Goal: Communication & Community: Answer question/provide support

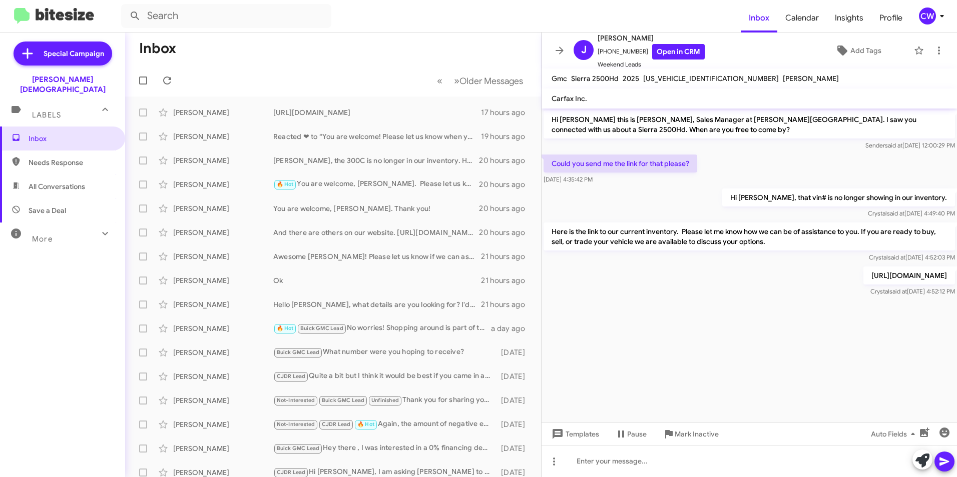
click at [54, 158] on span "Needs Response" at bounding box center [62, 163] width 125 height 24
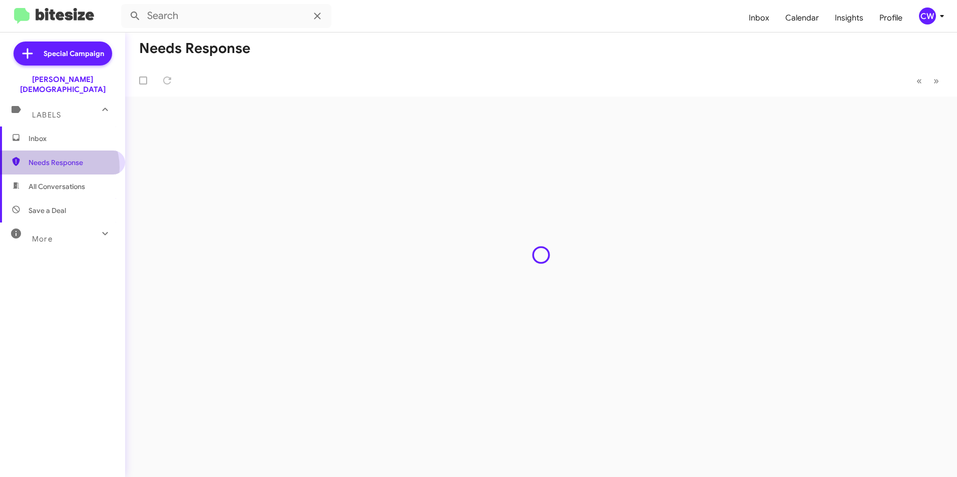
type input "in:needs-response"
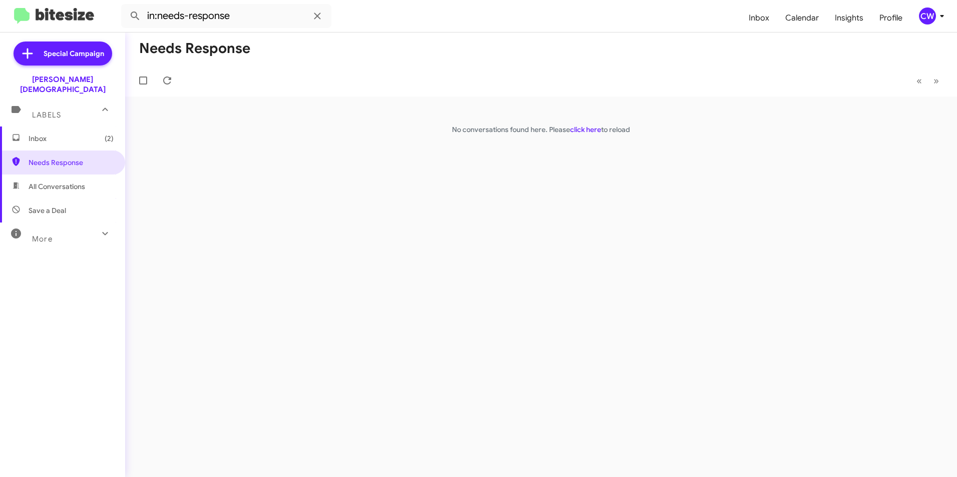
click at [44, 134] on span "Inbox (2)" at bounding box center [71, 139] width 85 height 10
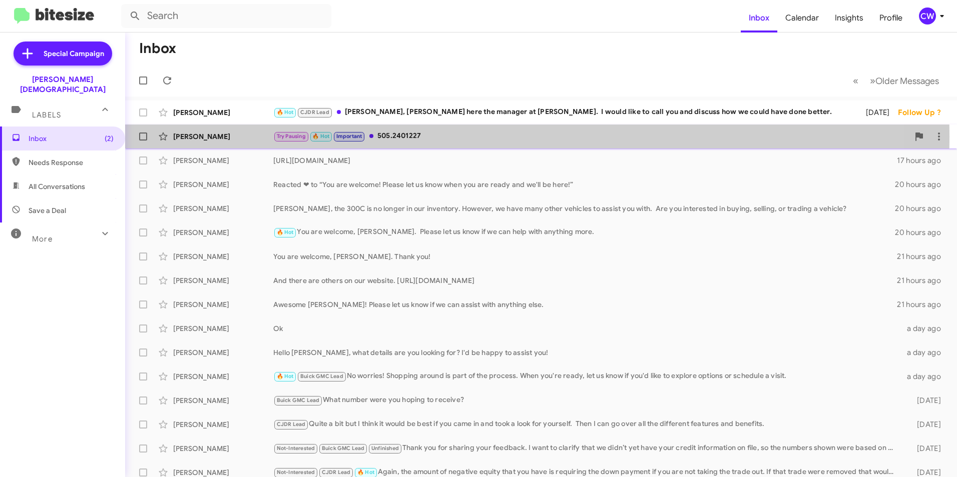
click at [418, 137] on div "Try Pausing 🔥 Hot Important 505.2401227" at bounding box center [591, 137] width 636 height 12
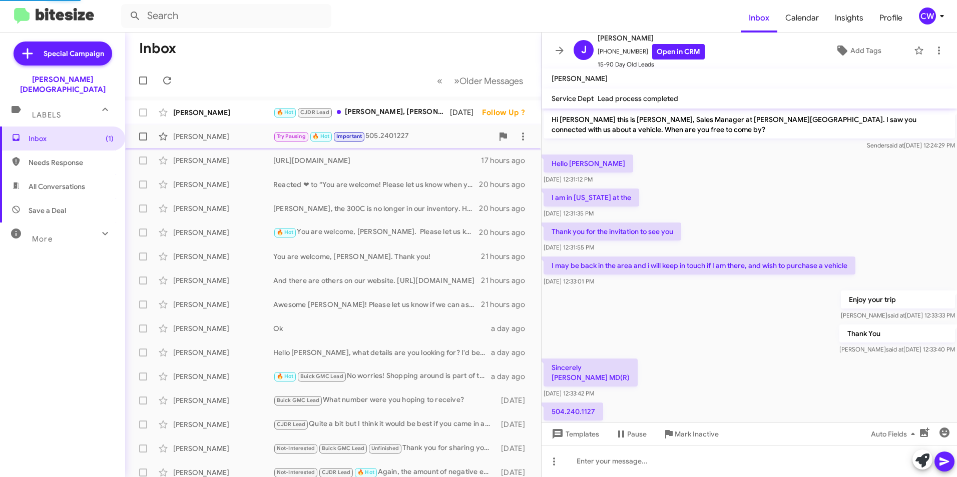
scroll to position [144, 0]
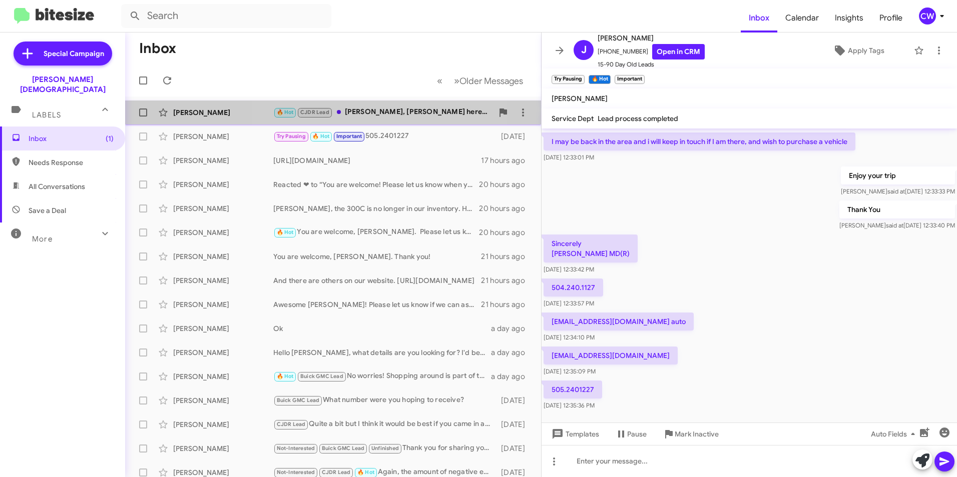
click at [366, 109] on div "🔥 Hot CJDR Lead [PERSON_NAME] sir, [PERSON_NAME] here the manager at [GEOGRAPHI…" at bounding box center [383, 113] width 220 height 12
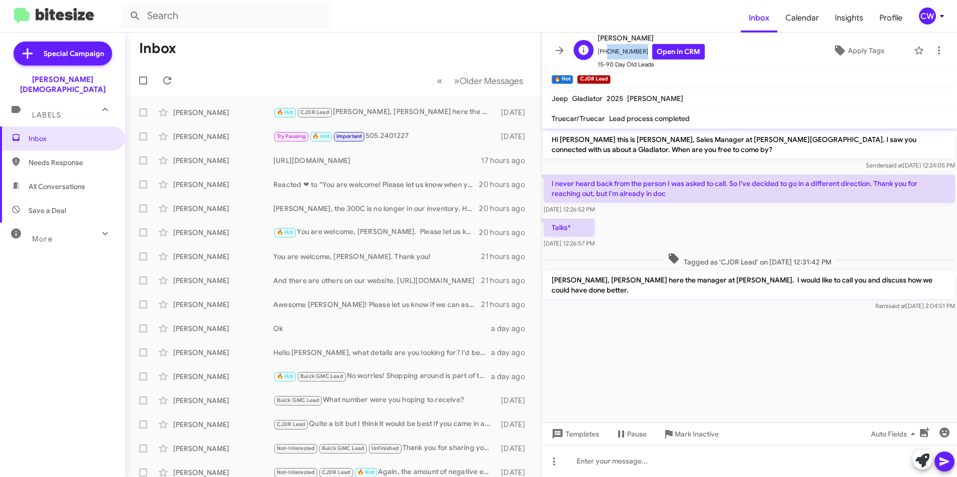
drag, startPoint x: 638, startPoint y: 51, endPoint x: 604, endPoint y: 52, distance: 34.1
click at [604, 52] on span "[PHONE_NUMBER] Open in CRM" at bounding box center [651, 52] width 107 height 16
copy span "8562032550"
click at [664, 49] on link "Open in CRM" at bounding box center [678, 52] width 53 height 16
click at [59, 182] on span "All Conversations" at bounding box center [57, 187] width 57 height 10
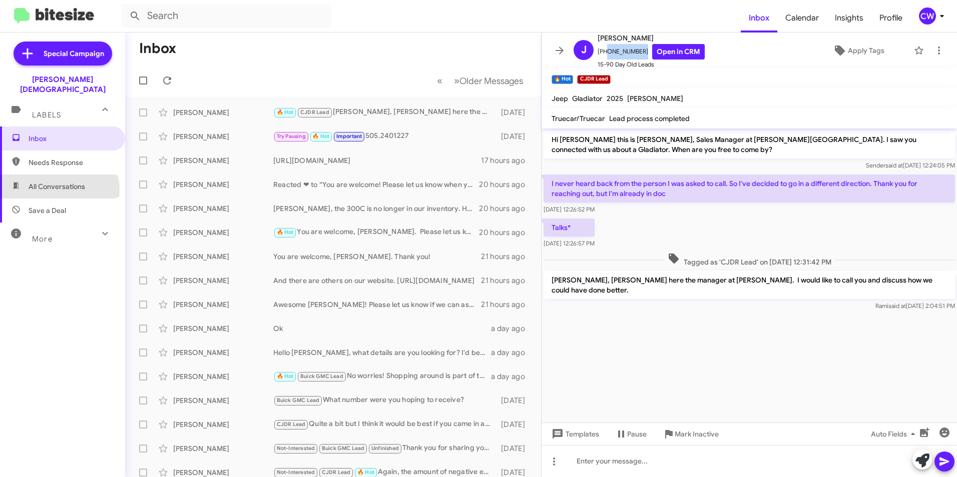
type input "in:all-conversations"
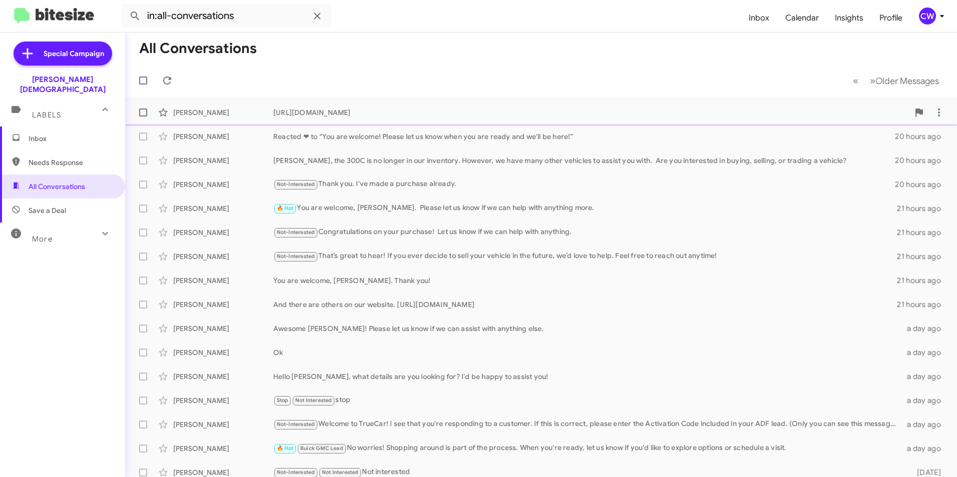
click at [373, 114] on div "[URL][DOMAIN_NAME]" at bounding box center [591, 113] width 636 height 10
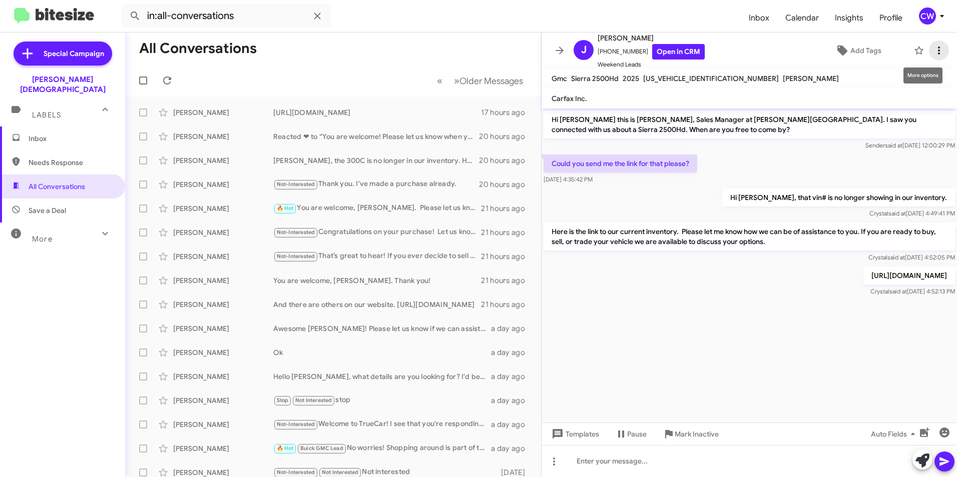
click at [933, 52] on icon at bounding box center [939, 51] width 12 height 12
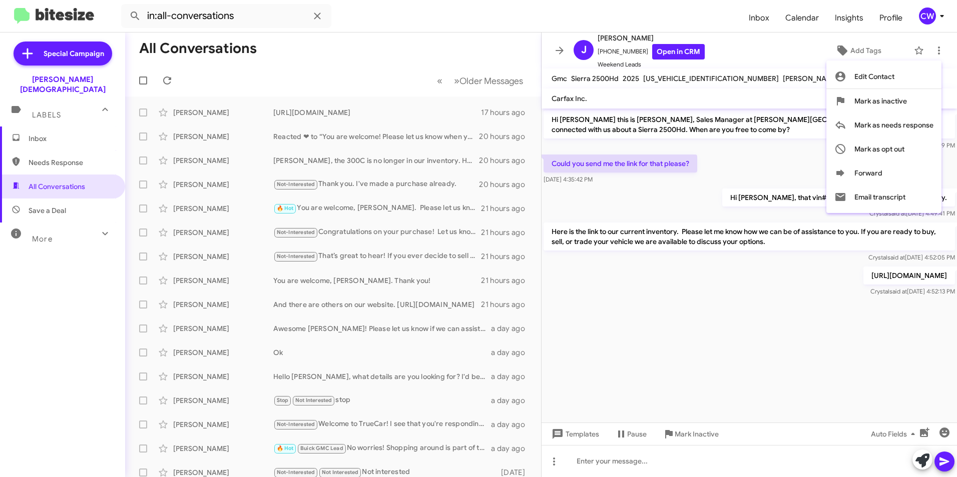
click at [782, 57] on div at bounding box center [478, 238] width 957 height 477
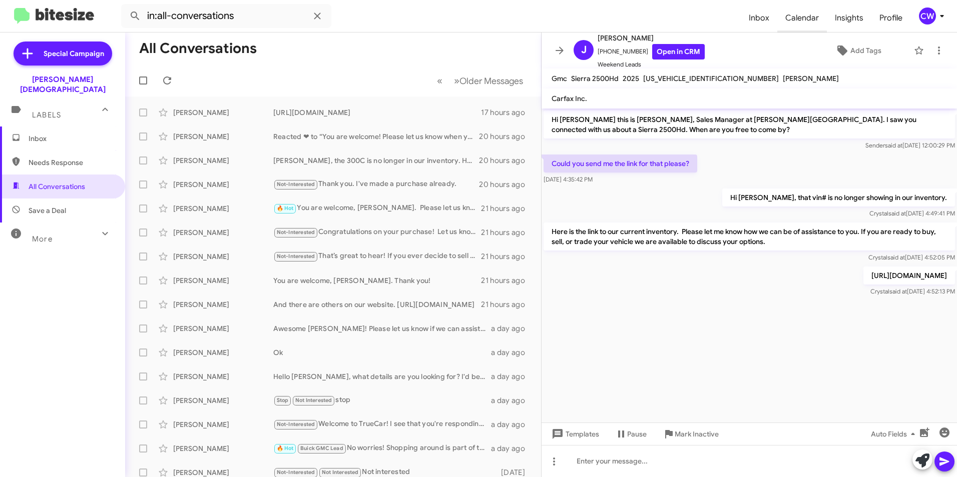
click at [800, 17] on span "Calendar" at bounding box center [802, 18] width 50 height 29
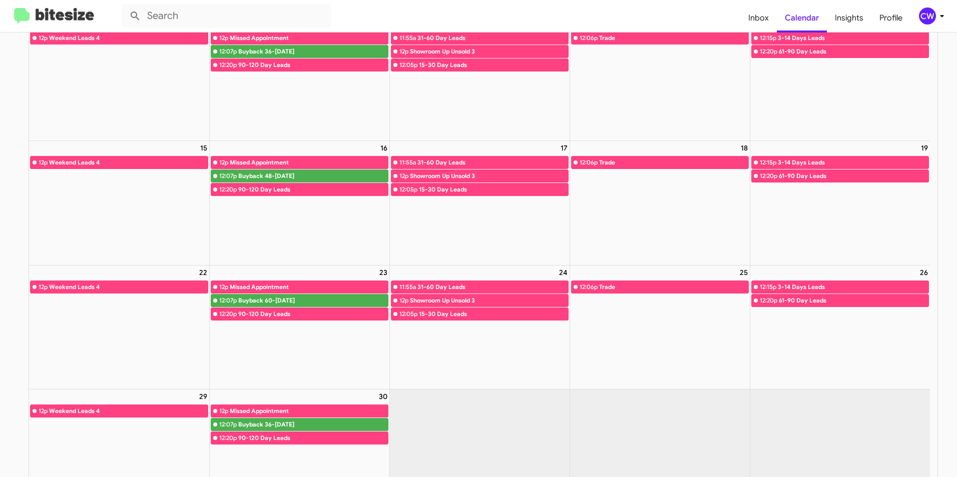
scroll to position [270, 0]
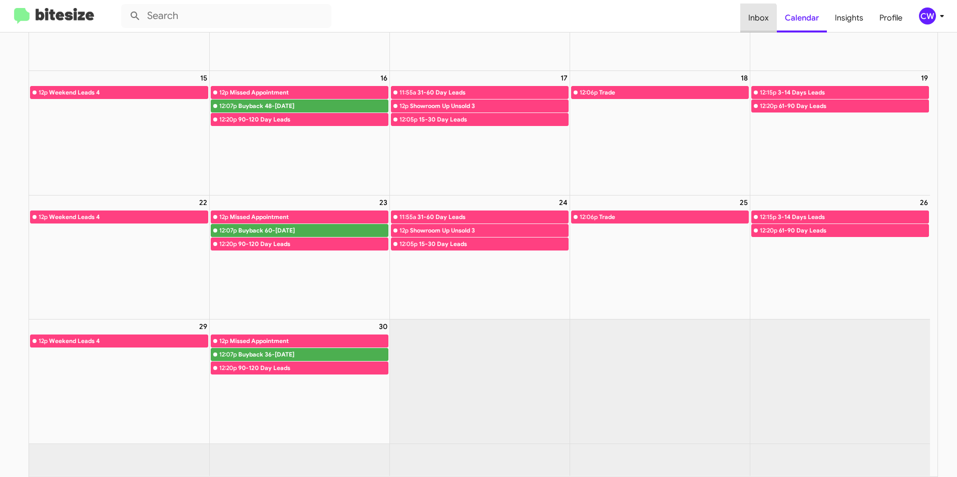
click at [756, 19] on span "Inbox" at bounding box center [758, 18] width 37 height 29
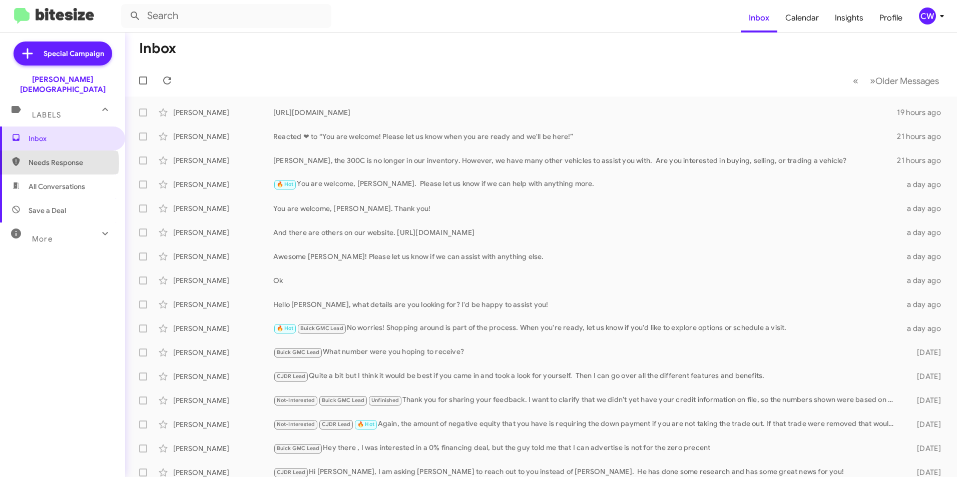
click at [57, 158] on span "Needs Response" at bounding box center [71, 163] width 85 height 10
type input "in:needs-response"
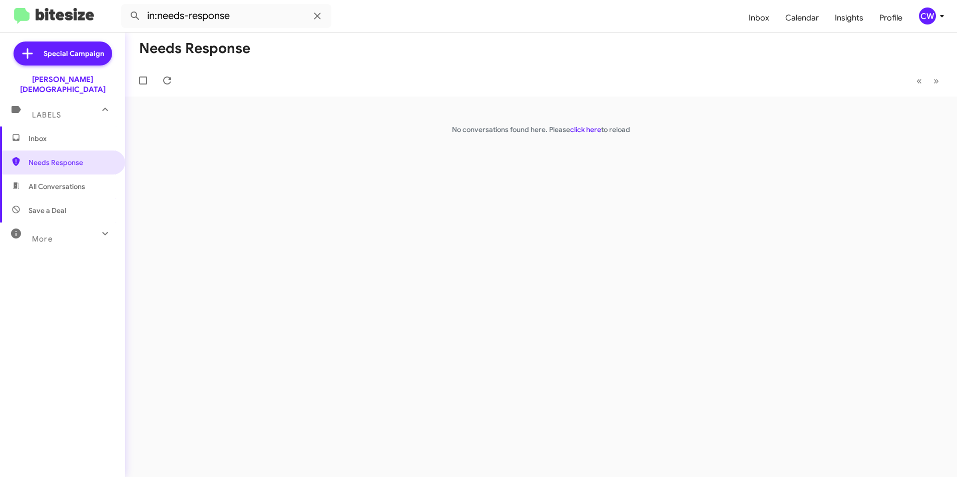
click at [37, 134] on span "Inbox" at bounding box center [71, 139] width 85 height 10
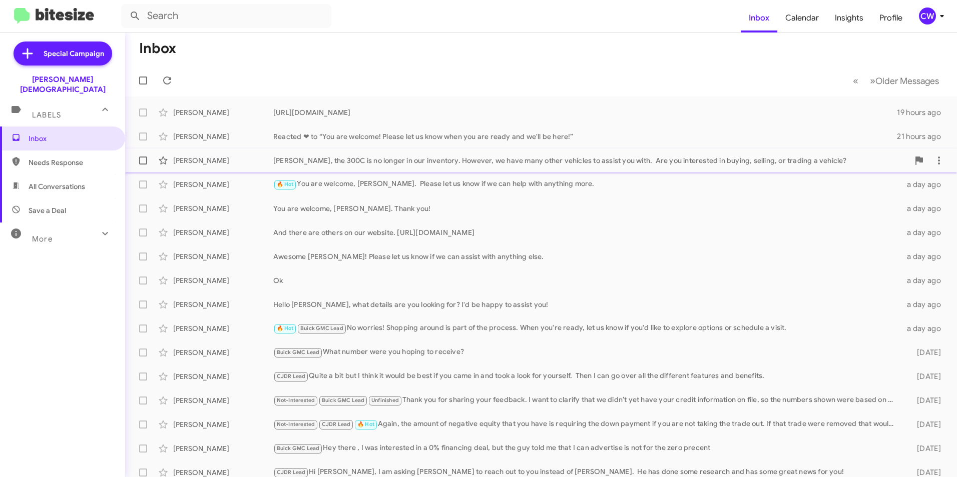
click at [476, 164] on div "[PERSON_NAME], the 300C is no longer in our inventory. However, we have many ot…" at bounding box center [591, 161] width 636 height 10
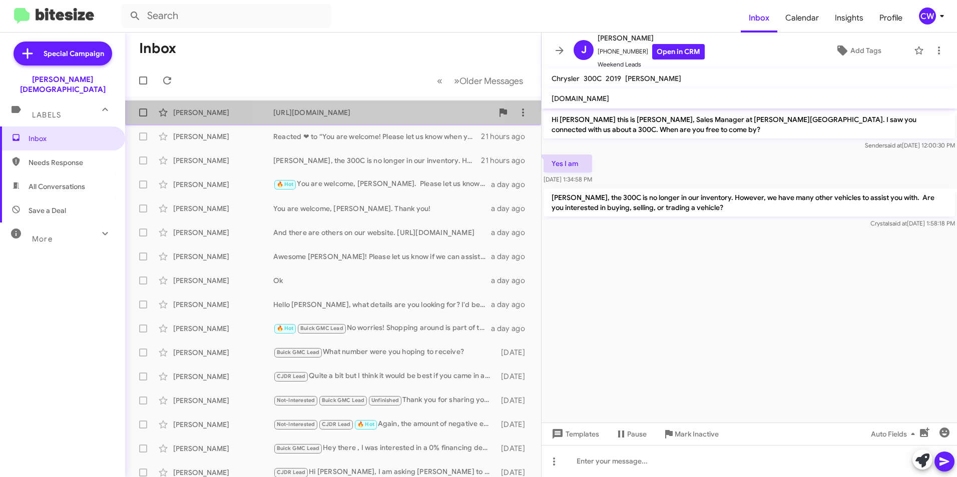
click at [364, 117] on div "[URL][DOMAIN_NAME]" at bounding box center [383, 113] width 220 height 10
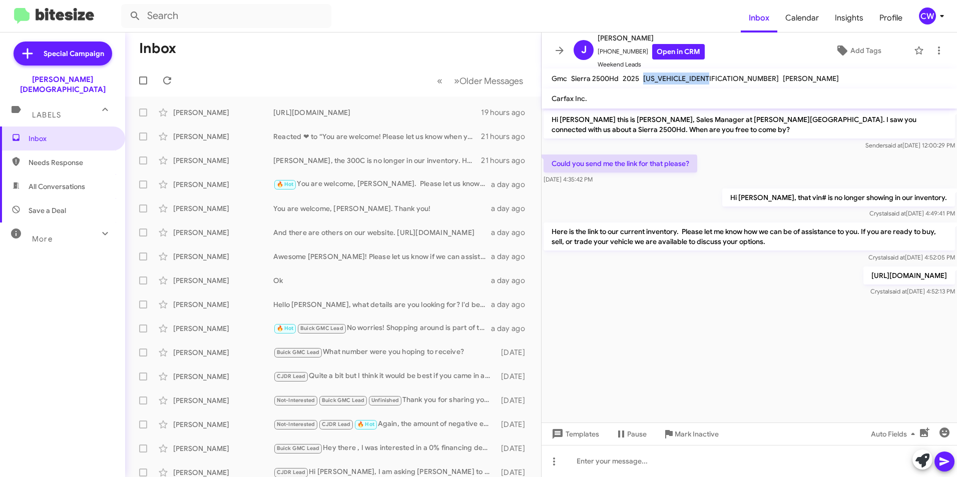
drag, startPoint x: 708, startPoint y: 77, endPoint x: 642, endPoint y: 78, distance: 66.6
click at [642, 78] on div "[US_VEHICLE_IDENTIFICATION_NUMBER]" at bounding box center [711, 79] width 140 height 12
copy span "[US_VEHICLE_IDENTIFICATION_NUMBER]"
click at [166, 85] on icon at bounding box center [167, 81] width 12 height 12
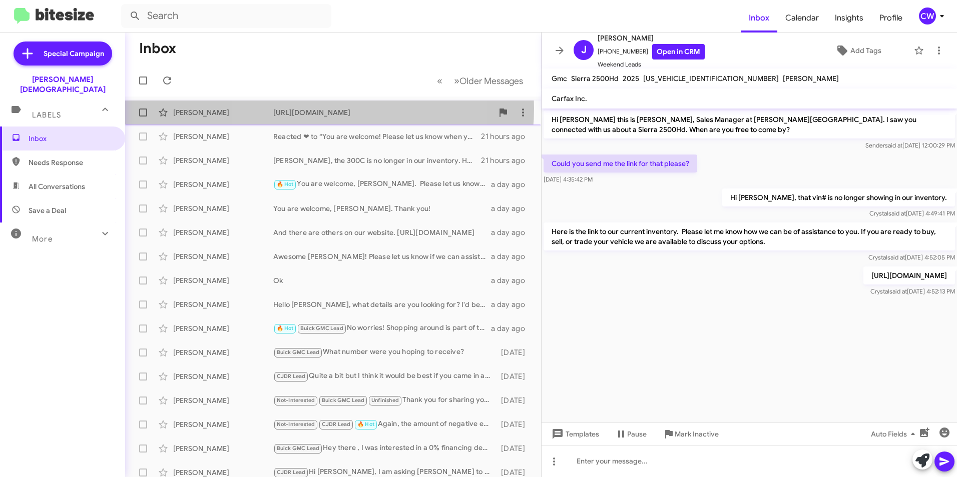
click at [319, 109] on div "[URL][DOMAIN_NAME]" at bounding box center [383, 113] width 220 height 10
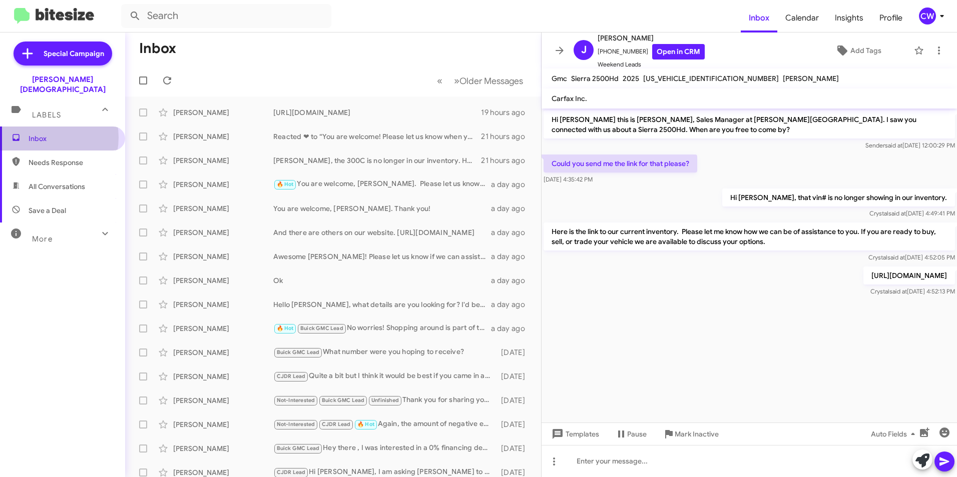
click at [40, 134] on span "Inbox" at bounding box center [71, 139] width 85 height 10
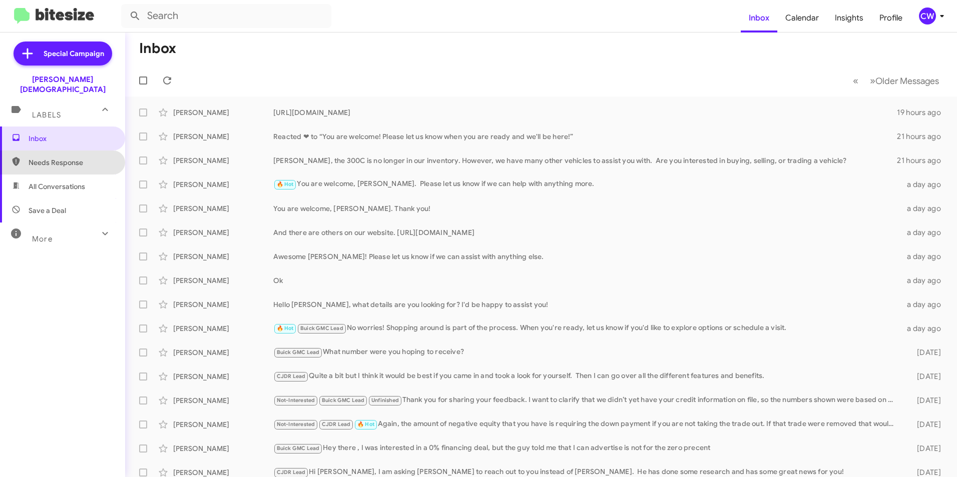
click at [71, 158] on span "Needs Response" at bounding box center [71, 163] width 85 height 10
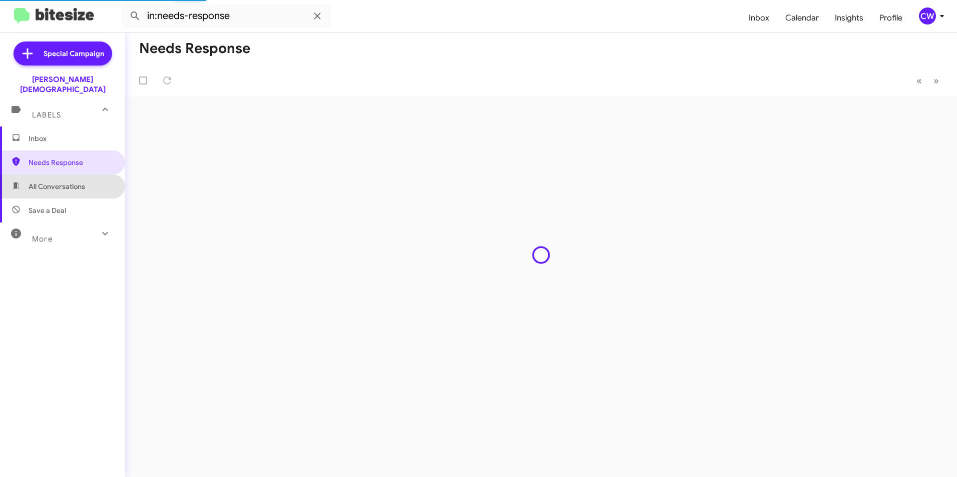
click at [64, 182] on span "All Conversations" at bounding box center [57, 187] width 57 height 10
type input "in:all-conversations"
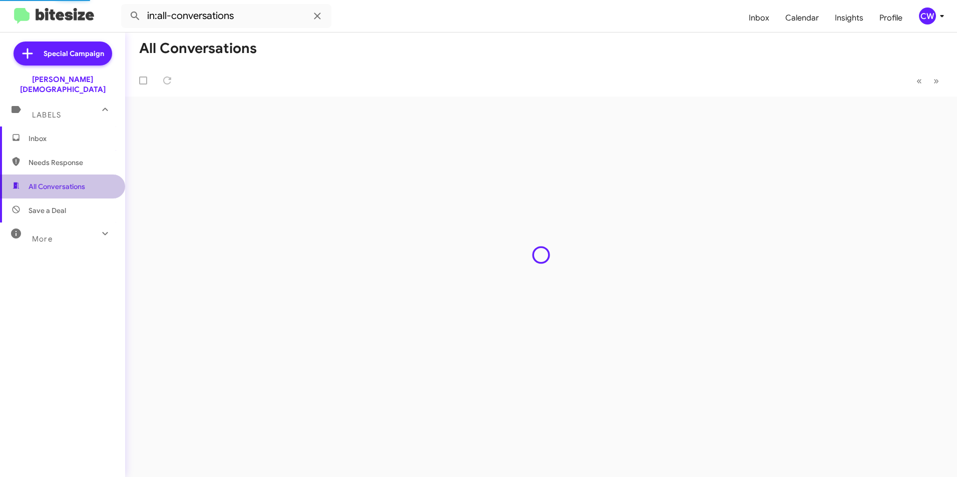
click at [64, 182] on span "All Conversations" at bounding box center [57, 187] width 57 height 10
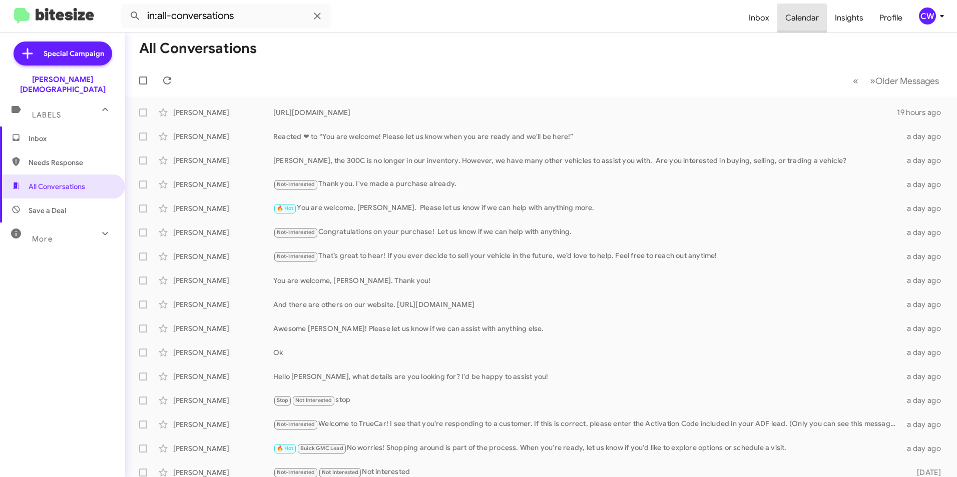
click at [803, 20] on span "Calendar" at bounding box center [802, 18] width 50 height 29
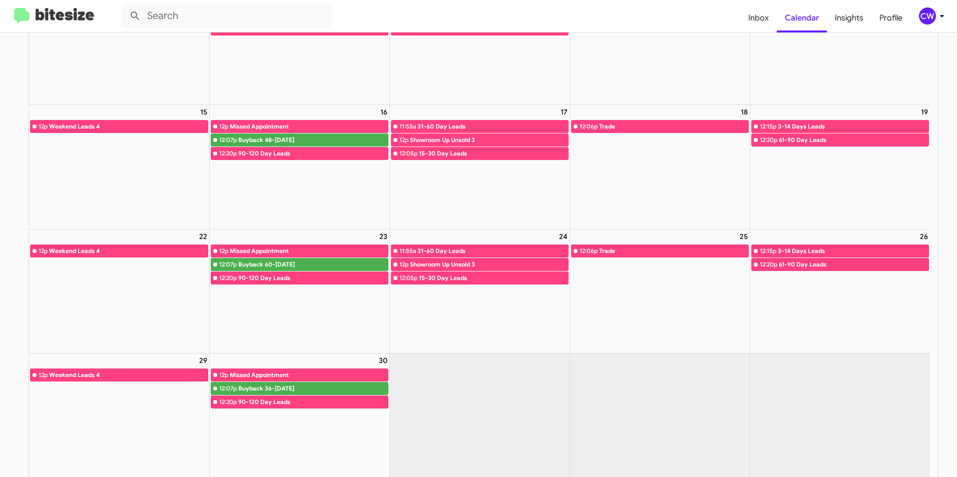
scroll to position [270, 0]
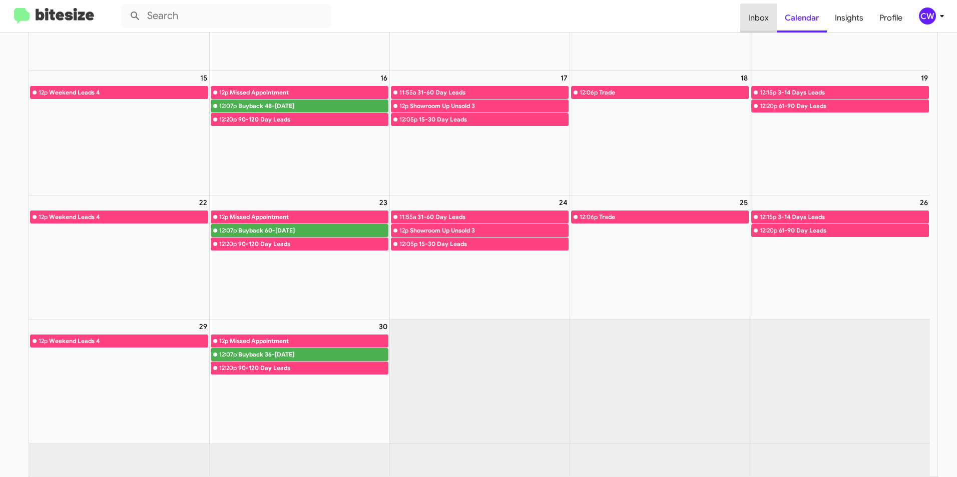
click at [756, 18] on span "Inbox" at bounding box center [758, 18] width 37 height 29
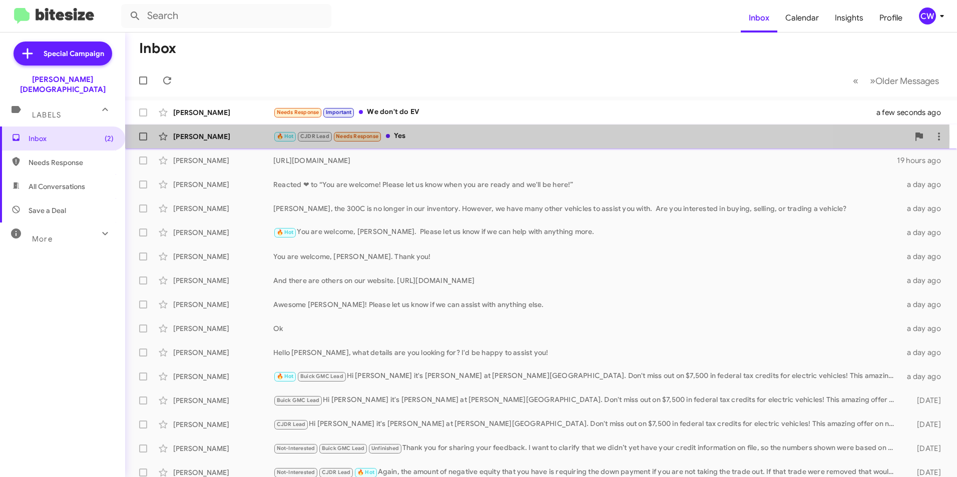
click at [192, 136] on div "[PERSON_NAME]" at bounding box center [223, 137] width 100 height 10
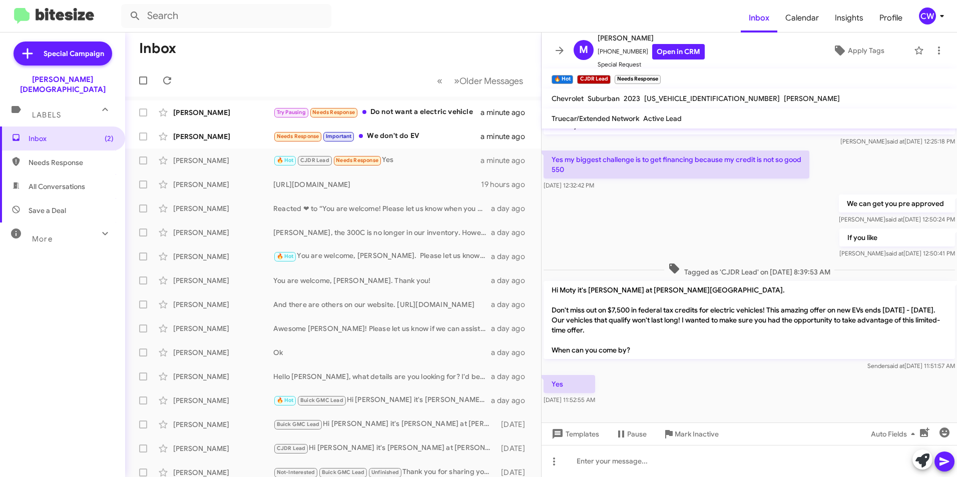
scroll to position [109, 0]
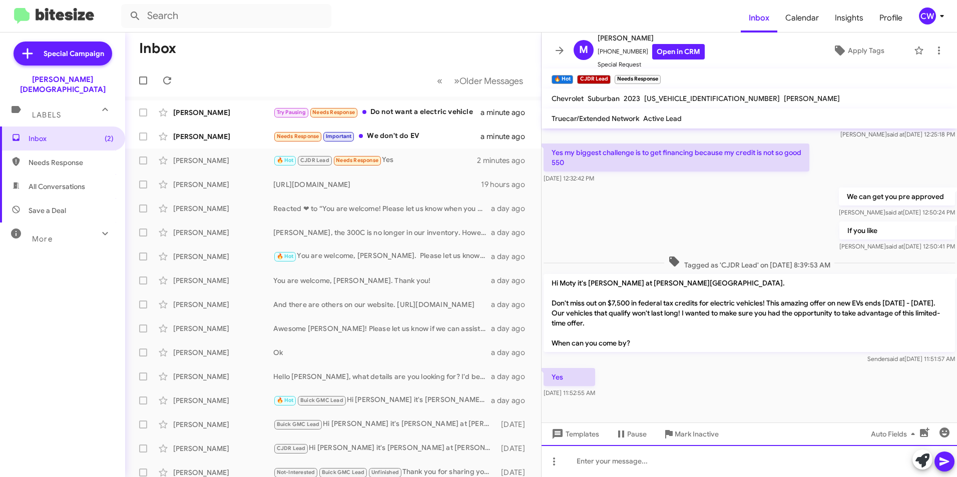
click at [585, 465] on div at bounding box center [748, 461] width 415 height 32
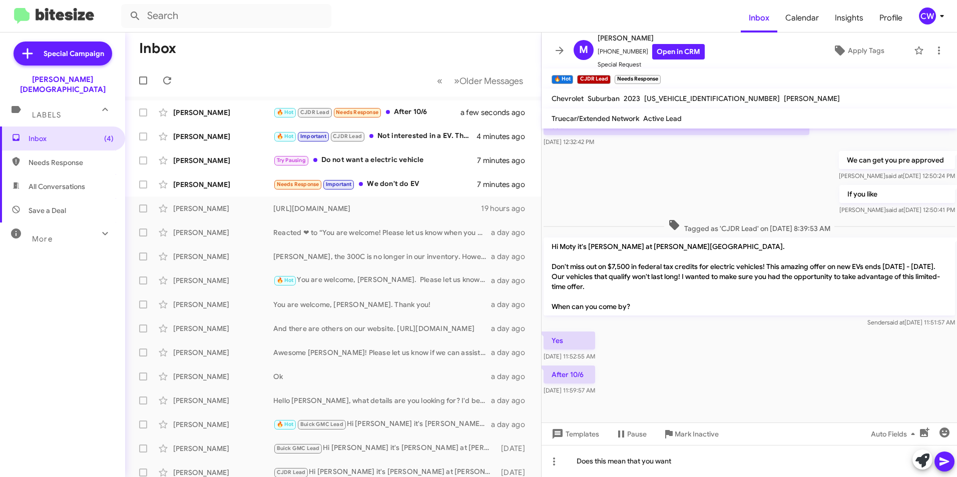
scroll to position [0, 0]
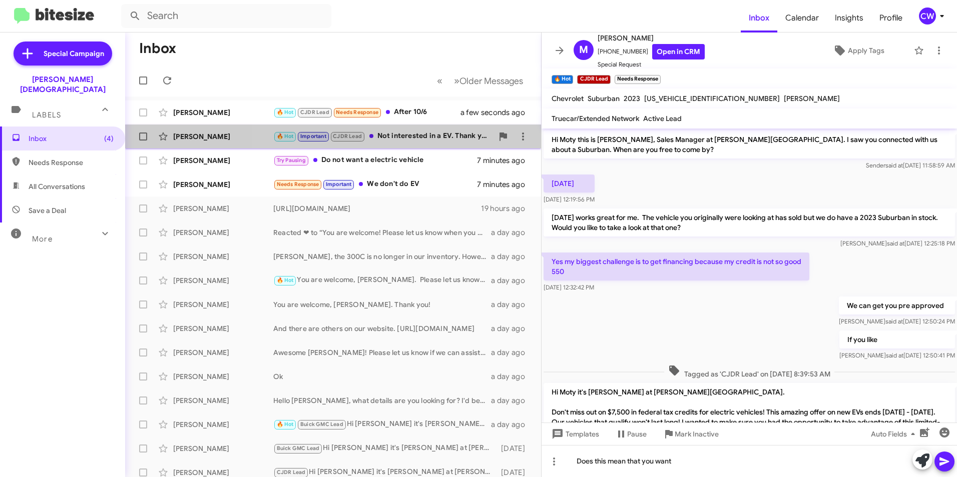
click at [404, 138] on div "🔥 Hot Important CJDR Lead Not interested in a EV. Thank you." at bounding box center [383, 137] width 220 height 12
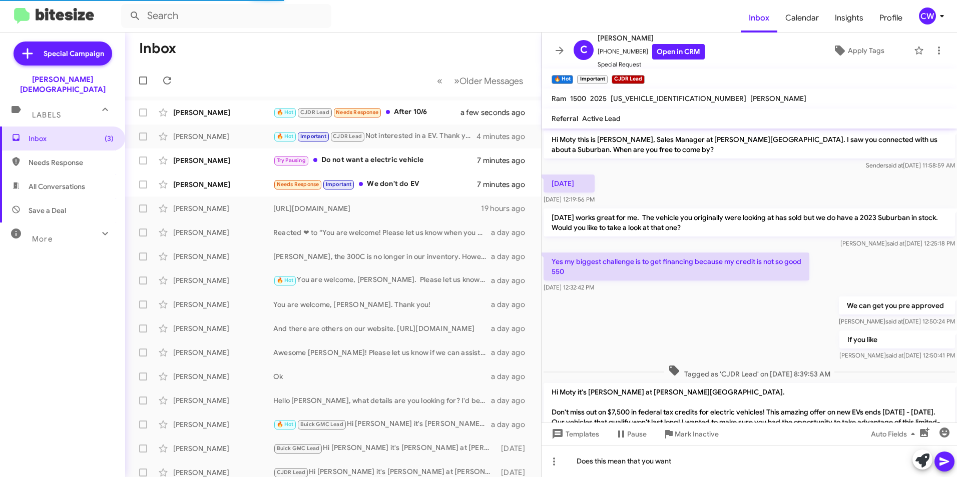
scroll to position [481, 0]
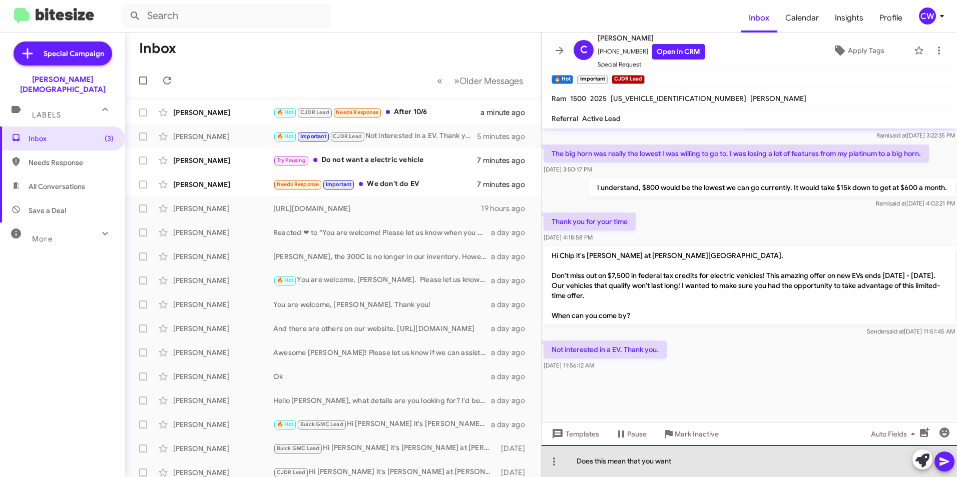
click at [603, 470] on div "Does this mean that you want" at bounding box center [748, 461] width 415 height 32
drag, startPoint x: 702, startPoint y: 464, endPoint x: 495, endPoint y: 453, distance: 206.5
click at [495, 453] on div "Inbox « Previous » Next Older Messages [PERSON_NAME] 🔥 Hot CJDR Lead Needs Resp…" at bounding box center [541, 255] width 832 height 445
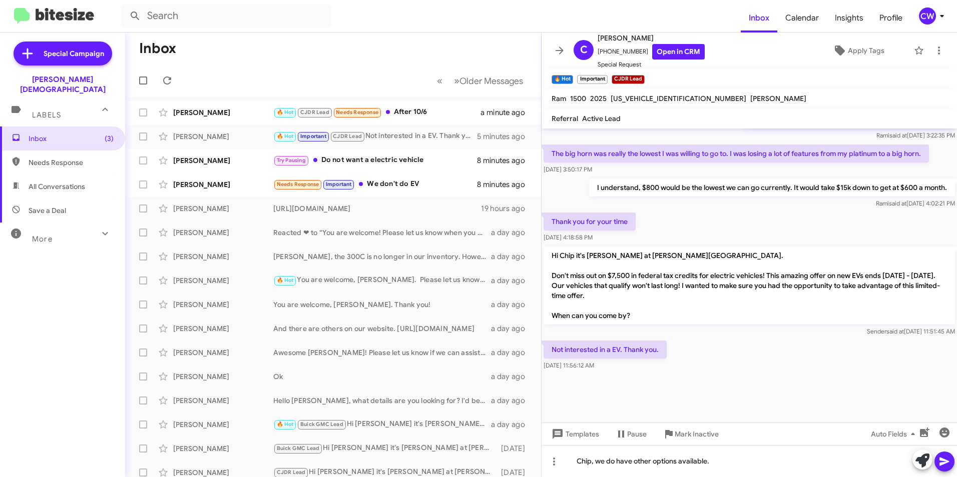
click at [943, 464] on icon at bounding box center [944, 462] width 10 height 9
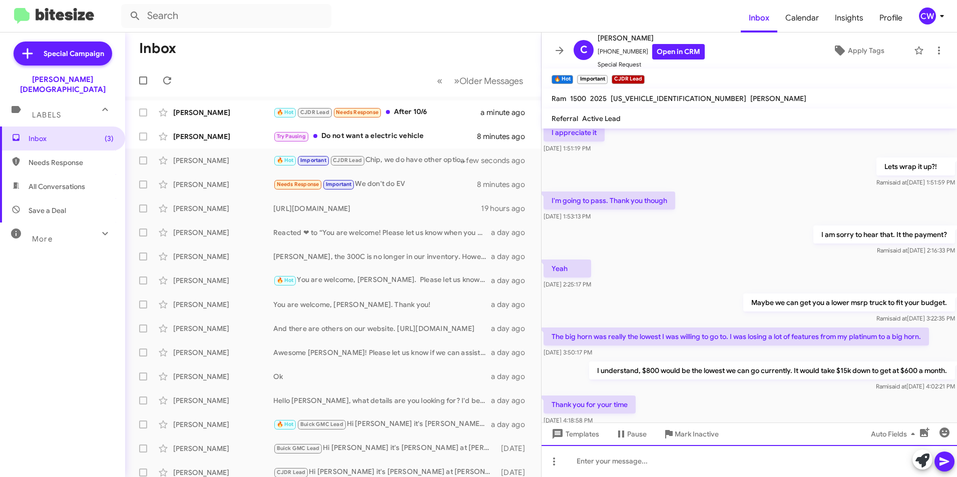
scroll to position [674, 0]
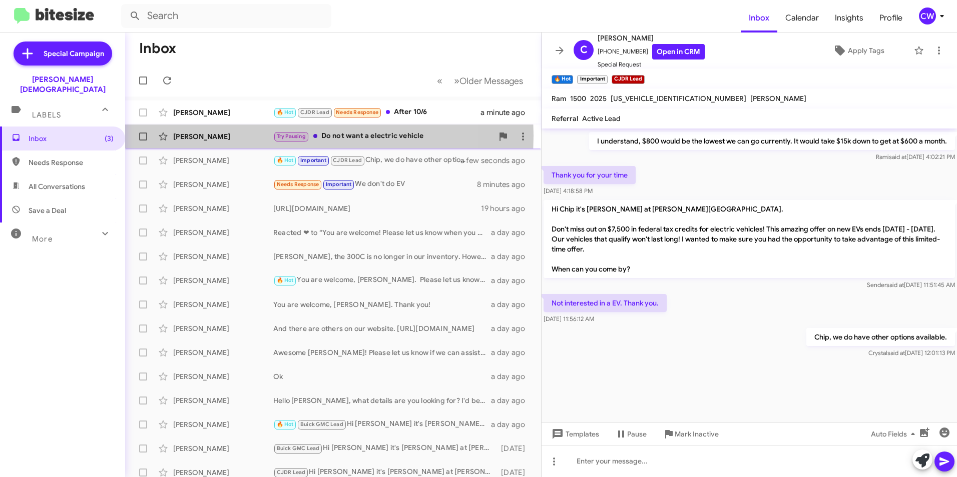
click at [188, 136] on div "[PERSON_NAME]" at bounding box center [223, 137] width 100 height 10
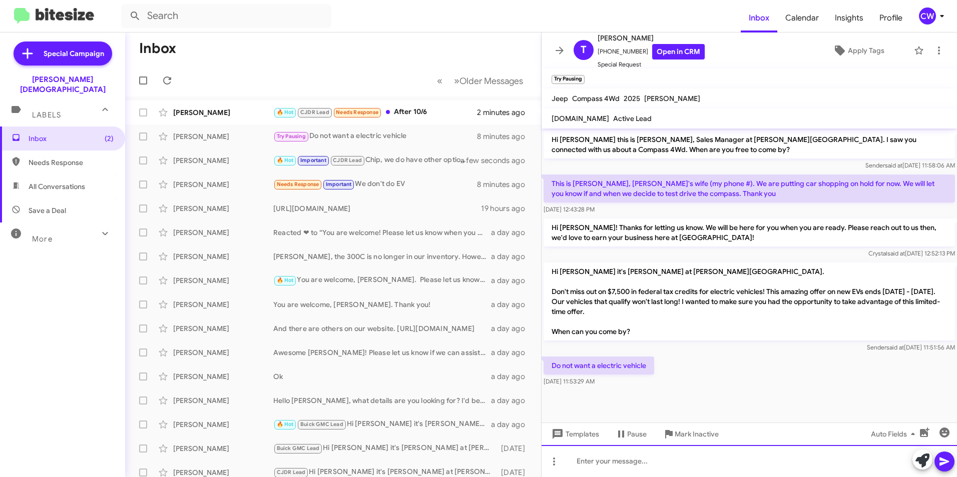
click at [729, 468] on div at bounding box center [748, 461] width 415 height 32
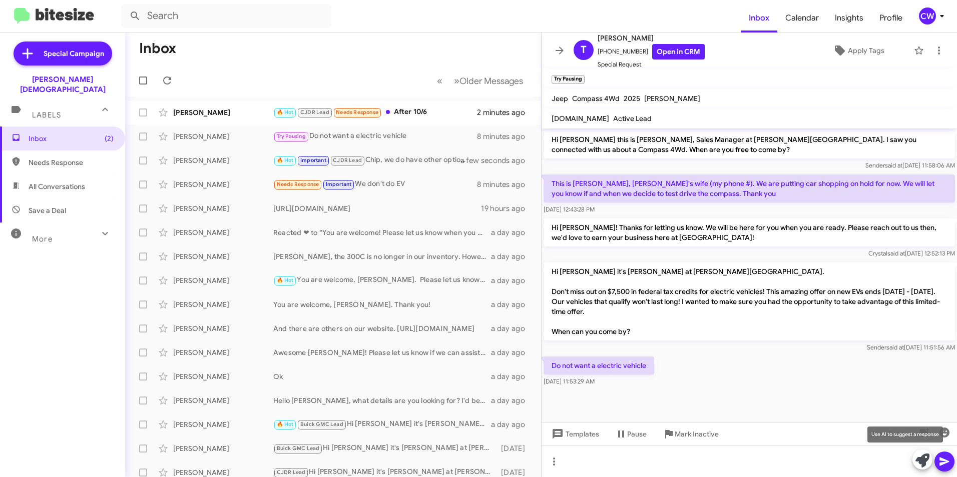
click at [919, 459] on icon at bounding box center [922, 461] width 14 height 14
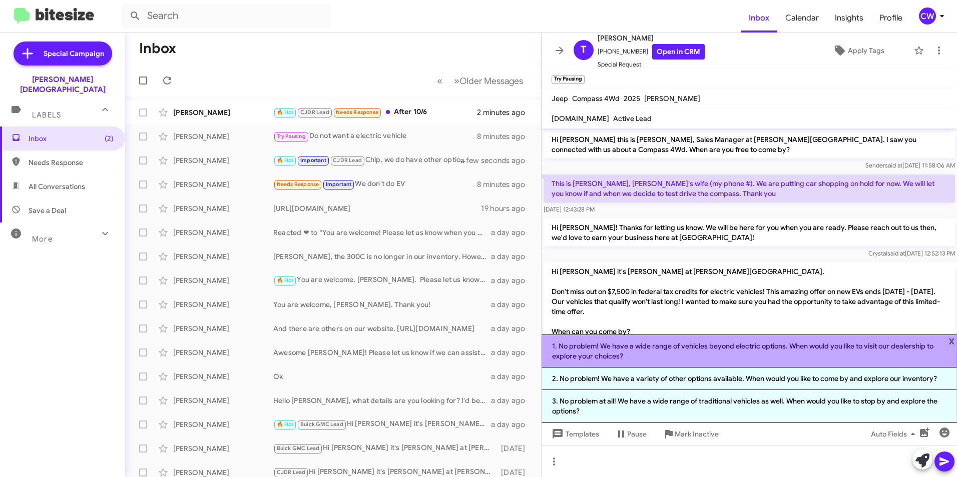
click at [760, 352] on li "1. No problem! We have a wide range of vehicles beyond electric options. When w…" at bounding box center [748, 351] width 415 height 33
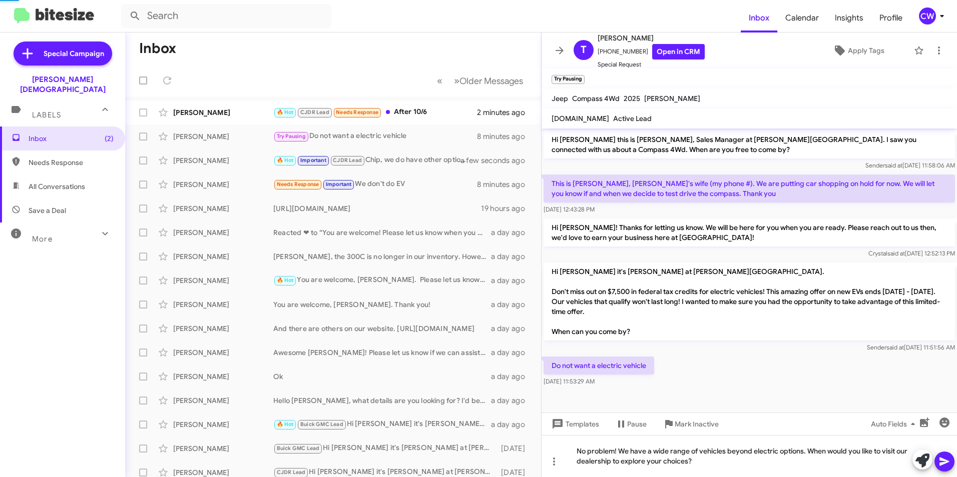
click at [945, 469] on span at bounding box center [944, 462] width 12 height 20
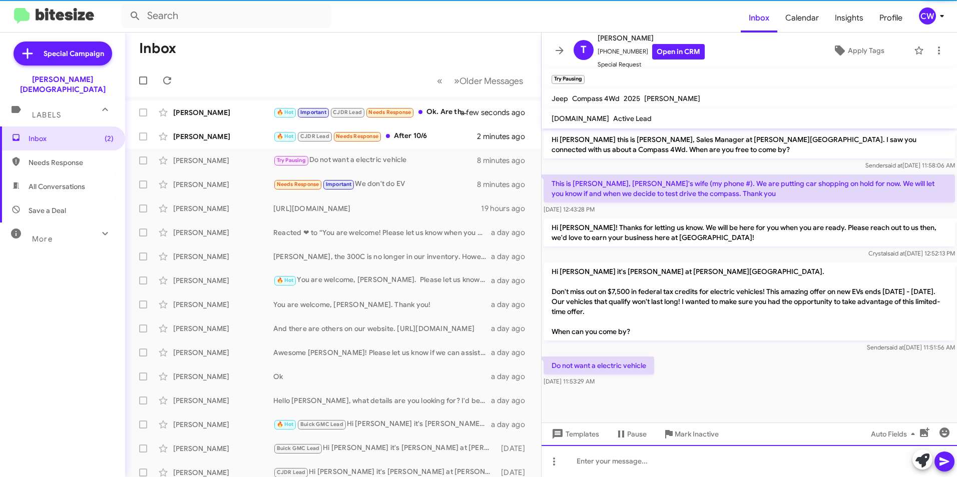
scroll to position [25, 0]
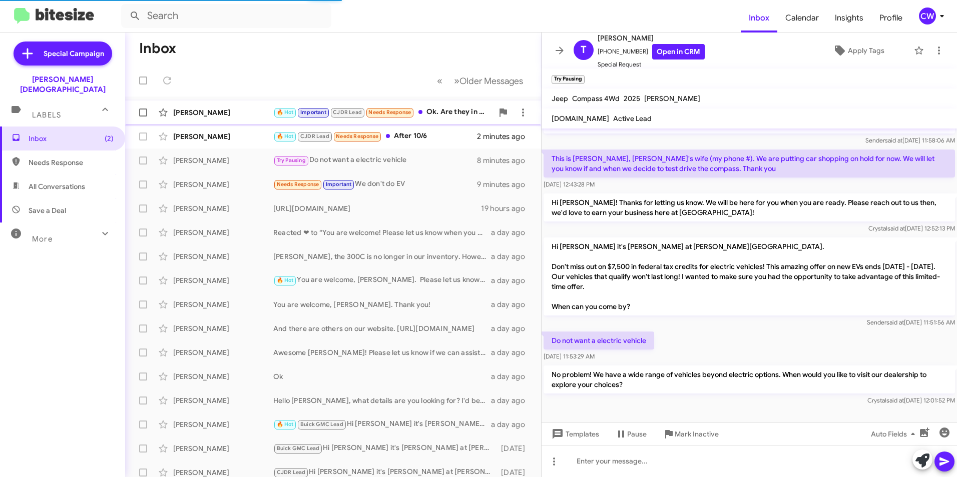
click at [439, 112] on div "🔥 Hot Important CJDR Lead Needs Response Ok. Are they in my price range?" at bounding box center [383, 113] width 220 height 12
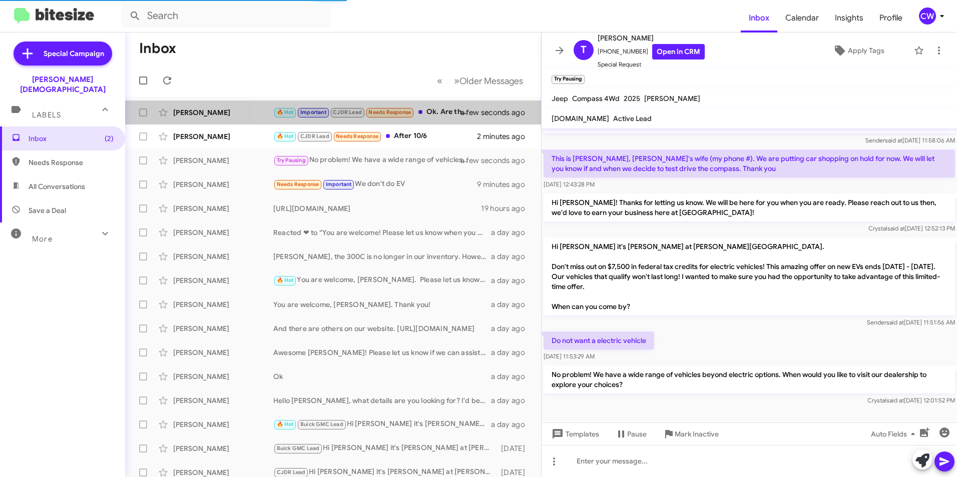
scroll to position [481, 0]
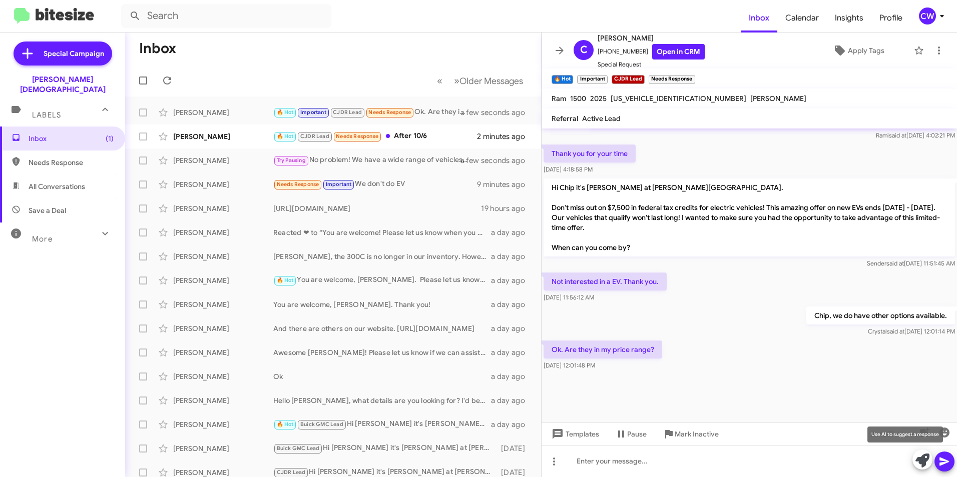
click at [923, 463] on icon at bounding box center [922, 461] width 14 height 14
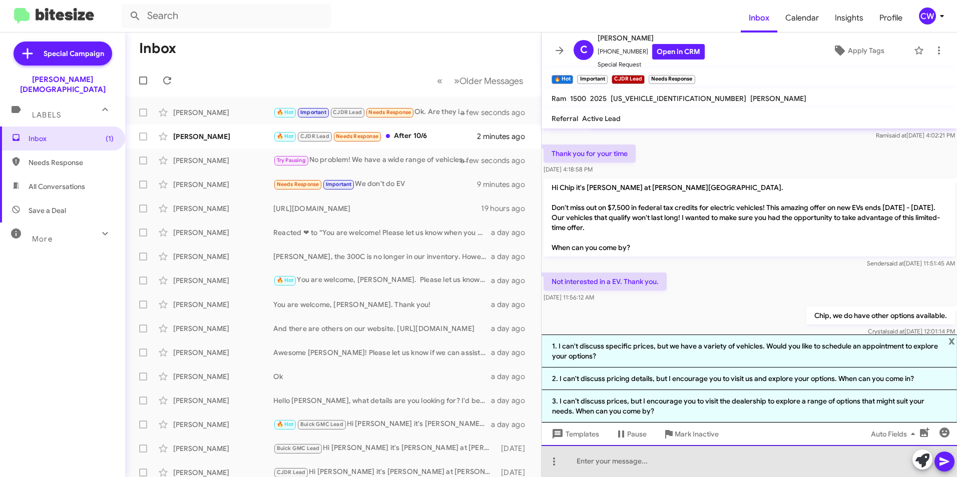
click at [689, 468] on div at bounding box center [748, 461] width 415 height 32
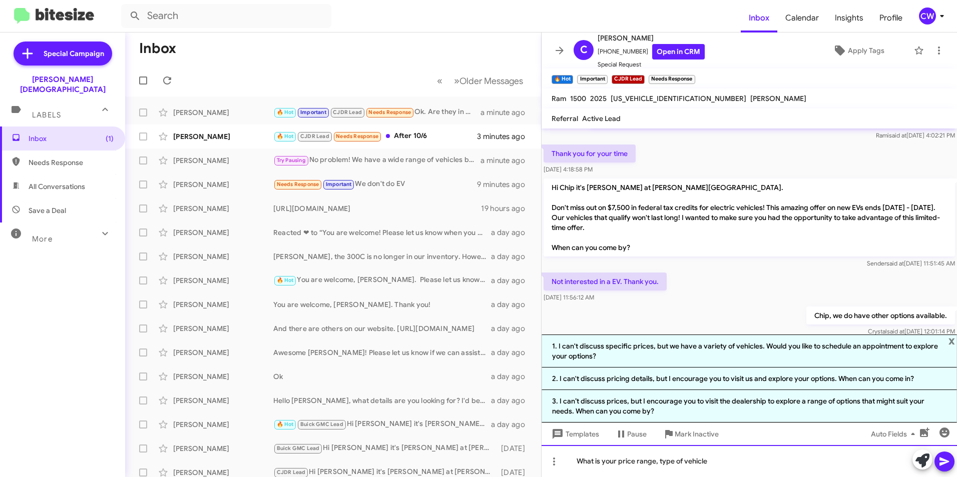
click at [661, 464] on div "What is your price range, type of vehicle" at bounding box center [748, 461] width 415 height 32
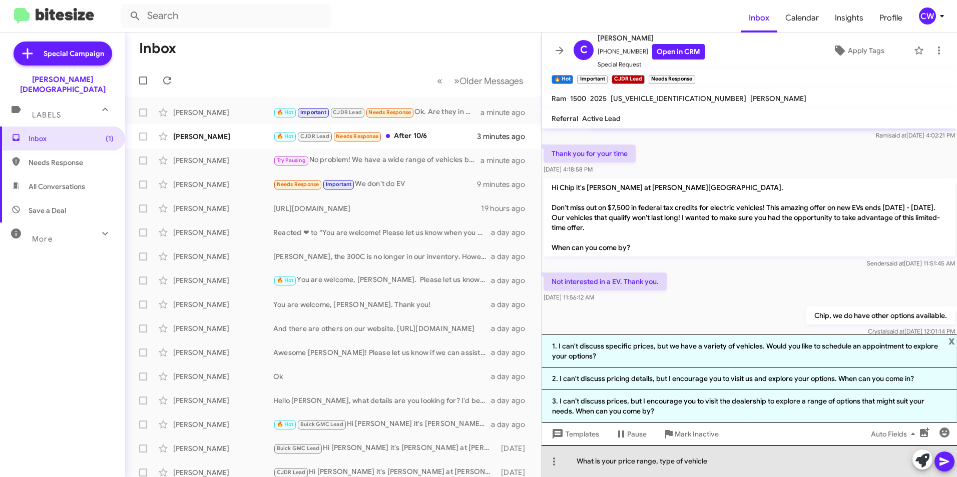
click at [659, 462] on div "What is your price range, type of vehicle" at bounding box center [748, 461] width 415 height 32
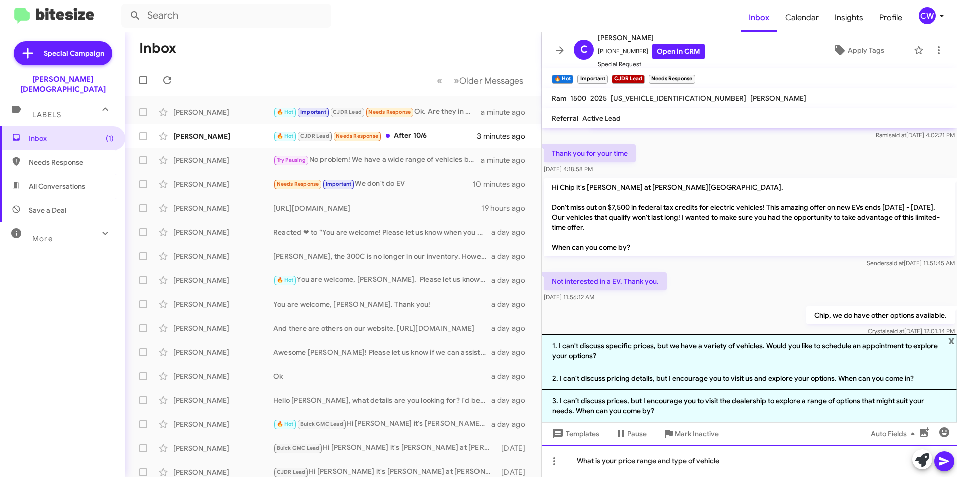
click at [723, 468] on div "What is your price range and type of vehicle" at bounding box center [748, 461] width 415 height 32
click at [947, 462] on icon at bounding box center [944, 462] width 10 height 9
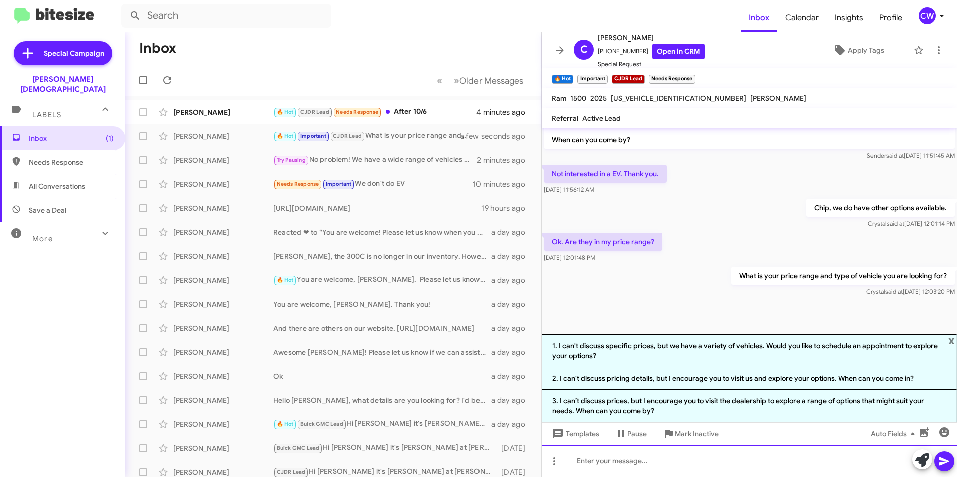
scroll to position [798, 0]
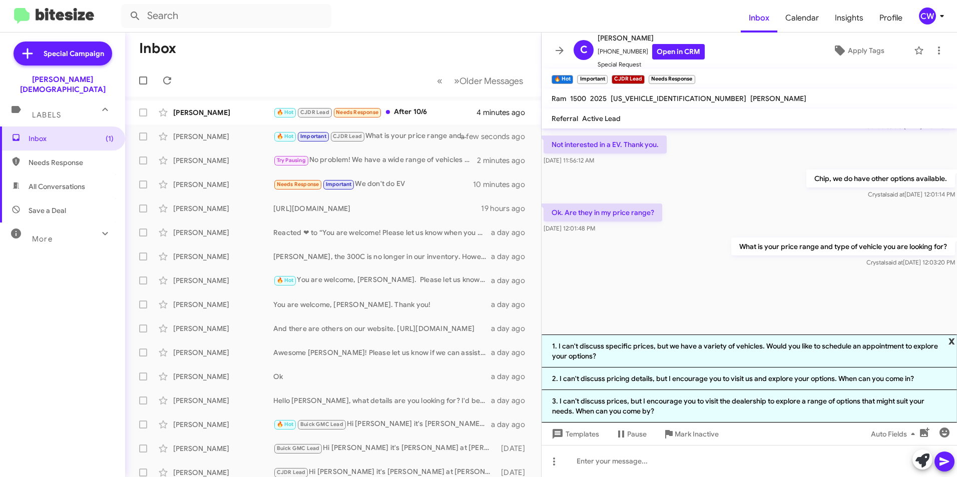
click at [951, 339] on span "x" at bounding box center [951, 341] width 7 height 12
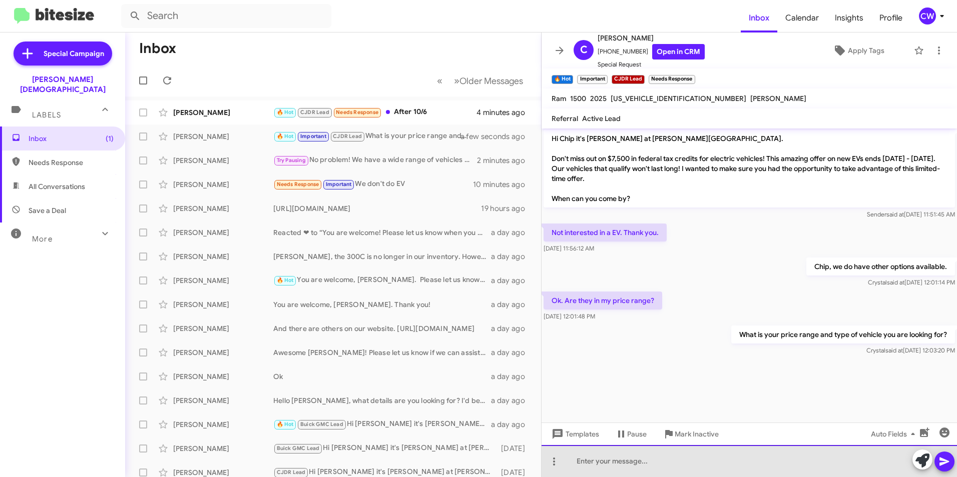
click at [697, 462] on div at bounding box center [748, 461] width 415 height 32
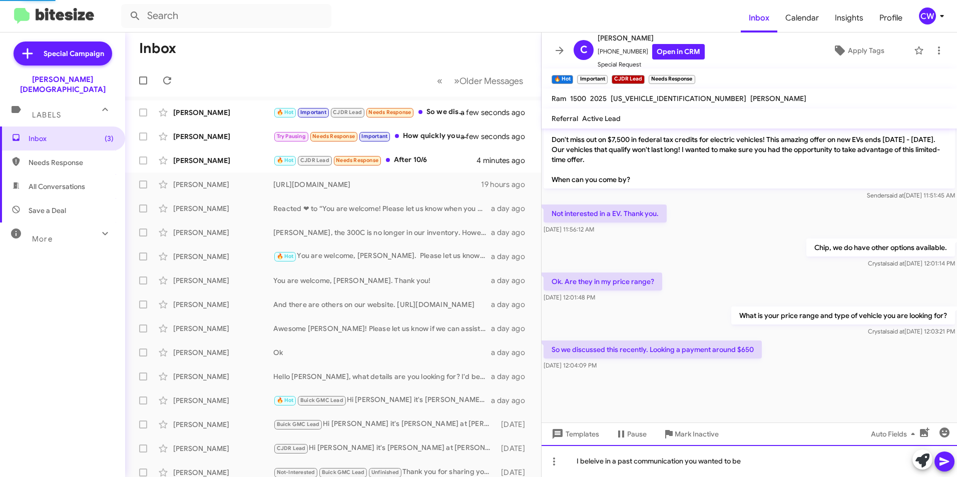
scroll to position [481, 0]
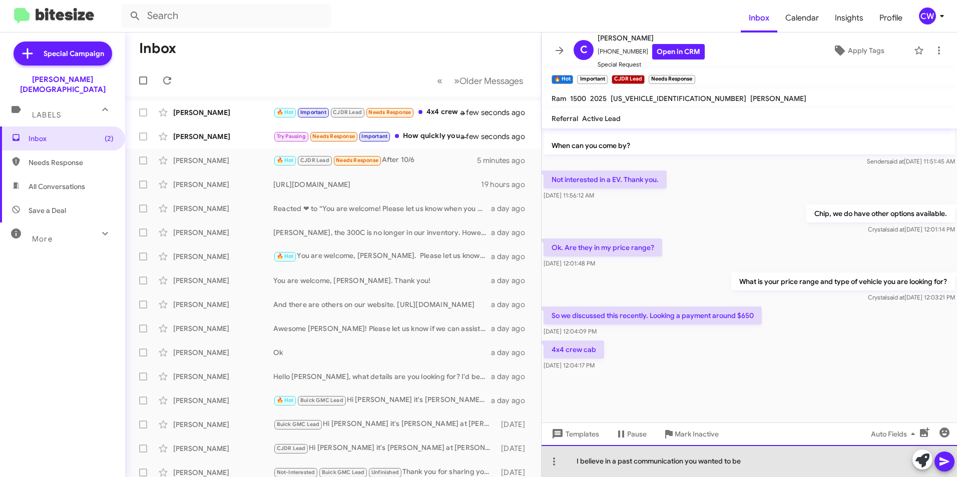
click at [760, 460] on div "I believe in a past communication you wanted to be" at bounding box center [748, 461] width 415 height 32
click at [749, 464] on div "I believe in a past communication you wanted to be" at bounding box center [748, 461] width 415 height 32
drag, startPoint x: 749, startPoint y: 464, endPoint x: 567, endPoint y: 466, distance: 182.2
click at [567, 466] on div "I believe in a past communication you wanted to be" at bounding box center [748, 461] width 415 height 32
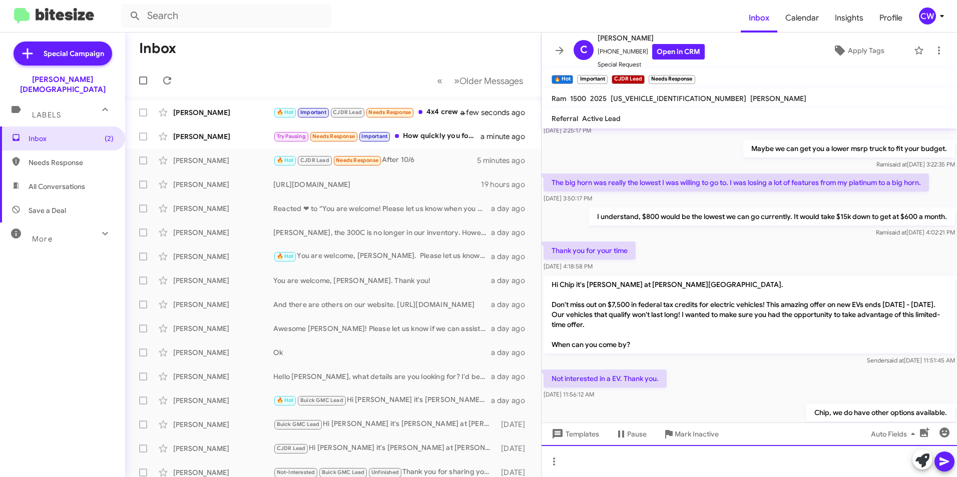
scroll to position [281, 0]
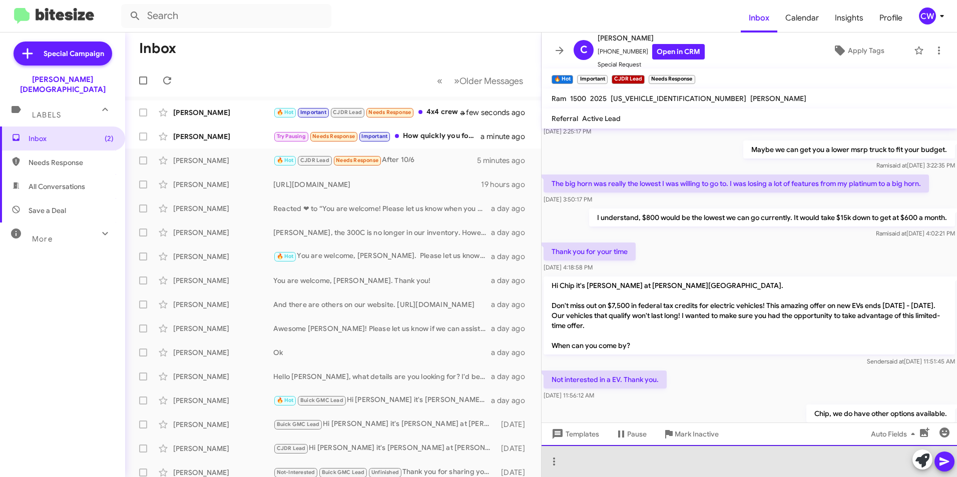
click at [638, 466] on div at bounding box center [748, 461] width 415 height 32
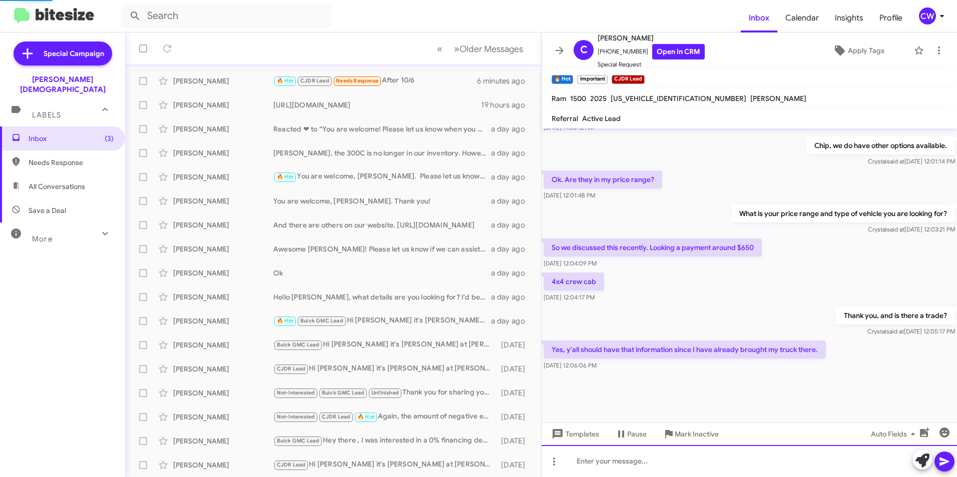
scroll to position [481, 0]
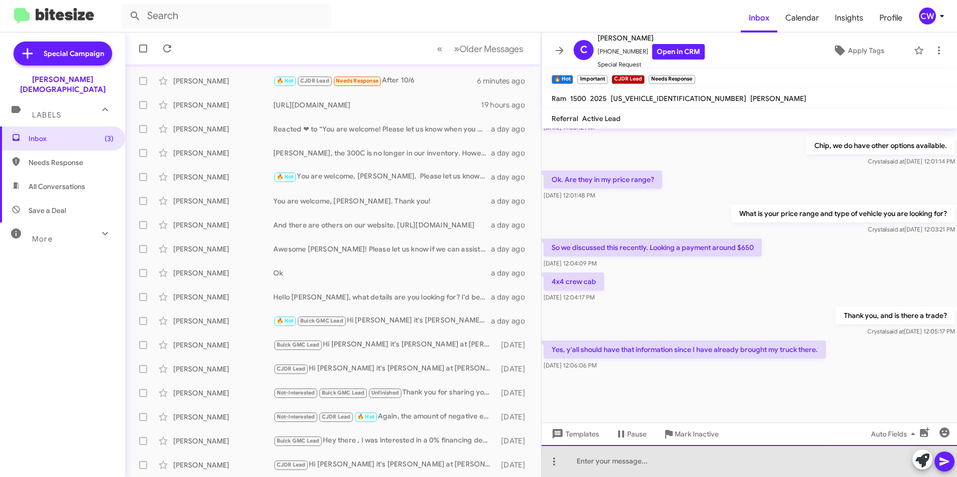
click at [699, 465] on div at bounding box center [748, 461] width 415 height 32
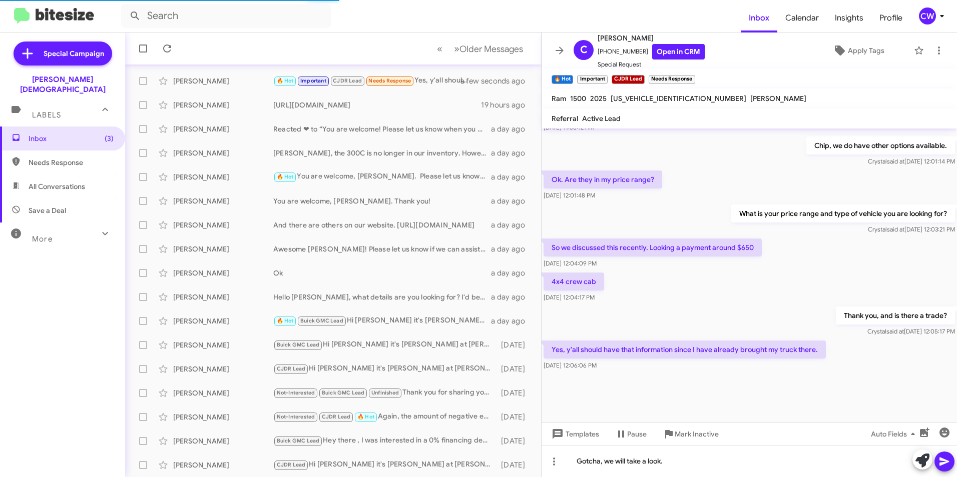
click at [943, 466] on icon at bounding box center [944, 462] width 12 height 12
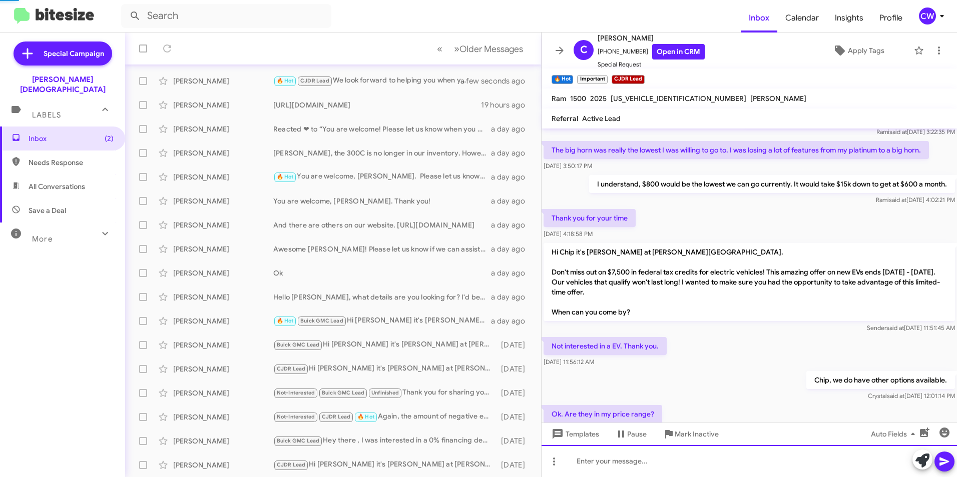
scroll to position [496, 0]
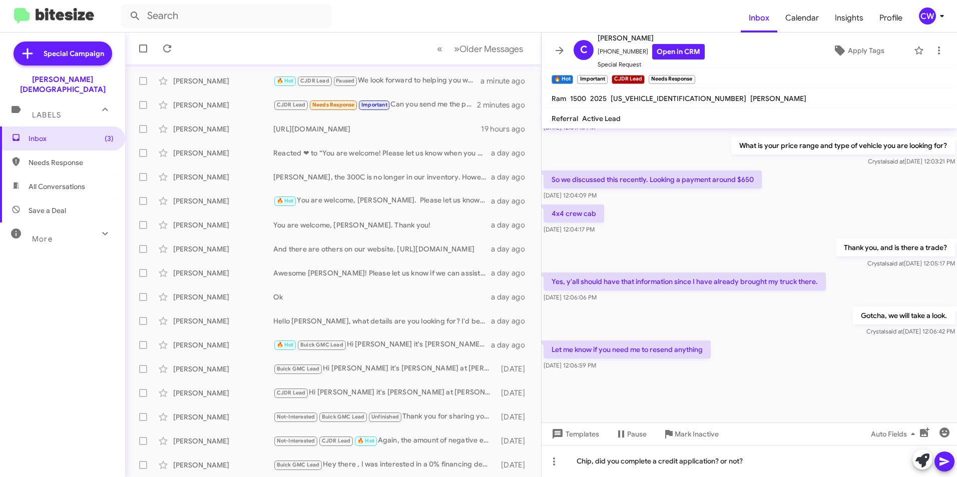
click at [942, 466] on icon at bounding box center [944, 462] width 12 height 12
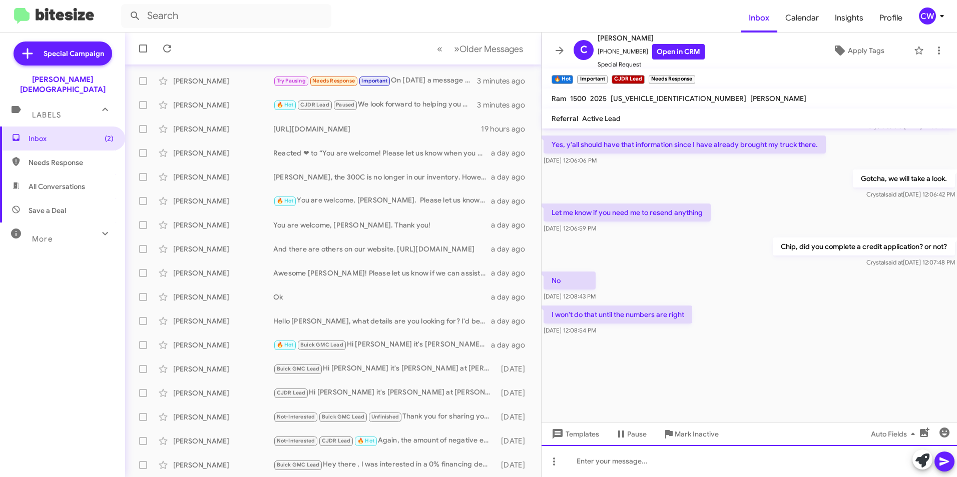
scroll to position [1039, 0]
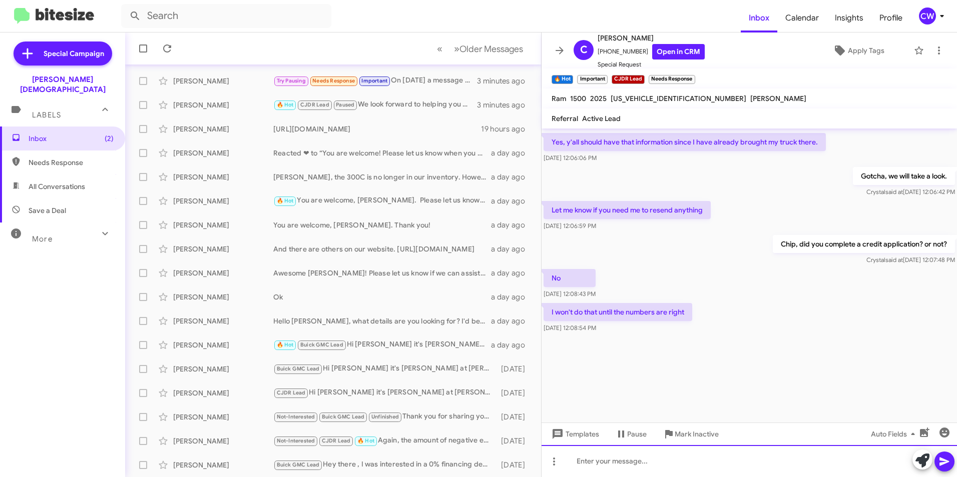
click at [582, 464] on div at bounding box center [748, 461] width 415 height 32
click at [940, 463] on icon at bounding box center [944, 462] width 10 height 9
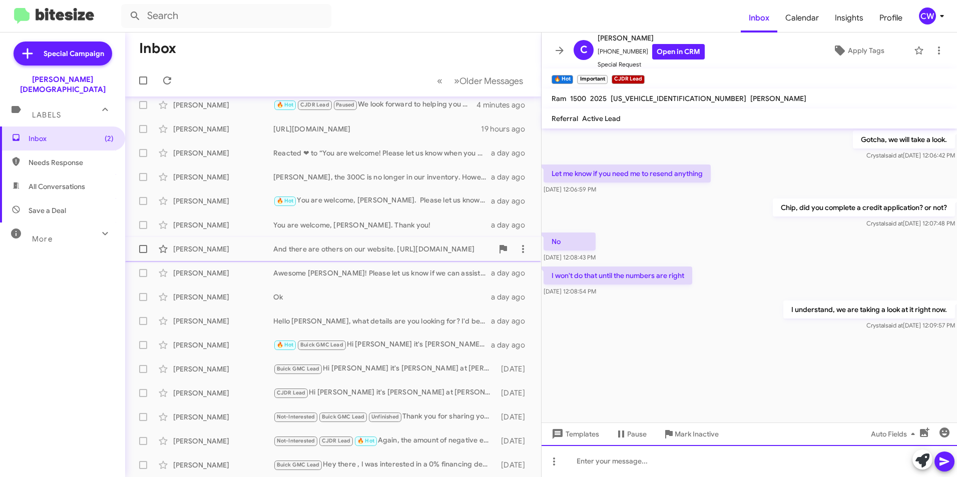
scroll to position [0, 0]
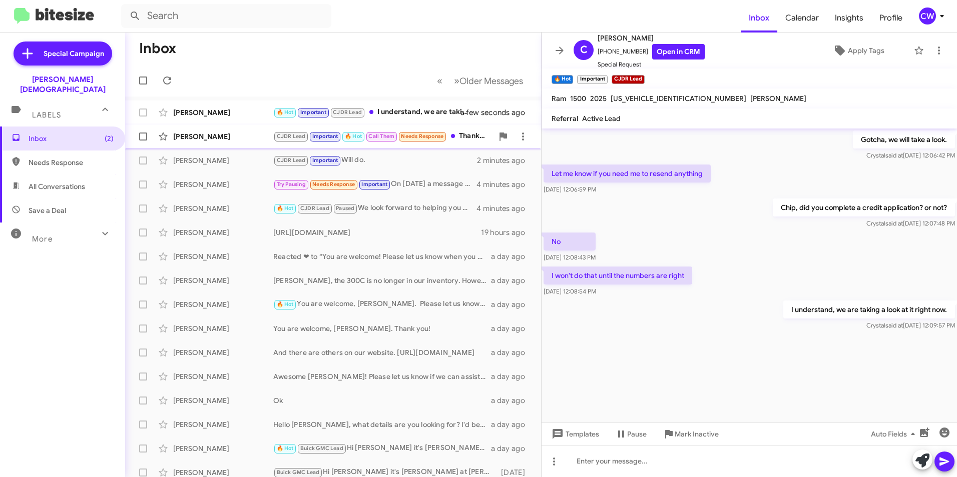
click at [207, 138] on div "[PERSON_NAME]" at bounding box center [223, 137] width 100 height 10
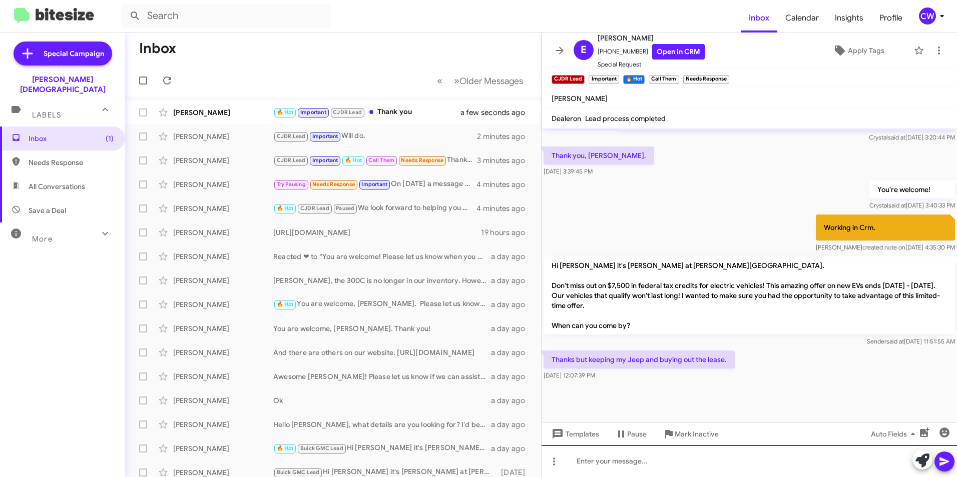
click at [601, 465] on div at bounding box center [748, 461] width 415 height 32
click at [923, 462] on icon at bounding box center [922, 461] width 14 height 14
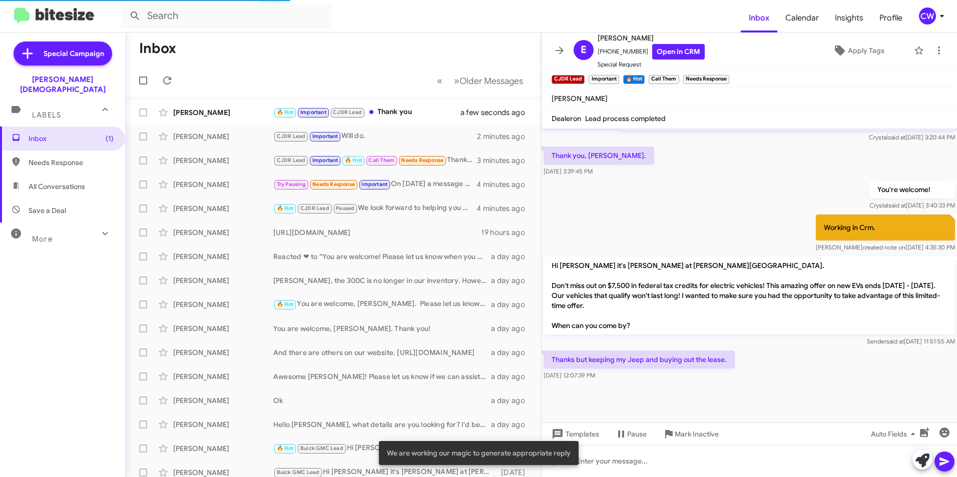
scroll to position [481, 0]
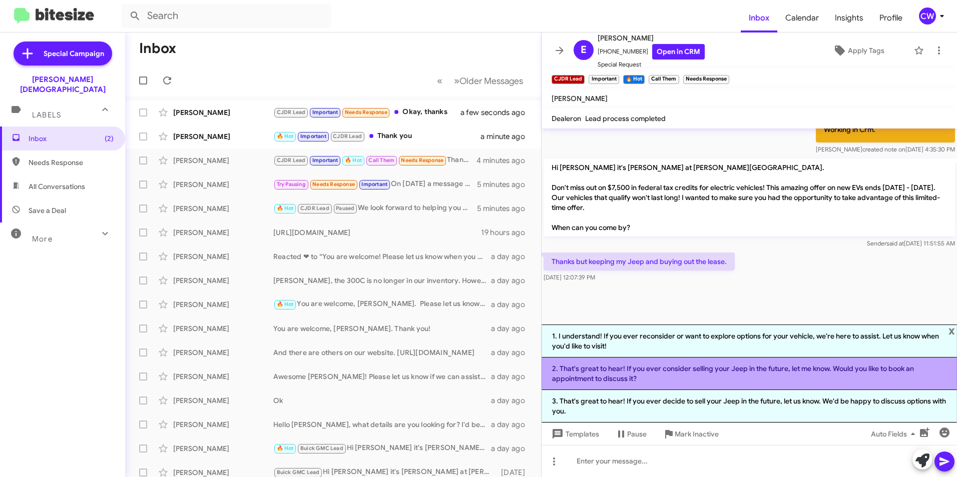
click at [719, 375] on li "2. That's great to hear! If you ever consider selling your Jeep in the future, …" at bounding box center [748, 374] width 415 height 33
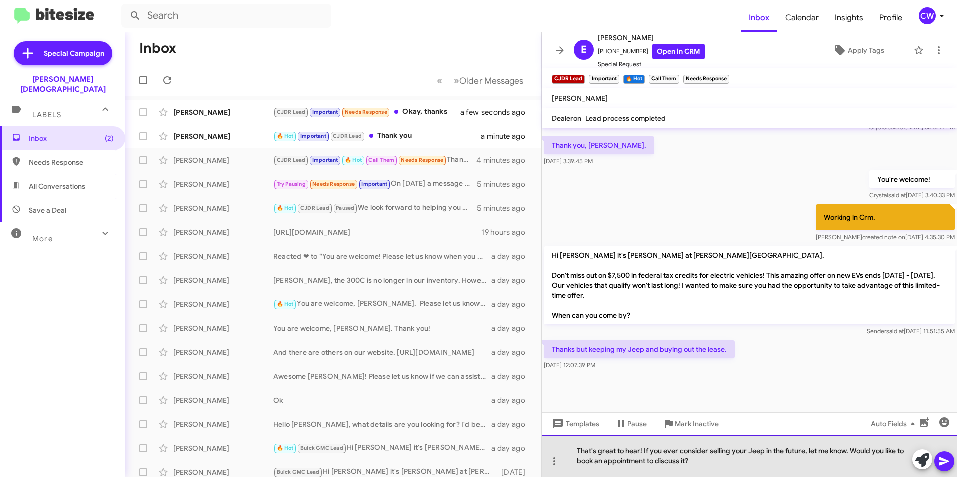
click at [686, 464] on div "That's great to hear! If you ever consider selling your Jeep in the future, let…" at bounding box center [748, 456] width 415 height 42
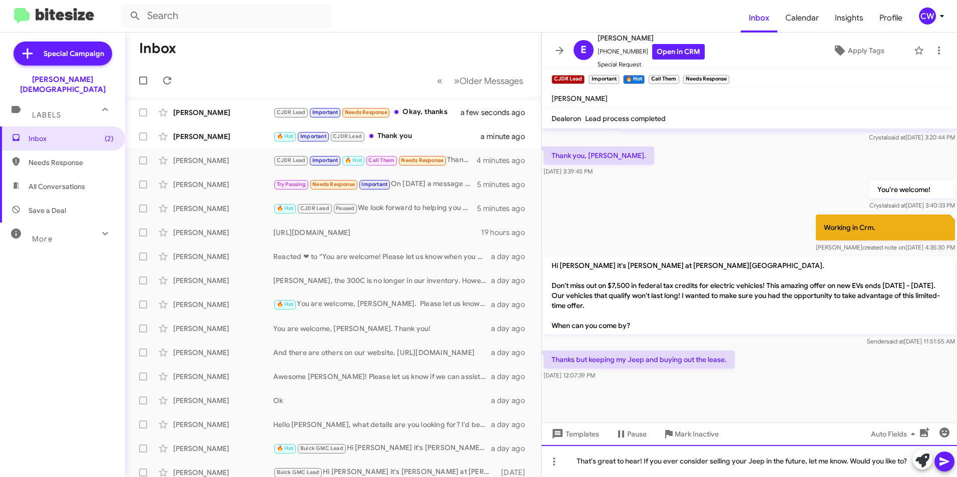
scroll to position [383, 0]
click at [828, 464] on div "That's great to hear! If you ever consider selling your Jeep in the future, let…" at bounding box center [748, 461] width 415 height 32
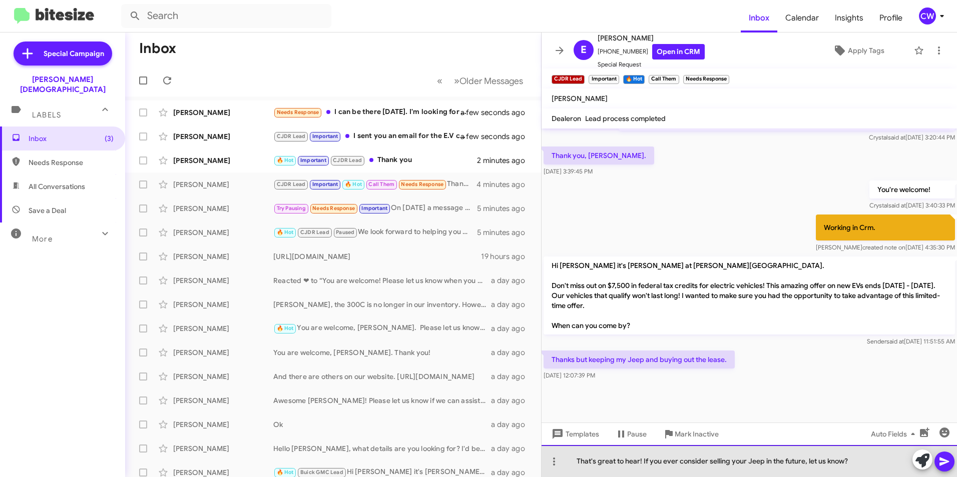
click at [870, 464] on div "That's great to hear! If you ever consider selling your Jeep in the future, let…" at bounding box center [748, 461] width 415 height 32
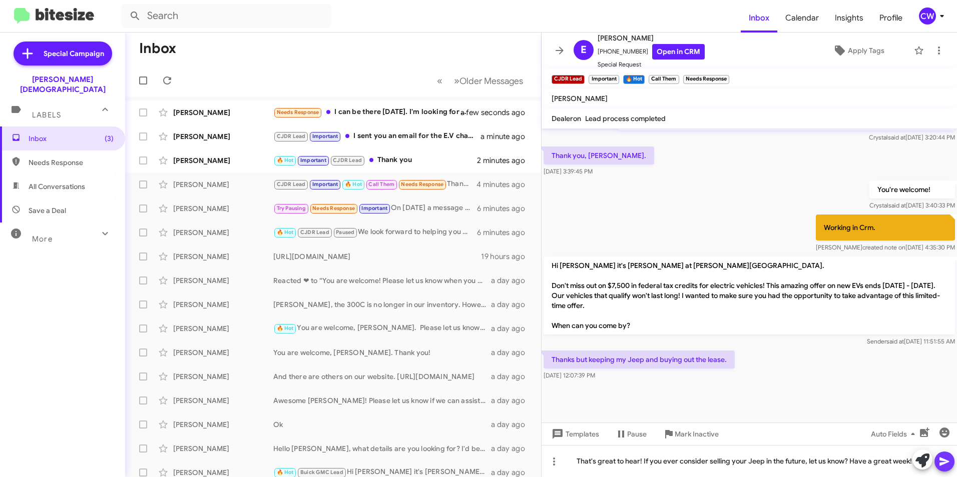
click at [945, 465] on icon at bounding box center [944, 462] width 12 height 12
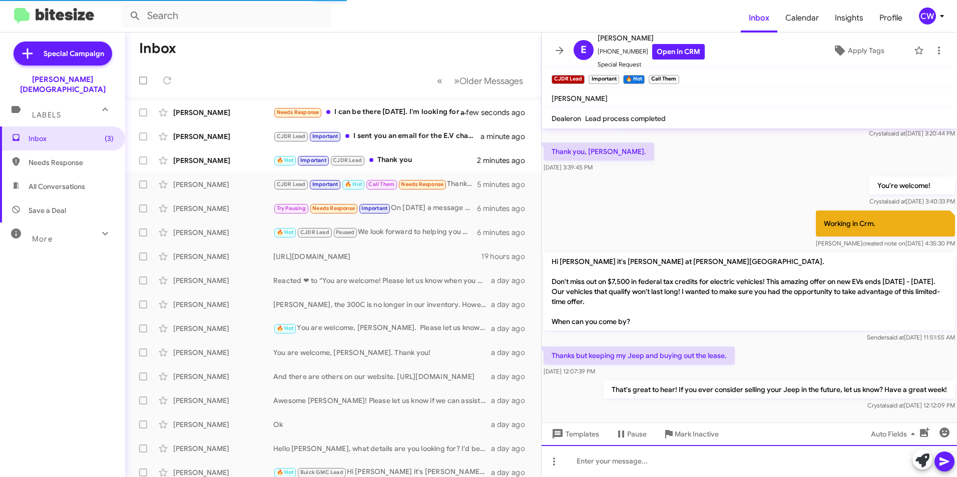
scroll to position [419, 0]
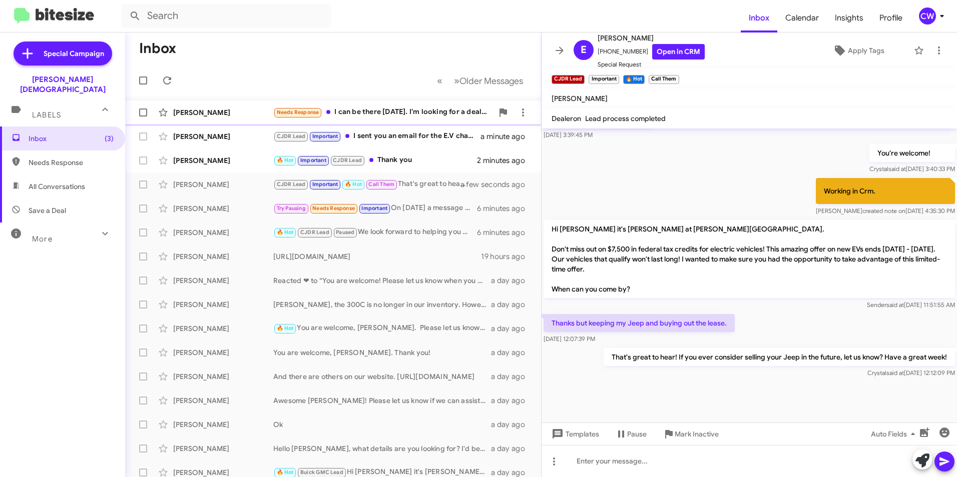
click at [375, 115] on div "Needs Response I can be there [DATE]. I'm looking for a deal on a hummer $599 p…" at bounding box center [383, 113] width 220 height 12
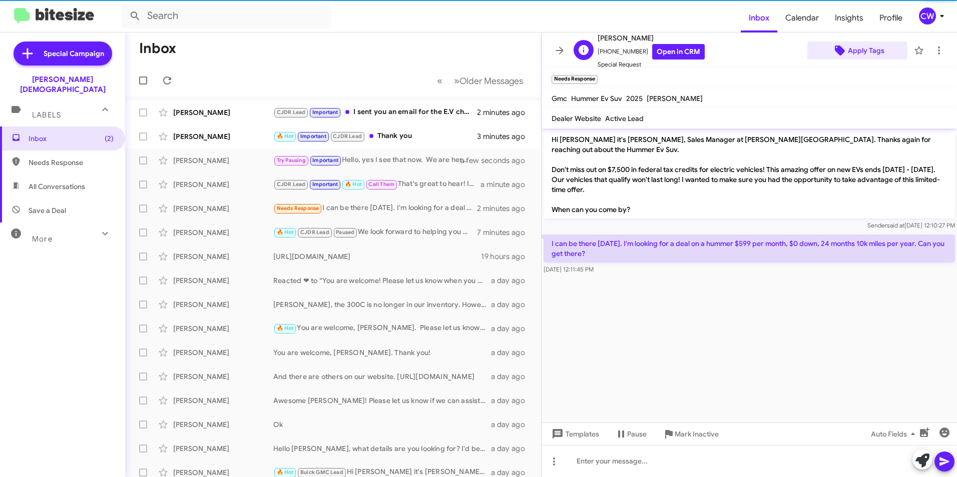
click at [836, 50] on icon at bounding box center [840, 51] width 10 height 10
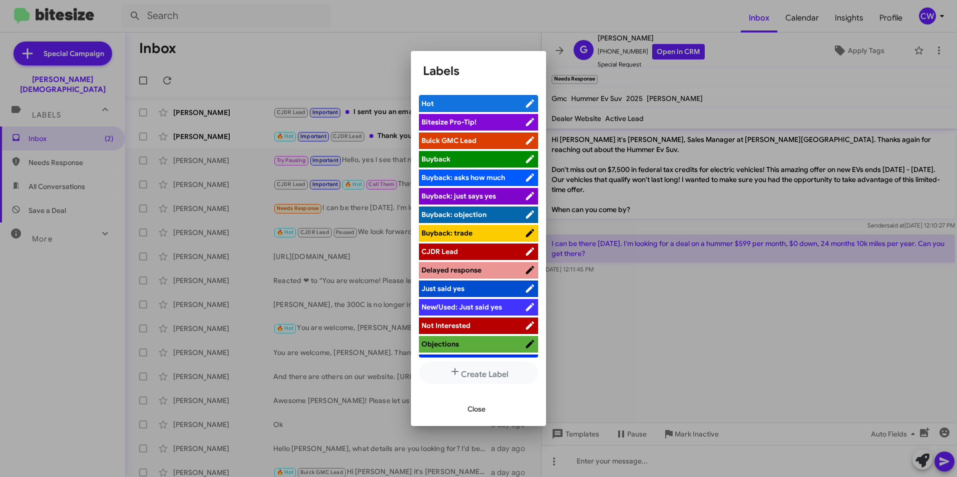
click at [451, 141] on span "Buick GMC Lead" at bounding box center [448, 140] width 55 height 9
click at [463, 409] on button "Close" at bounding box center [476, 409] width 34 height 18
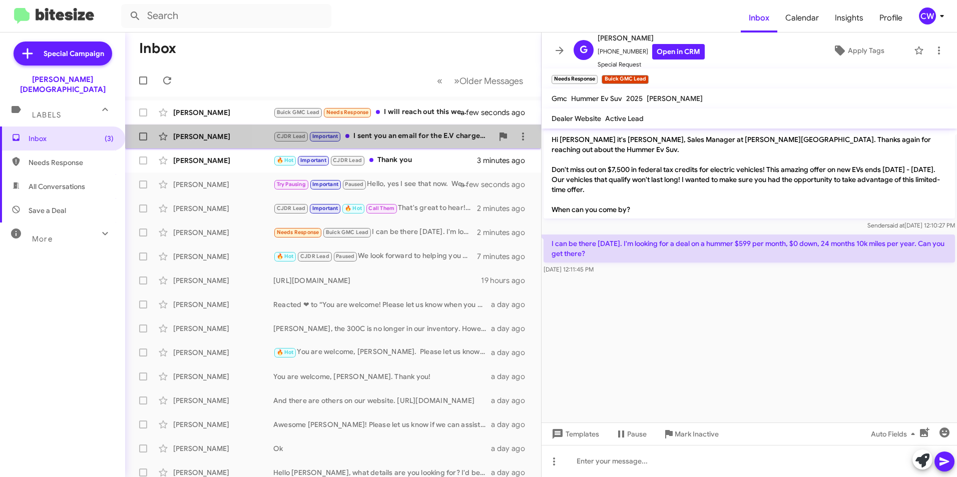
click at [406, 136] on div "CJDR Lead Important I sent you an email for the E.V charger we in stock. Here i…" at bounding box center [383, 137] width 220 height 12
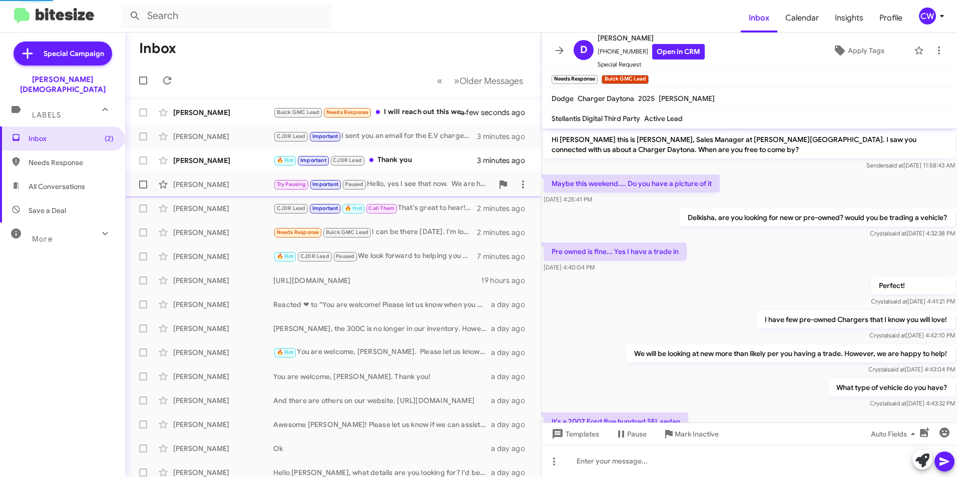
scroll to position [365, 0]
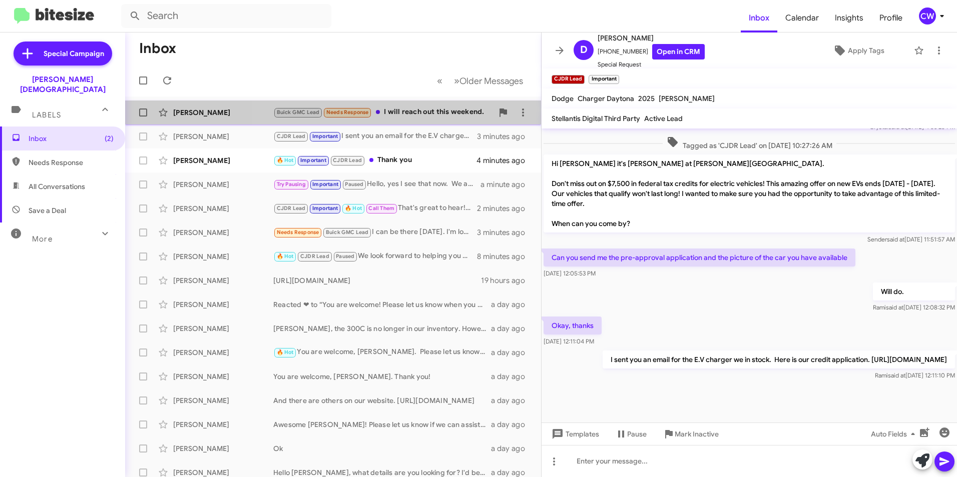
click at [398, 113] on div "Buick GMC Lead Needs Response I will reach out this weekend." at bounding box center [383, 113] width 220 height 12
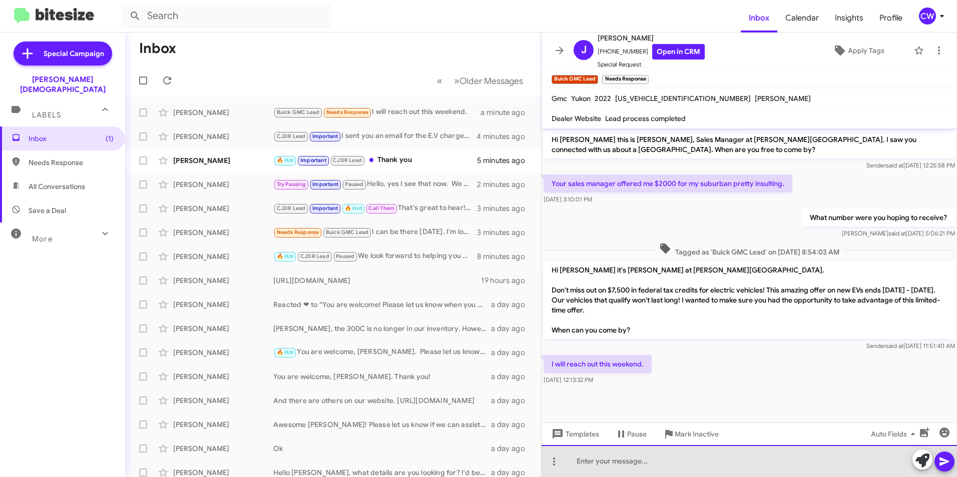
click at [588, 463] on div at bounding box center [748, 461] width 415 height 32
click at [785, 464] on div "That sounds great, [PERSON_NAME]! Would you like to book an appointment?" at bounding box center [748, 461] width 415 height 32
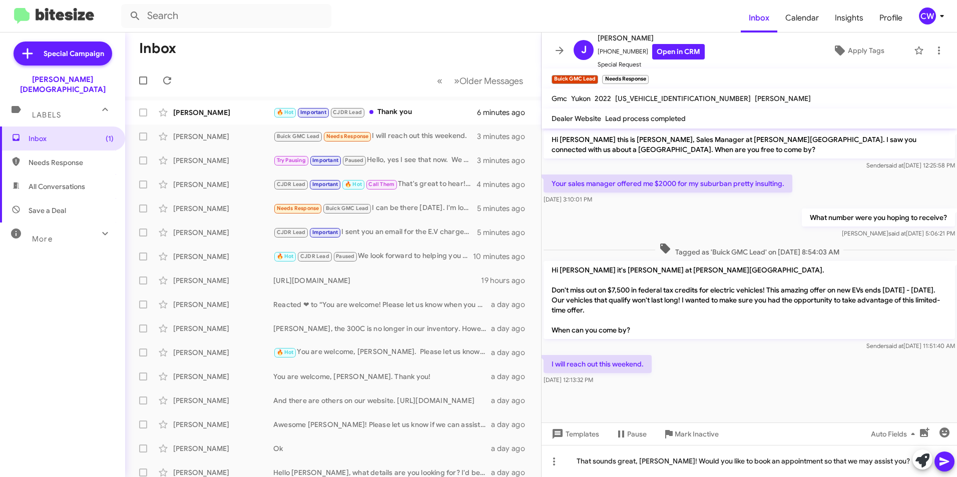
click at [944, 465] on icon at bounding box center [944, 462] width 12 height 12
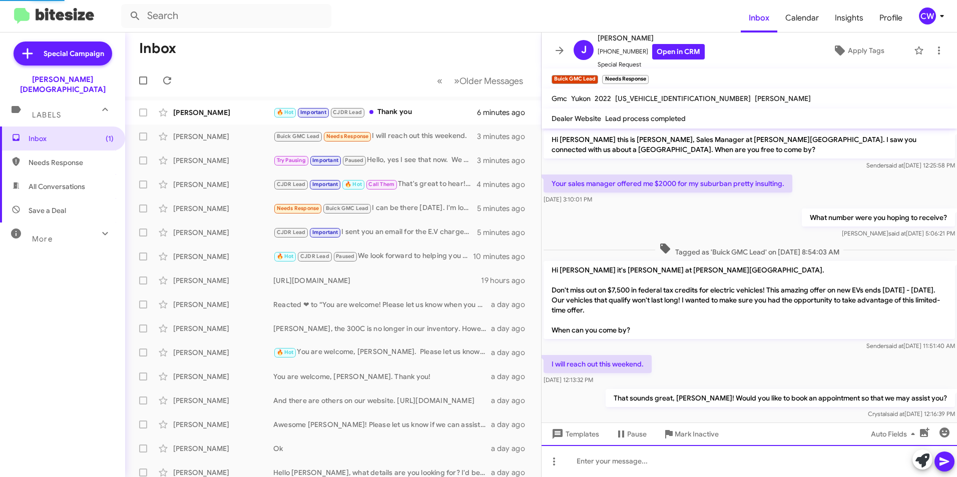
scroll to position [16, 0]
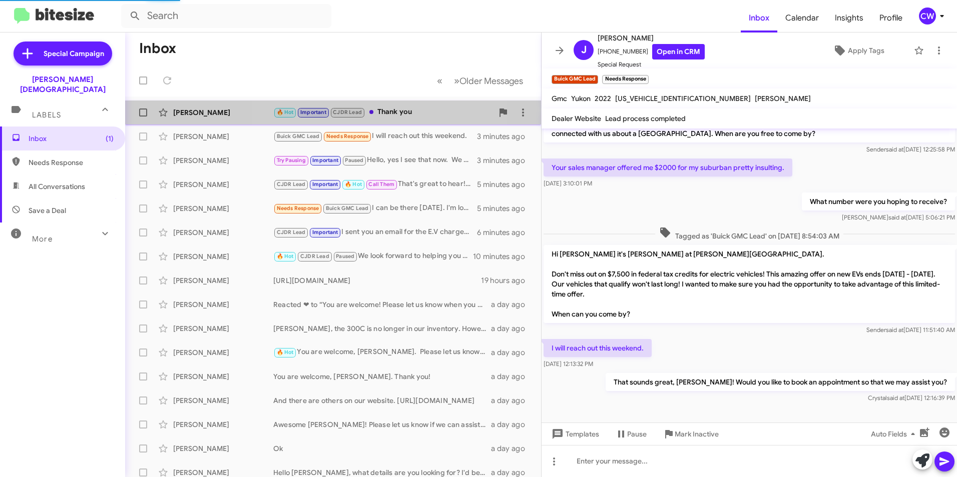
click at [386, 109] on div "🔥 Hot Important CJDR Lead Thank you" at bounding box center [383, 113] width 220 height 12
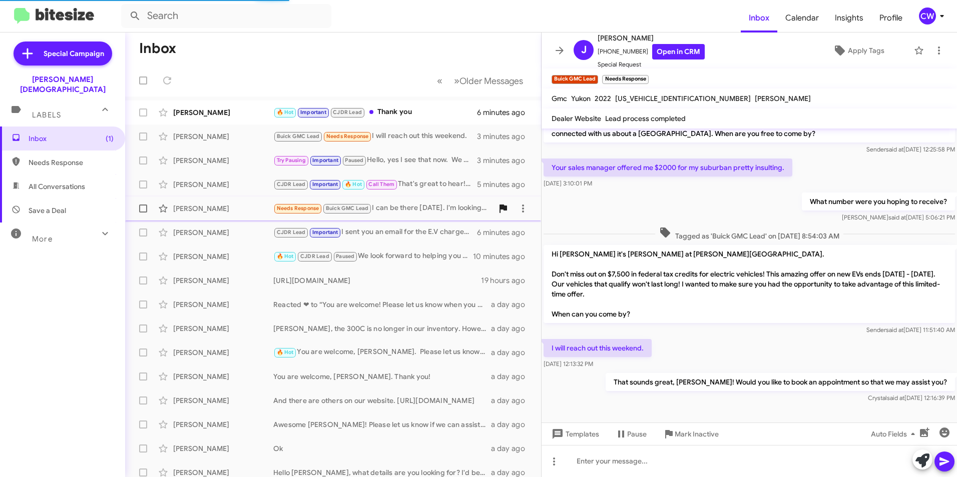
scroll to position [496, 0]
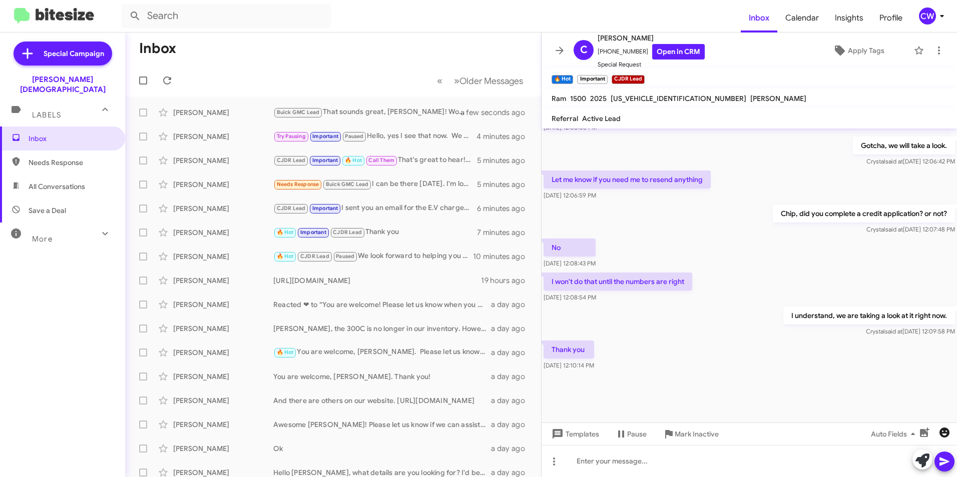
click at [947, 435] on icon "button" at bounding box center [944, 433] width 10 height 10
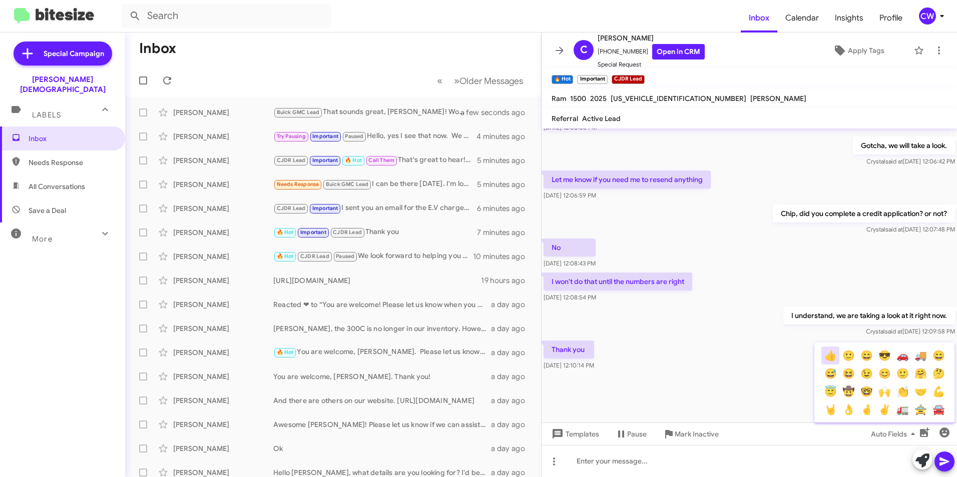
click at [831, 358] on button "👍" at bounding box center [830, 356] width 18 height 18
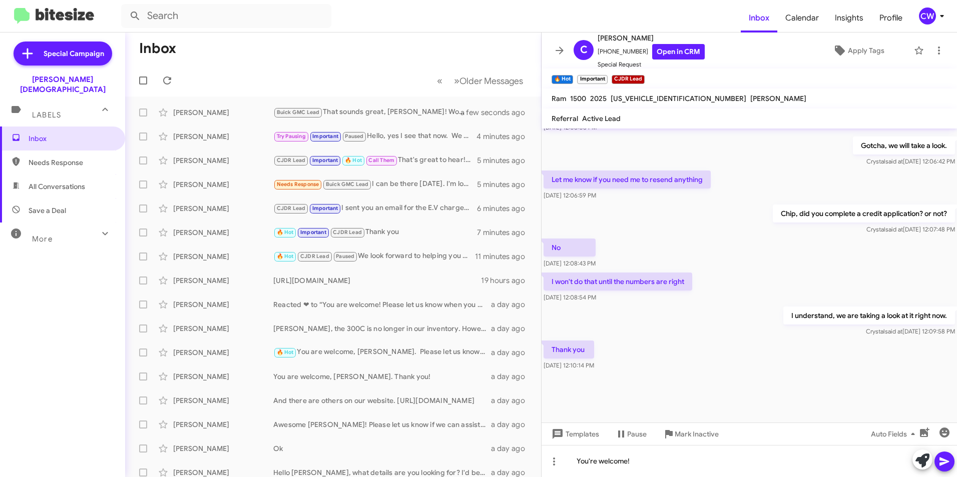
click at [944, 468] on span at bounding box center [944, 462] width 12 height 20
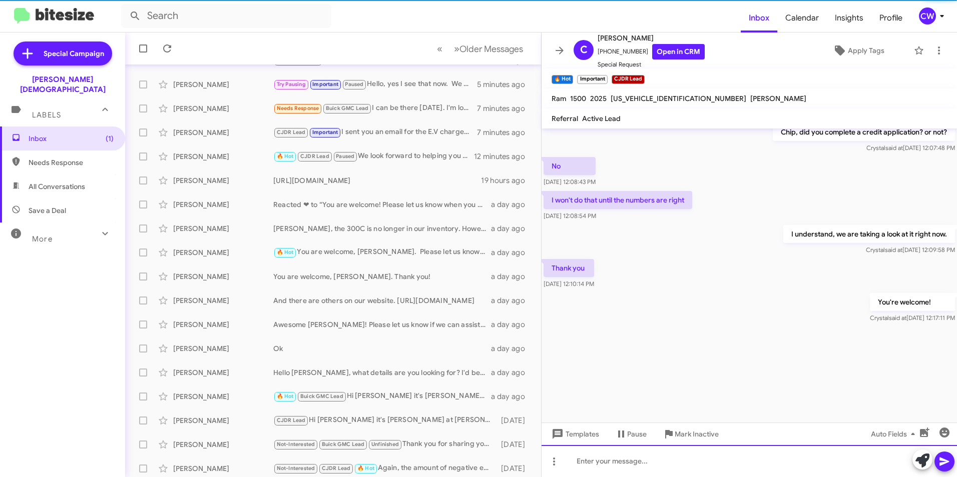
scroll to position [104, 0]
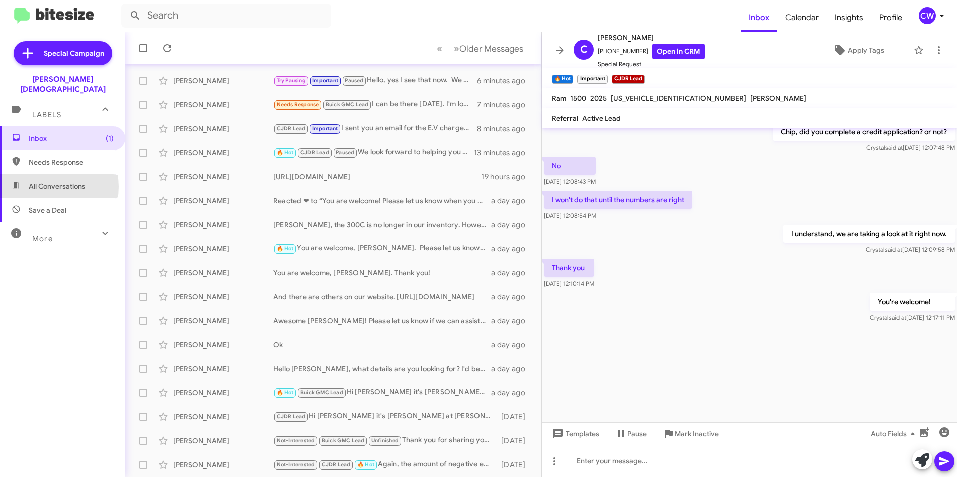
click at [44, 182] on span "All Conversations" at bounding box center [57, 187] width 57 height 10
type input "in:all-conversations"
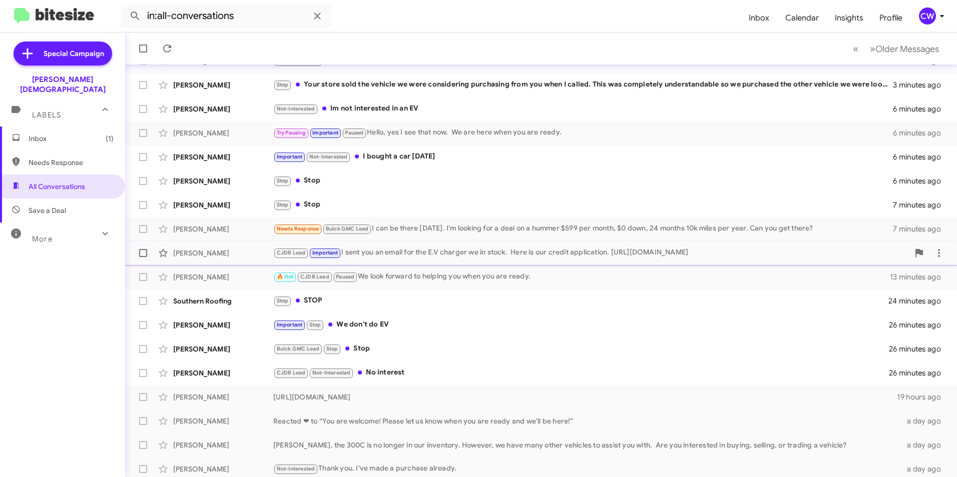
scroll to position [104, 0]
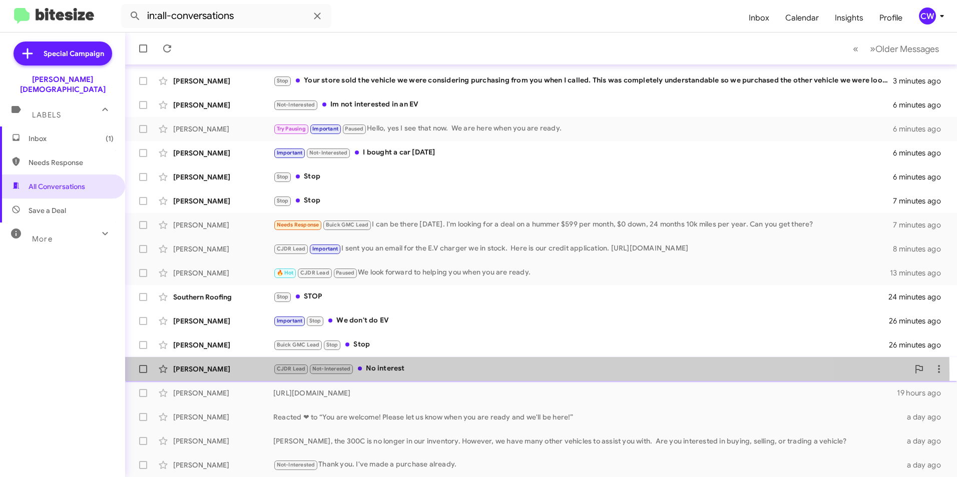
click at [192, 373] on div "[PERSON_NAME]" at bounding box center [223, 369] width 100 height 10
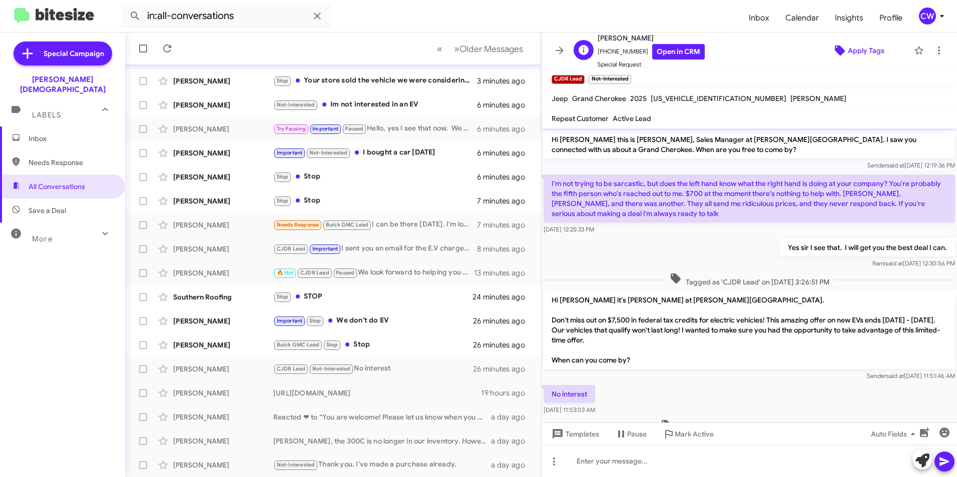
click at [835, 50] on icon at bounding box center [840, 51] width 10 height 10
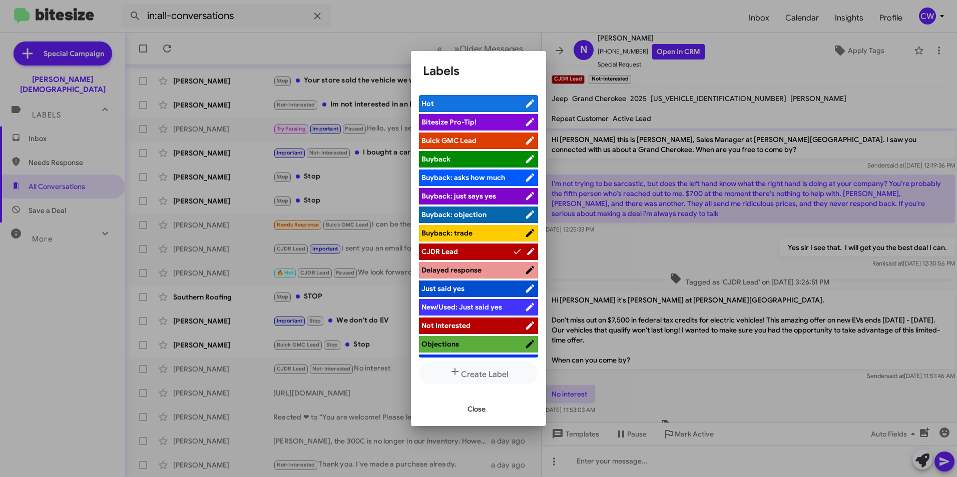
click at [462, 321] on span "Not Interested" at bounding box center [445, 325] width 49 height 9
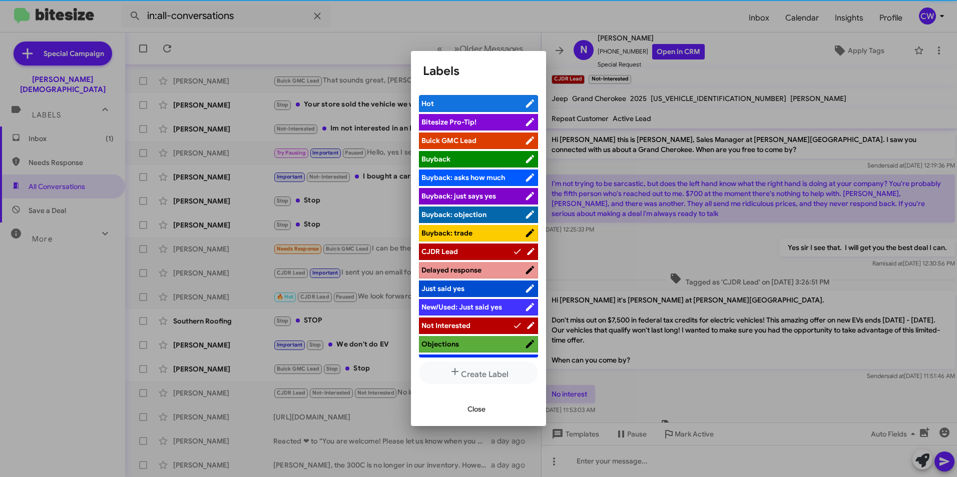
click at [476, 413] on span "Close" at bounding box center [476, 409] width 18 height 18
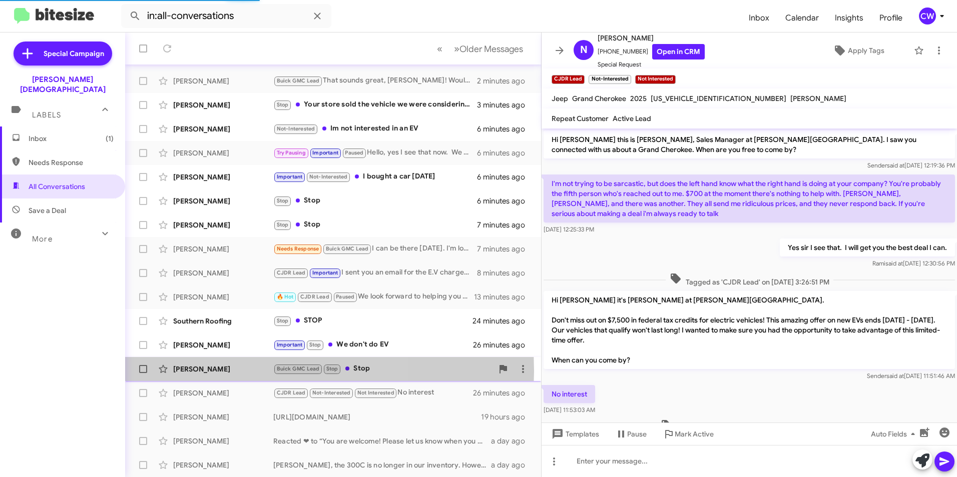
click at [217, 371] on div "[PERSON_NAME]" at bounding box center [223, 369] width 100 height 10
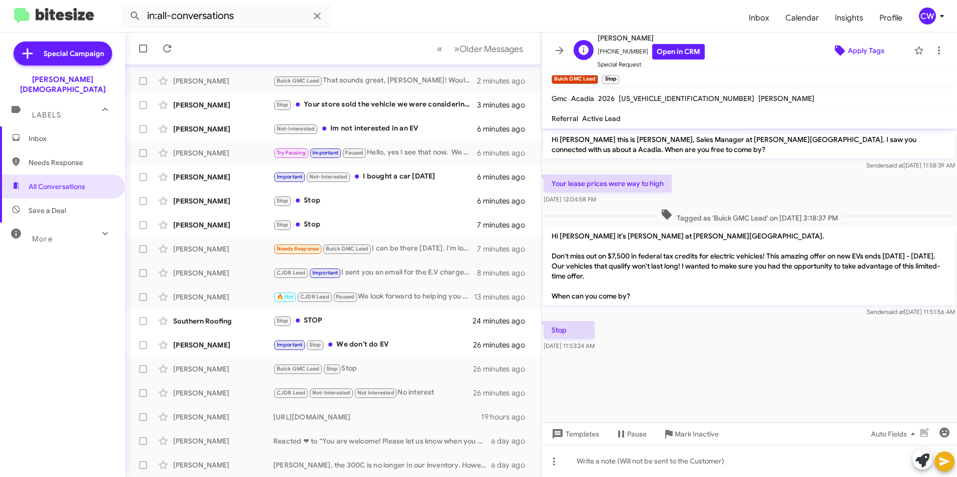
click at [850, 52] on span "Apply Tags" at bounding box center [866, 51] width 37 height 18
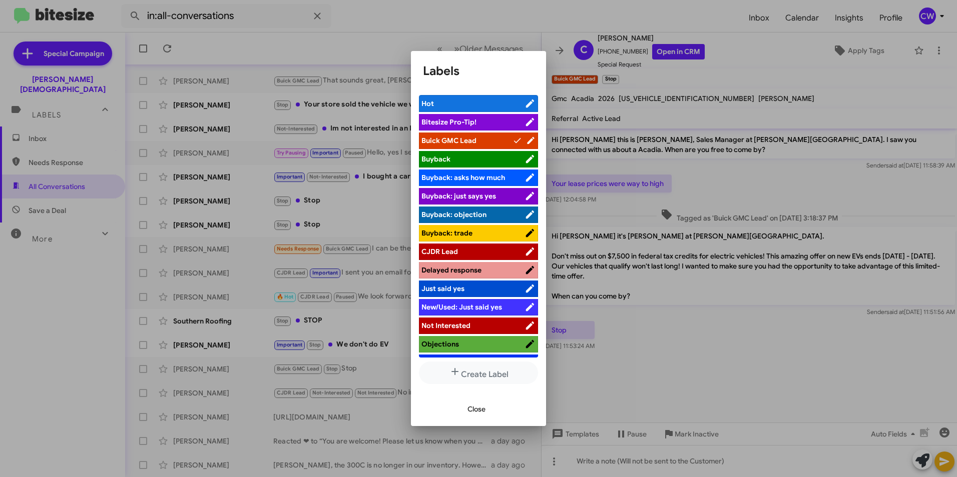
click at [452, 325] on span "Not Interested" at bounding box center [445, 325] width 49 height 9
click at [478, 410] on span "Close" at bounding box center [476, 409] width 18 height 18
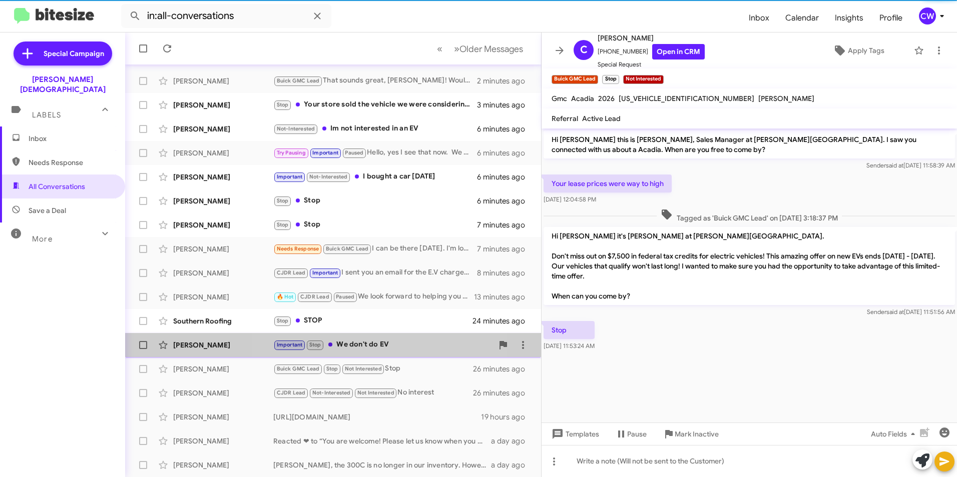
click at [371, 342] on div "Important Stop We don't do EV" at bounding box center [383, 345] width 220 height 12
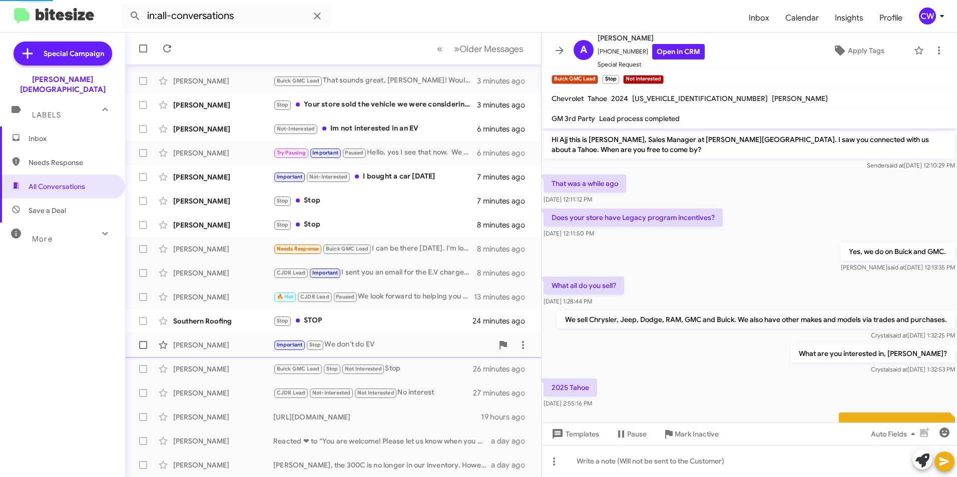
scroll to position [207, 0]
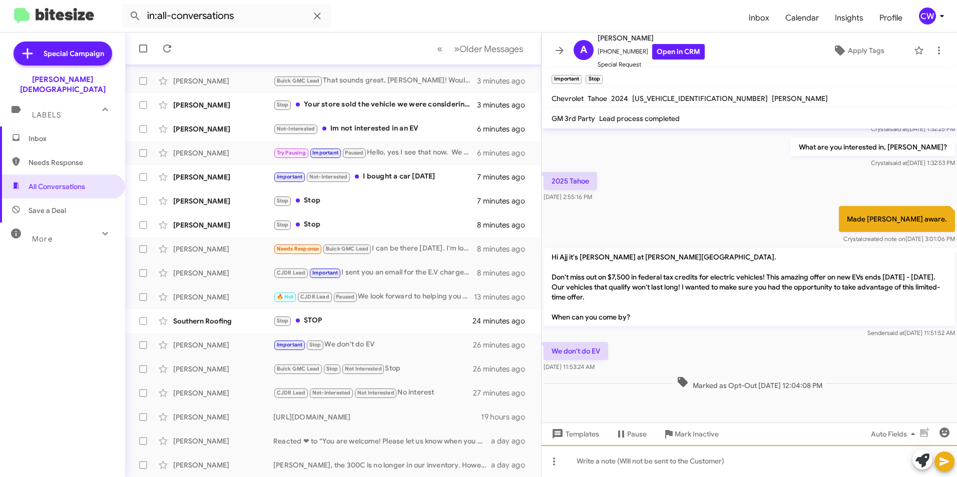
click at [583, 463] on div at bounding box center [748, 461] width 415 height 32
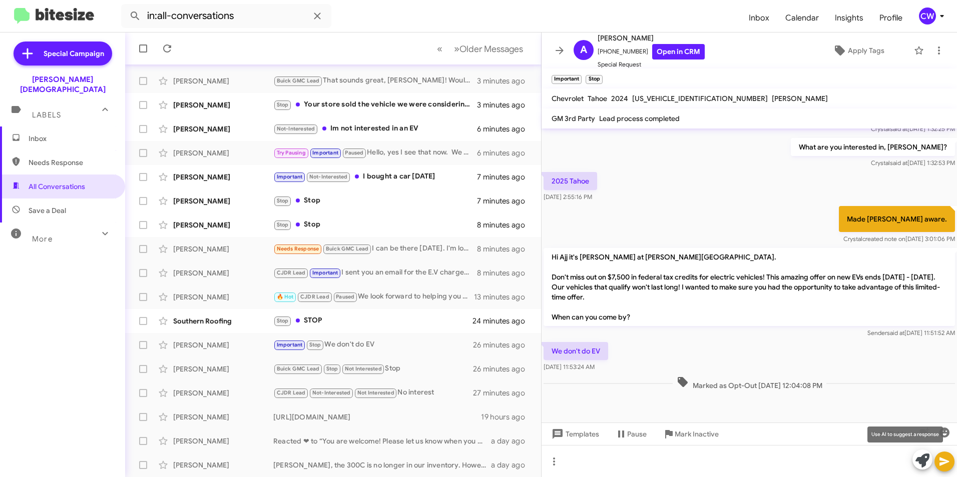
click at [923, 459] on icon at bounding box center [922, 461] width 14 height 14
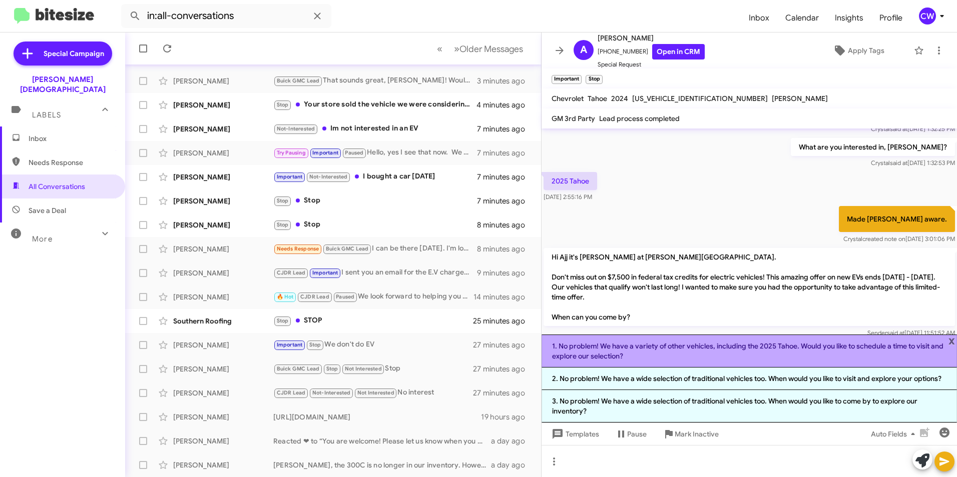
click at [680, 359] on li "1. No problem! We have a variety of other vehicles, including the 2025 Tahoe. W…" at bounding box center [748, 351] width 415 height 33
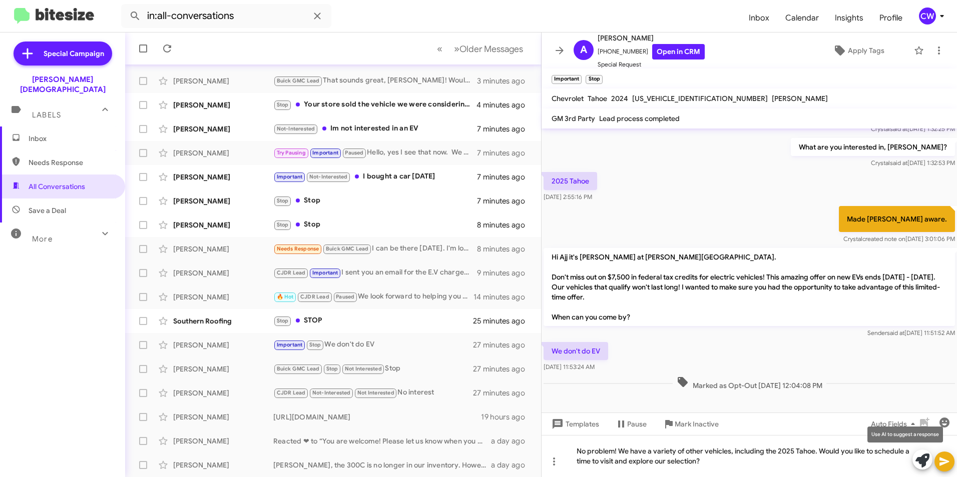
click at [918, 462] on icon at bounding box center [922, 461] width 14 height 14
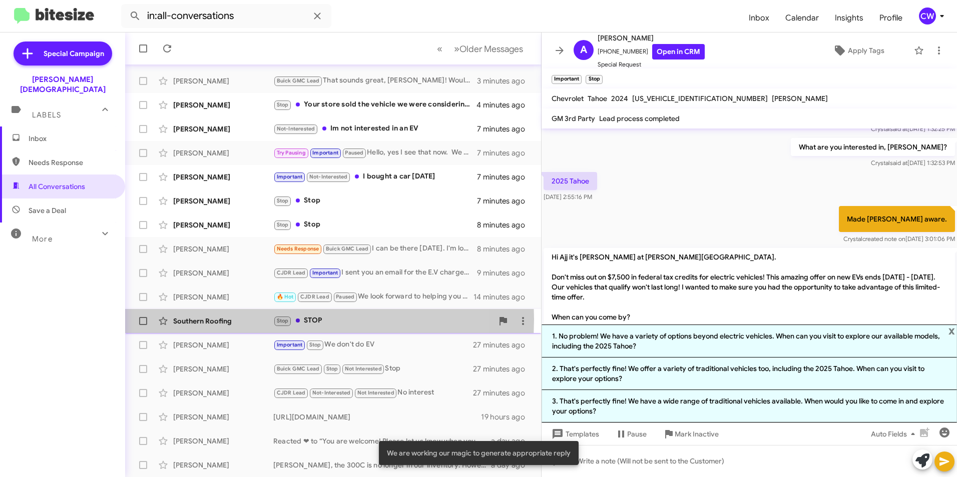
click at [193, 319] on div "Southern Roofing" at bounding box center [223, 321] width 100 height 10
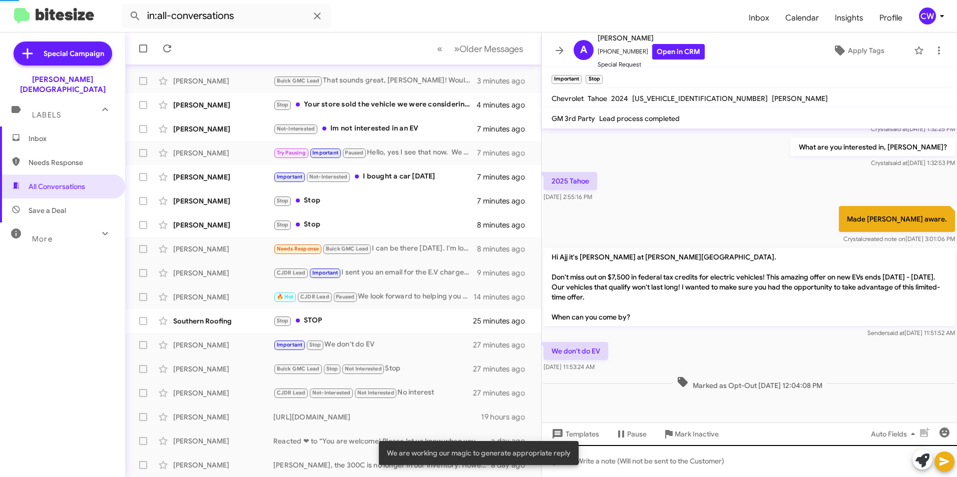
scroll to position [76, 0]
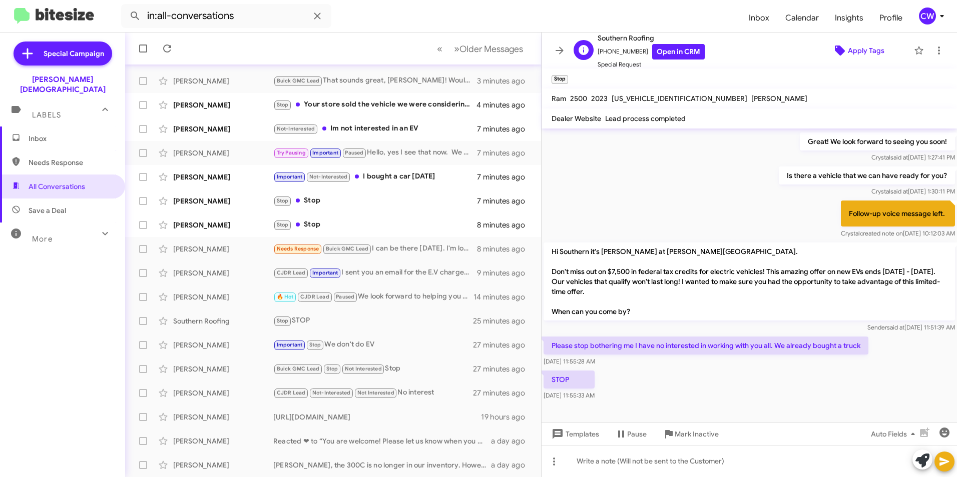
click at [836, 49] on icon at bounding box center [840, 51] width 10 height 10
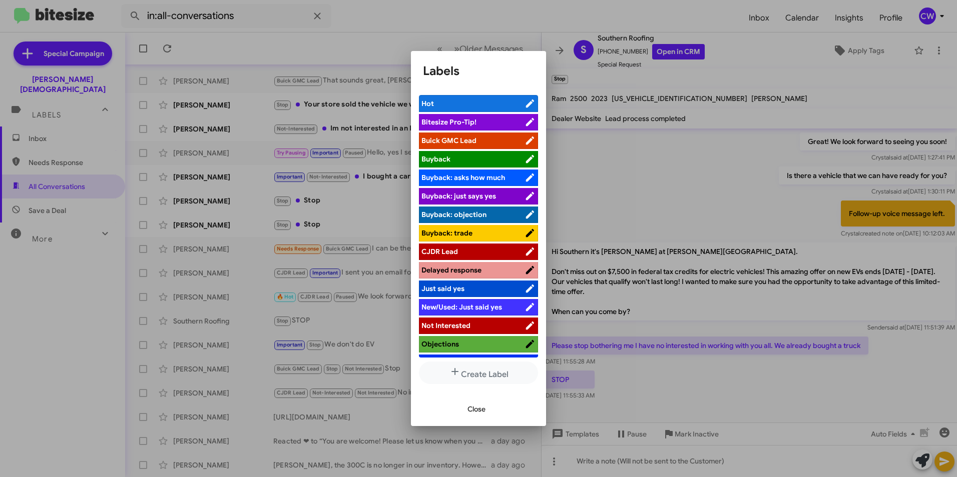
click at [457, 326] on span "Not Interested" at bounding box center [445, 325] width 49 height 9
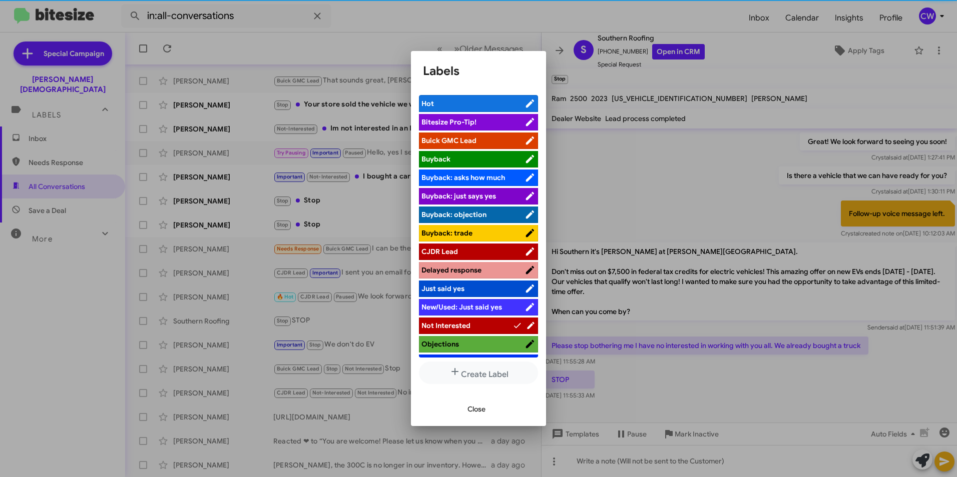
click at [472, 410] on span "Close" at bounding box center [476, 409] width 18 height 18
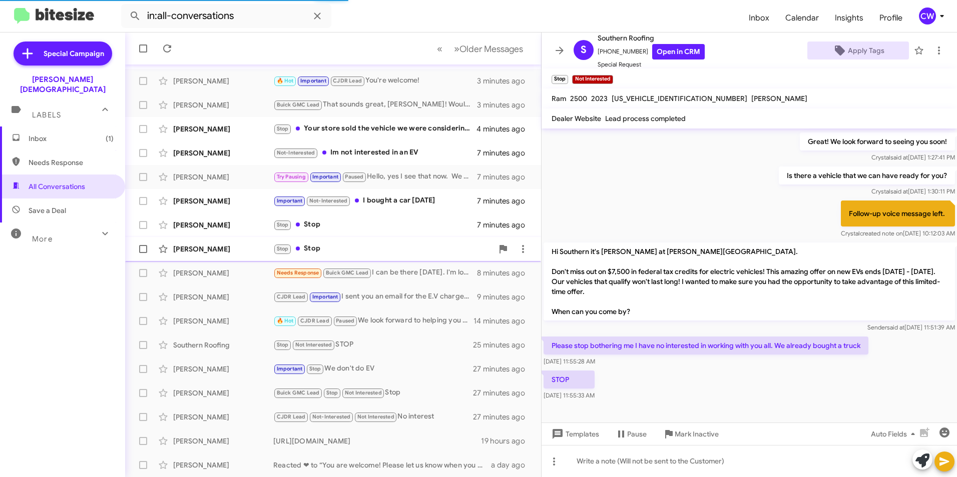
click at [218, 225] on div "[PERSON_NAME]" at bounding box center [223, 225] width 100 height 10
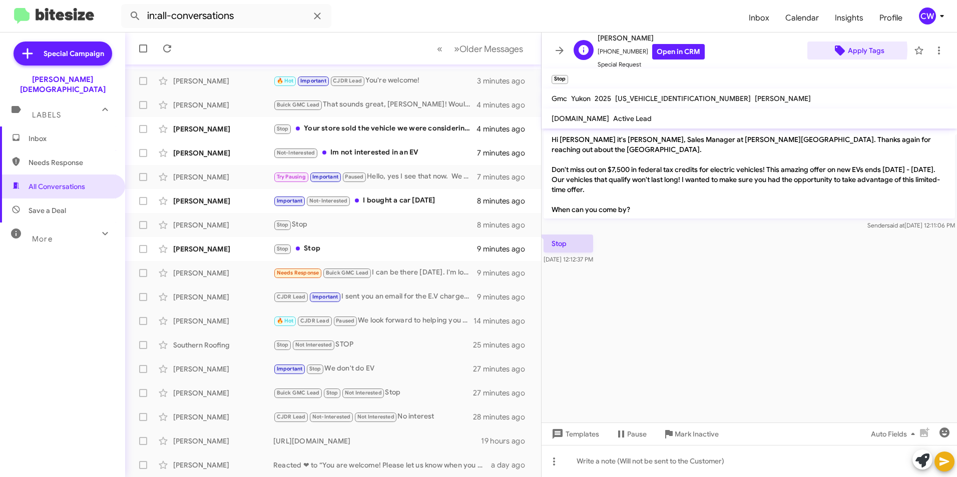
click at [848, 50] on span "Apply Tags" at bounding box center [866, 51] width 37 height 18
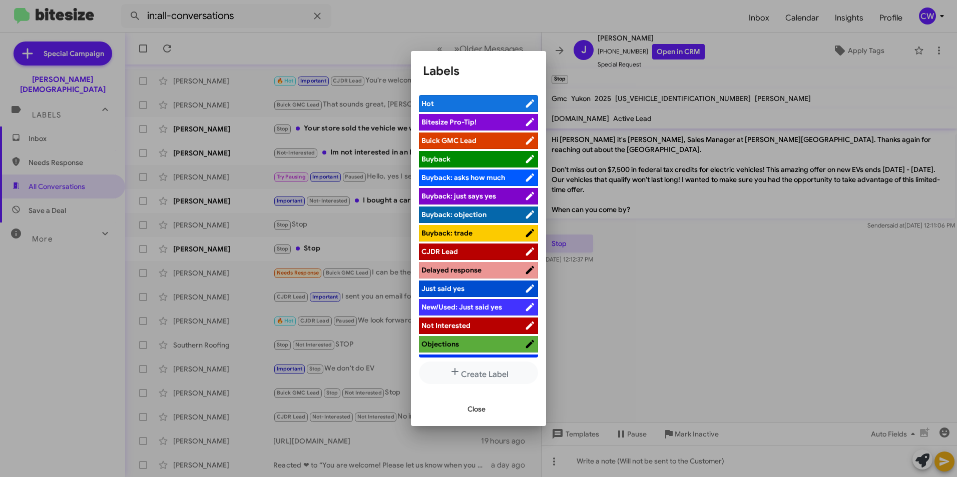
click at [471, 326] on span "Not Interested" at bounding box center [472, 326] width 103 height 10
click at [475, 406] on span "Close" at bounding box center [476, 409] width 18 height 18
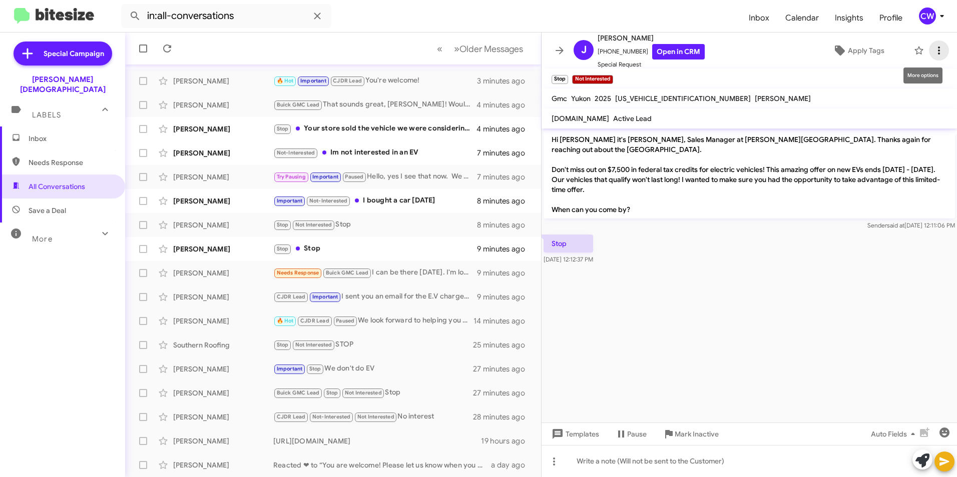
click at [933, 51] on icon at bounding box center [939, 51] width 12 height 12
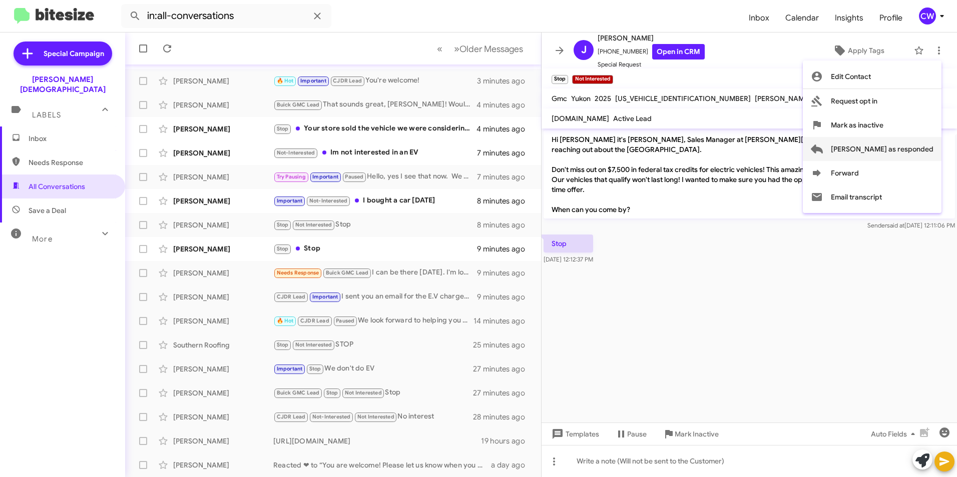
click at [911, 150] on span "[PERSON_NAME] as responded" at bounding box center [882, 149] width 103 height 24
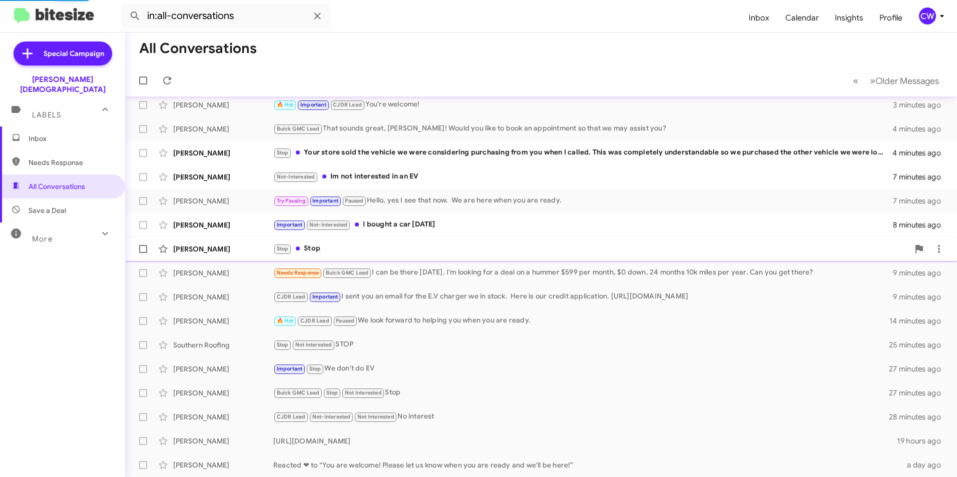
scroll to position [80, 0]
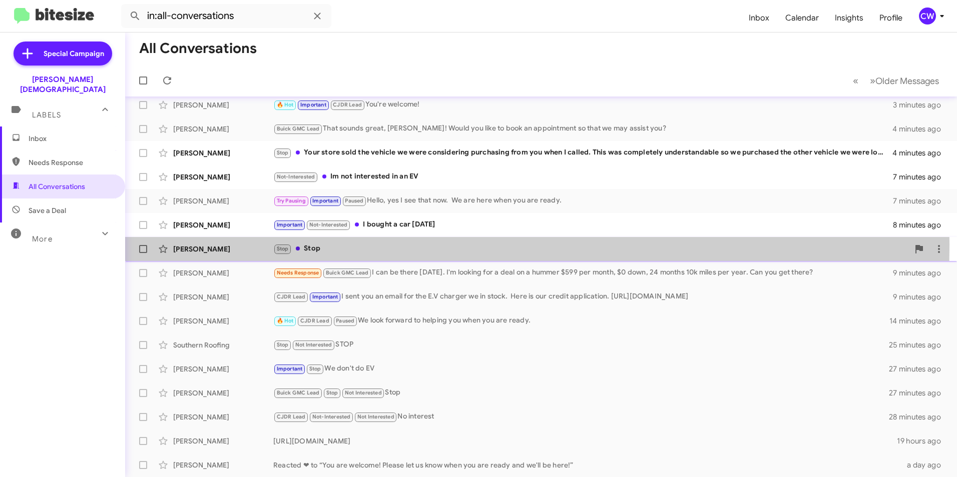
click at [225, 245] on div "[PERSON_NAME]" at bounding box center [223, 249] width 100 height 10
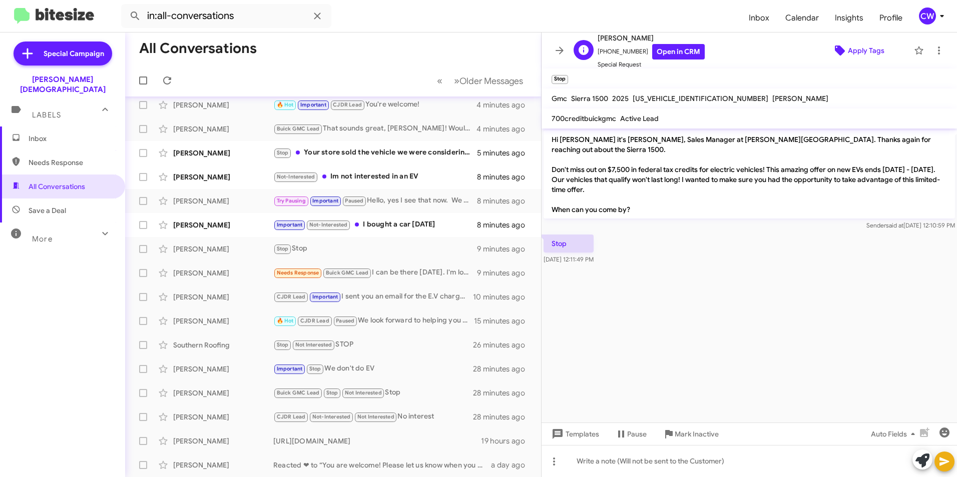
click at [854, 52] on span "Apply Tags" at bounding box center [866, 51] width 37 height 18
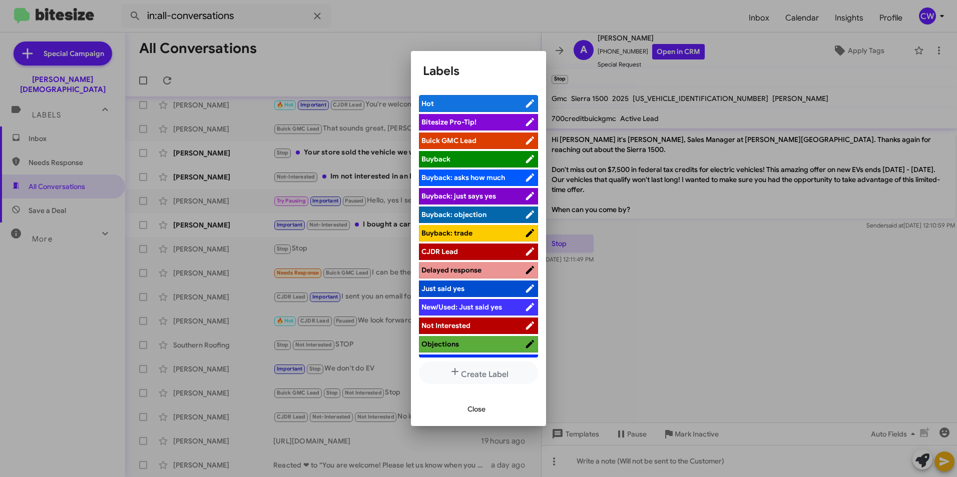
click at [472, 326] on span "Not Interested" at bounding box center [472, 326] width 103 height 10
click at [471, 411] on span "Close" at bounding box center [476, 409] width 18 height 18
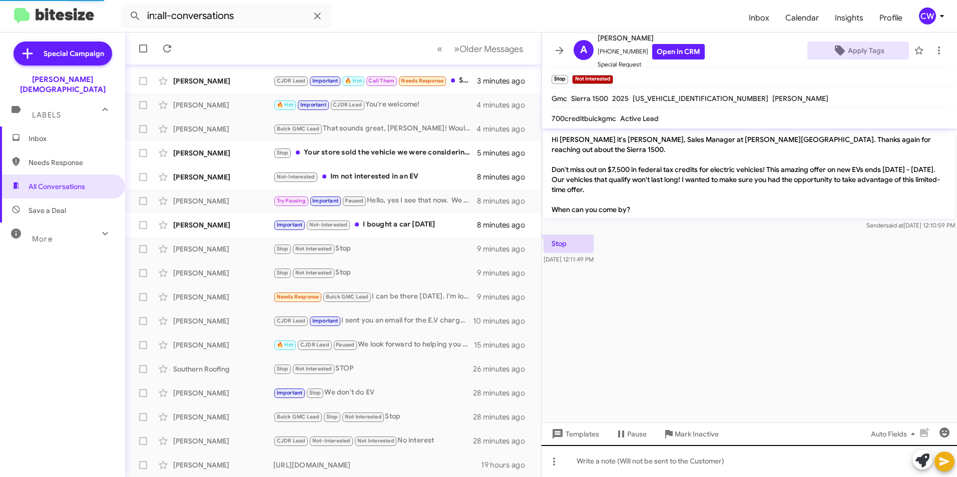
scroll to position [104, 0]
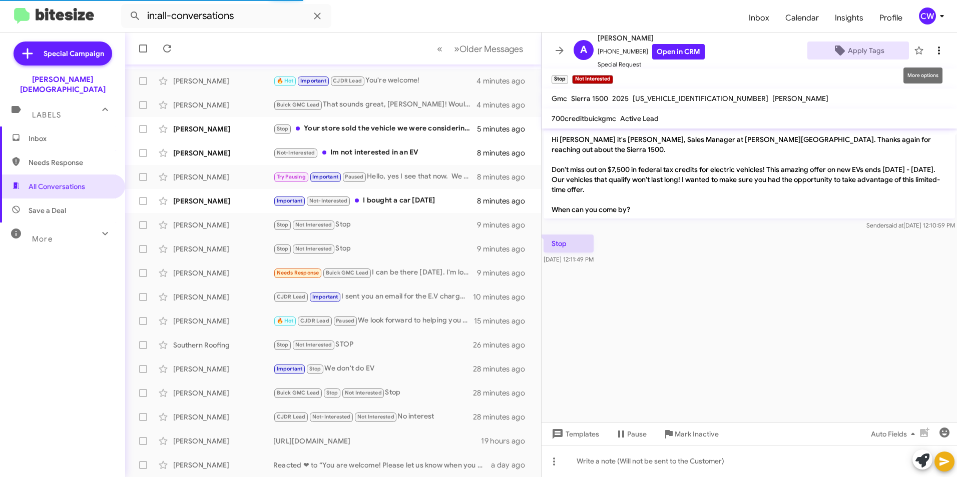
click at [938, 51] on icon at bounding box center [939, 51] width 2 height 8
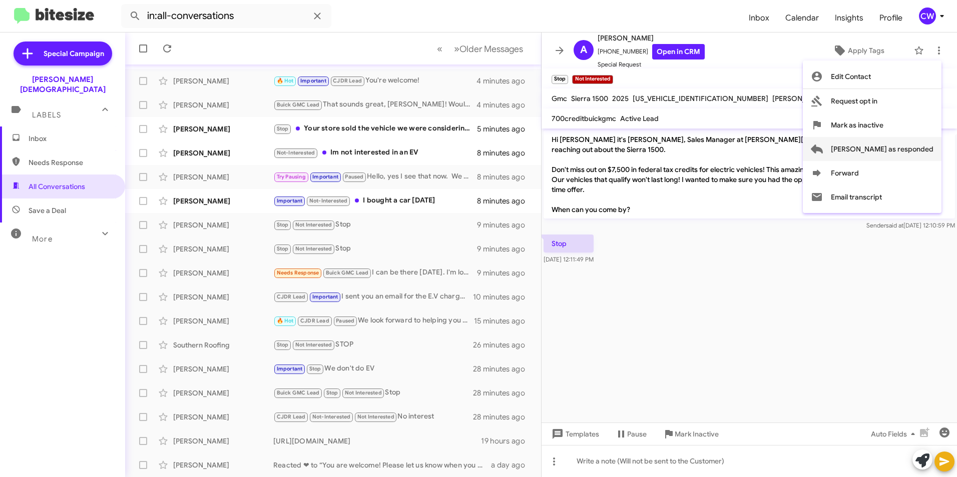
click at [907, 149] on span "[PERSON_NAME] as responded" at bounding box center [882, 149] width 103 height 24
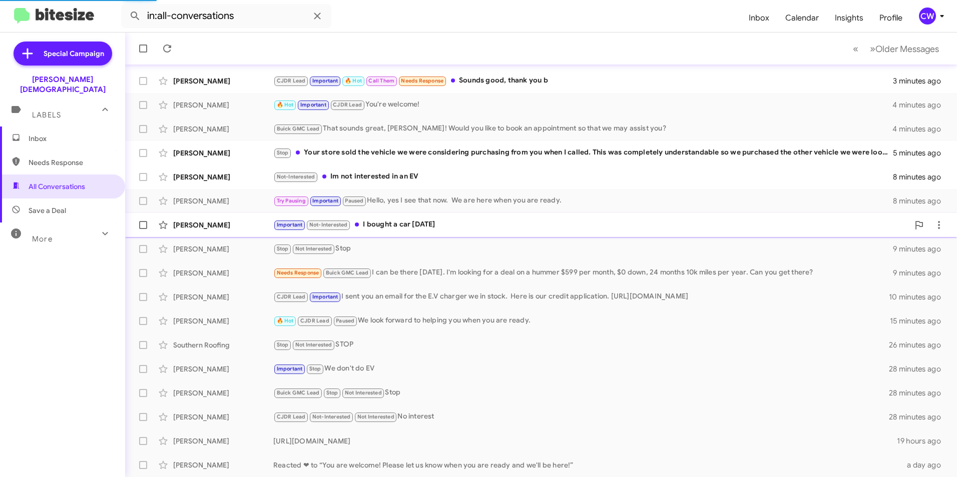
scroll to position [80, 0]
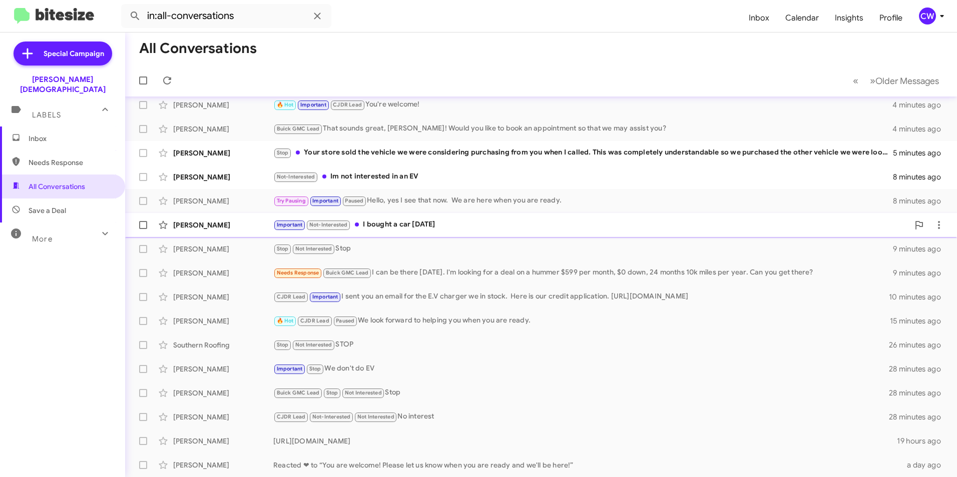
click at [403, 226] on div "Important Not-Interested I bought a car [DATE]" at bounding box center [591, 225] width 636 height 12
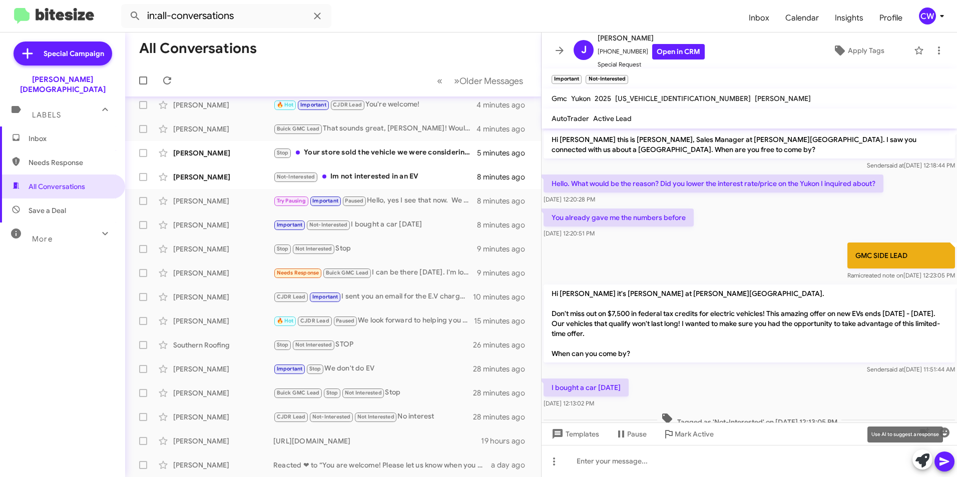
click at [926, 461] on icon at bounding box center [922, 461] width 14 height 14
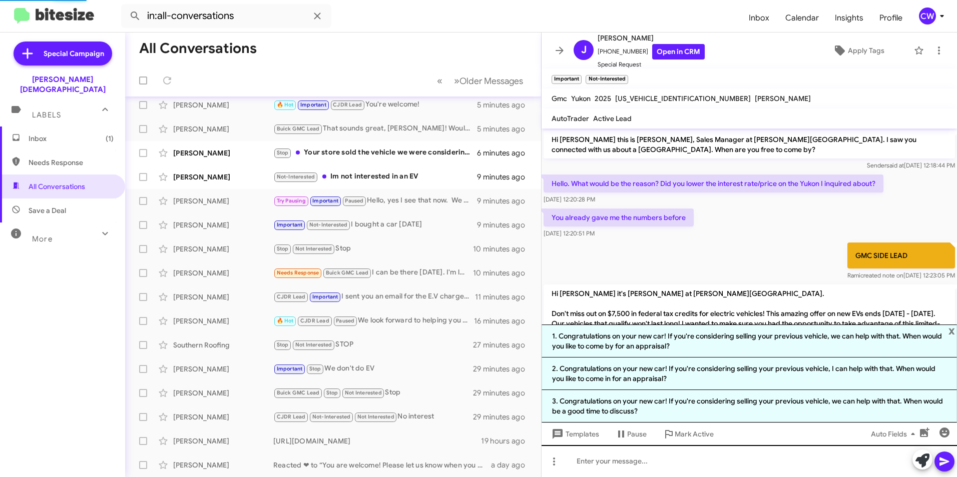
scroll to position [104, 0]
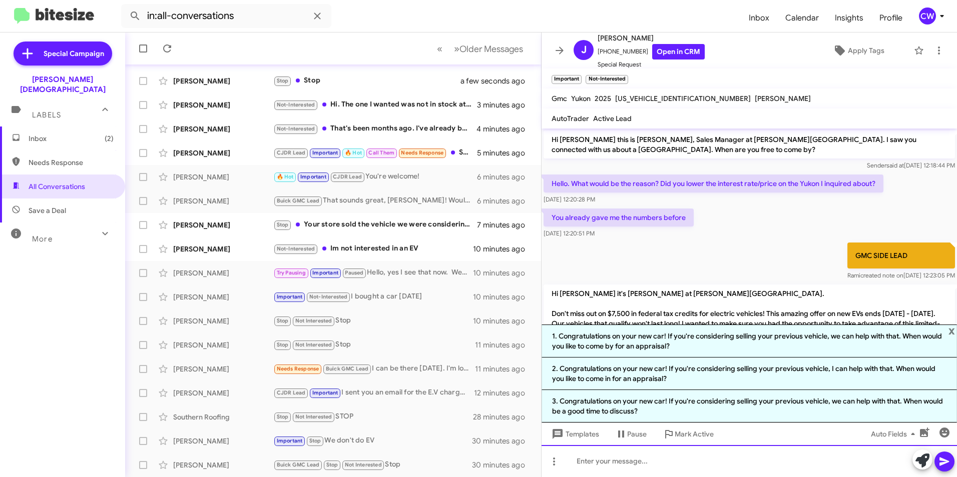
click at [657, 460] on div at bounding box center [748, 461] width 415 height 32
click at [949, 327] on span "x" at bounding box center [951, 331] width 7 height 12
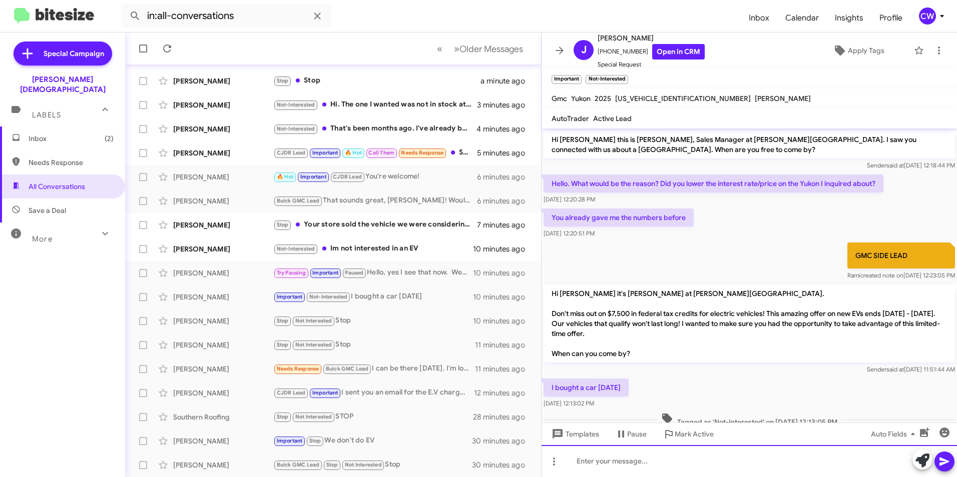
click at [708, 472] on div at bounding box center [748, 461] width 415 height 32
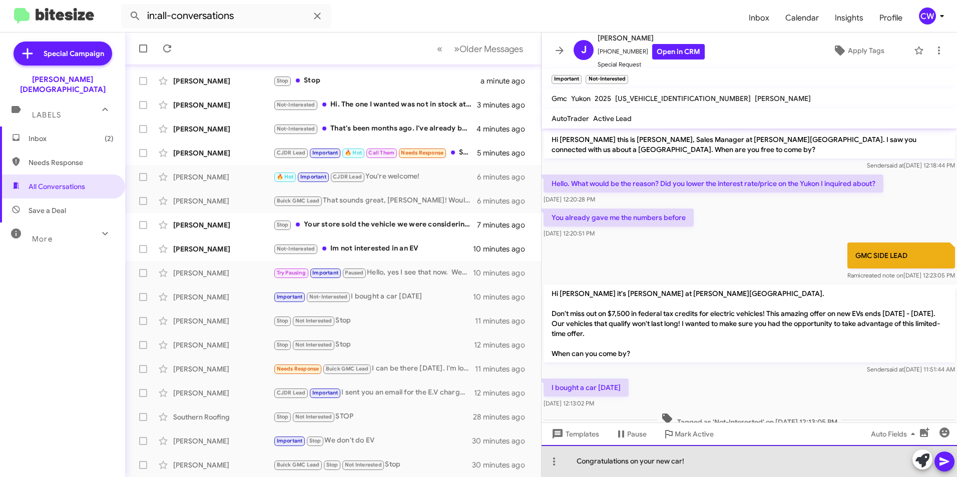
click at [699, 466] on div "Congratulations on your new car!" at bounding box center [748, 461] width 415 height 32
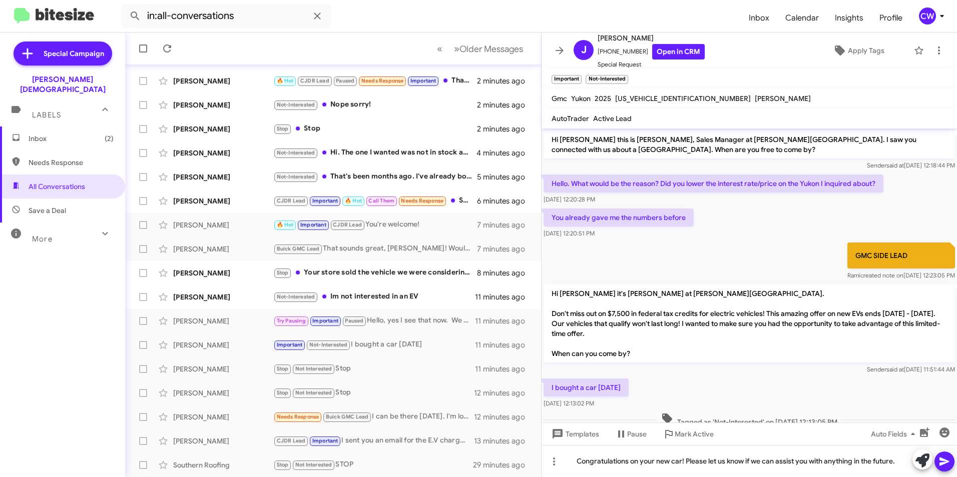
click at [946, 461] on icon at bounding box center [944, 462] width 10 height 9
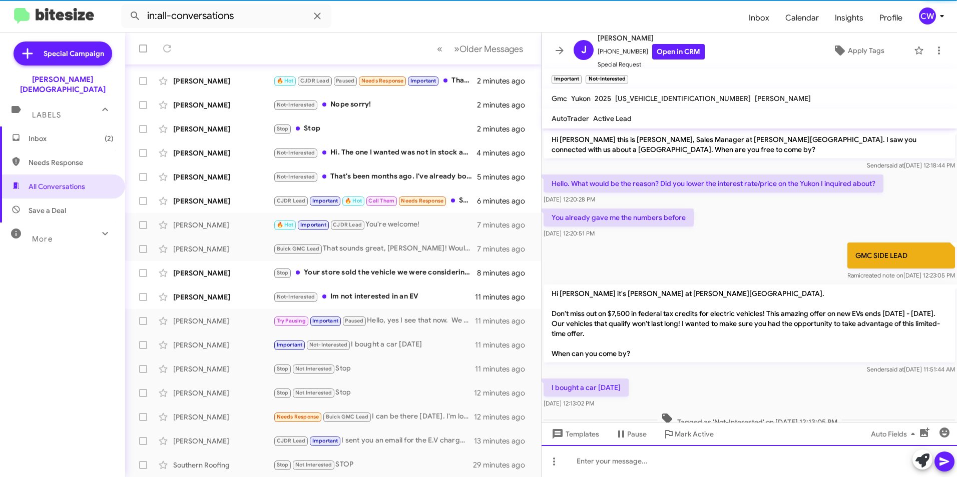
scroll to position [61, 0]
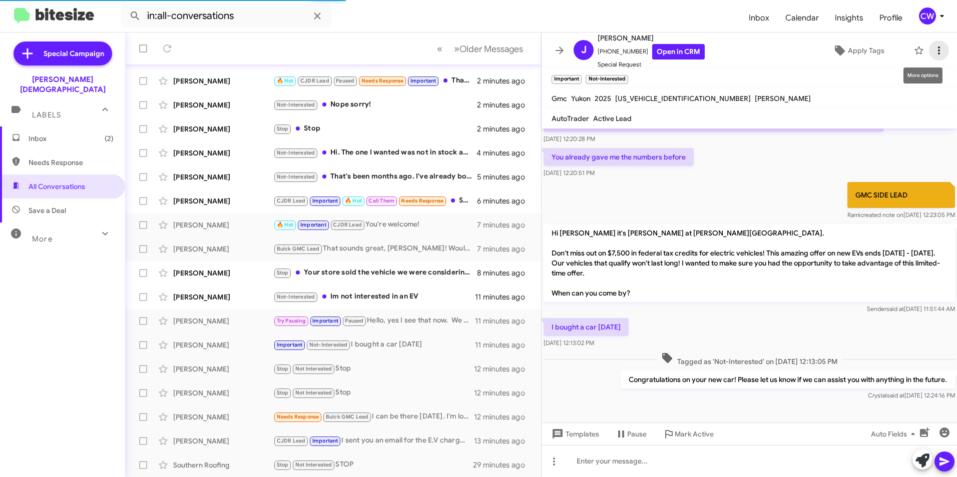
click at [933, 49] on icon at bounding box center [939, 51] width 12 height 12
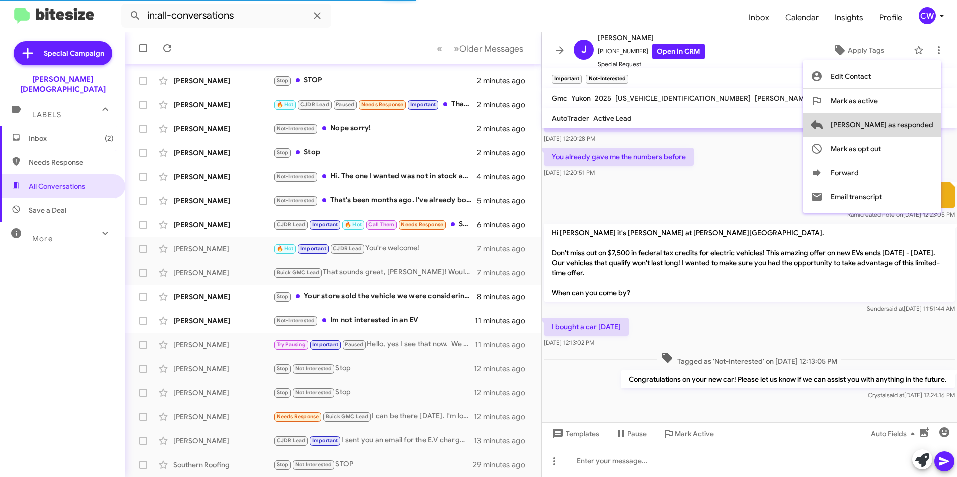
click at [918, 124] on span "[PERSON_NAME] as responded" at bounding box center [882, 125] width 103 height 24
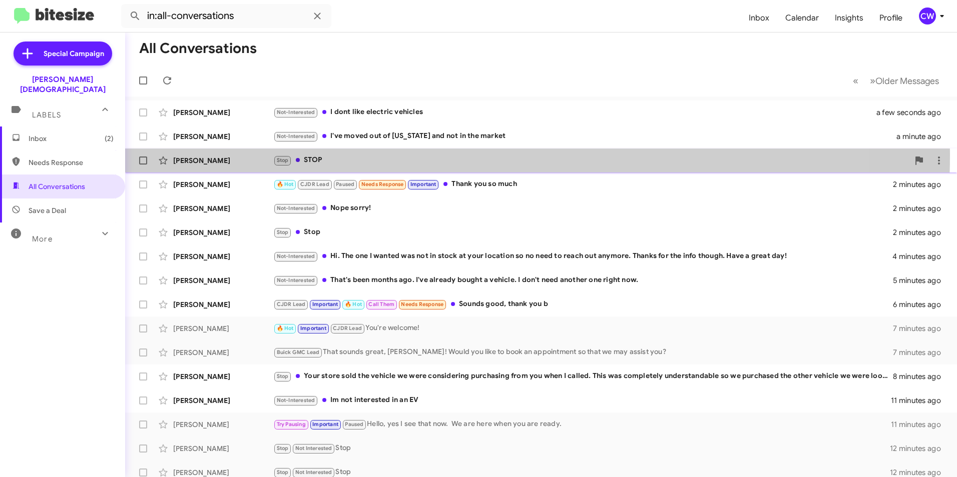
click at [337, 154] on div "[PERSON_NAME] Stop STOP 2 minutes ago" at bounding box center [541, 161] width 816 height 20
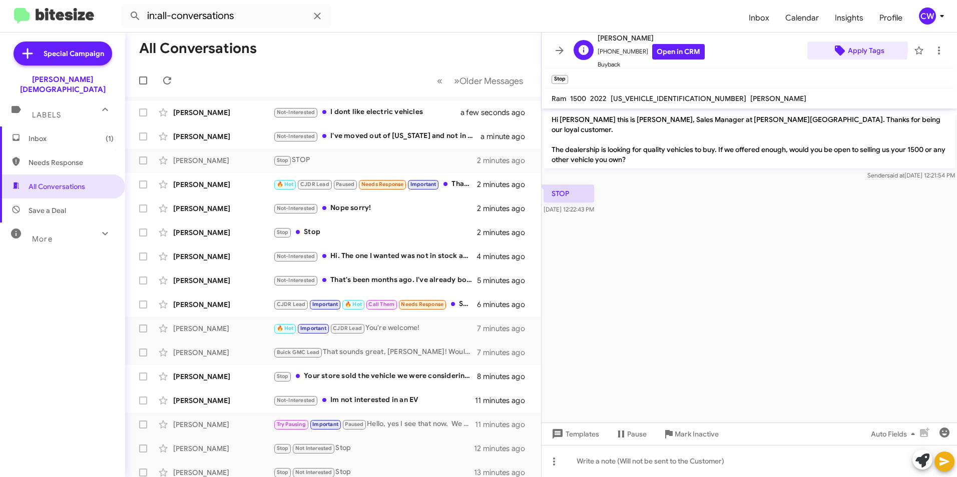
click at [849, 49] on span "Apply Tags" at bounding box center [866, 51] width 37 height 18
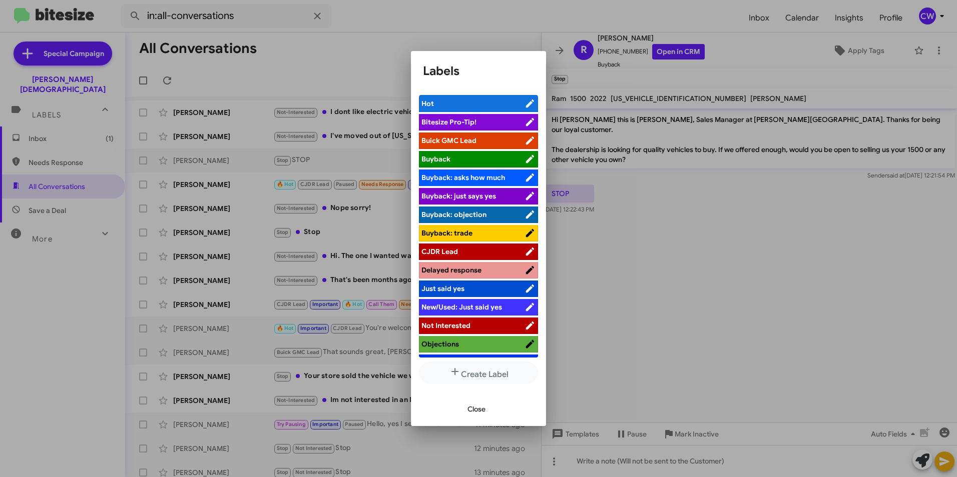
click at [462, 325] on span "Not Interested" at bounding box center [445, 325] width 49 height 9
click at [481, 408] on span "Close" at bounding box center [476, 409] width 18 height 18
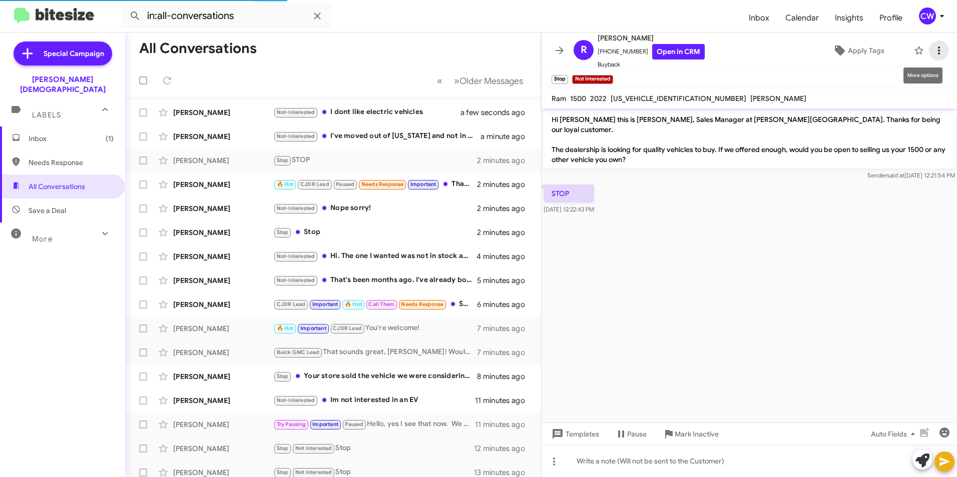
click at [933, 50] on icon at bounding box center [939, 51] width 12 height 12
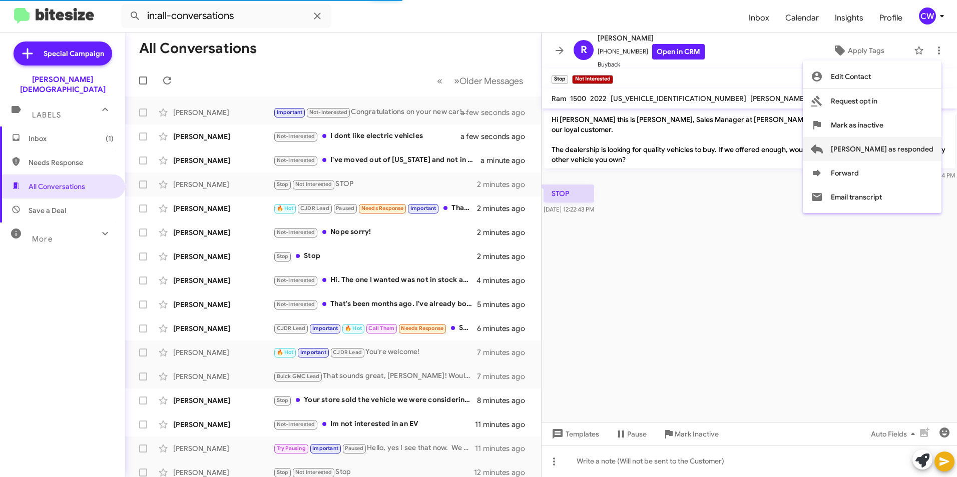
click at [890, 151] on span "[PERSON_NAME] as responded" at bounding box center [882, 149] width 103 height 24
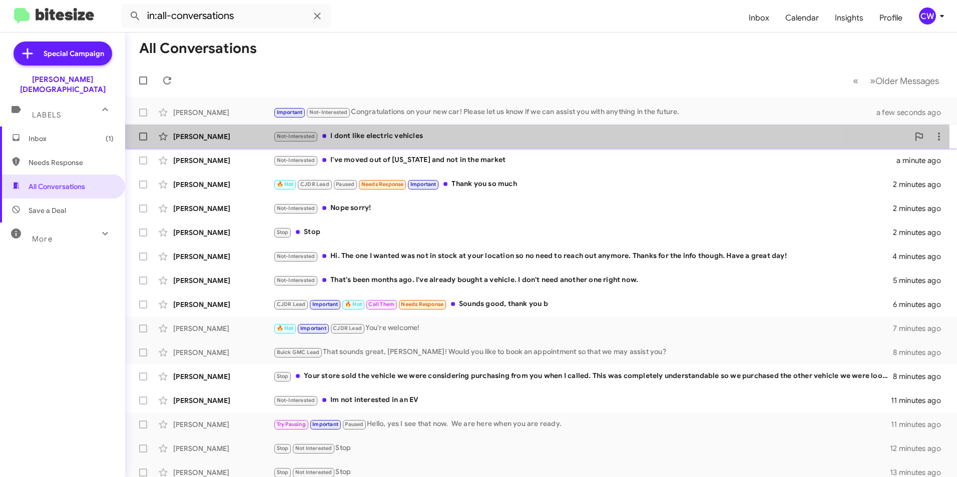
click at [387, 141] on div "Not-Interested I dont like electric vehicles" at bounding box center [591, 137] width 636 height 12
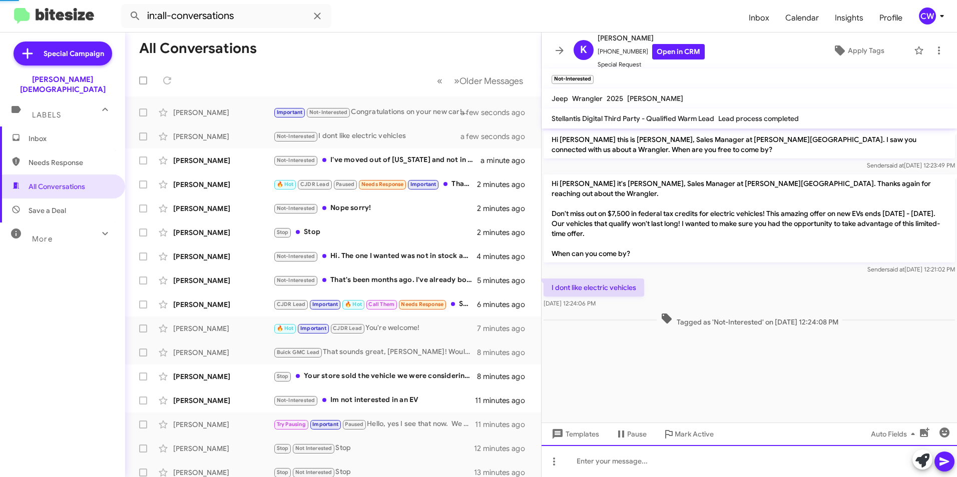
click at [592, 468] on div at bounding box center [748, 461] width 415 height 32
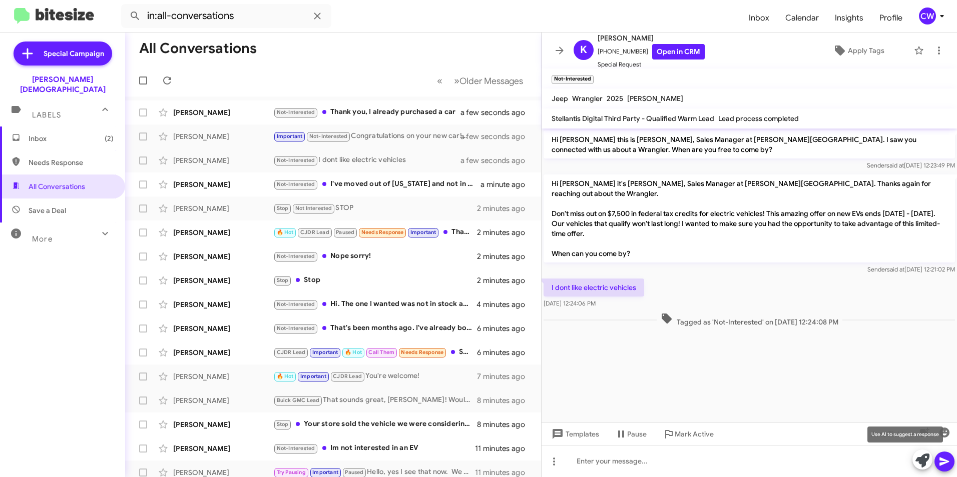
click at [920, 460] on icon at bounding box center [922, 461] width 14 height 14
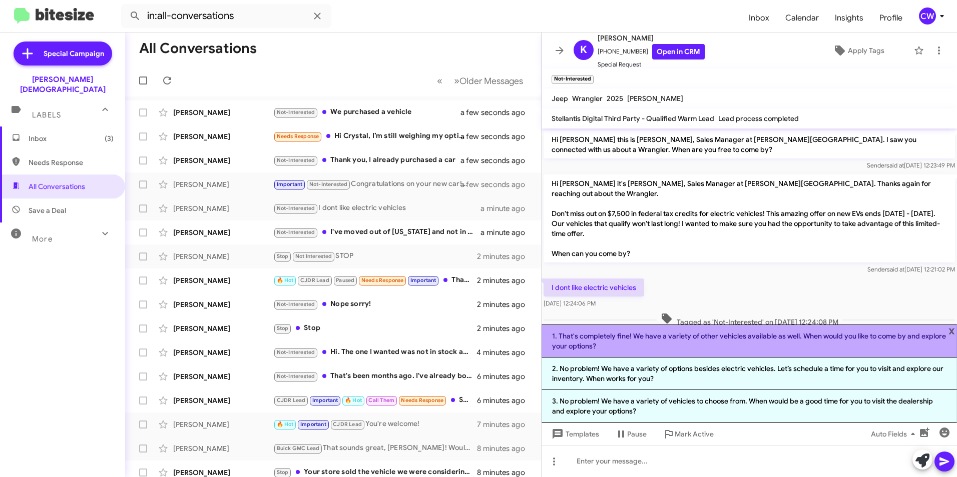
click at [645, 348] on li "1. That's completely fine! We have a variety of other vehicles available as wel…" at bounding box center [748, 341] width 415 height 33
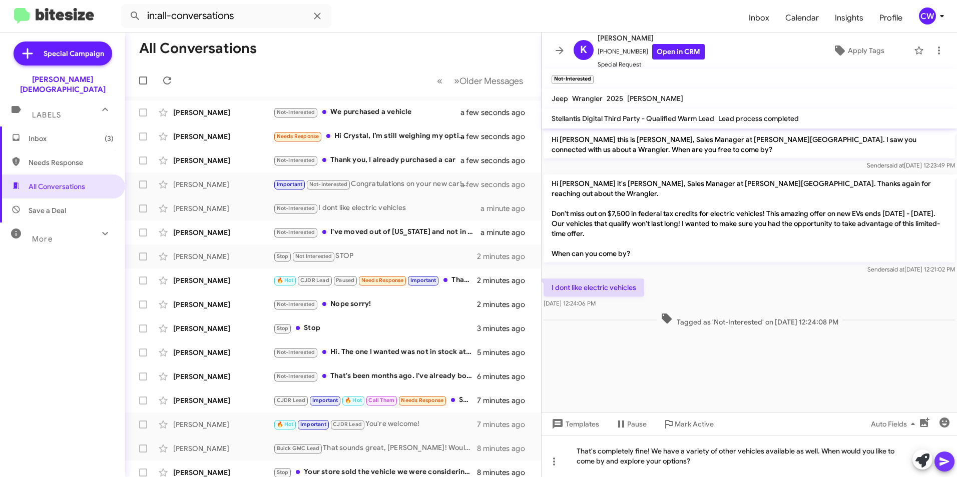
click at [945, 460] on icon at bounding box center [944, 462] width 10 height 9
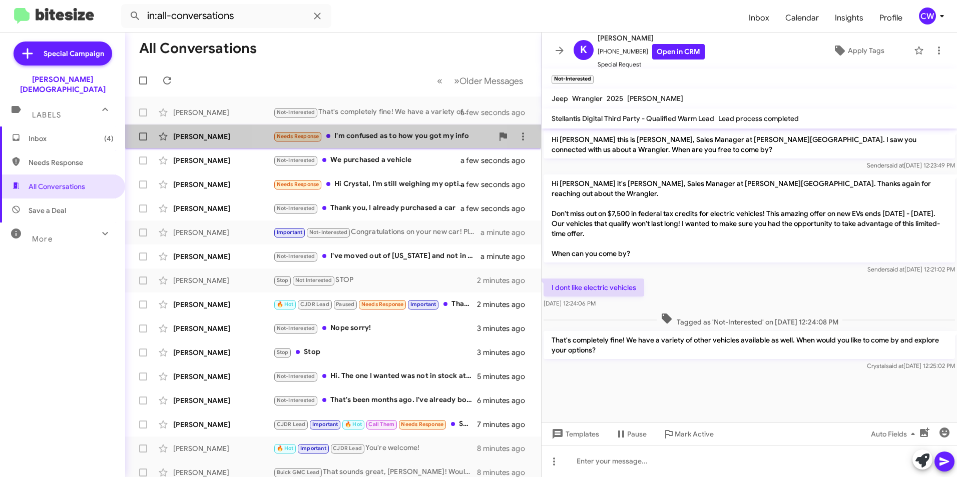
click at [365, 135] on div "Needs Response I'm confused as to how you got my info" at bounding box center [383, 137] width 220 height 12
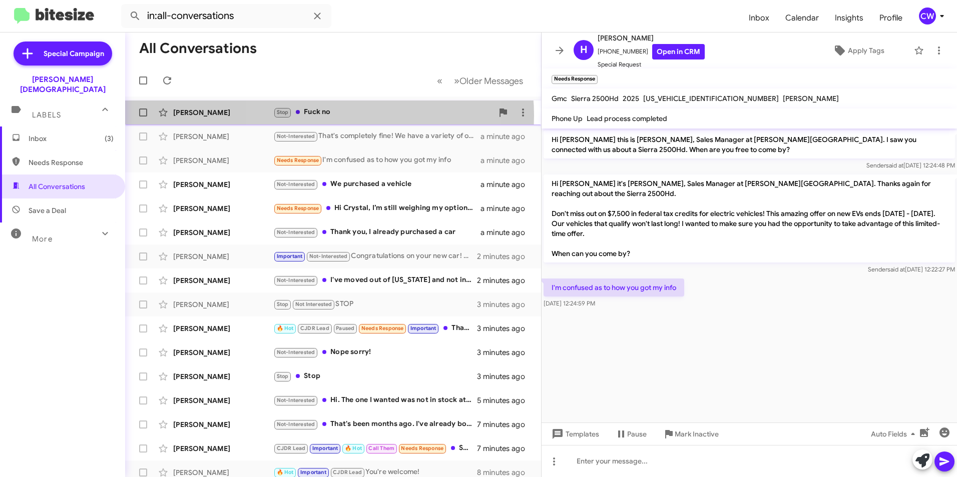
click at [326, 116] on div "Stop Fuck no" at bounding box center [383, 113] width 220 height 12
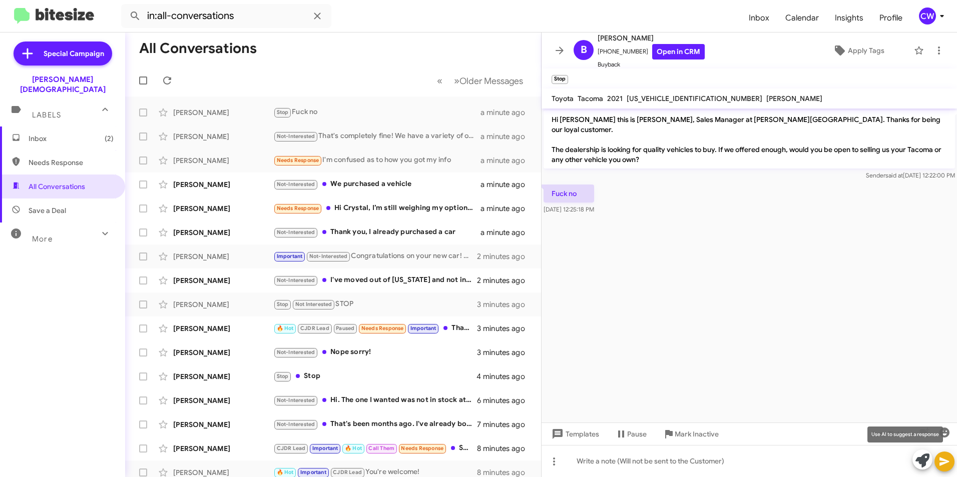
click at [925, 463] on icon at bounding box center [922, 461] width 14 height 14
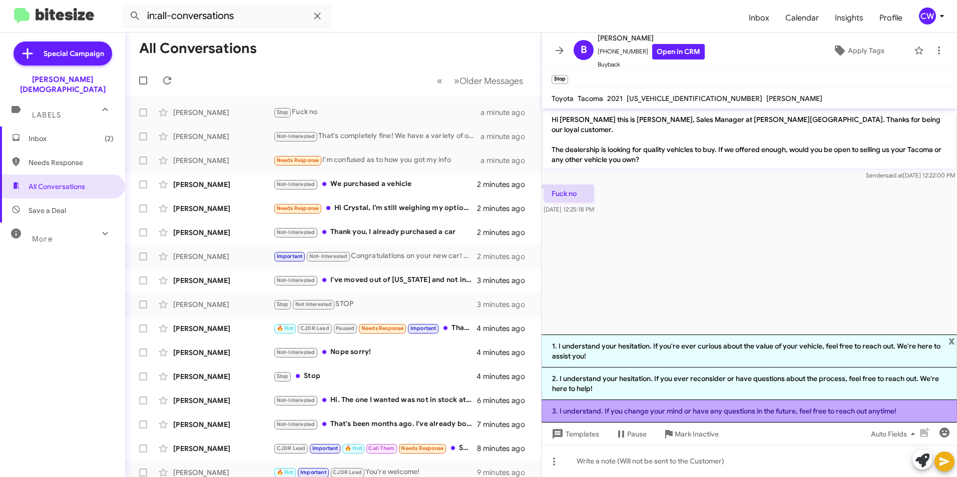
click at [641, 412] on li "3. I understand. If you change your mind or have any questions in the future, f…" at bounding box center [748, 411] width 415 height 23
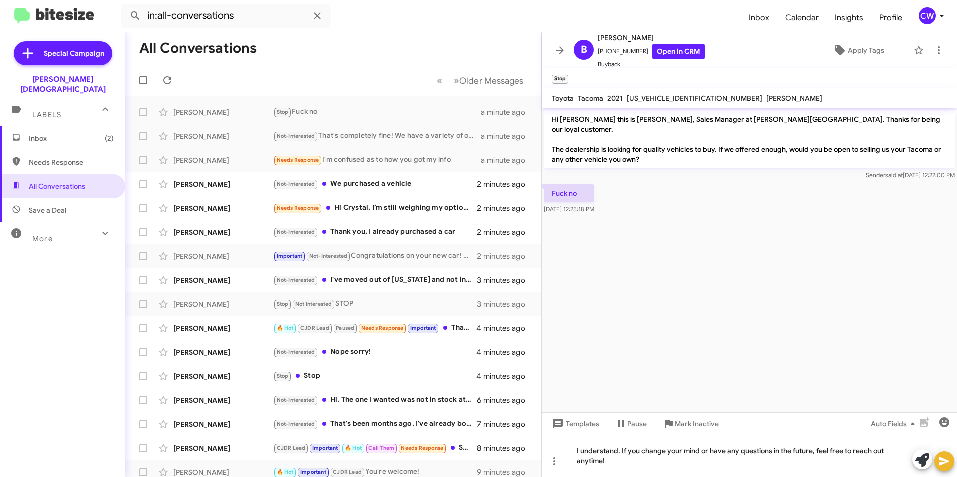
click at [939, 461] on icon at bounding box center [944, 462] width 12 height 12
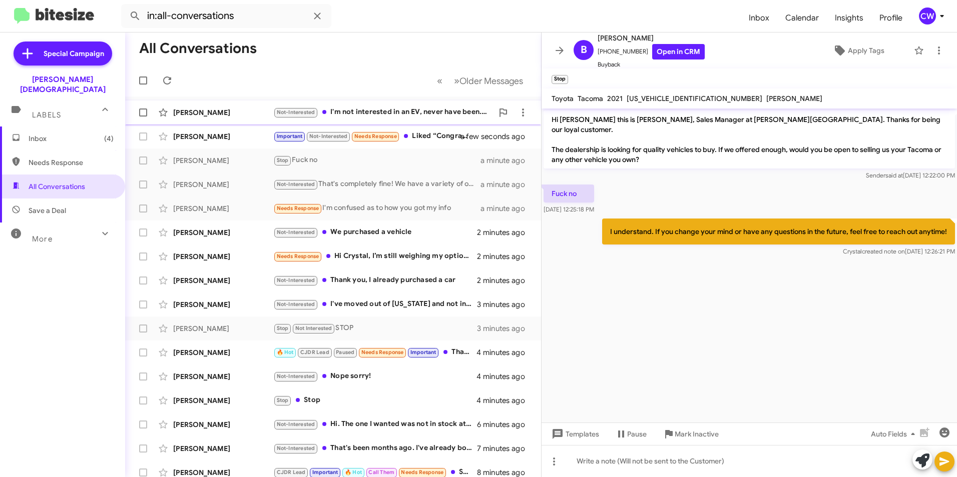
click at [358, 111] on div "Not-Interested I'm not interested in an EV, never have been. Thank you" at bounding box center [383, 113] width 220 height 12
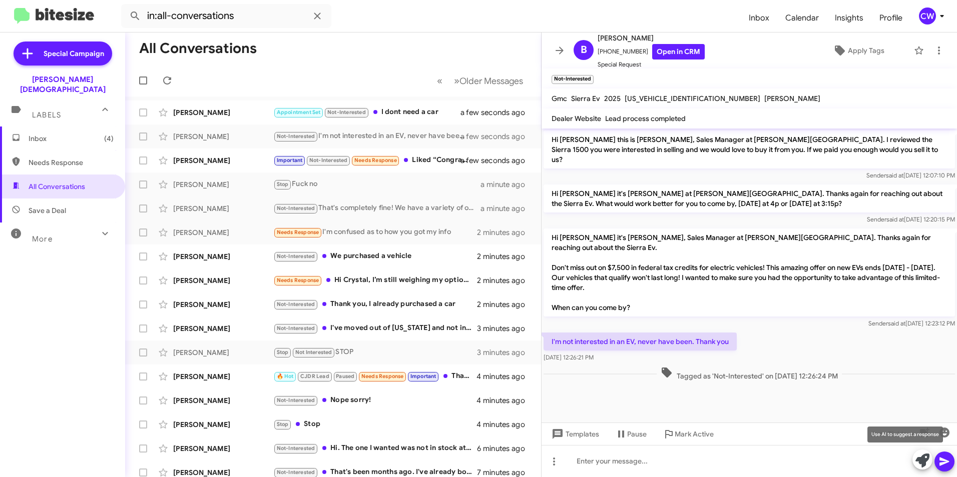
click at [922, 462] on icon at bounding box center [922, 461] width 14 height 14
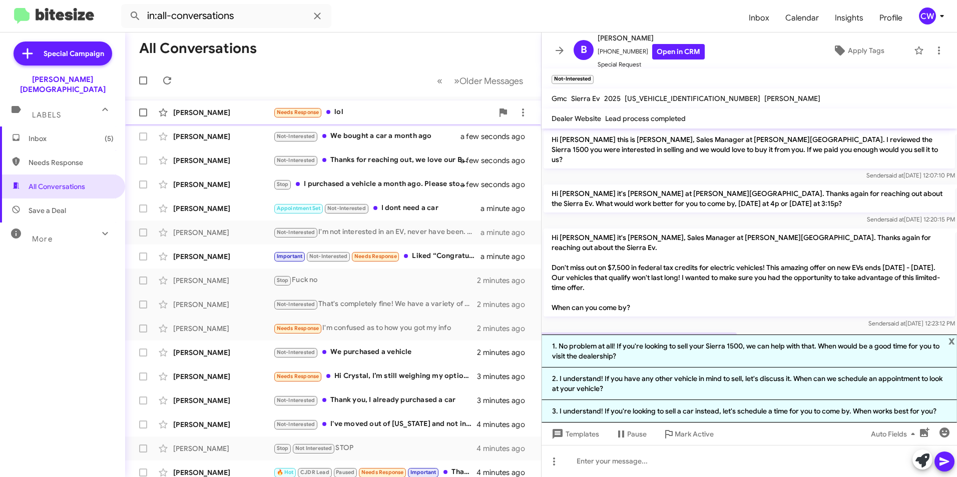
click at [373, 111] on div "Needs Response lol" at bounding box center [383, 113] width 220 height 12
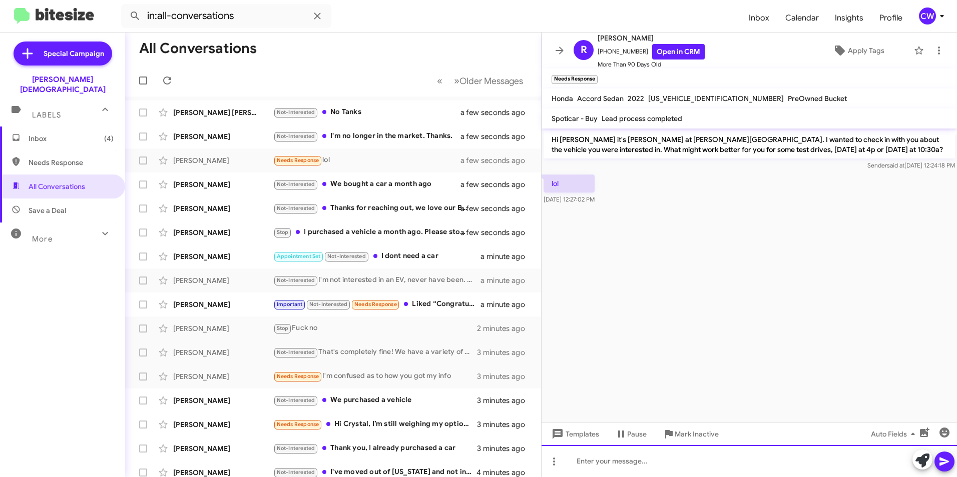
click at [784, 472] on div at bounding box center [748, 461] width 415 height 32
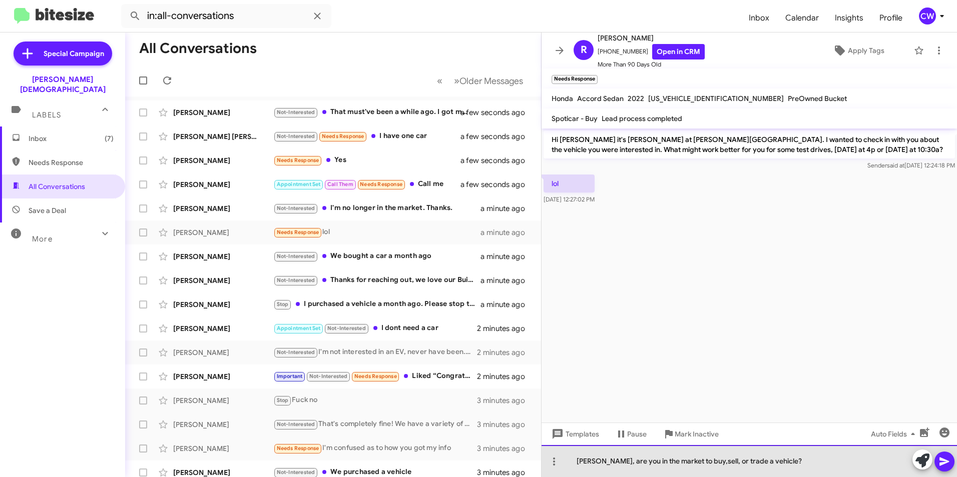
click at [778, 464] on div "[PERSON_NAME], are you in the market to buy,sell, or trade a vehicle?" at bounding box center [748, 461] width 415 height 32
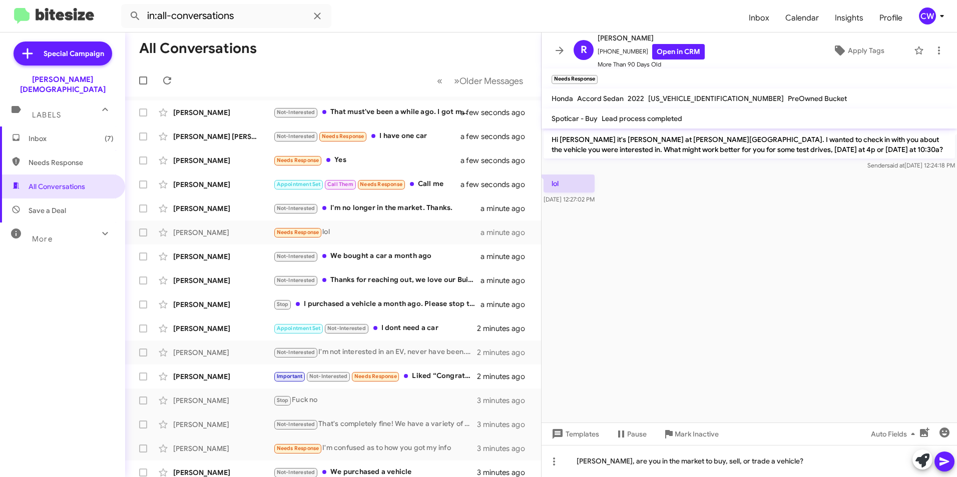
click at [940, 461] on icon at bounding box center [944, 462] width 12 height 12
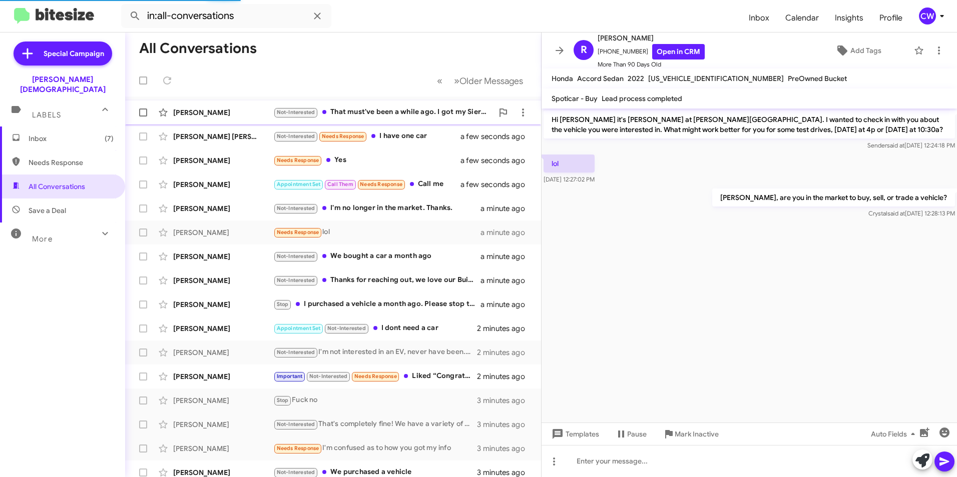
click at [368, 114] on div "Not-Interested That must've been a while ago. I got my Sierra from another deal…" at bounding box center [383, 113] width 220 height 12
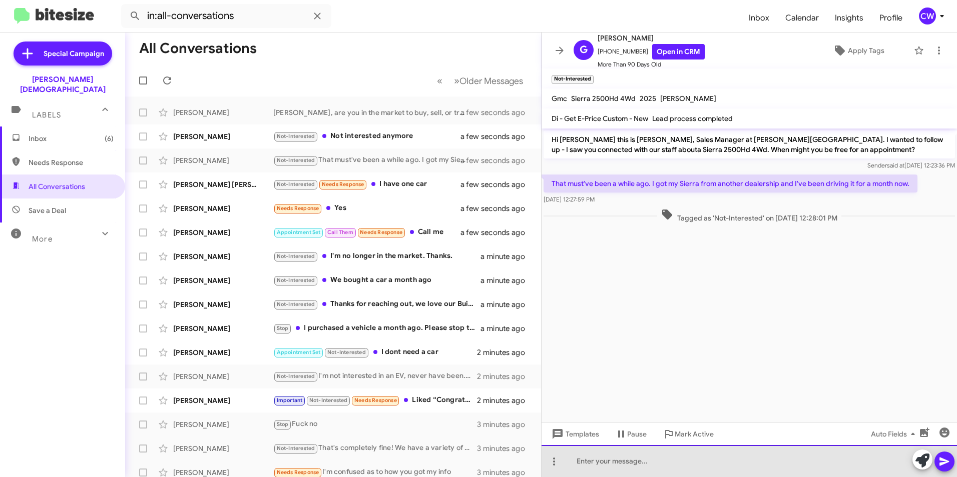
click at [642, 467] on div at bounding box center [748, 461] width 415 height 32
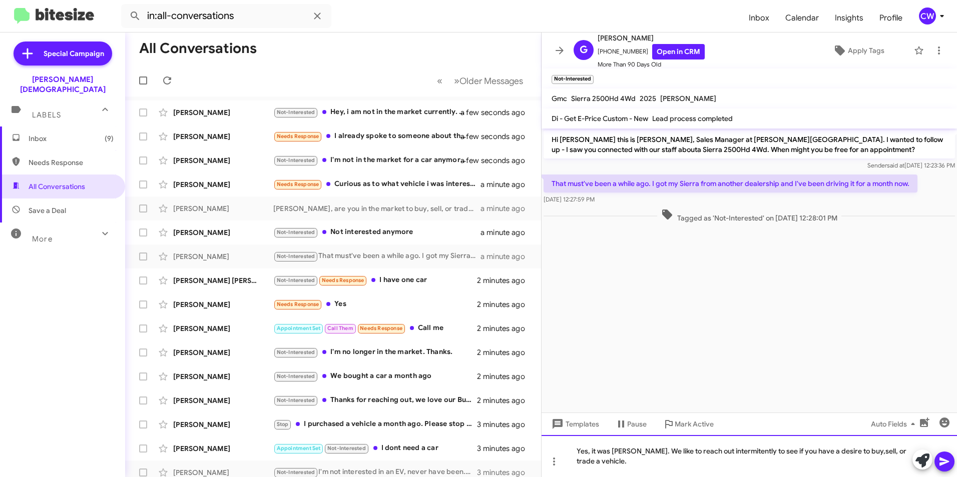
drag, startPoint x: 723, startPoint y: 456, endPoint x: 750, endPoint y: 468, distance: 30.0
click at [750, 468] on div "Yes, it was [PERSON_NAME]. We like to reach out intermitently to see if you hav…" at bounding box center [748, 456] width 415 height 42
drag, startPoint x: 853, startPoint y: 450, endPoint x: 761, endPoint y: 467, distance: 93.7
click at [761, 467] on div "Yes, it was [PERSON_NAME]. We like to reach out intermittently to see if you ha…" at bounding box center [748, 456] width 415 height 42
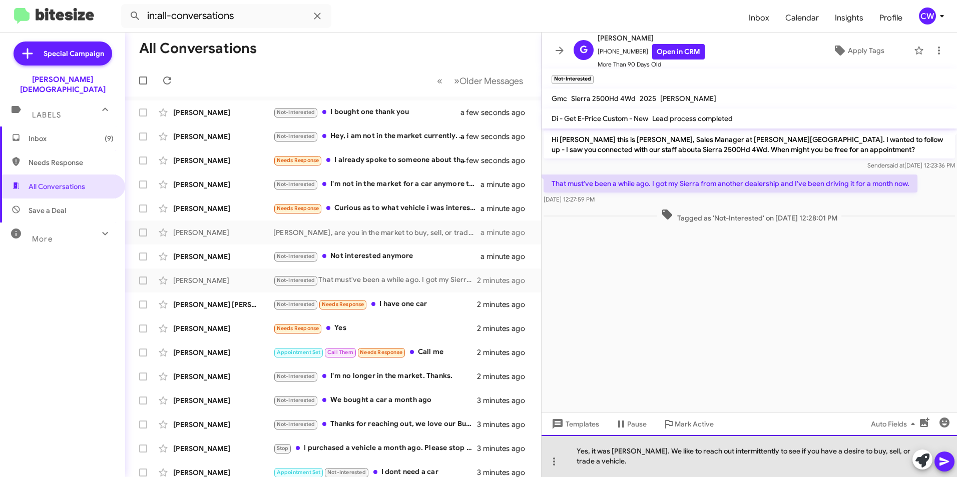
click at [632, 467] on div "Yes, it was [PERSON_NAME]. We like to reach out intermittently to see if you ha…" at bounding box center [748, 456] width 415 height 42
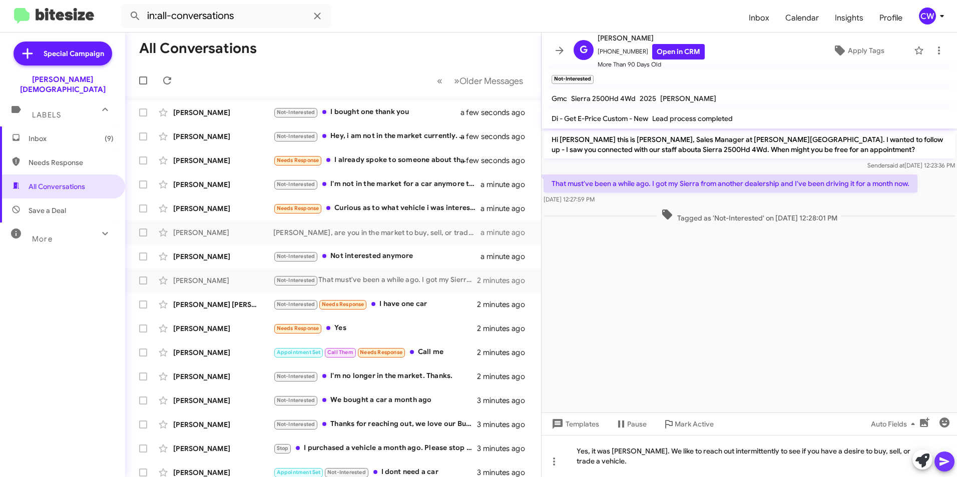
click at [945, 465] on icon at bounding box center [944, 462] width 12 height 12
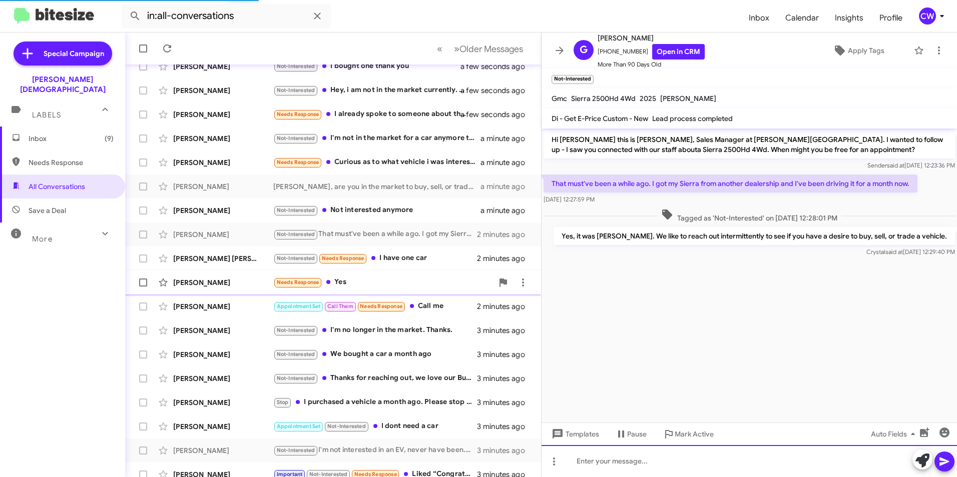
scroll to position [104, 0]
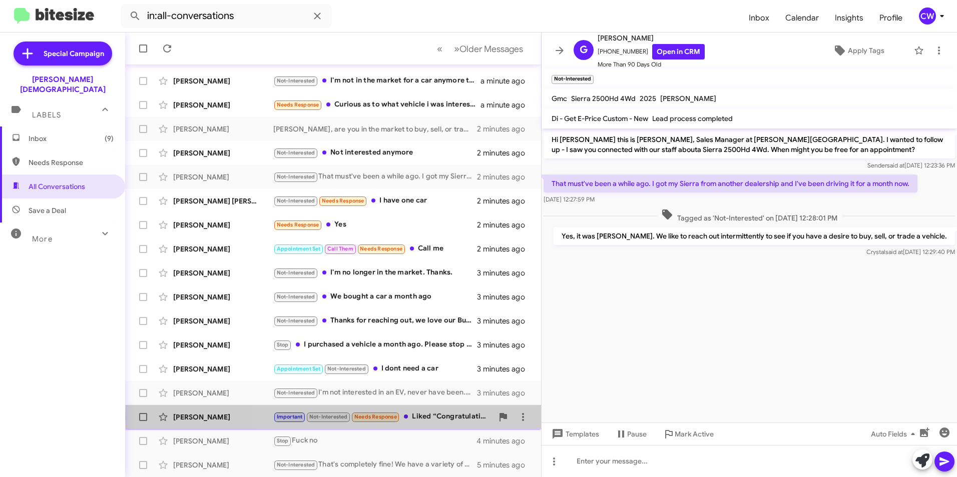
click at [451, 417] on div "Important Not-Interested Needs Response Liked “Congratulations on your new car!…" at bounding box center [383, 417] width 220 height 12
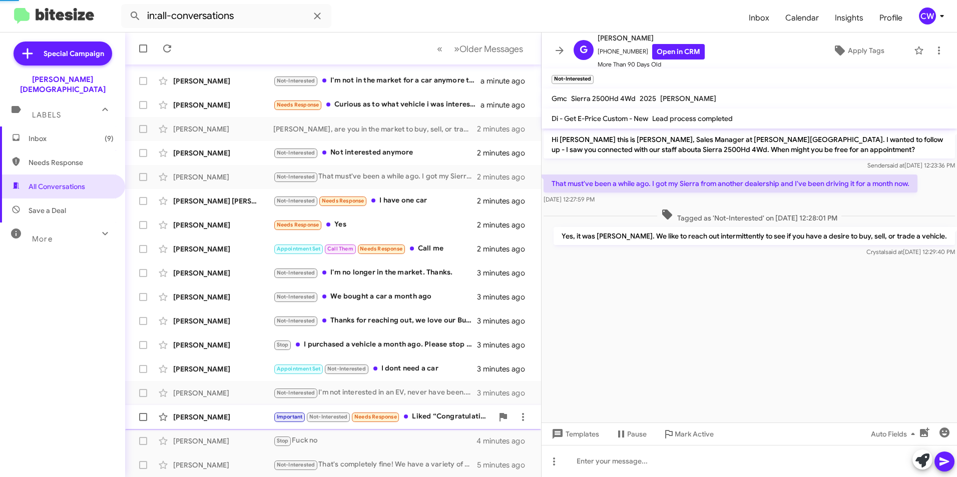
scroll to position [97, 0]
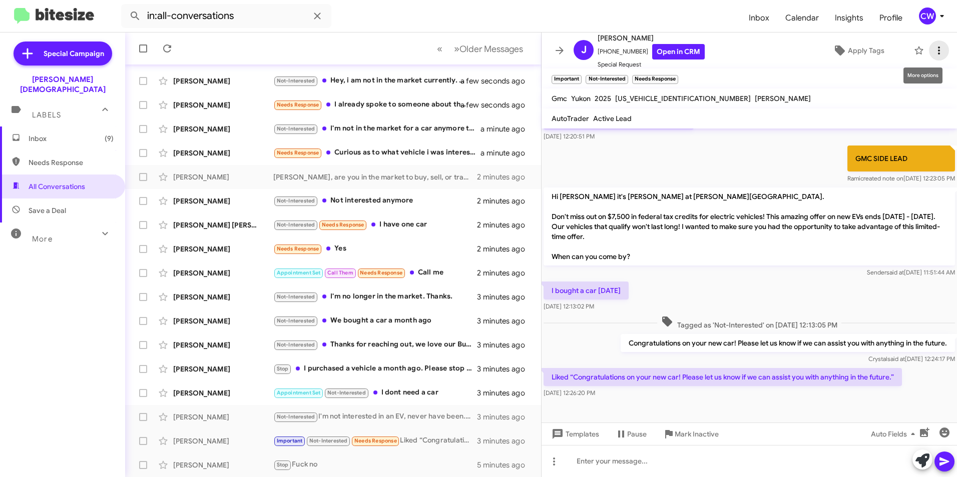
click at [933, 49] on icon at bounding box center [939, 51] width 12 height 12
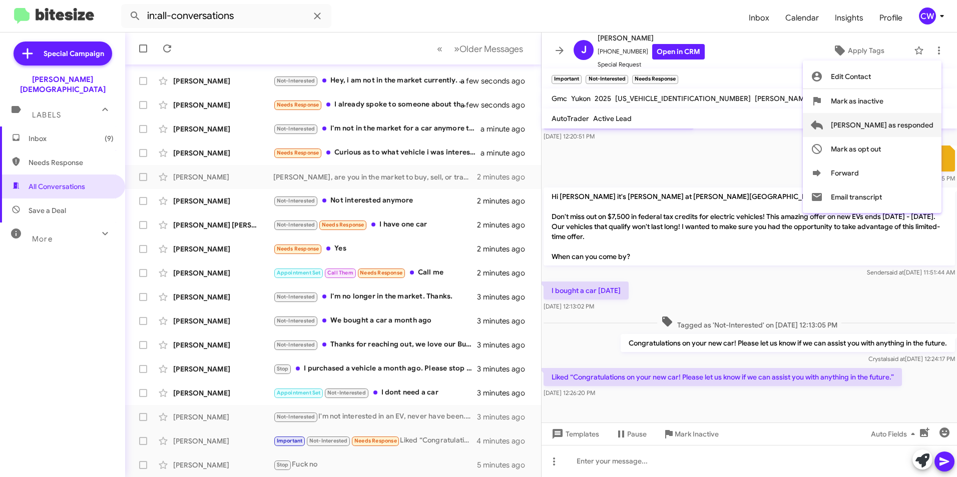
click at [919, 126] on span "[PERSON_NAME] as responded" at bounding box center [882, 125] width 103 height 24
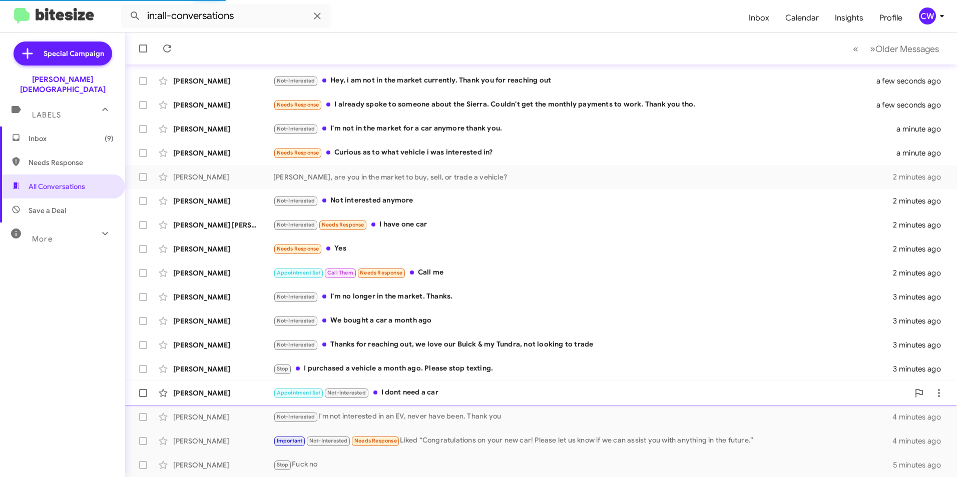
scroll to position [80, 0]
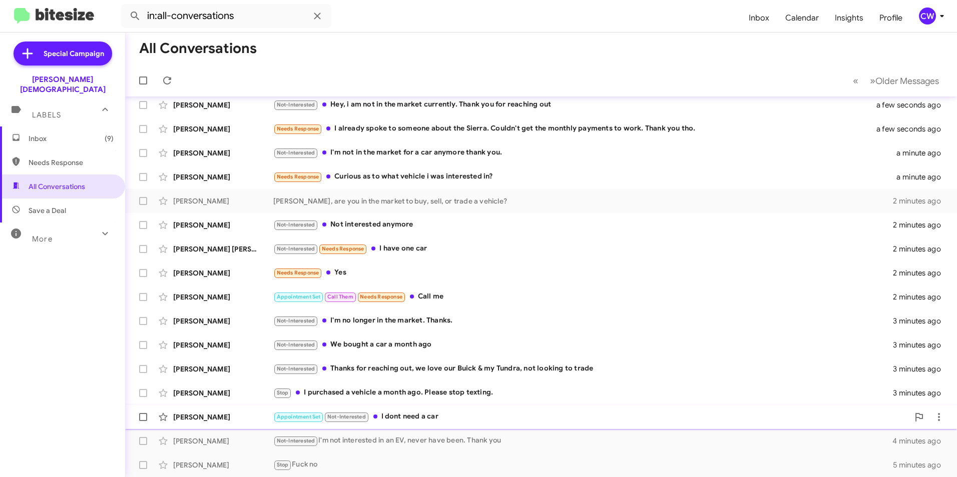
click at [193, 417] on div "[PERSON_NAME]" at bounding box center [223, 417] width 100 height 10
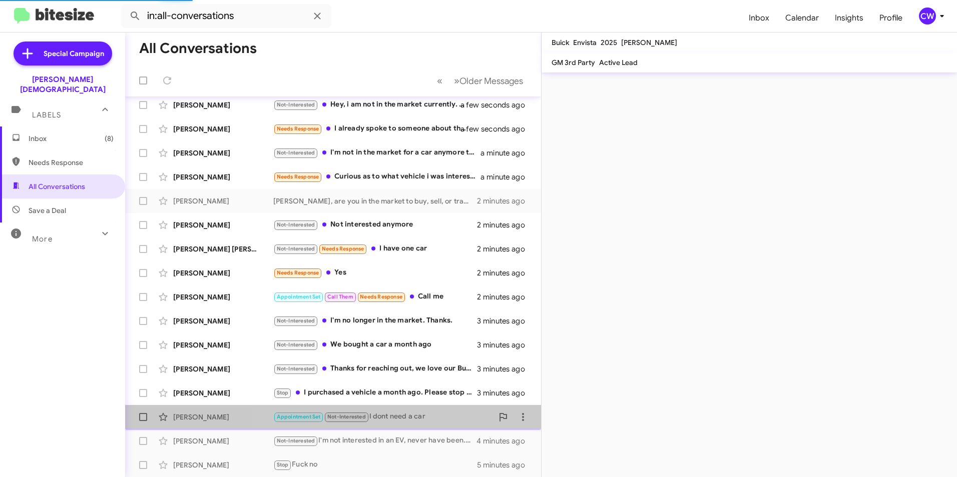
click at [415, 414] on div "Appointment Set Not-Interested I dont need a car" at bounding box center [383, 417] width 220 height 12
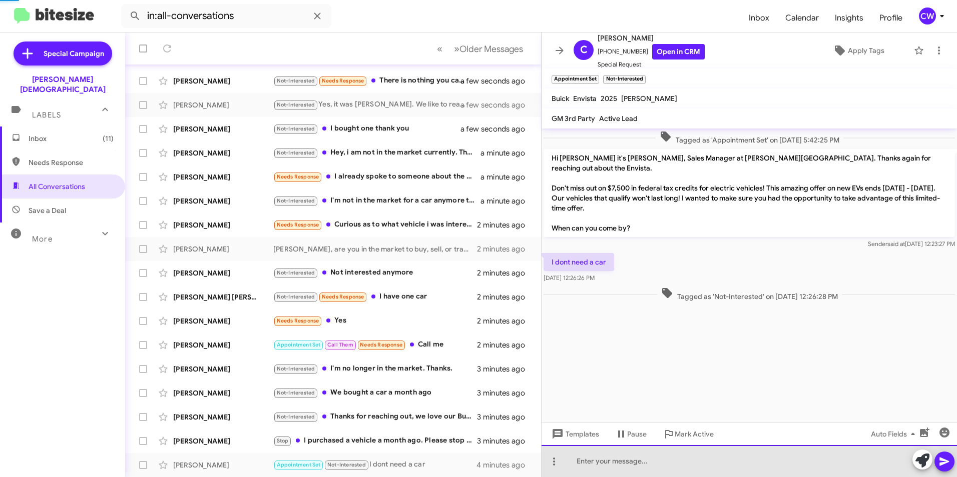
click at [631, 469] on div at bounding box center [748, 461] width 415 height 32
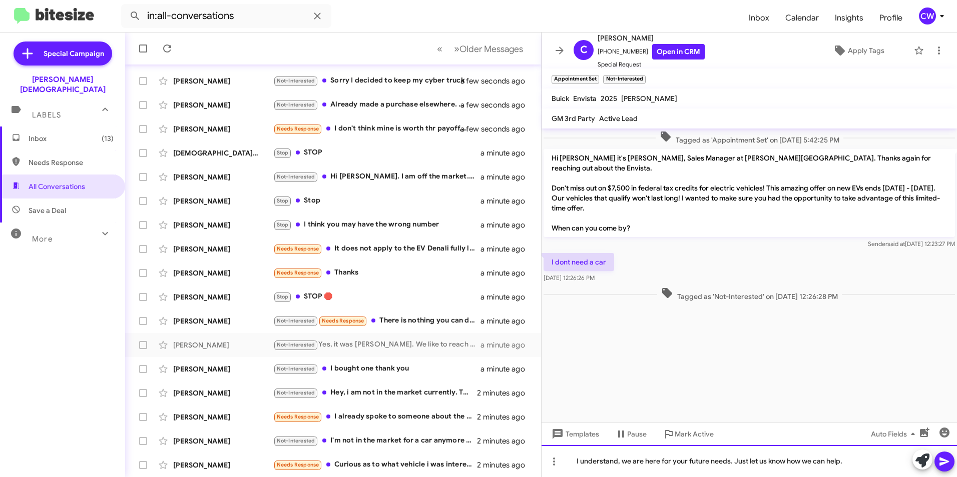
click at [855, 464] on div "I understand, we are here for your future needs. Just let us know how we can he…" at bounding box center [748, 461] width 415 height 32
click at [811, 461] on div "I understand, we are here for your future needs. Just let us know how we can he…" at bounding box center [748, 461] width 415 height 32
click at [942, 461] on icon at bounding box center [944, 462] width 12 height 12
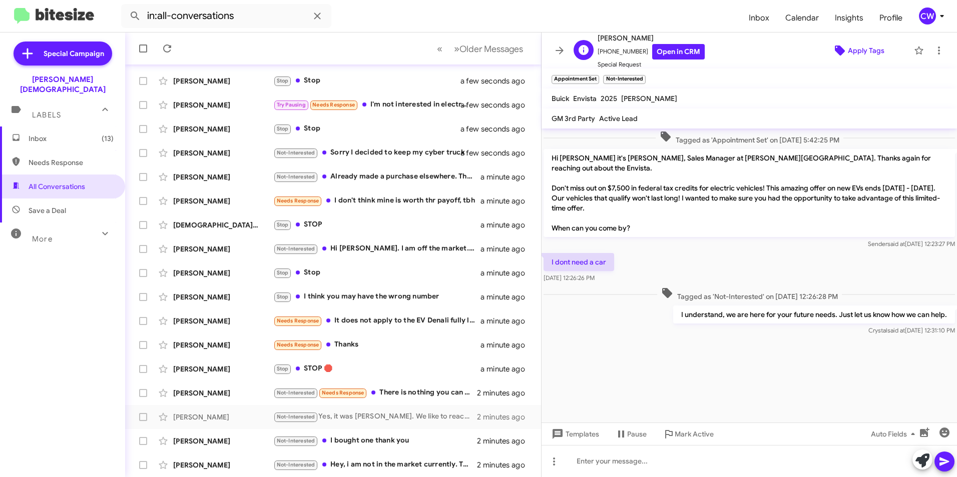
click at [835, 52] on icon at bounding box center [840, 51] width 10 height 10
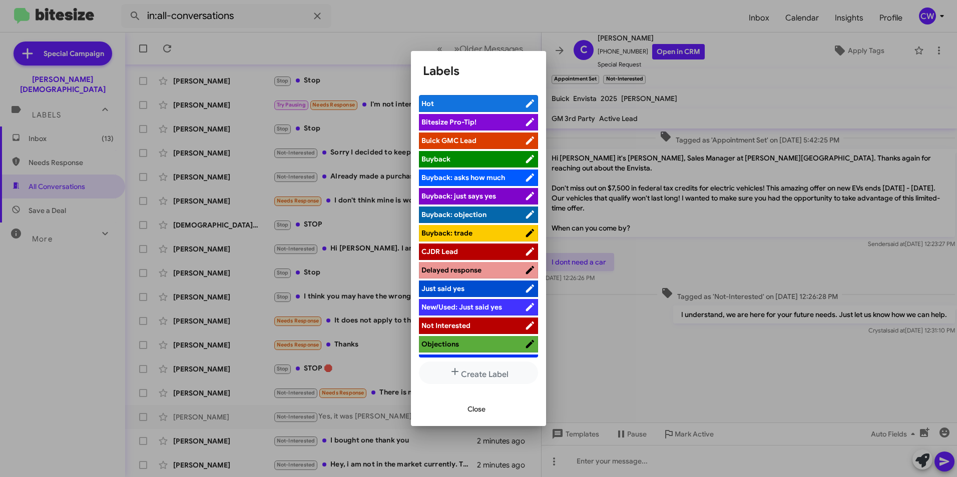
click at [476, 323] on span "Not Interested" at bounding box center [472, 326] width 103 height 10
click at [484, 346] on span "Objections" at bounding box center [472, 344] width 103 height 10
click at [512, 322] on icon at bounding box center [517, 326] width 10 height 12
click at [510, 324] on span "Not Interested" at bounding box center [472, 326] width 103 height 10
click at [488, 415] on button "Close" at bounding box center [476, 409] width 34 height 18
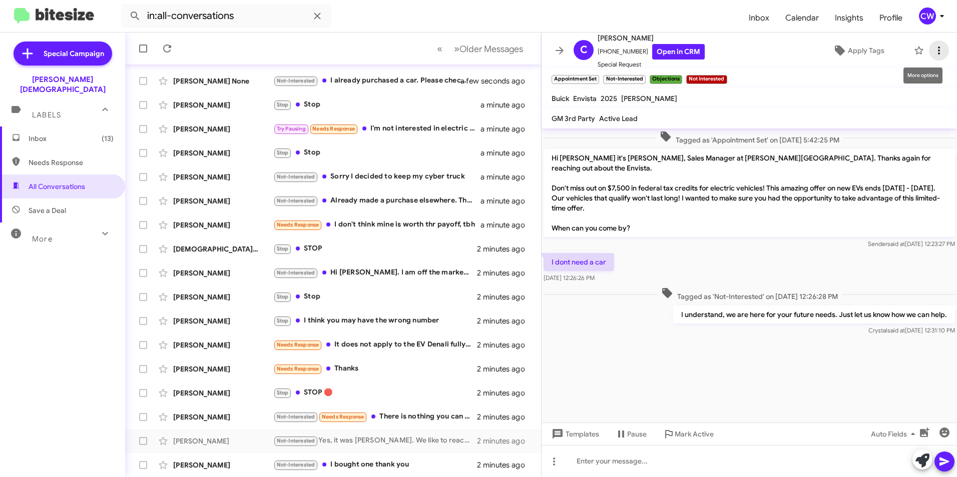
click at [938, 51] on icon at bounding box center [939, 51] width 2 height 8
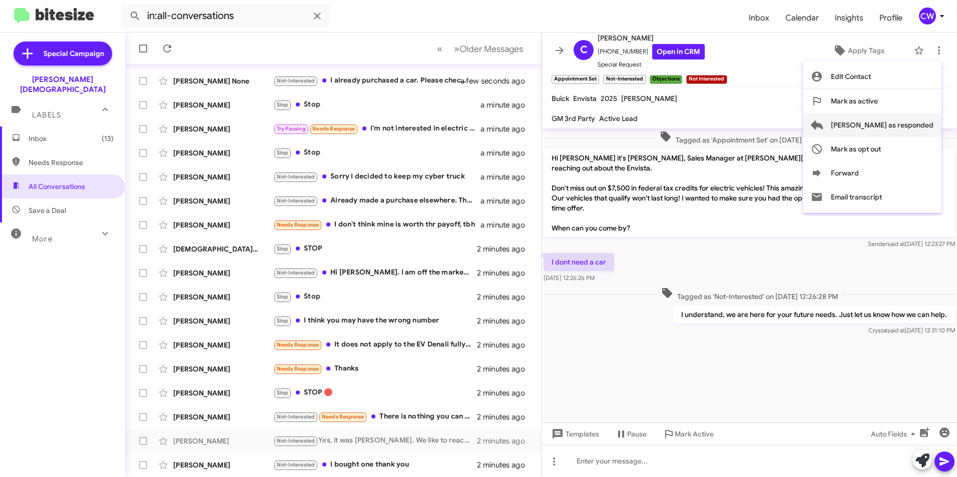
click at [909, 127] on span "[PERSON_NAME] as responded" at bounding box center [882, 125] width 103 height 24
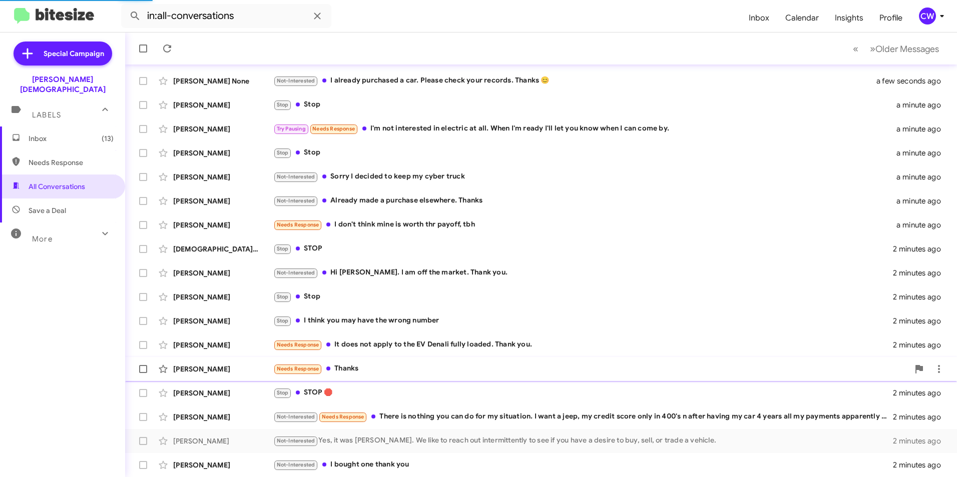
scroll to position [80, 0]
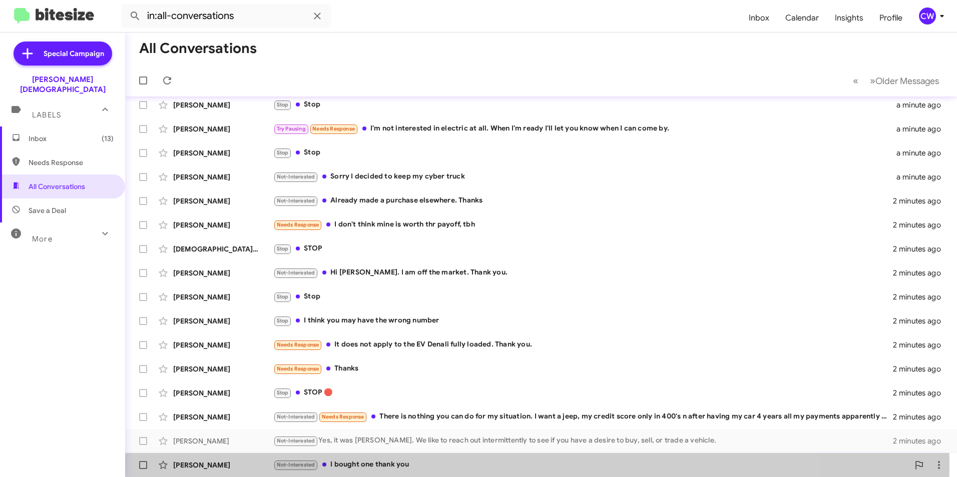
click at [376, 465] on div "Not-Interested I bought one thank you" at bounding box center [591, 465] width 636 height 12
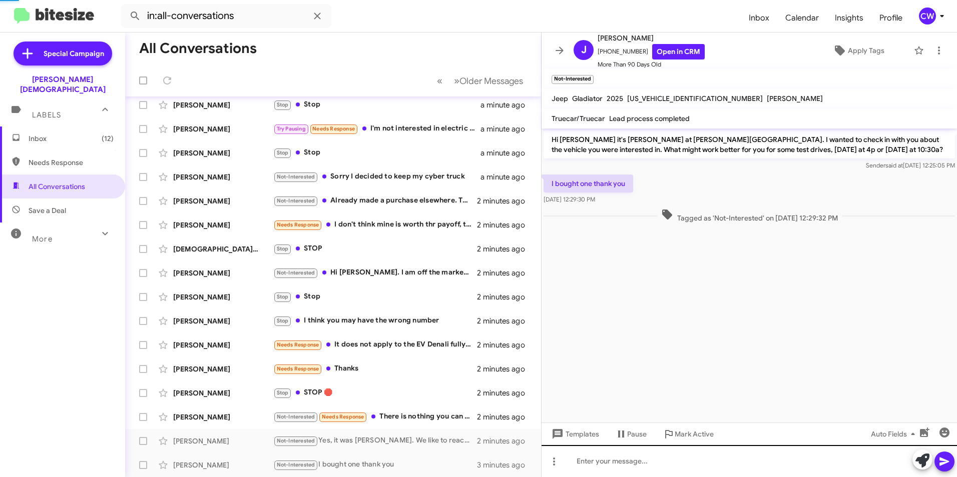
scroll to position [104, 0]
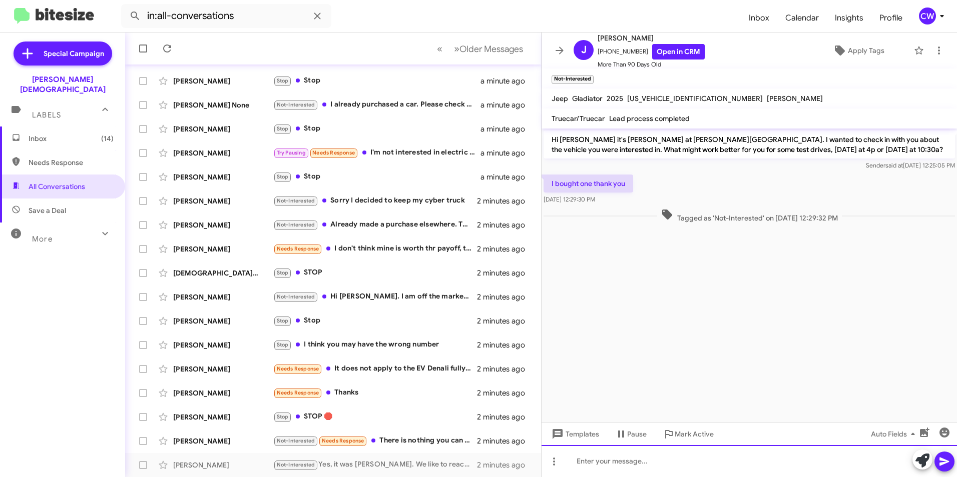
click at [588, 471] on div at bounding box center [748, 461] width 415 height 32
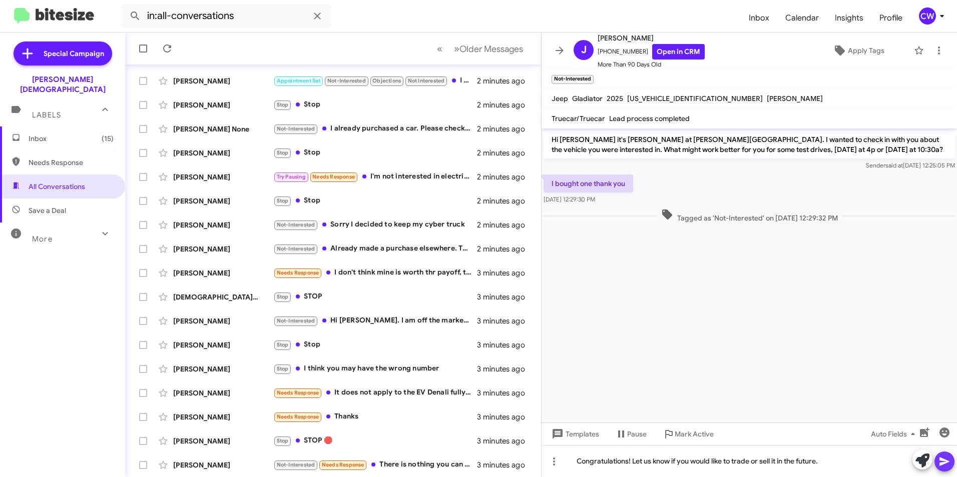
click at [945, 468] on span at bounding box center [944, 462] width 12 height 20
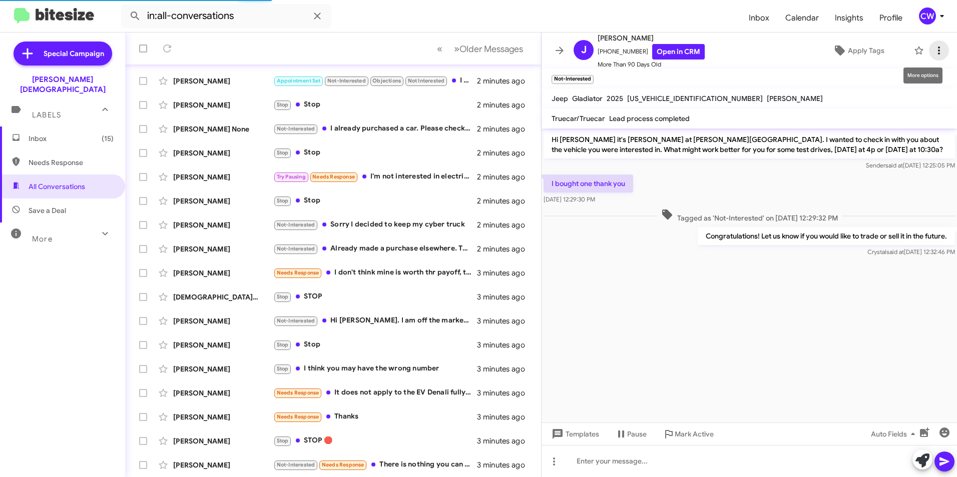
click at [933, 52] on icon at bounding box center [939, 51] width 12 height 12
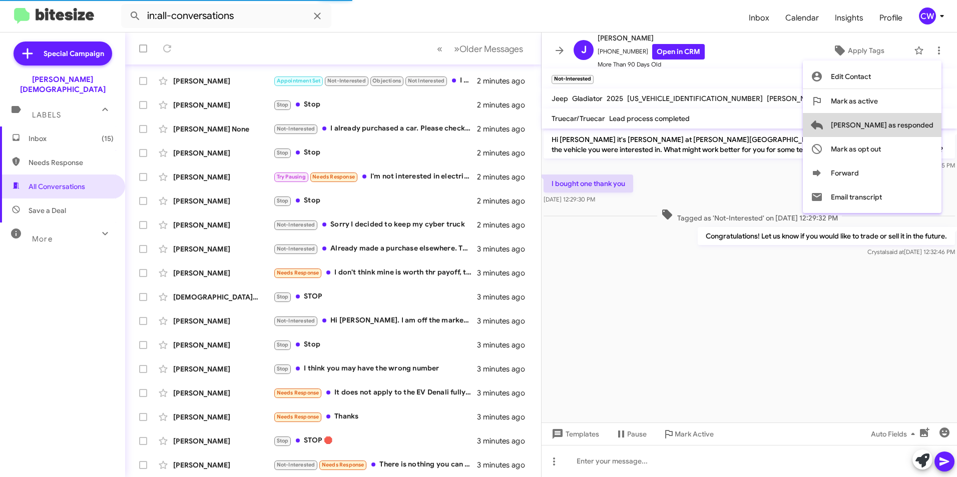
click at [914, 125] on span "[PERSON_NAME] as responded" at bounding box center [882, 125] width 103 height 24
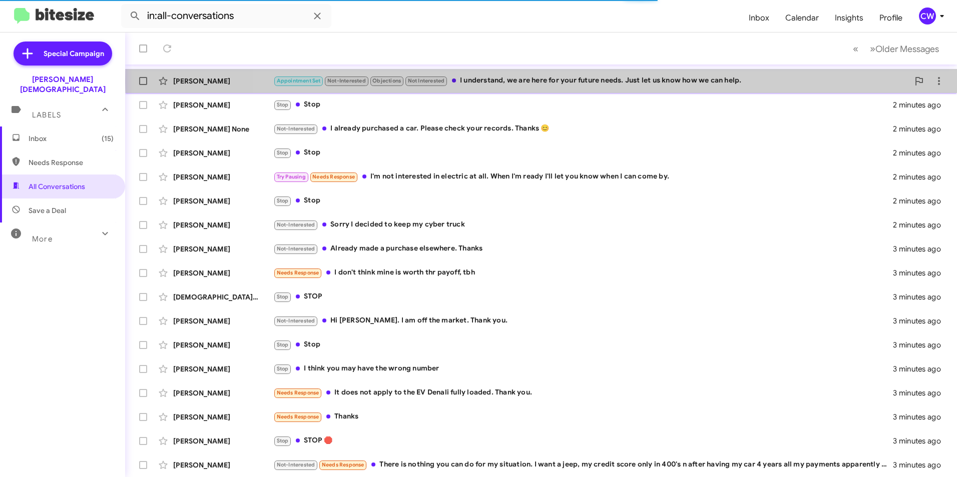
click at [630, 80] on div "Appointment Set Not-Interested Objections Not Interested I understand, we are h…" at bounding box center [591, 81] width 636 height 12
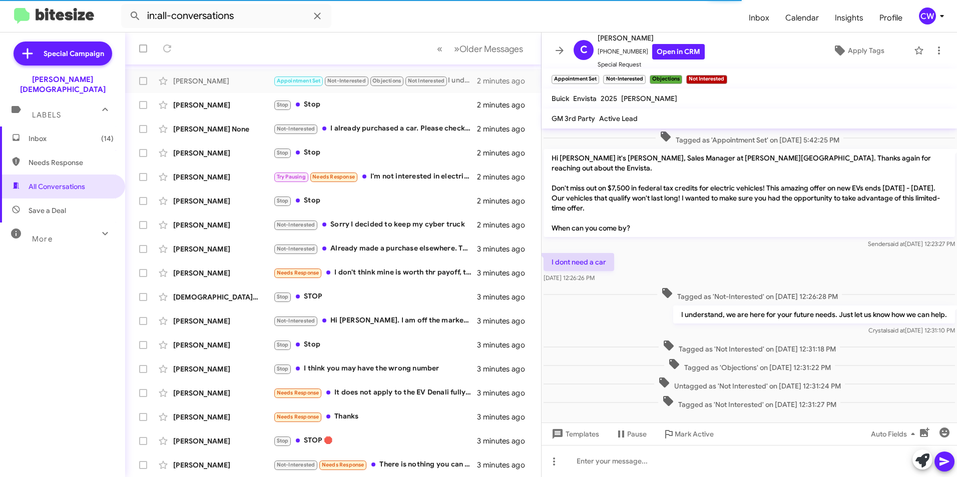
scroll to position [12, 0]
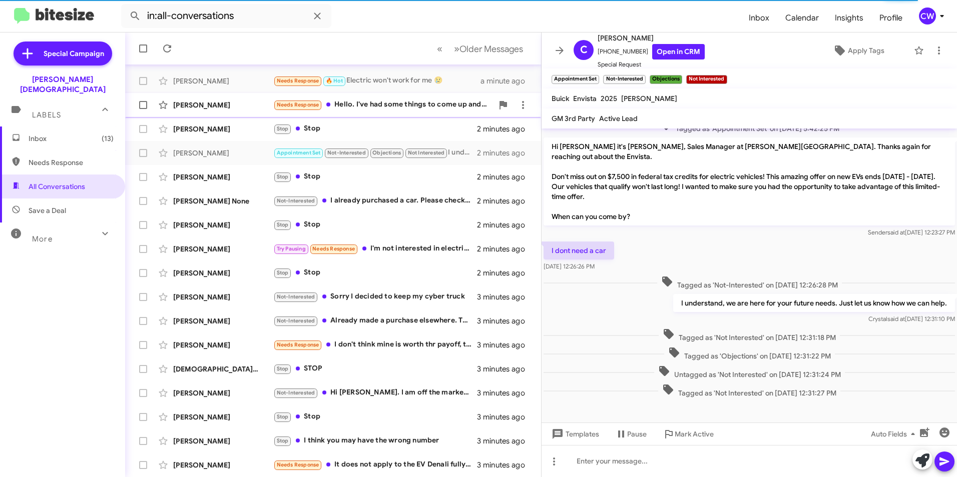
click at [389, 103] on div "Needs Response Hello. I've had some things to come up and can't move forward at…" at bounding box center [383, 105] width 220 height 12
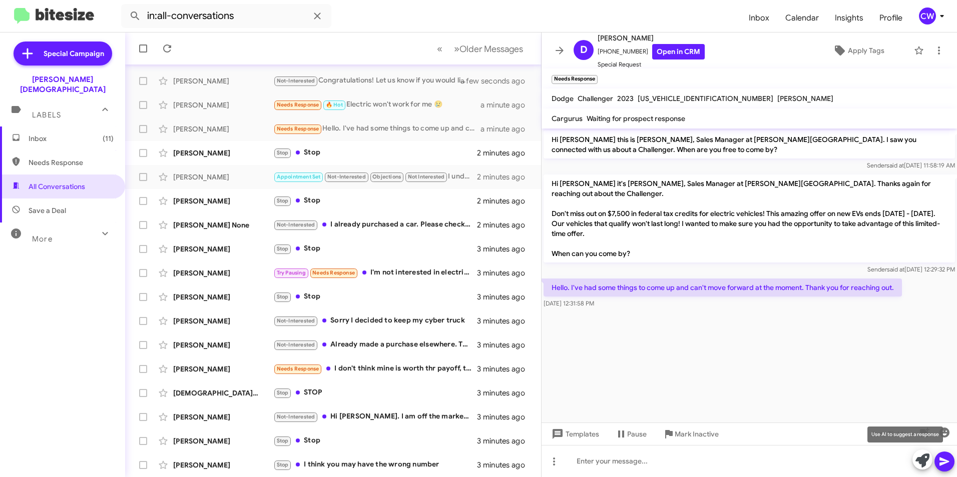
click at [924, 457] on icon at bounding box center [922, 461] width 14 height 14
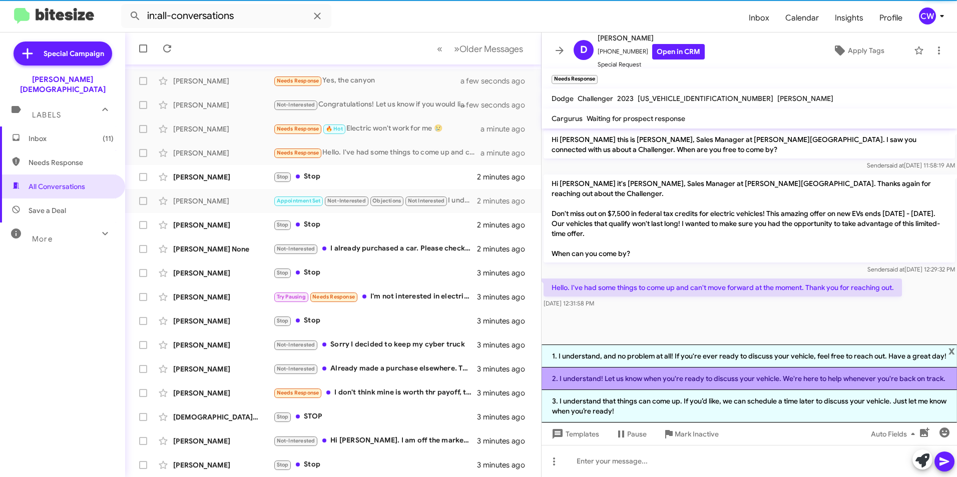
click at [784, 380] on li "2. I understand! Let us know when you're ready to discuss your vehicle. We're h…" at bounding box center [748, 379] width 415 height 23
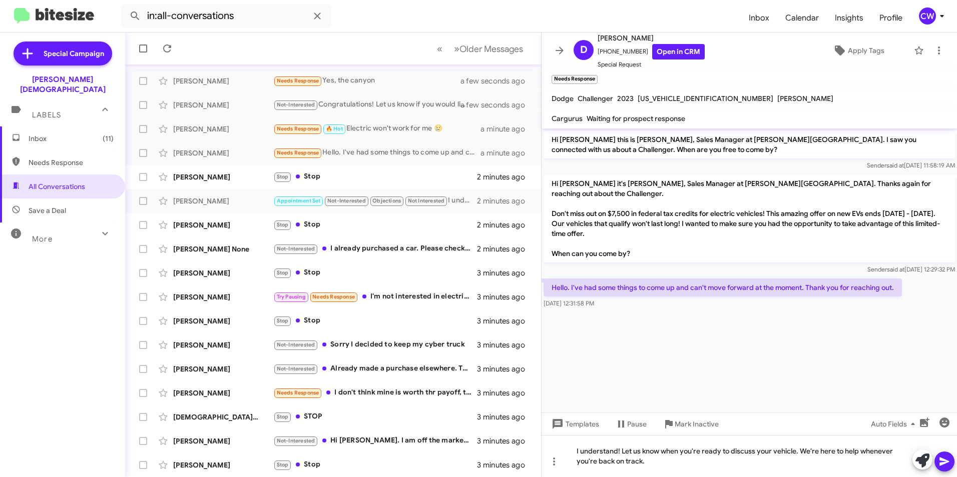
click at [943, 467] on icon at bounding box center [944, 462] width 12 height 12
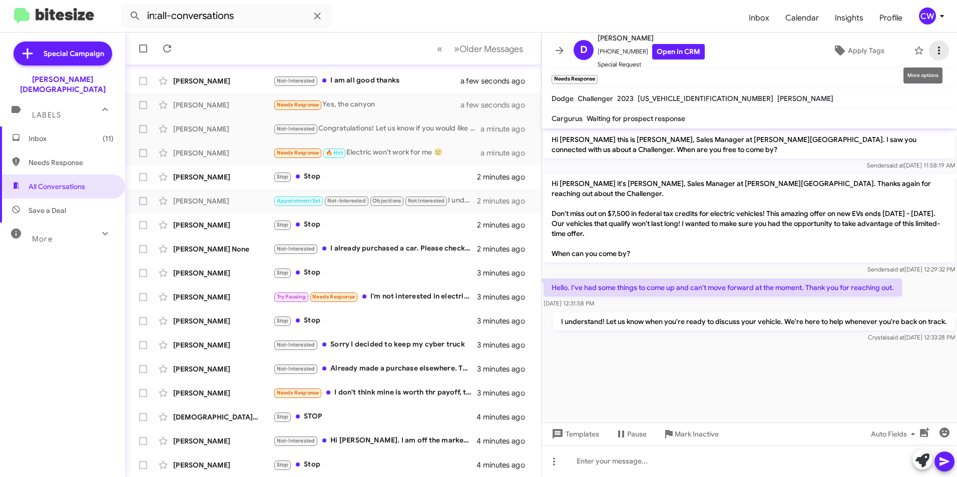
click at [933, 48] on icon at bounding box center [939, 51] width 12 height 12
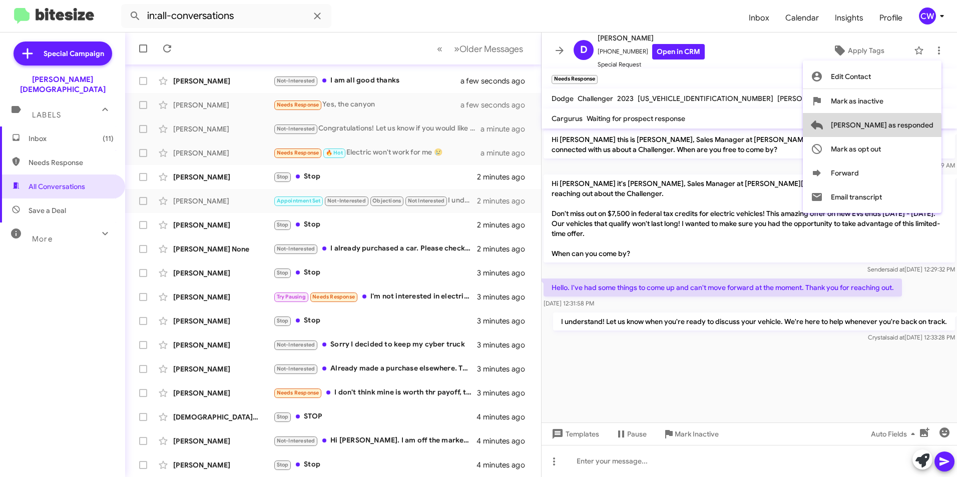
click at [912, 130] on span "[PERSON_NAME] as responded" at bounding box center [882, 125] width 103 height 24
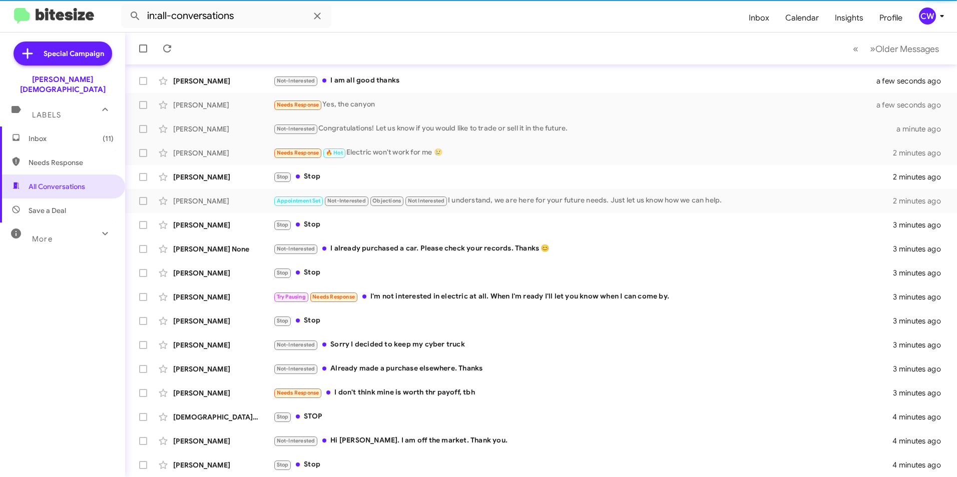
scroll to position [80, 0]
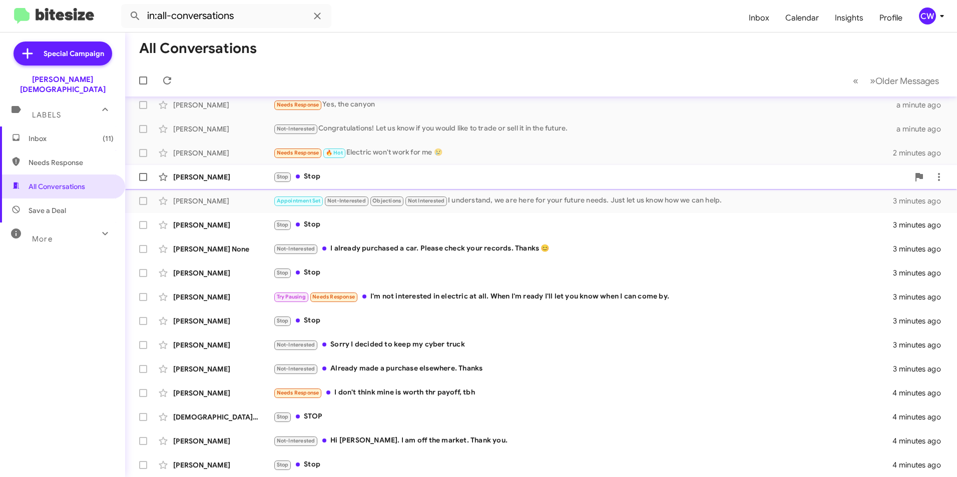
click at [320, 177] on div "Stop Stop" at bounding box center [591, 177] width 636 height 12
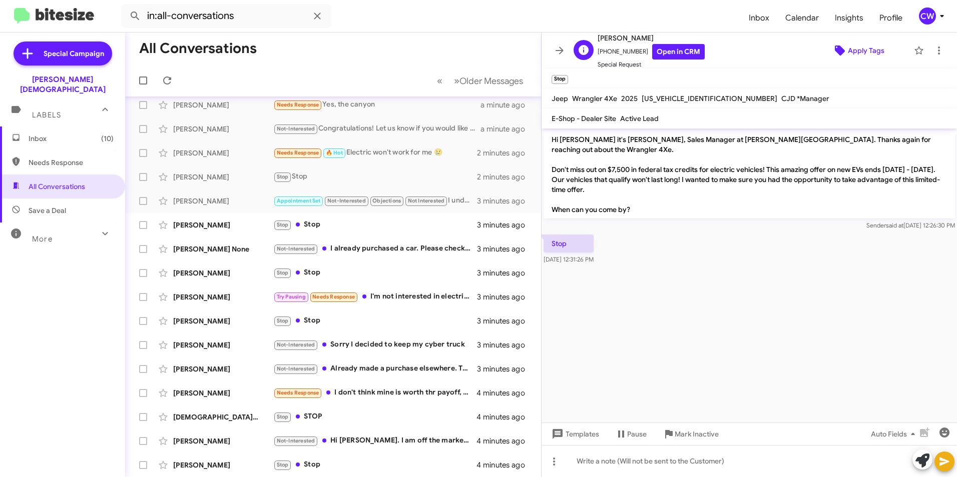
click at [862, 54] on span "Apply Tags" at bounding box center [866, 51] width 37 height 18
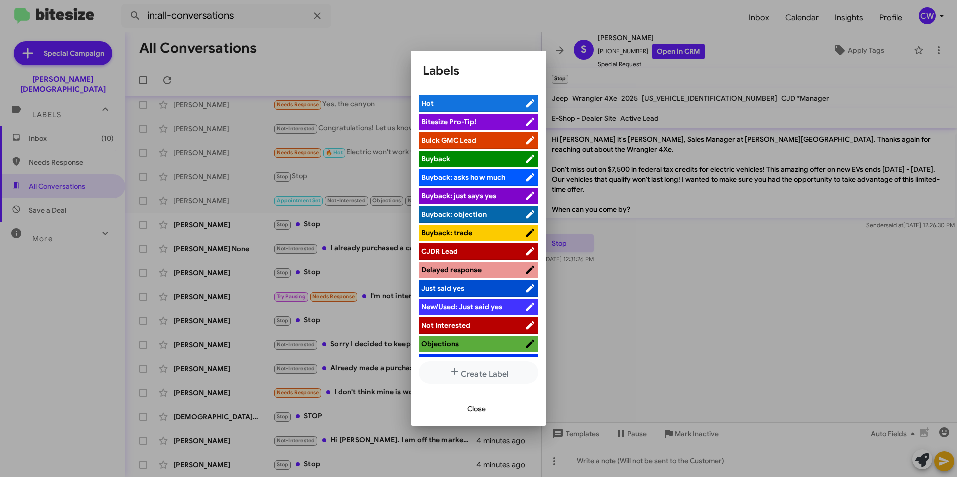
click at [427, 328] on span "Not Interested" at bounding box center [445, 325] width 49 height 9
click at [480, 412] on span "Close" at bounding box center [476, 409] width 18 height 18
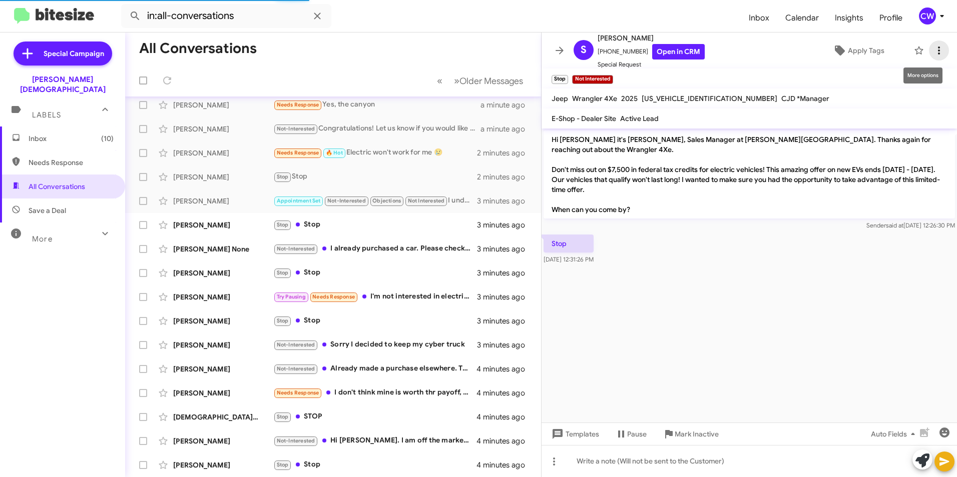
click at [933, 53] on icon at bounding box center [939, 51] width 12 height 12
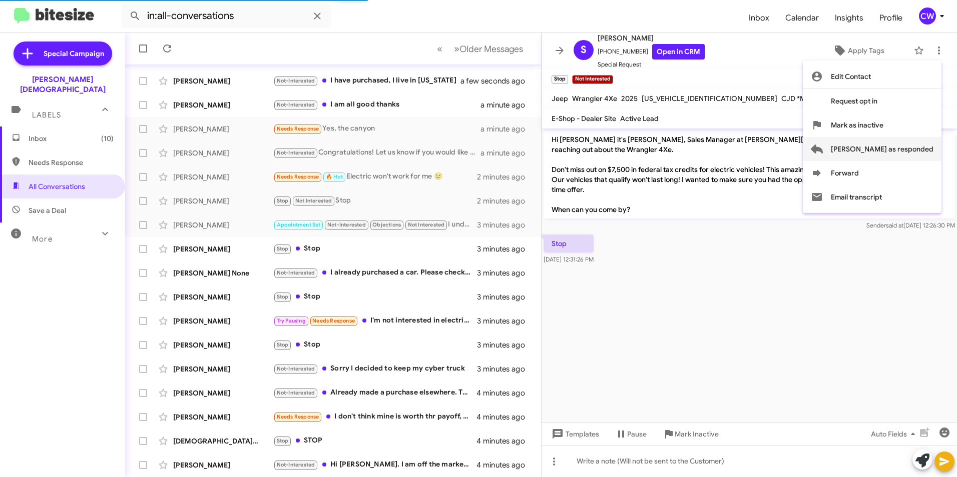
scroll to position [104, 0]
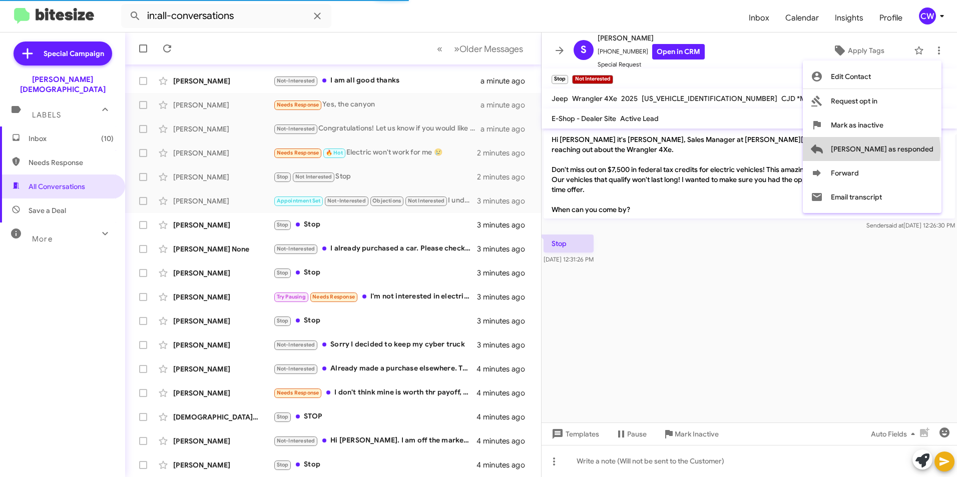
click at [911, 151] on span "[PERSON_NAME] as responded" at bounding box center [882, 149] width 103 height 24
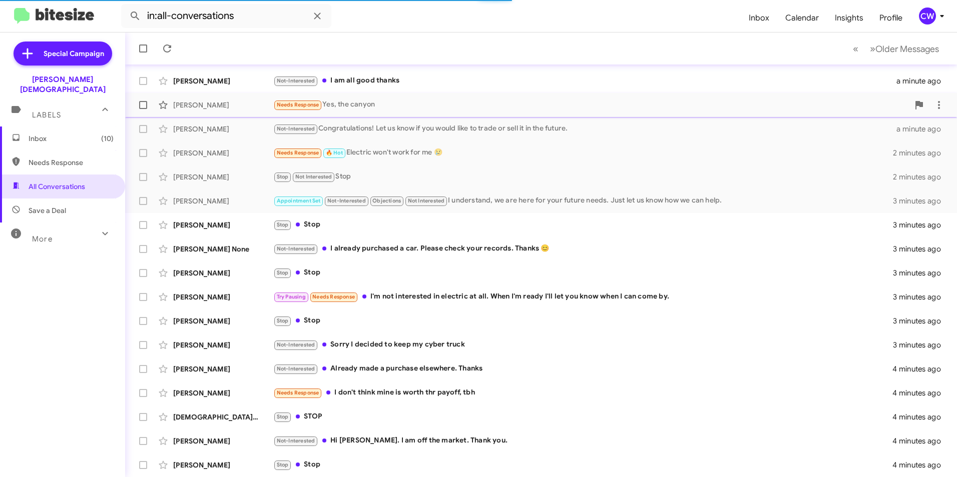
scroll to position [80, 0]
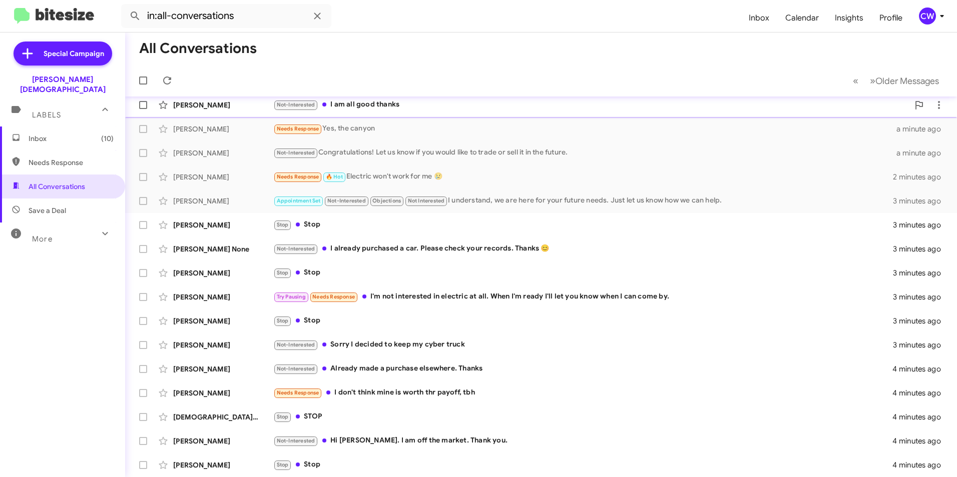
click at [371, 105] on div "Not-Interested I am all good thanks" at bounding box center [591, 105] width 636 height 12
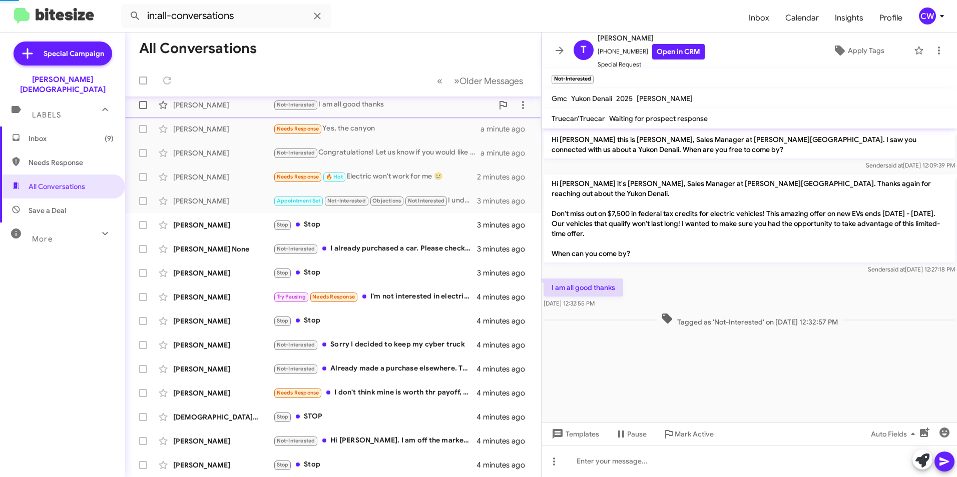
scroll to position [104, 0]
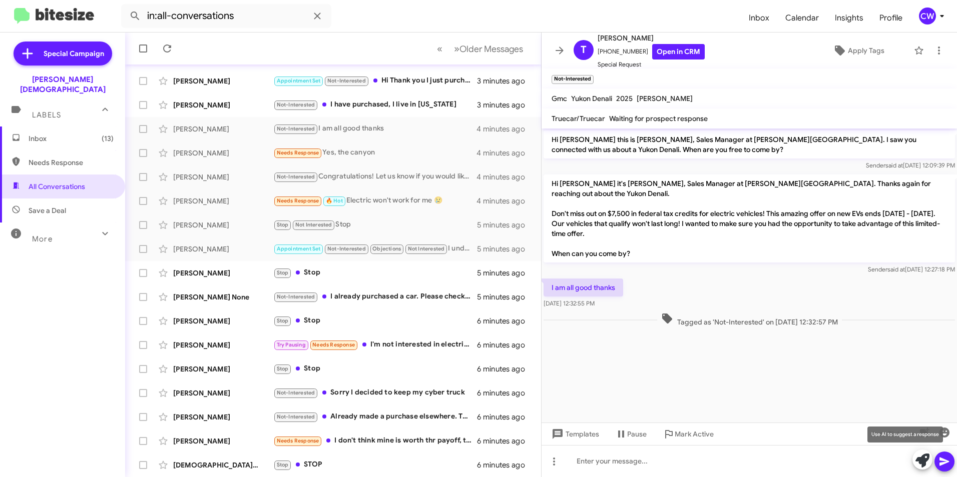
click at [921, 463] on icon at bounding box center [922, 461] width 14 height 14
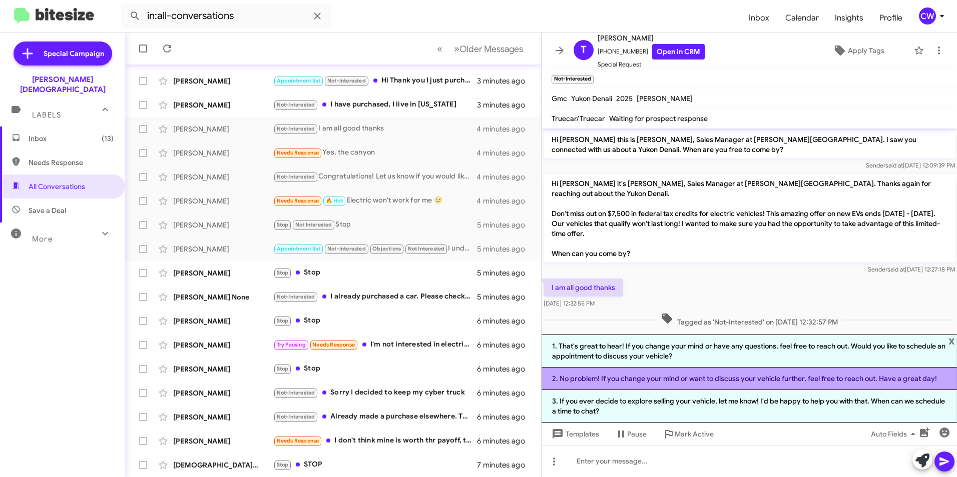
click at [750, 385] on li "2. No problem! If you change your mind or want to discuss your vehicle further,…" at bounding box center [748, 379] width 415 height 23
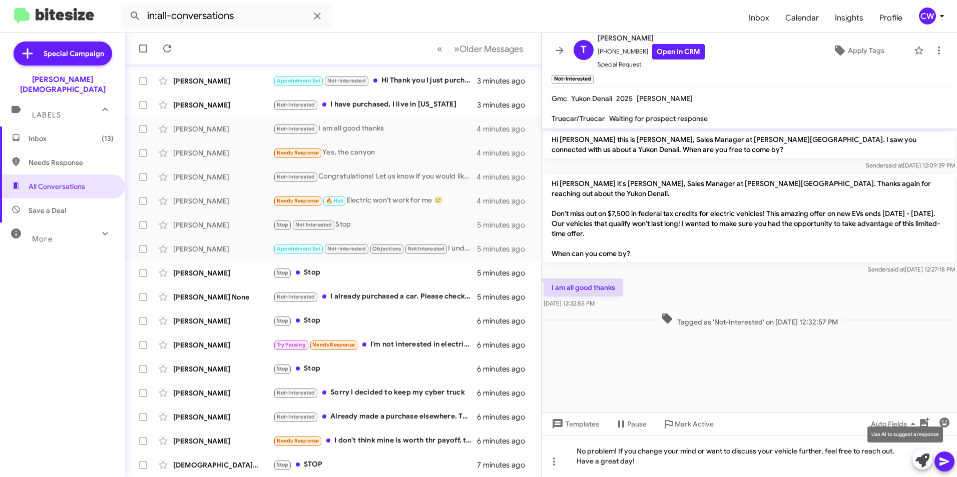
click at [922, 461] on icon at bounding box center [922, 461] width 14 height 14
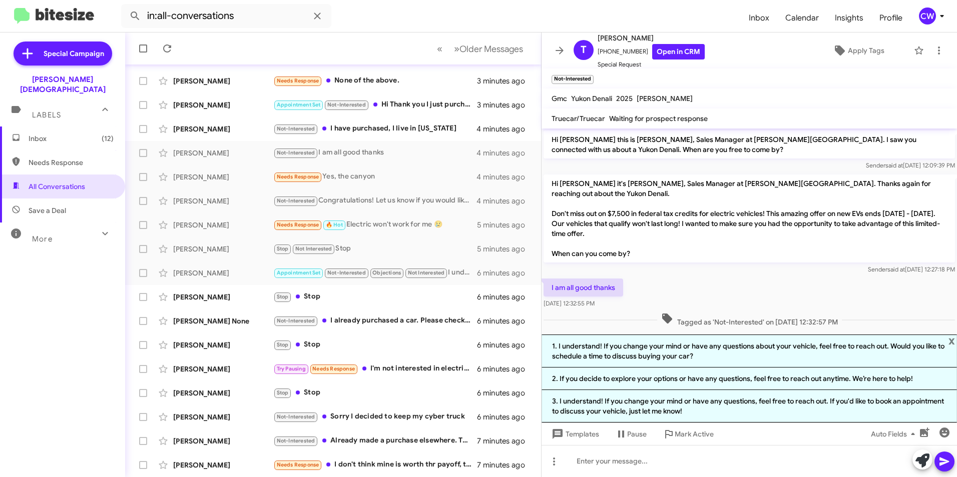
click at [877, 100] on mat-toolbar "Gmc Yukon Denali 2025 Bauti [PERSON_NAME]" at bounding box center [748, 99] width 415 height 20
click at [933, 49] on icon at bounding box center [939, 51] width 12 height 12
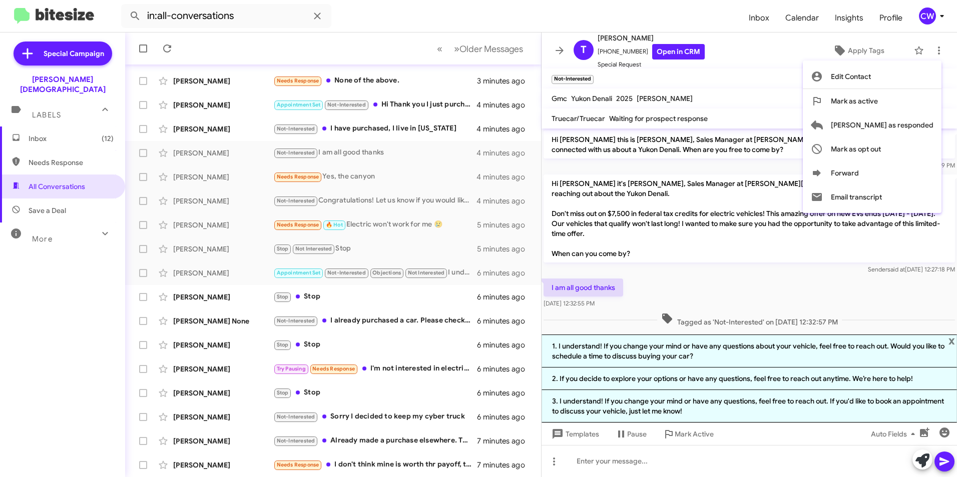
click at [813, 96] on div at bounding box center [478, 238] width 957 height 477
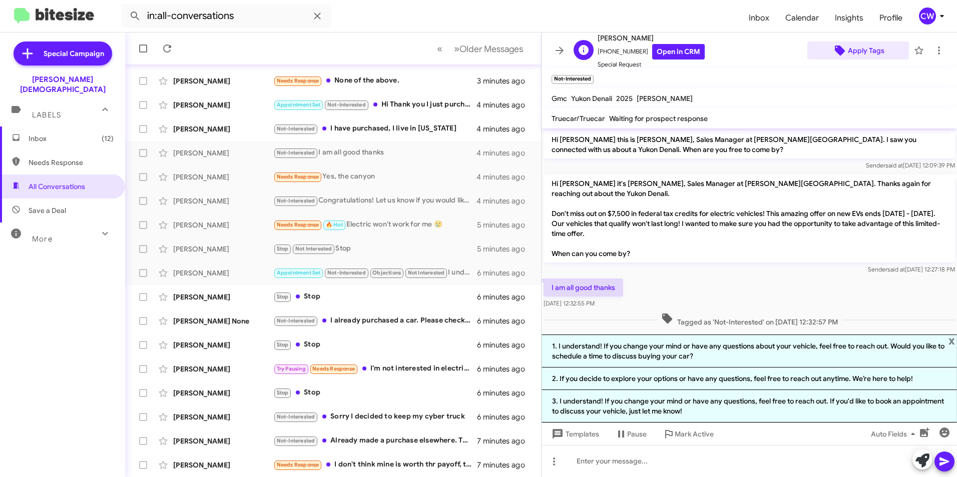
click at [860, 50] on span "Apply Tags" at bounding box center [866, 51] width 37 height 18
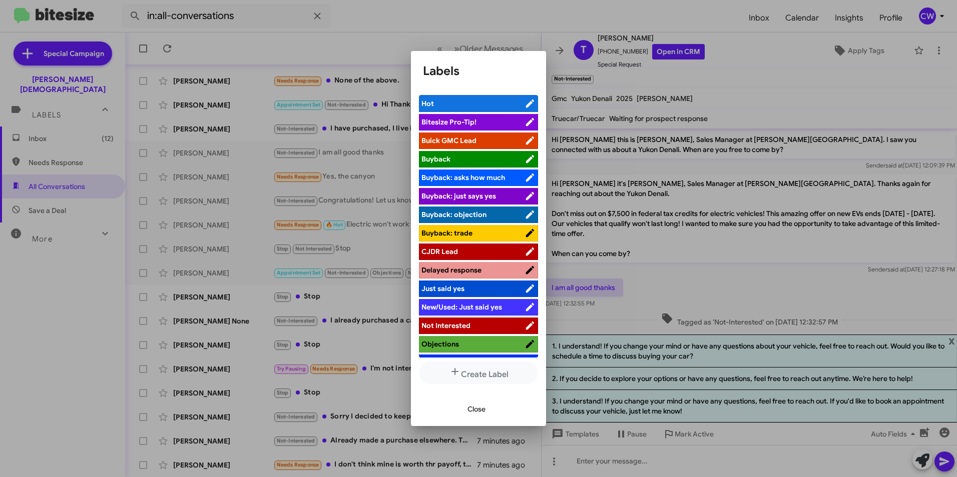
click at [483, 321] on span "Not Interested" at bounding box center [472, 326] width 103 height 10
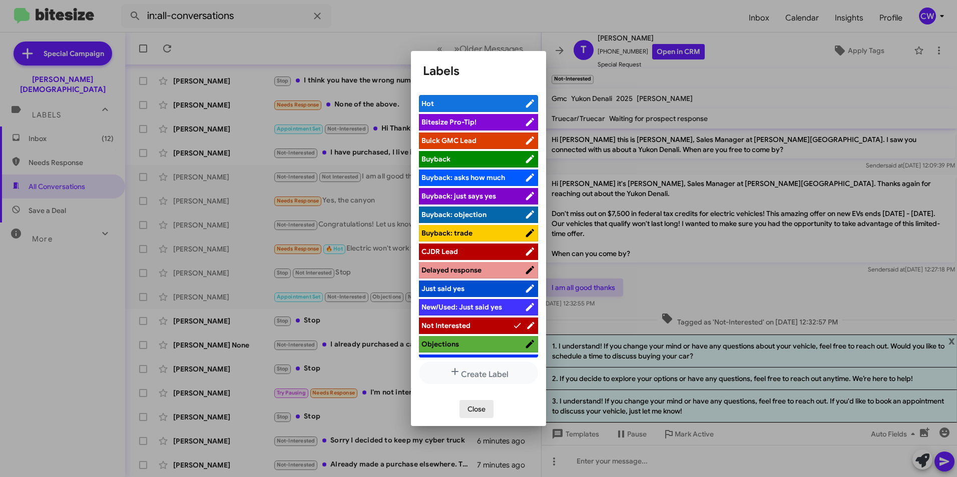
click at [466, 409] on button "Close" at bounding box center [476, 409] width 34 height 18
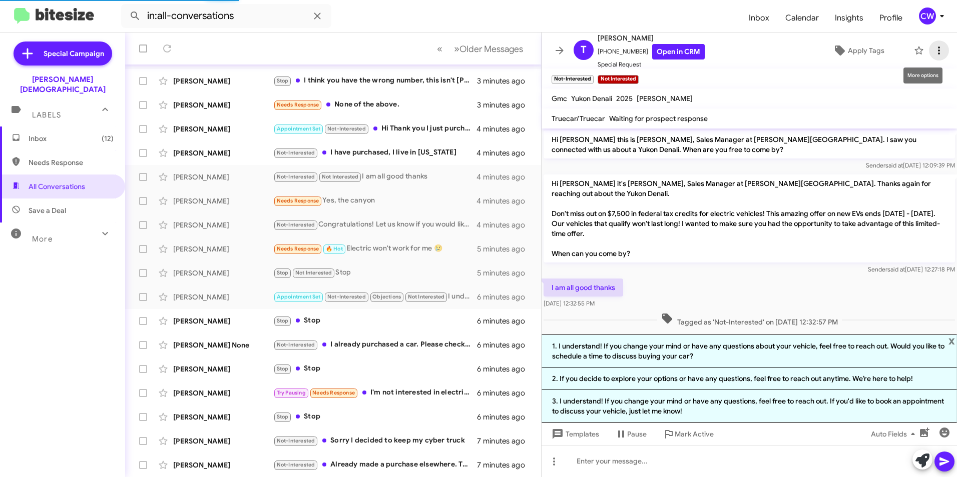
click at [933, 50] on icon at bounding box center [939, 51] width 12 height 12
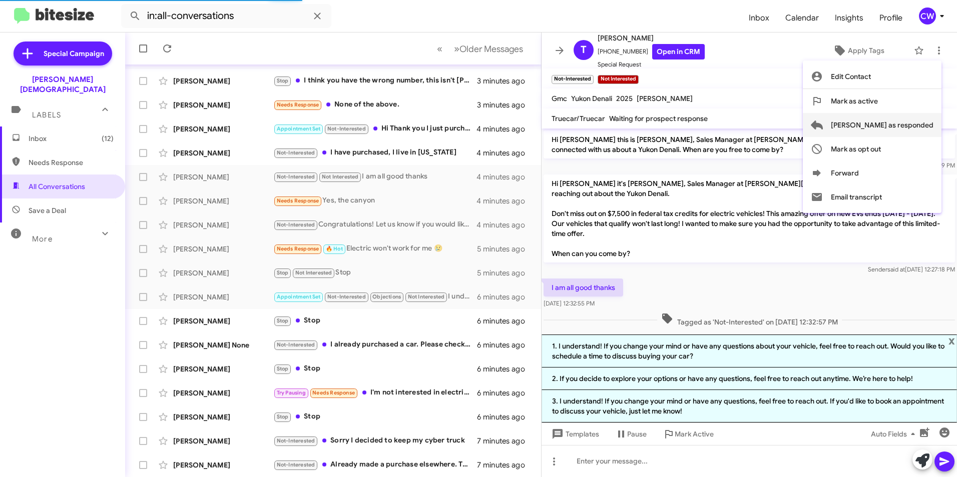
click at [921, 126] on span "[PERSON_NAME] as responded" at bounding box center [882, 125] width 103 height 24
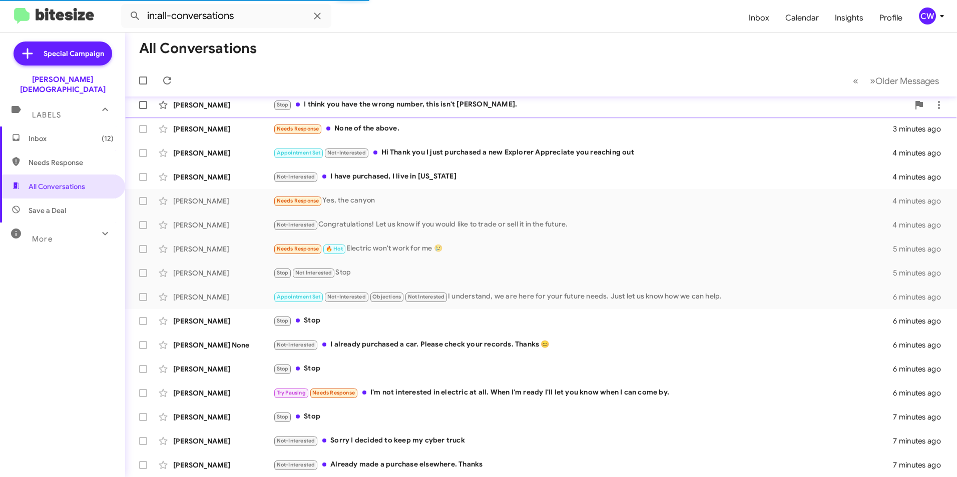
scroll to position [80, 0]
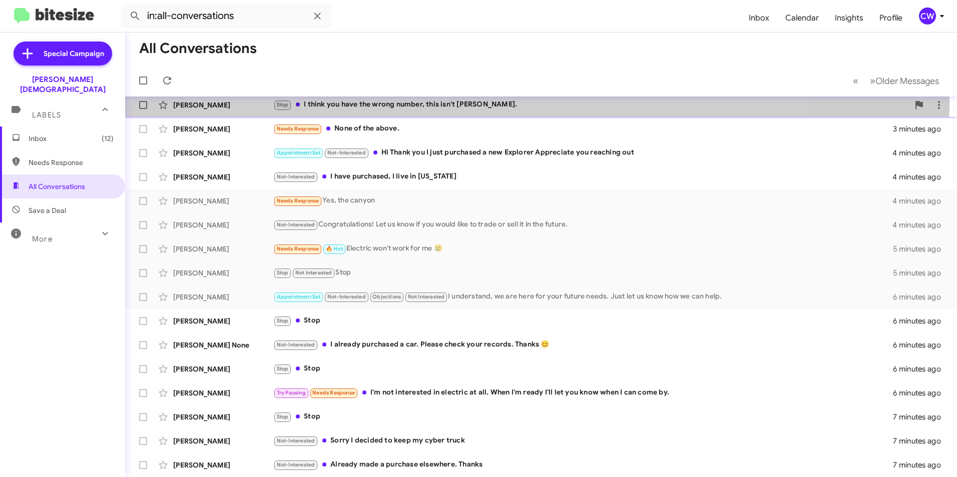
click at [435, 105] on div "Stop I think you have the wrong number, this isn't [PERSON_NAME]." at bounding box center [591, 105] width 636 height 12
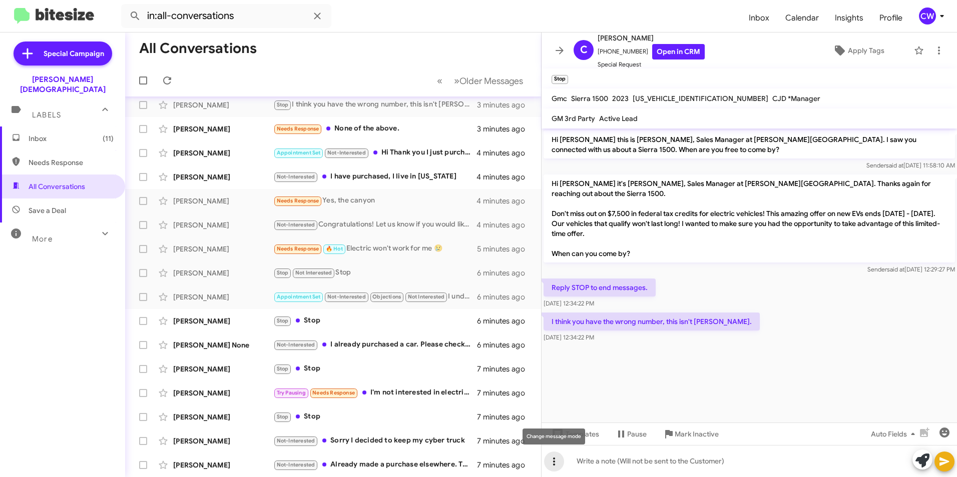
click at [555, 463] on icon at bounding box center [554, 462] width 12 height 12
click at [710, 369] on div at bounding box center [478, 238] width 957 height 477
click at [551, 463] on icon at bounding box center [554, 462] width 12 height 12
drag, startPoint x: 588, startPoint y: 437, endPoint x: 599, endPoint y: 445, distance: 13.9
click at [591, 438] on button "note" at bounding box center [575, 436] width 62 height 24
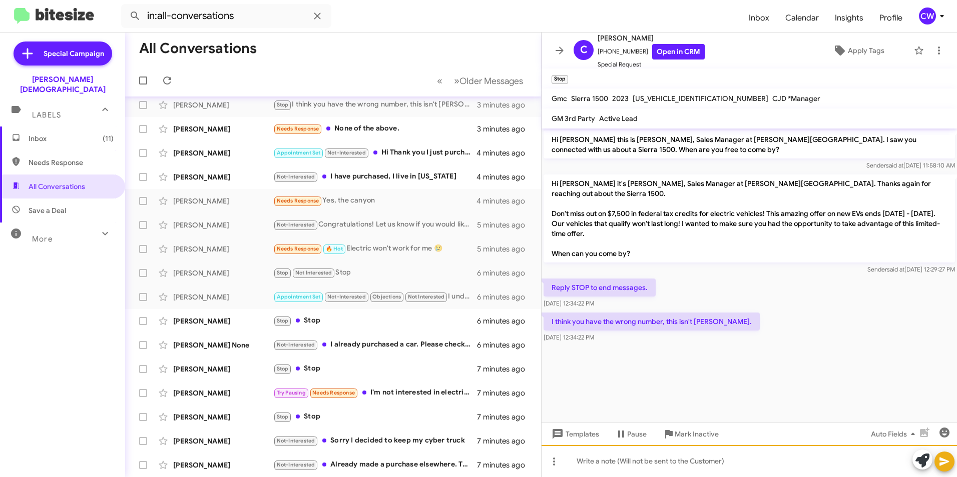
click at [602, 462] on div at bounding box center [748, 461] width 415 height 32
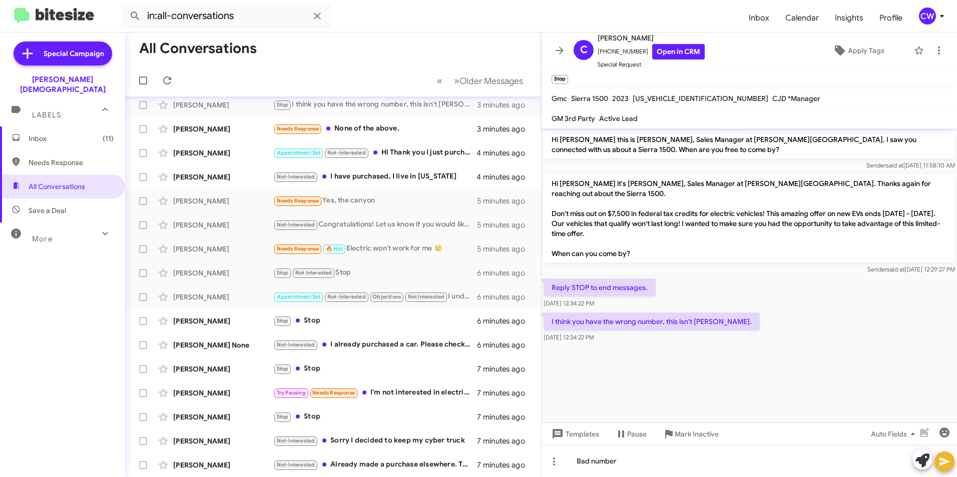
click at [946, 467] on icon at bounding box center [944, 462] width 12 height 12
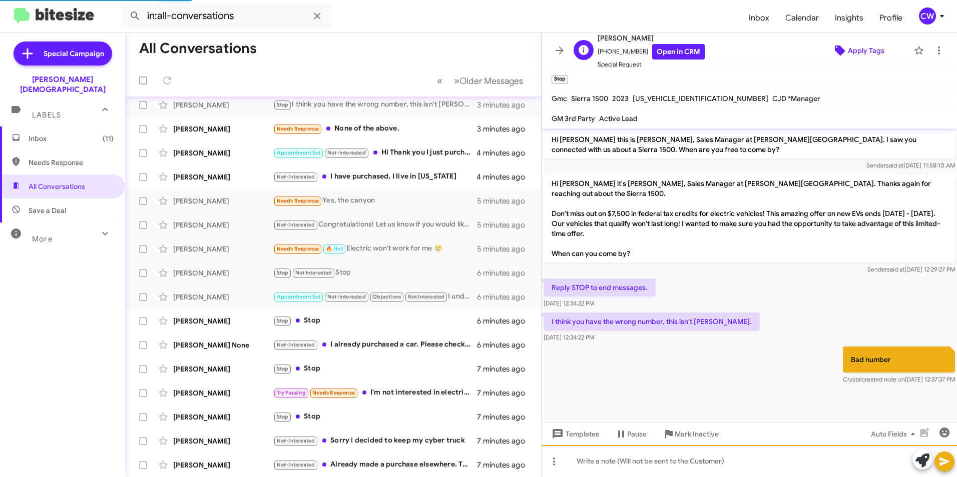
scroll to position [104, 0]
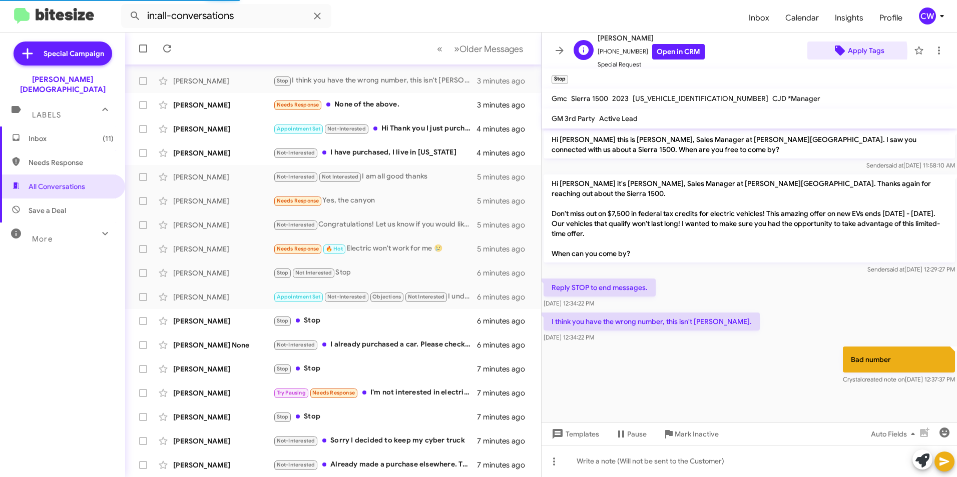
click at [838, 52] on icon at bounding box center [840, 51] width 10 height 10
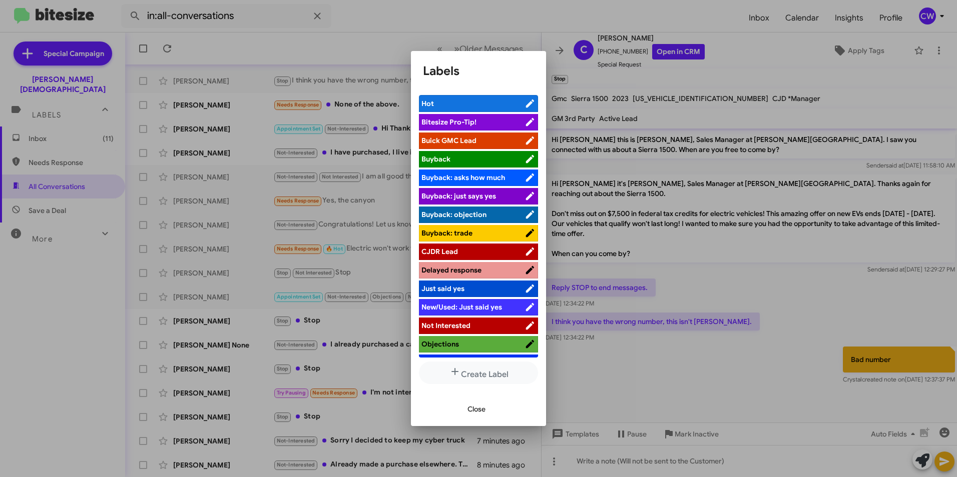
click at [568, 21] on div at bounding box center [478, 238] width 957 height 477
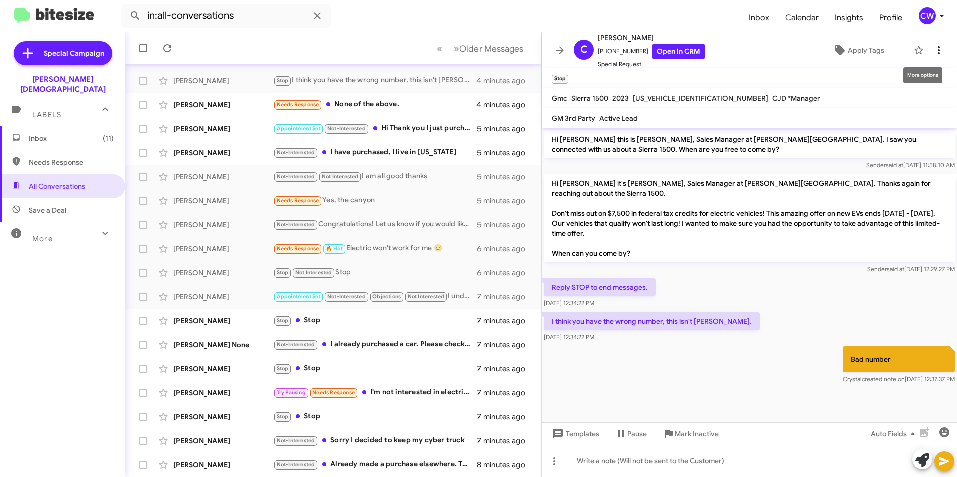
click at [933, 52] on icon at bounding box center [939, 51] width 12 height 12
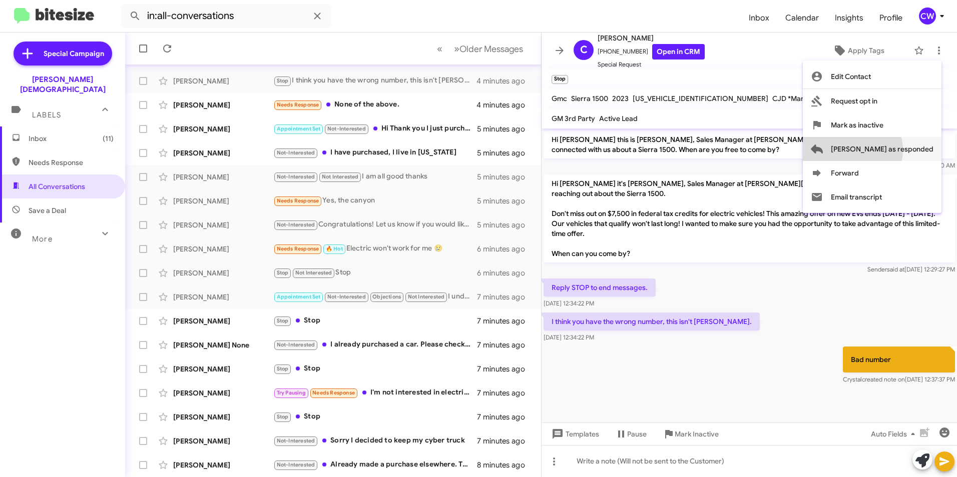
click at [890, 150] on span "[PERSON_NAME] as responded" at bounding box center [882, 149] width 103 height 24
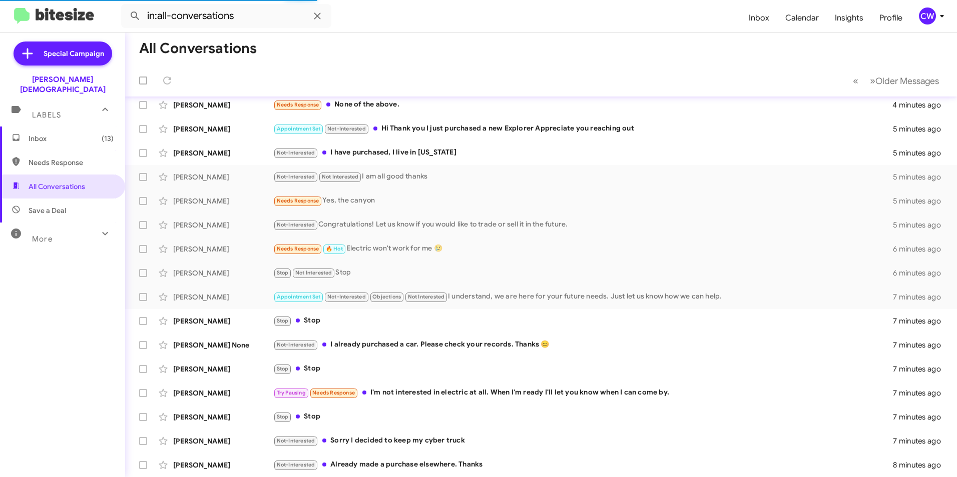
scroll to position [104, 0]
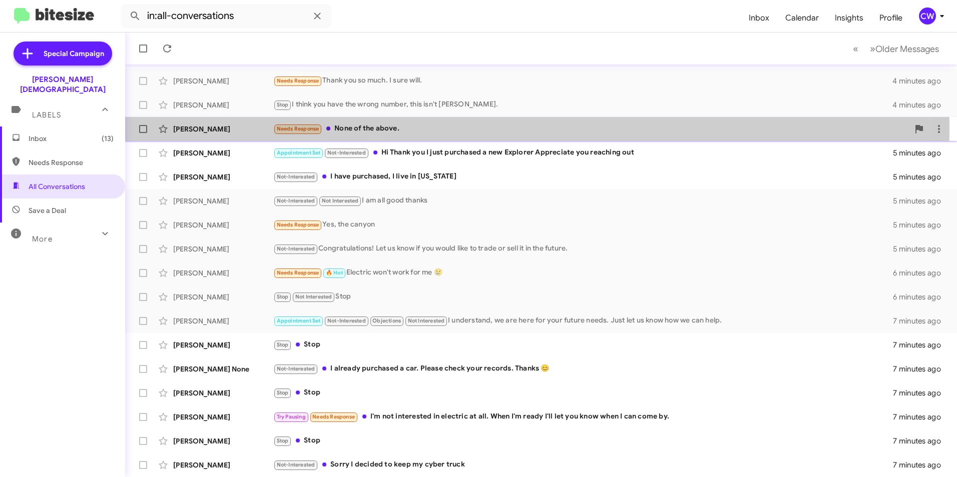
click at [368, 128] on div "Needs Response None of the above." at bounding box center [591, 129] width 636 height 12
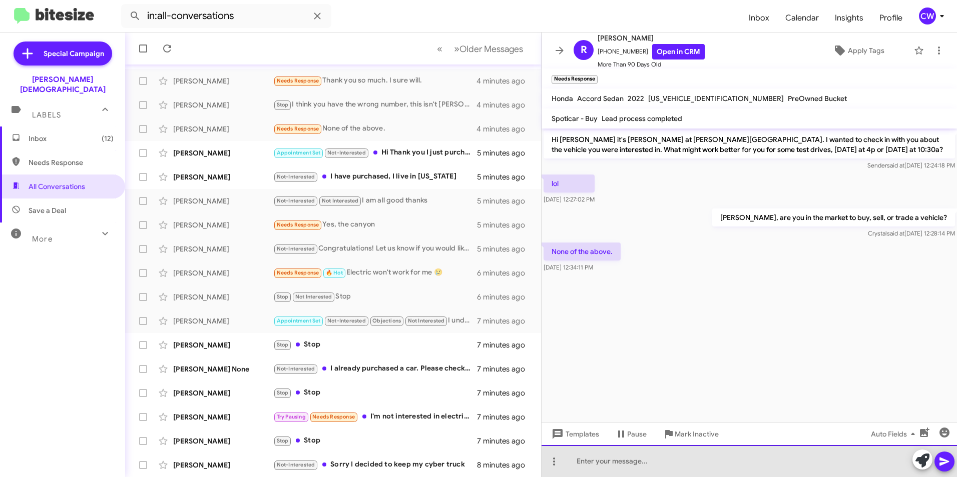
click at [601, 464] on div at bounding box center [748, 461] width 415 height 32
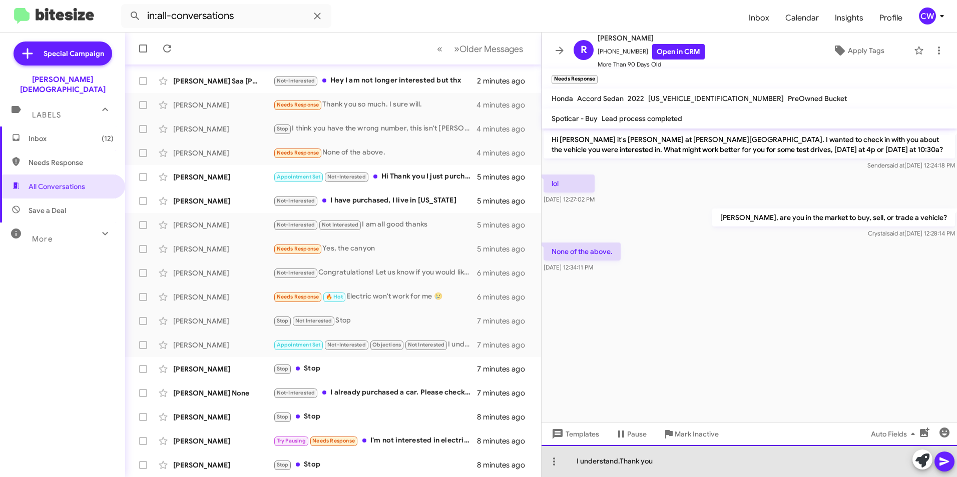
click at [622, 462] on div "I understand.Thank you" at bounding box center [748, 461] width 415 height 32
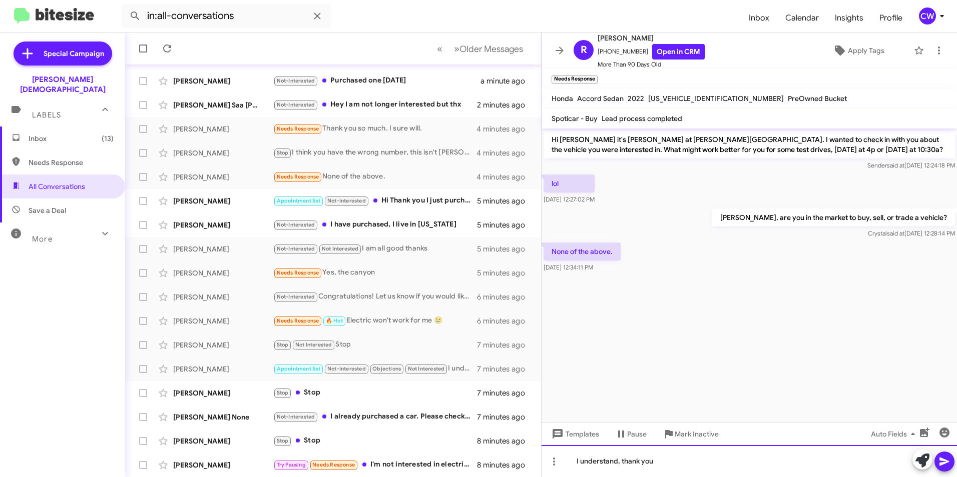
click at [659, 466] on div "I understand, thank you" at bounding box center [748, 461] width 415 height 32
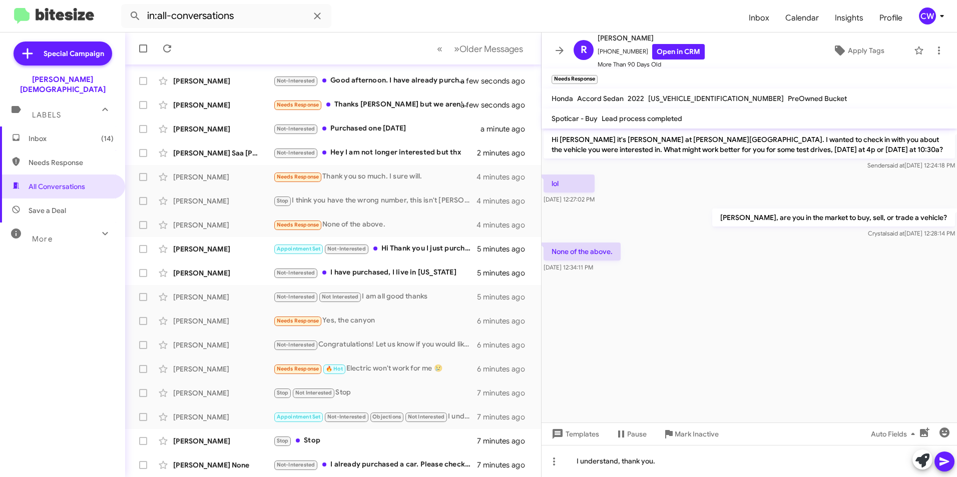
click at [948, 464] on icon at bounding box center [944, 462] width 12 height 12
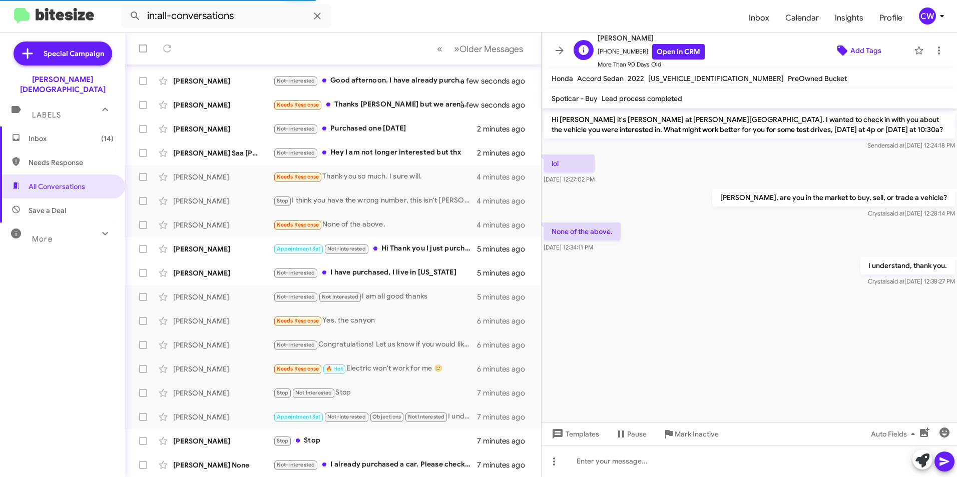
click at [837, 49] on icon at bounding box center [842, 51] width 10 height 10
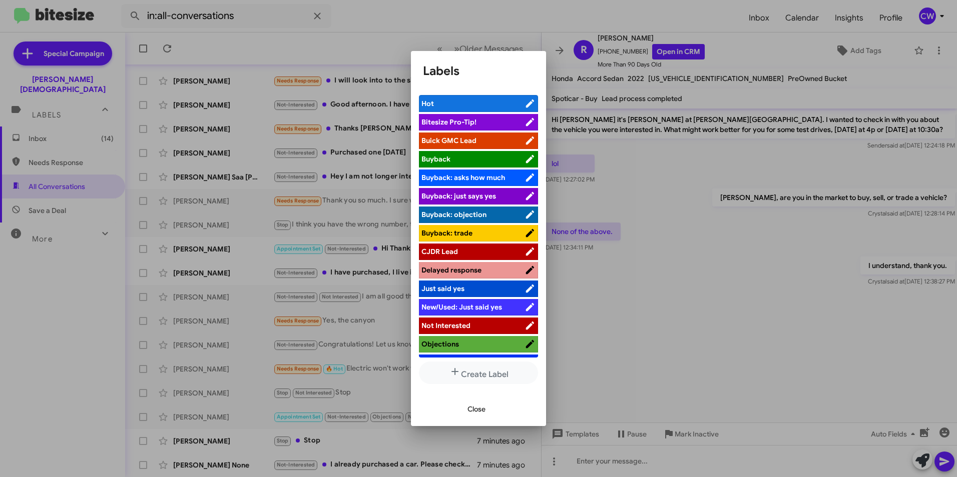
click at [449, 324] on span "Not Interested" at bounding box center [445, 325] width 49 height 9
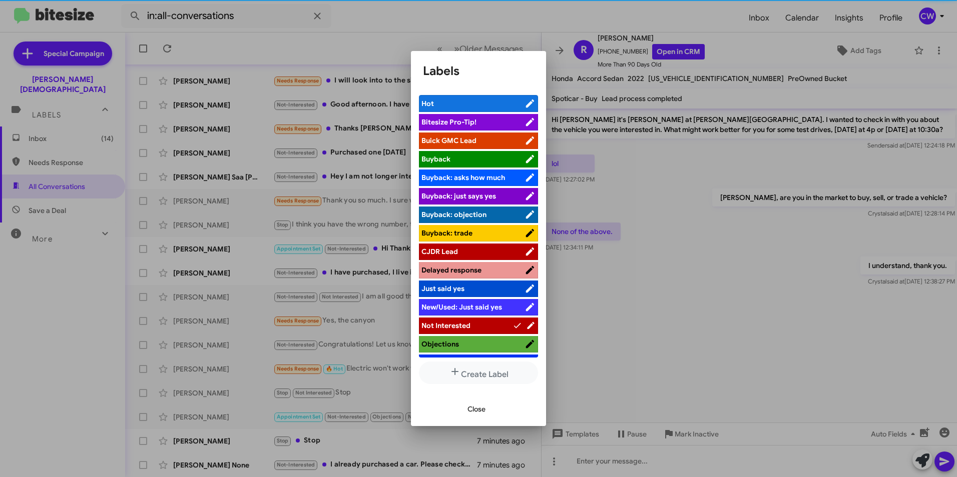
click at [461, 343] on span "Objections" at bounding box center [472, 344] width 103 height 10
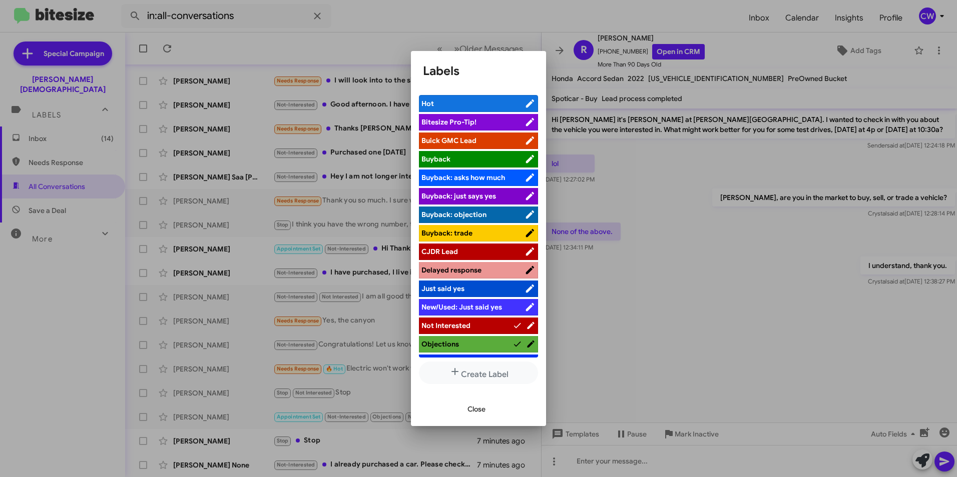
click at [473, 344] on span "Objections" at bounding box center [466, 344] width 91 height 10
click at [478, 409] on span "Close" at bounding box center [476, 409] width 18 height 18
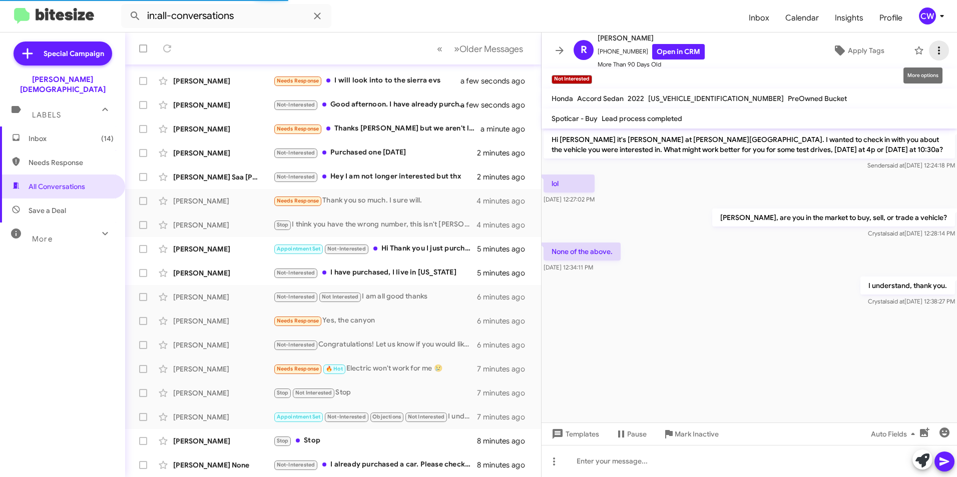
click at [933, 50] on icon at bounding box center [939, 51] width 12 height 12
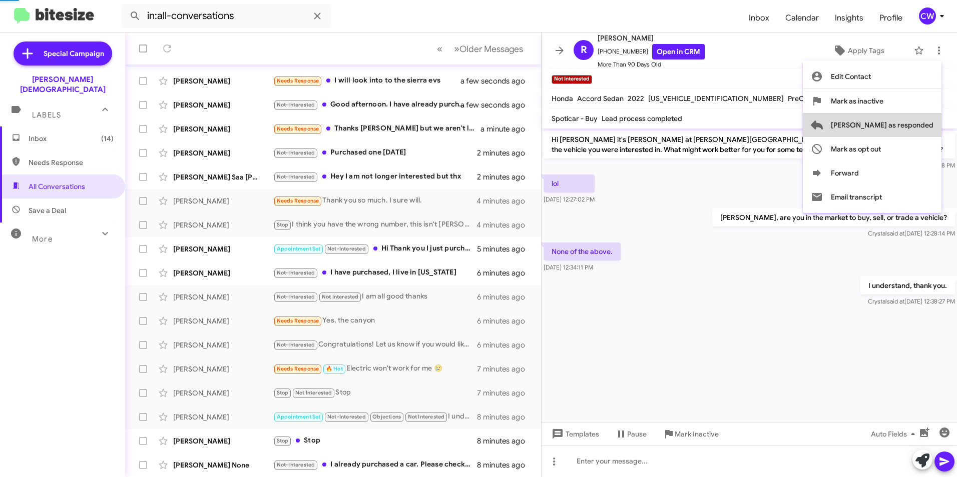
click at [915, 123] on span "[PERSON_NAME] as responded" at bounding box center [882, 125] width 103 height 24
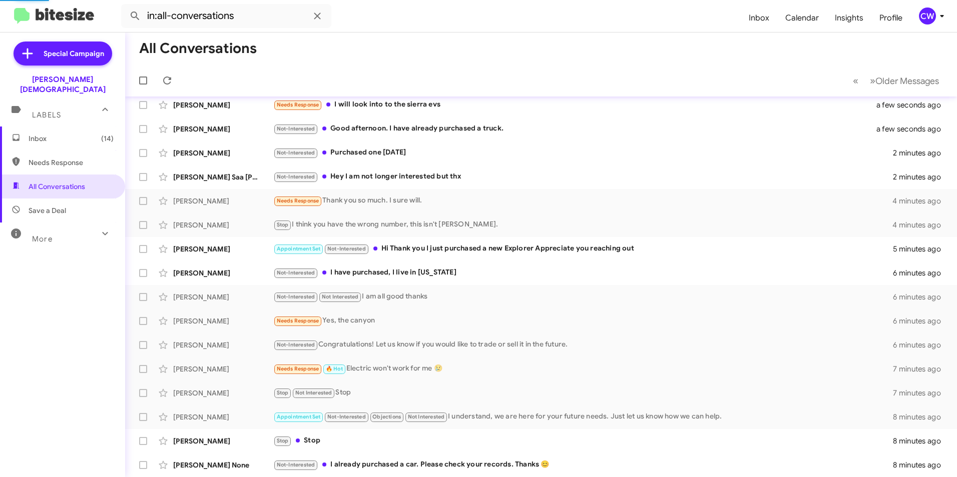
scroll to position [80, 0]
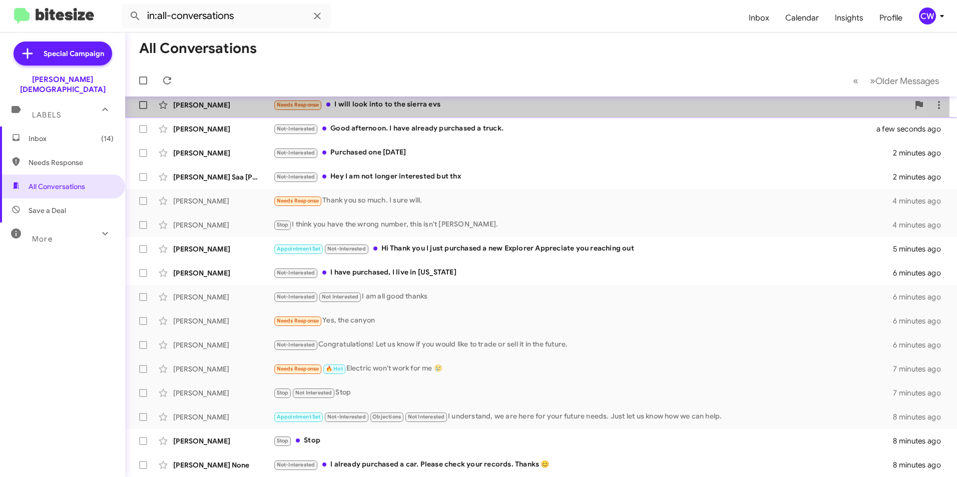
click at [429, 106] on div "Needs Response I will look into to the sierra evs" at bounding box center [591, 105] width 636 height 12
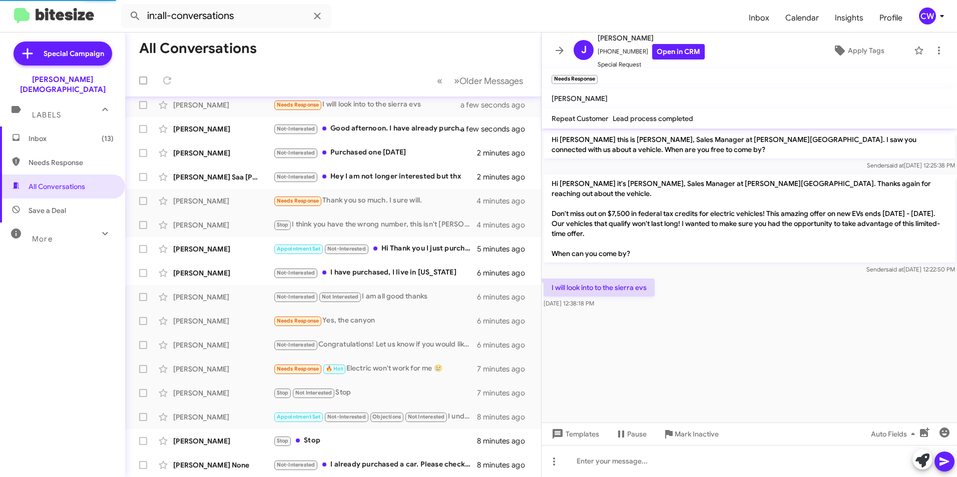
scroll to position [104, 0]
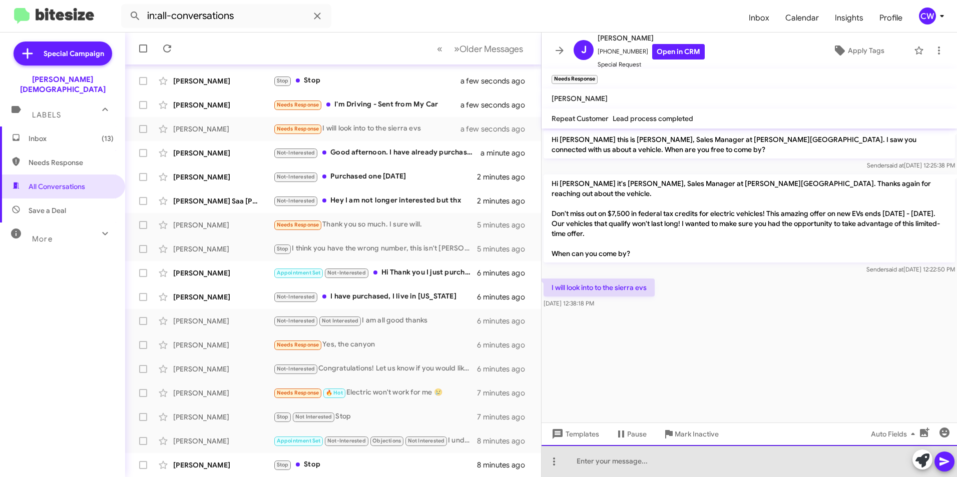
click at [581, 469] on div at bounding box center [748, 461] width 415 height 32
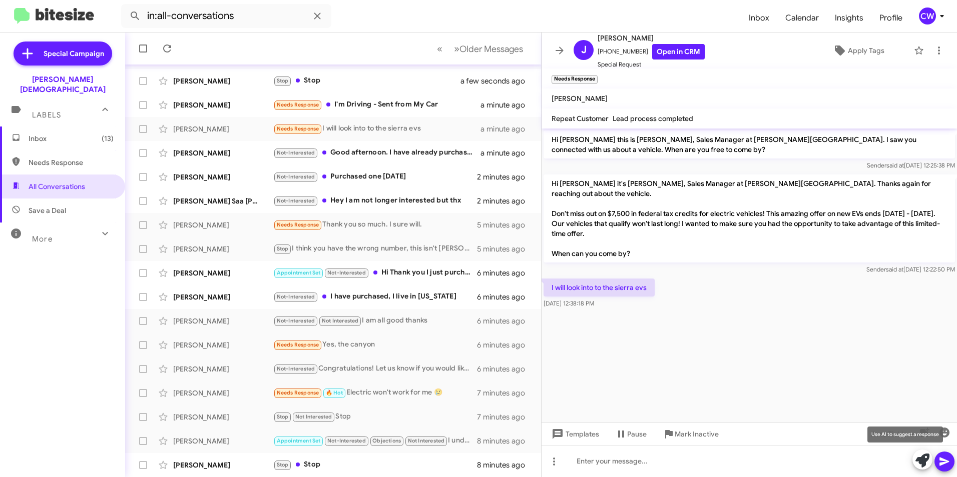
click at [922, 463] on icon at bounding box center [922, 461] width 14 height 14
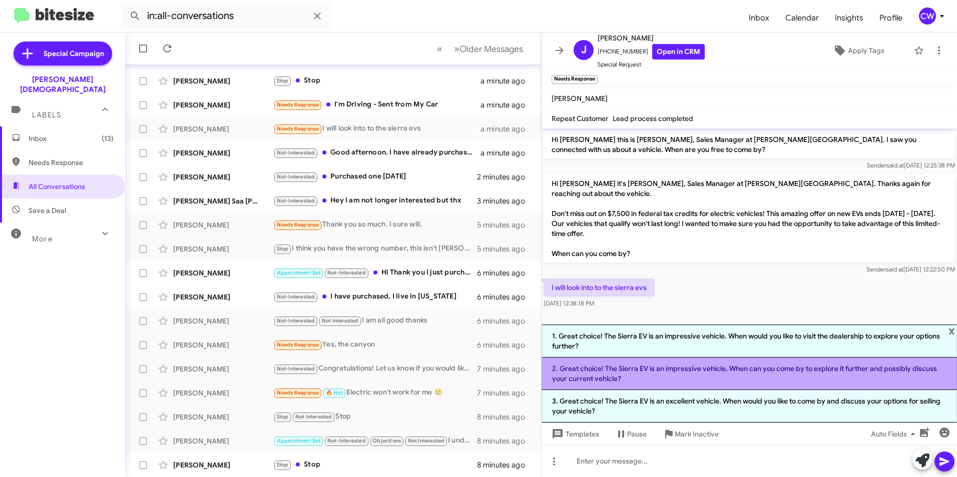
click at [817, 377] on li "2. Great choice! The Sierra EV is an impressive vehicle. When can you come by t…" at bounding box center [748, 374] width 415 height 33
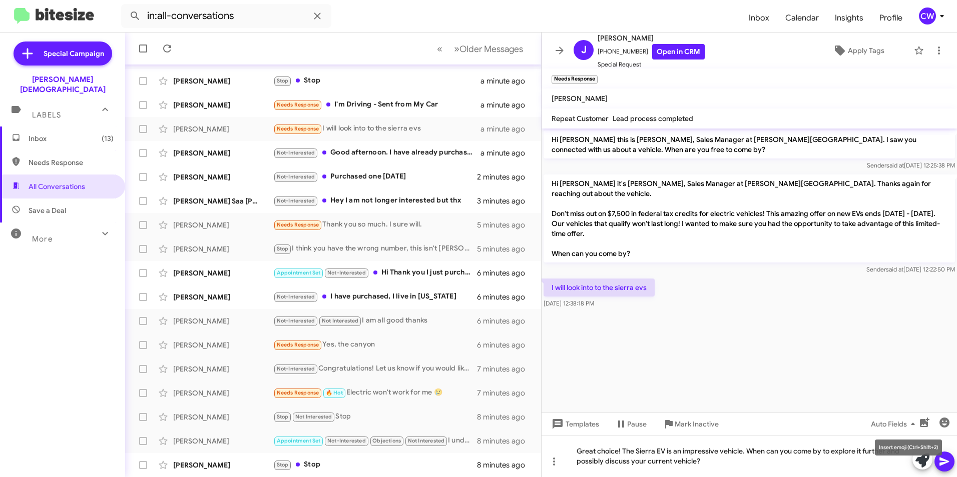
click at [947, 462] on mat-tooltip-component "Insert emoji (Ctrl+Shift+2)" at bounding box center [908, 448] width 81 height 30
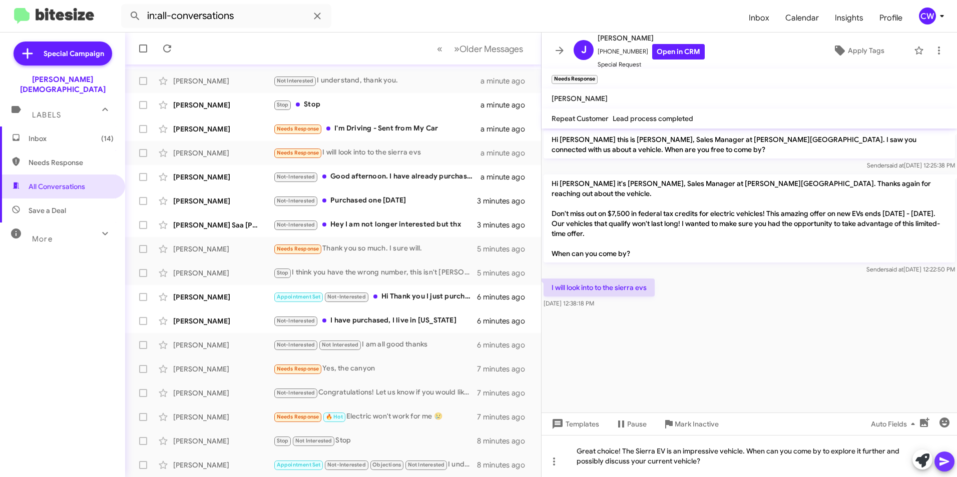
click at [940, 464] on icon at bounding box center [944, 462] width 10 height 9
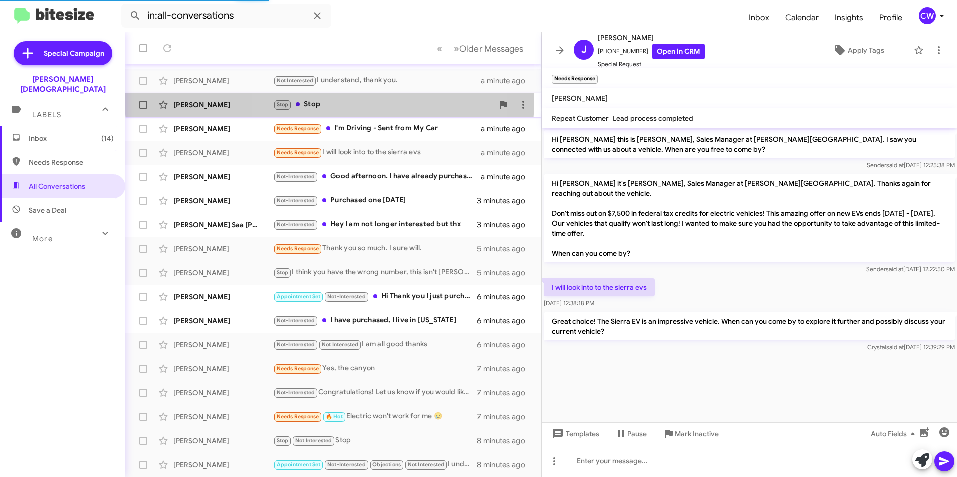
click at [329, 101] on div "Stop Stop" at bounding box center [383, 105] width 220 height 12
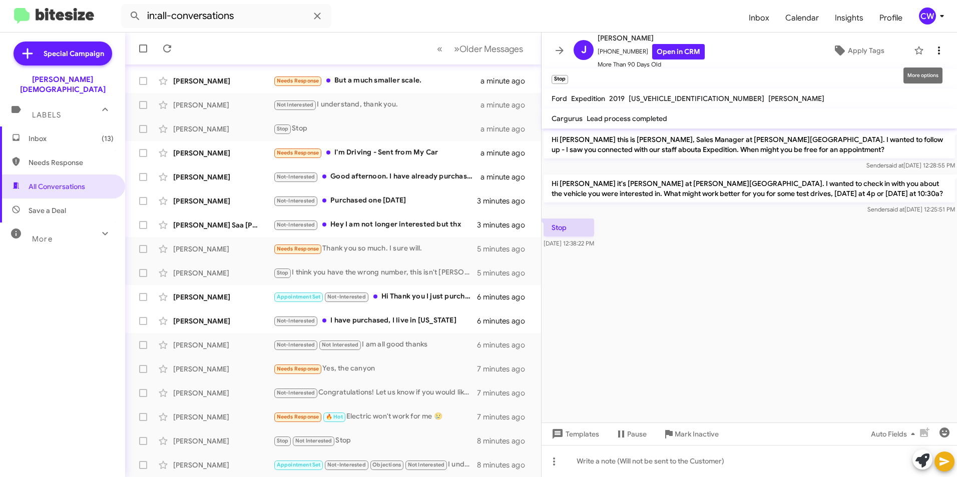
click at [933, 52] on icon at bounding box center [939, 51] width 12 height 12
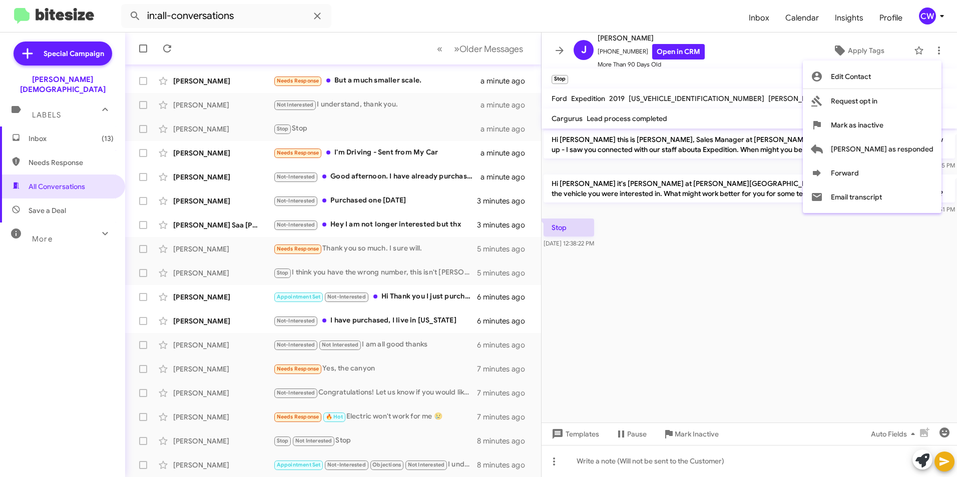
click at [842, 264] on div at bounding box center [478, 238] width 957 height 477
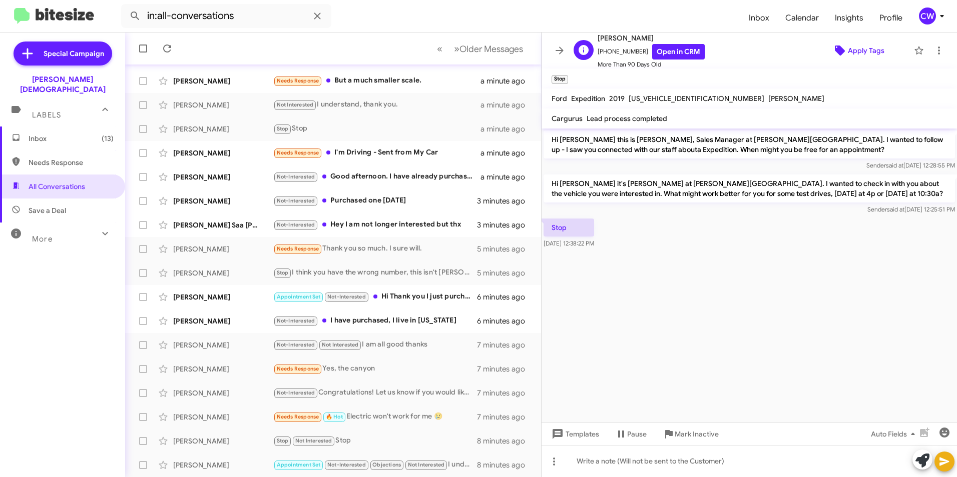
click at [835, 52] on icon at bounding box center [840, 51] width 10 height 10
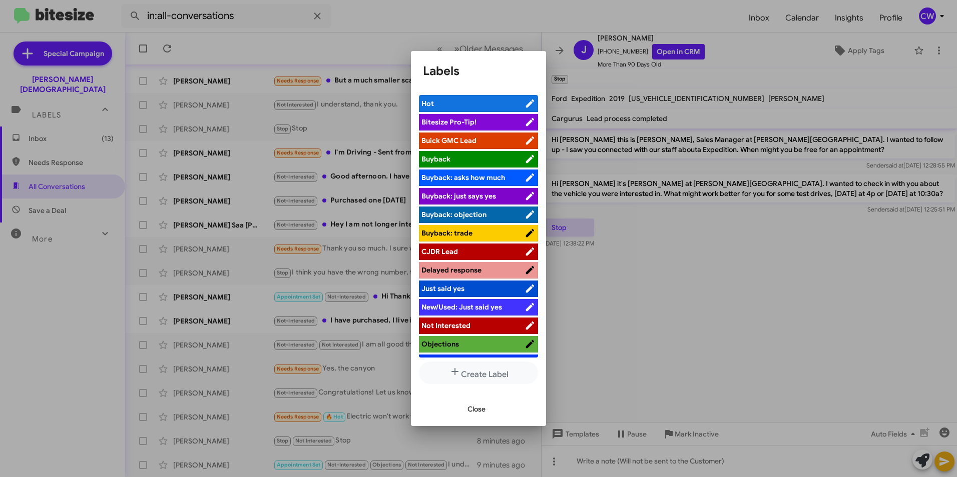
click at [455, 327] on span "Not Interested" at bounding box center [445, 325] width 49 height 9
click at [478, 409] on span "Close" at bounding box center [476, 409] width 18 height 18
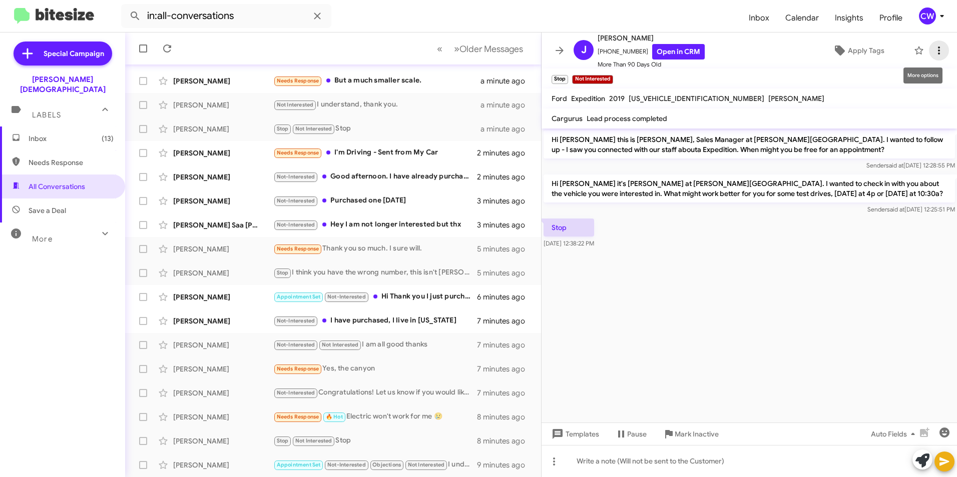
click at [933, 51] on icon at bounding box center [939, 51] width 12 height 12
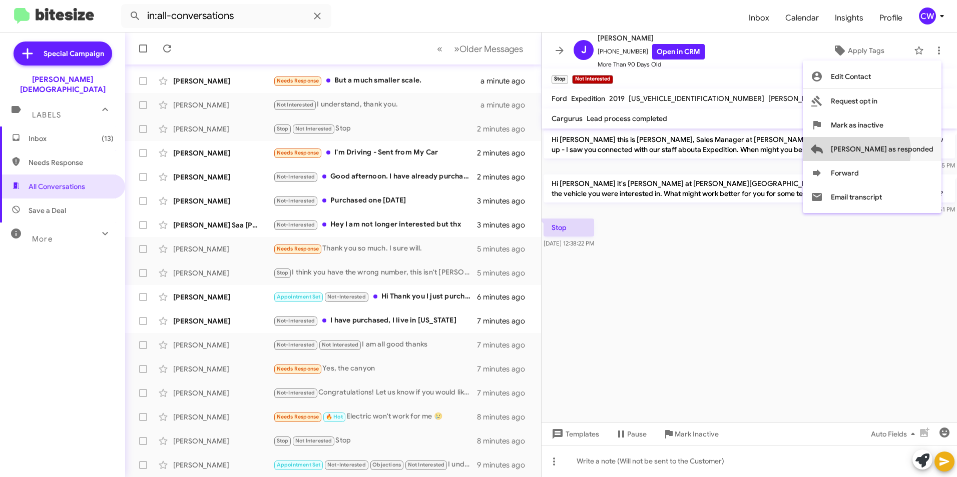
click at [896, 151] on span "[PERSON_NAME] as responded" at bounding box center [882, 149] width 103 height 24
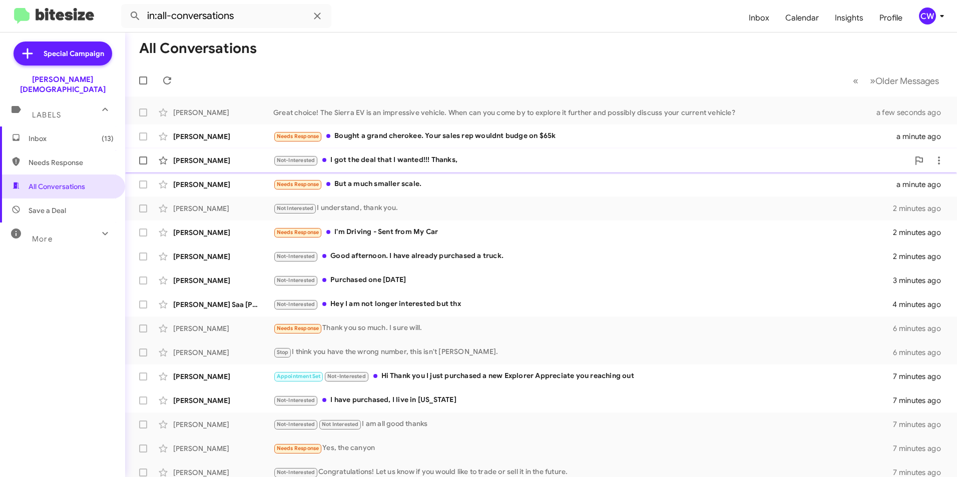
click at [407, 162] on div "Not-Interested I got the deal that I wanted!!! Thanks," at bounding box center [591, 161] width 636 height 12
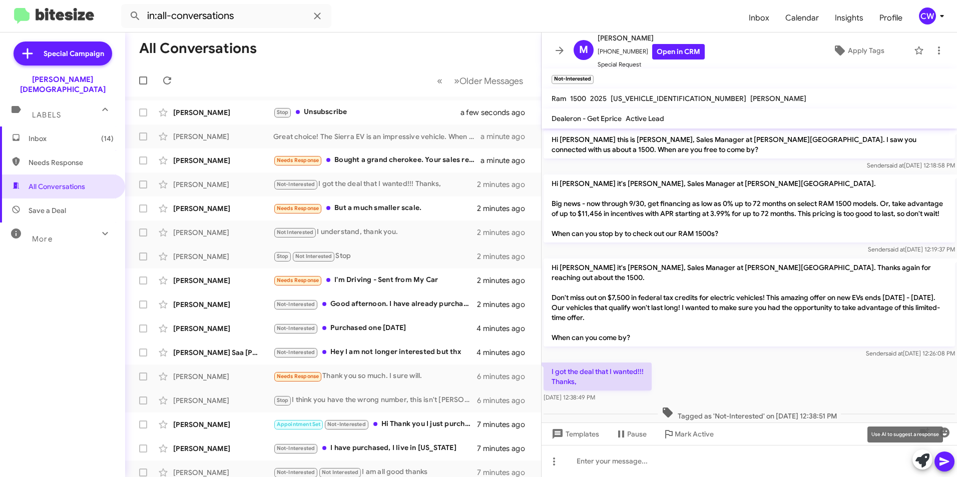
click at [919, 463] on icon at bounding box center [922, 461] width 14 height 14
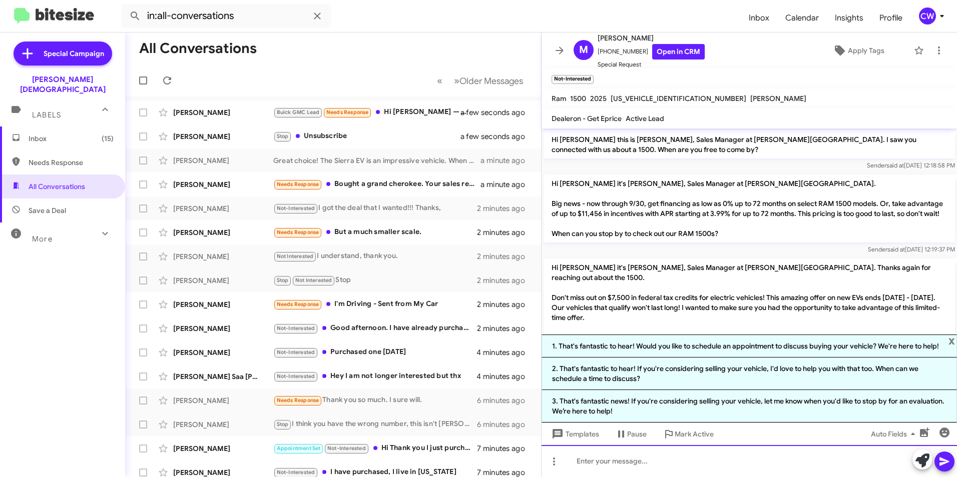
click at [653, 464] on div at bounding box center [748, 461] width 415 height 32
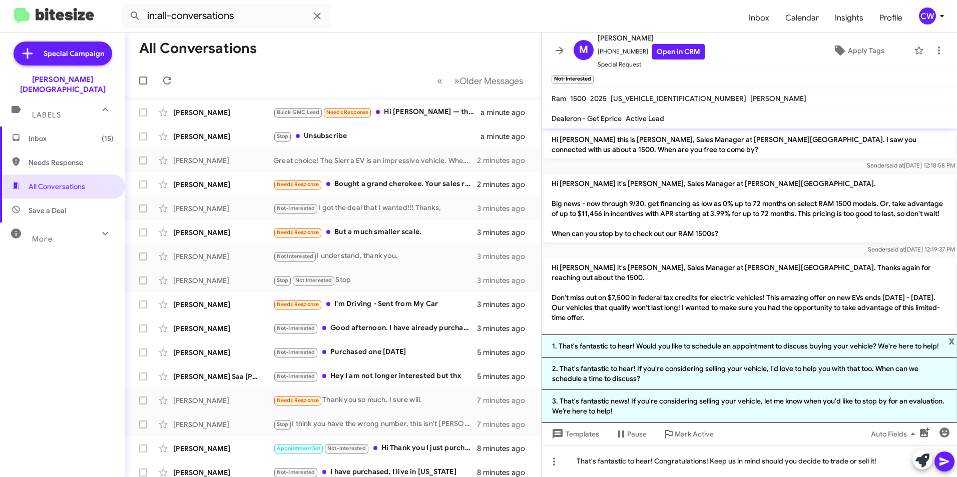
click at [946, 462] on icon at bounding box center [944, 462] width 12 height 12
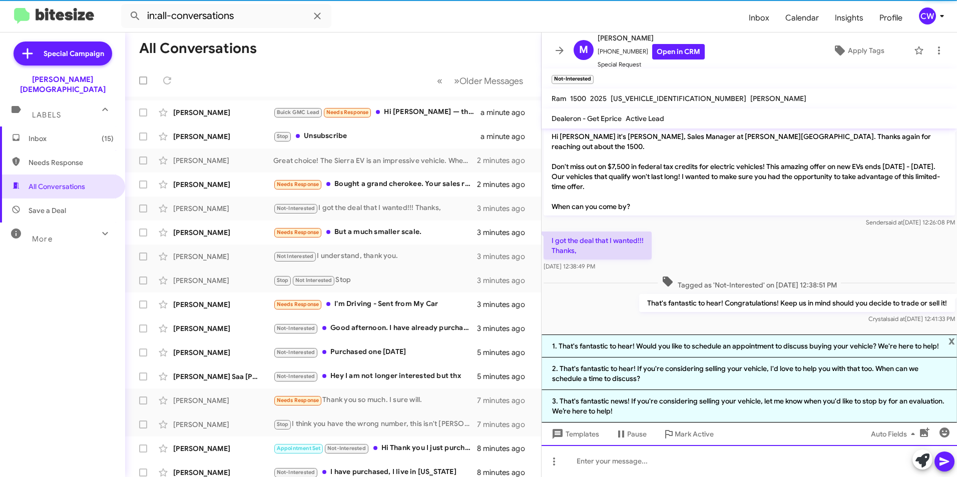
scroll to position [138, 0]
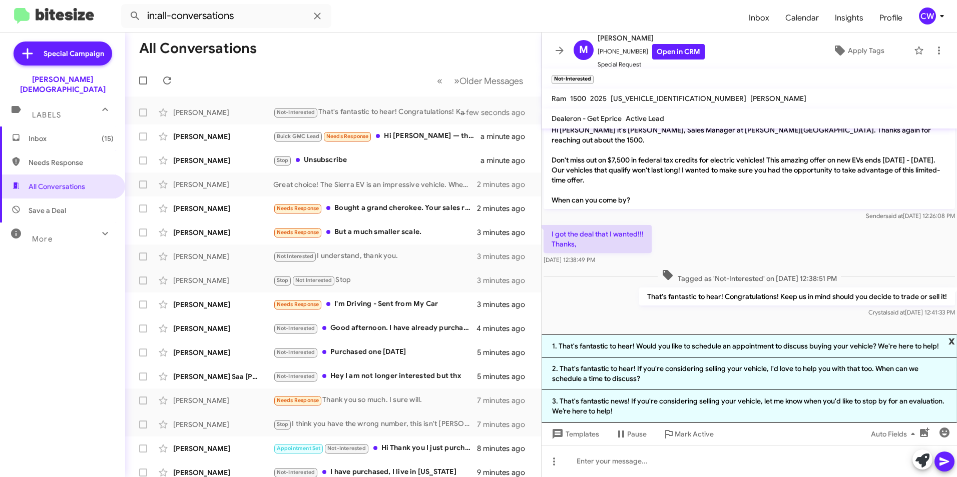
click at [949, 343] on span "x" at bounding box center [951, 341] width 7 height 12
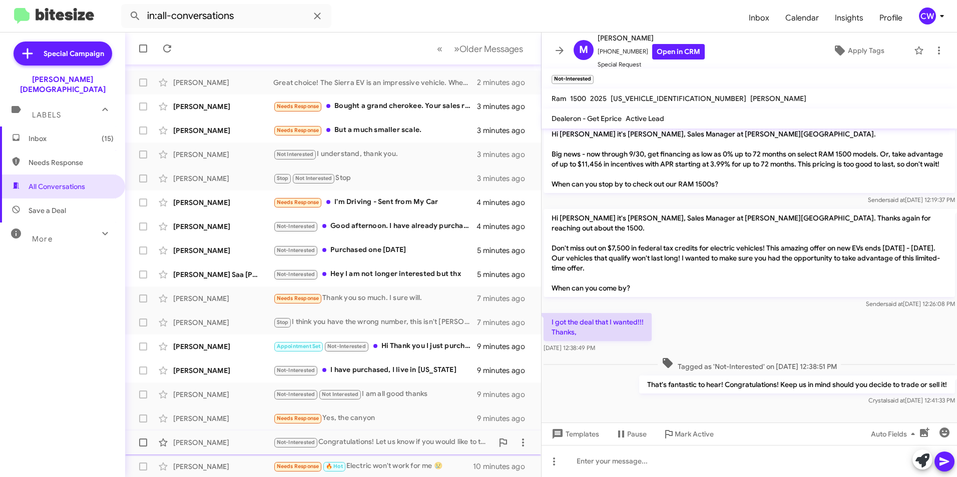
scroll to position [104, 0]
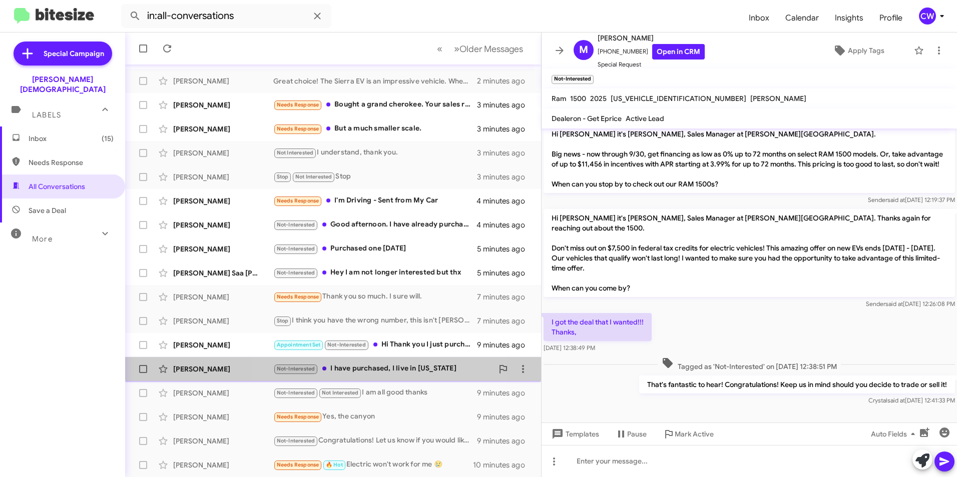
click at [375, 368] on div "Not-Interested I have purchased, I live in [US_STATE]" at bounding box center [383, 369] width 220 height 12
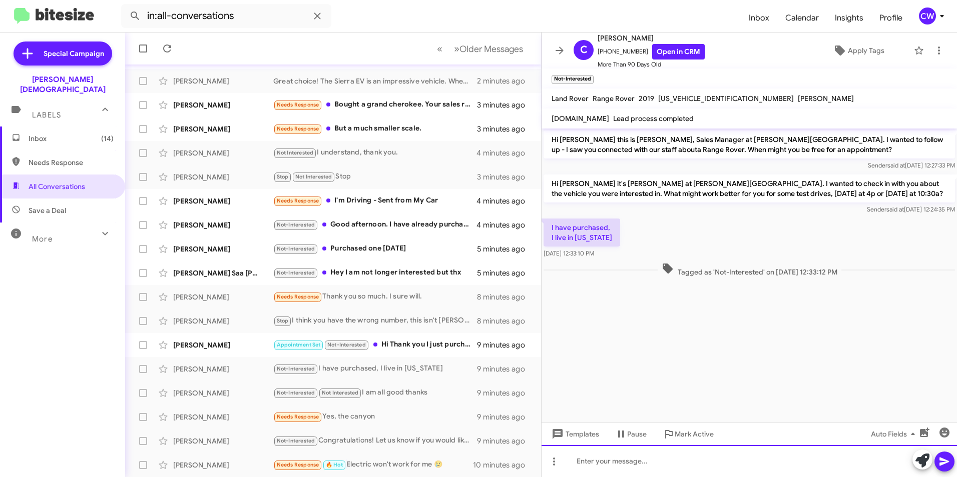
click at [703, 475] on div at bounding box center [748, 461] width 415 height 32
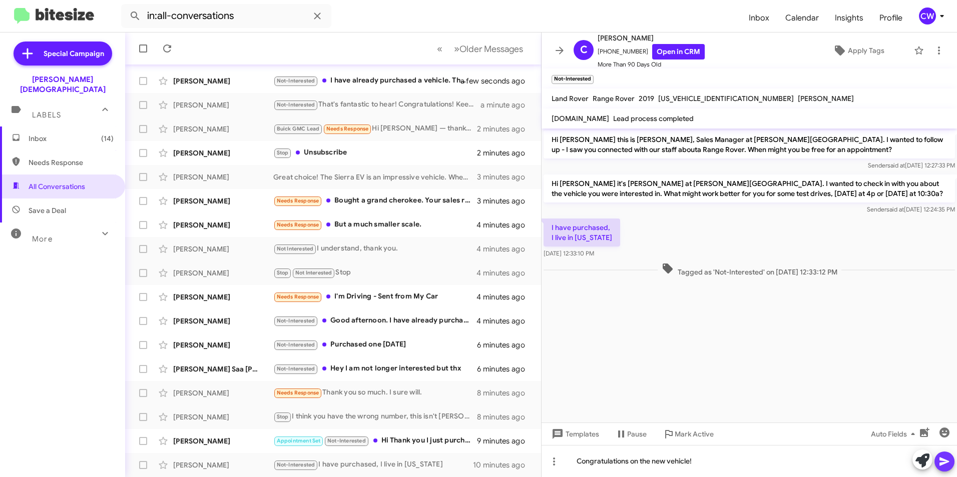
click at [945, 462] on icon at bounding box center [944, 462] width 12 height 12
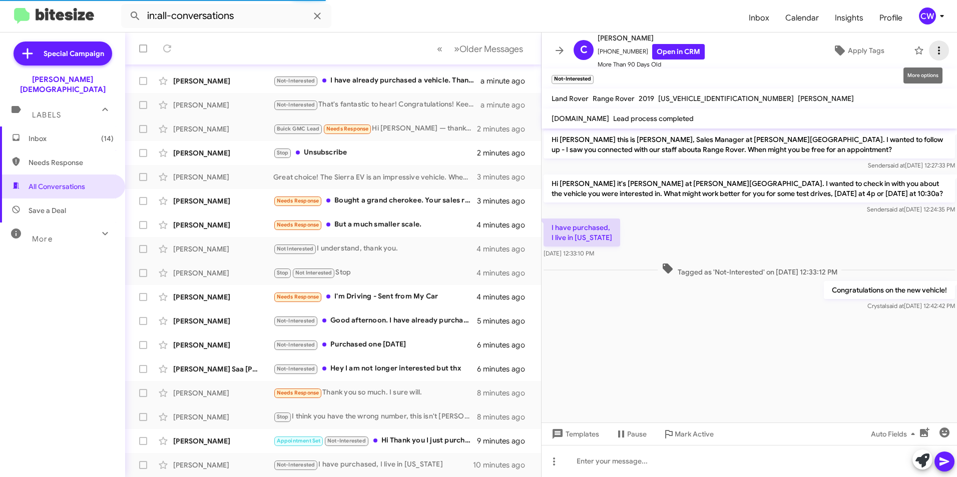
click at [933, 53] on icon at bounding box center [939, 51] width 12 height 12
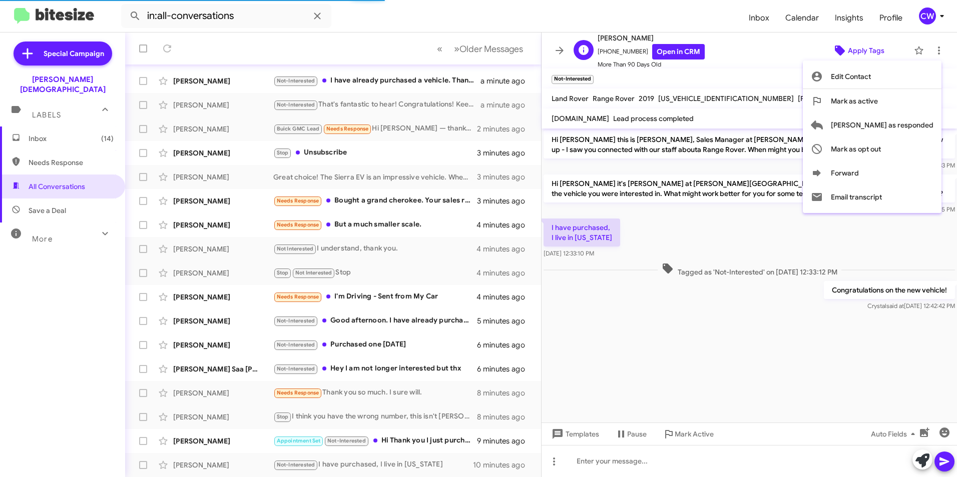
drag, startPoint x: 768, startPoint y: 52, endPoint x: 818, endPoint y: 58, distance: 50.5
click at [771, 54] on div at bounding box center [478, 238] width 957 height 477
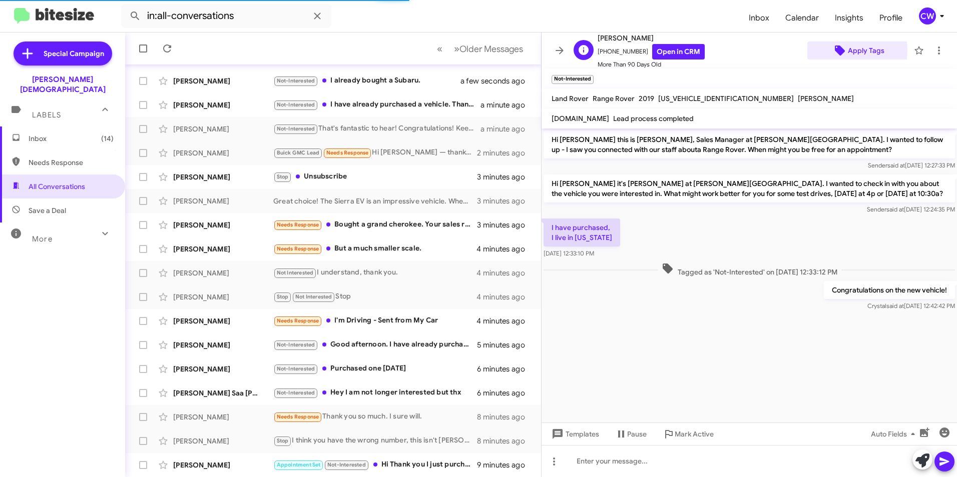
click at [841, 50] on span "Apply Tags" at bounding box center [858, 51] width 86 height 18
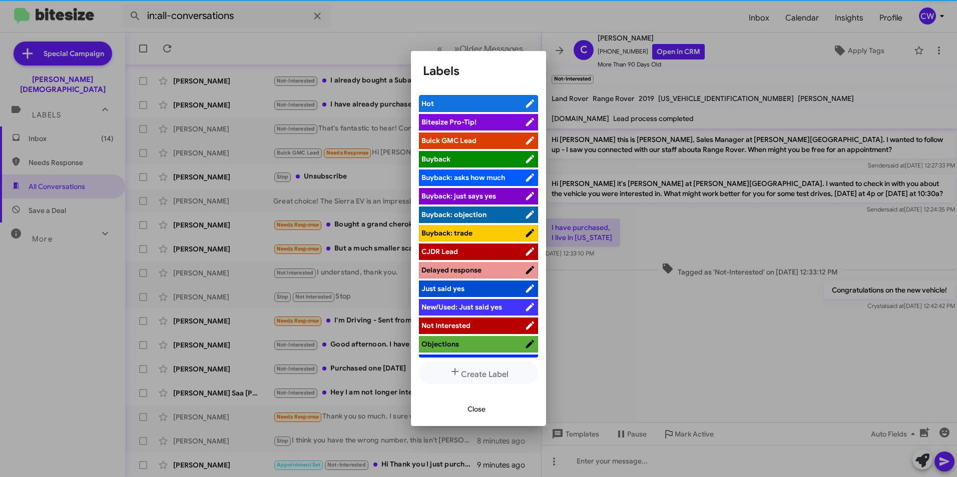
click at [492, 326] on span "Not Interested" at bounding box center [472, 326] width 103 height 10
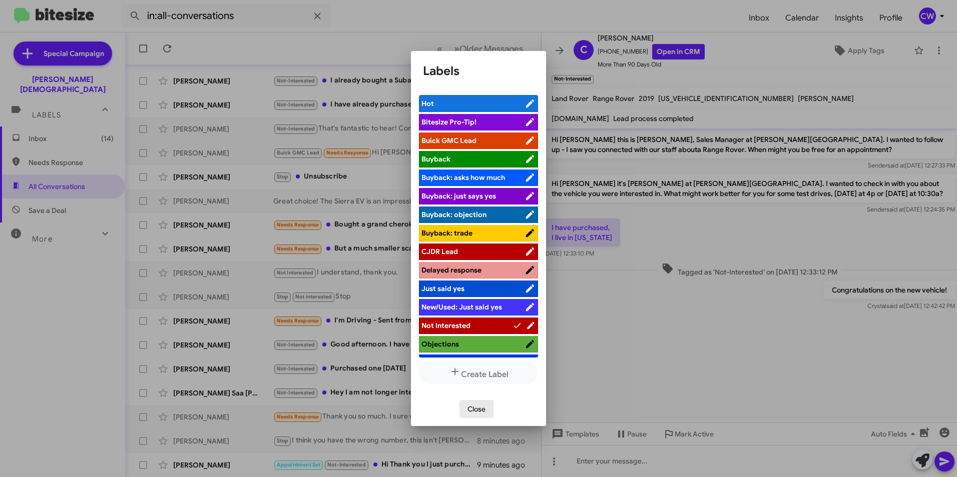
click at [480, 408] on span "Close" at bounding box center [476, 409] width 18 height 18
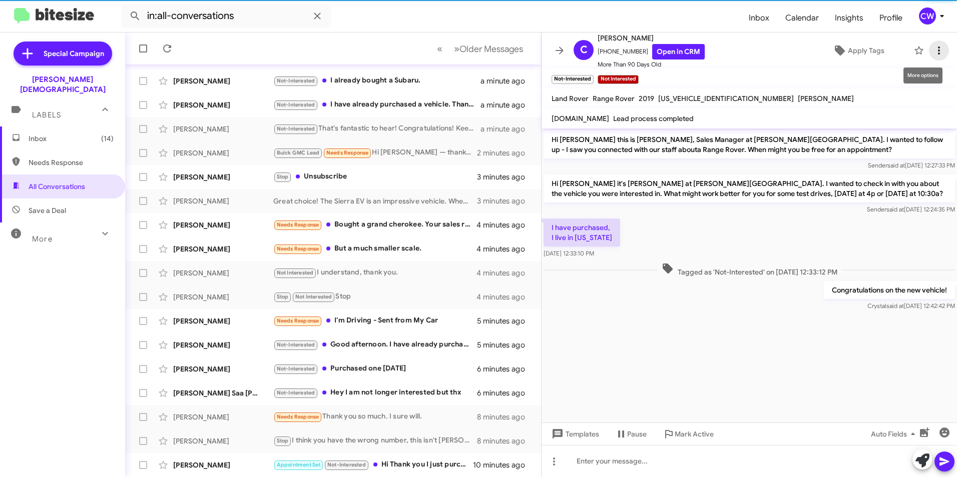
click at [938, 51] on icon at bounding box center [939, 51] width 2 height 8
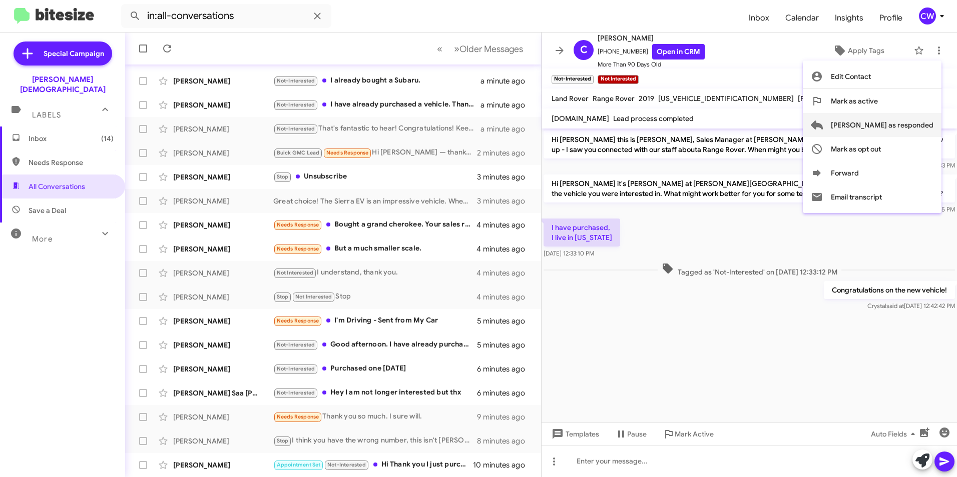
click at [888, 121] on span "[PERSON_NAME] as responded" at bounding box center [882, 125] width 103 height 24
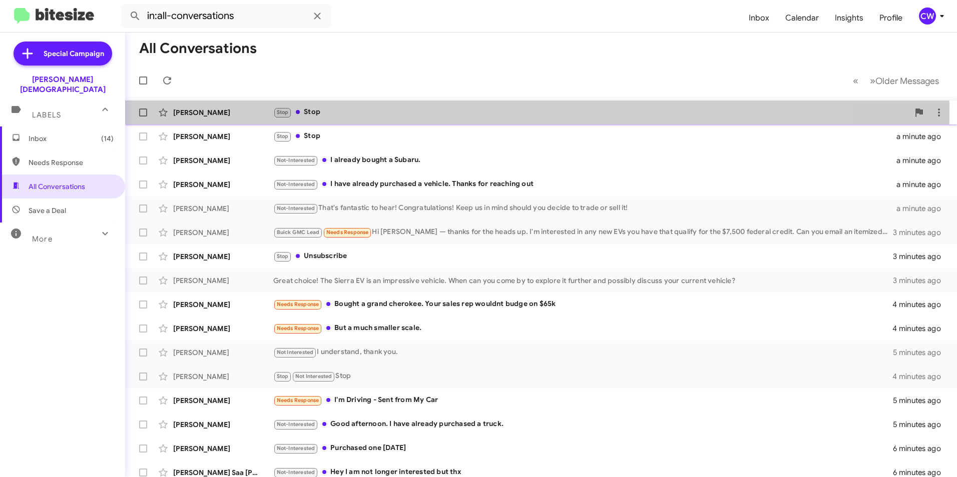
click at [327, 112] on div "Stop Stop" at bounding box center [591, 113] width 636 height 12
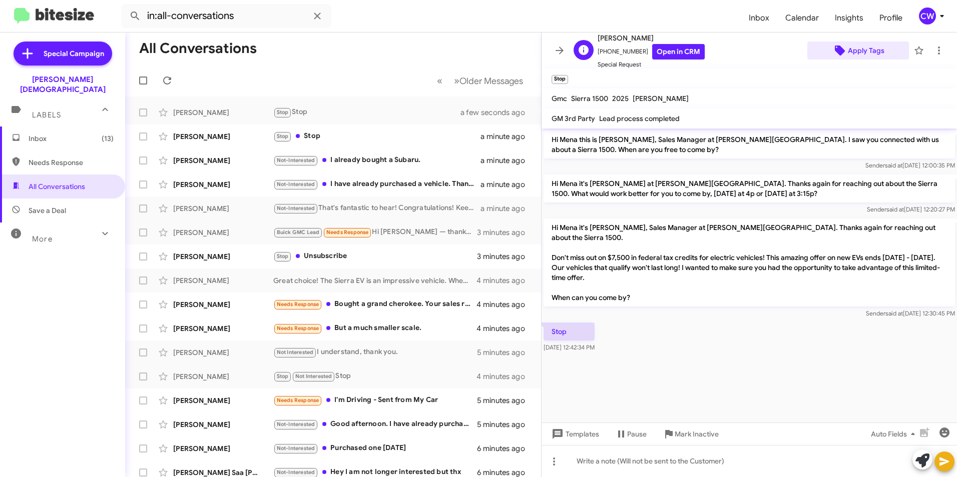
click at [855, 51] on span "Apply Tags" at bounding box center [866, 51] width 37 height 18
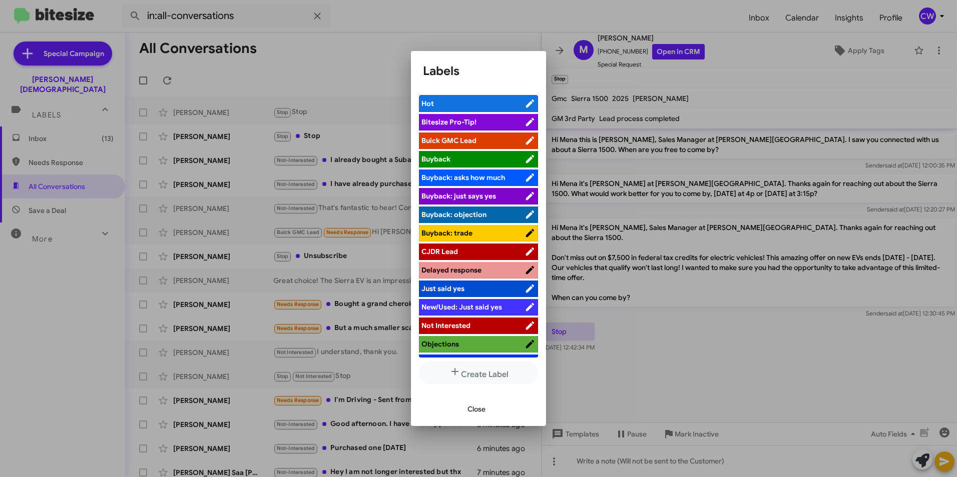
click at [474, 328] on span "Not Interested" at bounding box center [472, 326] width 103 height 10
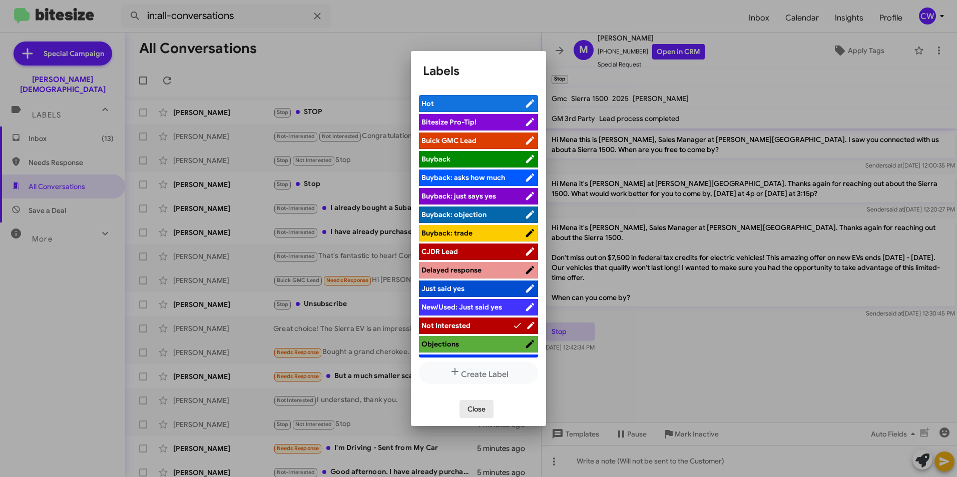
click at [480, 410] on span "Close" at bounding box center [476, 409] width 18 height 18
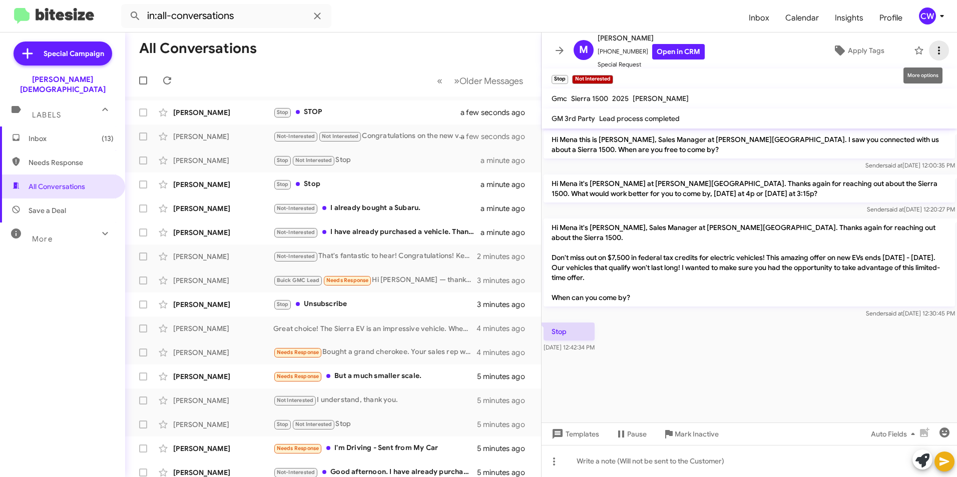
click at [933, 52] on icon at bounding box center [939, 51] width 12 height 12
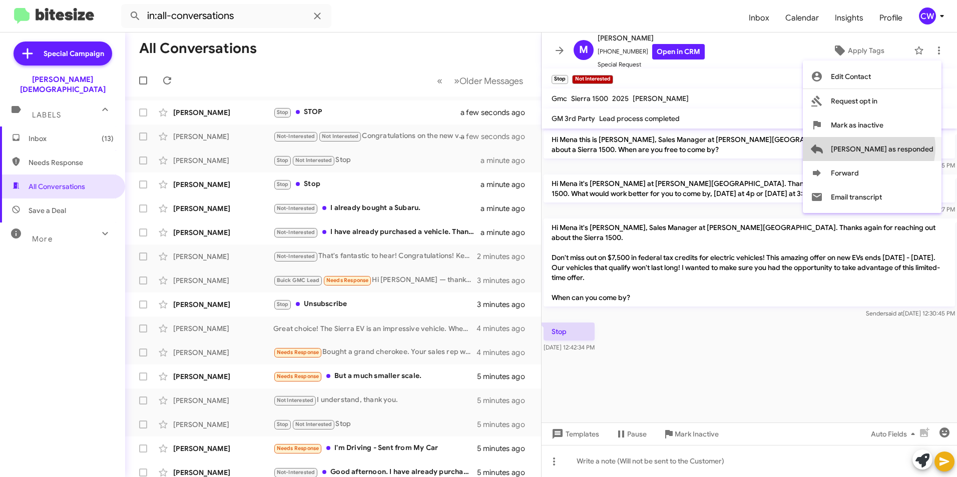
click at [909, 148] on span "[PERSON_NAME] as responded" at bounding box center [882, 149] width 103 height 24
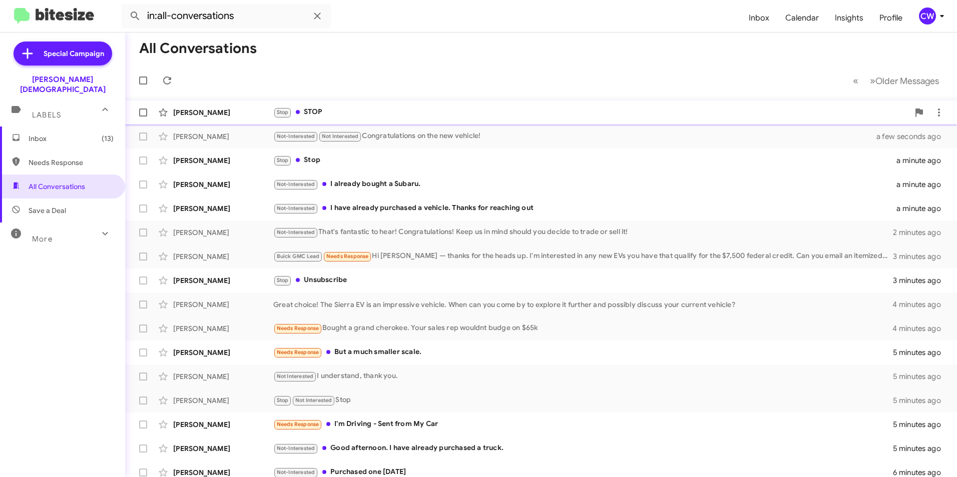
click at [317, 112] on div "Stop STOP" at bounding box center [591, 113] width 636 height 12
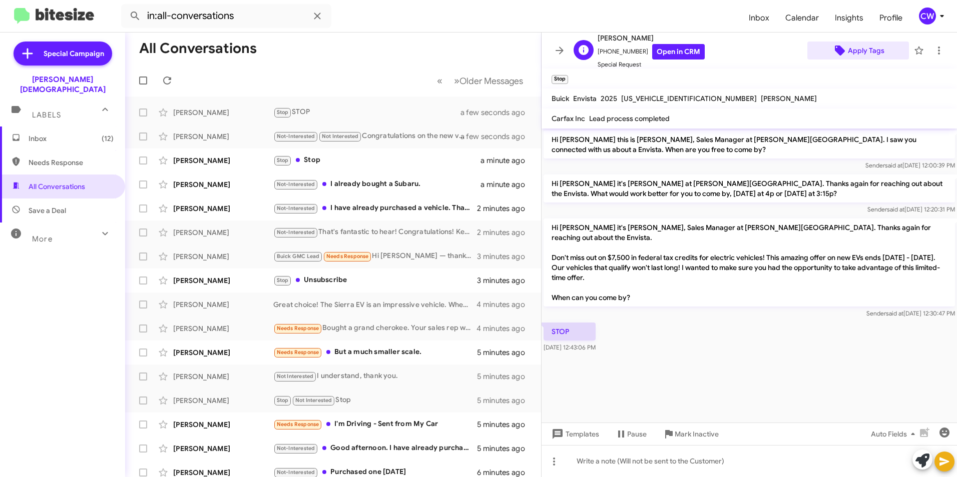
click at [854, 53] on span "Apply Tags" at bounding box center [866, 51] width 37 height 18
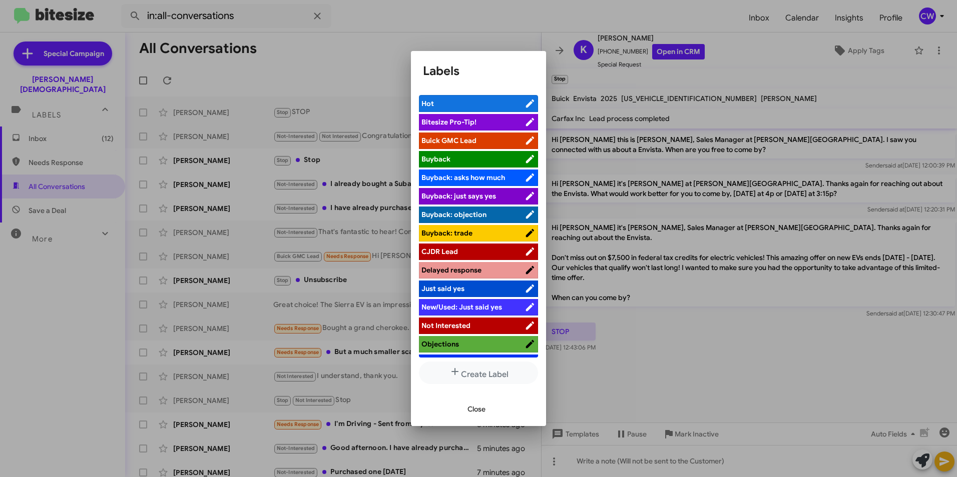
click at [464, 324] on span "Not Interested" at bounding box center [445, 325] width 49 height 9
click at [476, 409] on span "Close" at bounding box center [476, 409] width 18 height 18
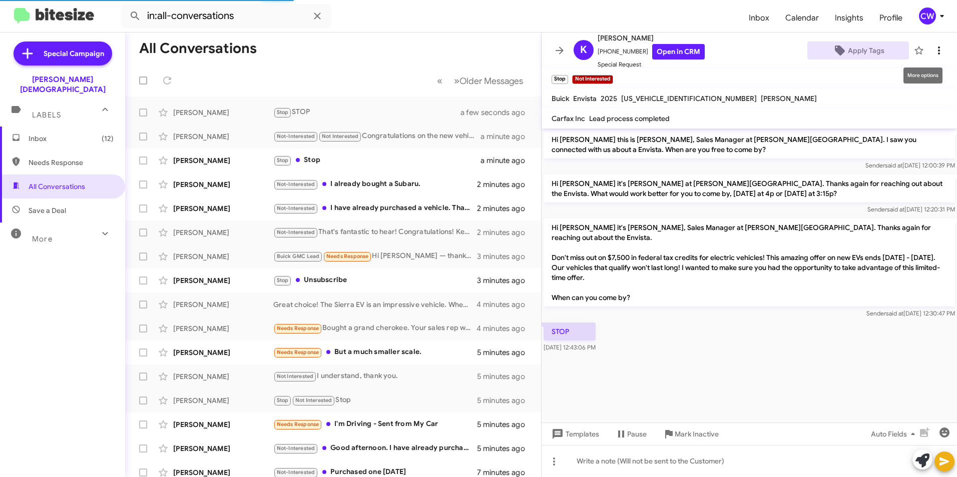
click at [938, 52] on icon at bounding box center [939, 51] width 2 height 8
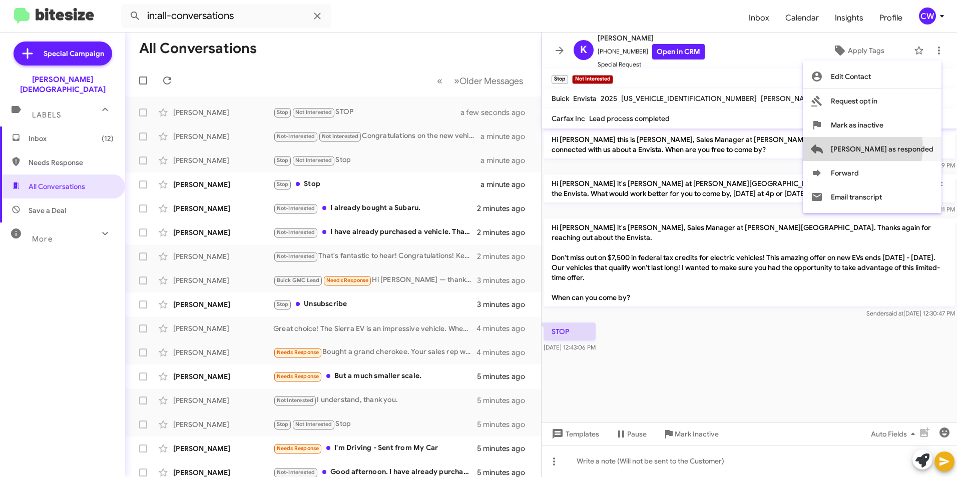
click at [902, 149] on span "[PERSON_NAME] as responded" at bounding box center [882, 149] width 103 height 24
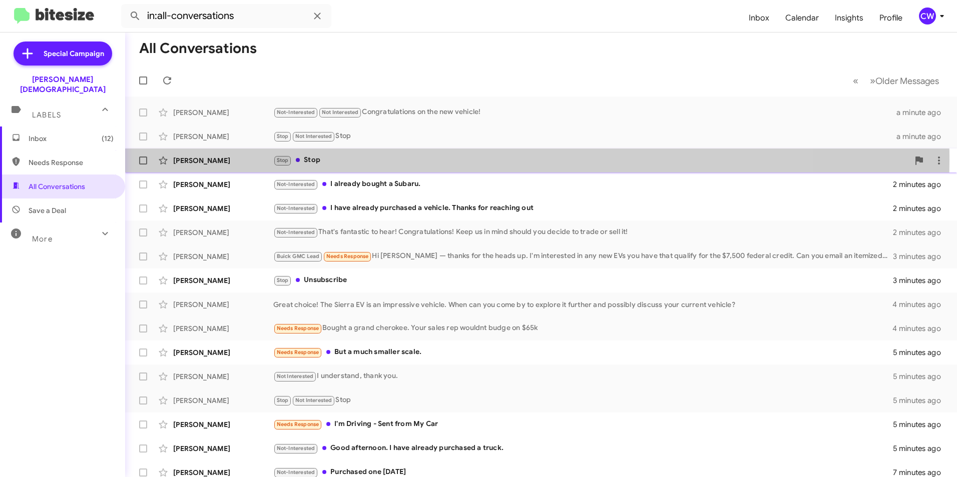
click at [309, 159] on div "Stop Stop" at bounding box center [591, 161] width 636 height 12
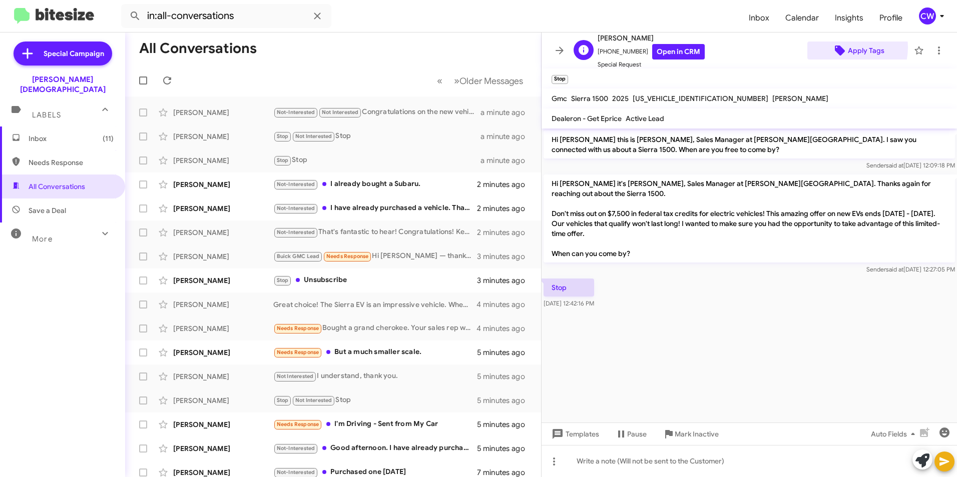
click at [840, 48] on icon at bounding box center [840, 51] width 12 height 12
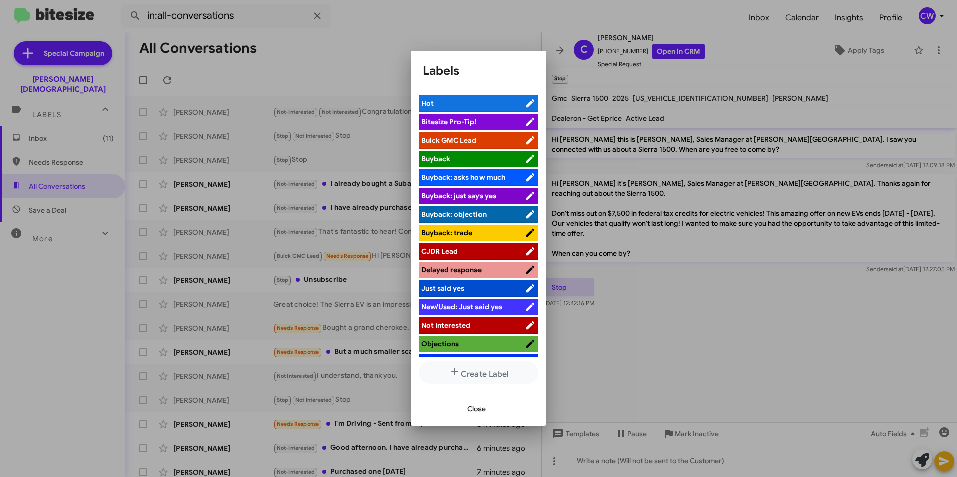
click at [485, 324] on span "Not Interested" at bounding box center [472, 326] width 103 height 10
click at [480, 408] on span "Close" at bounding box center [476, 409] width 18 height 18
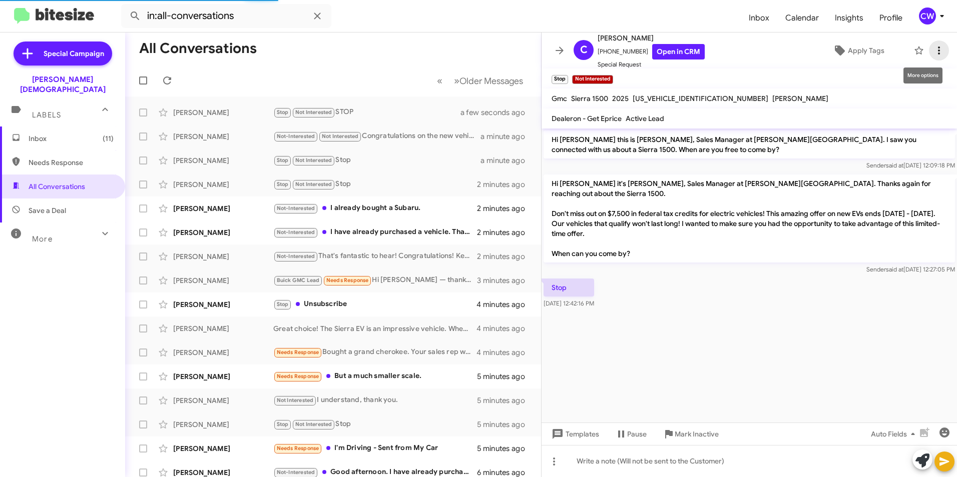
click at [933, 49] on icon at bounding box center [939, 51] width 12 height 12
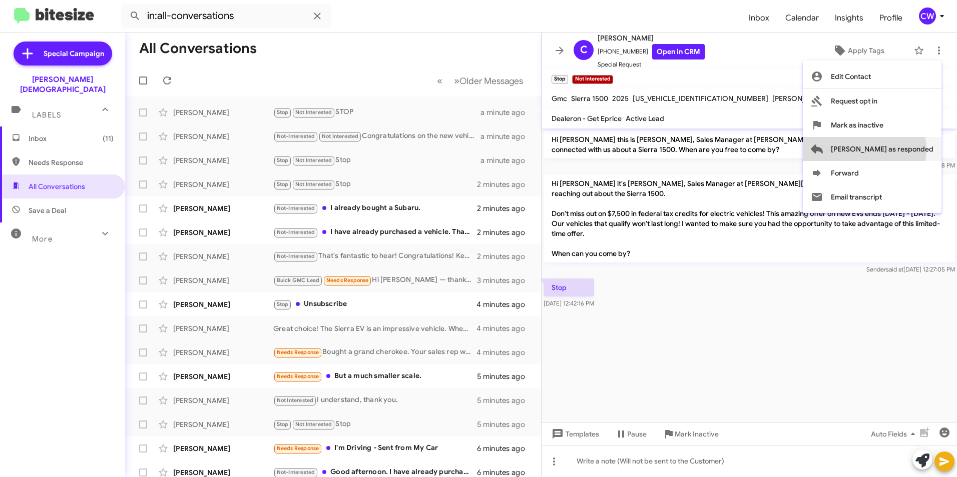
click at [904, 150] on span "[PERSON_NAME] as responded" at bounding box center [882, 149] width 103 height 24
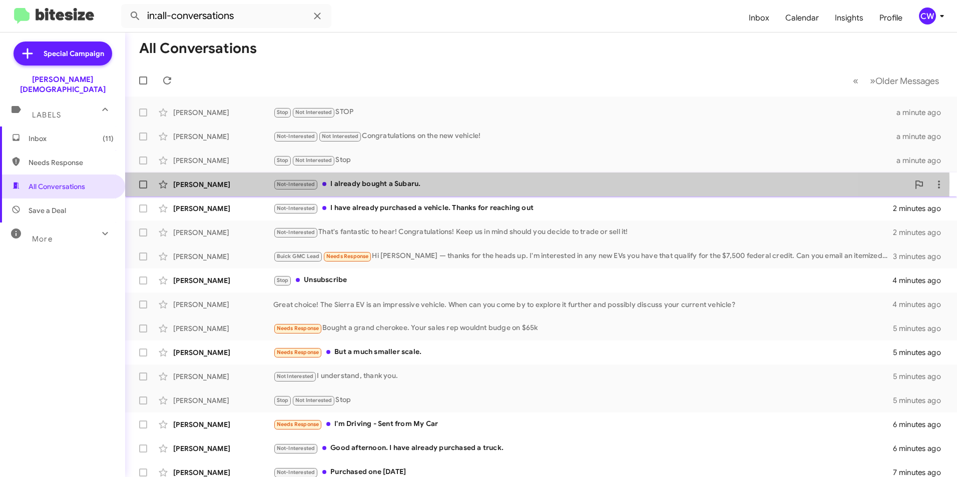
click at [395, 183] on div "Not-Interested I already bought a Subaru." at bounding box center [591, 185] width 636 height 12
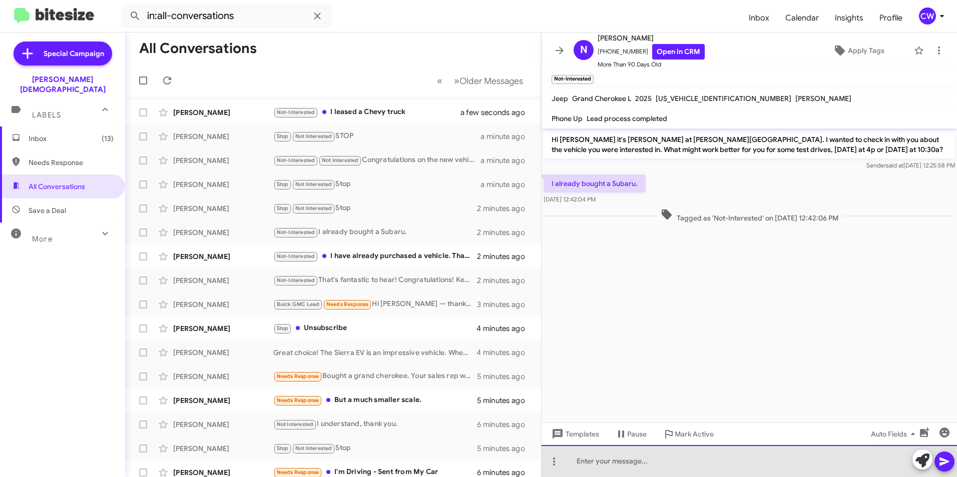
click at [662, 462] on div at bounding box center [748, 461] width 415 height 32
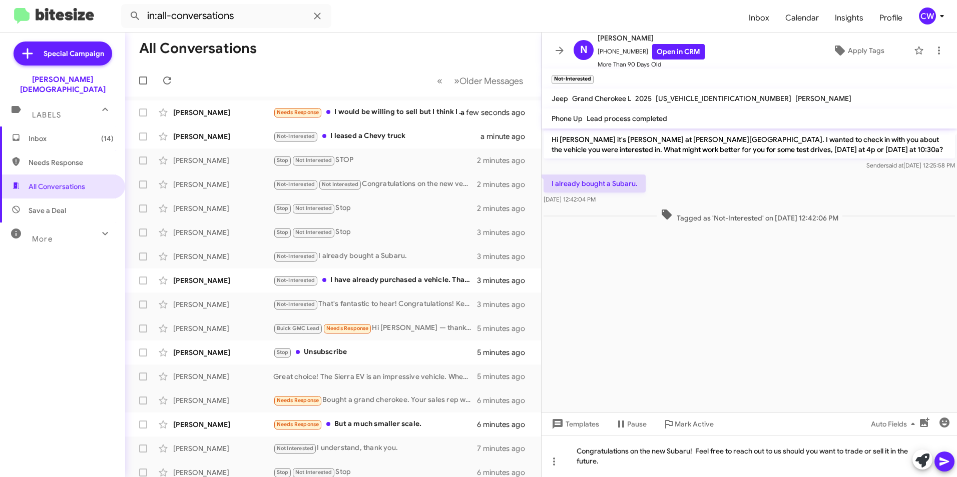
click at [945, 462] on icon at bounding box center [944, 462] width 10 height 9
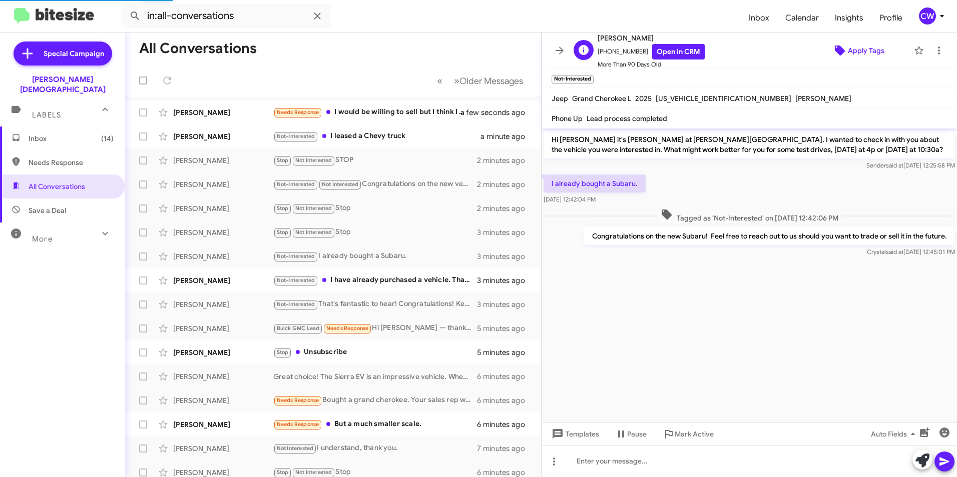
click at [835, 48] on icon at bounding box center [840, 51] width 10 height 10
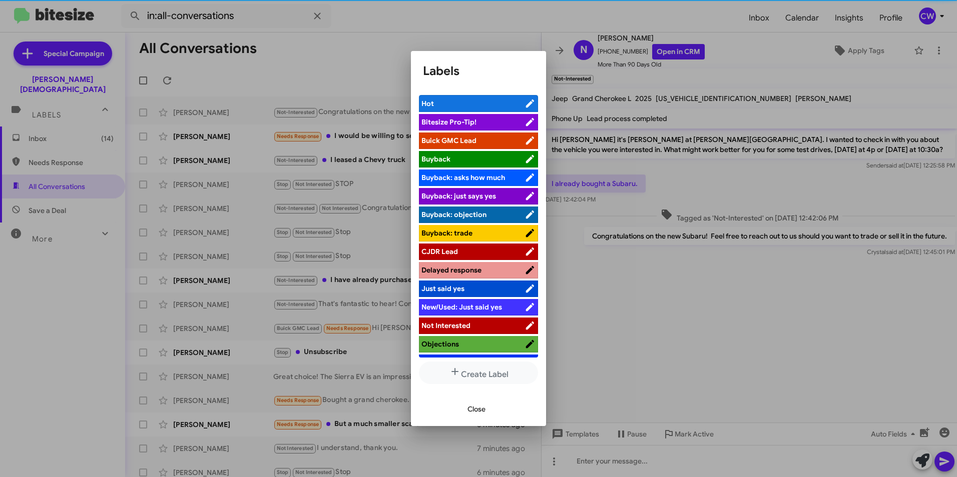
click at [450, 326] on span "Not Interested" at bounding box center [445, 325] width 49 height 9
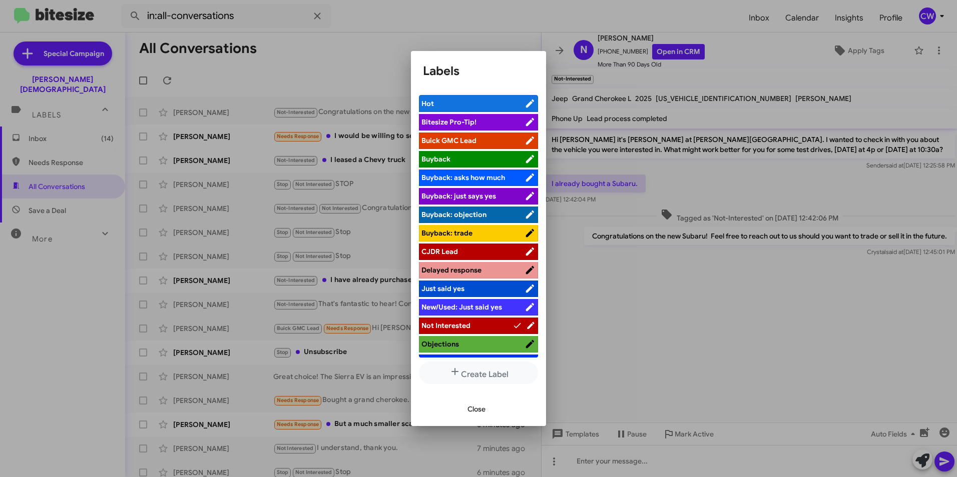
drag, startPoint x: 473, startPoint y: 410, endPoint x: 611, endPoint y: 367, distance: 144.7
click at [560, 377] on div "Labels Hot Bitesize Pro-Tip! Buick GMC Lead Buyback Buyback: asks how much [PER…" at bounding box center [478, 238] width 957 height 477
click at [492, 342] on span "Objections" at bounding box center [472, 344] width 103 height 10
click at [473, 343] on span "Objections" at bounding box center [466, 344] width 91 height 10
click at [476, 416] on span "Close" at bounding box center [476, 409] width 18 height 18
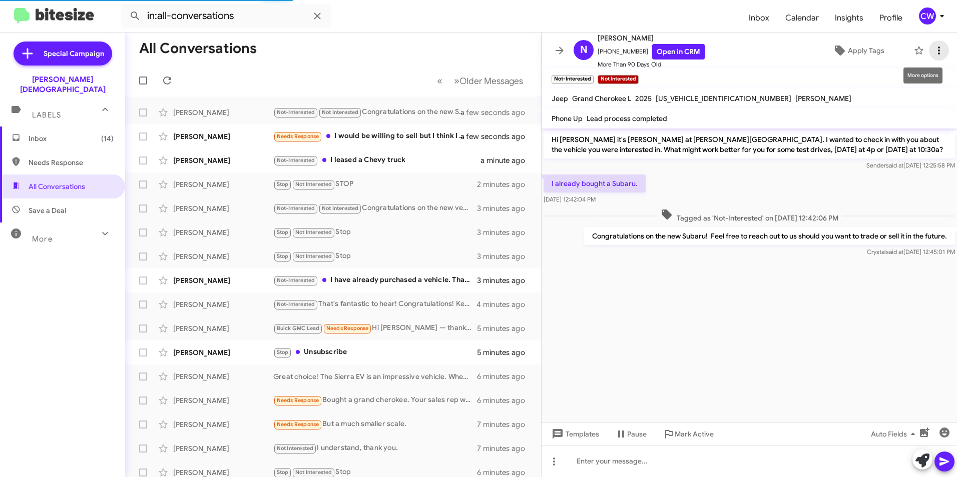
click at [933, 46] on icon at bounding box center [939, 51] width 12 height 12
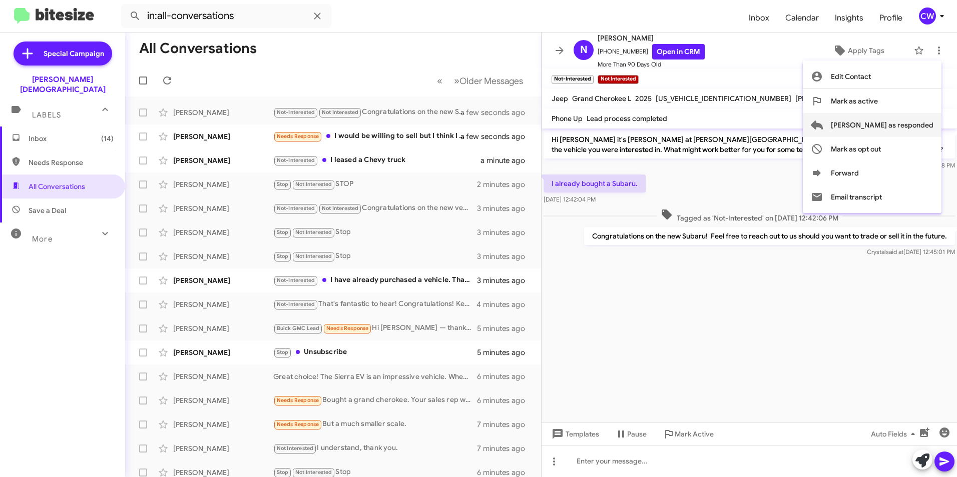
click at [907, 126] on span "[PERSON_NAME] as responded" at bounding box center [882, 125] width 103 height 24
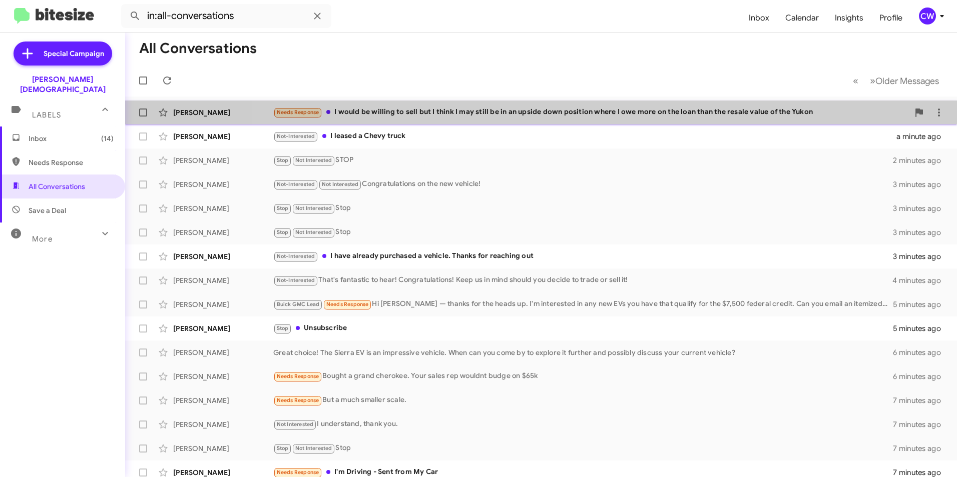
click at [706, 121] on div "Richard Butler Needs Response I would be willing to sell but I think I may stil…" at bounding box center [541, 113] width 816 height 20
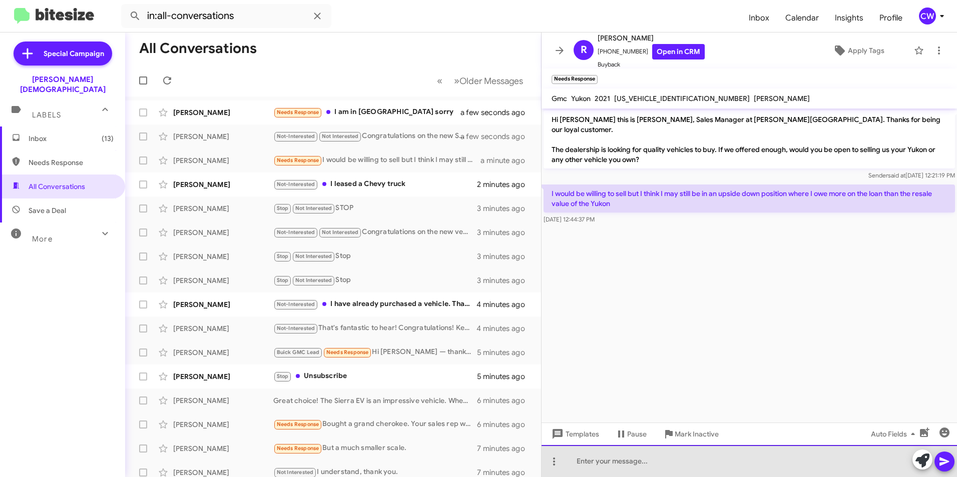
click at [609, 469] on div at bounding box center [748, 461] width 415 height 32
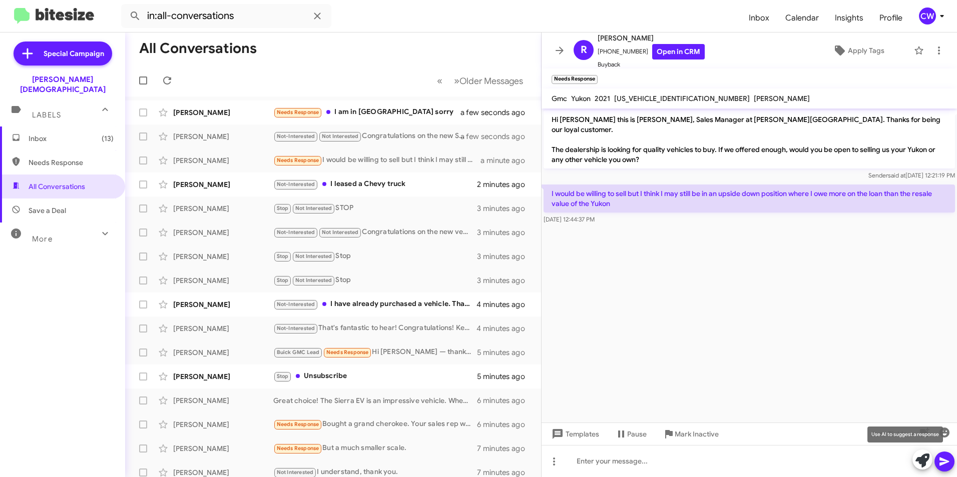
click at [924, 459] on icon at bounding box center [922, 461] width 14 height 14
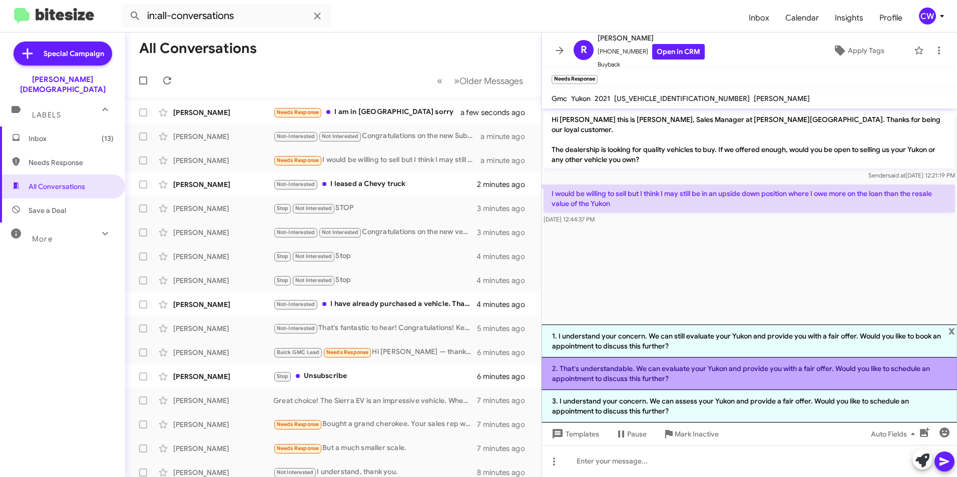
click at [711, 386] on li "2. That's understandable. We can evaluate your Yukon and provide you with a fai…" at bounding box center [748, 374] width 415 height 33
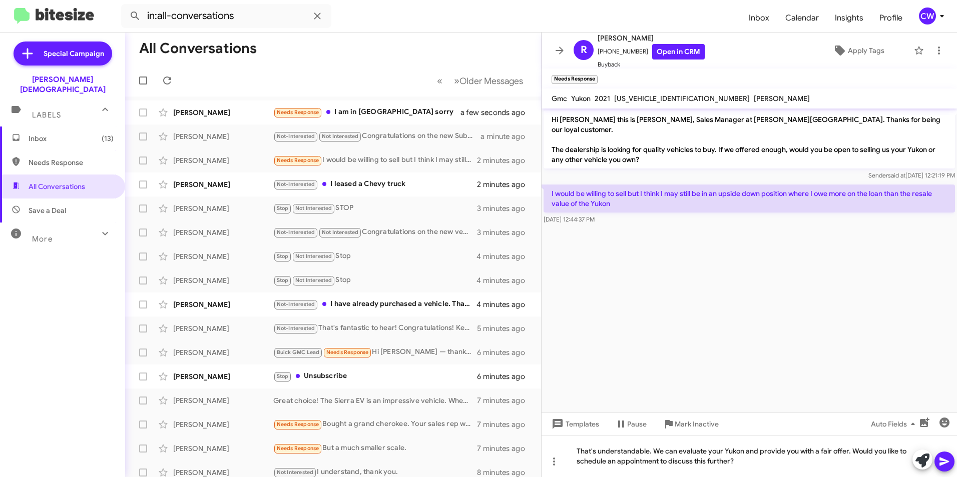
click at [944, 462] on icon at bounding box center [944, 462] width 12 height 12
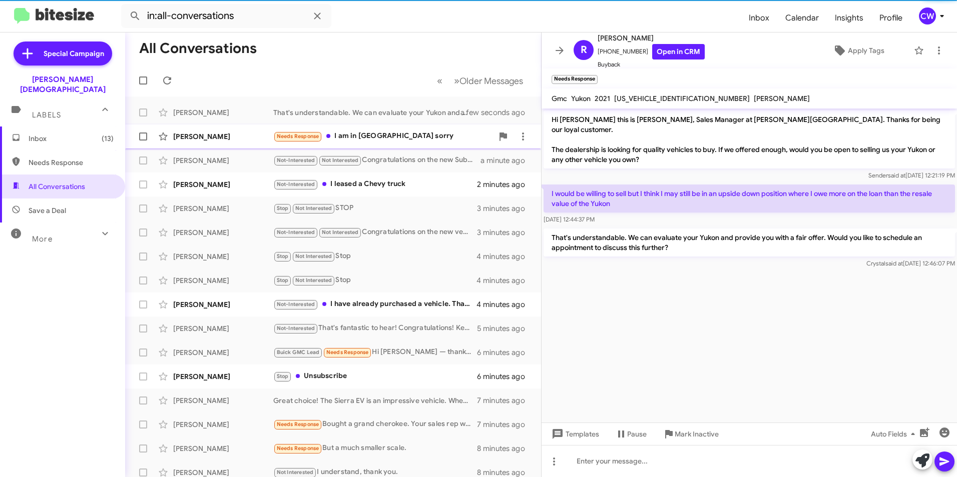
click at [386, 139] on div "Needs Response I am in Boston sorry" at bounding box center [383, 137] width 220 height 12
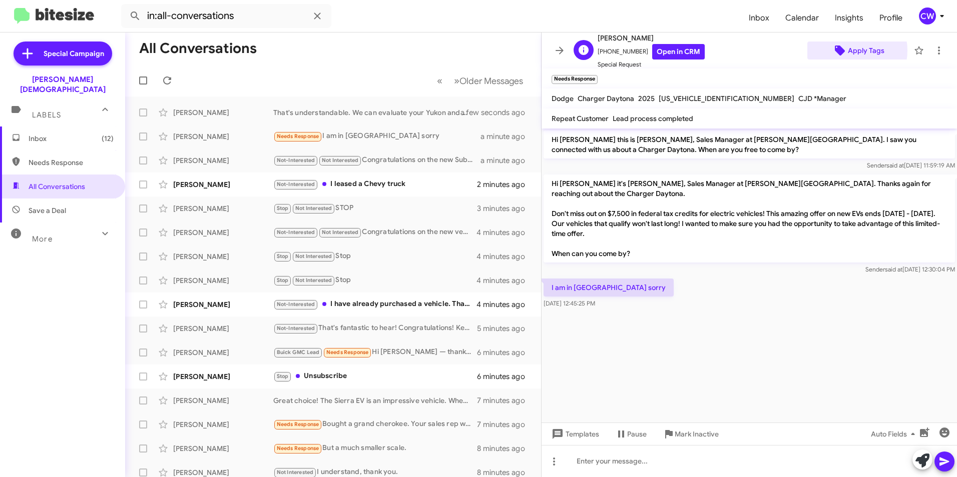
click at [848, 50] on span "Apply Tags" at bounding box center [866, 51] width 37 height 18
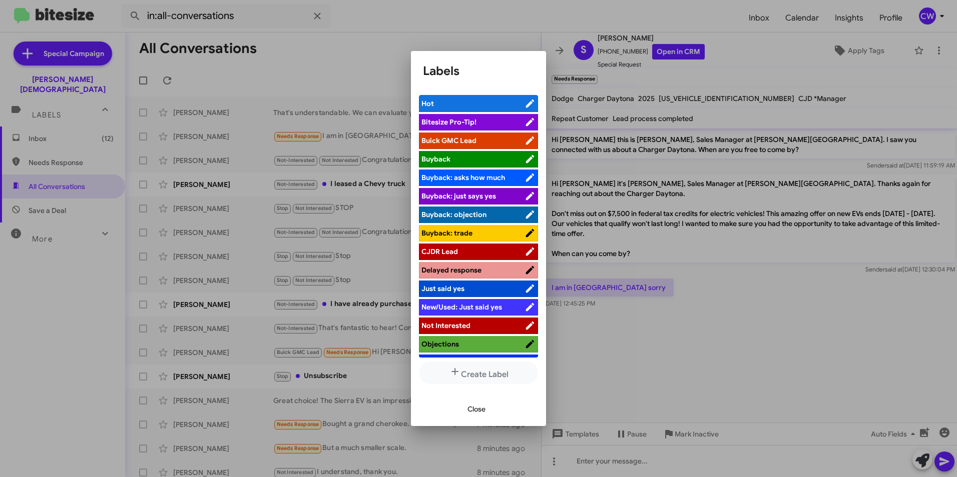
click at [447, 346] on span "Objections" at bounding box center [440, 344] width 38 height 9
click at [512, 344] on icon at bounding box center [517, 344] width 10 height 12
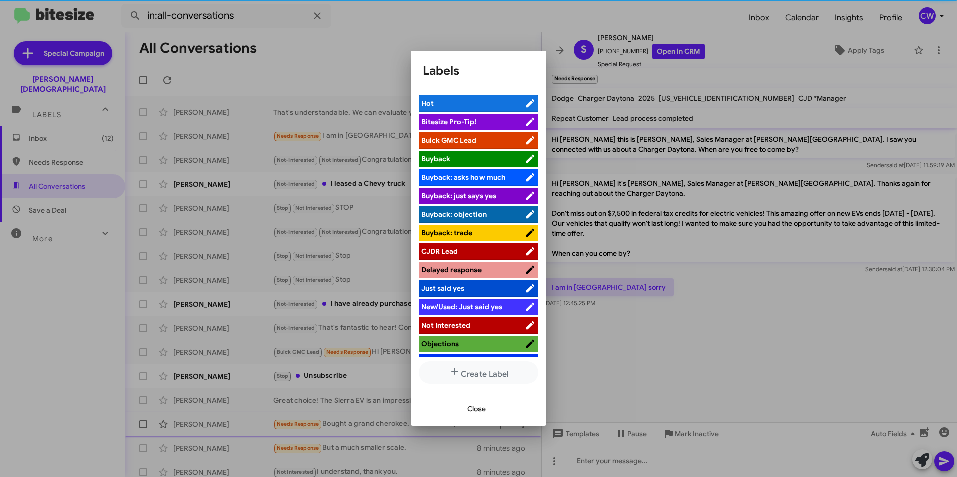
drag, startPoint x: 470, startPoint y: 409, endPoint x: 524, endPoint y: 429, distance: 57.2
click at [472, 410] on span "Close" at bounding box center [476, 409] width 18 height 18
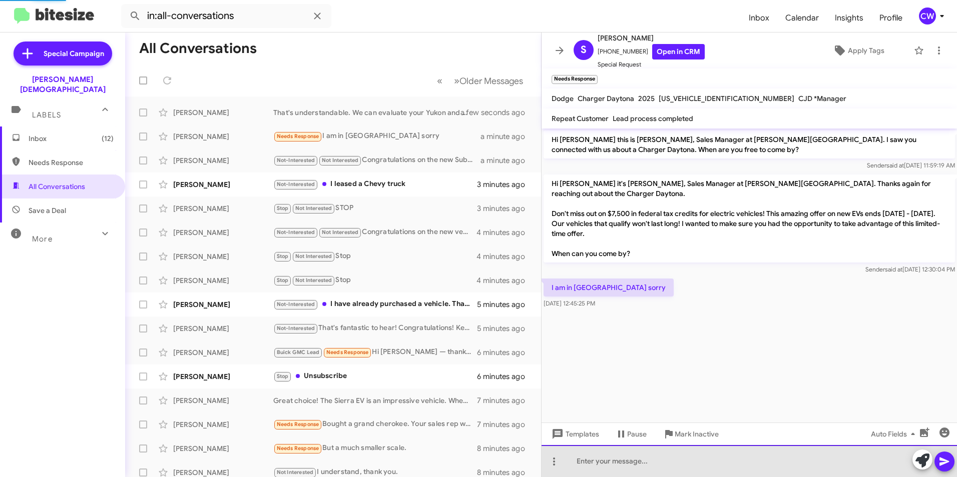
drag, startPoint x: 583, startPoint y: 461, endPoint x: 670, endPoint y: 477, distance: 88.9
click at [583, 461] on div at bounding box center [748, 461] width 415 height 32
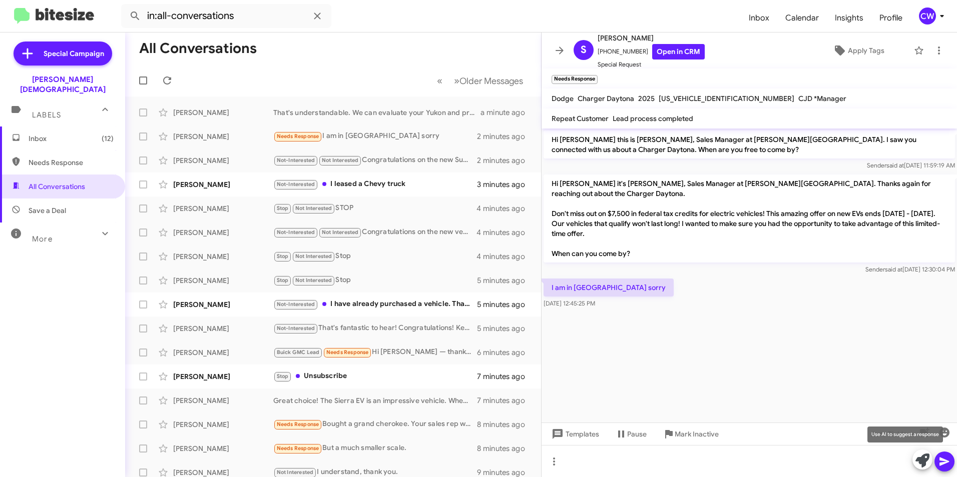
click at [923, 460] on icon at bounding box center [922, 461] width 14 height 14
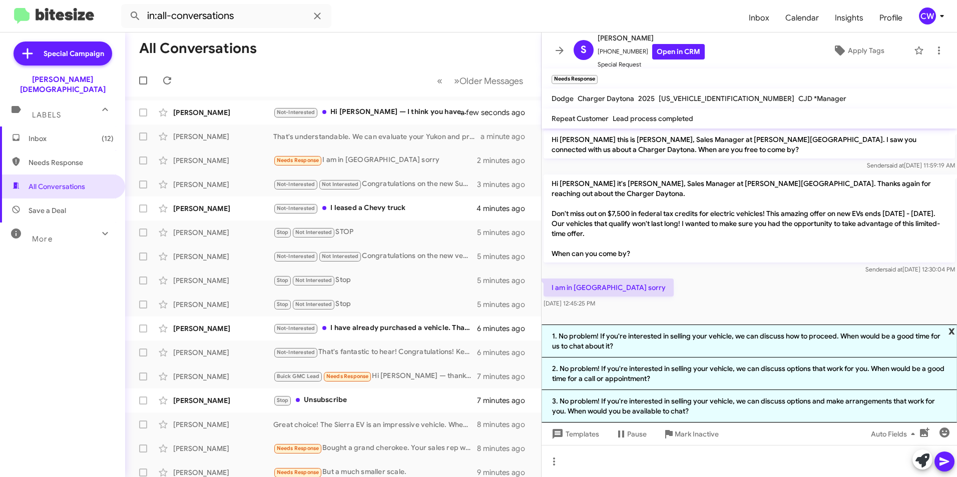
click at [952, 328] on span "x" at bounding box center [951, 331] width 7 height 12
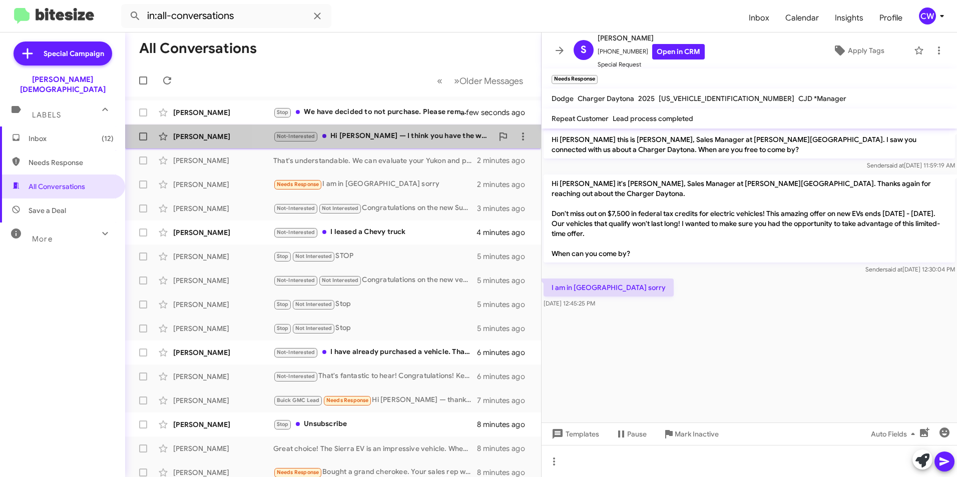
click at [406, 136] on div "Not-Interested Hi Crystal — I think you have the wrong contact (this is Lisa). …" at bounding box center [383, 137] width 220 height 12
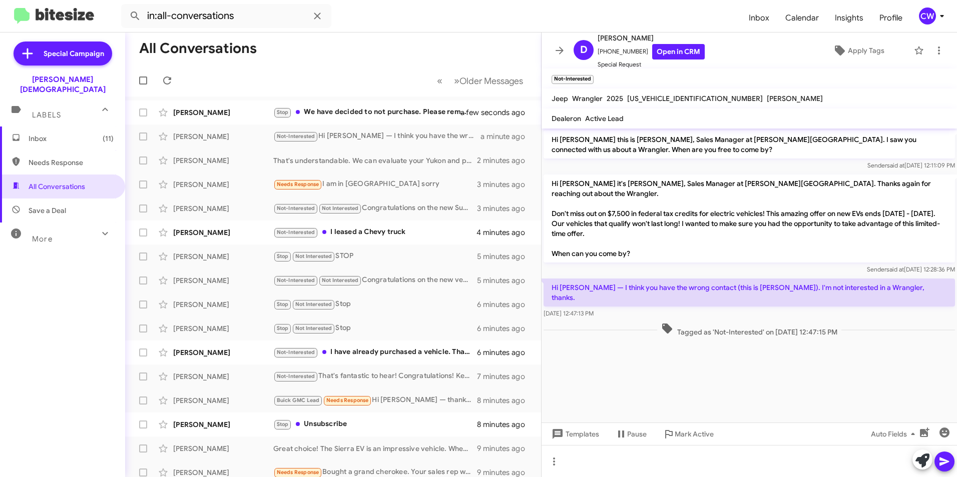
drag, startPoint x: 856, startPoint y: 273, endPoint x: 863, endPoint y: 324, distance: 51.0
click at [863, 339] on div at bounding box center [748, 344] width 415 height 10
click at [860, 279] on p "Hi Crystal — I think you have the wrong contact (this is Lisa). I'm not interes…" at bounding box center [748, 293] width 411 height 28
click at [760, 467] on div at bounding box center [748, 461] width 415 height 32
click at [947, 459] on icon at bounding box center [944, 462] width 12 height 12
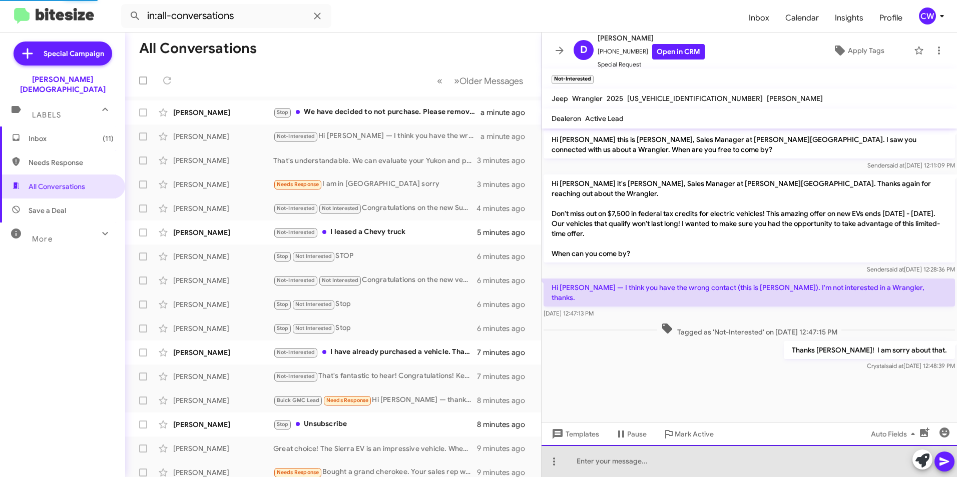
click at [640, 462] on div at bounding box center [748, 461] width 415 height 32
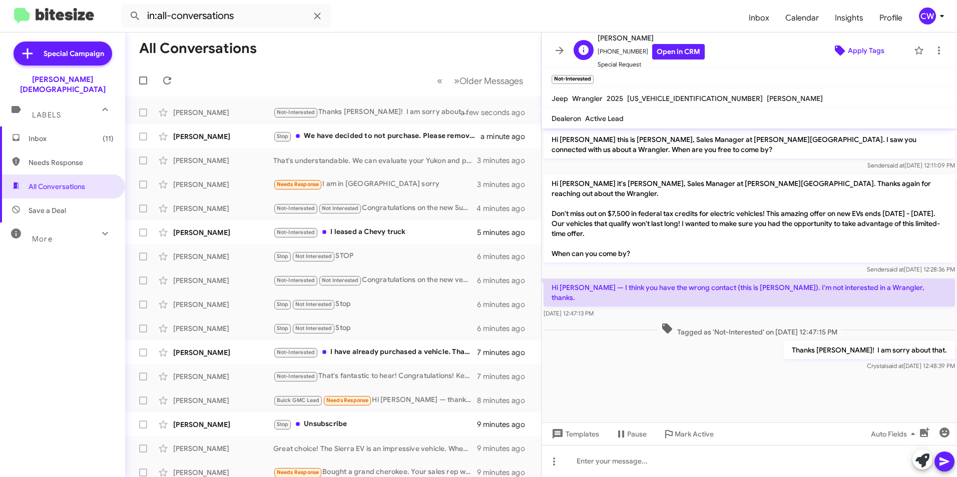
click at [864, 51] on span "Apply Tags" at bounding box center [866, 51] width 37 height 18
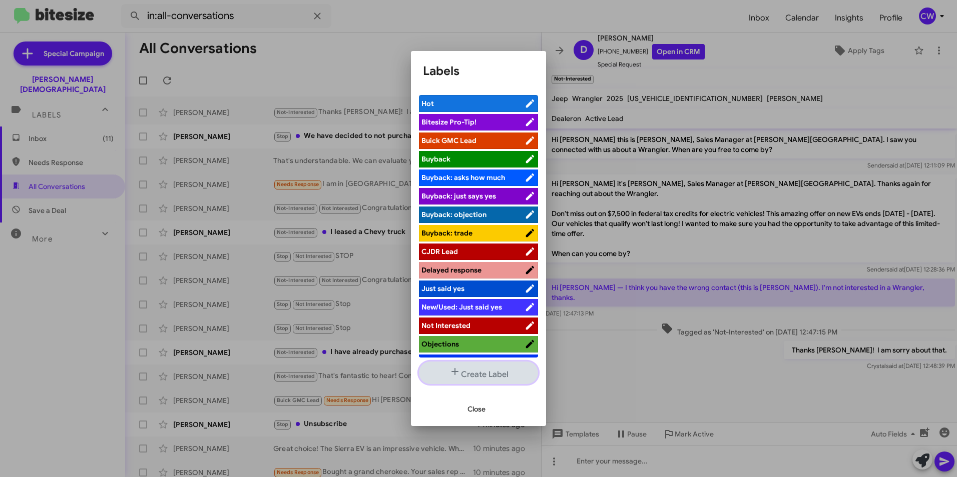
click at [488, 374] on button "Create Label" at bounding box center [478, 373] width 119 height 23
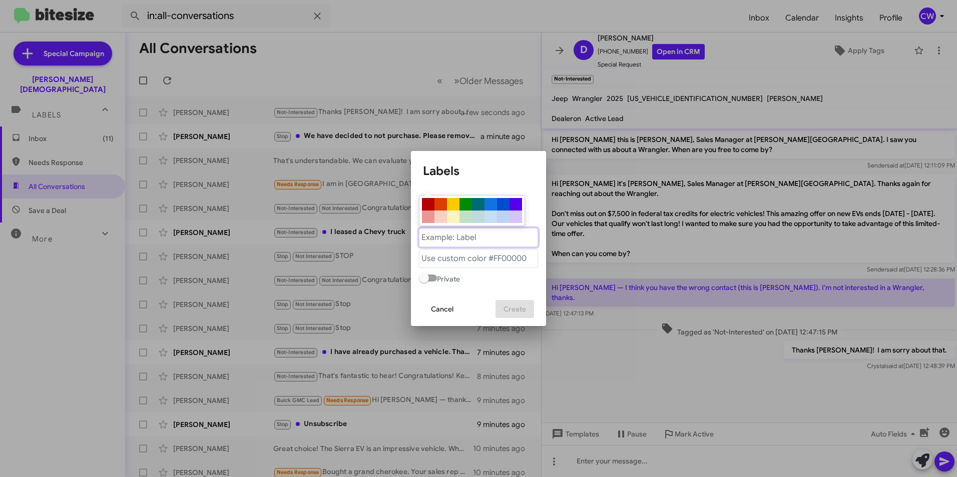
click at [472, 239] on "text" at bounding box center [478, 237] width 119 height 19
click at [442, 310] on span "Cancel" at bounding box center [442, 309] width 23 height 18
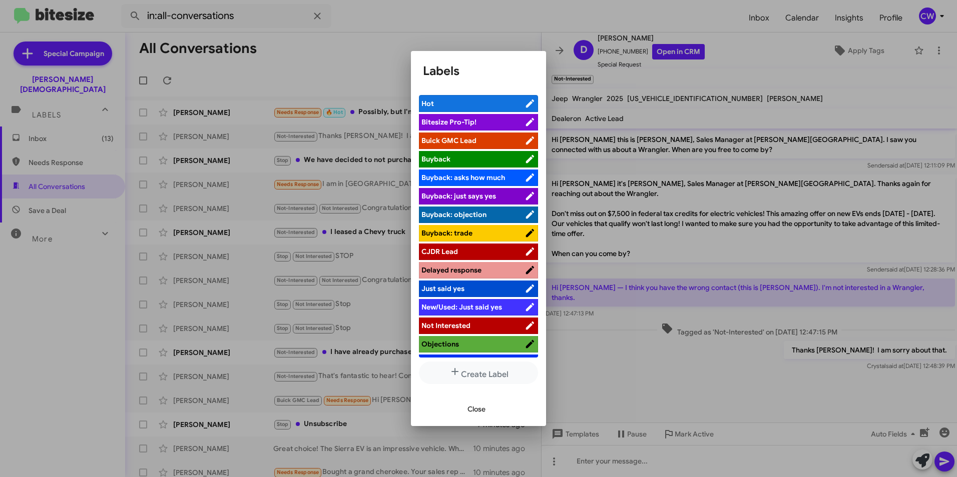
click at [472, 411] on span "Close" at bounding box center [476, 409] width 18 height 18
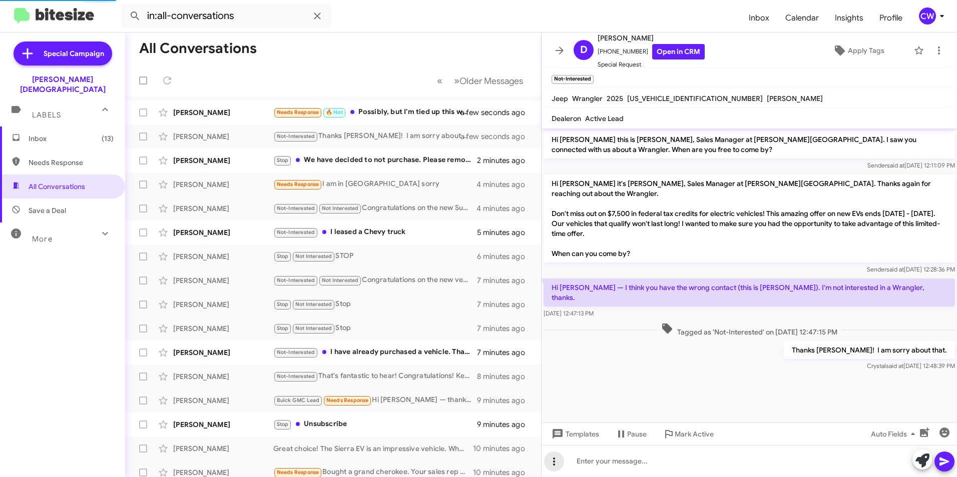
click at [554, 463] on icon at bounding box center [554, 462] width 12 height 12
click at [575, 438] on button "note" at bounding box center [575, 436] width 62 height 24
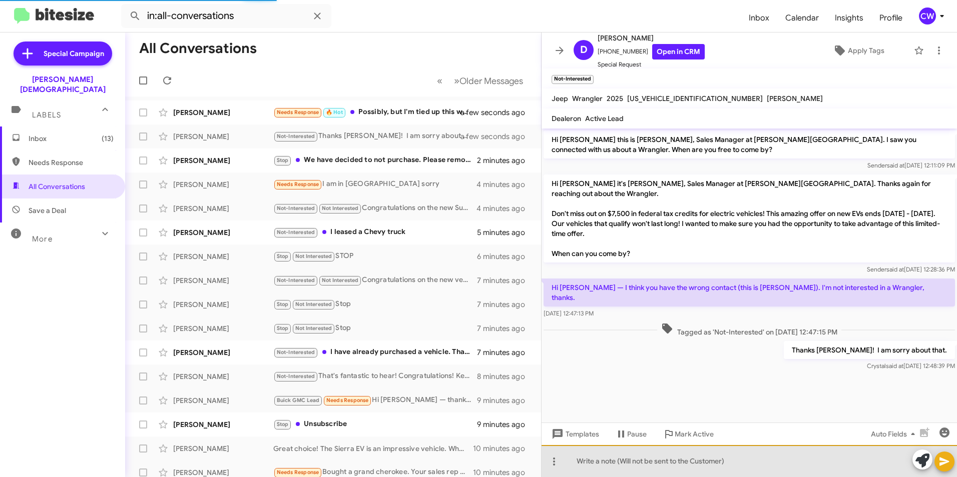
click at [608, 469] on div at bounding box center [748, 461] width 415 height 32
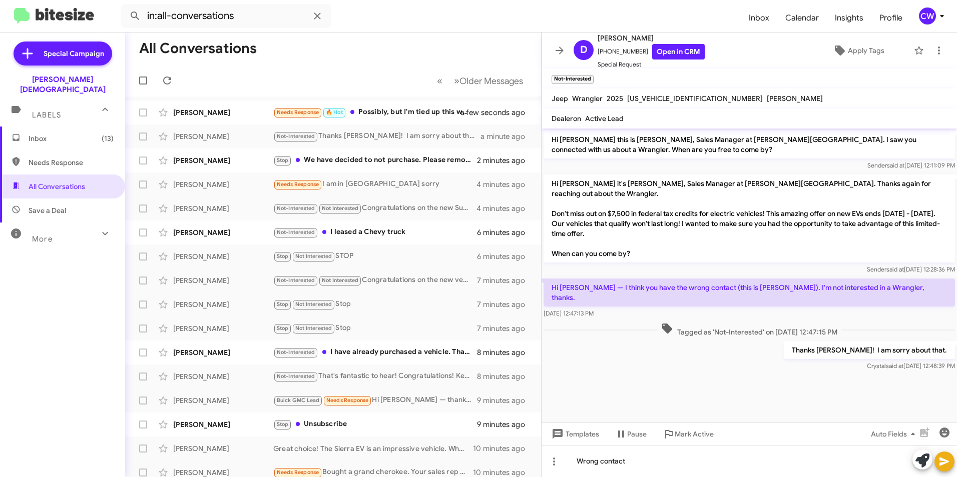
click at [944, 466] on icon at bounding box center [944, 462] width 12 height 12
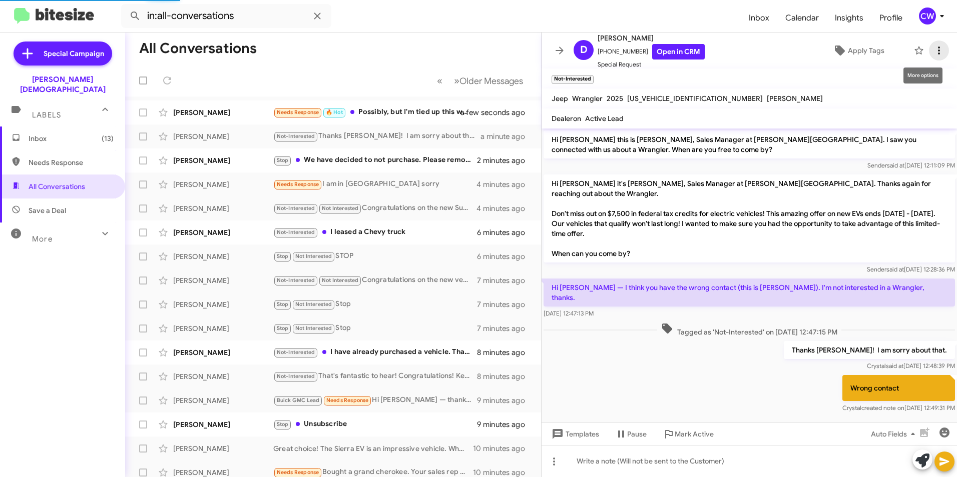
click at [933, 52] on icon at bounding box center [939, 51] width 12 height 12
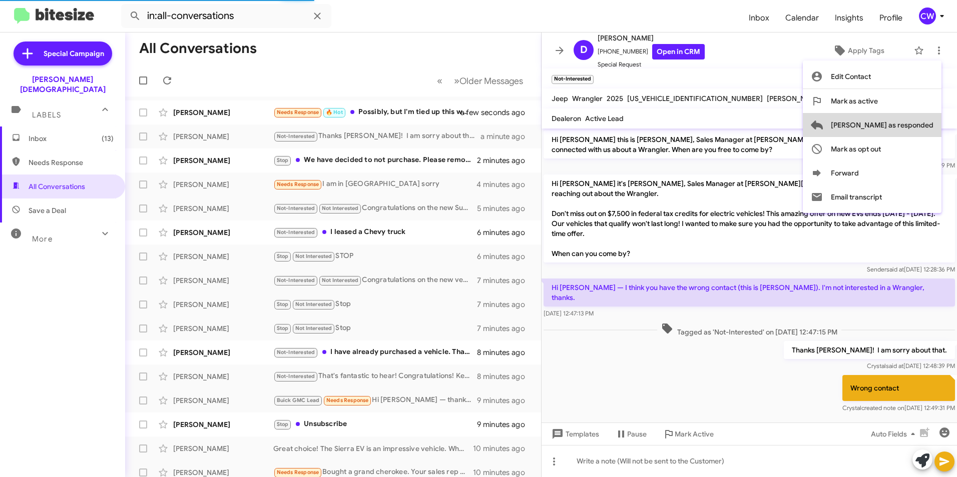
click at [917, 130] on span "[PERSON_NAME] as responded" at bounding box center [882, 125] width 103 height 24
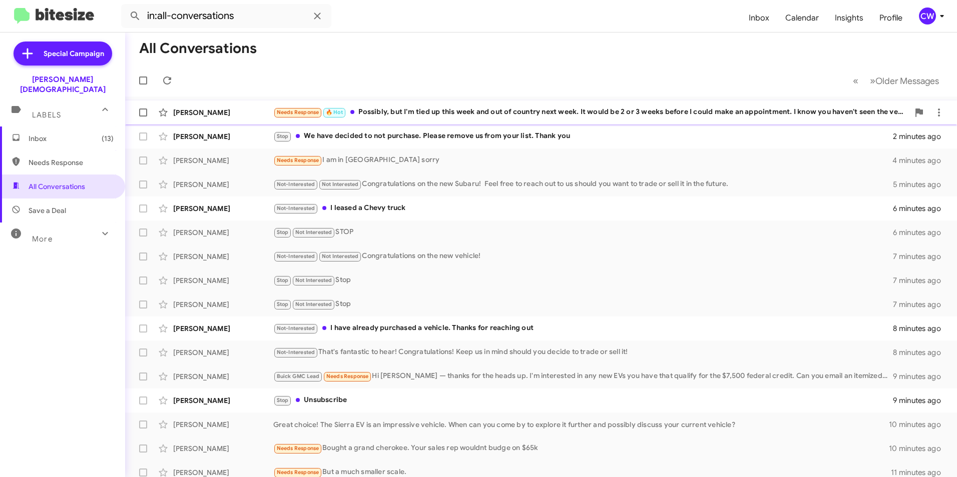
click at [427, 110] on div "Needs Response 🔥 Hot Possibly, but I'm tied up this week and out of country nex…" at bounding box center [591, 113] width 636 height 12
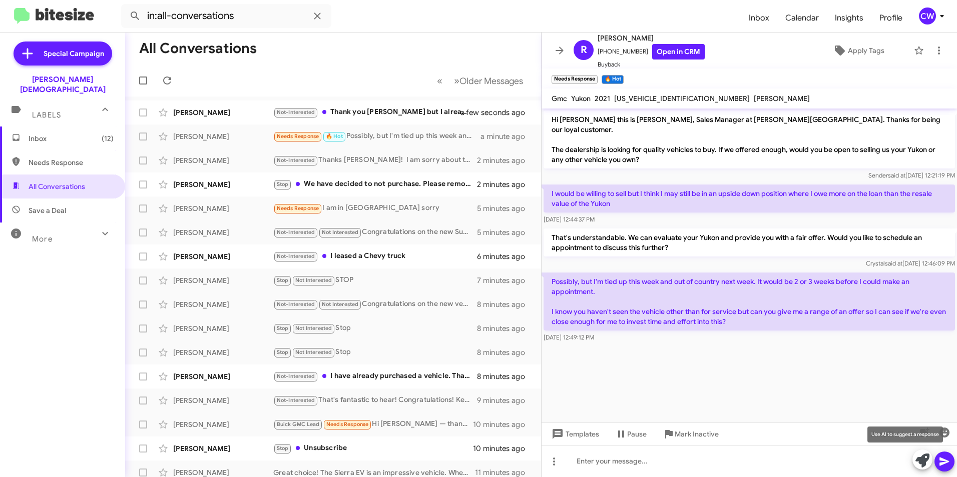
click at [931, 459] on button at bounding box center [922, 460] width 20 height 20
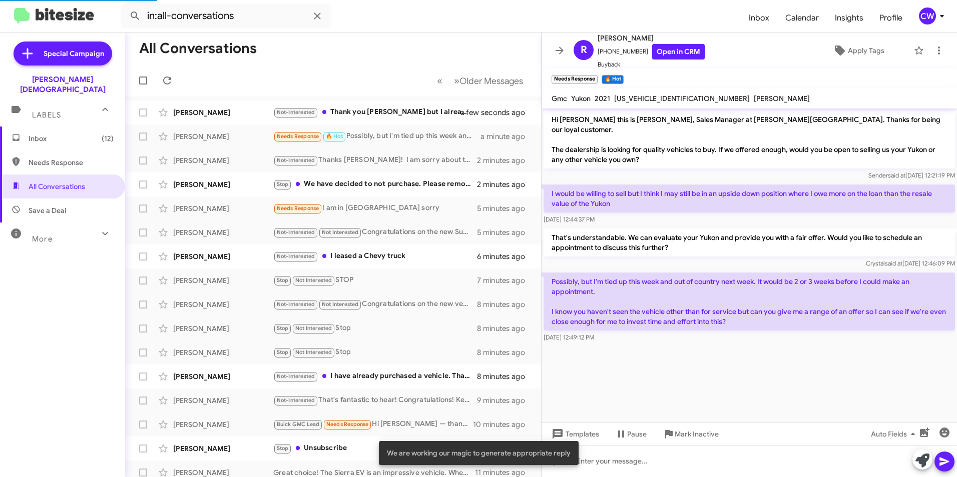
click at [929, 460] on button at bounding box center [922, 460] width 20 height 20
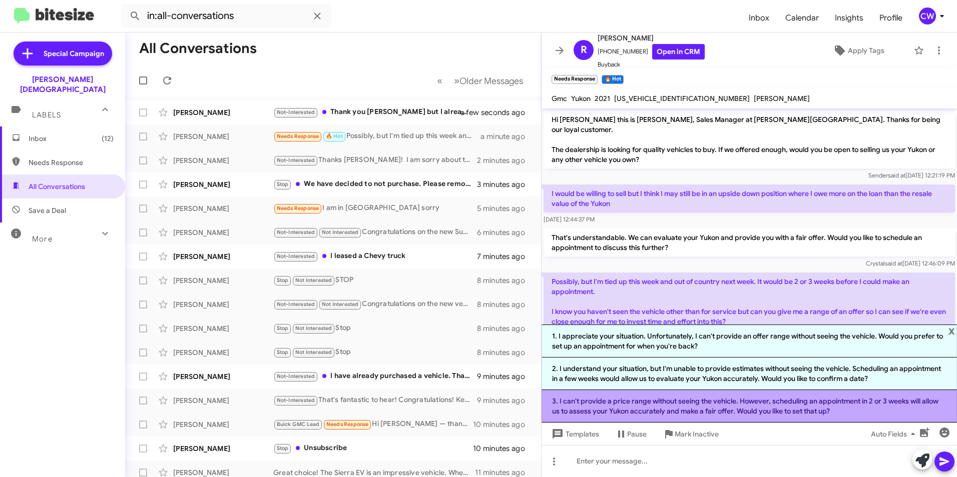
click at [638, 410] on li "3. I can't provide a price range without seeing the vehicle. However, schedulin…" at bounding box center [748, 406] width 415 height 33
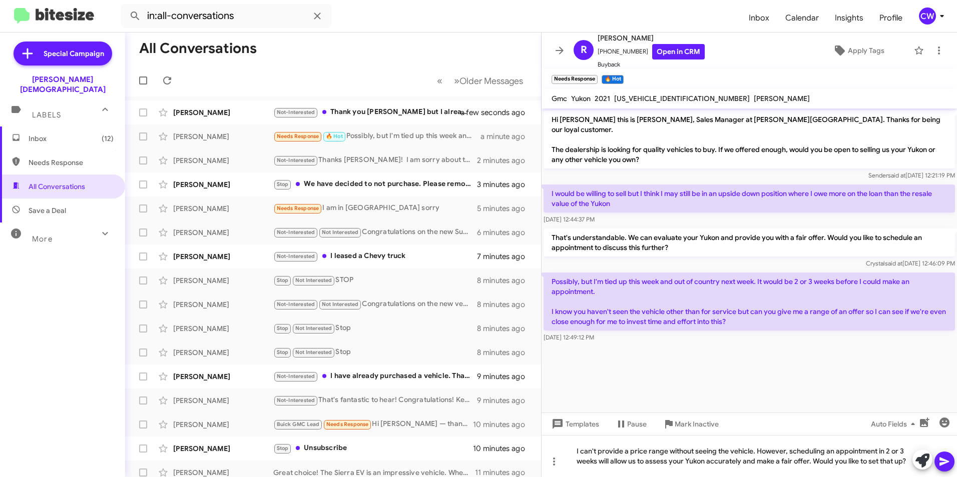
click at [944, 463] on icon at bounding box center [944, 462] width 10 height 9
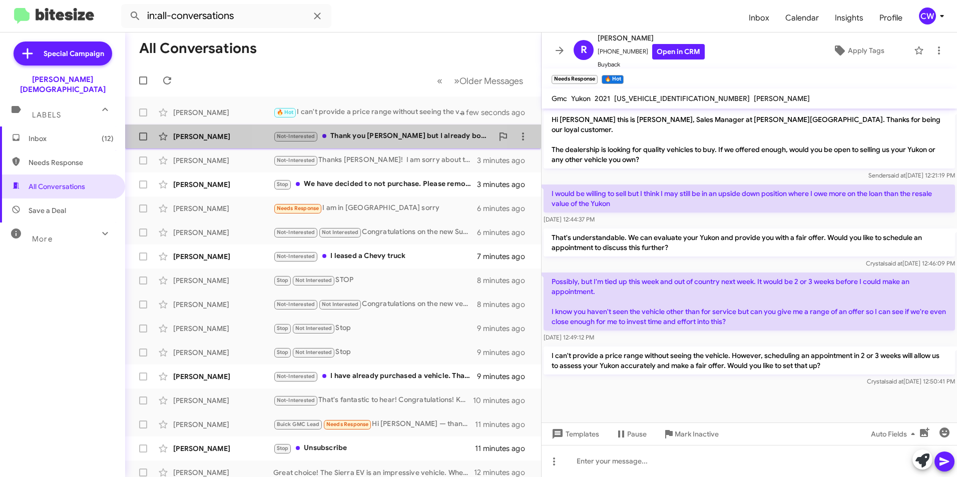
click at [382, 135] on div "Not-Interested Thank you Crystal but I already bought a truck." at bounding box center [383, 137] width 220 height 12
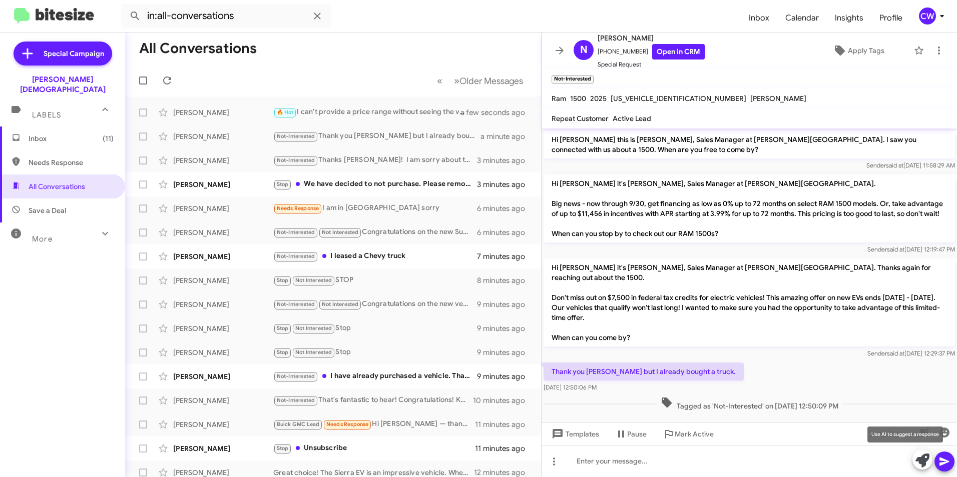
click at [923, 461] on icon at bounding box center [922, 461] width 14 height 14
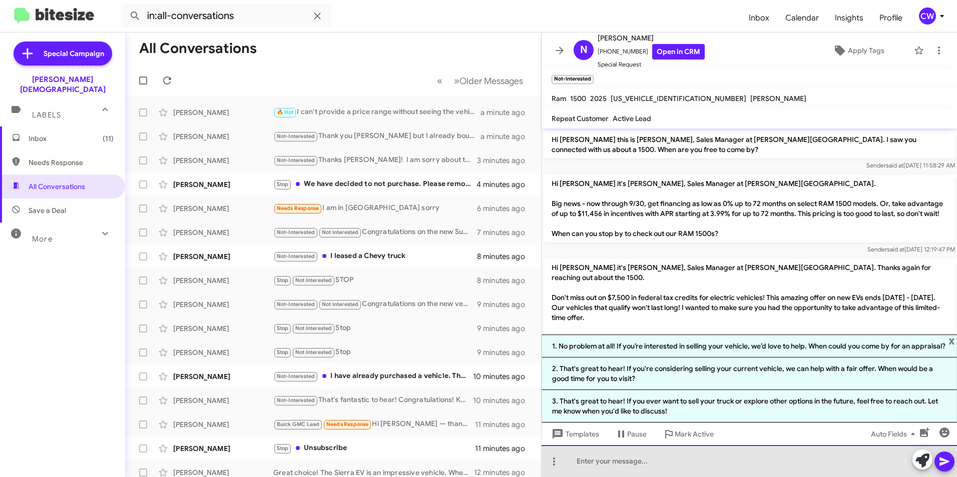
click at [683, 466] on div at bounding box center [748, 461] width 415 height 32
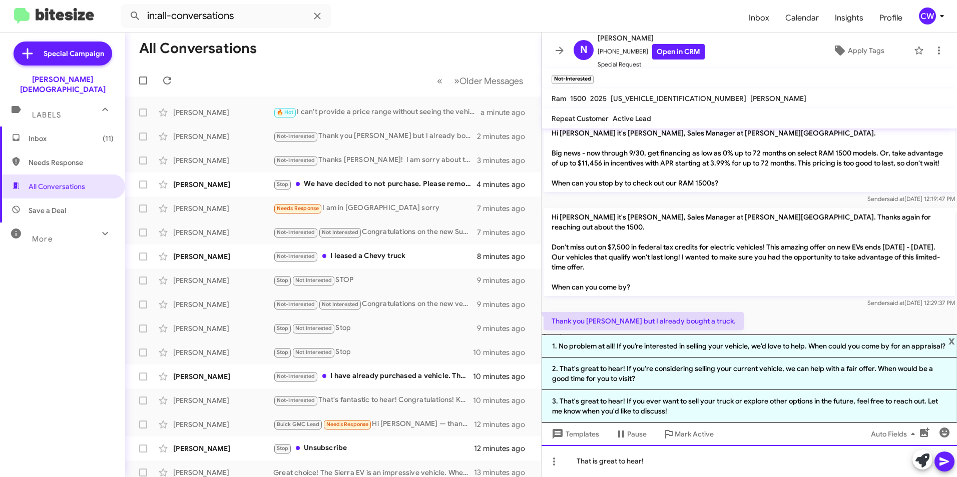
scroll to position [91, 0]
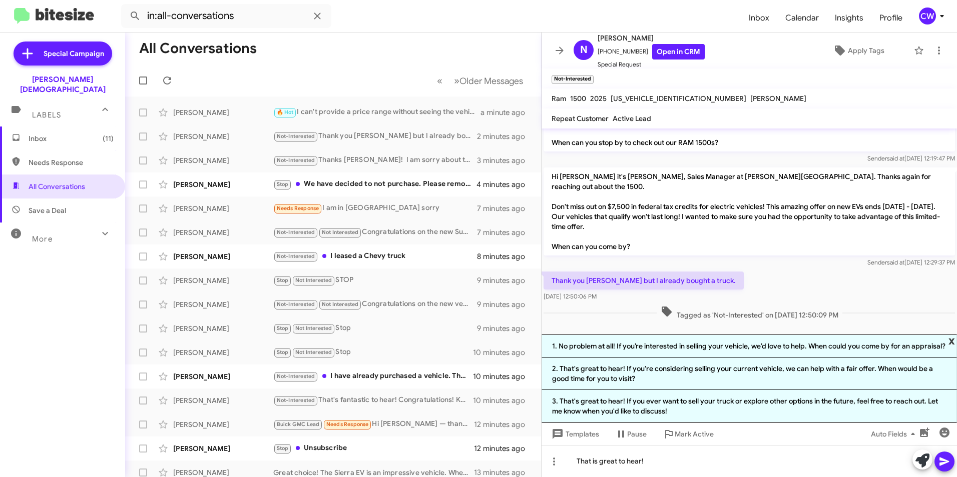
click at [951, 340] on span "x" at bounding box center [951, 341] width 7 height 12
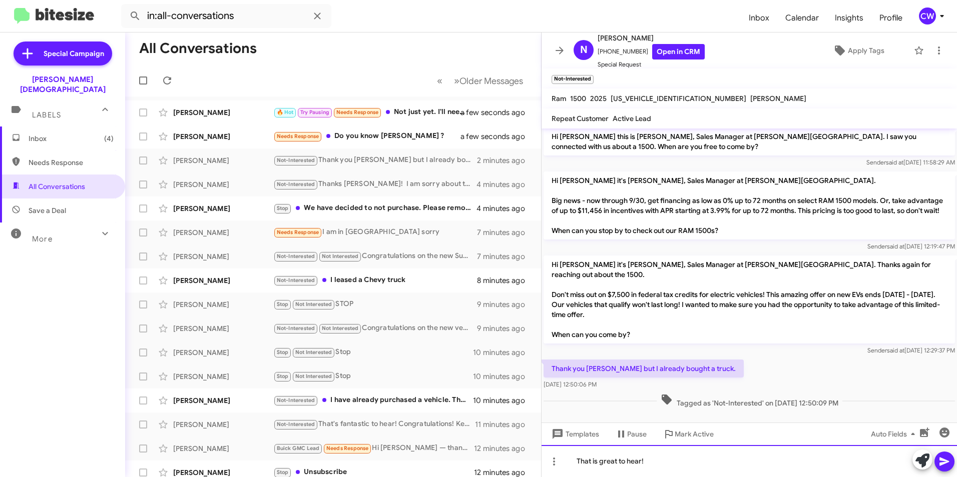
click at [659, 464] on div "That is great to hear!" at bounding box center [748, 461] width 415 height 32
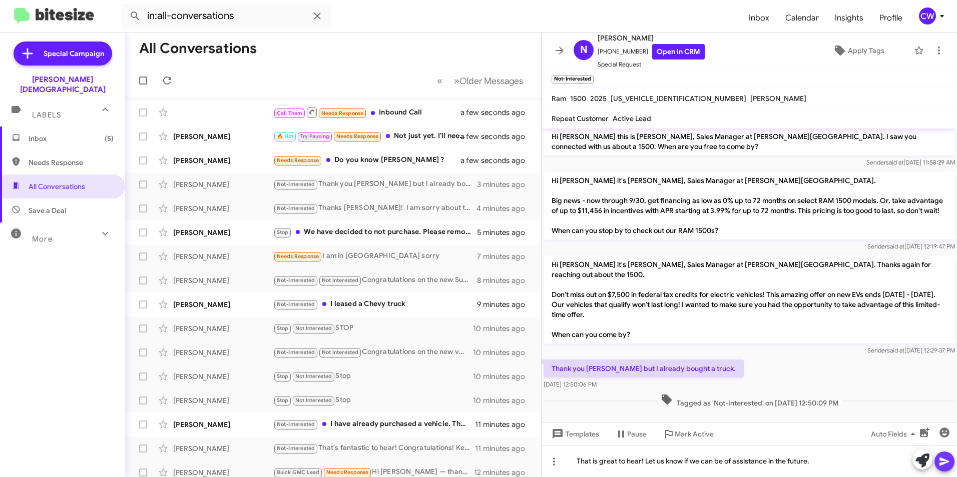
click at [944, 461] on icon at bounding box center [944, 462] width 10 height 9
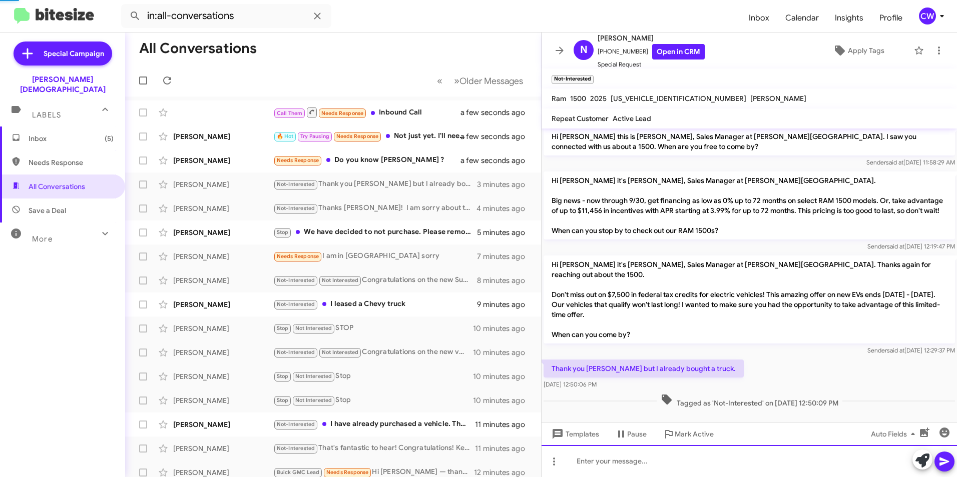
scroll to position [40, 0]
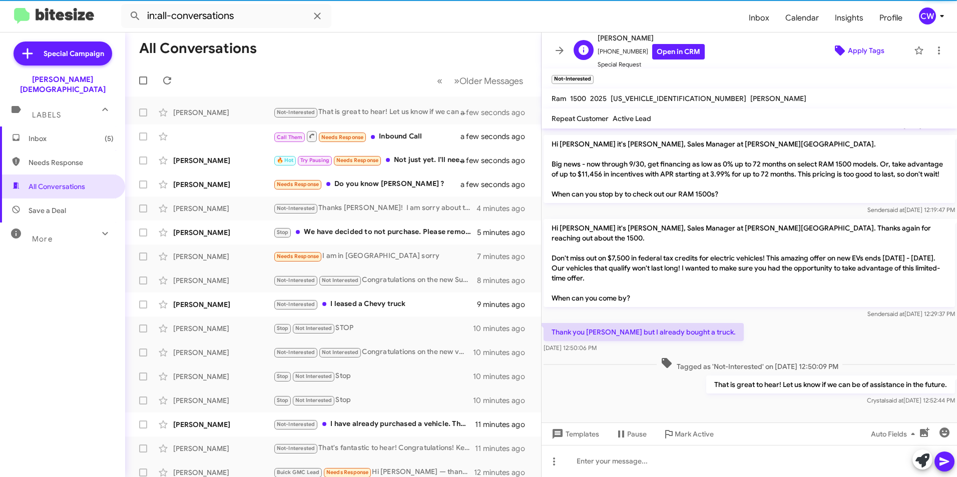
click at [854, 52] on span "Apply Tags" at bounding box center [866, 51] width 37 height 18
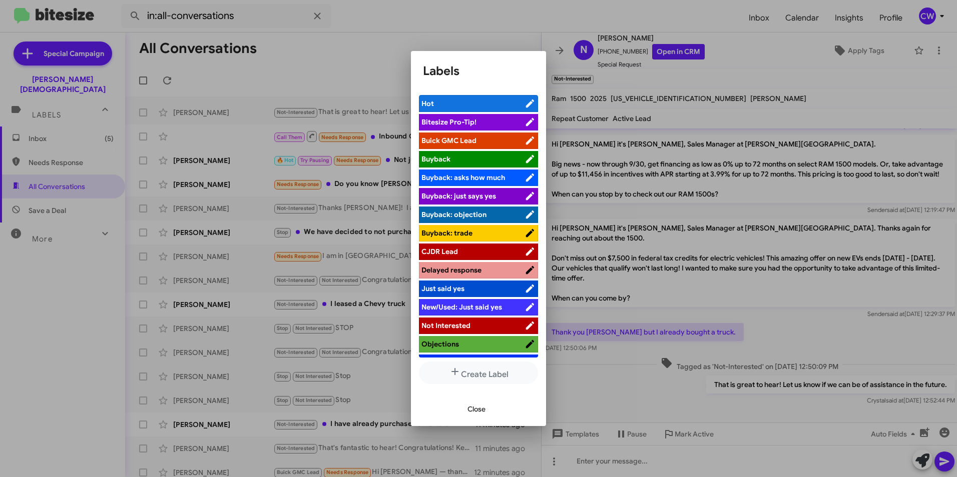
click at [496, 325] on span "Not Interested" at bounding box center [472, 326] width 103 height 10
click at [512, 322] on icon at bounding box center [517, 326] width 10 height 12
click at [490, 347] on span "Objections" at bounding box center [472, 344] width 103 height 10
click at [479, 326] on span "Not Interested" at bounding box center [472, 326] width 103 height 10
click at [482, 409] on span "Close" at bounding box center [476, 409] width 18 height 18
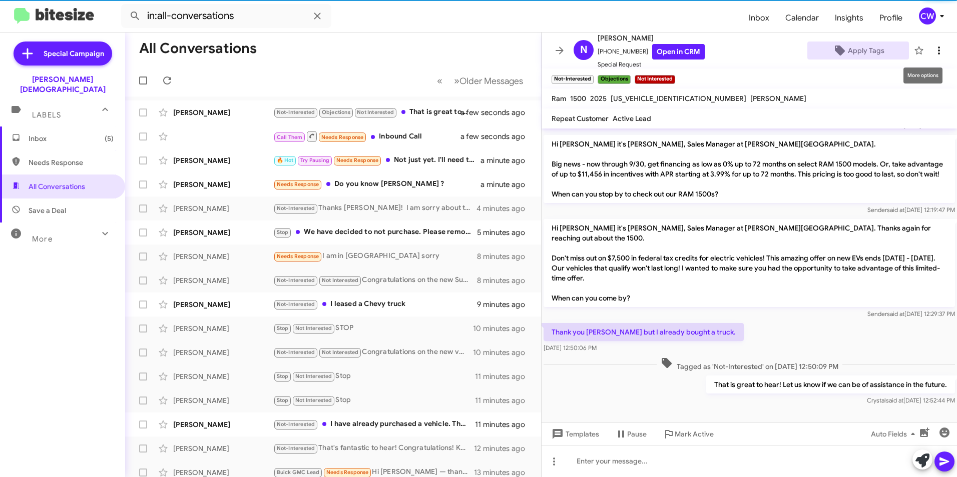
click at [933, 47] on icon at bounding box center [939, 51] width 12 height 12
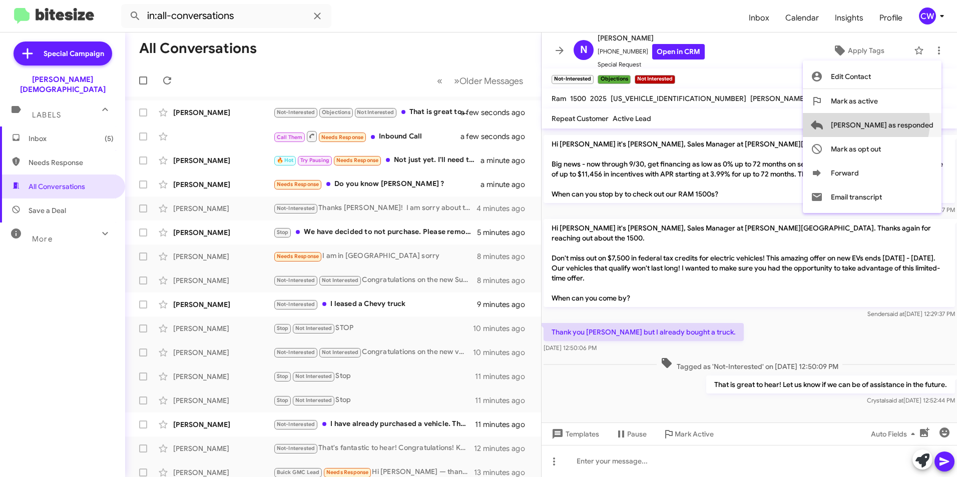
click at [906, 122] on span "[PERSON_NAME] as responded" at bounding box center [882, 125] width 103 height 24
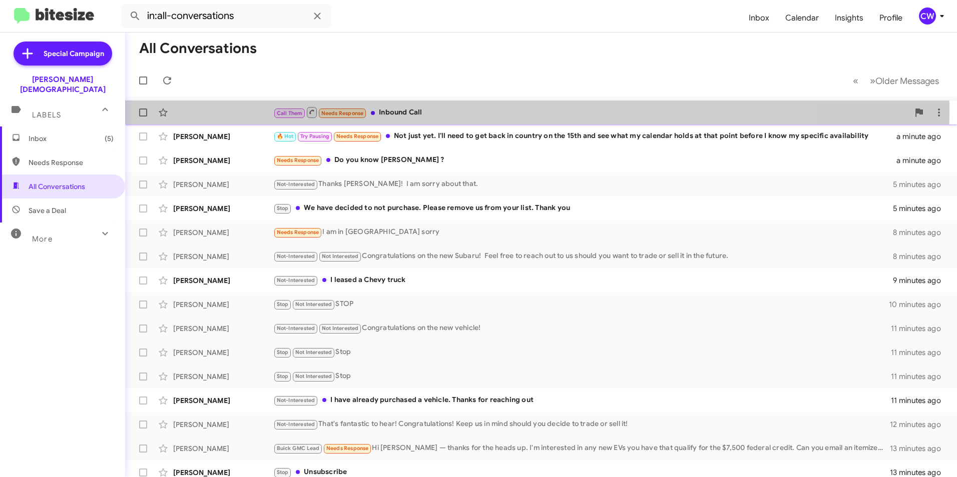
click at [310, 112] on icon at bounding box center [311, 112] width 5 height 5
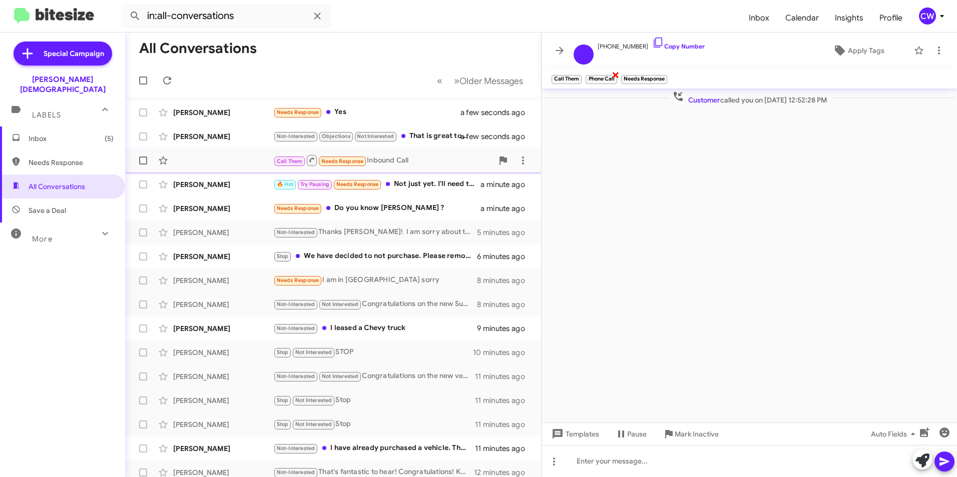
click at [602, 81] on small "Phone Call" at bounding box center [601, 79] width 31 height 9
drag, startPoint x: 638, startPoint y: 45, endPoint x: 605, endPoint y: 44, distance: 33.1
click at [605, 44] on span "+16018743144 Copy Number" at bounding box center [651, 44] width 107 height 15
copy span "6018743144"
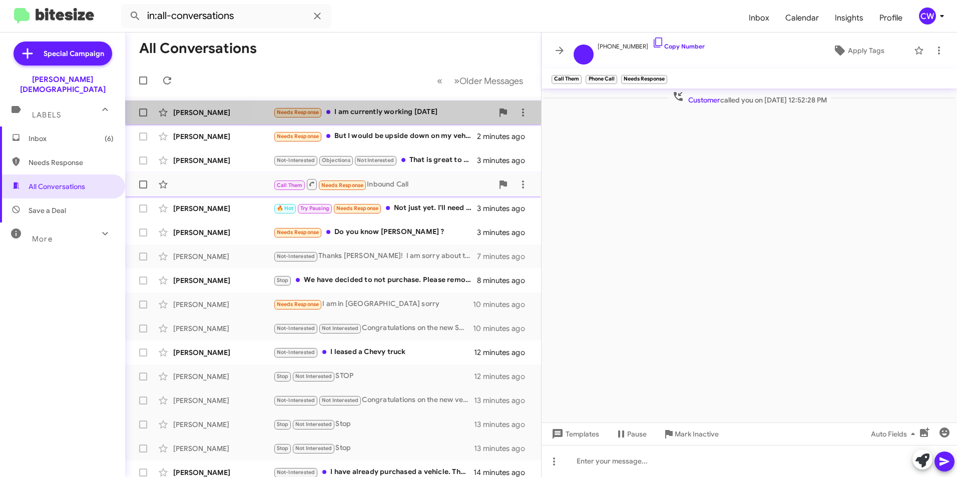
click at [411, 110] on div "Needs Response I am currently working today" at bounding box center [383, 113] width 220 height 12
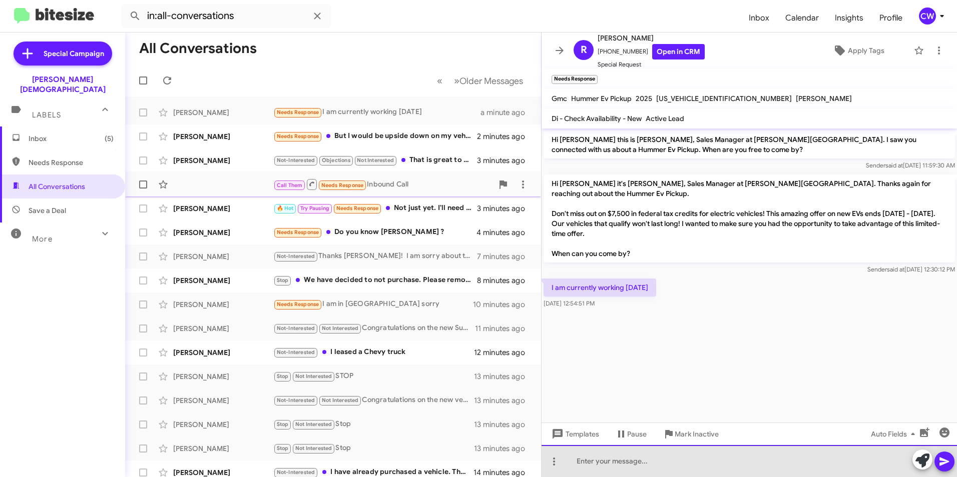
click at [647, 469] on div at bounding box center [748, 461] width 415 height 32
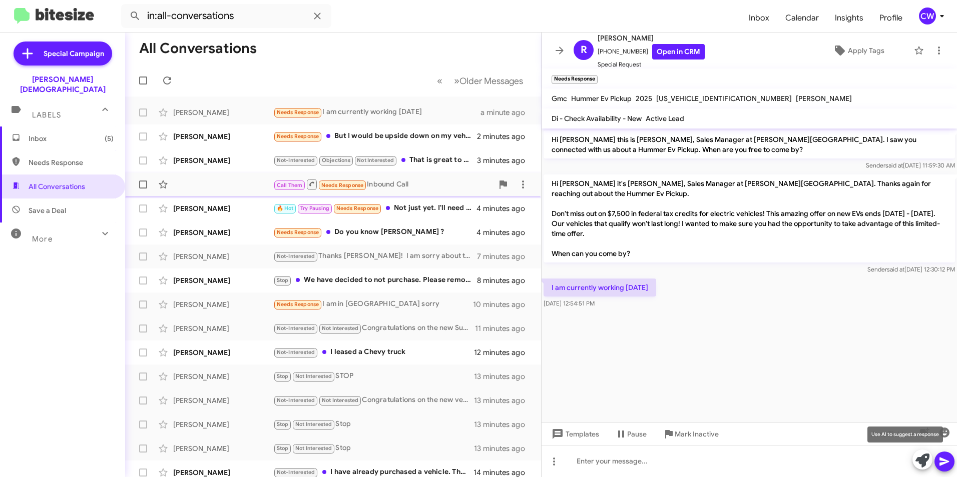
click at [920, 463] on icon at bounding box center [922, 461] width 14 height 14
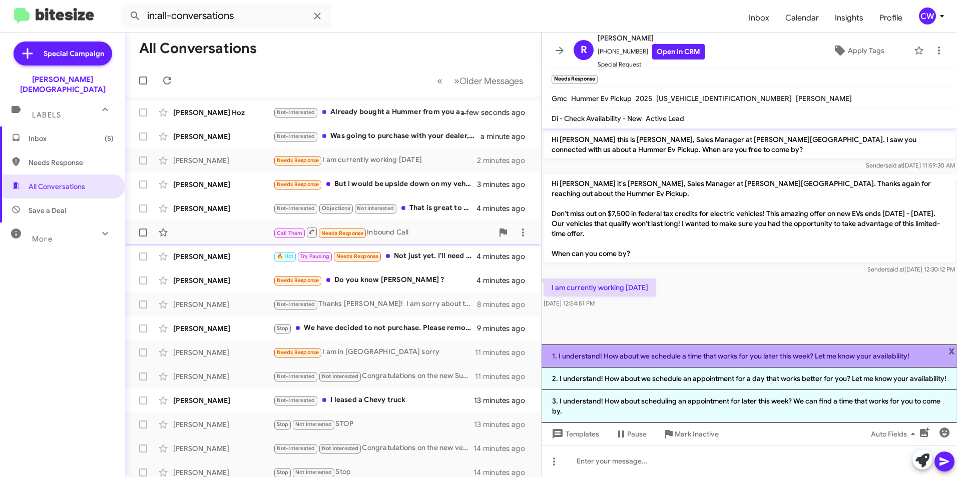
click at [763, 353] on li "1. I understand! How about we schedule a time that works for you later this wee…" at bounding box center [748, 356] width 415 height 23
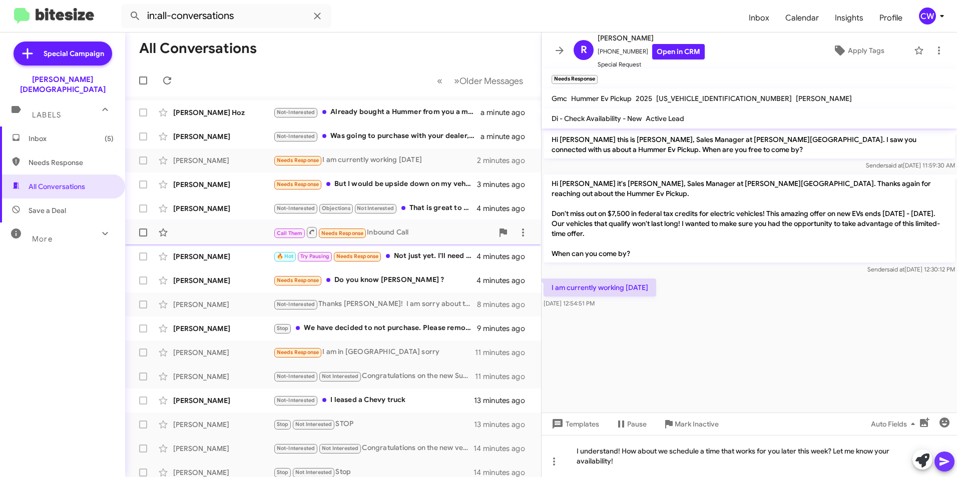
click at [944, 462] on icon at bounding box center [944, 462] width 12 height 12
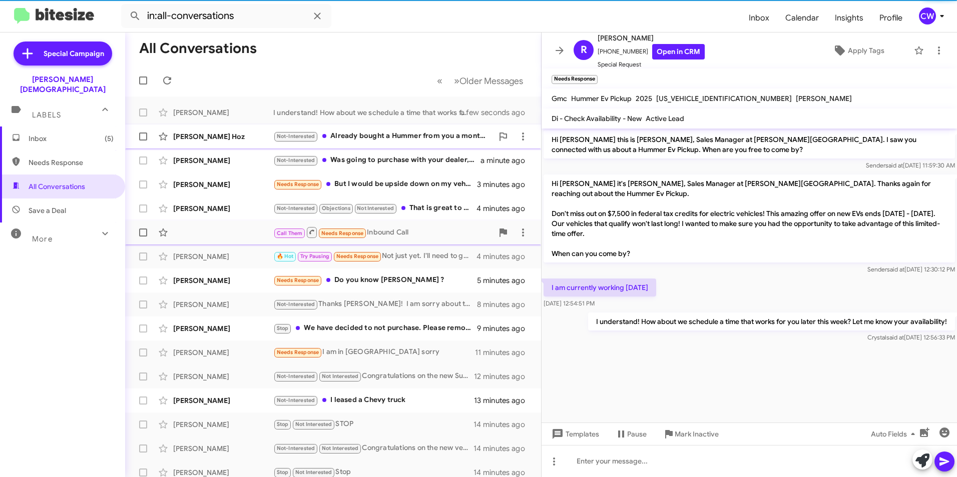
click at [409, 138] on div "Not-Interested Already bought a Hummer from you a month ago." at bounding box center [383, 137] width 220 height 12
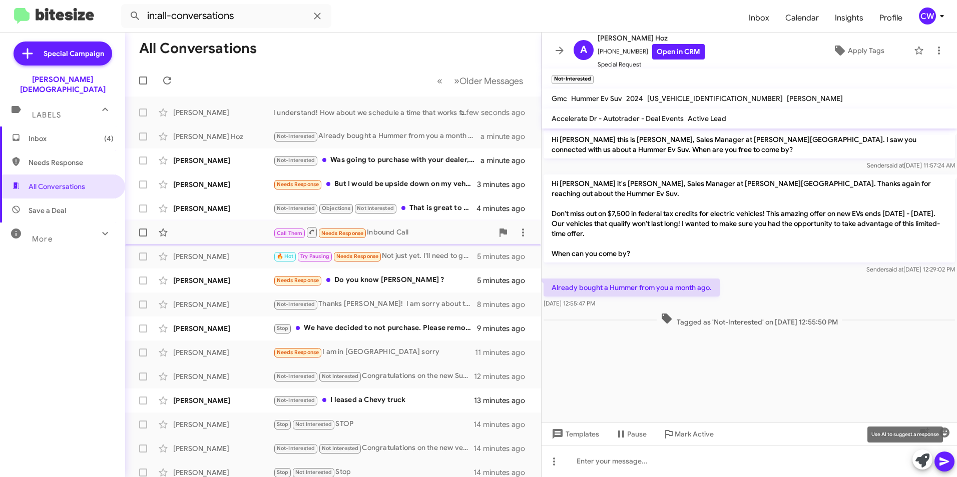
click at [919, 461] on icon at bounding box center [922, 461] width 14 height 14
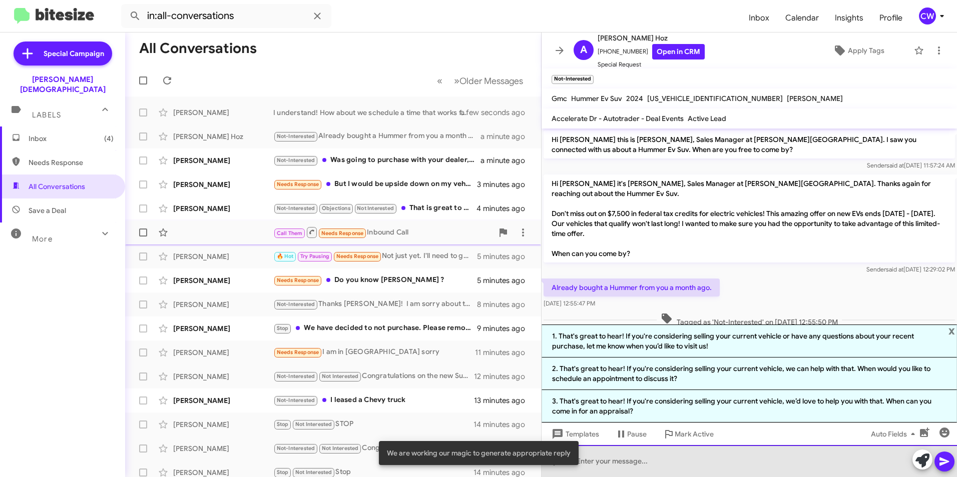
click at [793, 463] on div at bounding box center [748, 461] width 415 height 32
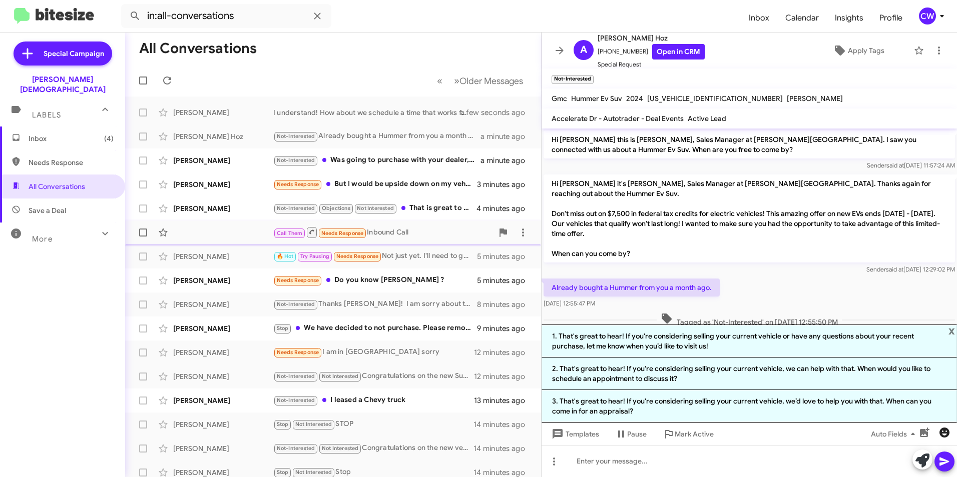
click at [945, 430] on icon "button" at bounding box center [944, 433] width 10 height 10
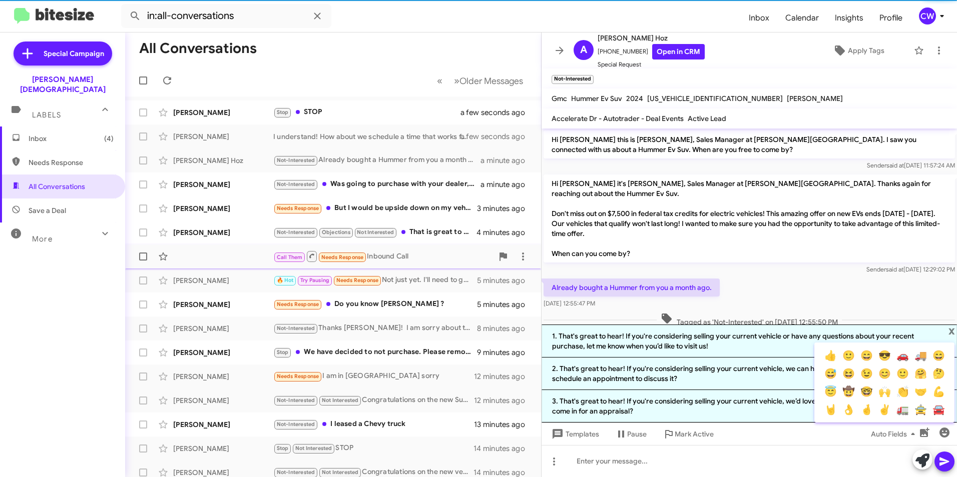
click at [916, 297] on div at bounding box center [478, 238] width 957 height 477
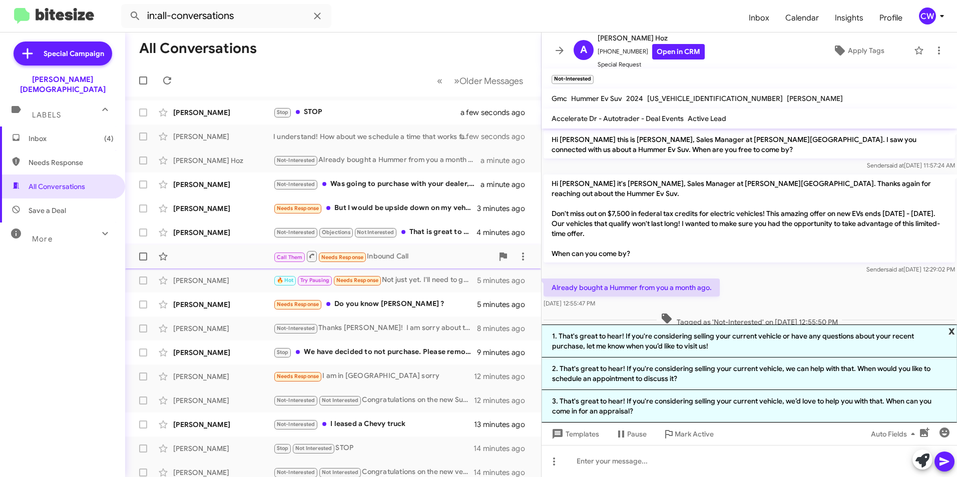
click at [951, 330] on span "x" at bounding box center [951, 331] width 7 height 12
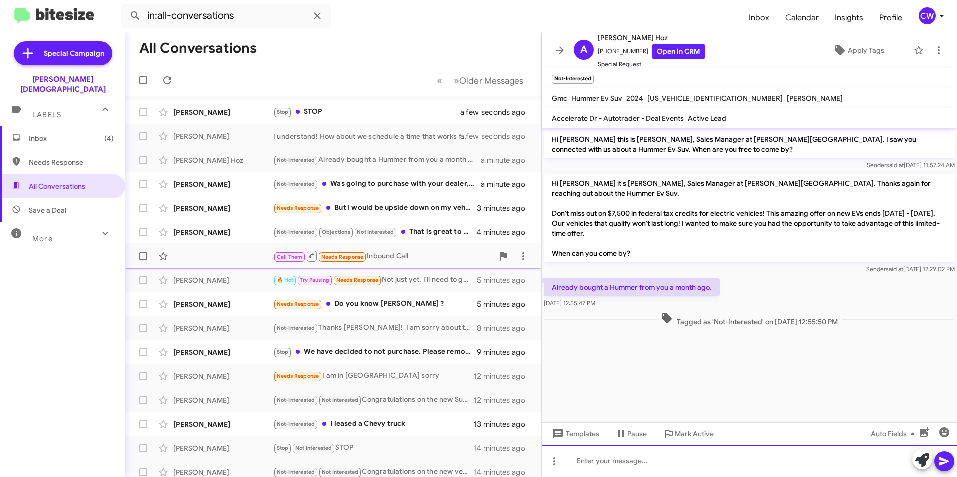
click at [582, 468] on div at bounding box center [748, 461] width 415 height 32
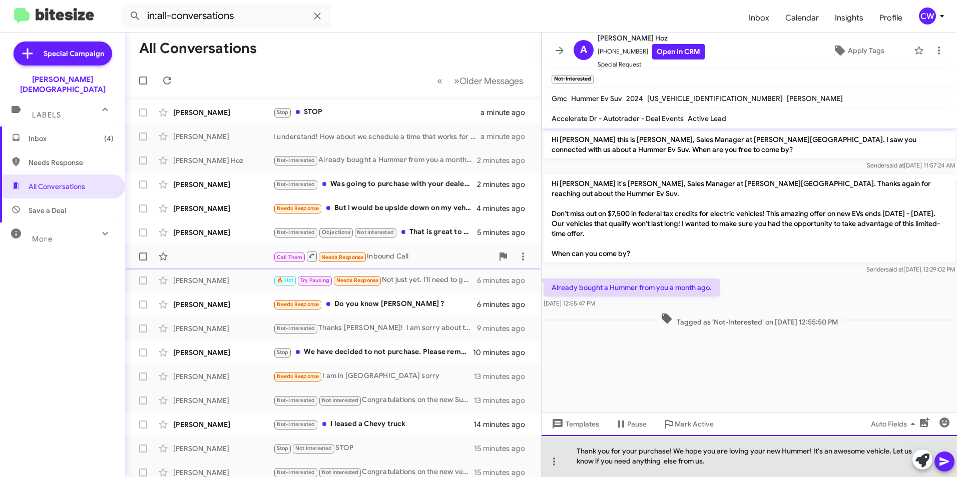
drag, startPoint x: 659, startPoint y: 459, endPoint x: 665, endPoint y: 462, distance: 7.0
click at [742, 468] on div "Thank you for your purchase! We hope you are loving your new Hummer! It's an aw…" at bounding box center [748, 456] width 415 height 42
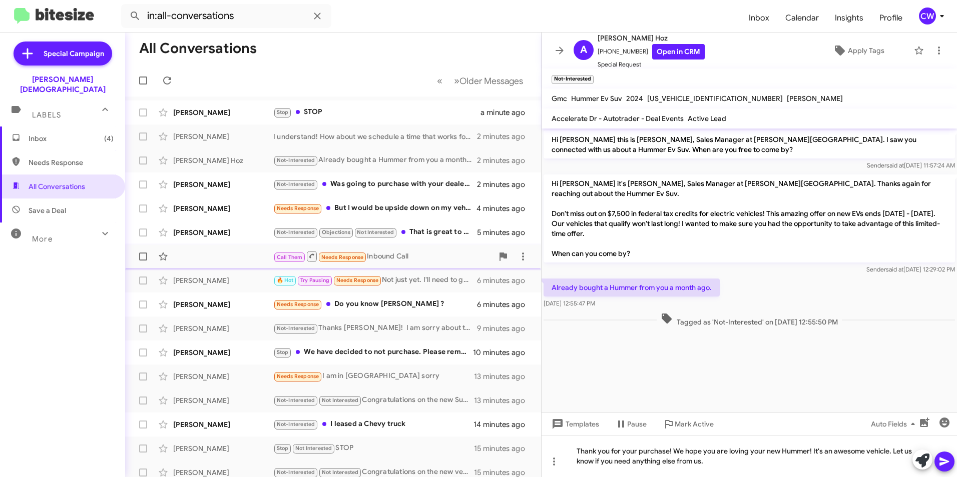
click at [948, 462] on icon at bounding box center [944, 462] width 10 height 9
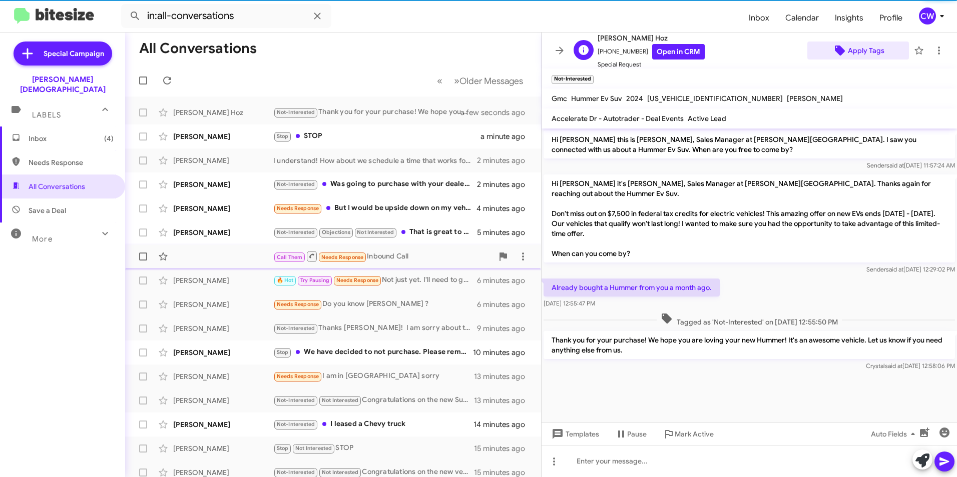
click at [871, 50] on span "Apply Tags" at bounding box center [866, 51] width 37 height 18
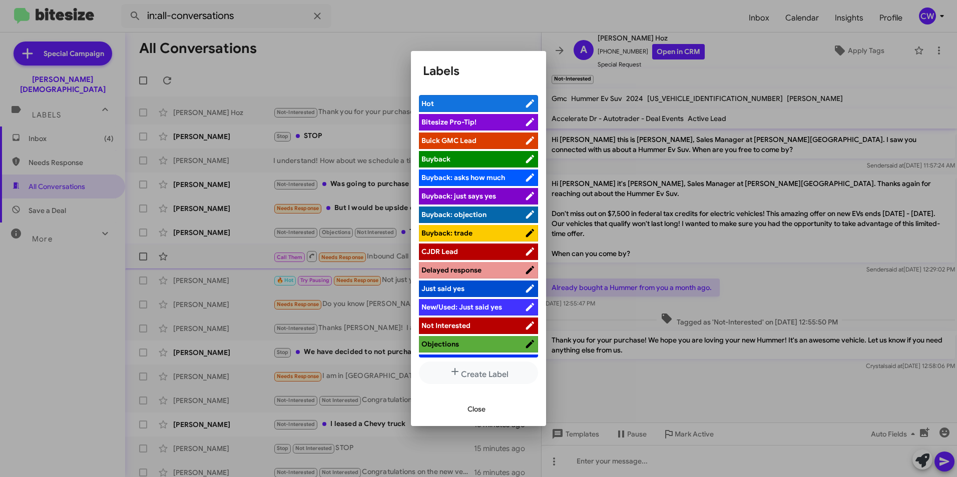
click at [457, 344] on span "Objections" at bounding box center [440, 344] width 38 height 9
click at [475, 413] on span "Close" at bounding box center [476, 409] width 18 height 18
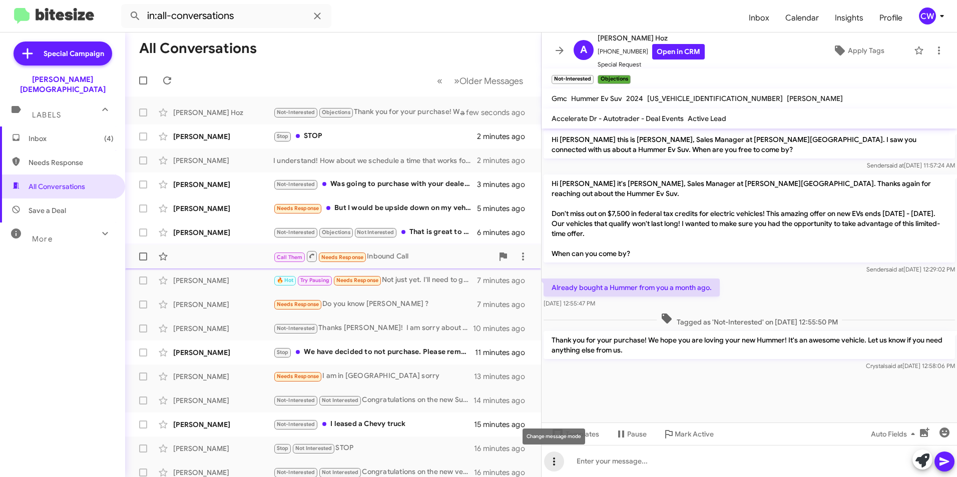
click at [556, 465] on icon at bounding box center [554, 462] width 12 height 12
click at [581, 437] on button "note" at bounding box center [575, 436] width 62 height 24
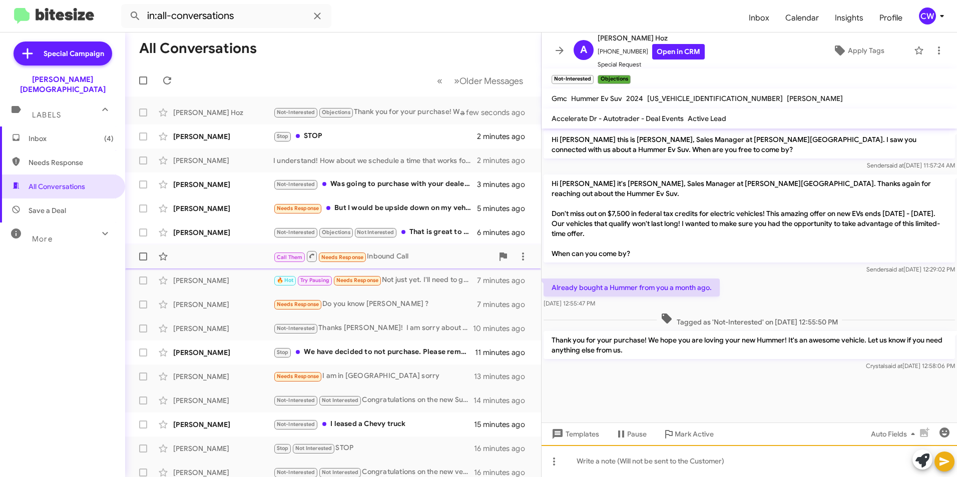
click at [589, 463] on div at bounding box center [748, 461] width 415 height 32
click at [612, 466] on div "Purchased Hummer a month ago from us" at bounding box center [748, 461] width 415 height 32
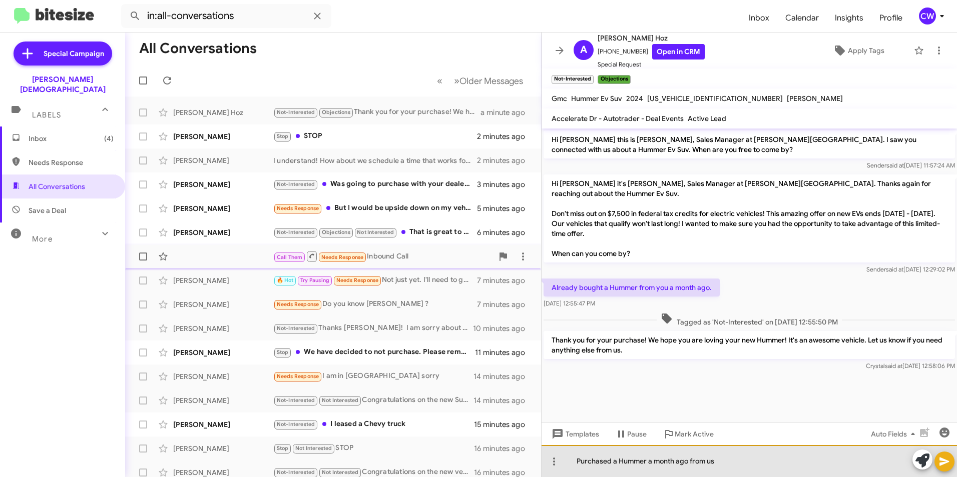
click at [720, 461] on div "Purchased a Hummer a month ago from us" at bounding box center [748, 461] width 415 height 32
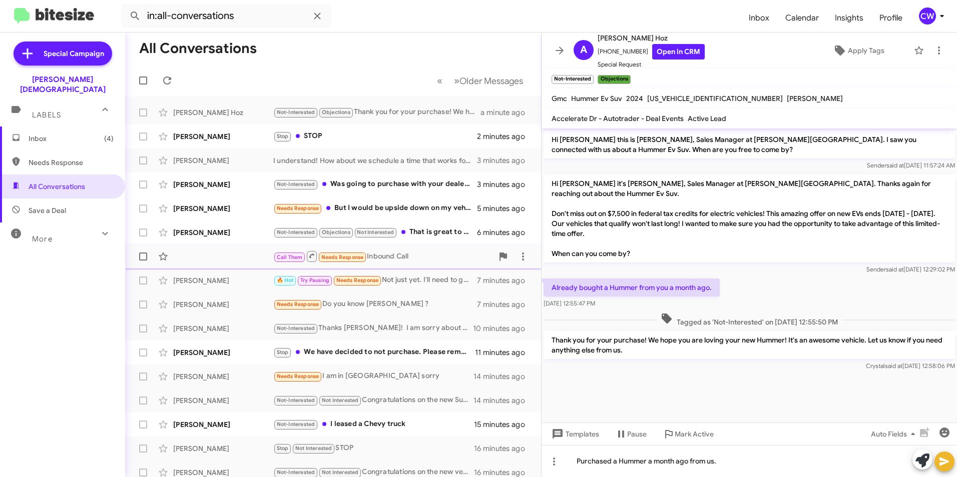
click at [940, 467] on icon at bounding box center [944, 462] width 12 height 12
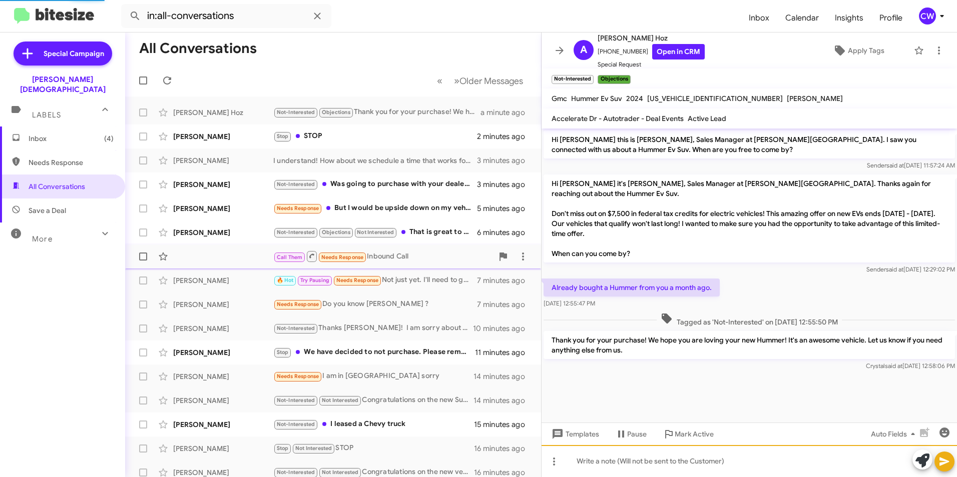
scroll to position [8, 0]
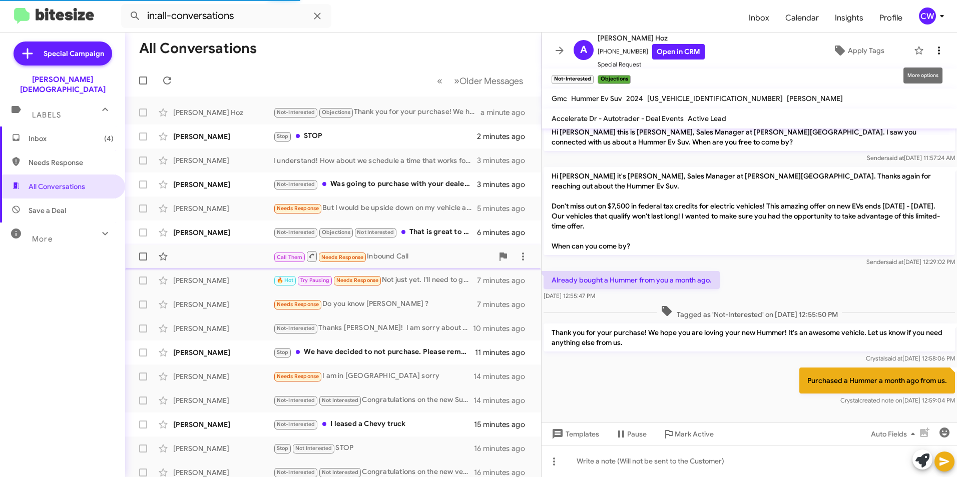
click at [933, 51] on icon at bounding box center [939, 51] width 12 height 12
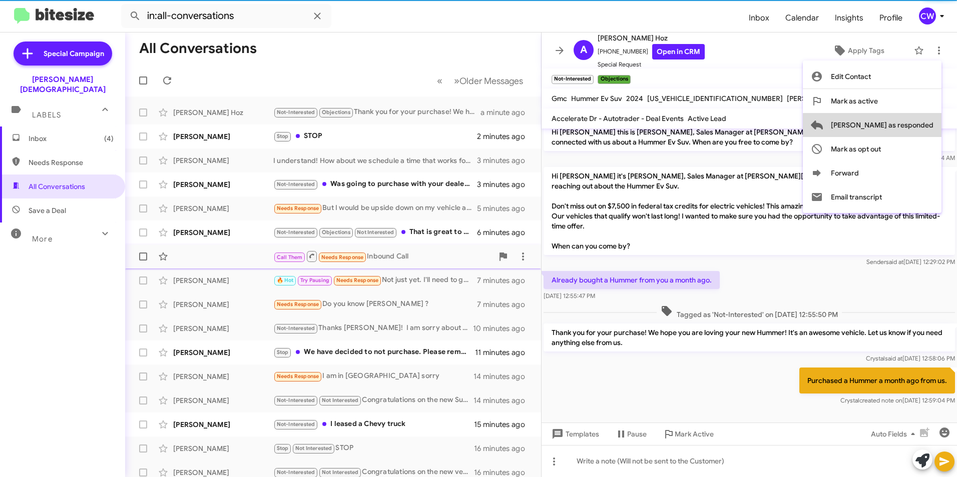
click at [920, 126] on span "[PERSON_NAME] as responded" at bounding box center [882, 125] width 103 height 24
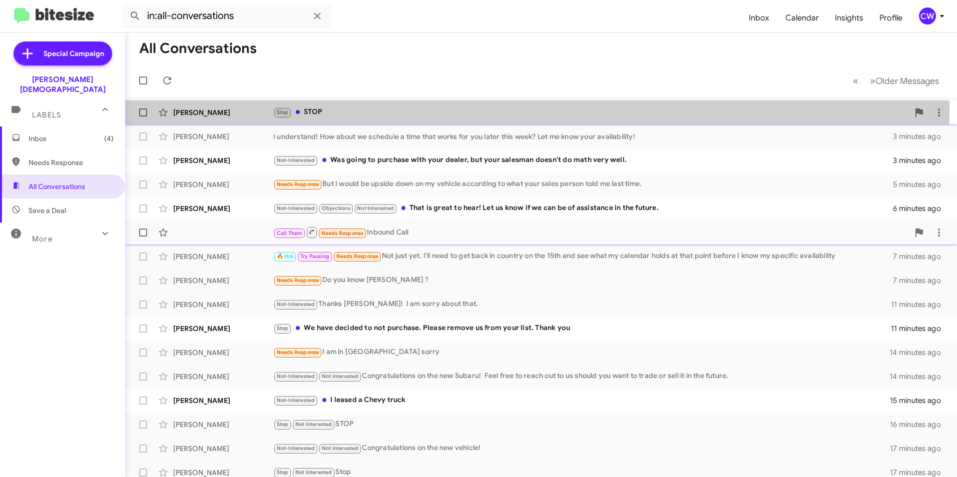
click at [304, 111] on div "Stop STOP" at bounding box center [591, 113] width 636 height 12
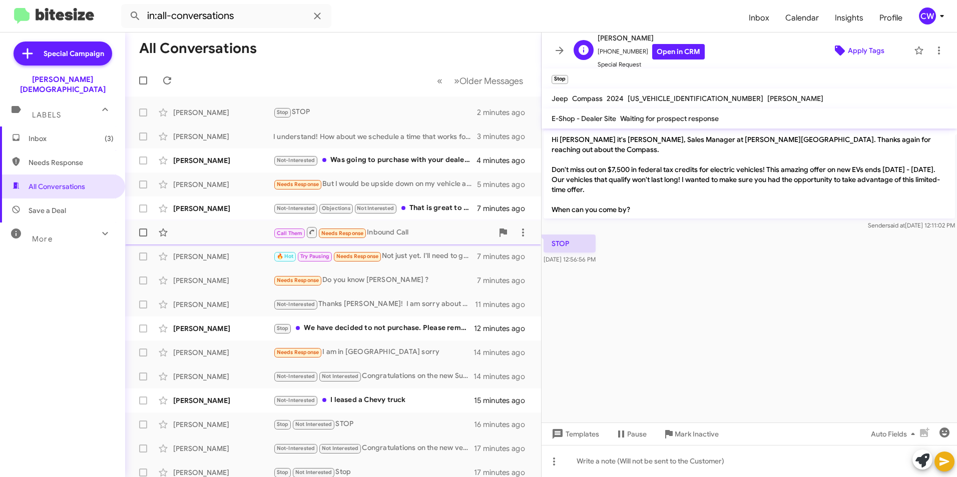
click at [848, 49] on span "Apply Tags" at bounding box center [866, 51] width 37 height 18
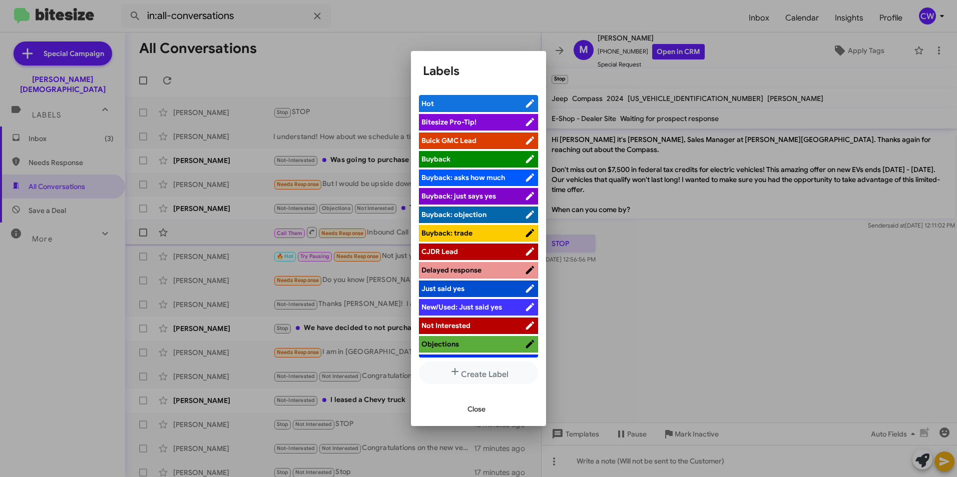
click at [448, 321] on span "Not Interested" at bounding box center [472, 326] width 103 height 10
click at [480, 411] on span "Close" at bounding box center [476, 409] width 18 height 18
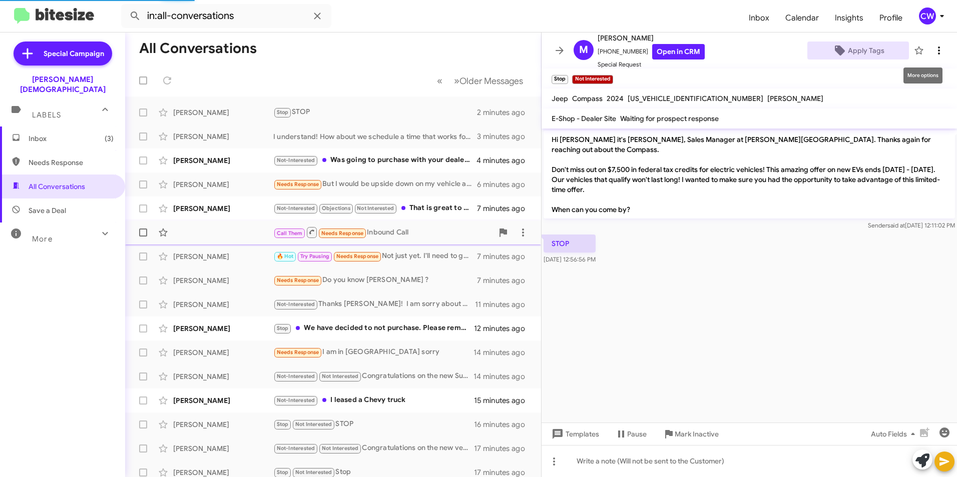
click at [933, 52] on icon at bounding box center [939, 51] width 12 height 12
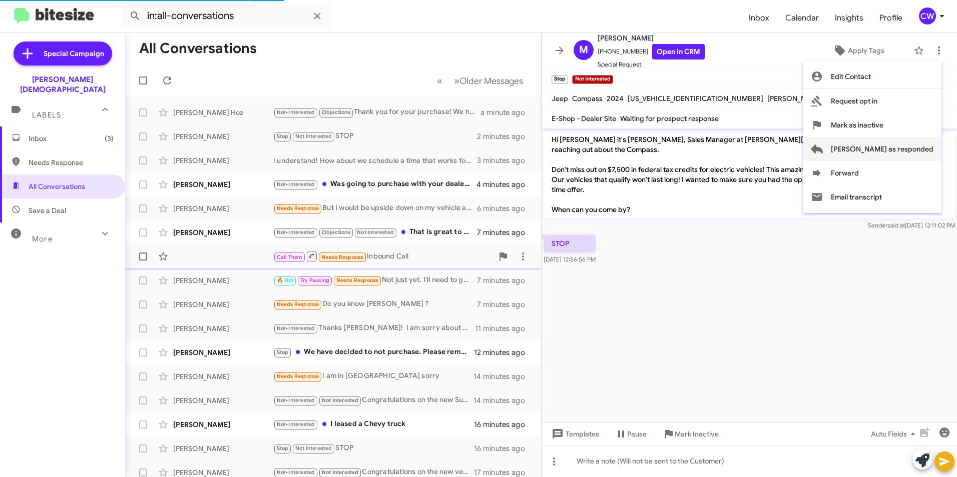
click at [900, 150] on span "[PERSON_NAME] as responded" at bounding box center [882, 149] width 103 height 24
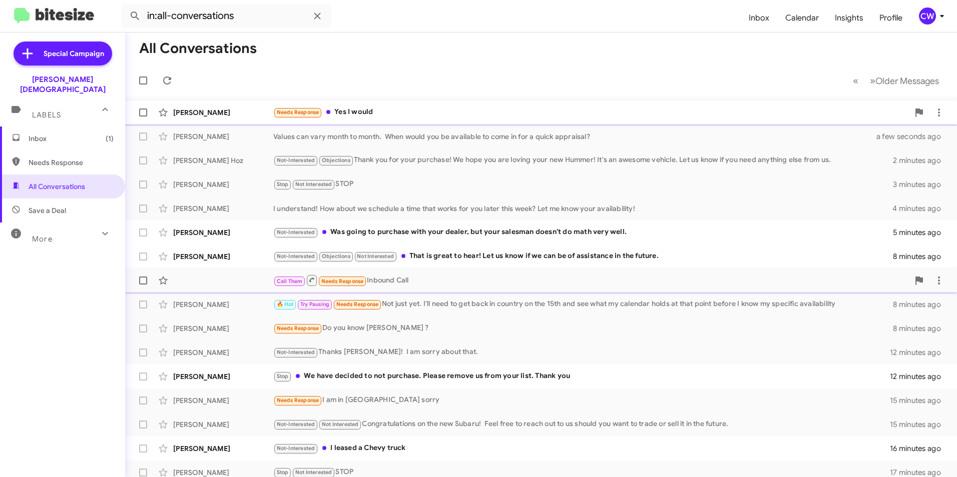
click at [367, 111] on div "Needs Response Yes I would" at bounding box center [591, 113] width 636 height 12
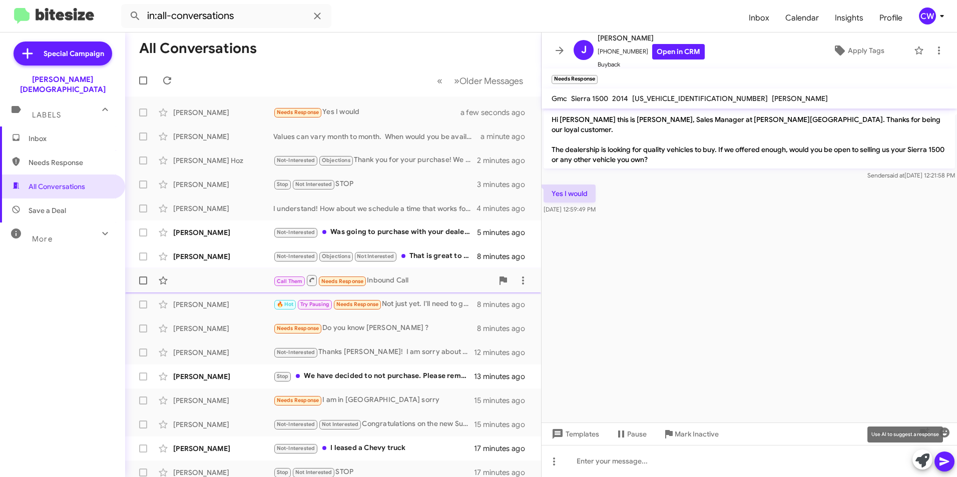
click at [920, 460] on icon at bounding box center [922, 461] width 14 height 14
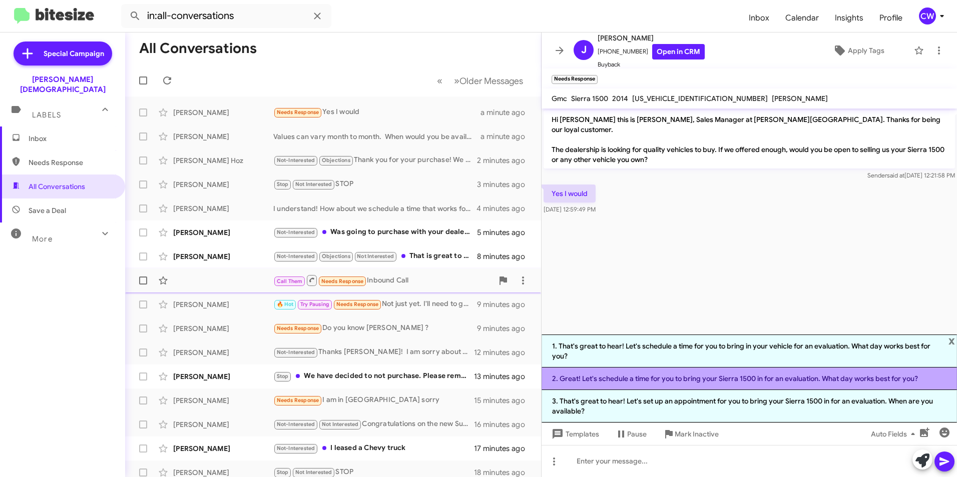
click at [778, 375] on li "2. Great! Let's schedule a time for you to bring your Sierra 1500 in for an eva…" at bounding box center [748, 379] width 415 height 23
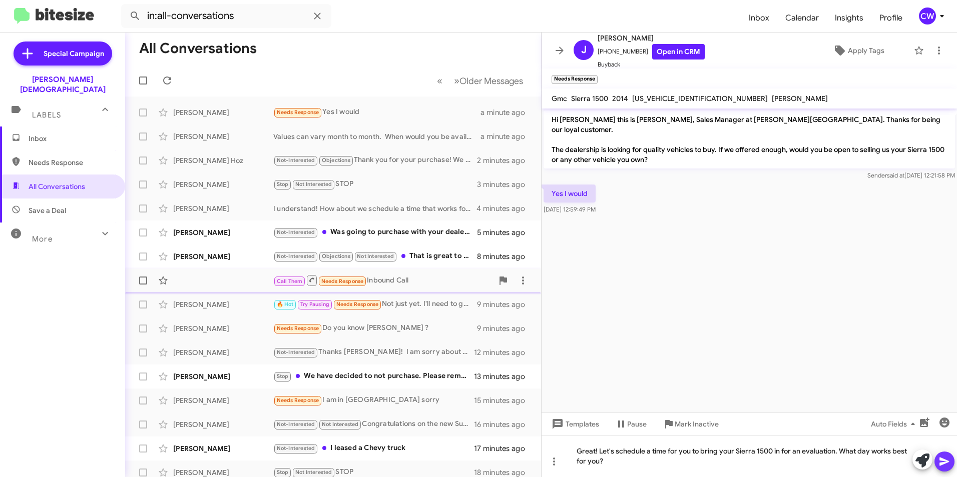
click at [940, 462] on icon at bounding box center [944, 462] width 12 height 12
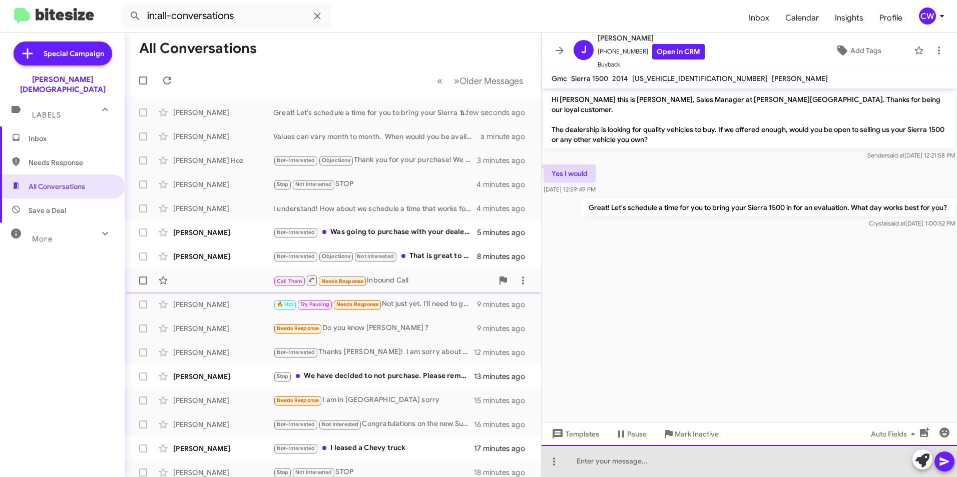
click at [632, 469] on div at bounding box center [748, 461] width 415 height 32
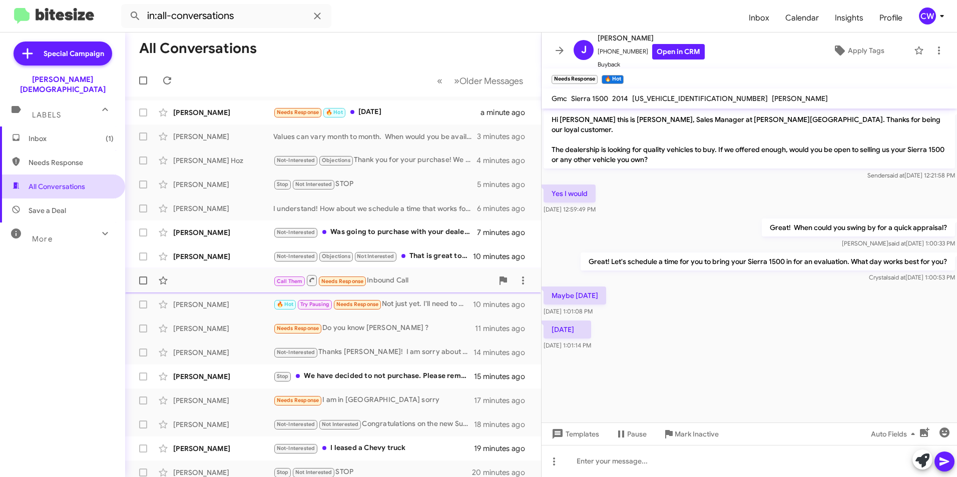
click at [65, 182] on span "All Conversations" at bounding box center [57, 187] width 57 height 10
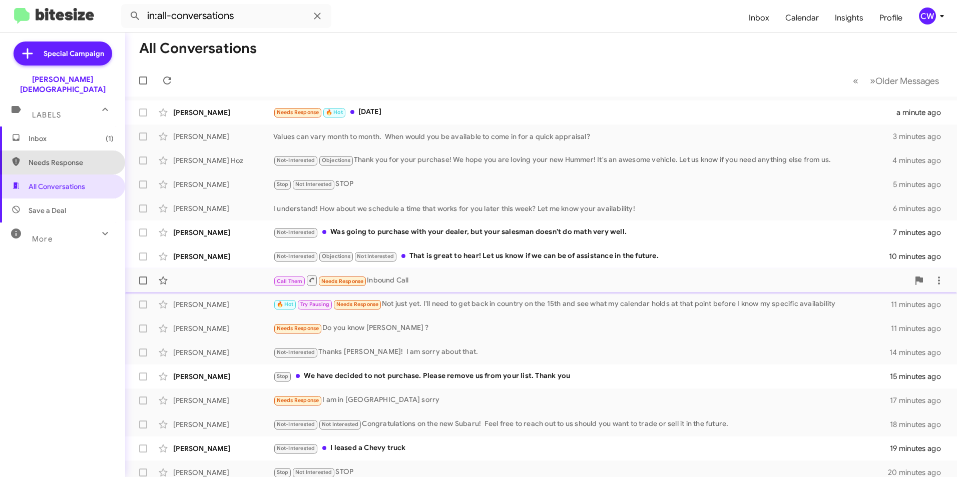
click at [68, 158] on span "Needs Response" at bounding box center [71, 163] width 85 height 10
type input "in:needs-response"
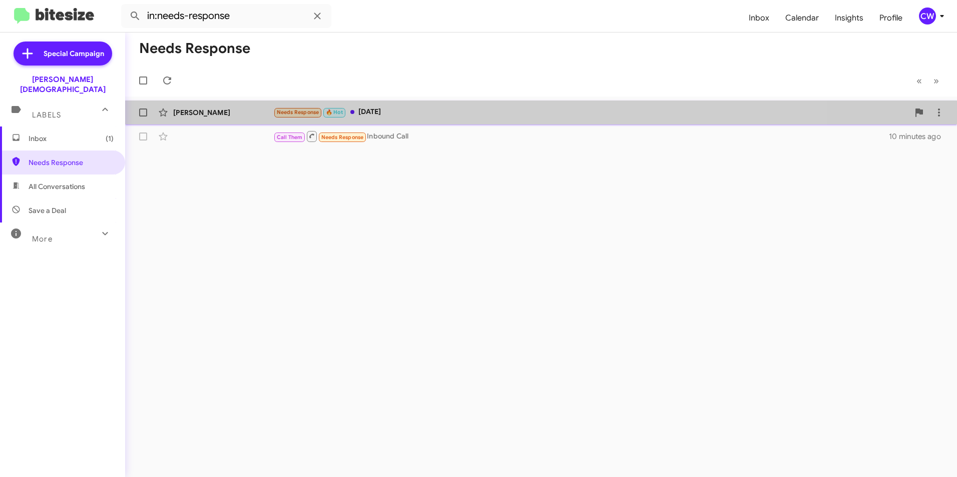
click at [383, 118] on div "Needs Response 🔥 Hot This Friday" at bounding box center [591, 113] width 636 height 12
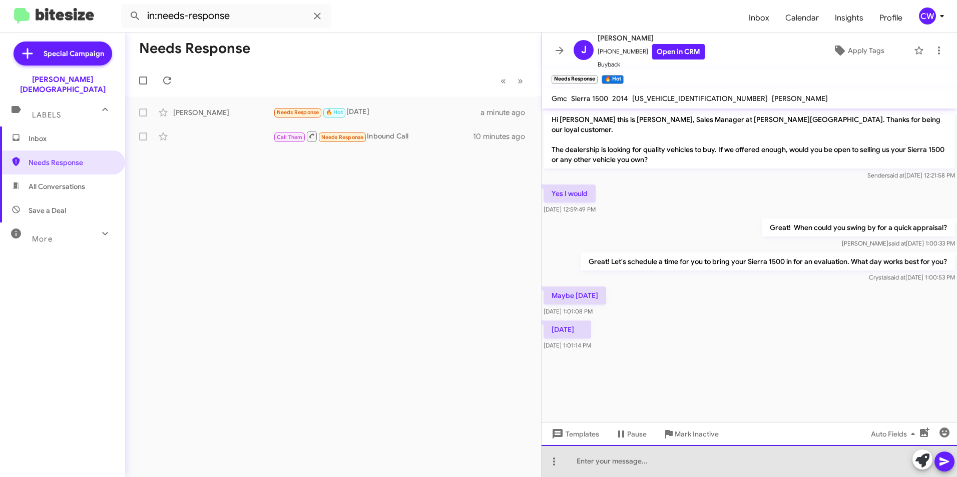
click at [664, 464] on div at bounding box center [748, 461] width 415 height 32
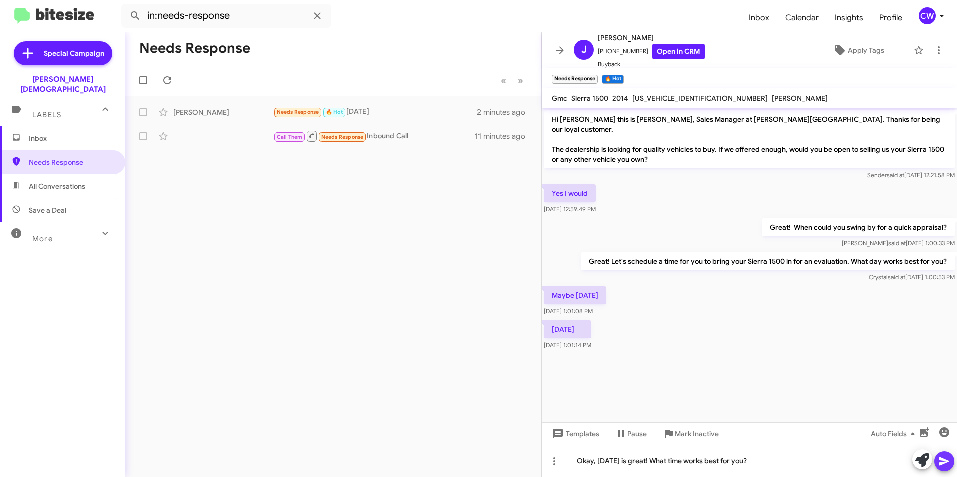
click at [946, 468] on span at bounding box center [944, 462] width 12 height 20
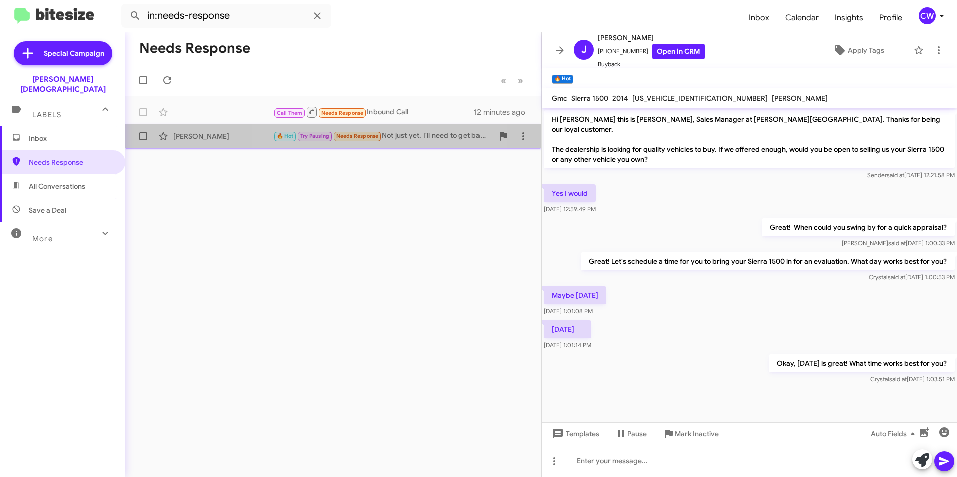
click at [367, 137] on span "Needs Response" at bounding box center [357, 136] width 43 height 7
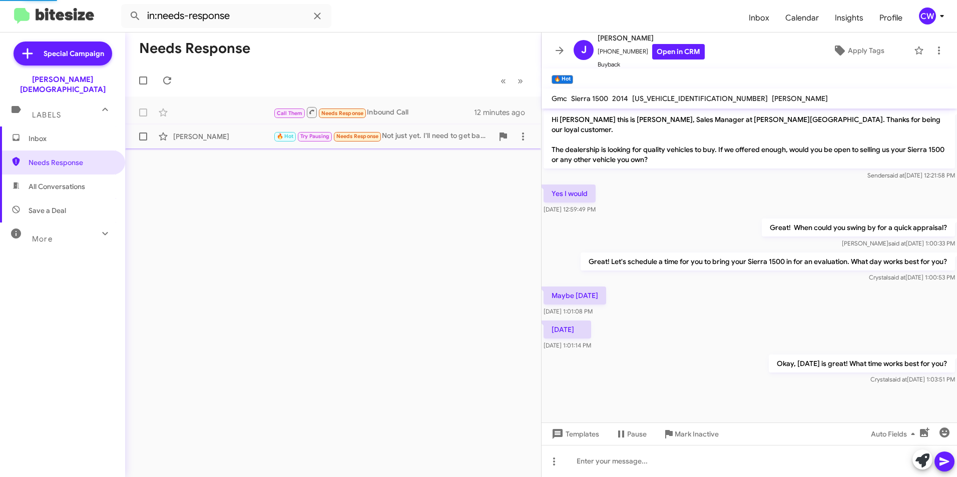
scroll to position [15, 0]
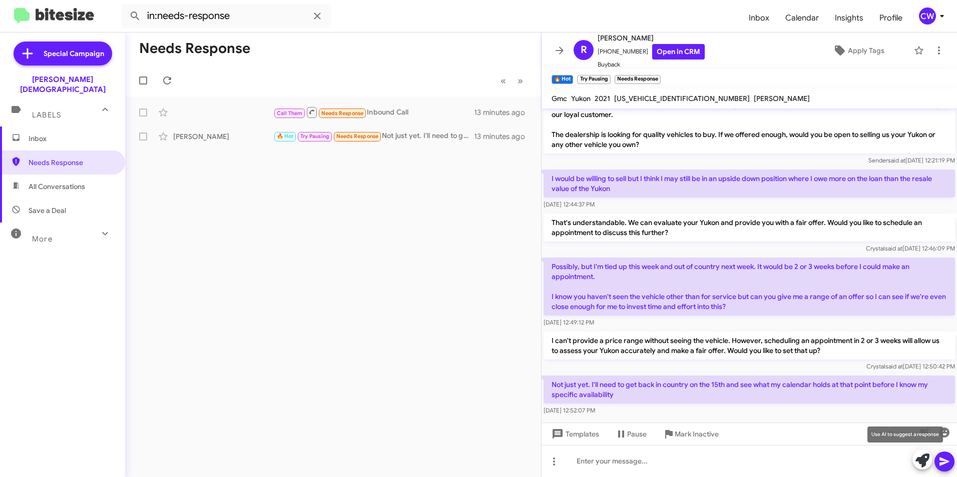
click at [918, 467] on icon at bounding box center [922, 461] width 14 height 14
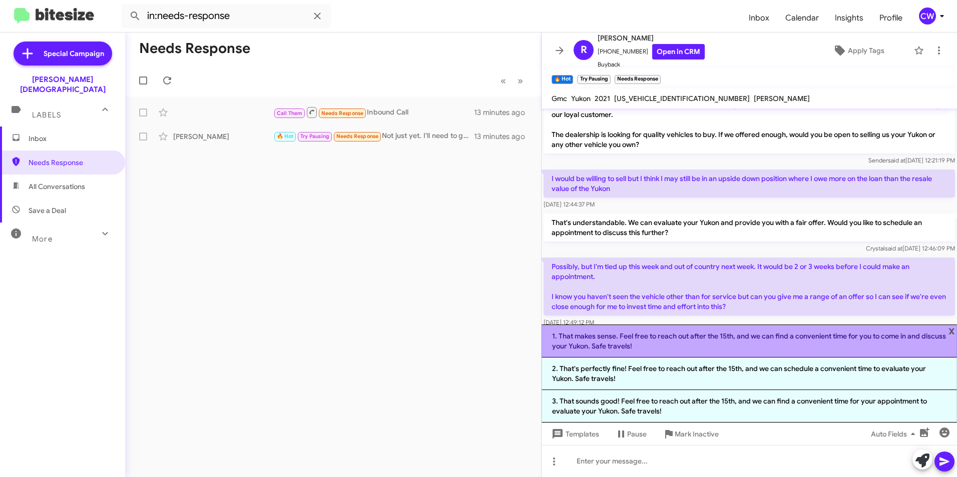
click at [731, 342] on li "1. That makes sense. Feel free to reach out after the 15th, and we can find a c…" at bounding box center [748, 341] width 415 height 33
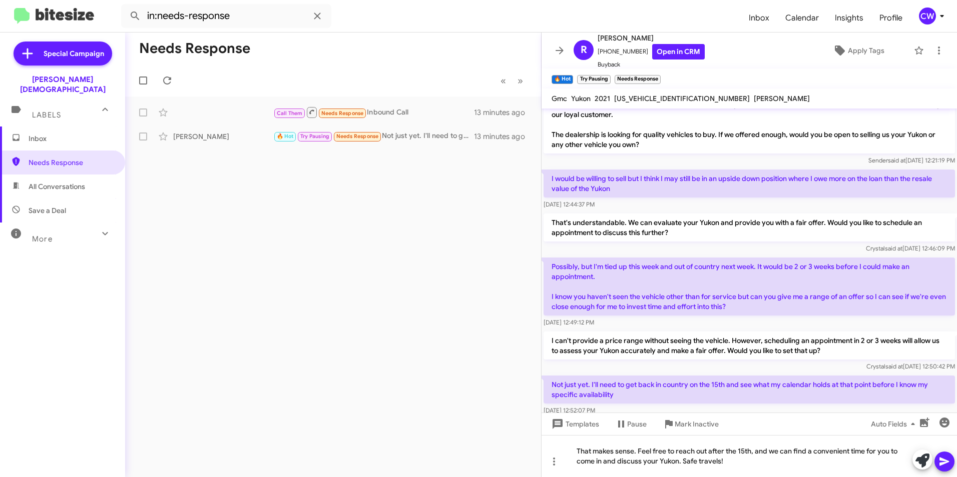
click at [941, 465] on icon at bounding box center [944, 462] width 10 height 9
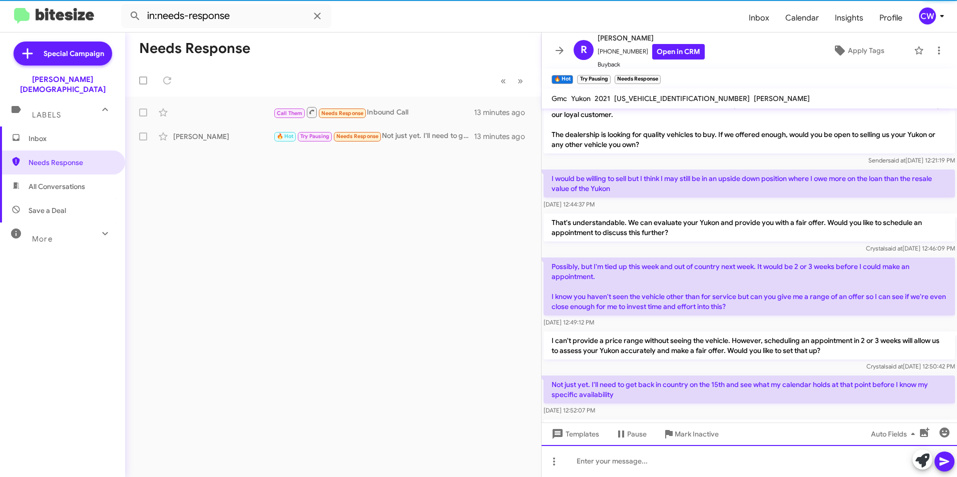
scroll to position [62, 0]
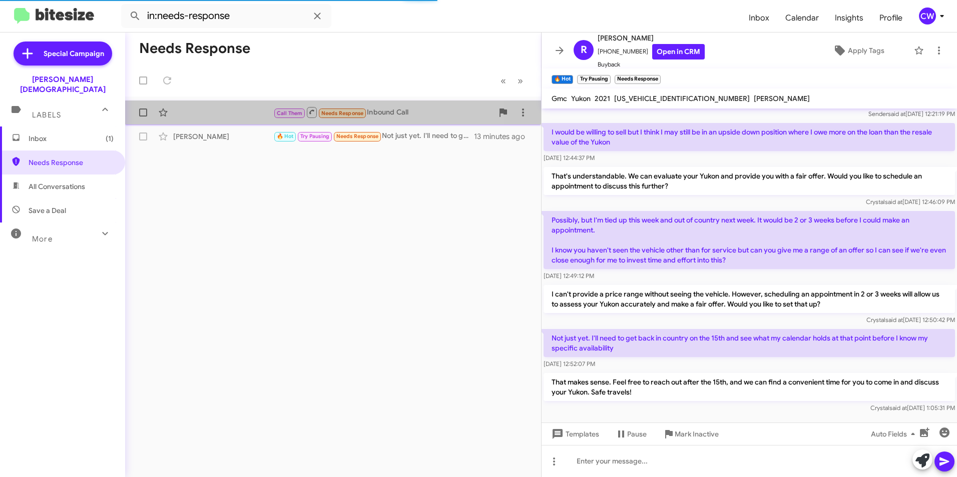
click at [332, 114] on span "Needs Response" at bounding box center [342, 113] width 43 height 7
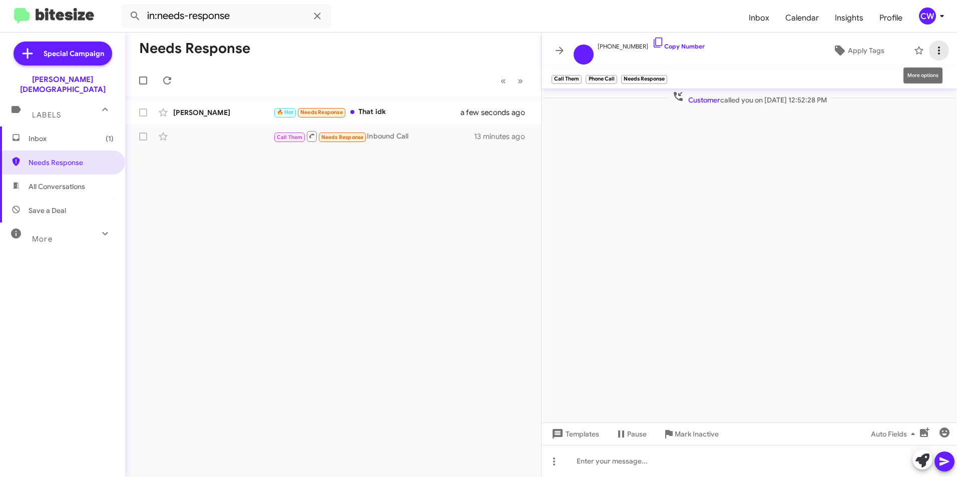
click at [937, 51] on icon at bounding box center [939, 51] width 12 height 12
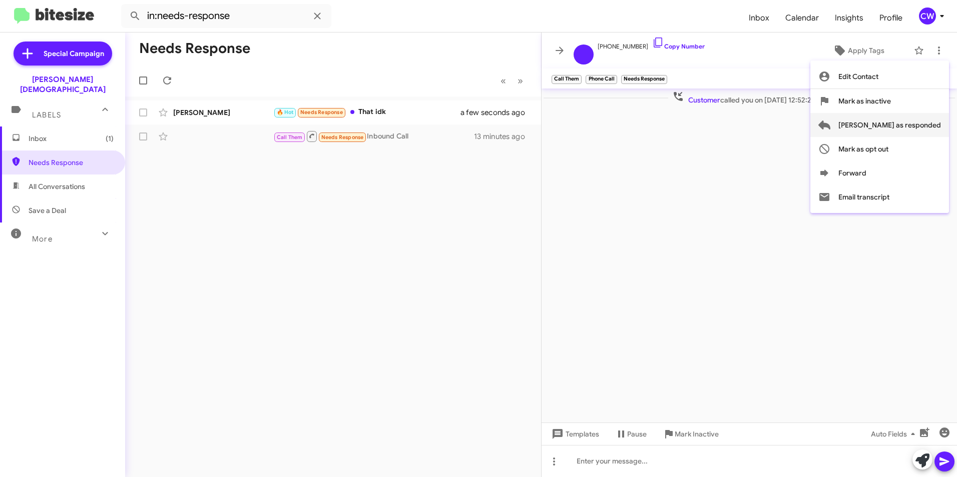
click at [922, 126] on span "[PERSON_NAME] as responded" at bounding box center [889, 125] width 103 height 24
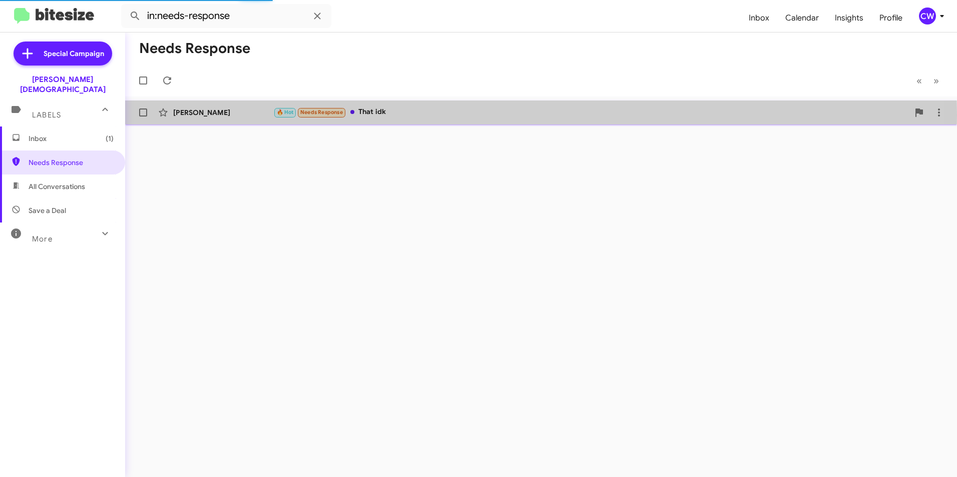
click at [378, 115] on div "🔥 Hot Needs Response That idk" at bounding box center [591, 113] width 636 height 12
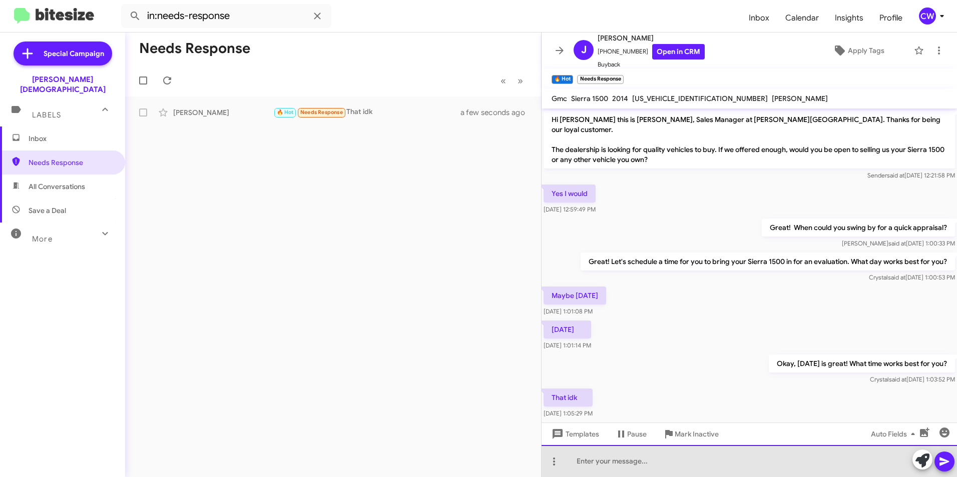
click at [656, 468] on div at bounding box center [748, 461] width 415 height 32
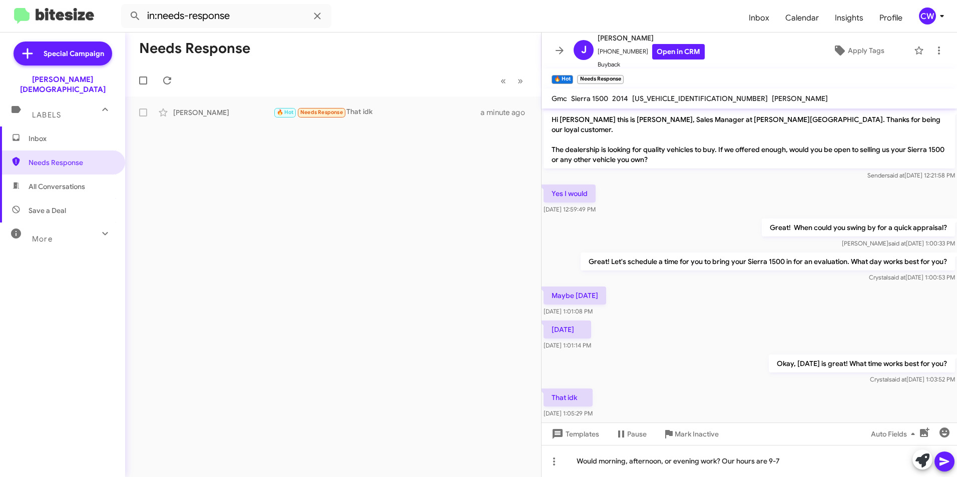
click at [946, 460] on icon at bounding box center [944, 462] width 10 height 9
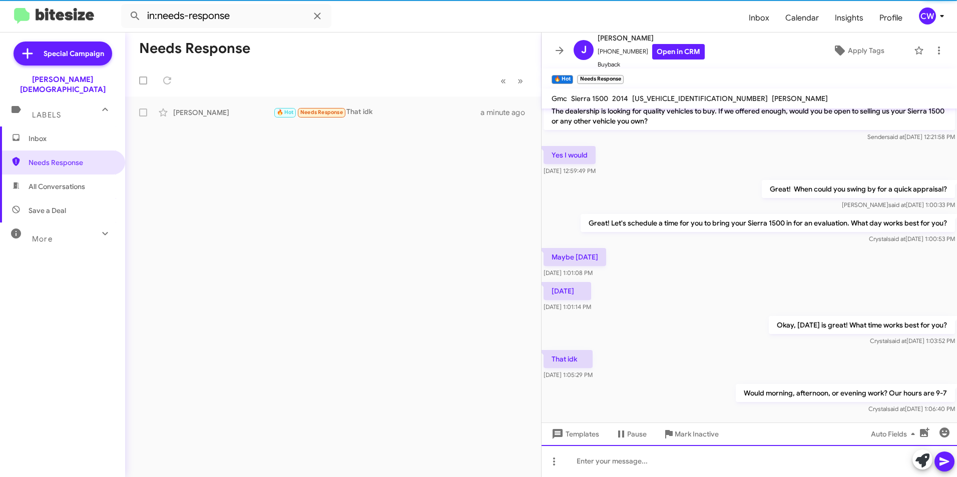
scroll to position [45, 0]
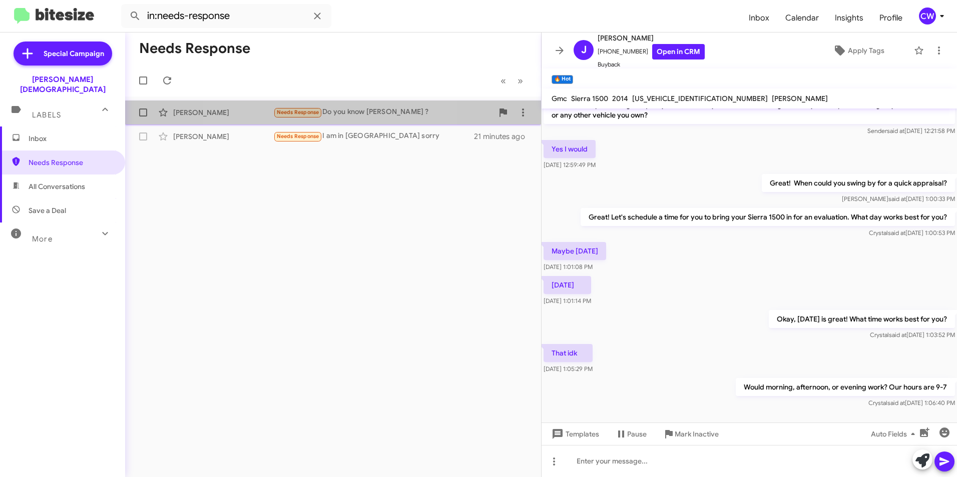
click at [308, 110] on span "Needs Response" at bounding box center [298, 112] width 43 height 7
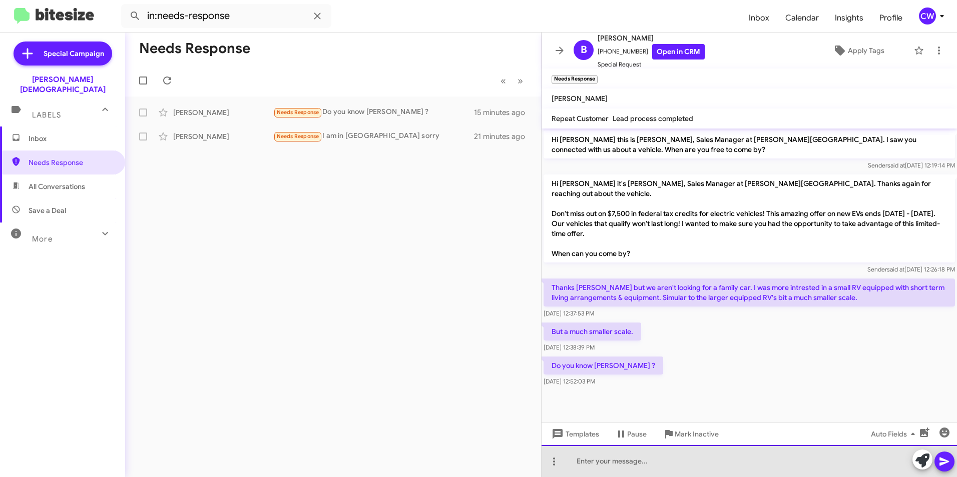
click at [598, 469] on div at bounding box center [748, 461] width 415 height 32
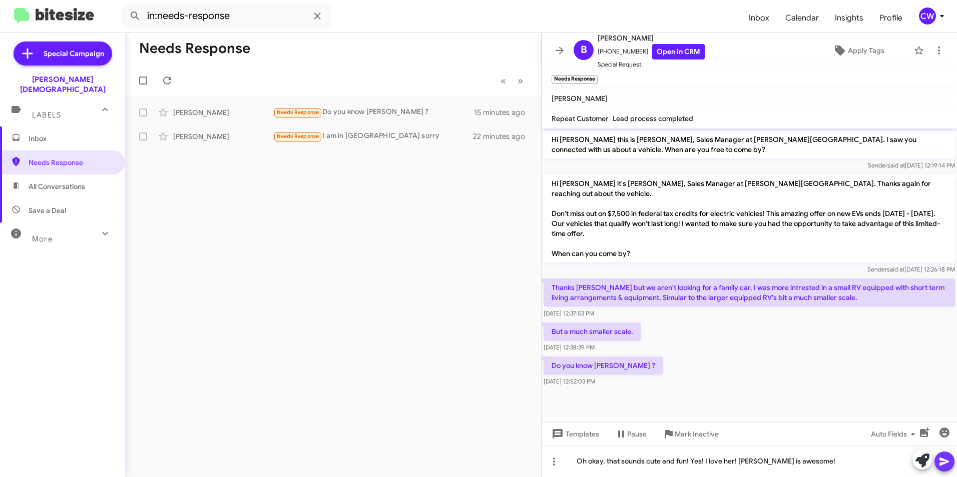
click at [945, 462] on icon at bounding box center [944, 462] width 12 height 12
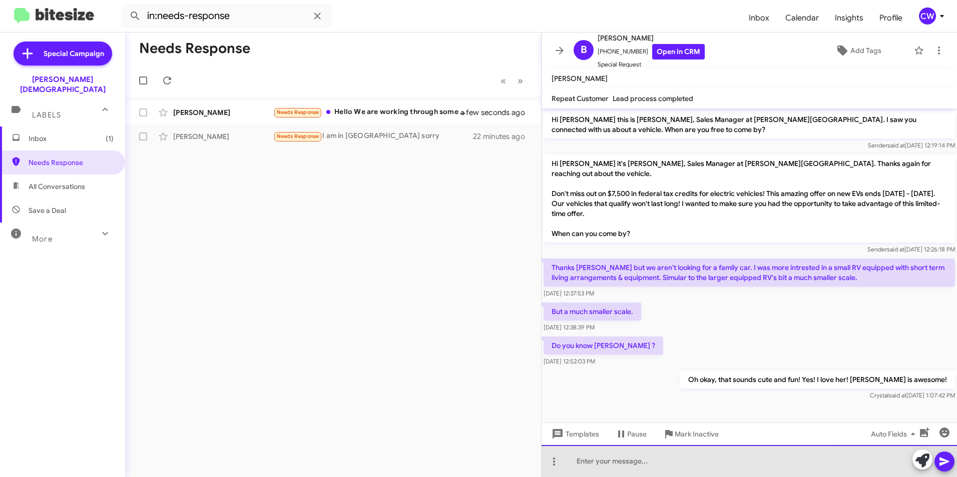
click at [640, 462] on div at bounding box center [748, 461] width 415 height 32
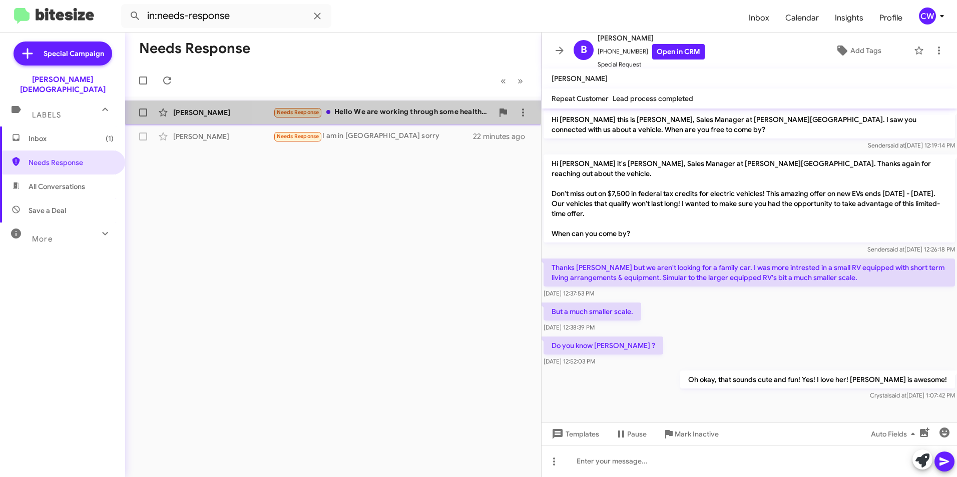
click at [435, 112] on div "Needs Response Hello We are working through some health surprises so we are goi…" at bounding box center [383, 113] width 220 height 12
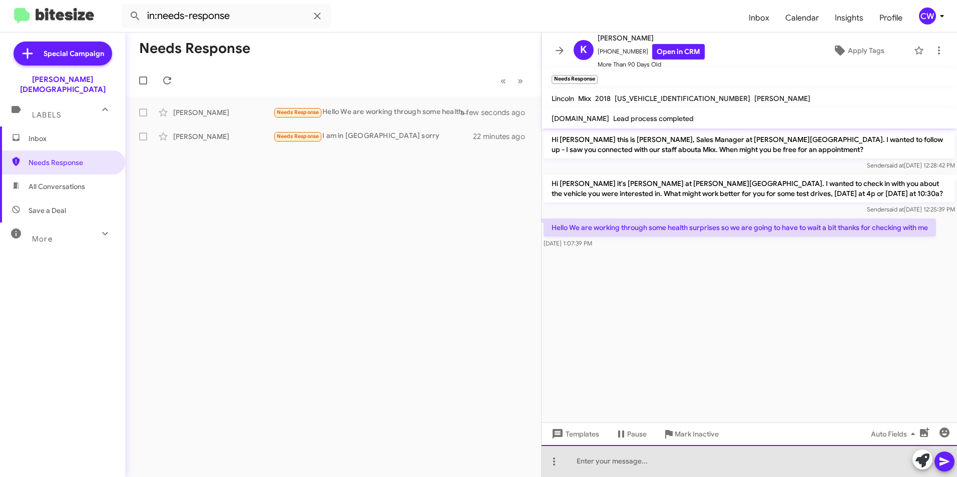
click at [662, 465] on div at bounding box center [748, 461] width 415 height 32
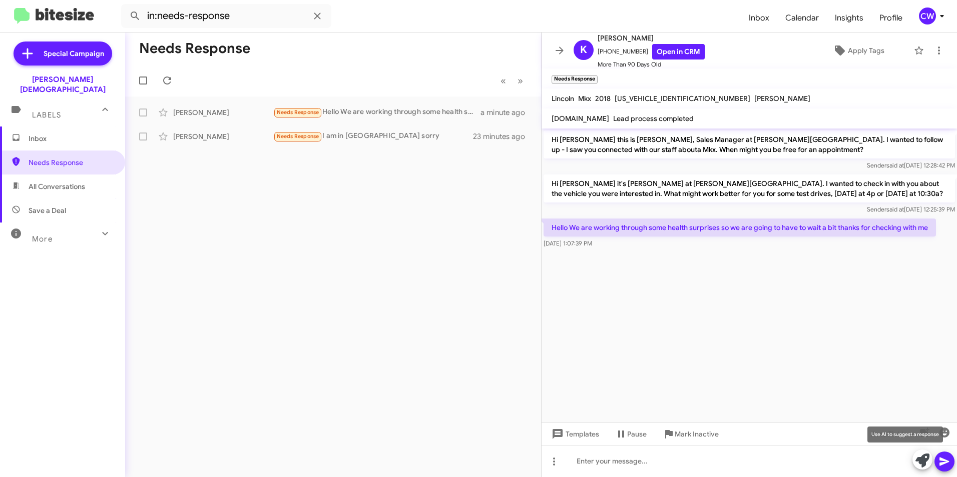
click at [923, 460] on icon at bounding box center [922, 461] width 14 height 14
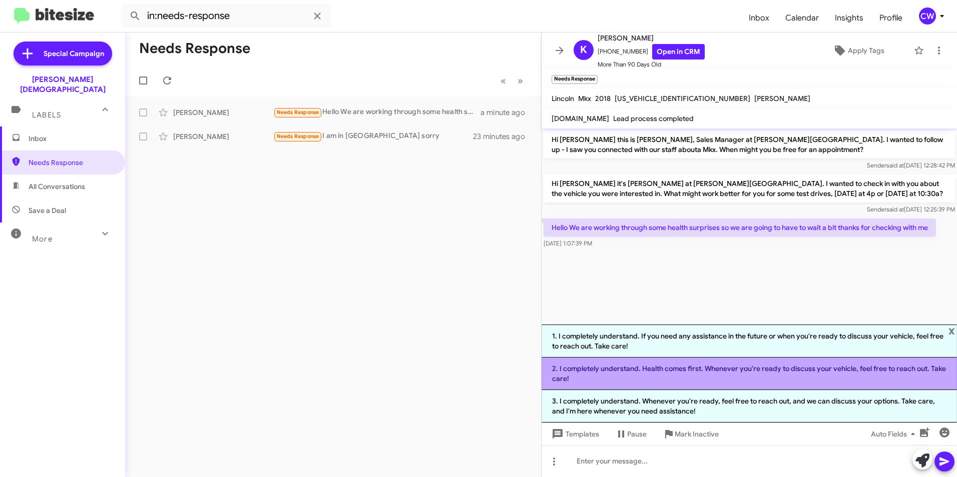
click at [809, 383] on li "2. I completely understand. Health comes first. Whenever you're ready to discus…" at bounding box center [748, 374] width 415 height 33
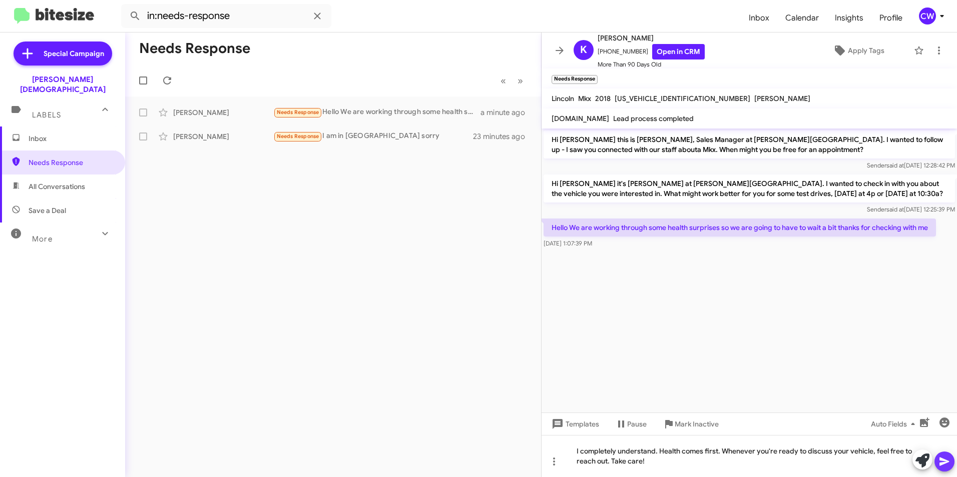
click at [937, 465] on button at bounding box center [944, 462] width 20 height 20
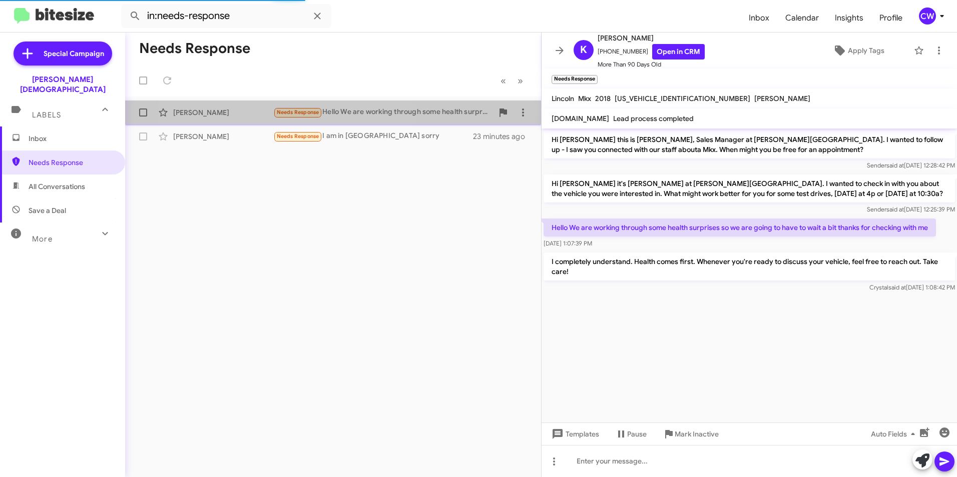
click at [286, 114] on span "Needs Response" at bounding box center [298, 112] width 43 height 7
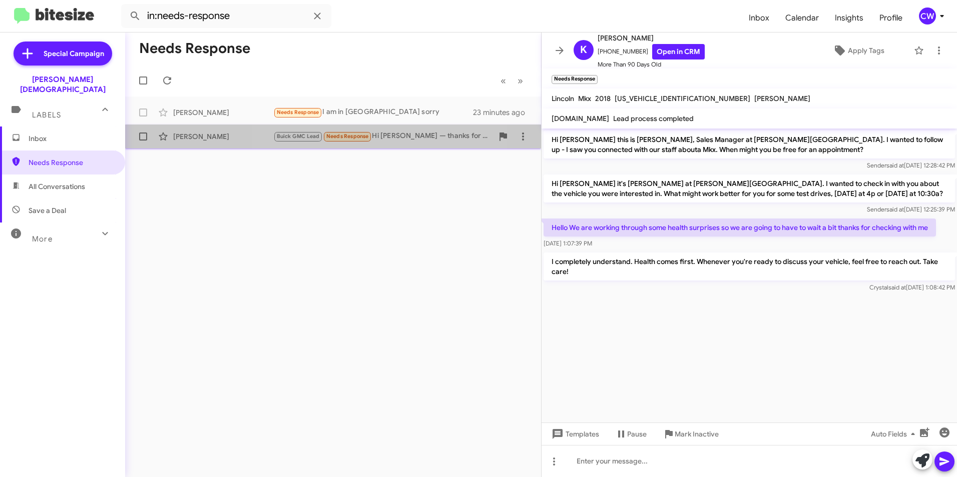
click at [341, 140] on span "Needs Response" at bounding box center [347, 136] width 43 height 7
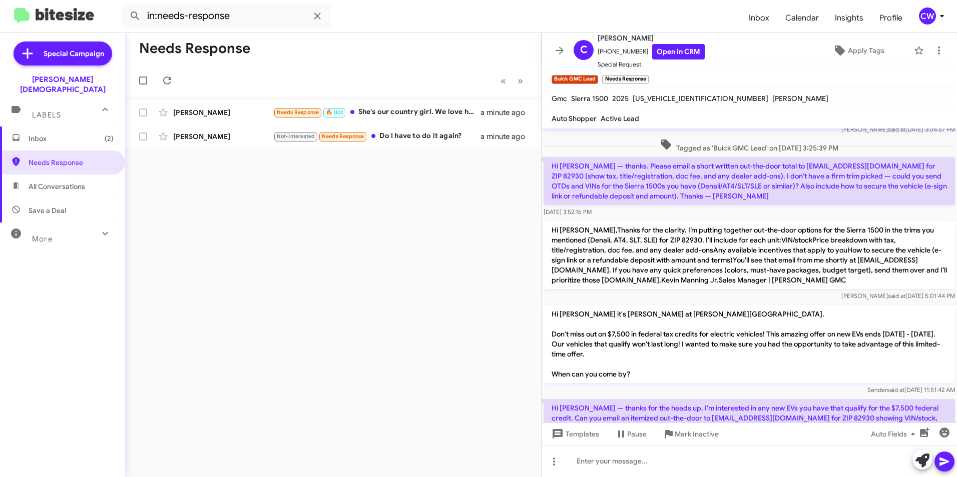
scroll to position [307, 0]
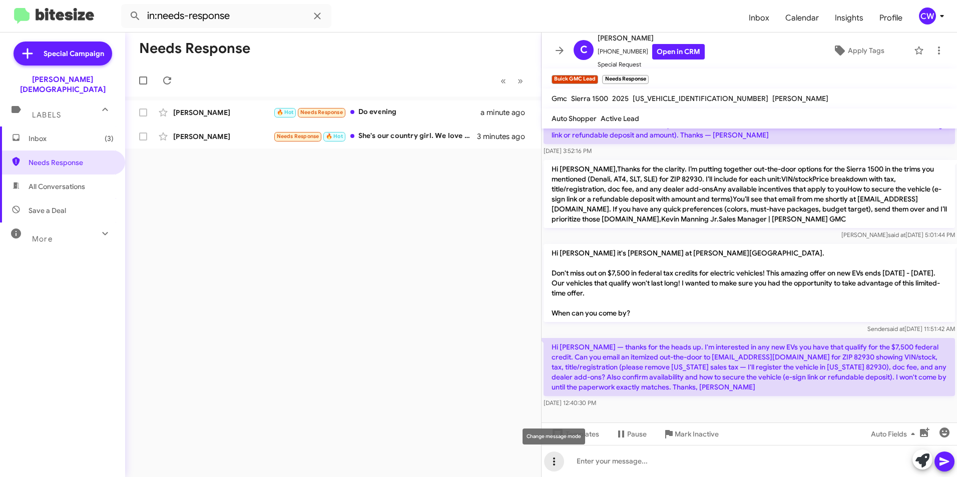
click at [553, 462] on icon at bounding box center [554, 462] width 12 height 12
click at [585, 438] on button "note" at bounding box center [575, 436] width 62 height 24
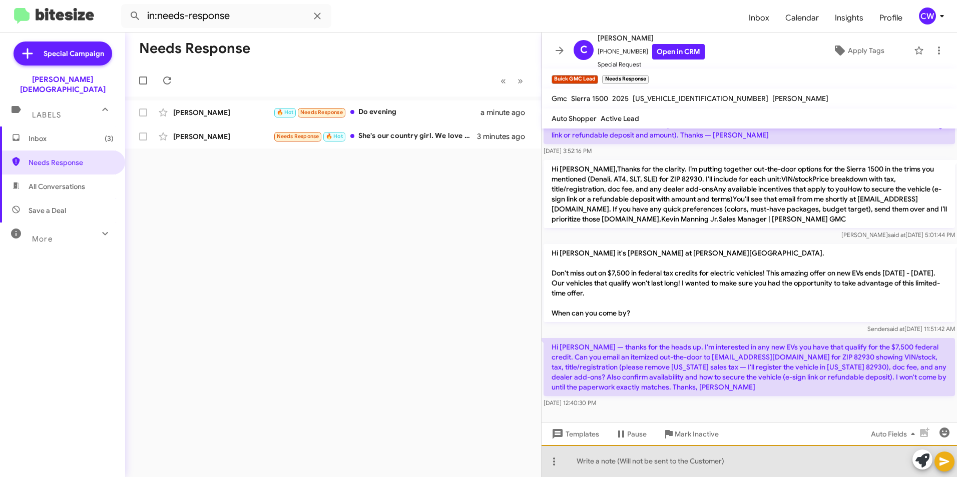
click at [612, 466] on div at bounding box center [748, 461] width 415 height 32
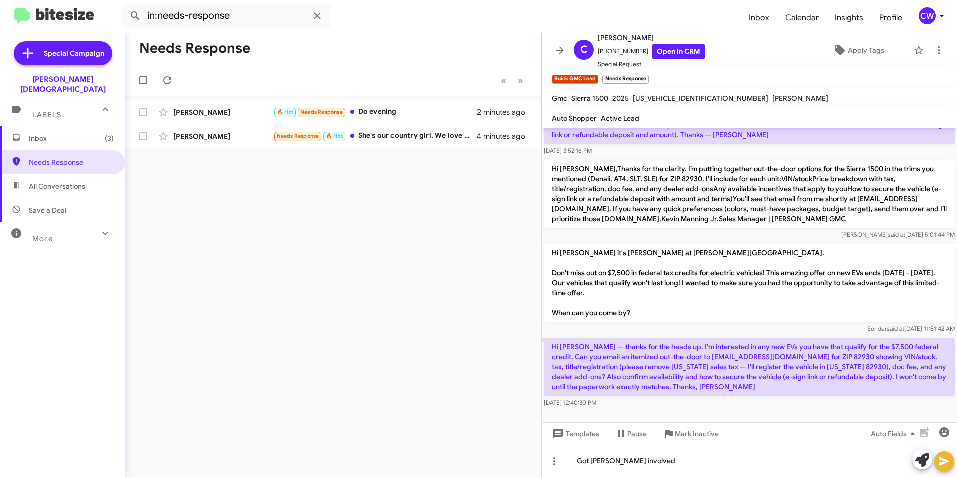
click at [947, 463] on icon at bounding box center [944, 462] width 12 height 12
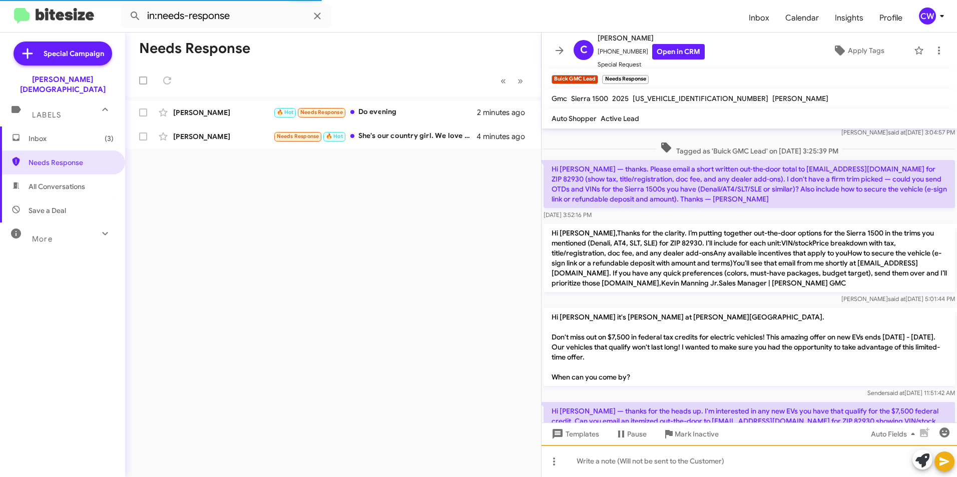
scroll to position [352, 0]
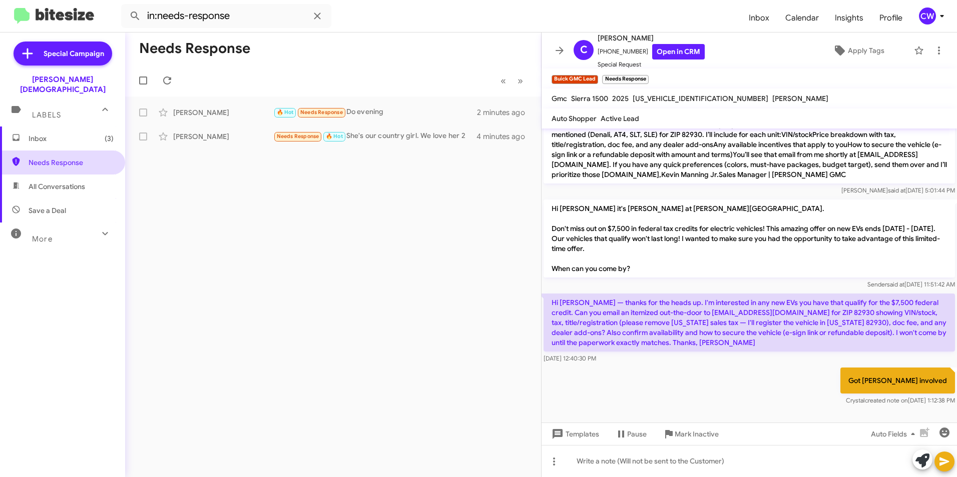
click at [70, 158] on span "Needs Response" at bounding box center [71, 163] width 85 height 10
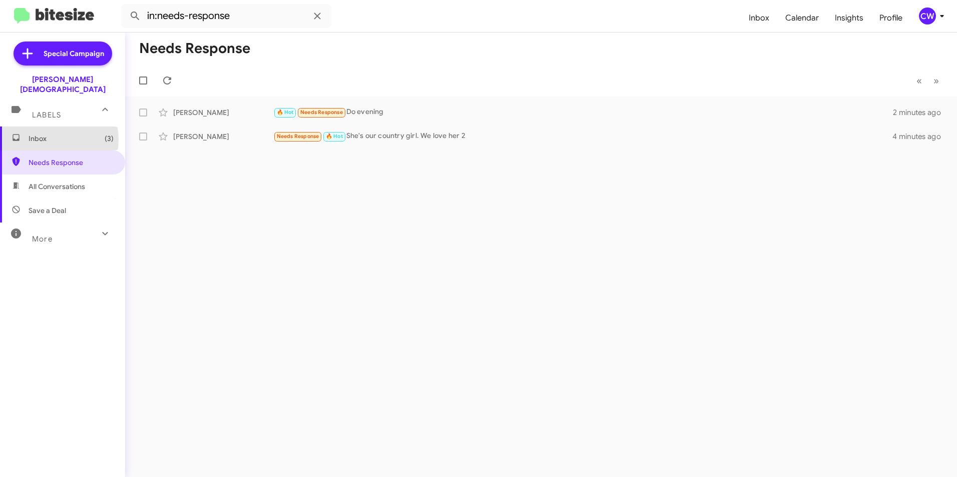
click at [46, 134] on span "Inbox (3)" at bounding box center [71, 139] width 85 height 10
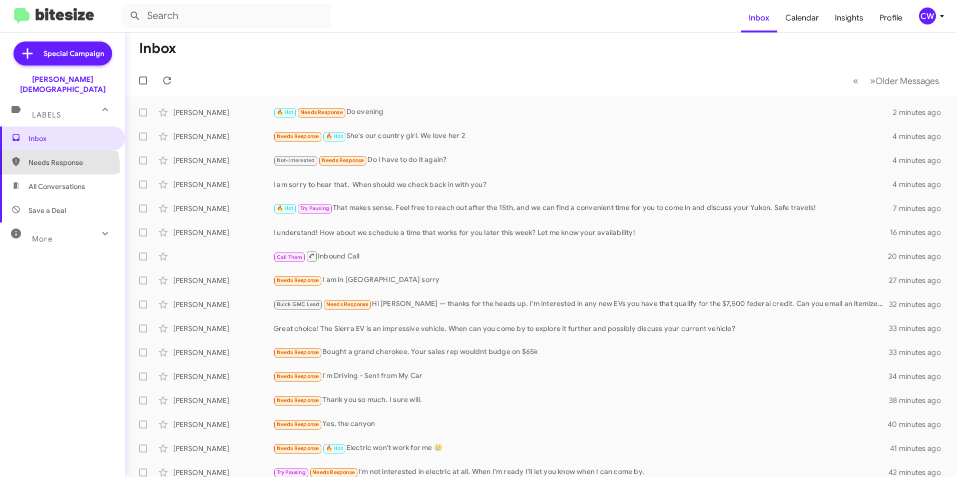
click at [56, 159] on span "Needs Response" at bounding box center [62, 163] width 125 height 24
type input "in:needs-response"
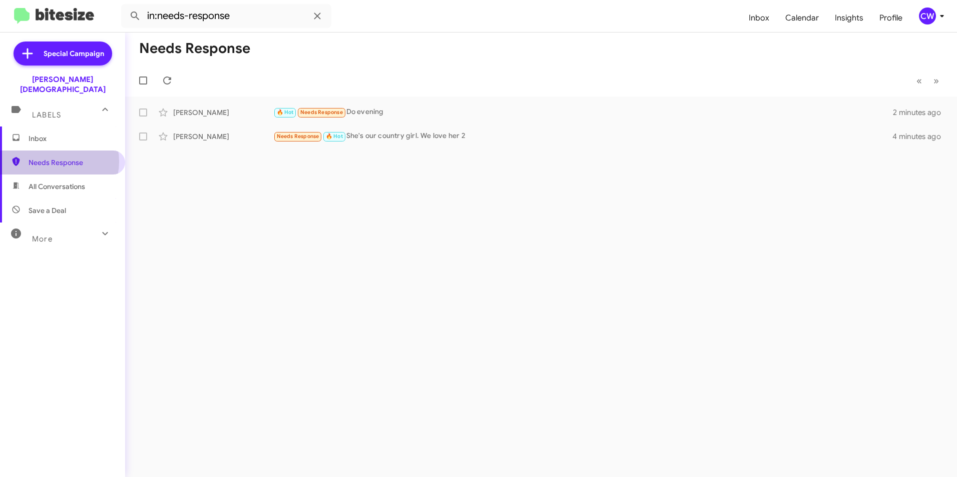
click at [55, 158] on span "Needs Response" at bounding box center [71, 163] width 85 height 10
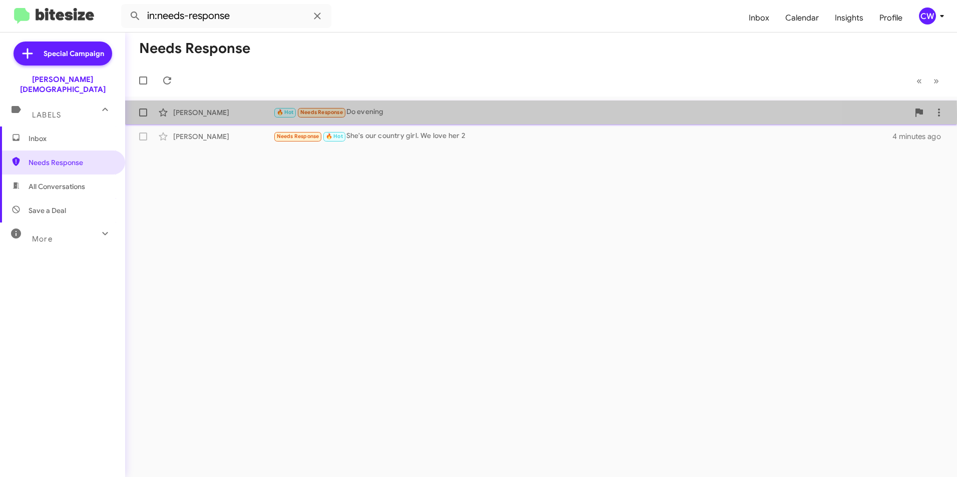
click at [327, 114] on span "Needs Response" at bounding box center [321, 112] width 43 height 7
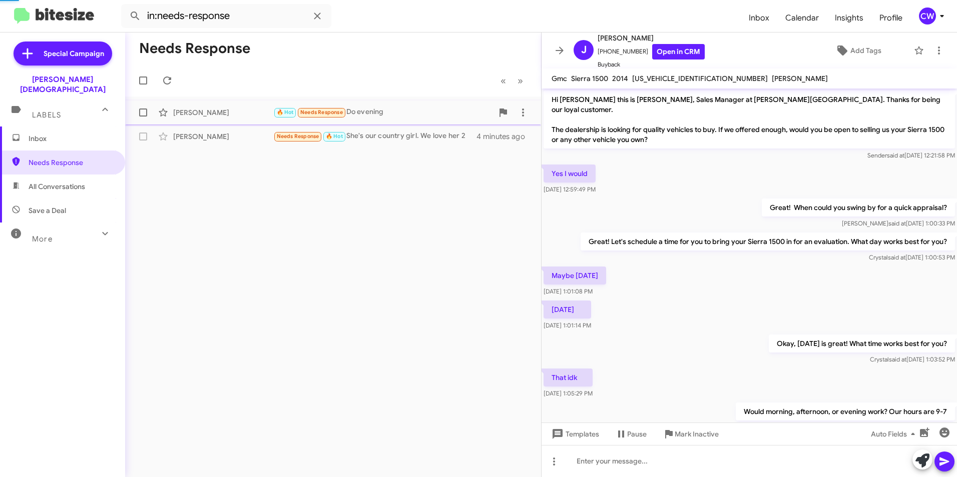
scroll to position [41, 0]
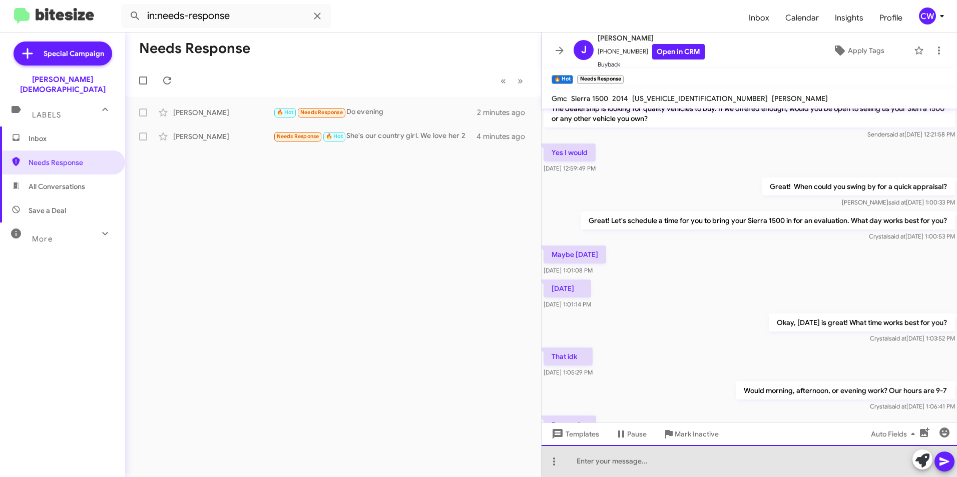
click at [648, 469] on div at bounding box center [748, 461] width 415 height 32
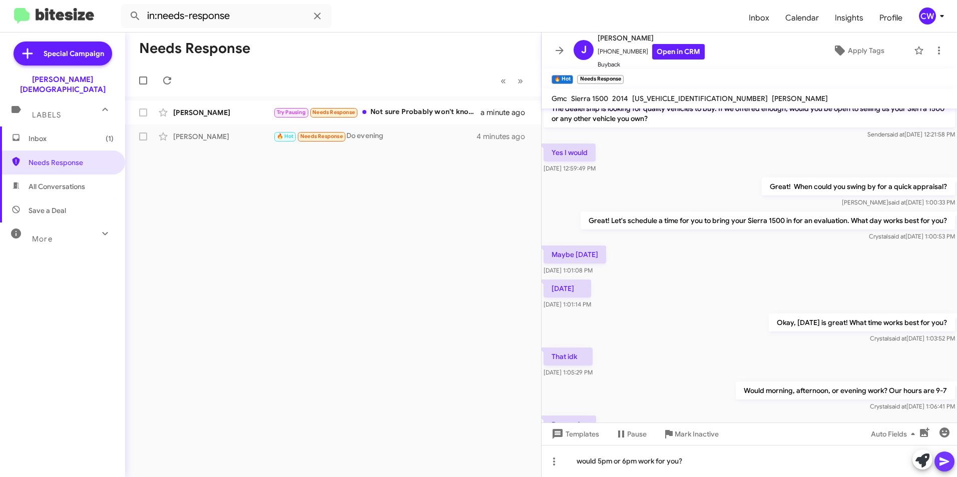
click at [947, 466] on icon at bounding box center [944, 462] width 12 height 12
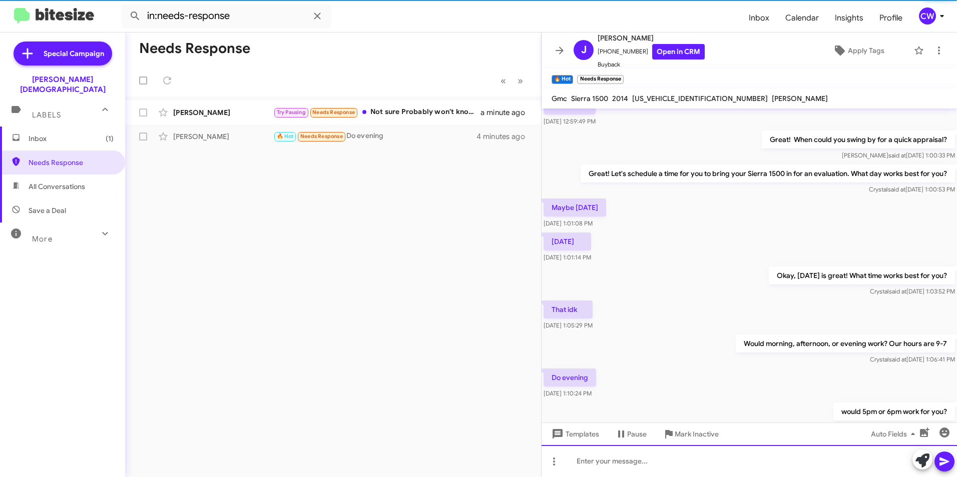
scroll to position [118, 0]
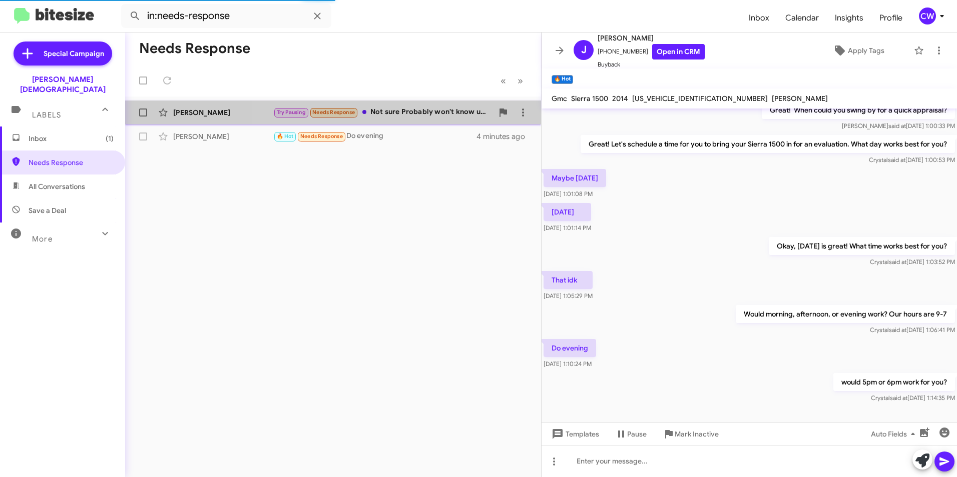
click at [397, 109] on div "Try Pausing Needs Response Not sure Probably won't know until after the first o…" at bounding box center [383, 113] width 220 height 12
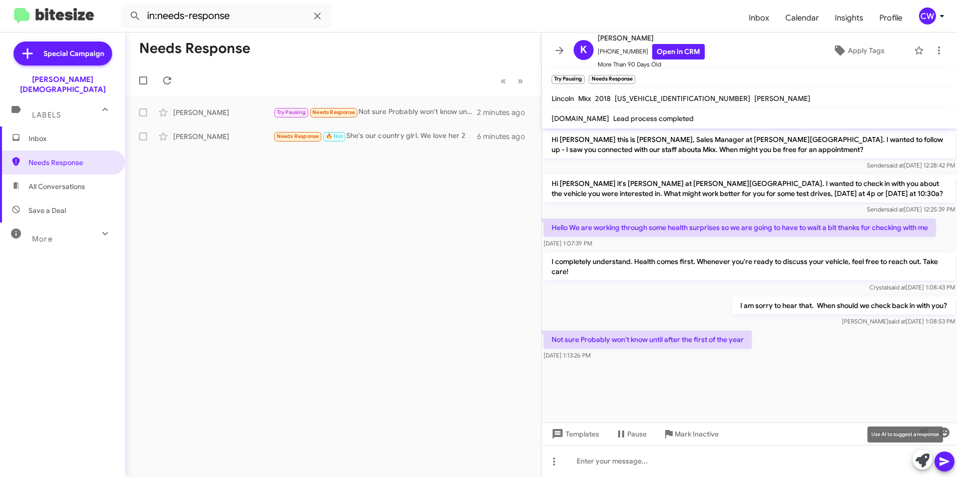
click at [925, 460] on icon at bounding box center [922, 461] width 14 height 14
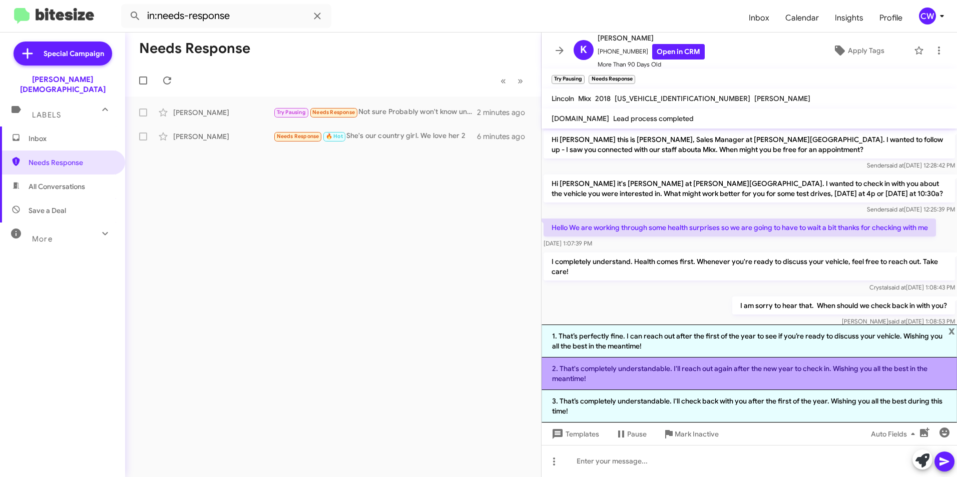
click at [729, 376] on li "2. That's completely understandable. I'll reach out again after the new year to…" at bounding box center [748, 374] width 415 height 33
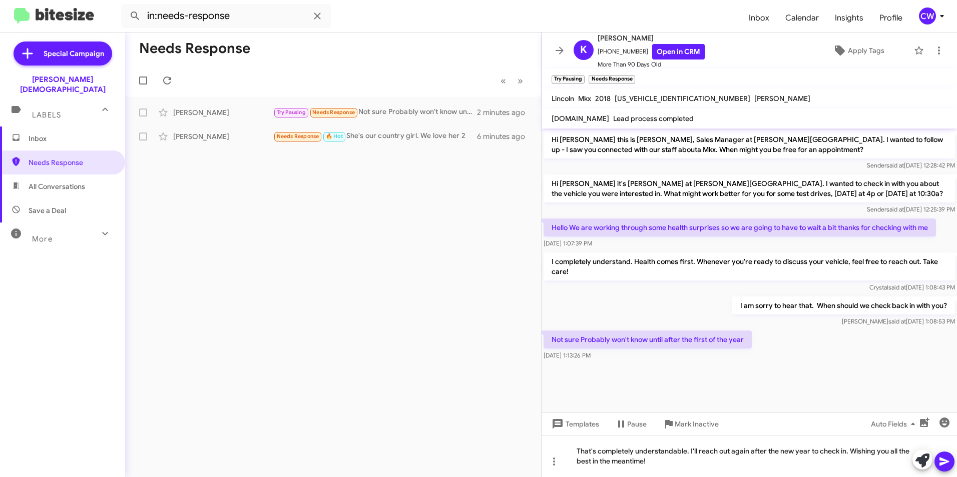
click at [948, 465] on icon at bounding box center [944, 462] width 12 height 12
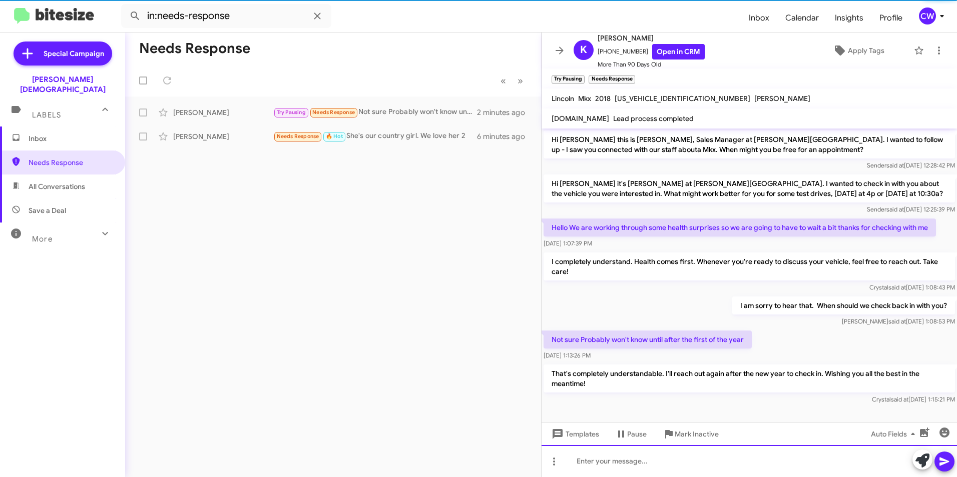
scroll to position [2, 0]
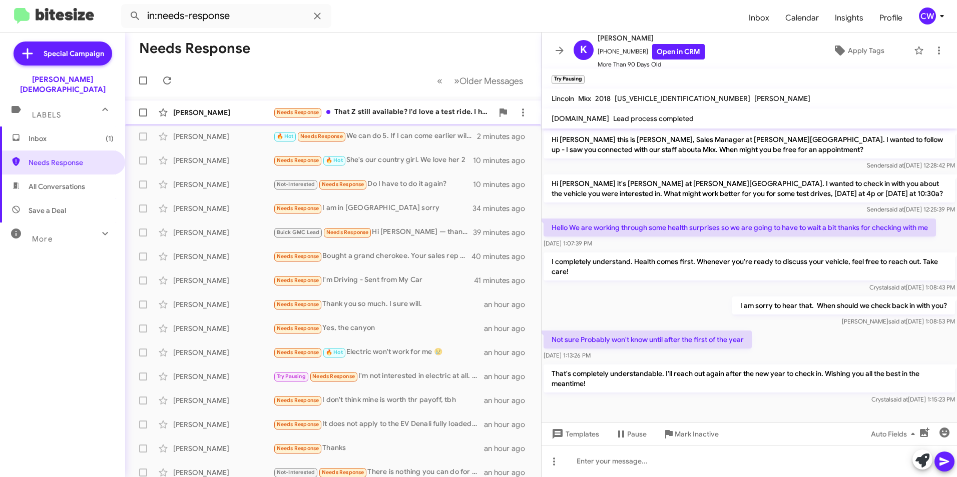
click at [381, 115] on div "Needs Response That Z still available? I'd love a test ride. I heard drifting o…" at bounding box center [383, 113] width 220 height 12
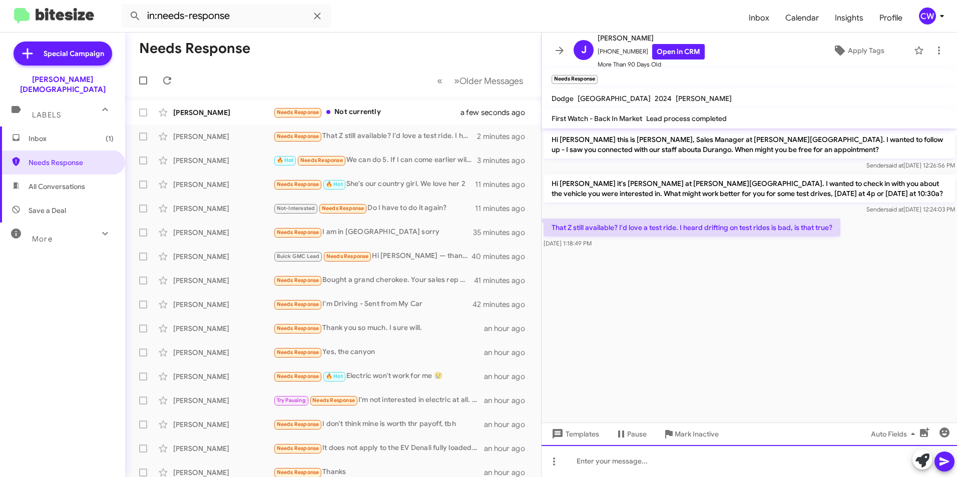
click at [633, 466] on div at bounding box center [748, 461] width 415 height 32
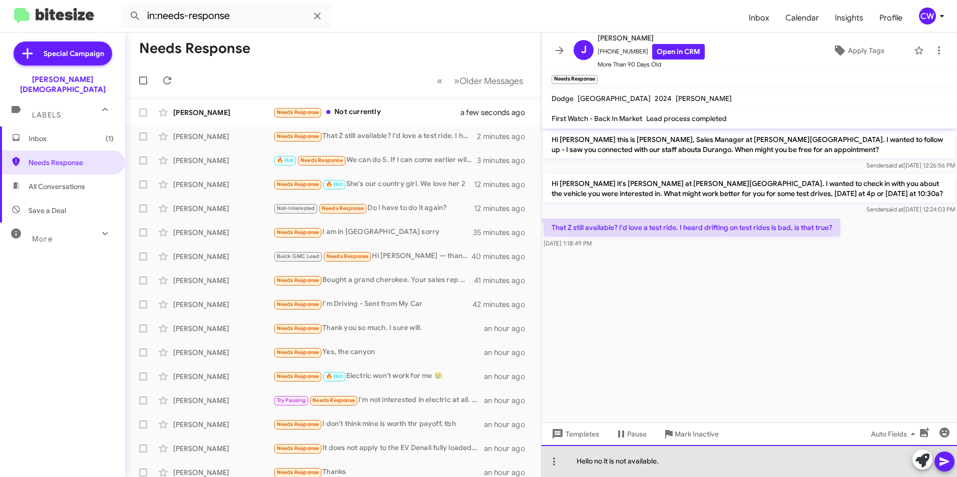
click at [594, 462] on div "Hello no it is not available." at bounding box center [748, 461] width 415 height 32
click at [628, 461] on div "Hello no it is not available." at bounding box center [748, 461] width 415 height 32
click at [594, 466] on div "Hello no it is no longer available." at bounding box center [748, 461] width 415 height 32
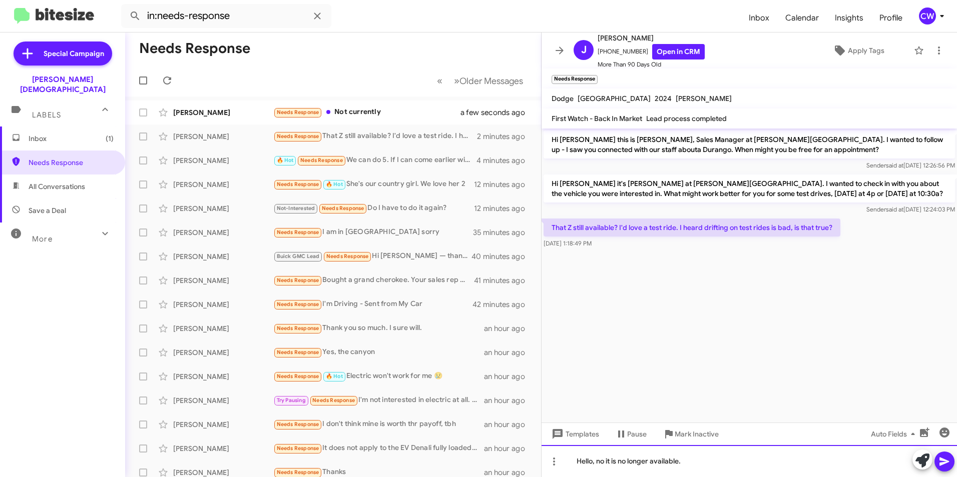
click at [692, 467] on div "Hello, no it is no longer available." at bounding box center [748, 461] width 415 height 32
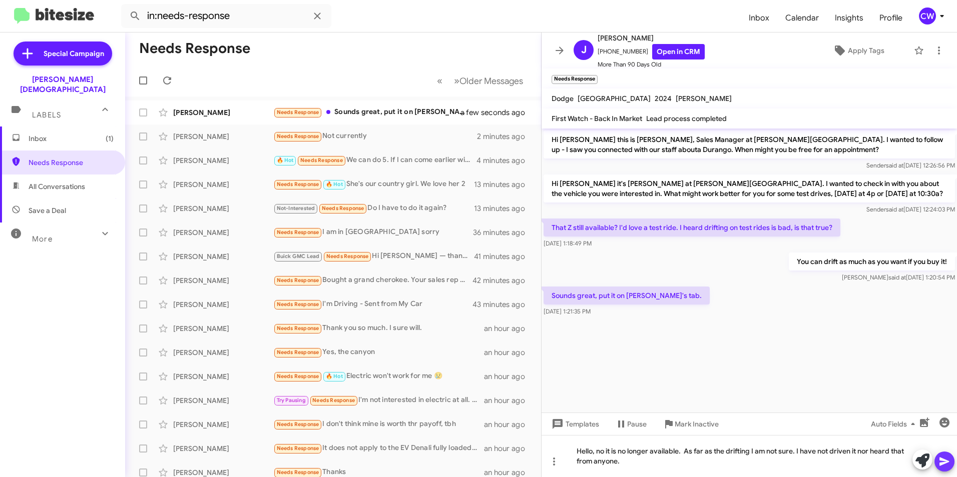
click at [940, 461] on icon at bounding box center [944, 462] width 10 height 9
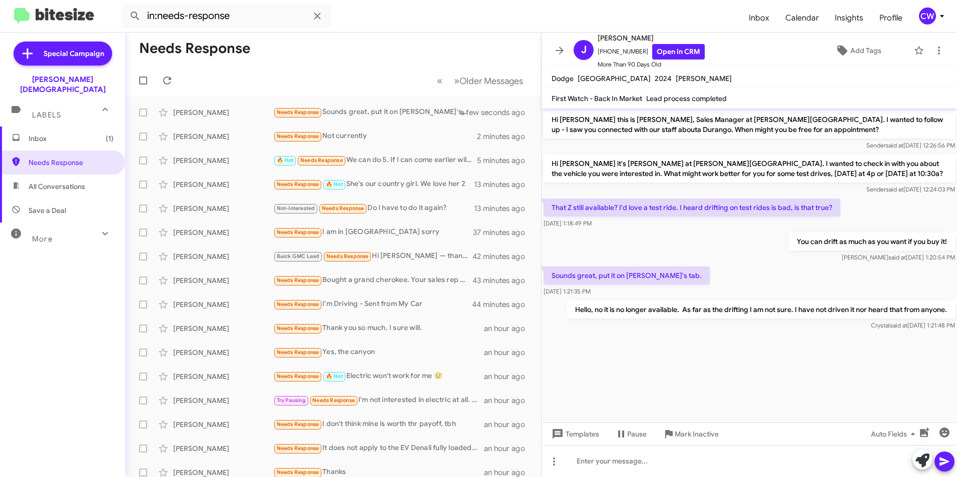
drag, startPoint x: 924, startPoint y: 244, endPoint x: 707, endPoint y: 281, distance: 219.8
click at [707, 281] on div "Sounds great, put it on Jessica's tab. Sep 30, 2025, 1:21:35 PM" at bounding box center [748, 282] width 415 height 34
drag, startPoint x: 920, startPoint y: 242, endPoint x: 822, endPoint y: 239, distance: 98.6
click at [822, 239] on p "You can drift as much as you want if you buy it!" at bounding box center [872, 242] width 166 height 18
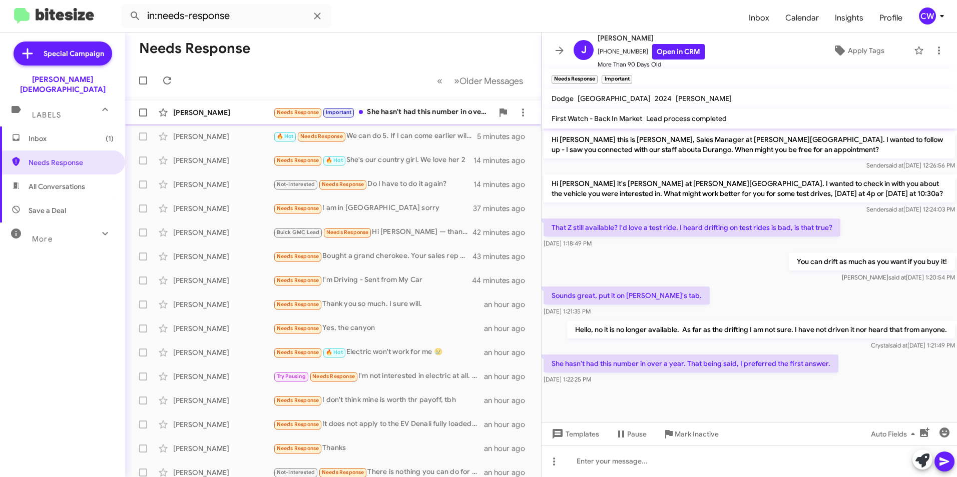
click at [390, 109] on div "Needs Response Important She hasn't had this number in over a year. That being …" at bounding box center [383, 113] width 220 height 12
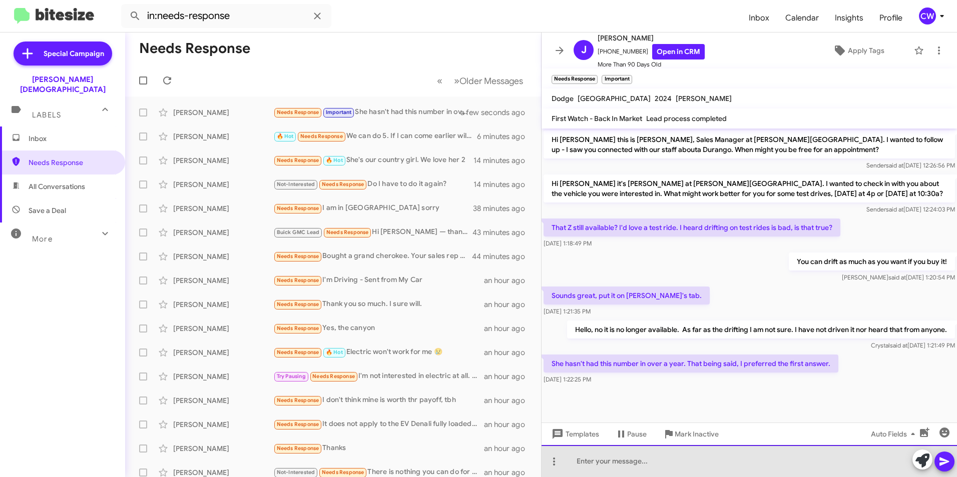
click at [652, 468] on div at bounding box center [748, 461] width 415 height 32
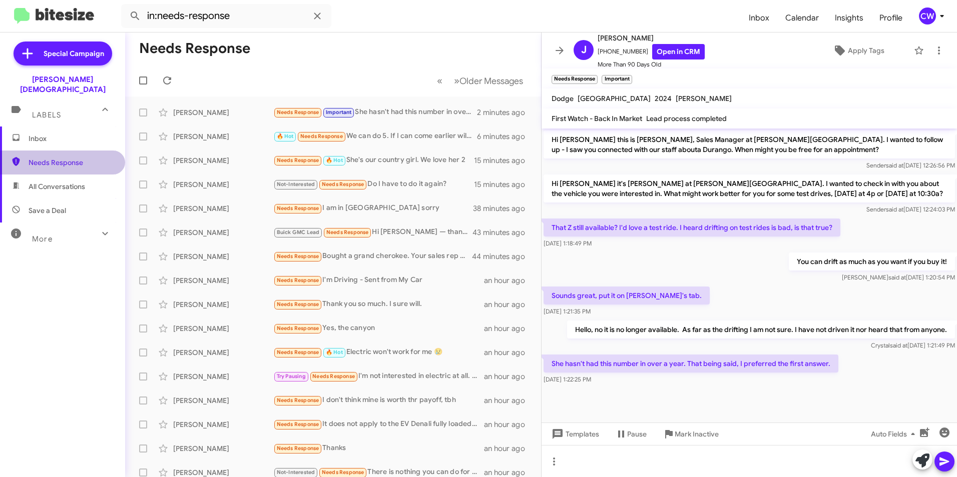
click at [77, 151] on span "Needs Response" at bounding box center [62, 163] width 125 height 24
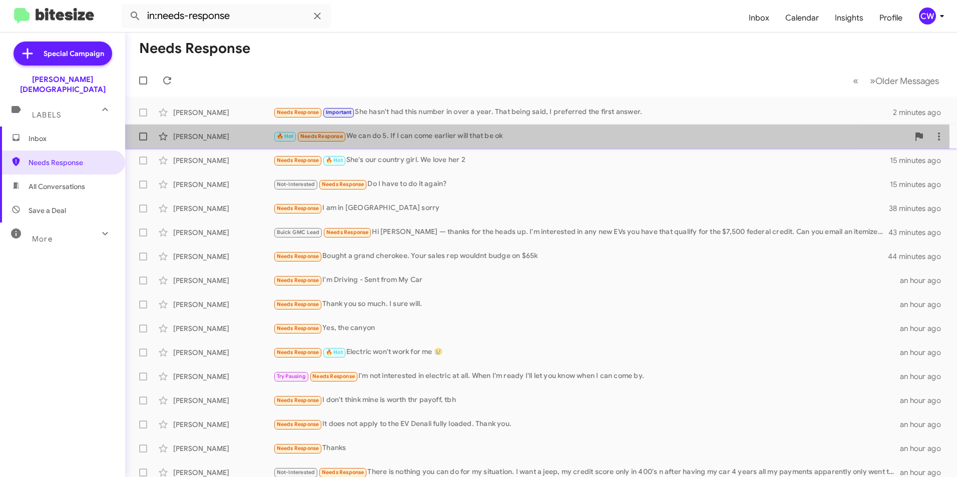
click at [331, 139] on span "Needs Response" at bounding box center [321, 136] width 43 height 7
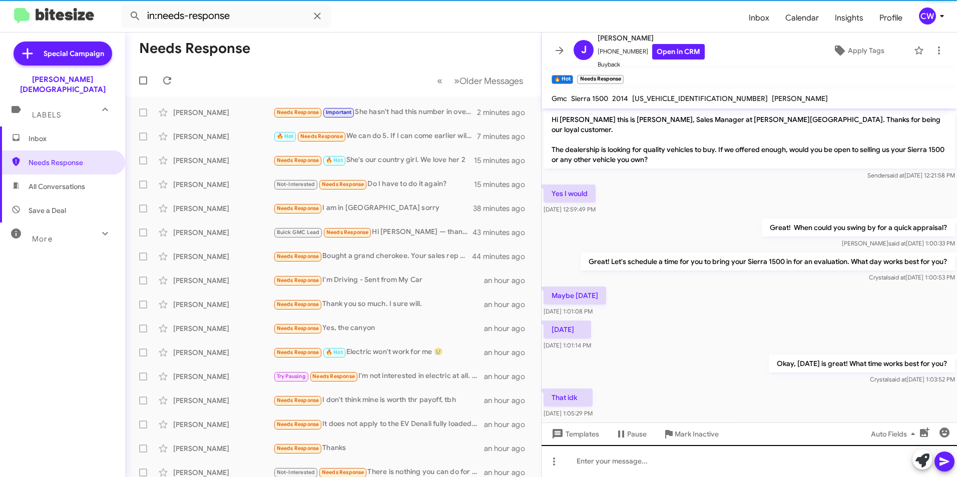
scroll to position [134, 0]
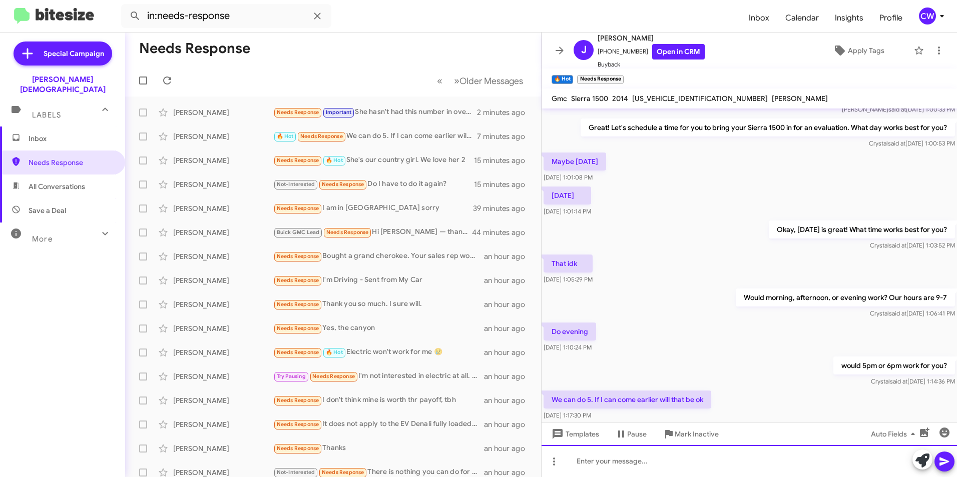
click at [647, 462] on div at bounding box center [748, 461] width 415 height 32
click at [555, 465] on icon at bounding box center [554, 462] width 12 height 12
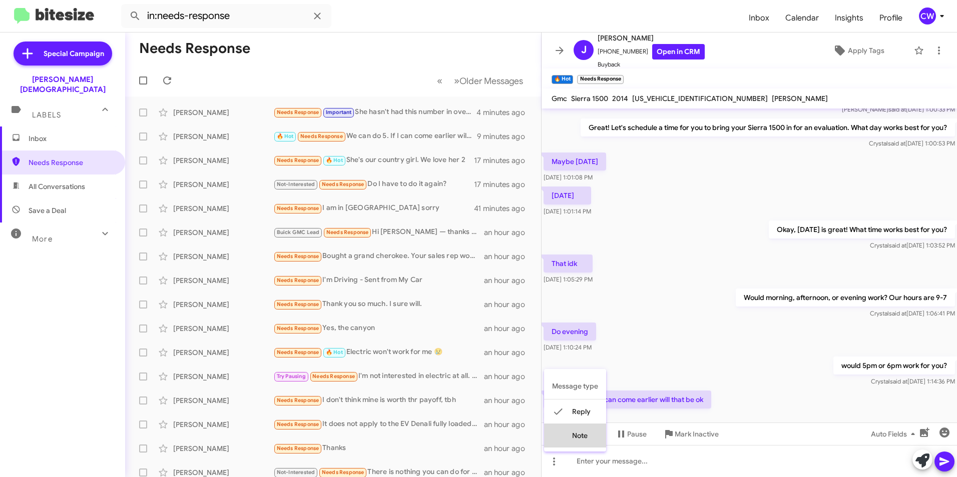
click at [578, 437] on button "note" at bounding box center [575, 436] width 62 height 24
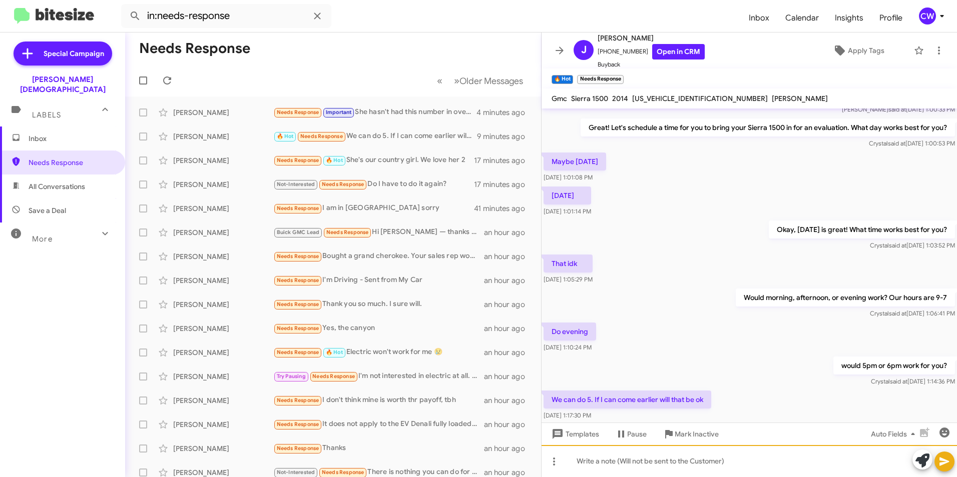
click at [584, 465] on div at bounding box center [748, 461] width 415 height 32
drag, startPoint x: 651, startPoint y: 465, endPoint x: 724, endPoint y: 467, distance: 73.1
click at [724, 467] on div "Appointment scheduled and passed on to Adrianna." at bounding box center [748, 461] width 415 height 32
click at [621, 463] on div "Appointment scheduled and passed on to Adrianna." at bounding box center [748, 461] width 415 height 32
click at [947, 464] on icon at bounding box center [944, 462] width 12 height 12
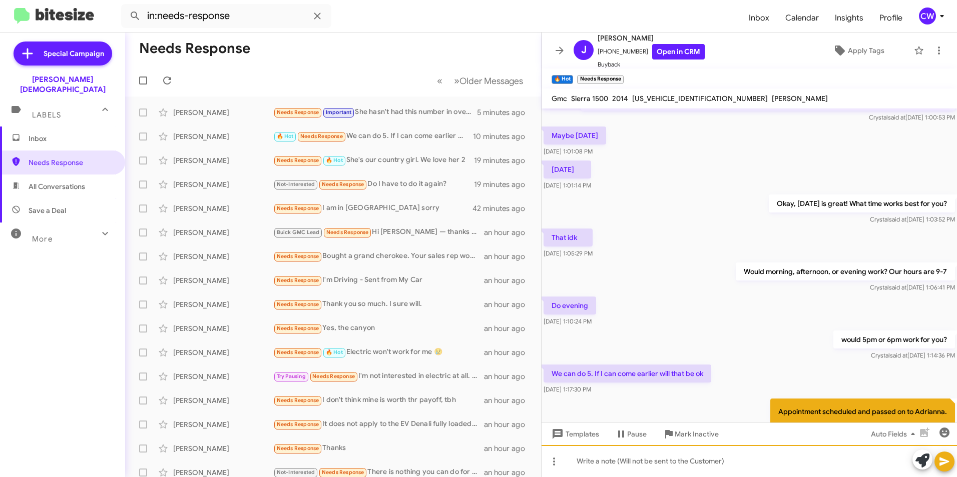
scroll to position [199, 0]
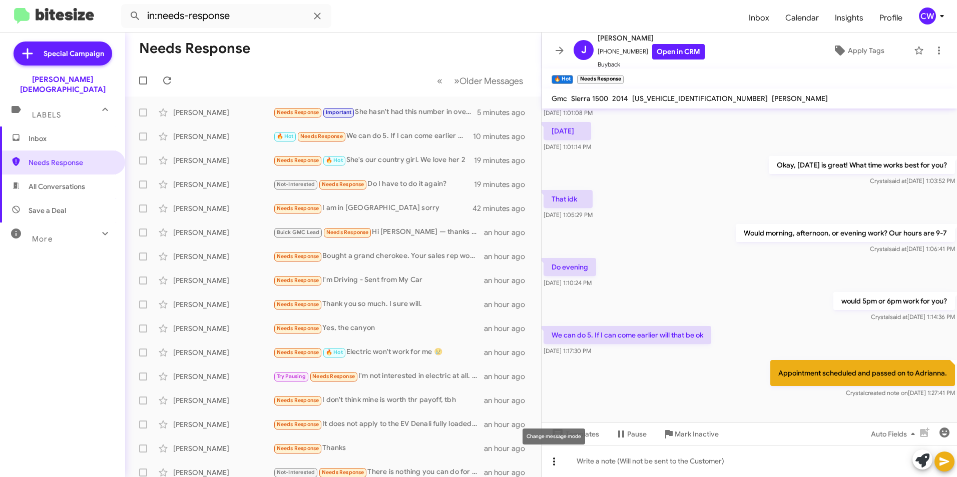
click at [553, 460] on icon at bounding box center [554, 462] width 12 height 12
click at [558, 437] on icon at bounding box center [558, 436] width 9 height 7
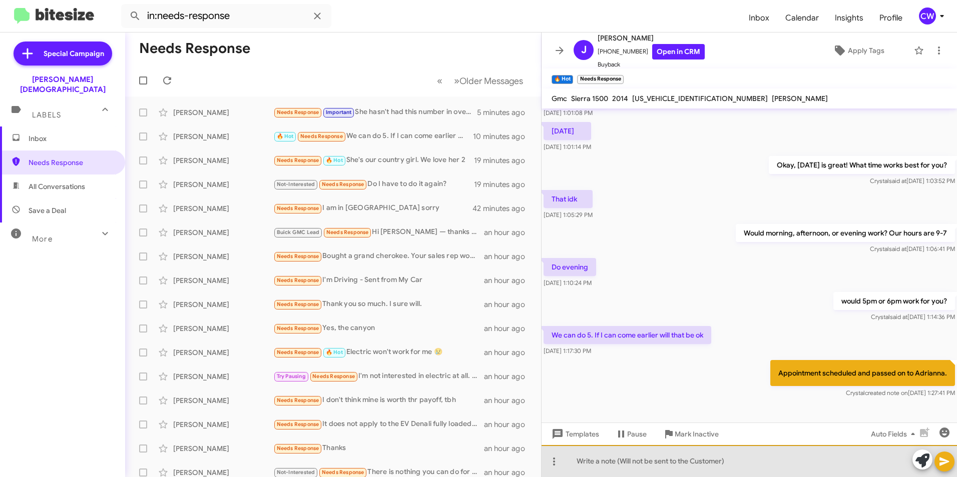
click at [573, 463] on div at bounding box center [748, 461] width 415 height 32
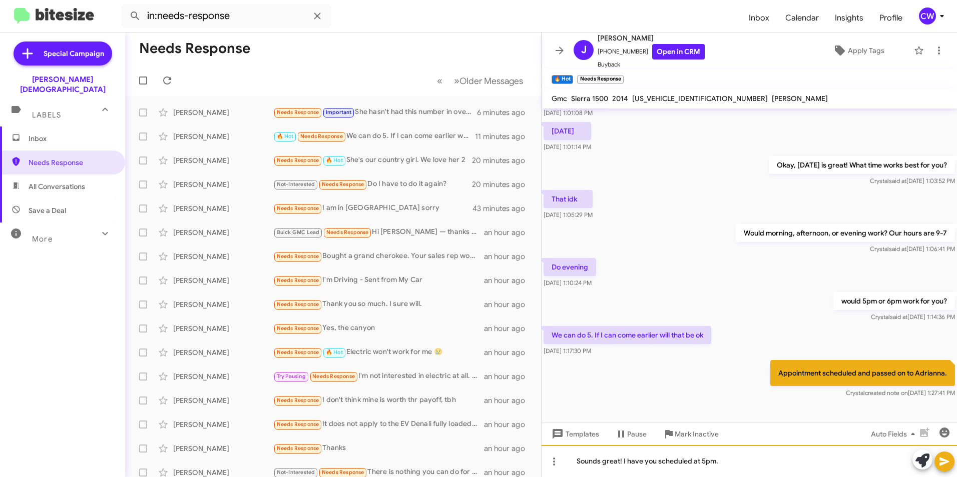
click at [714, 464] on div "Sounds great! I have you scheduled at 5pm." at bounding box center [748, 461] width 415 height 32
click at [943, 464] on icon at bounding box center [944, 462] width 10 height 9
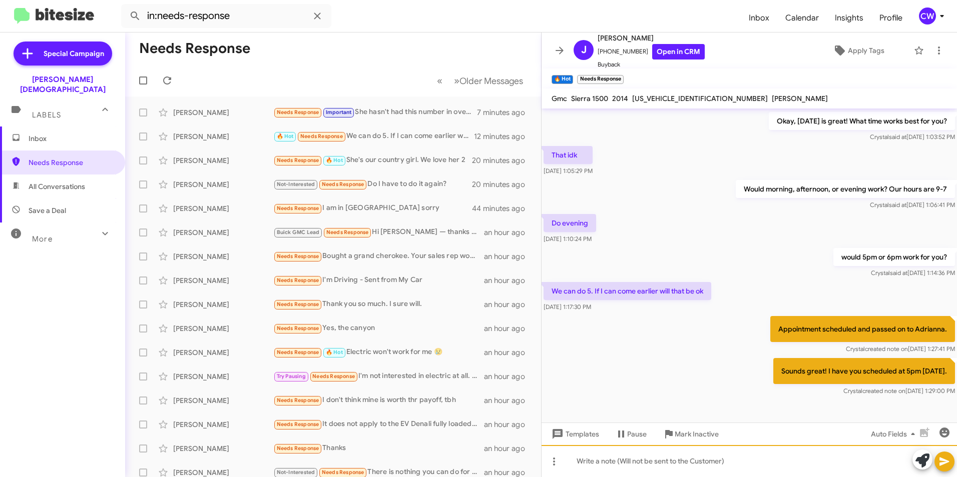
scroll to position [243, 0]
click at [553, 461] on icon at bounding box center [554, 462] width 2 height 8
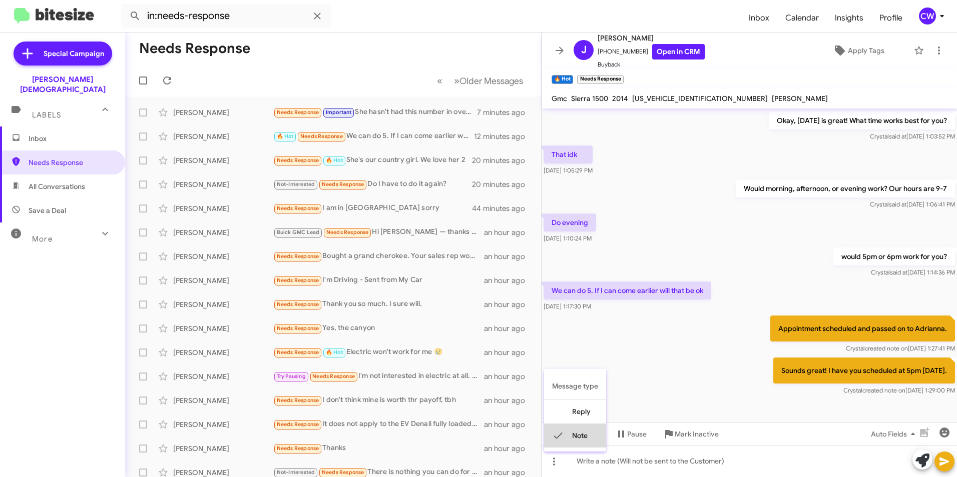
click at [570, 436] on button "note" at bounding box center [575, 436] width 62 height 24
drag, startPoint x: 938, startPoint y: 358, endPoint x: 788, endPoint y: 355, distance: 150.2
click at [799, 358] on p "Sounds great! I have you scheduled at 5pm on Friday." at bounding box center [864, 371] width 182 height 26
drag, startPoint x: 769, startPoint y: 356, endPoint x: 798, endPoint y: 360, distance: 29.3
click at [798, 360] on p "Sounds great! I have you scheduled at 5pm on Friday." at bounding box center [864, 371] width 182 height 26
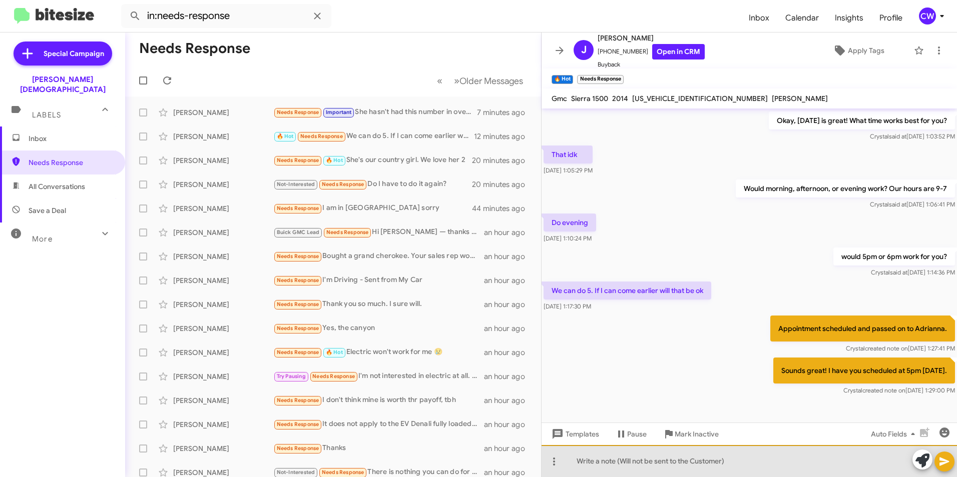
click at [696, 463] on div at bounding box center [748, 461] width 415 height 32
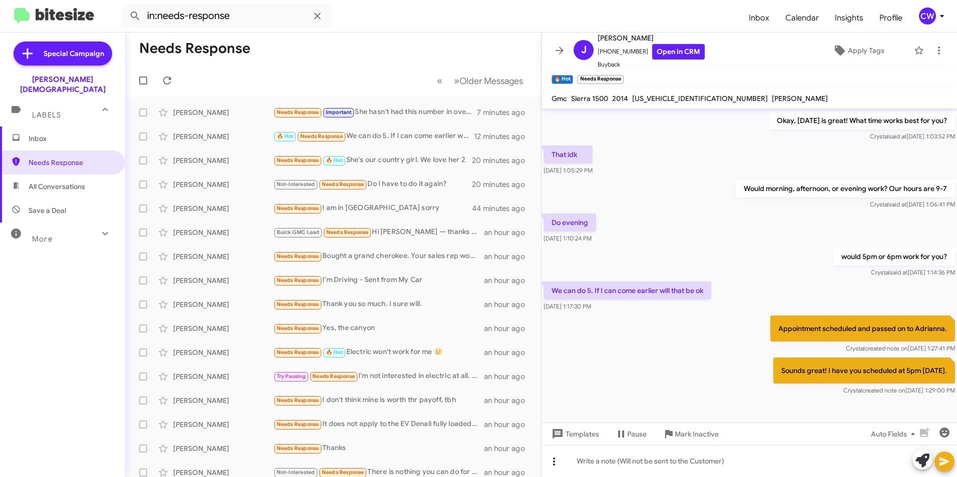
click at [549, 461] on icon at bounding box center [554, 462] width 12 height 12
click at [559, 441] on icon at bounding box center [558, 436] width 12 height 12
click at [554, 463] on icon at bounding box center [554, 462] width 2 height 8
click at [578, 412] on button "reply" at bounding box center [575, 412] width 62 height 24
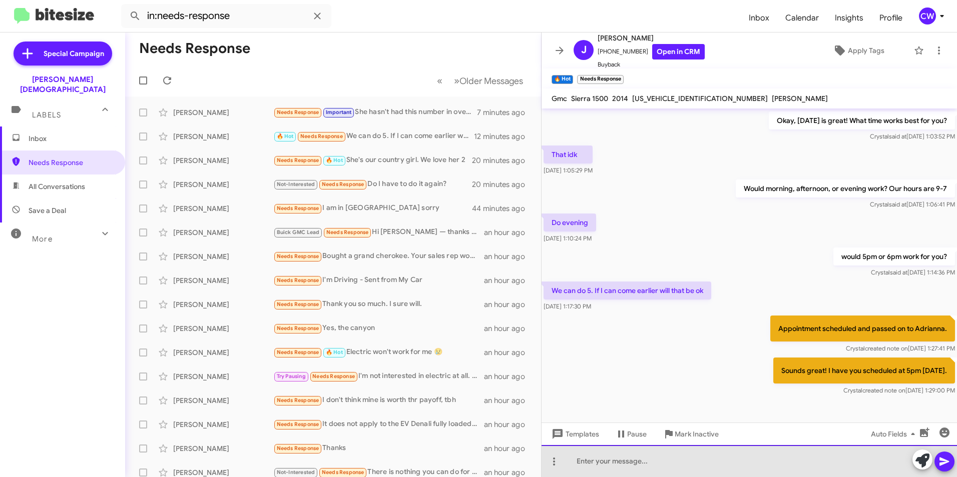
click at [599, 462] on div at bounding box center [748, 461] width 415 height 32
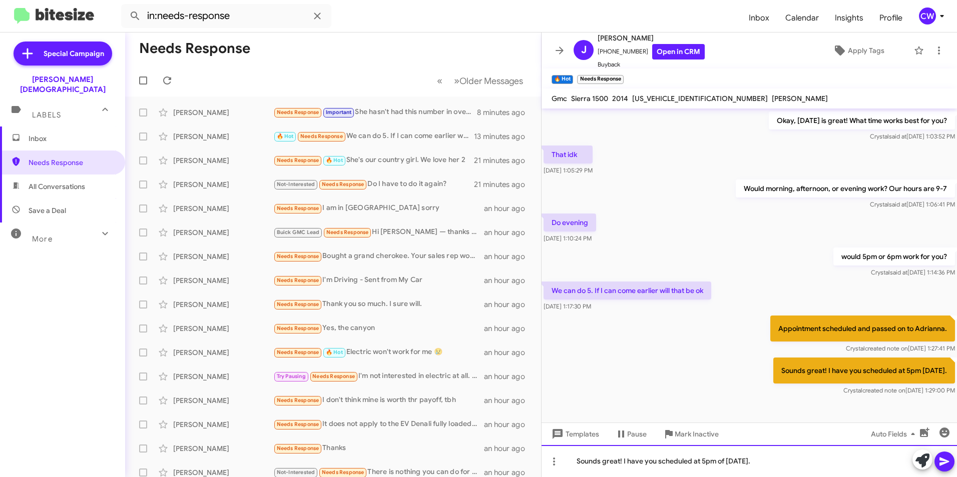
click at [723, 462] on div "Sounds great! I have you scheduled at 5pm of Friday." at bounding box center [748, 461] width 415 height 32
click at [939, 464] on icon at bounding box center [944, 462] width 12 height 12
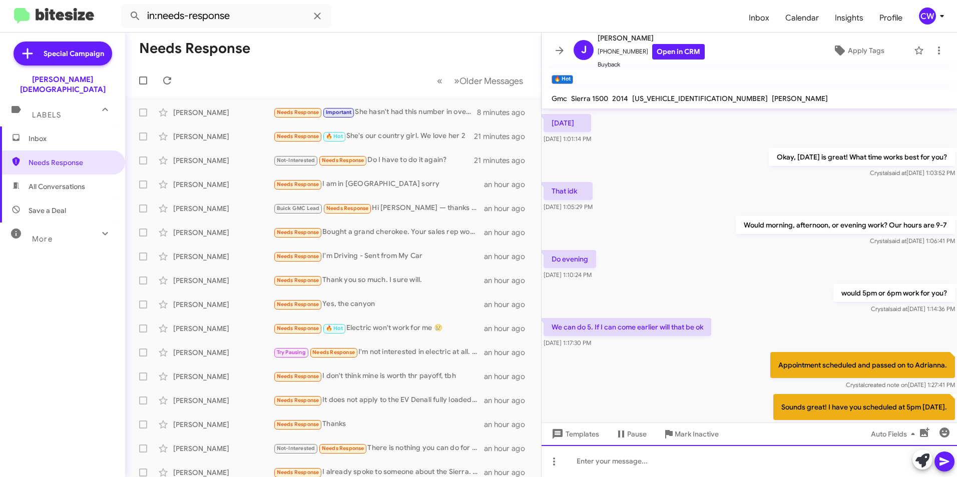
scroll to position [280, 0]
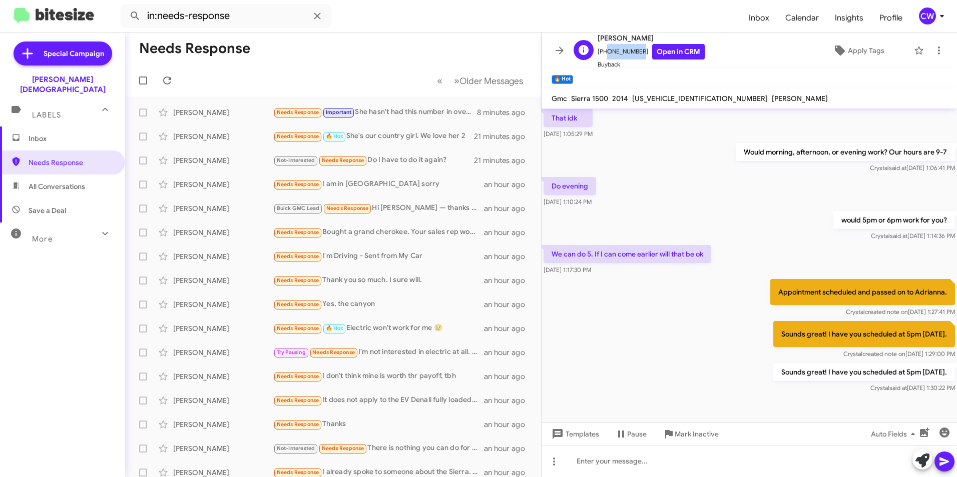
drag, startPoint x: 636, startPoint y: 51, endPoint x: 604, endPoint y: 53, distance: 32.6
click at [604, 53] on span "+18134485496 Open in CRM" at bounding box center [651, 52] width 107 height 16
drag, startPoint x: 604, startPoint y: 53, endPoint x: 717, endPoint y: 61, distance: 113.4
click at [717, 61] on div "J Jonathan Deblase +18134485496 Open in CRM Buyback Apply Tags" at bounding box center [739, 51] width 339 height 38
click at [672, 51] on link "Open in CRM" at bounding box center [678, 52] width 53 height 16
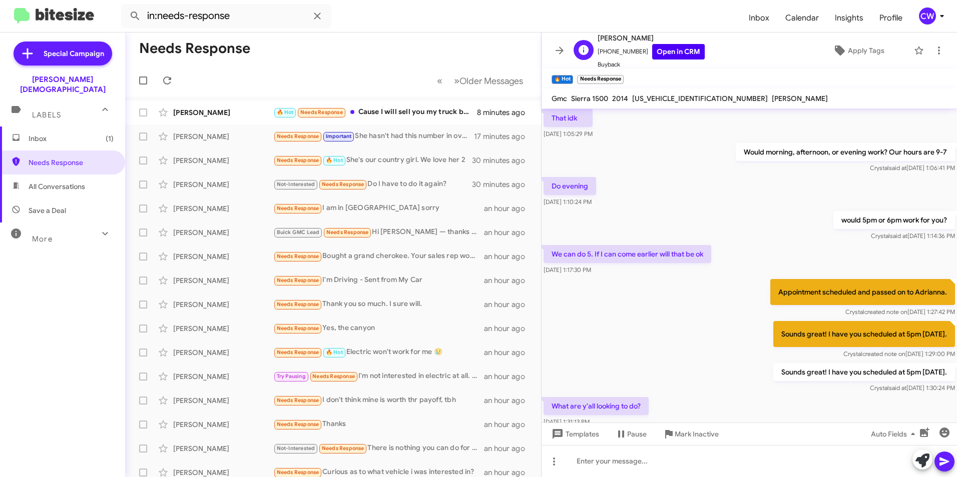
scroll to position [353, 0]
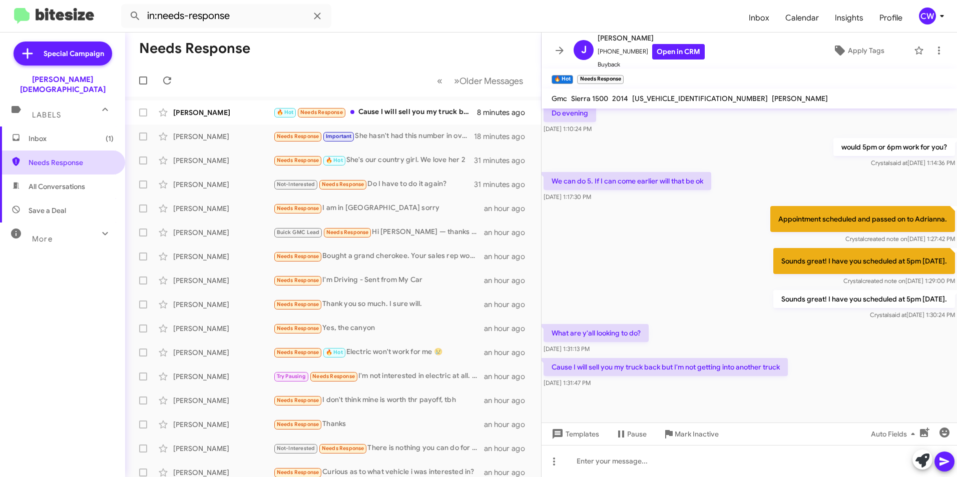
click at [58, 158] on span "Needs Response" at bounding box center [71, 163] width 85 height 10
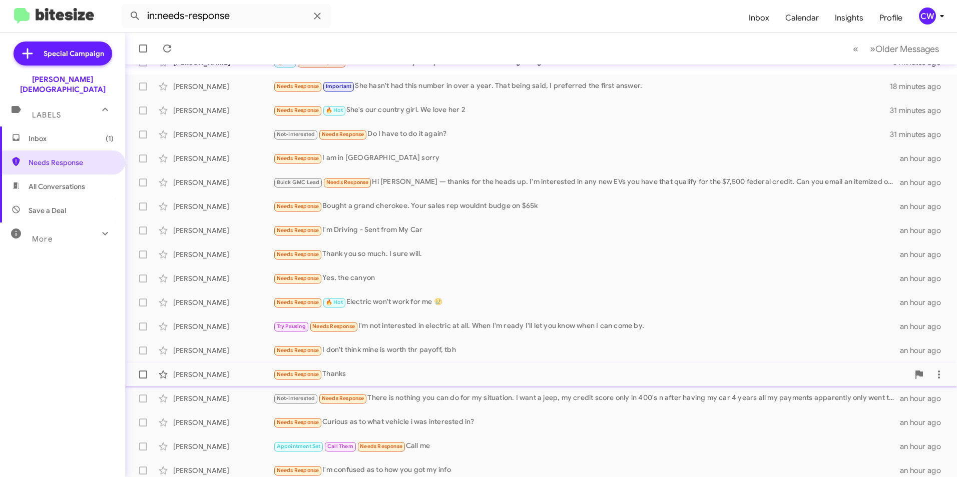
scroll to position [104, 0]
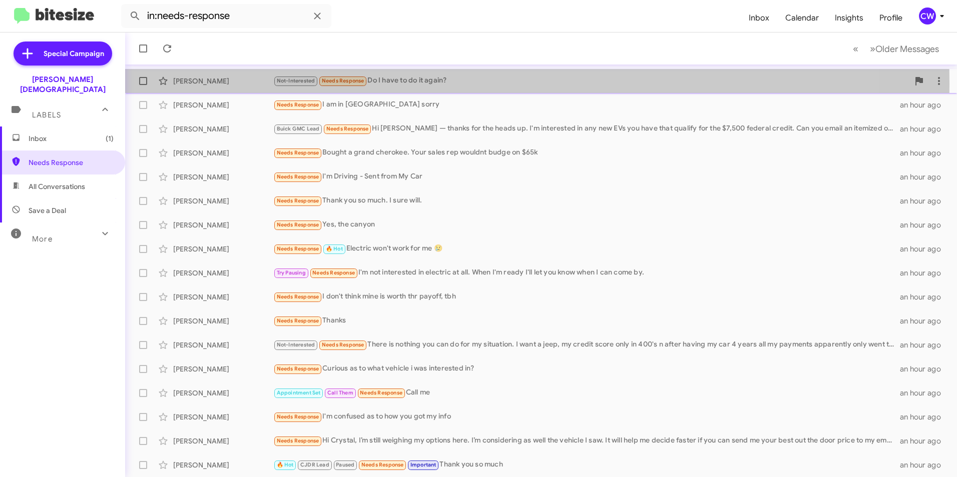
click at [342, 84] on span "Needs Response" at bounding box center [343, 81] width 43 height 7
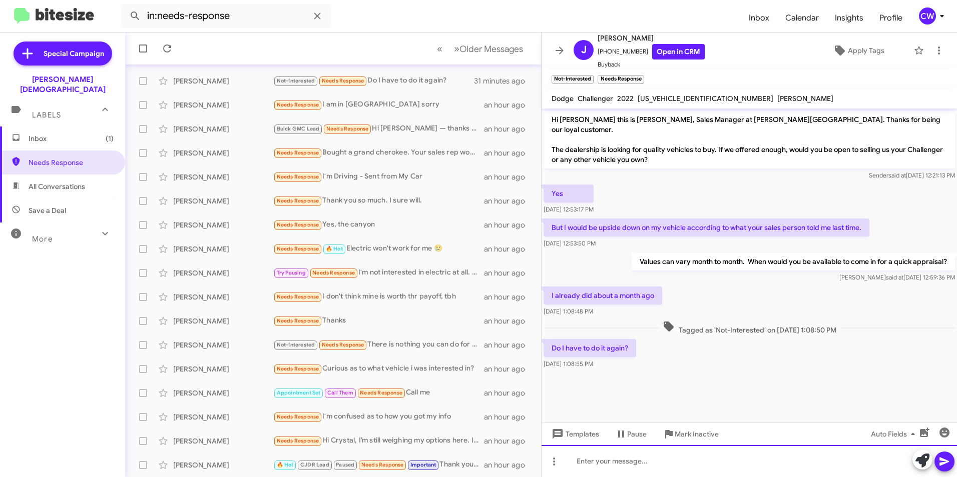
click at [601, 465] on div at bounding box center [748, 461] width 415 height 32
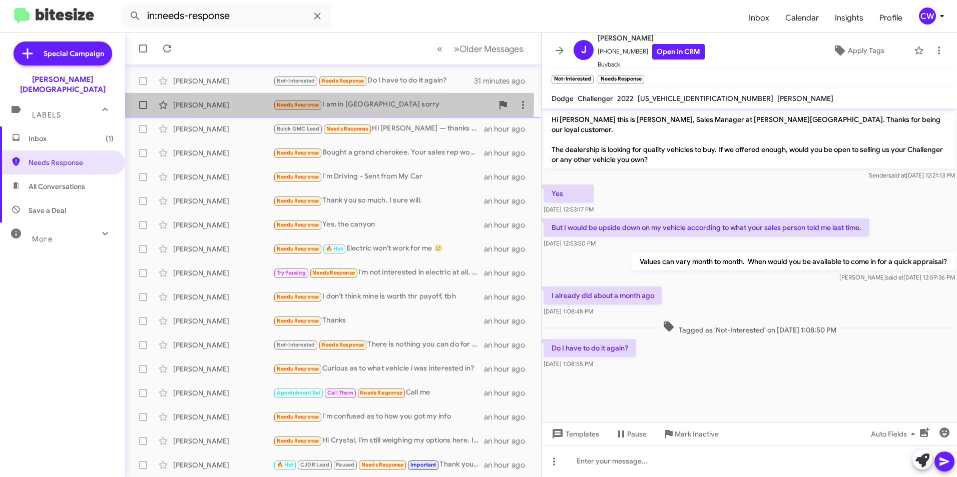
click at [299, 102] on span "Needs Response" at bounding box center [298, 105] width 43 height 7
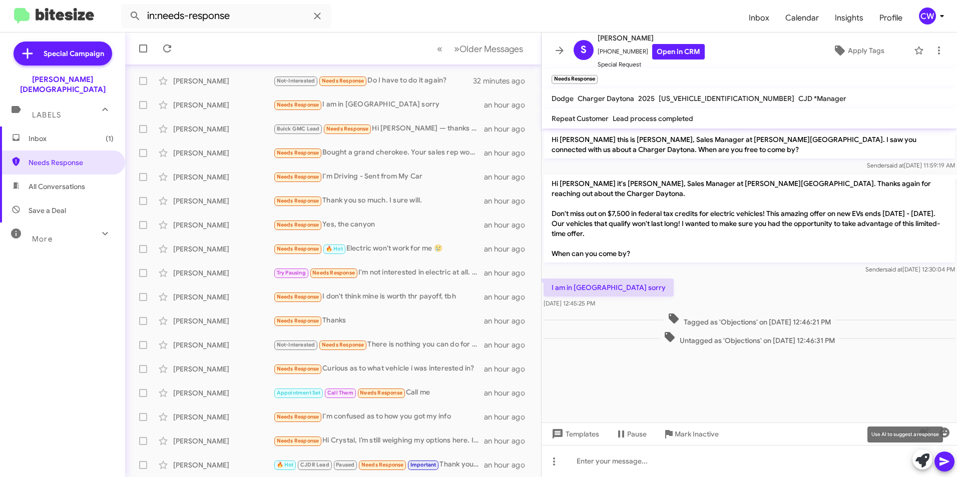
click at [922, 460] on icon at bounding box center [922, 461] width 14 height 14
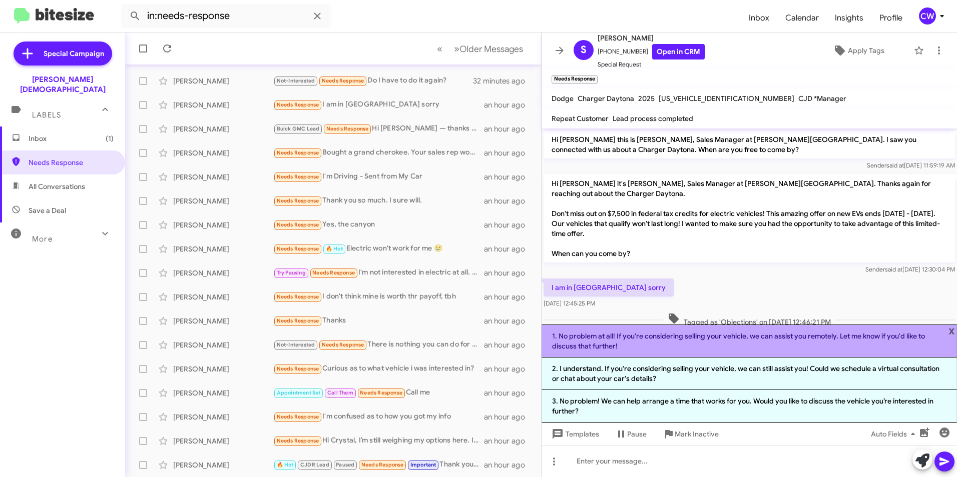
click at [875, 349] on li "1. No problem at all! If you're considering selling your vehicle, we can assist…" at bounding box center [748, 341] width 415 height 33
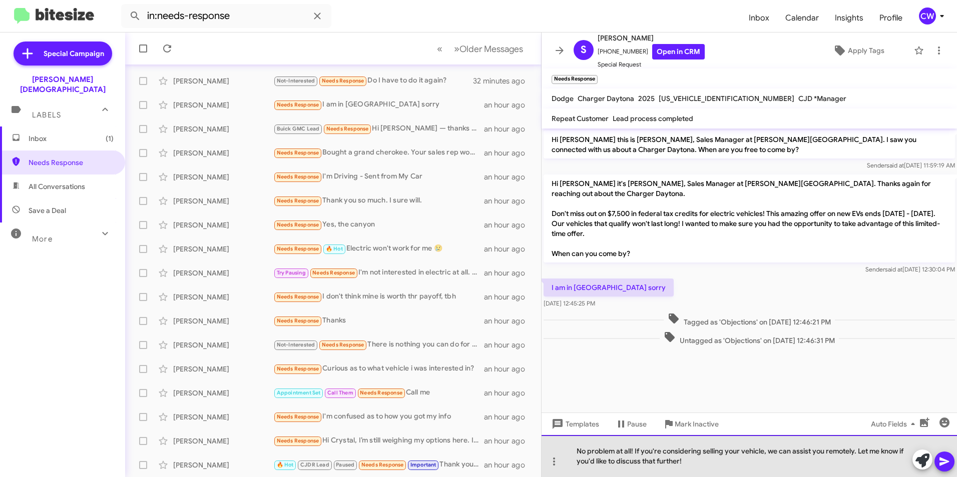
click at [705, 453] on div "No problem at all! If you're considering selling your vehicle, we can assist yo…" at bounding box center [748, 456] width 415 height 42
click at [701, 452] on div "No problem at all! If you're considering selling your vehicle, we can assist yo…" at bounding box center [748, 456] width 415 height 42
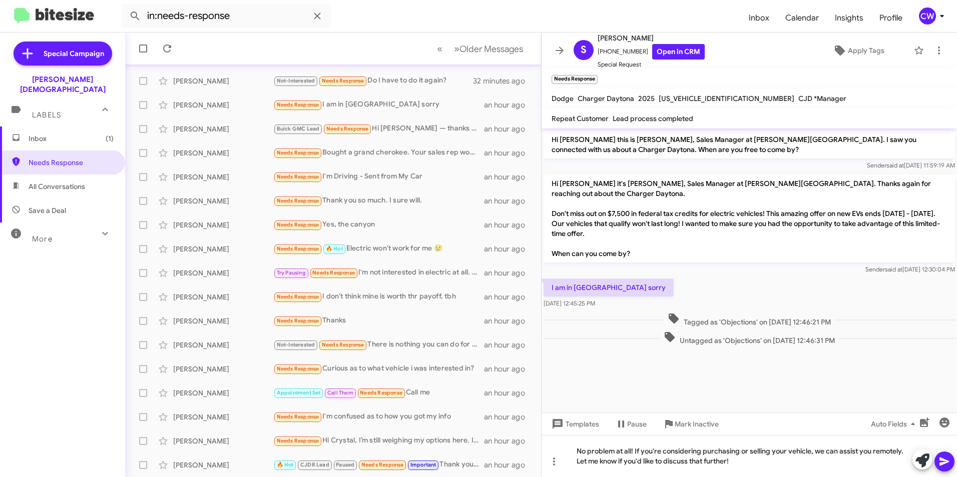
click at [943, 462] on icon at bounding box center [944, 462] width 12 height 12
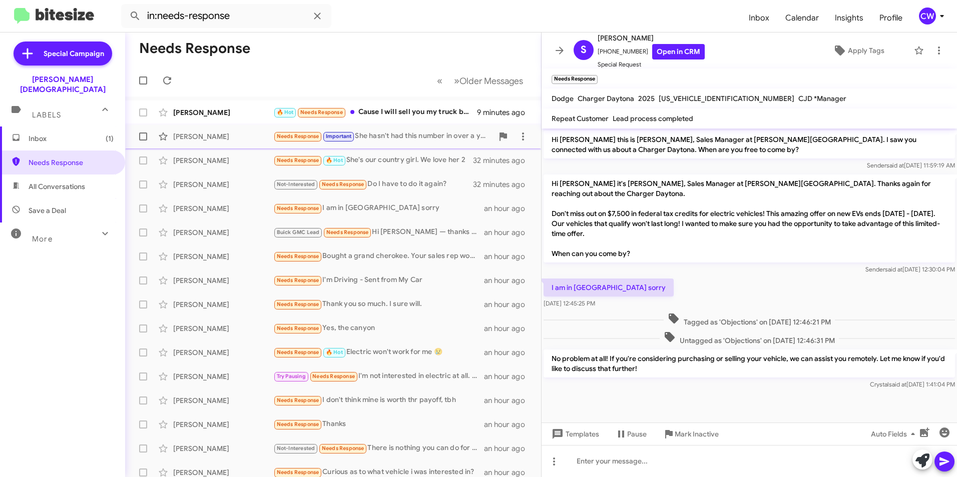
click at [309, 135] on span "Needs Response" at bounding box center [298, 136] width 43 height 7
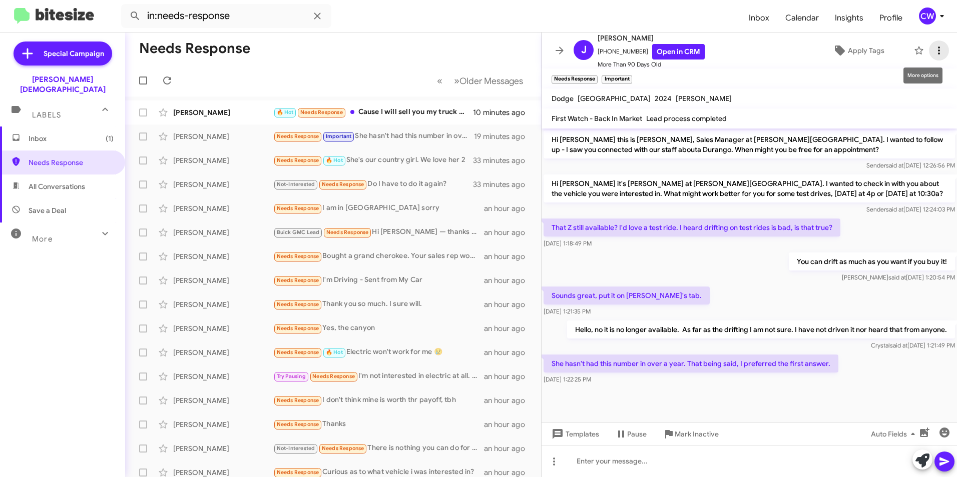
click at [938, 53] on icon at bounding box center [939, 51] width 2 height 8
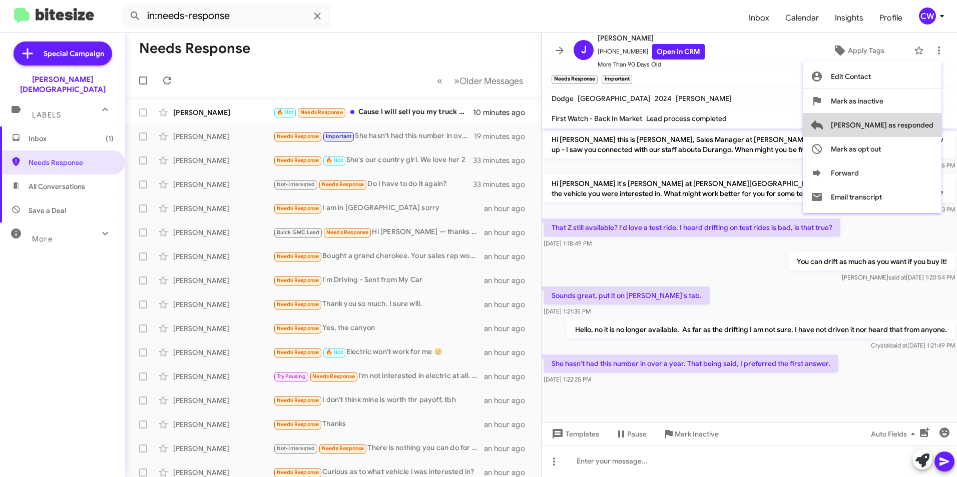
click at [915, 128] on span "[PERSON_NAME] as responded" at bounding box center [882, 125] width 103 height 24
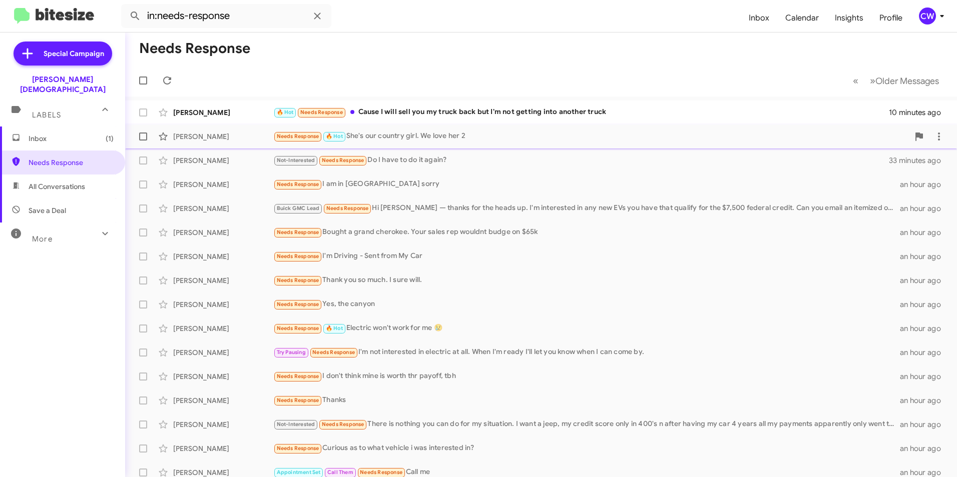
click at [295, 136] on span "Needs Response" at bounding box center [298, 136] width 43 height 7
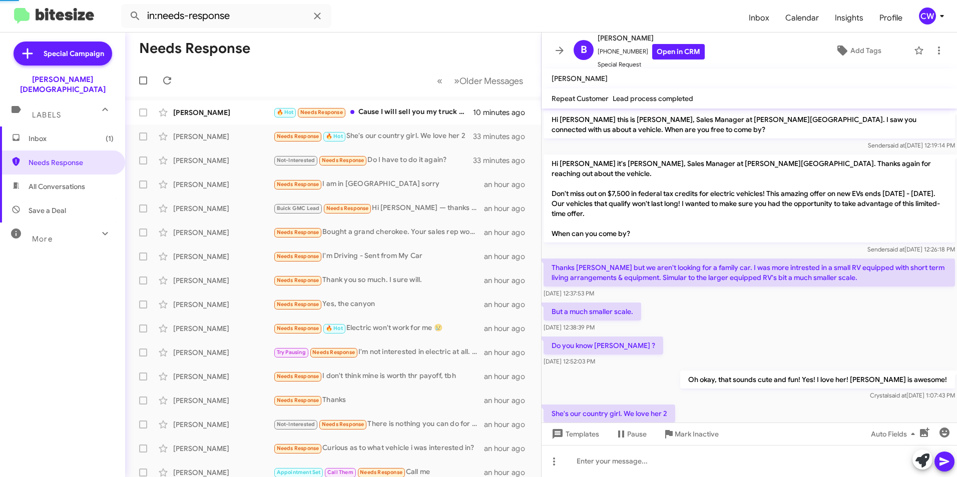
scroll to position [22, 0]
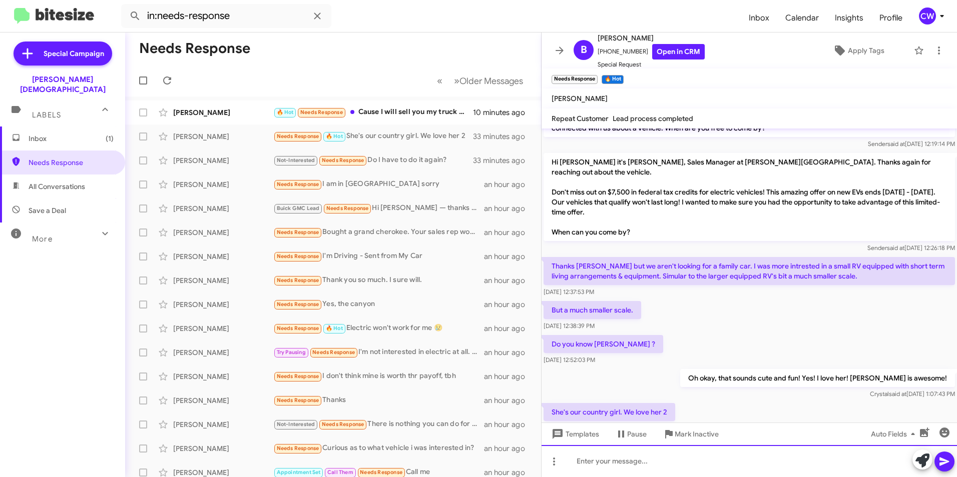
click at [609, 462] on div at bounding box center [748, 461] width 415 height 32
click at [687, 461] on div "We are happy to have her! We are happy to hear that you love her." at bounding box center [748, 461] width 415 height 32
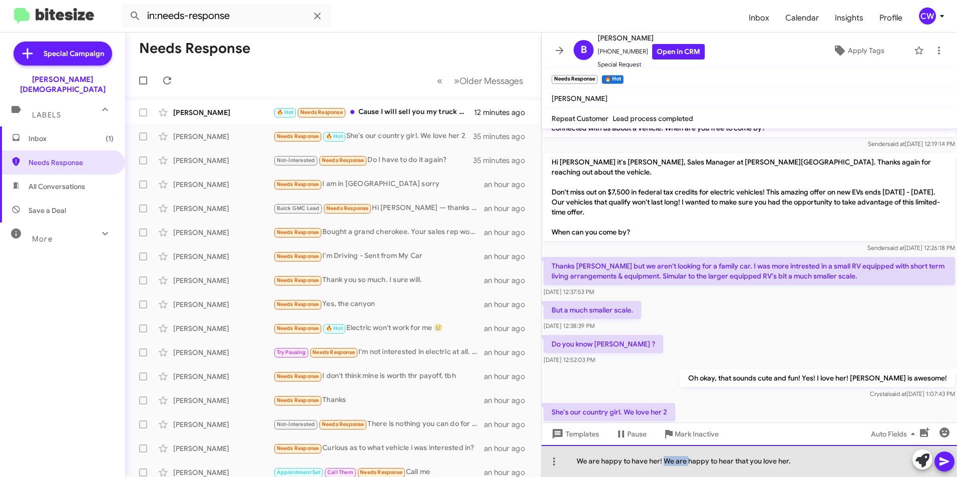
drag, startPoint x: 687, startPoint y: 461, endPoint x: 663, endPoint y: 462, distance: 24.0
click at [663, 462] on div "We are happy to have her! We are happy to hear that you love her." at bounding box center [748, 461] width 415 height 32
click at [801, 463] on div "We are happy to have her! Even more happy to hear that you love her." at bounding box center [748, 461] width 415 height 32
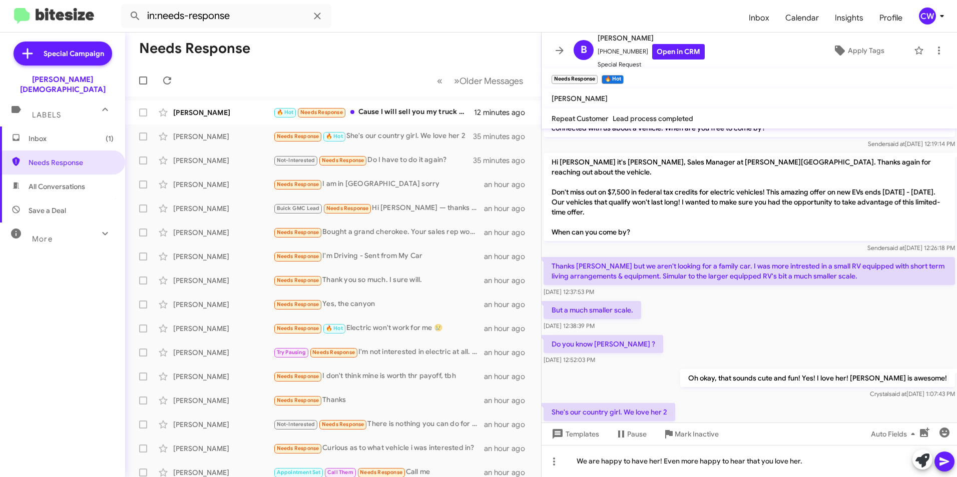
click at [943, 460] on icon at bounding box center [944, 462] width 10 height 9
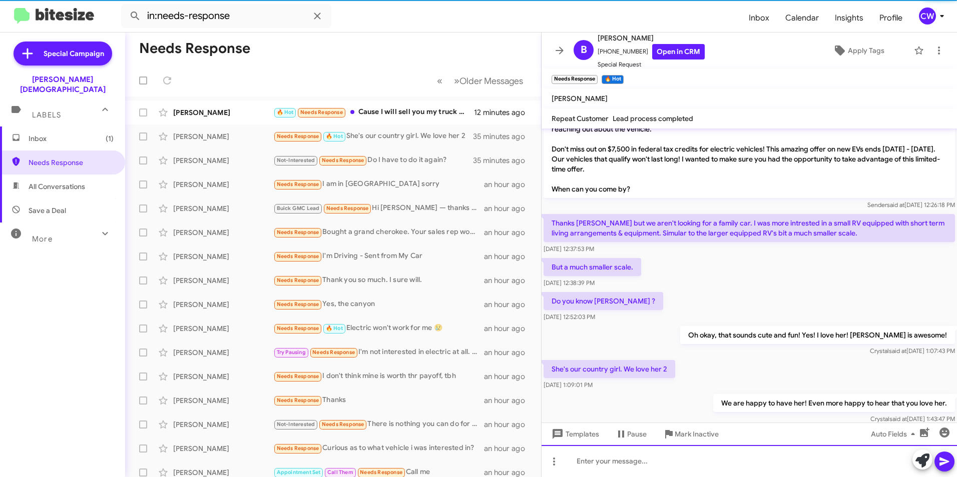
scroll to position [78, 0]
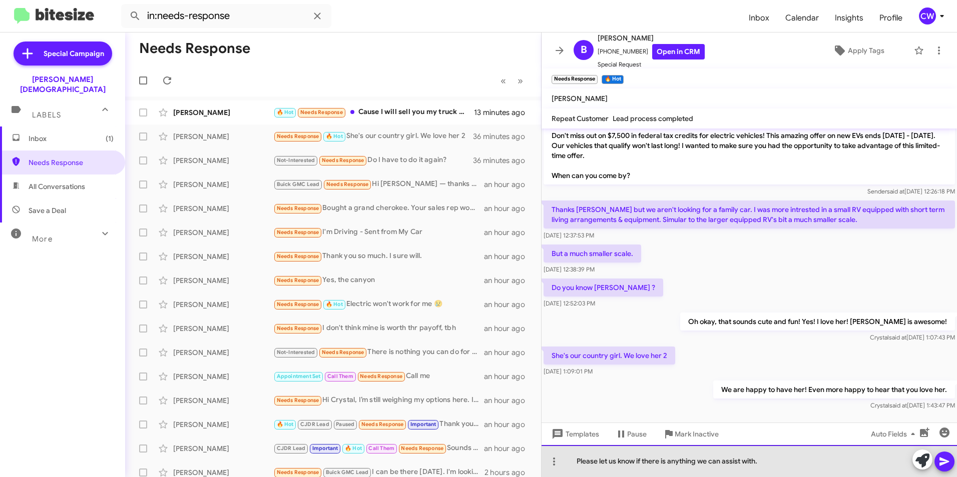
click at [757, 464] on div "Please let us know if there is anything we can assist with." at bounding box center [748, 461] width 415 height 32
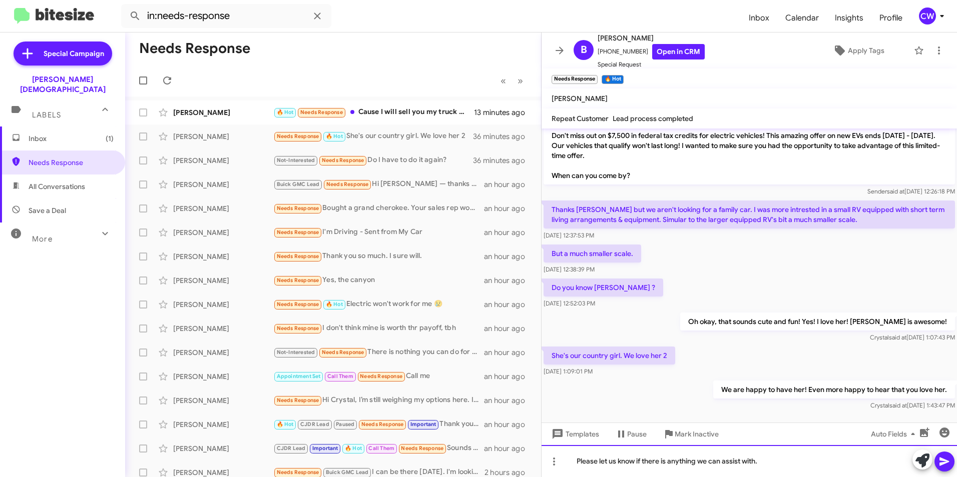
click at [700, 465] on div "Please let us know if there is anything we can assist with." at bounding box center [748, 461] width 415 height 32
drag, startPoint x: 784, startPoint y: 462, endPoint x: 401, endPoint y: 503, distance: 385.5
click at [401, 477] on html "in:needs-response Inbox Calendar Insights Profile CW Special Campaign Ferman We…" at bounding box center [478, 238] width 957 height 477
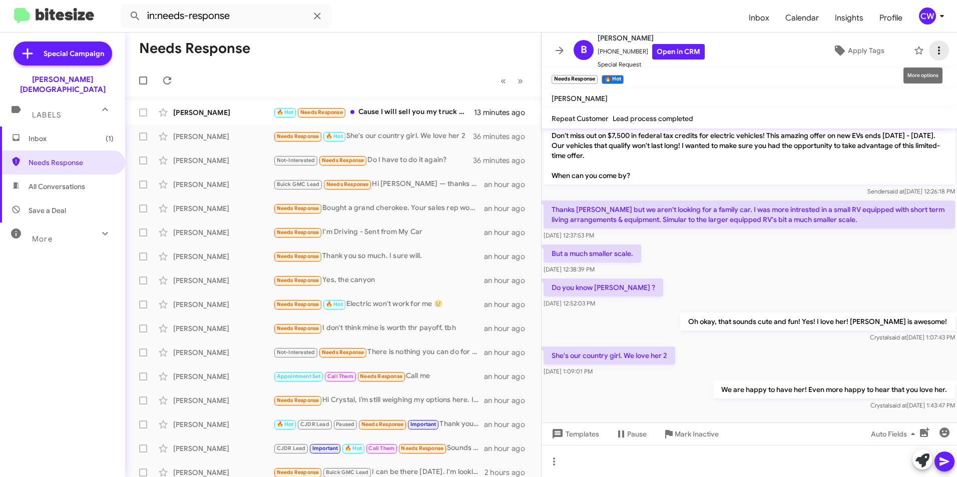
click at [933, 51] on icon at bounding box center [939, 51] width 12 height 12
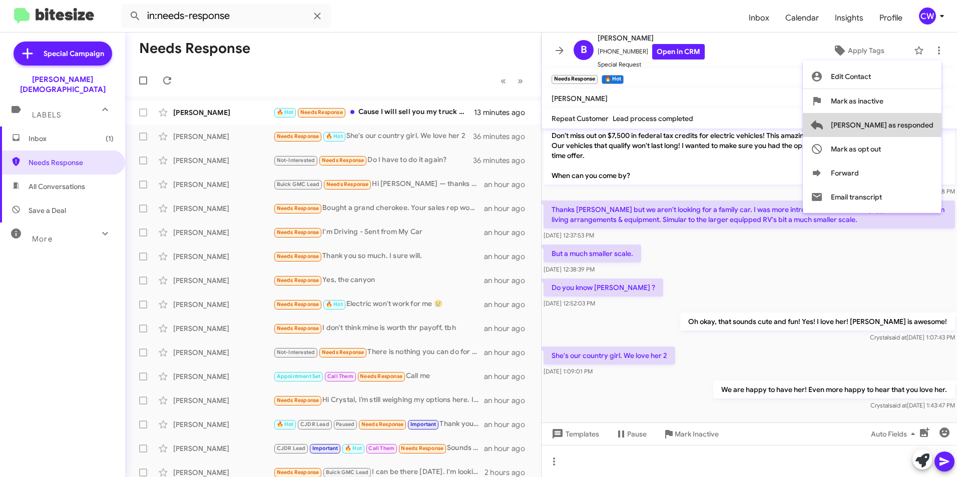
click at [912, 126] on span "[PERSON_NAME] as responded" at bounding box center [882, 125] width 103 height 24
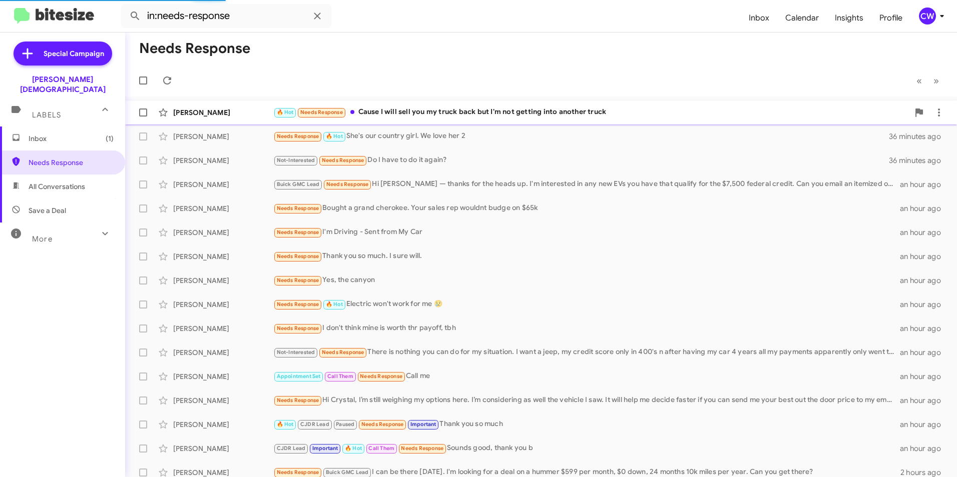
click at [451, 115] on div "🔥 Hot Needs Response Cause I will sell you my truck back but I'm not getting in…" at bounding box center [591, 113] width 636 height 12
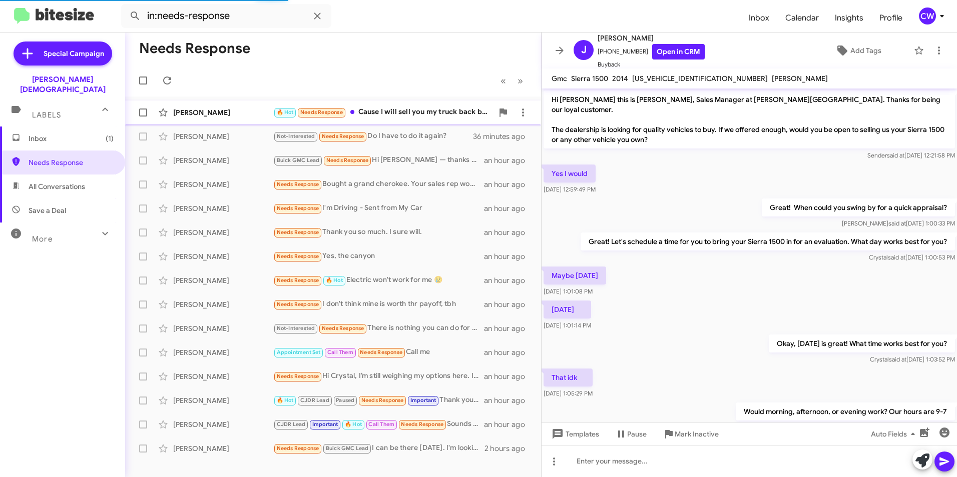
scroll to position [333, 0]
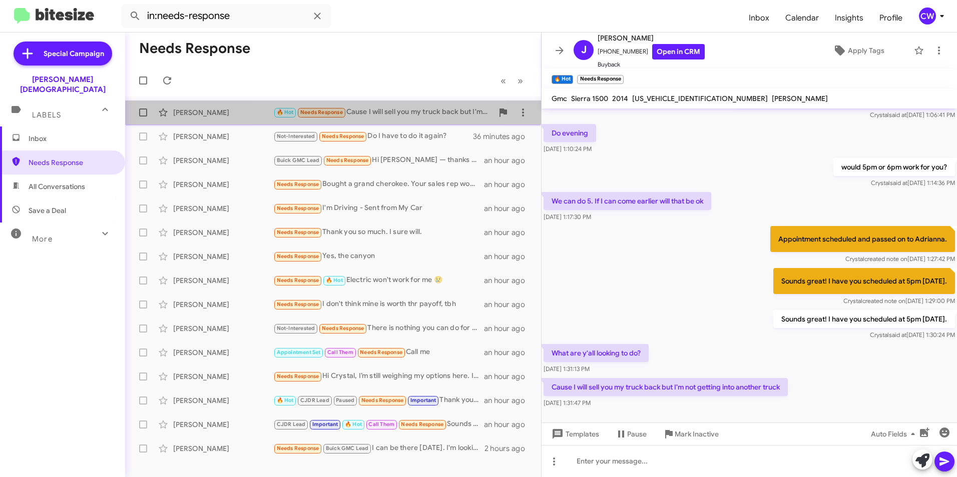
click at [376, 110] on div "🔥 Hot Needs Response Cause I will sell you my truck back but I'm not getting in…" at bounding box center [383, 113] width 220 height 12
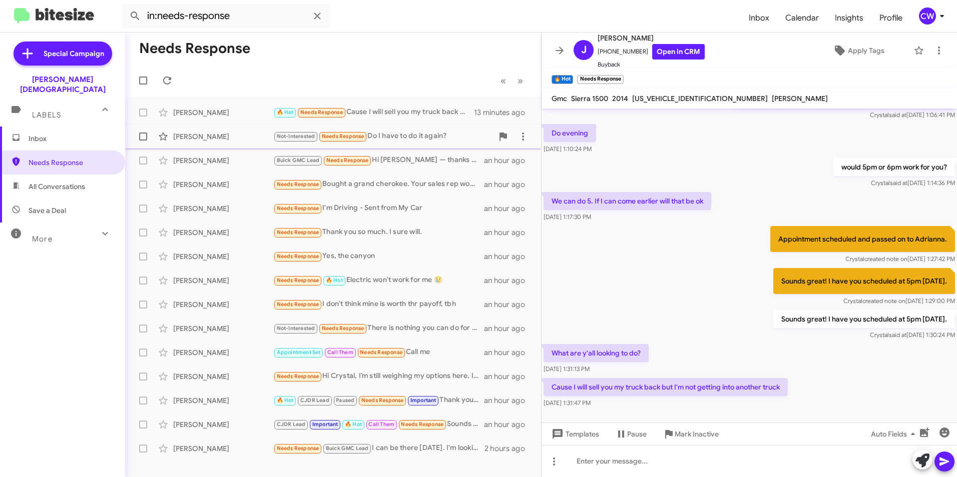
click at [346, 133] on small "Needs Response" at bounding box center [342, 137] width 47 height 10
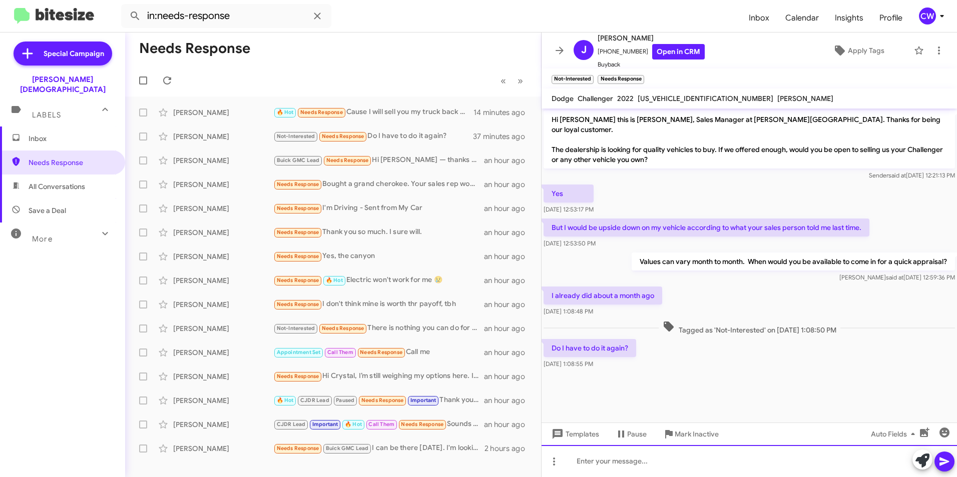
click at [598, 463] on div at bounding box center [748, 461] width 415 height 32
drag, startPoint x: 777, startPoint y: 460, endPoint x: 783, endPoint y: 465, distance: 7.5
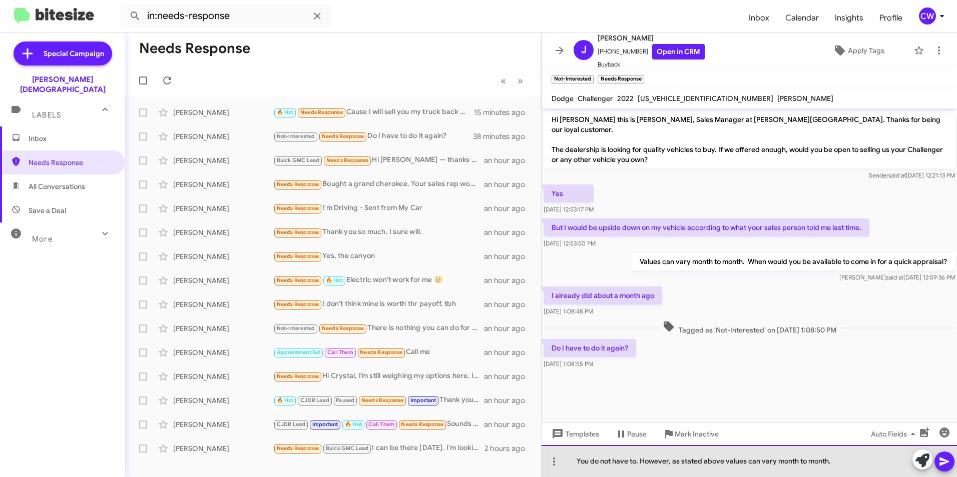
click at [849, 472] on div "You do not have to. However, as stated above values can vary month to month." at bounding box center [748, 461] width 415 height 32
click at [836, 461] on div "You do not have to. However, as stated above values can vary month to month." at bounding box center [748, 461] width 415 height 32
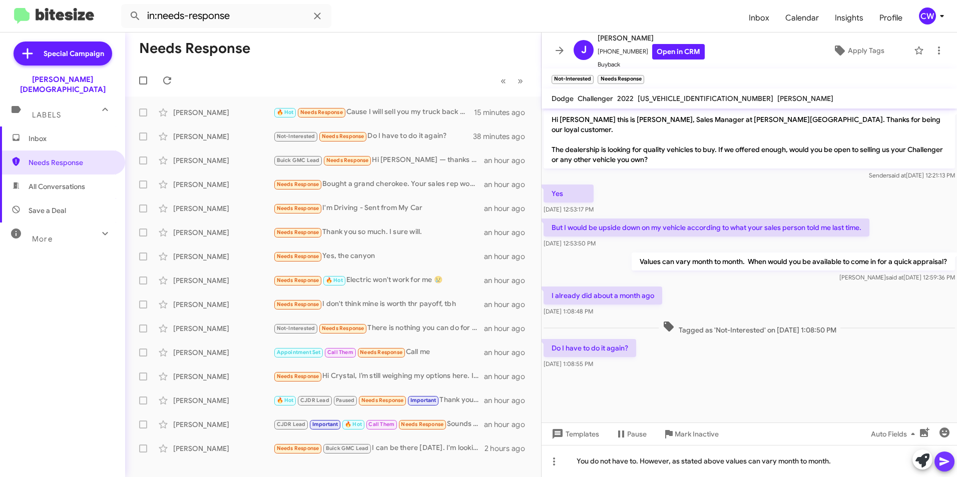
click at [946, 466] on icon at bounding box center [944, 462] width 12 height 12
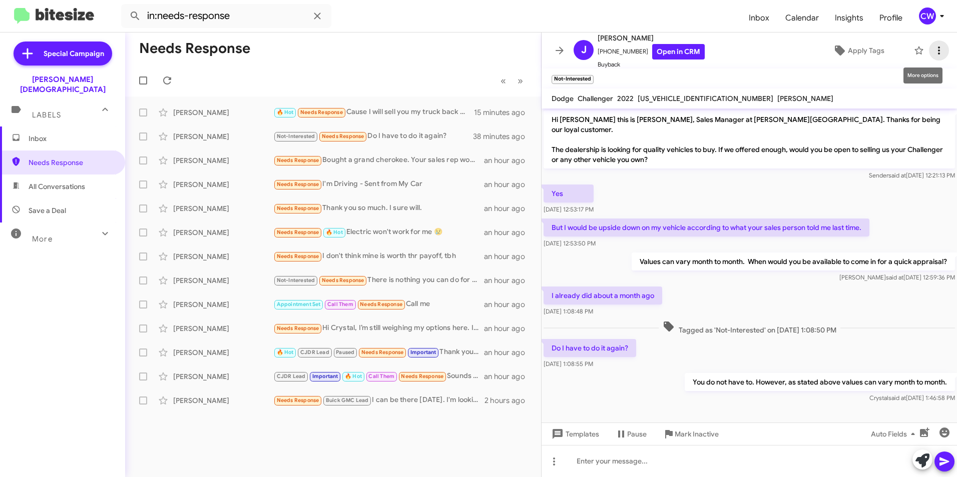
click at [938, 51] on icon at bounding box center [939, 51] width 2 height 8
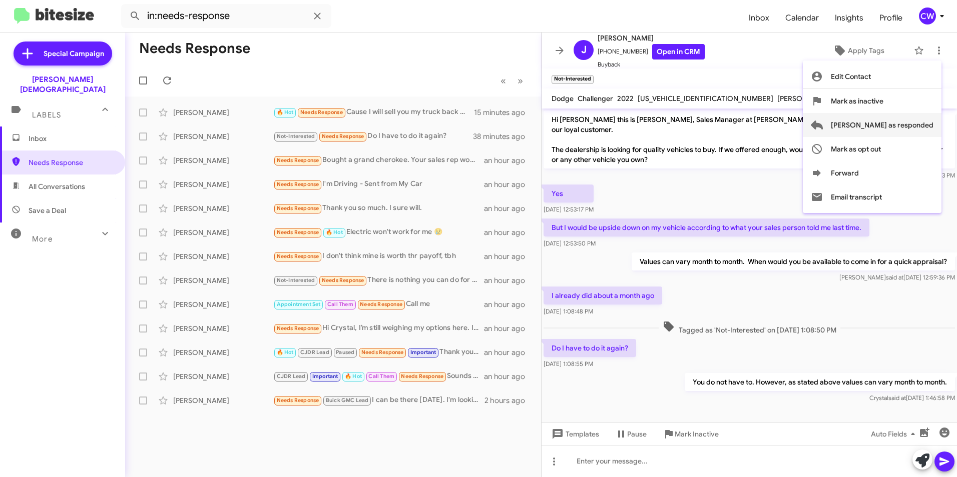
click at [915, 131] on span "[PERSON_NAME] as responded" at bounding box center [882, 125] width 103 height 24
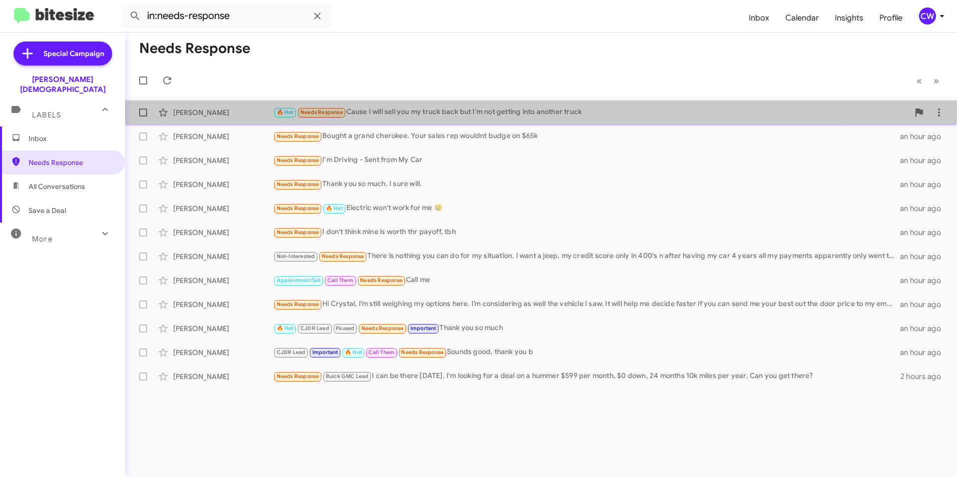
click at [328, 111] on span "Needs Response" at bounding box center [321, 112] width 43 height 7
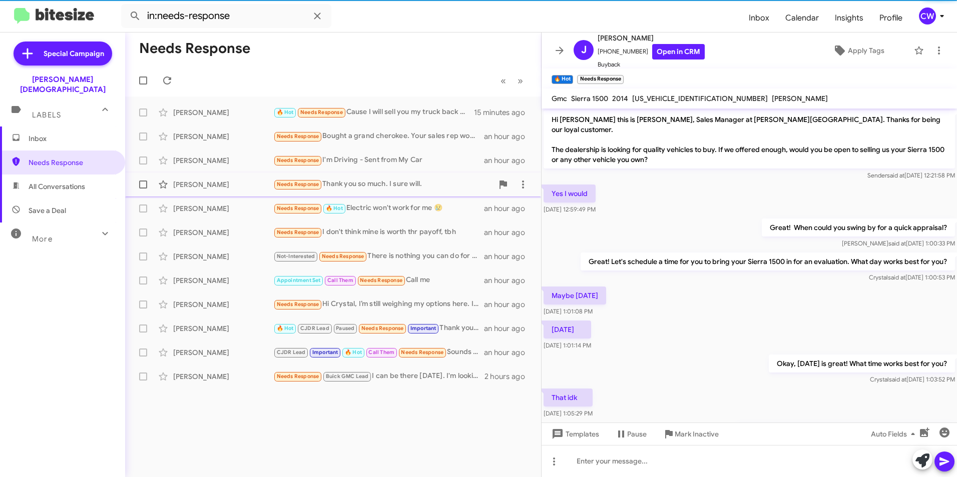
scroll to position [333, 0]
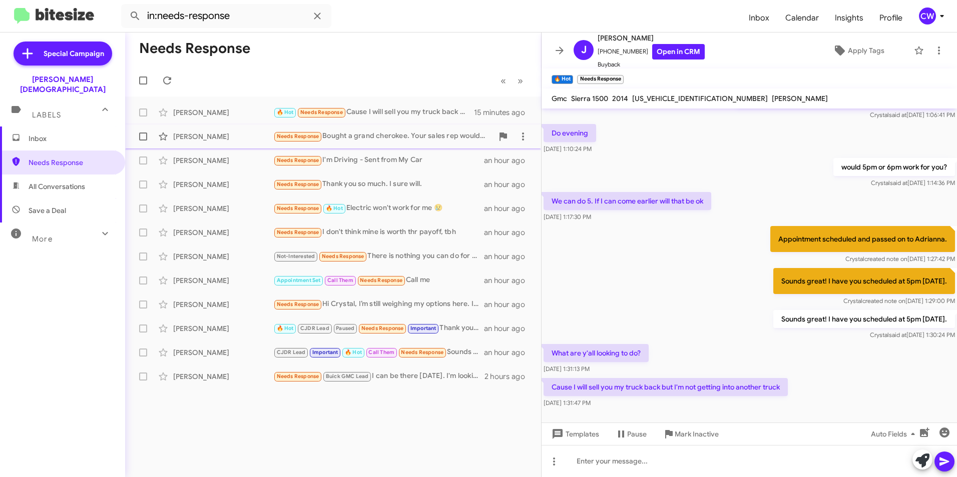
click at [305, 137] on span "Needs Response" at bounding box center [298, 136] width 43 height 7
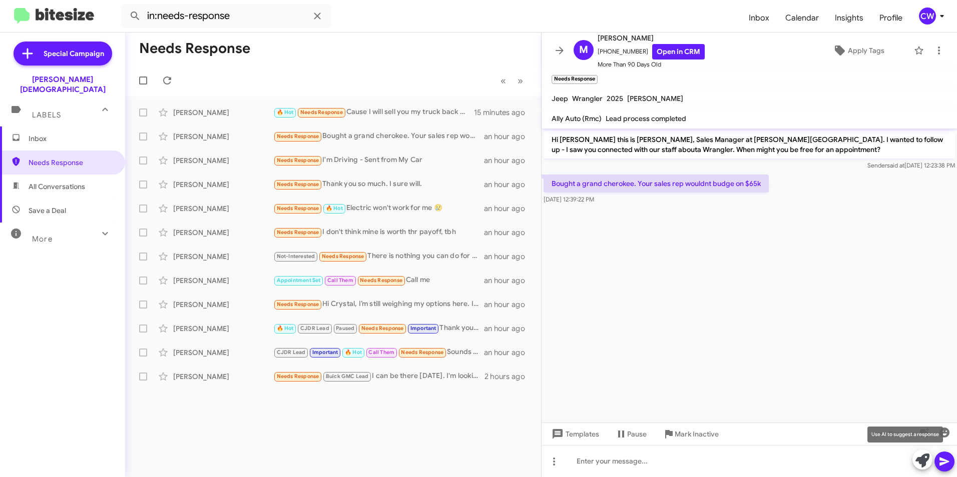
click at [925, 456] on icon at bounding box center [922, 461] width 14 height 14
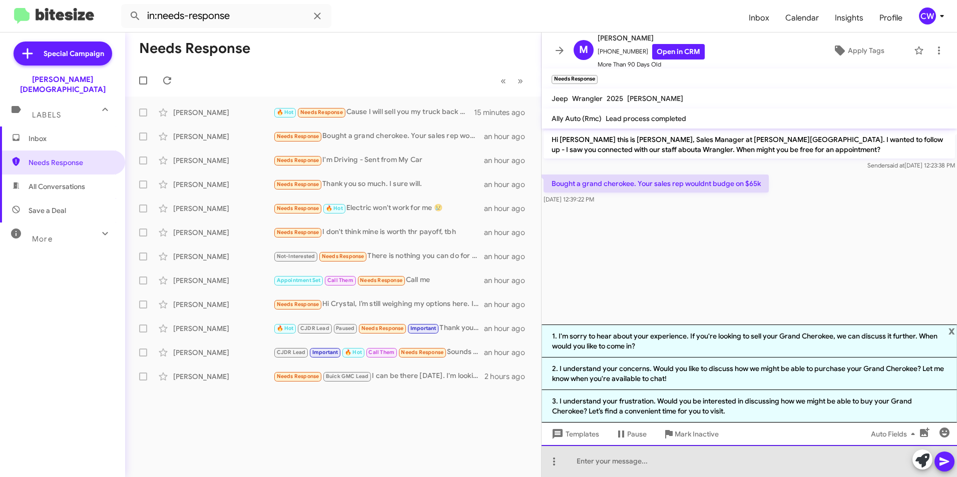
click at [697, 468] on div at bounding box center [748, 461] width 415 height 32
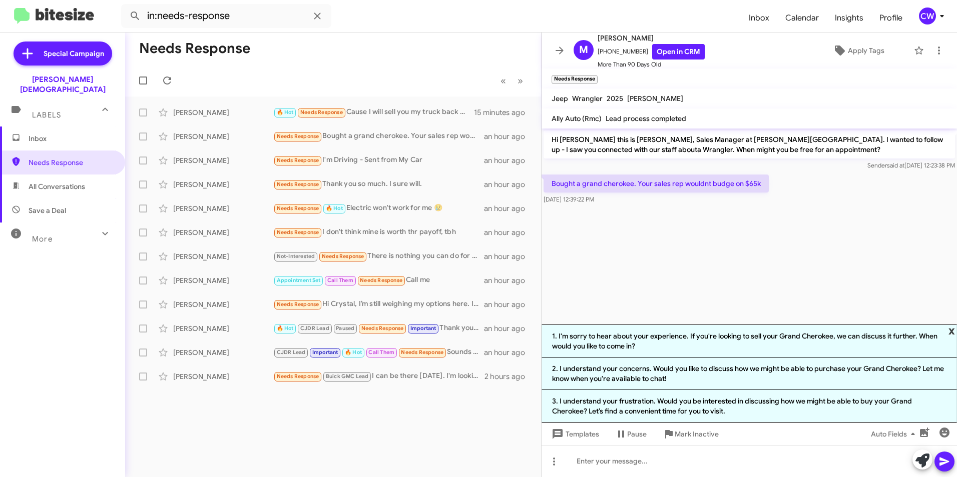
click at [952, 328] on span "x" at bounding box center [951, 331] width 7 height 12
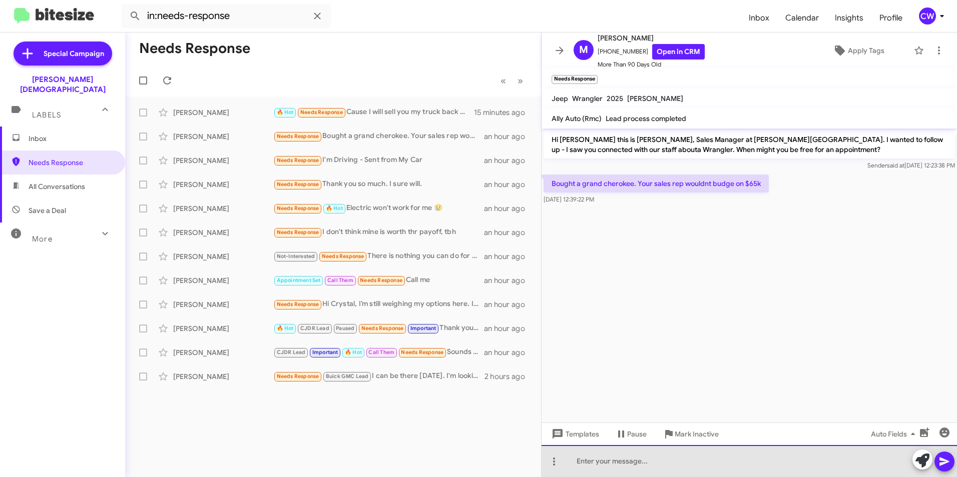
click at [608, 462] on div at bounding box center [748, 461] width 415 height 32
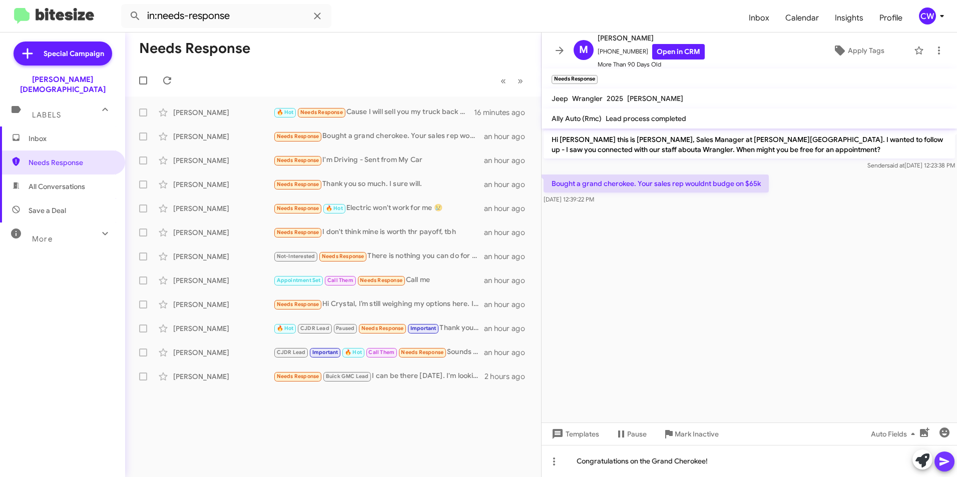
click at [941, 464] on icon at bounding box center [944, 462] width 10 height 9
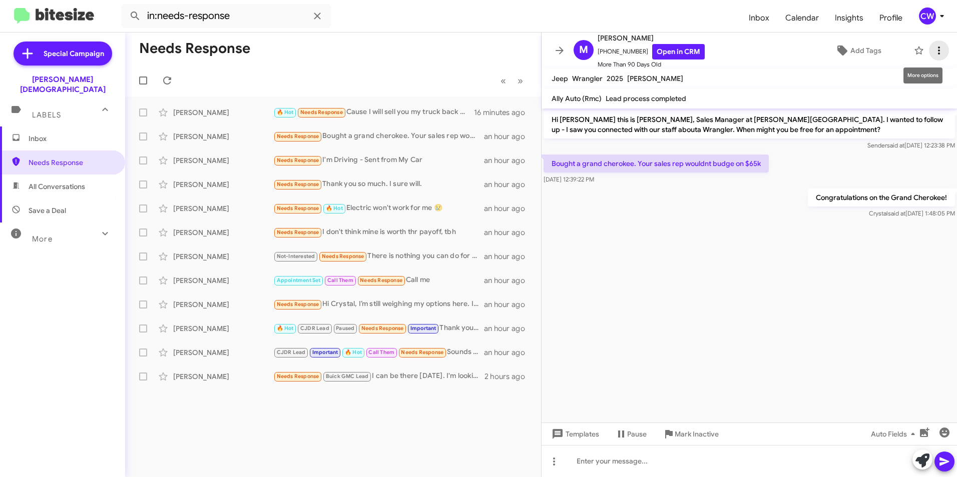
click at [938, 51] on icon at bounding box center [939, 51] width 2 height 8
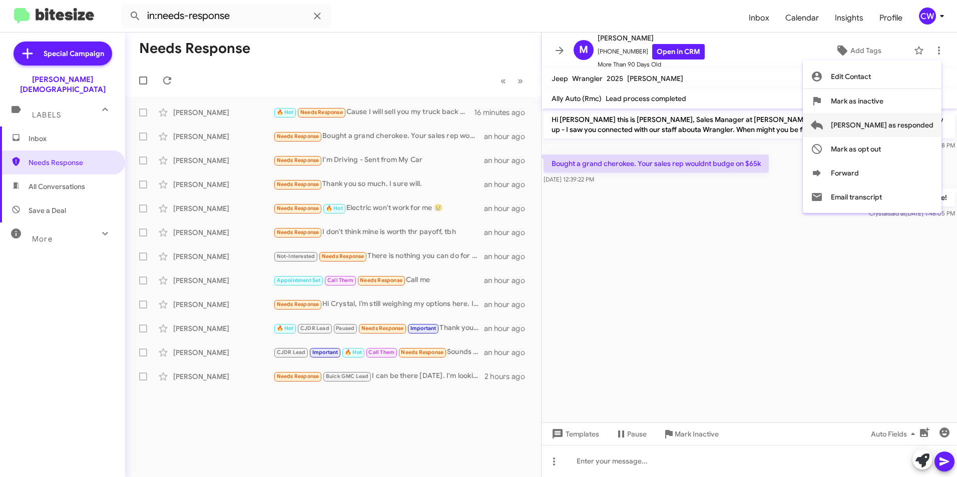
click at [918, 127] on span "[PERSON_NAME] as responded" at bounding box center [882, 125] width 103 height 24
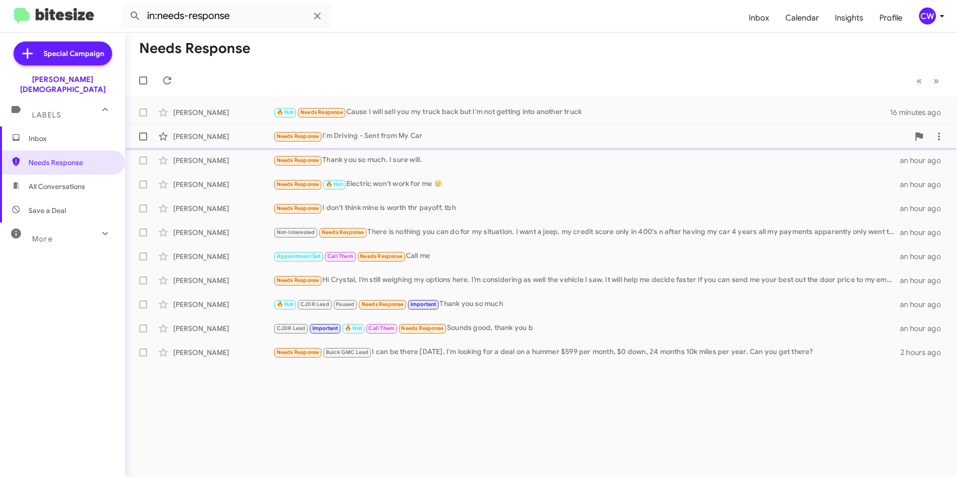
click at [294, 140] on span "Needs Response" at bounding box center [298, 136] width 43 height 7
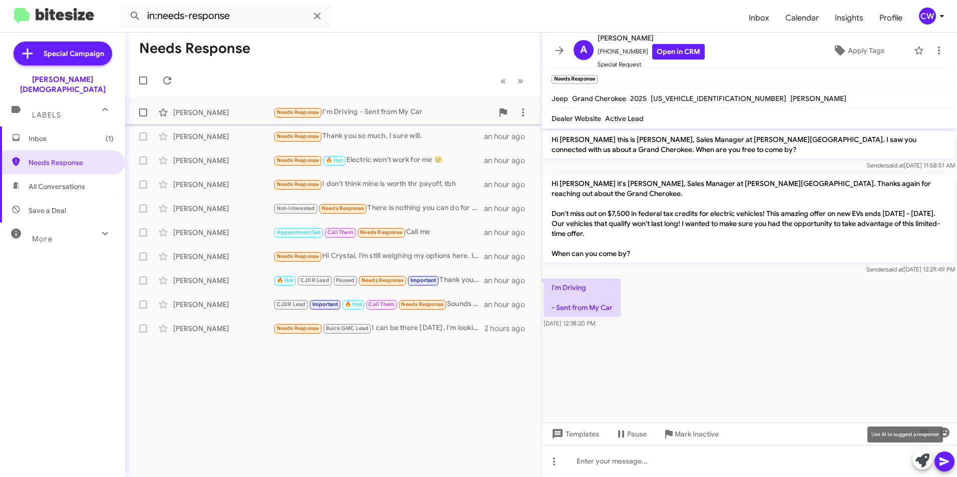
click at [925, 467] on icon at bounding box center [922, 461] width 14 height 14
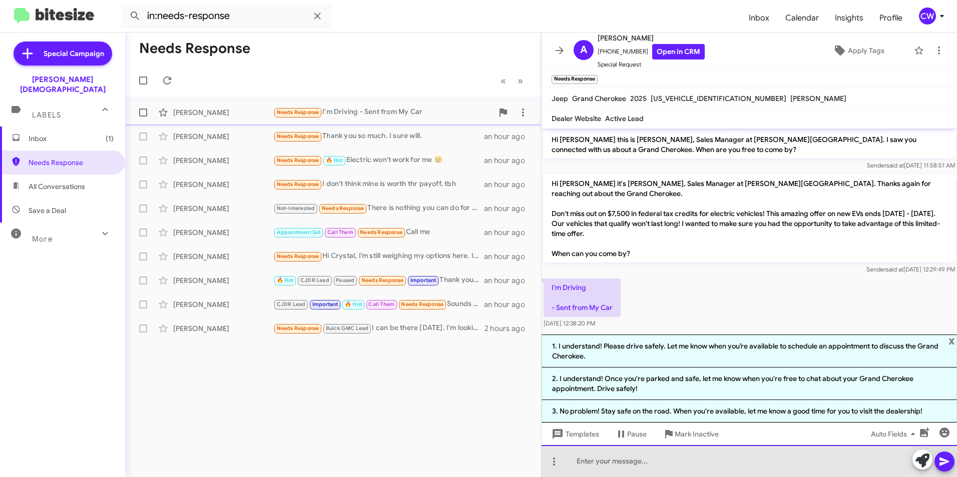
click at [756, 471] on div at bounding box center [748, 461] width 415 height 32
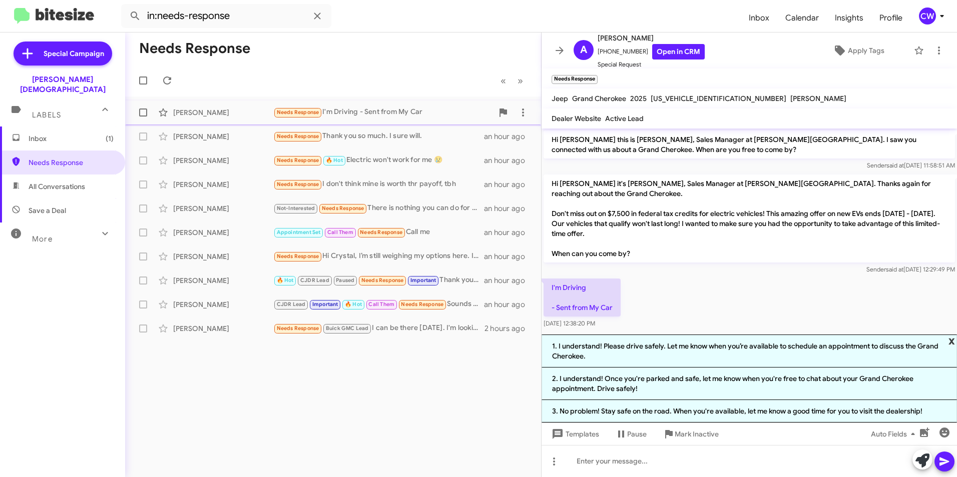
click at [951, 341] on span "x" at bounding box center [951, 341] width 7 height 12
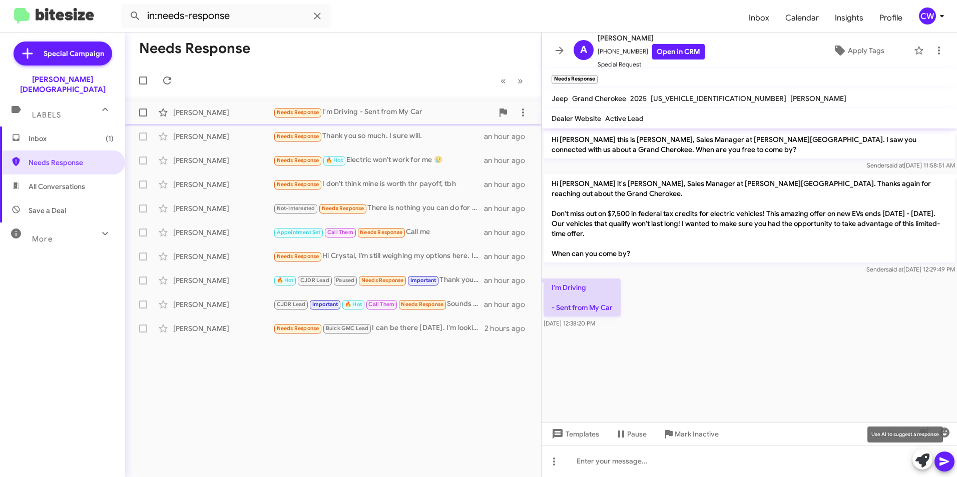
click at [925, 458] on icon at bounding box center [922, 461] width 14 height 14
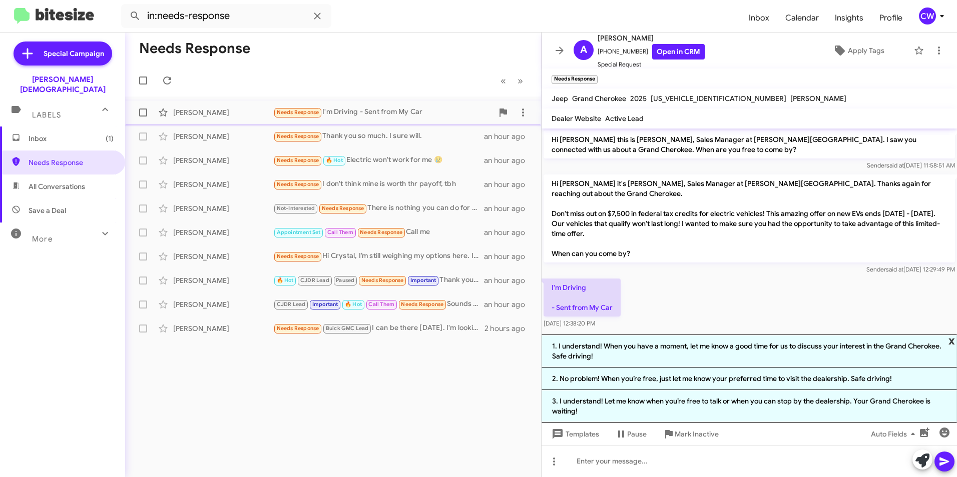
click at [952, 343] on span "x" at bounding box center [951, 341] width 7 height 12
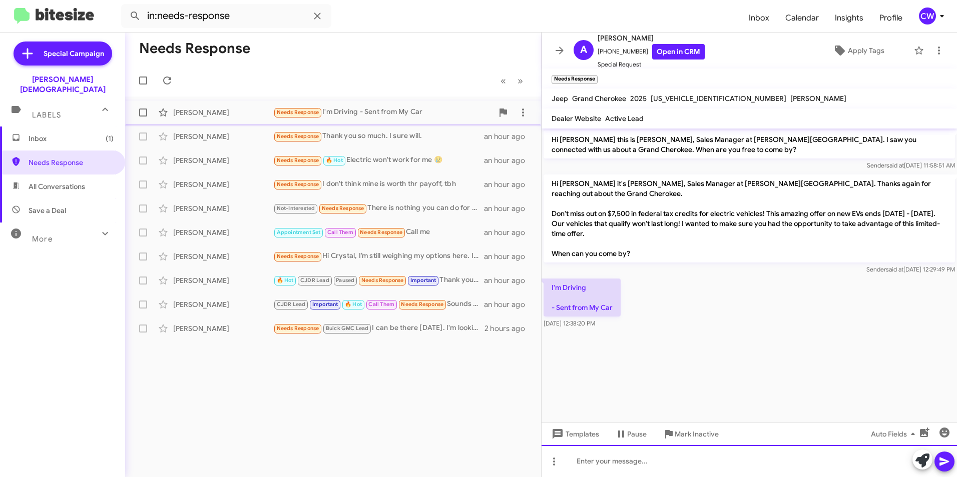
click at [668, 472] on div at bounding box center [748, 461] width 415 height 32
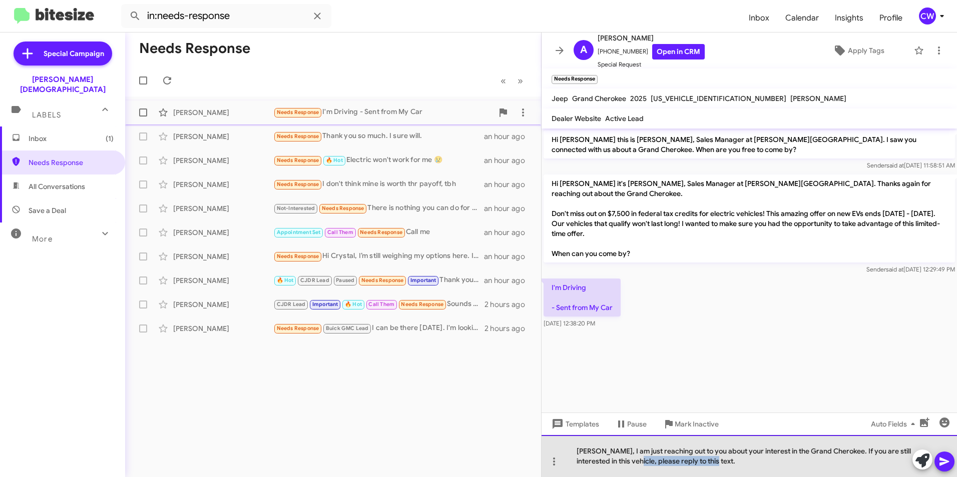
drag, startPoint x: 736, startPoint y: 460, endPoint x: 658, endPoint y: 469, distance: 79.1
click at [658, 469] on div "Anthony, I am just reaching out to you about your interest in the Grand Cheroke…" at bounding box center [748, 456] width 415 height 42
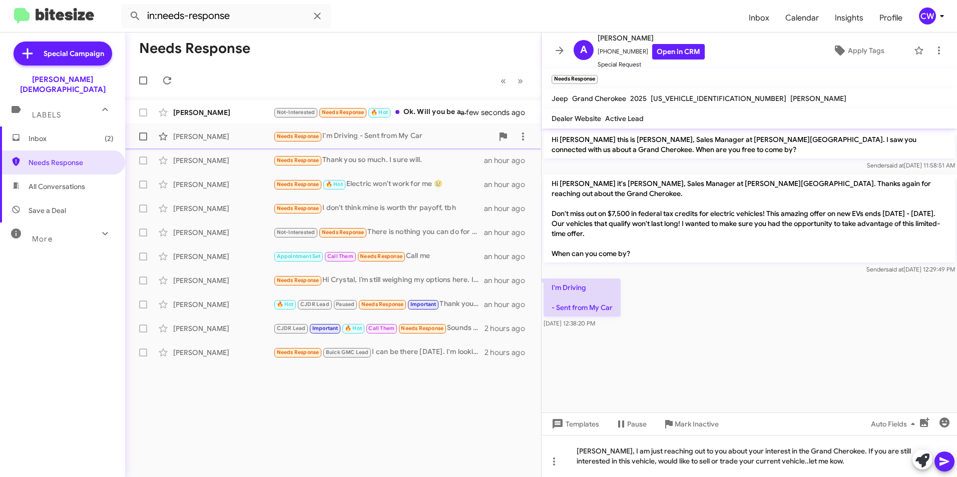
drag, startPoint x: 805, startPoint y: 466, endPoint x: 923, endPoint y: 337, distance: 175.4
click at [923, 337] on div at bounding box center [748, 335] width 415 height 8
click at [945, 466] on icon at bounding box center [944, 462] width 12 height 12
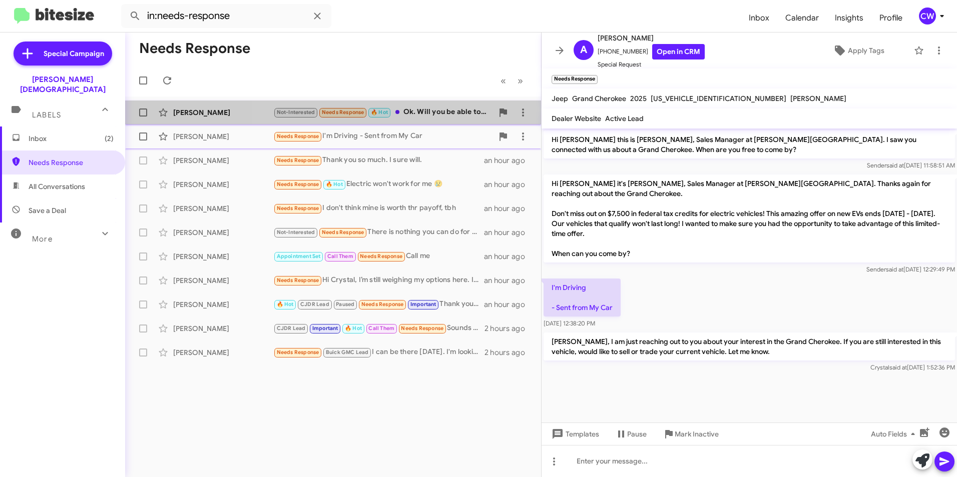
click at [433, 108] on div "Not-Interested Needs Response 🔥 Hot Ok. Will you be able to come up with an off…" at bounding box center [383, 113] width 220 height 12
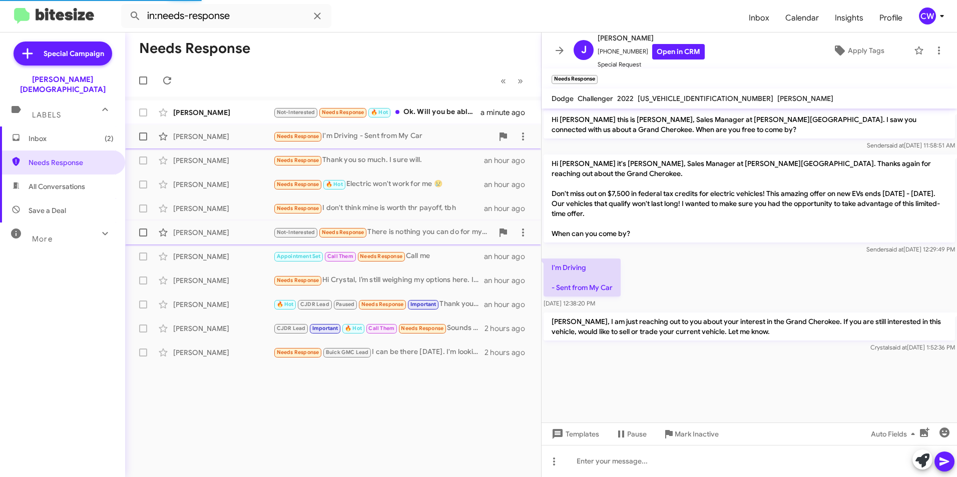
scroll to position [29, 0]
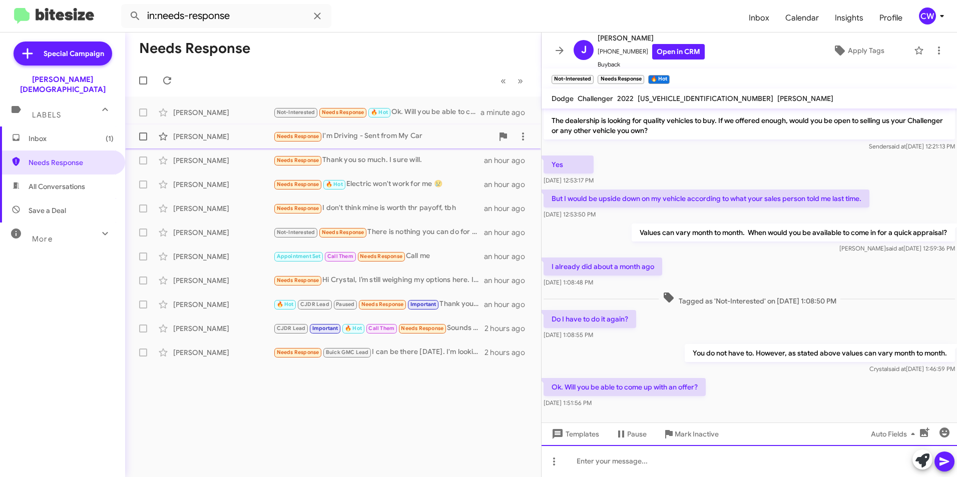
click at [594, 468] on div at bounding box center [748, 461] width 415 height 32
click at [554, 461] on icon at bounding box center [554, 462] width 2 height 8
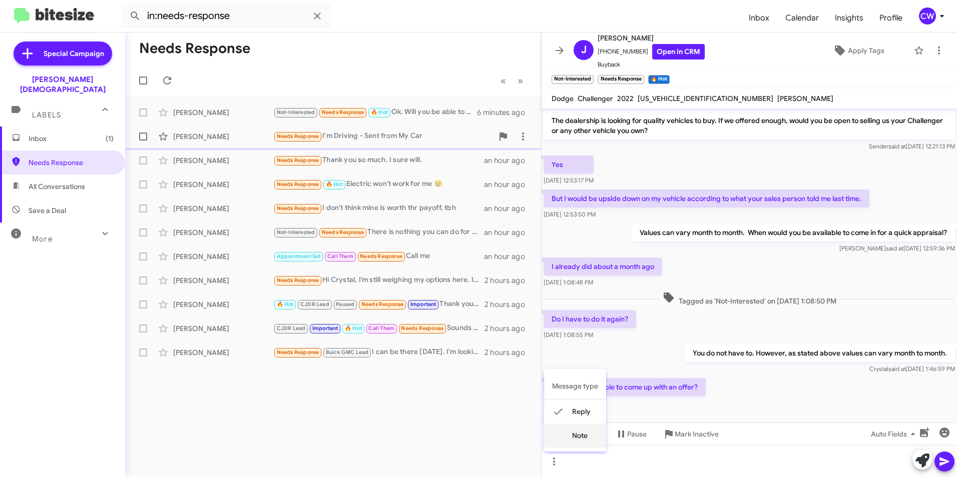
click at [587, 437] on button "note" at bounding box center [575, 436] width 62 height 24
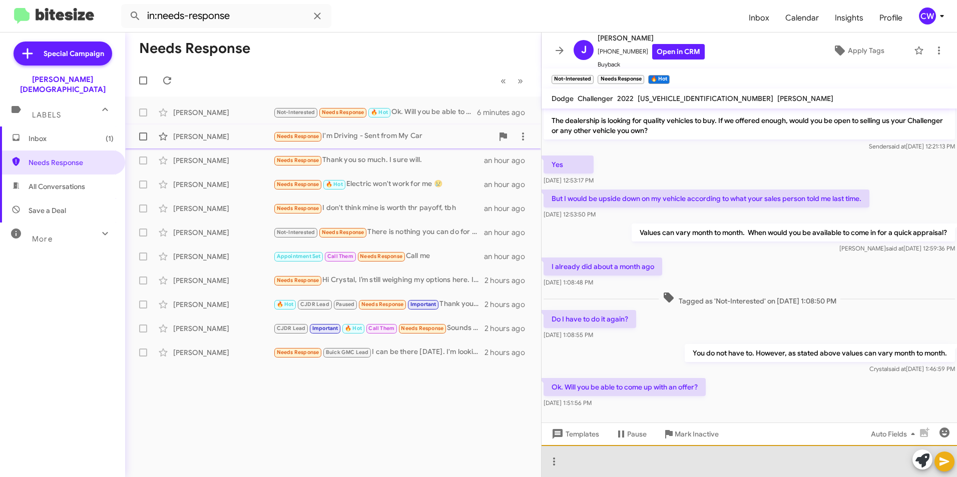
click at [626, 467] on div at bounding box center [748, 461] width 415 height 32
click at [683, 463] on div "Asked Christopher Friend to cal l the guest." at bounding box center [748, 461] width 415 height 32
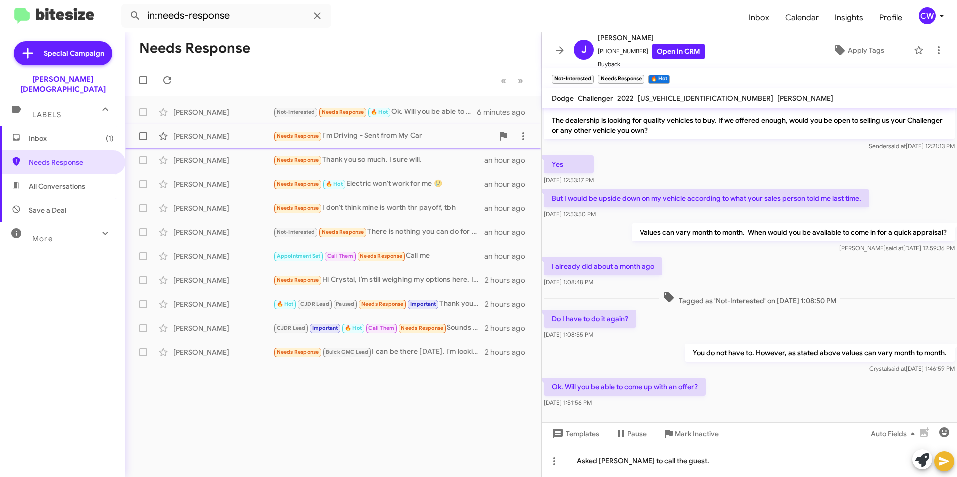
click at [944, 467] on icon at bounding box center [944, 462] width 12 height 12
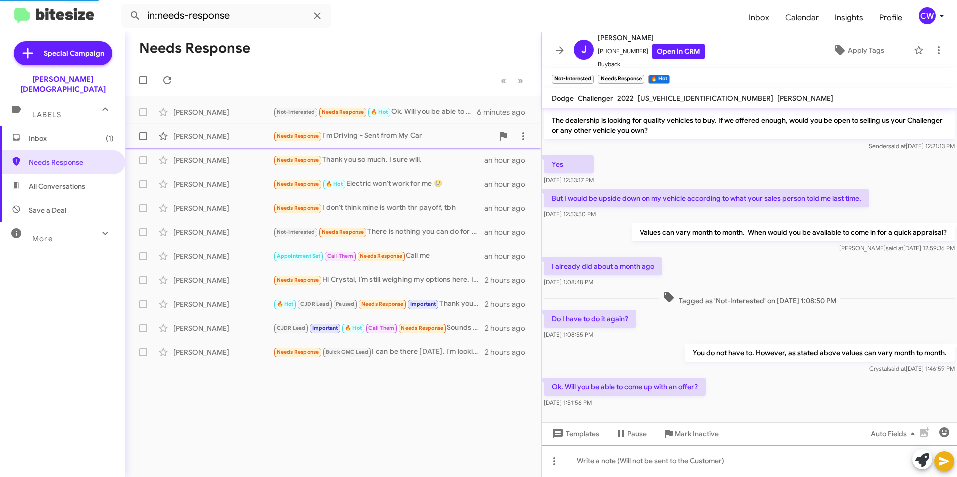
scroll to position [74, 0]
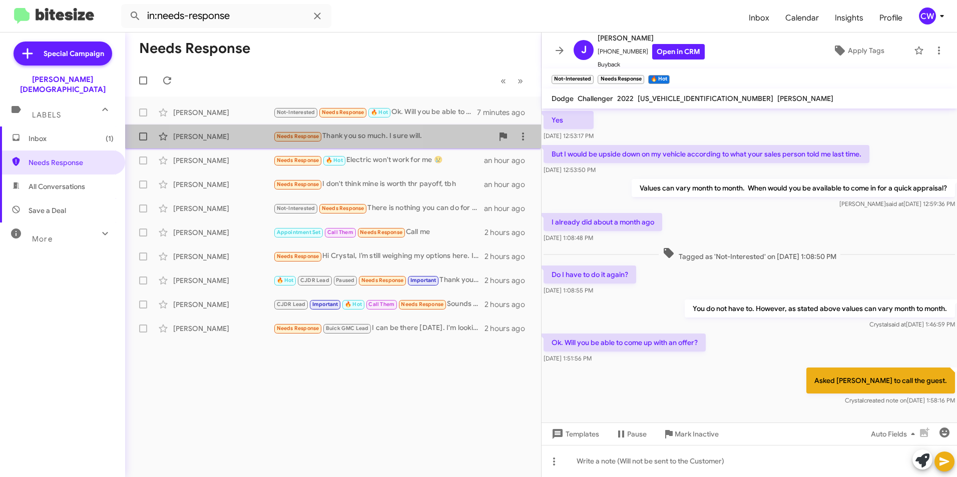
click at [291, 136] on span "Needs Response" at bounding box center [298, 136] width 43 height 7
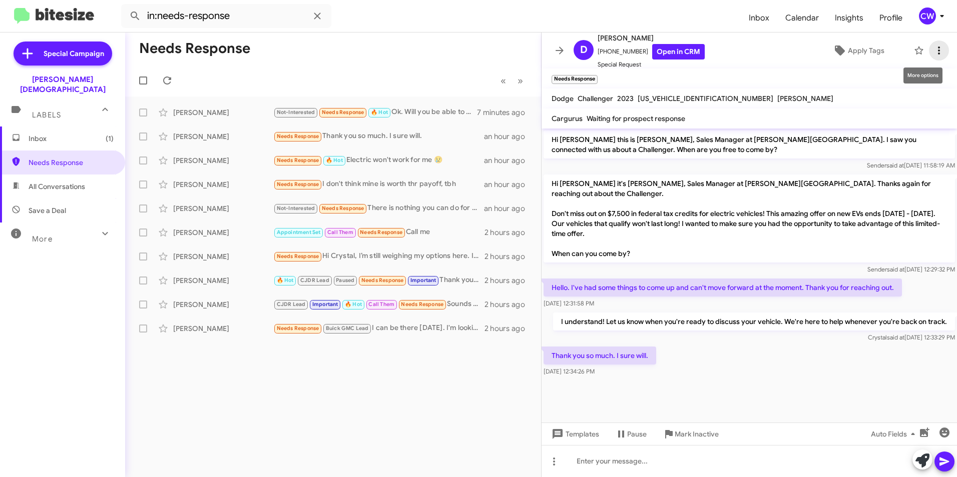
click at [933, 52] on icon at bounding box center [939, 51] width 12 height 12
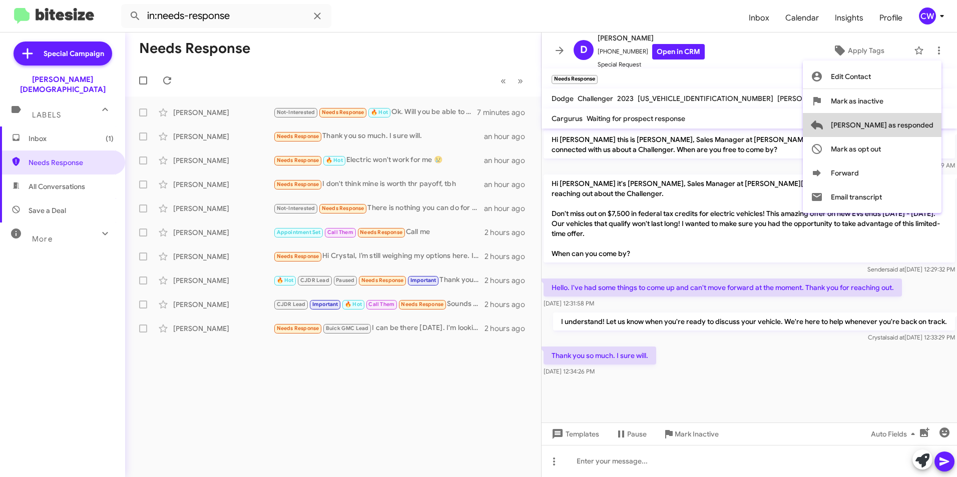
click at [924, 124] on span "[PERSON_NAME] as responded" at bounding box center [882, 125] width 103 height 24
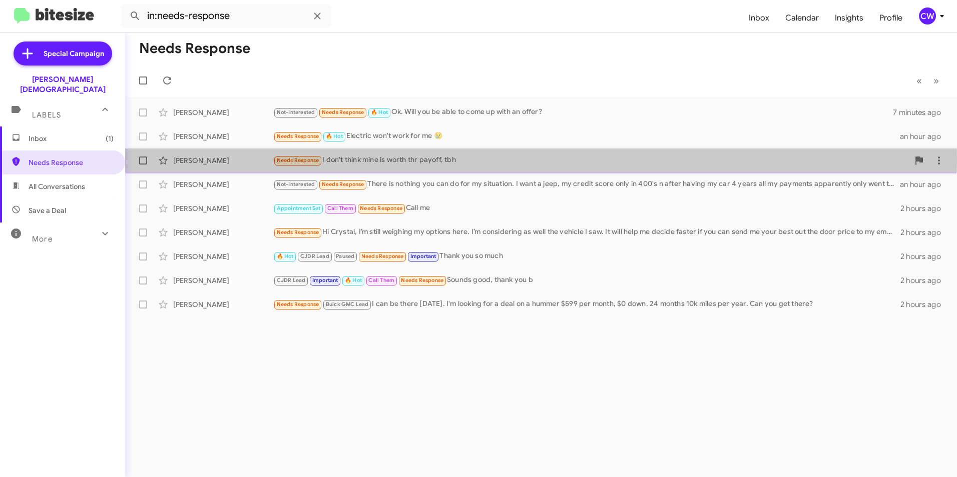
click at [297, 161] on span "Needs Response" at bounding box center [298, 160] width 43 height 7
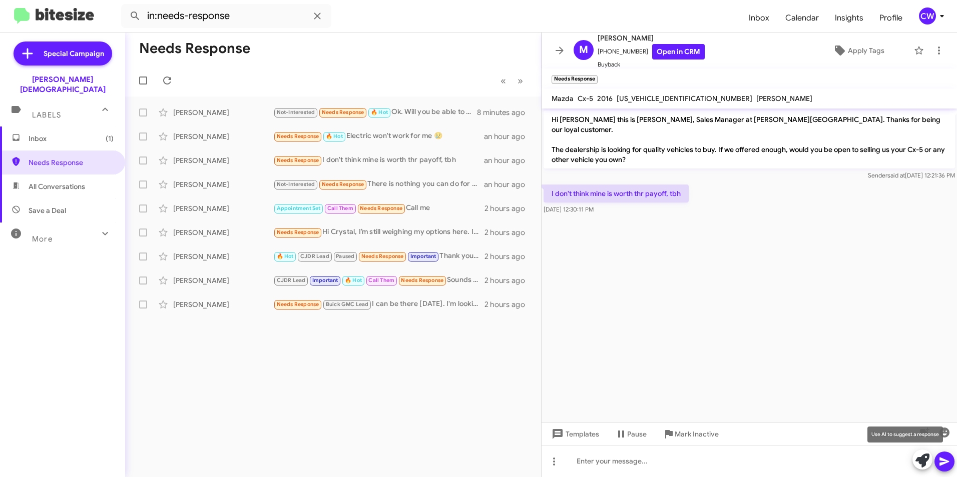
click at [920, 459] on icon at bounding box center [922, 461] width 14 height 14
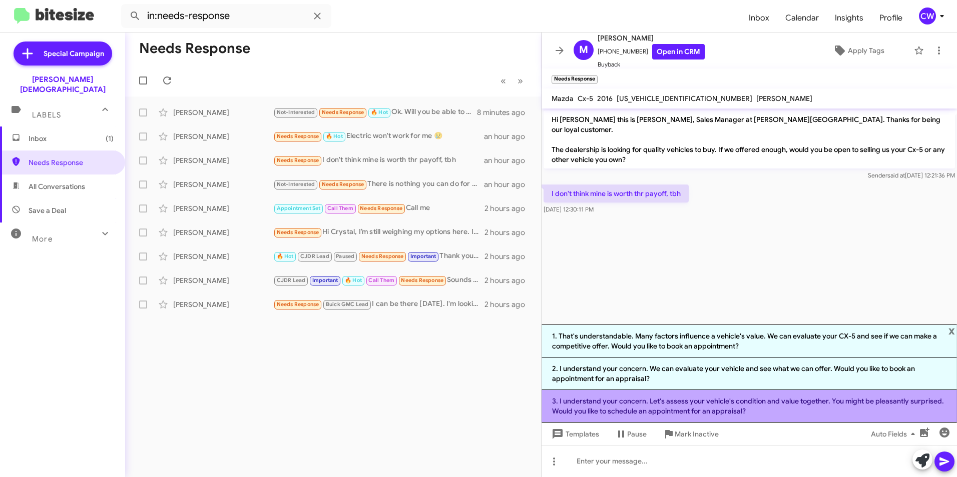
click at [656, 410] on li "3. I understand your concern. Let's assess your vehicle's condition and value t…" at bounding box center [748, 406] width 415 height 33
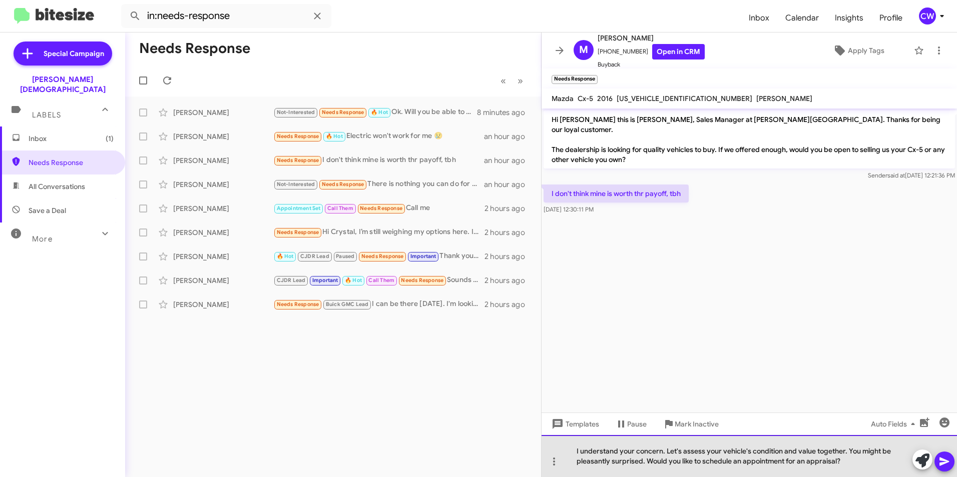
click at [645, 462] on div "I understand your concern. Let's assess your vehicle's condition and value toge…" at bounding box center [748, 456] width 415 height 42
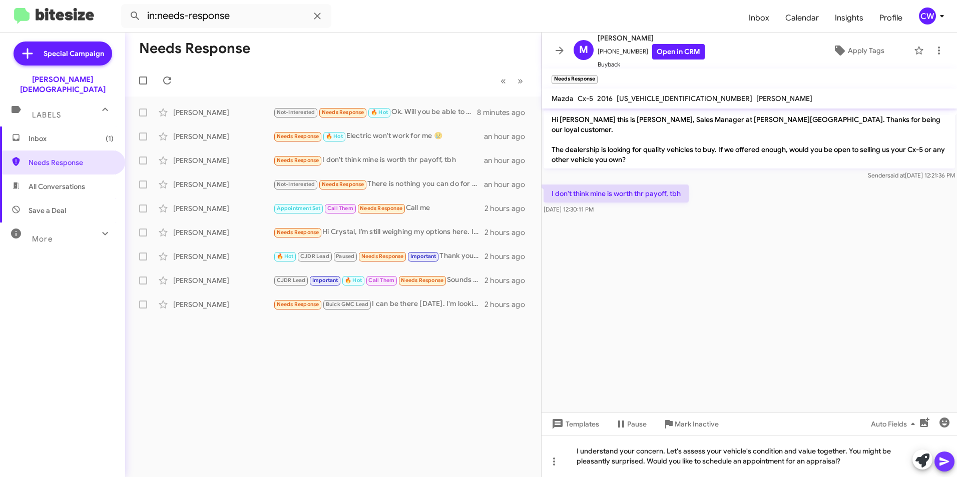
click at [950, 464] on icon at bounding box center [944, 462] width 12 height 12
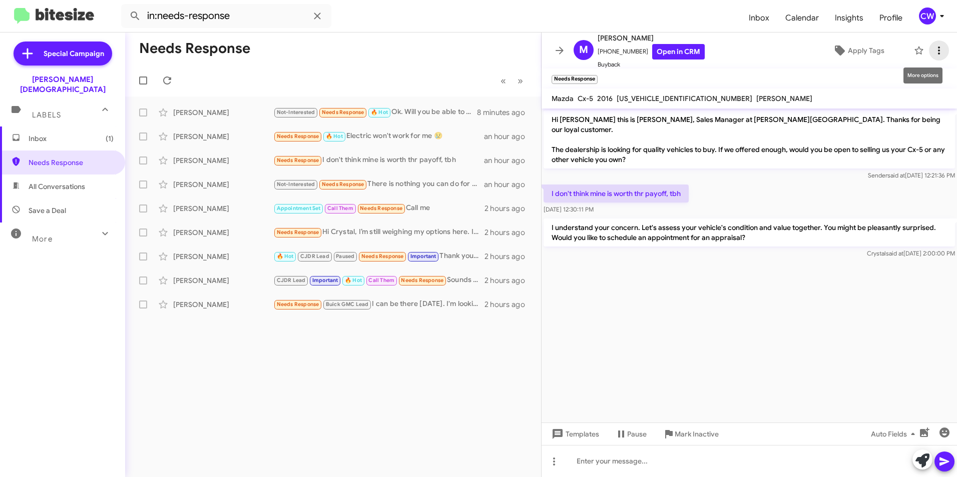
click at [933, 50] on icon at bounding box center [939, 51] width 12 height 12
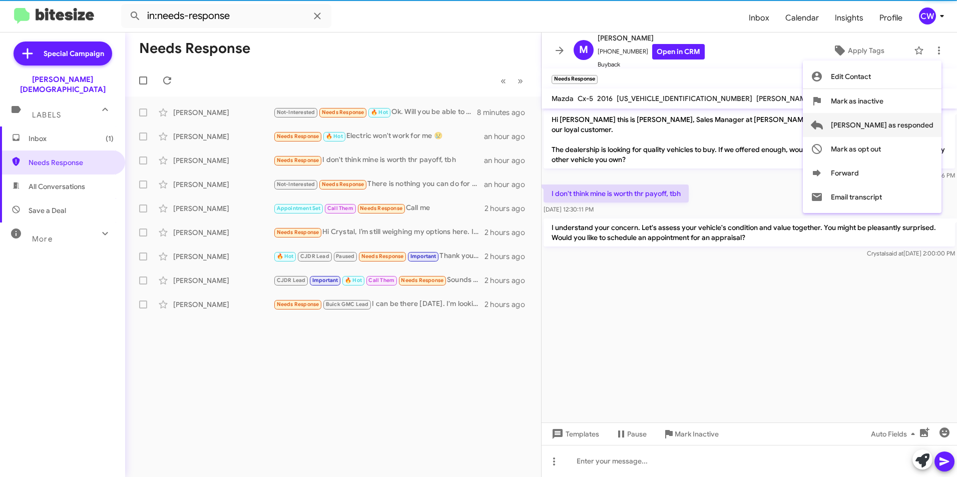
click at [913, 127] on span "[PERSON_NAME] as responded" at bounding box center [882, 125] width 103 height 24
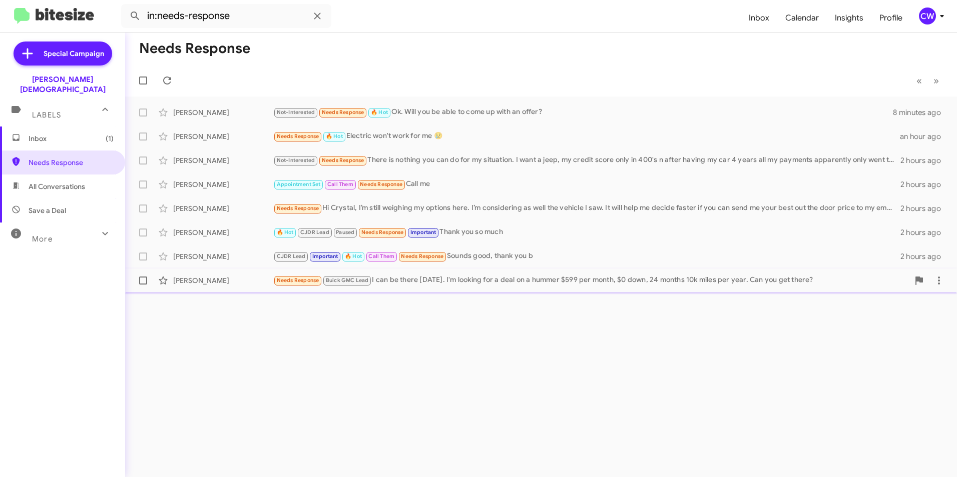
click at [303, 282] on span "Needs Response" at bounding box center [298, 280] width 43 height 7
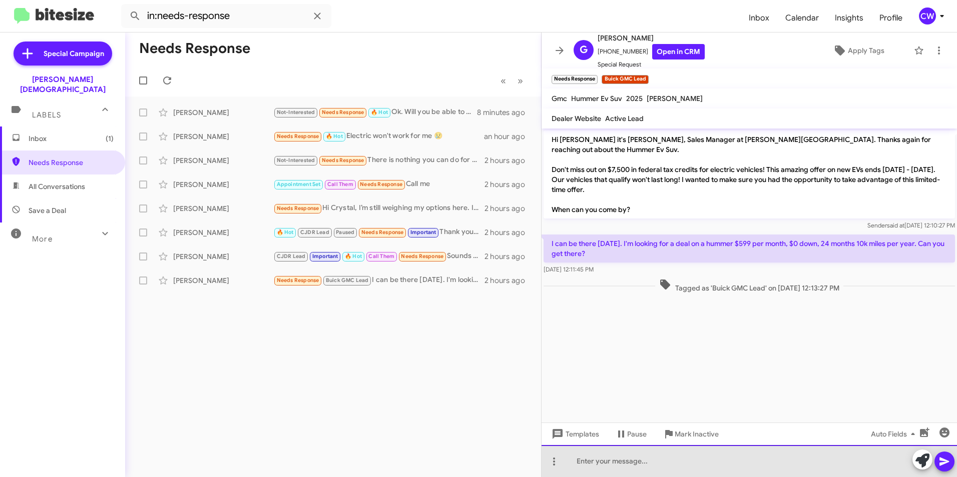
click at [595, 466] on div at bounding box center [748, 461] width 415 height 32
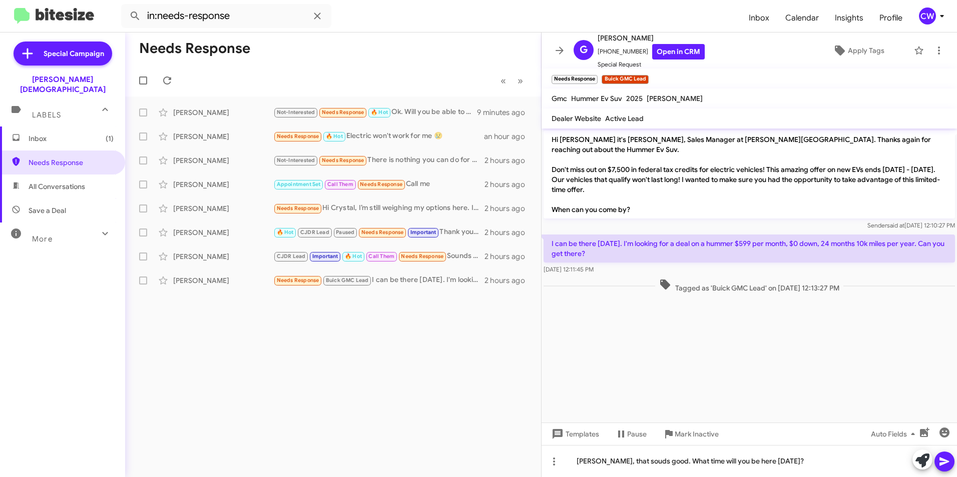
click at [738, 390] on cdk-virtual-scroll-viewport "Hi Garyn it's Crystal White, Sales Manager at Ferman Wesley Chapel. Thanks agai…" at bounding box center [748, 276] width 415 height 294
click at [940, 464] on icon at bounding box center [944, 462] width 10 height 9
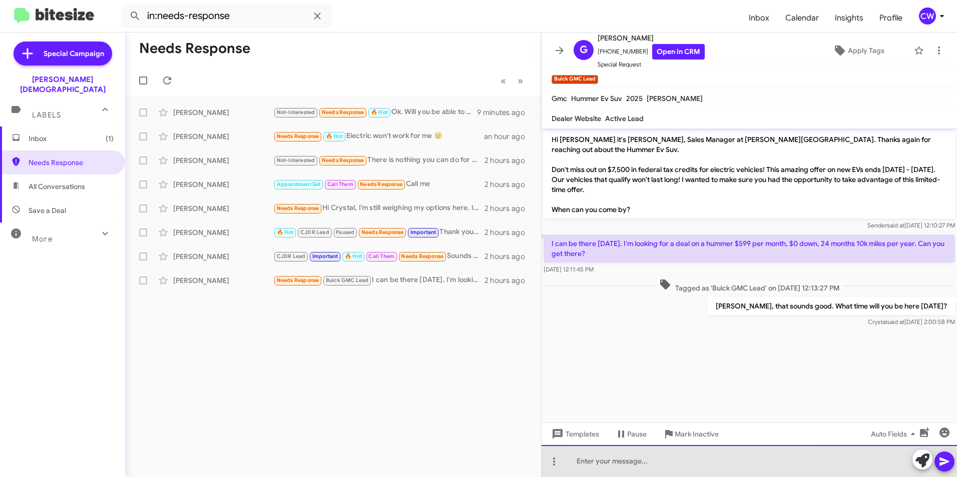
click at [697, 470] on div at bounding box center [748, 461] width 415 height 32
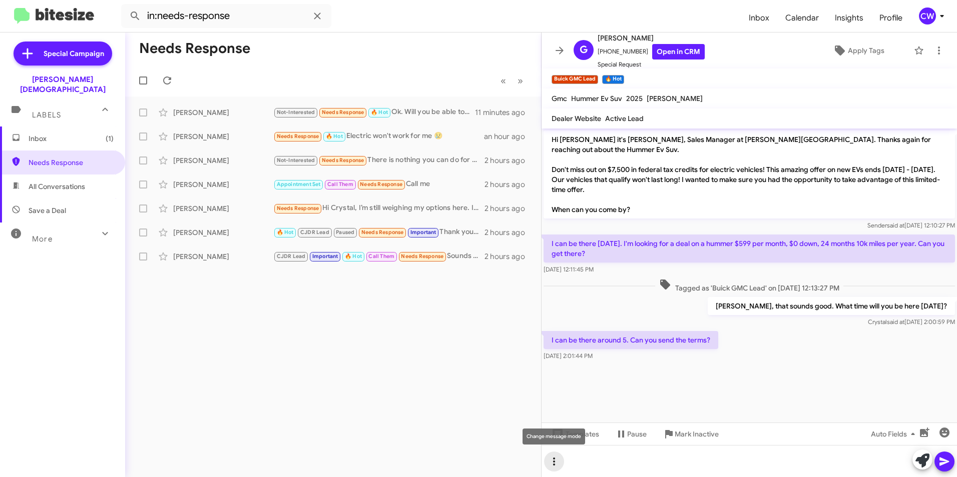
click at [551, 461] on icon at bounding box center [554, 462] width 12 height 12
drag, startPoint x: 584, startPoint y: 433, endPoint x: 600, endPoint y: 460, distance: 31.2
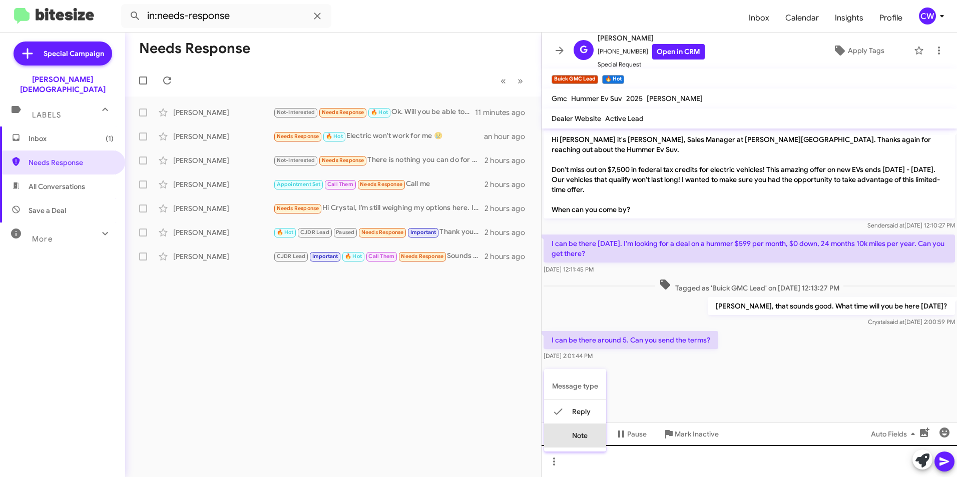
click at [584, 434] on button "note" at bounding box center [575, 436] width 62 height 24
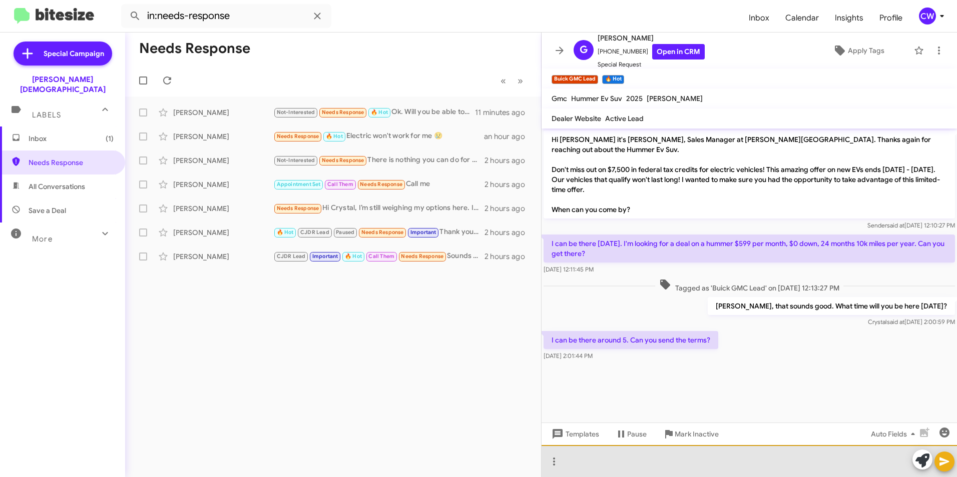
click at [600, 466] on div at bounding box center [748, 461] width 415 height 32
click at [599, 465] on div "Got Kein M involved" at bounding box center [748, 461] width 415 height 32
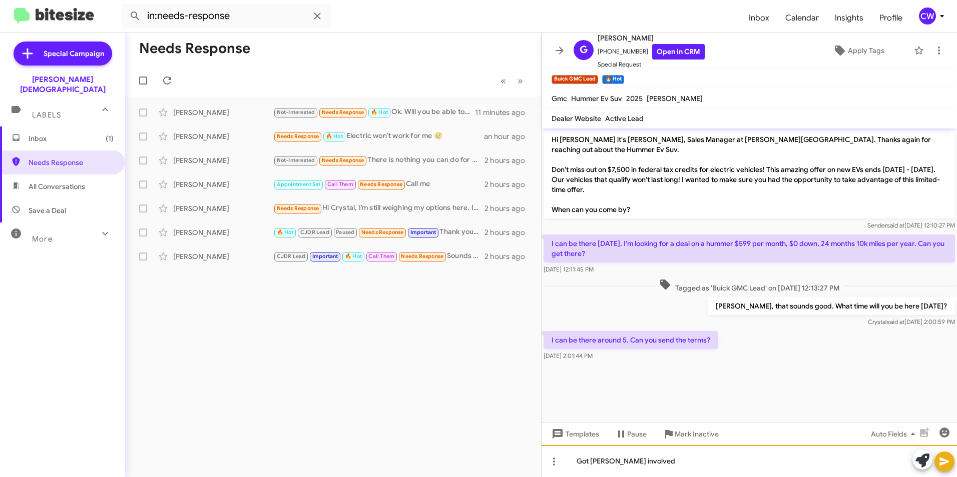
click at [617, 463] on div "Got Kevin M involved" at bounding box center [748, 461] width 415 height 32
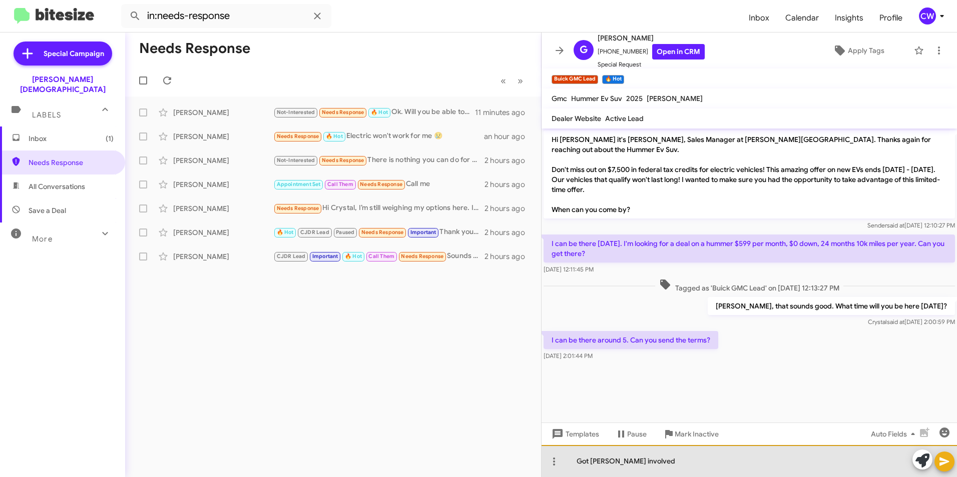
click at [651, 463] on div "Got Kevin M. involved" at bounding box center [748, 461] width 415 height 32
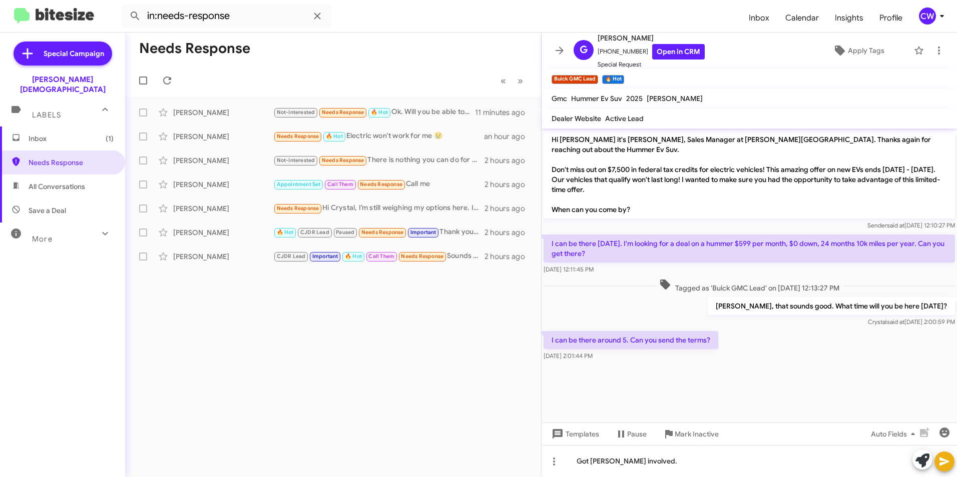
click at [944, 464] on icon at bounding box center [944, 462] width 12 height 12
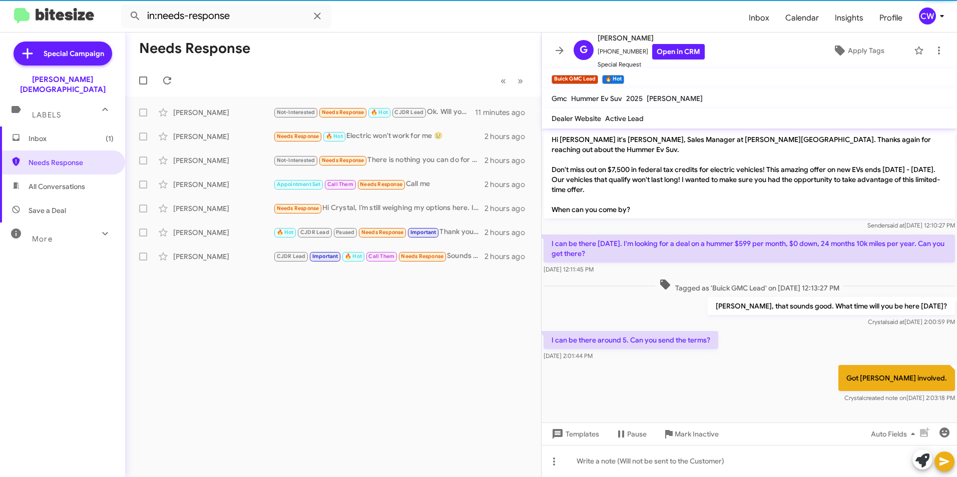
click at [412, 394] on div "Needs Response « Previous » Next Jose Gonzalez Not-Interested Needs Response 🔥 …" at bounding box center [333, 255] width 416 height 445
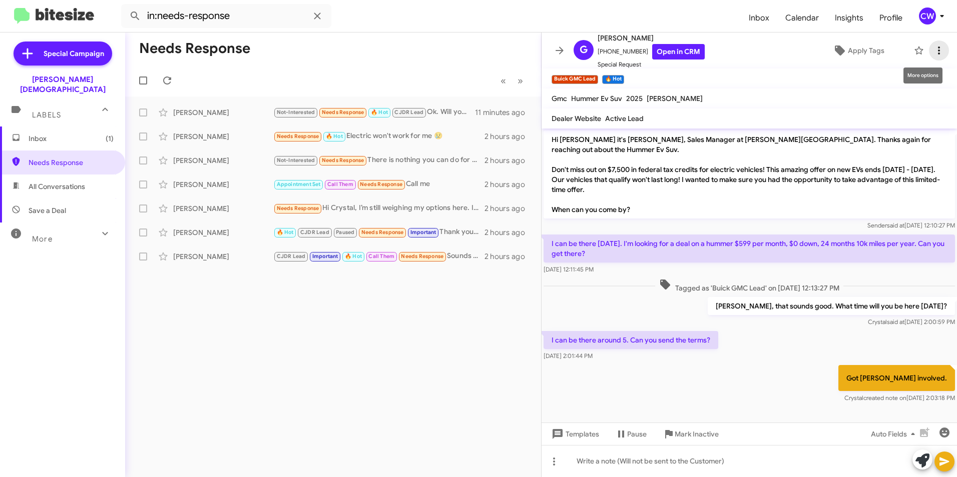
click at [933, 52] on icon at bounding box center [939, 51] width 12 height 12
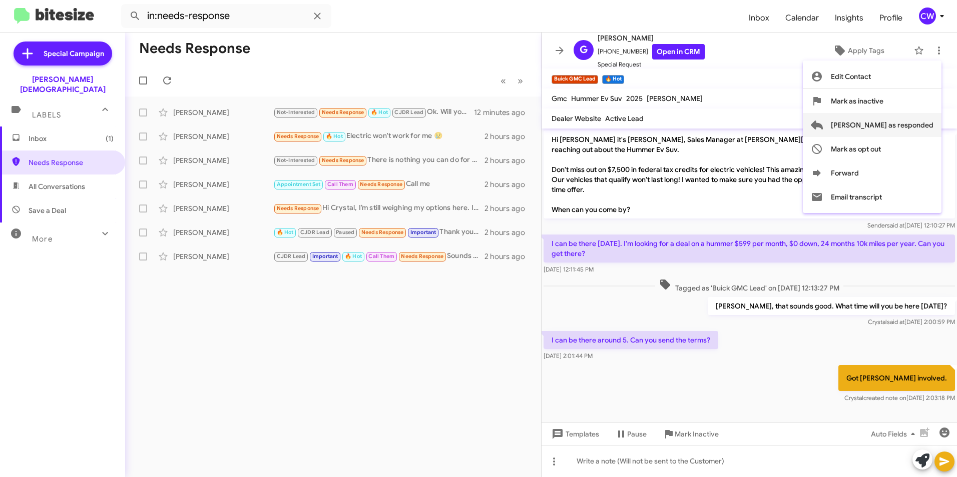
click at [916, 128] on span "[PERSON_NAME] as responded" at bounding box center [882, 125] width 103 height 24
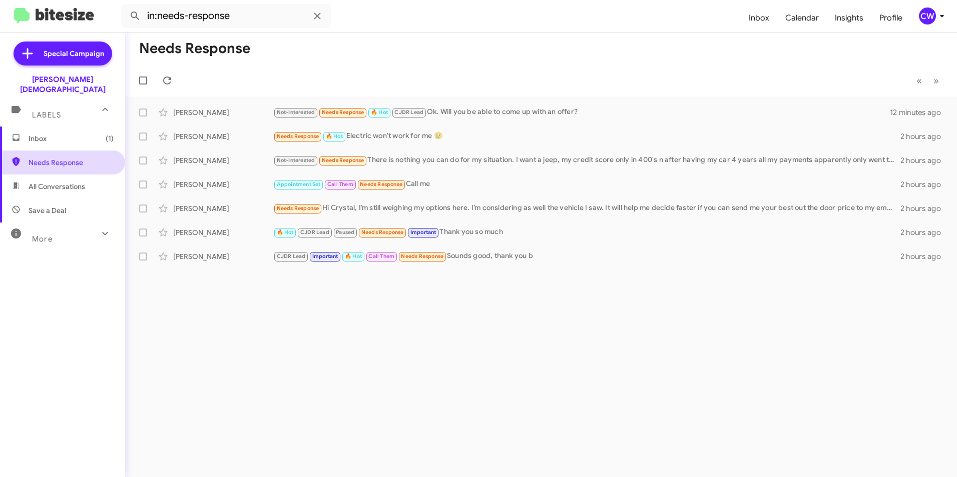
click at [61, 158] on span "Needs Response" at bounding box center [71, 163] width 85 height 10
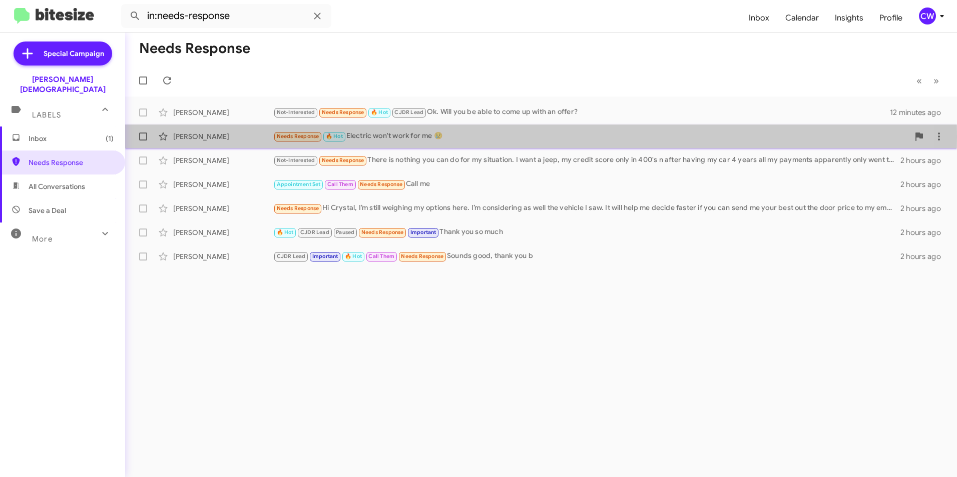
click at [310, 138] on span "Needs Response" at bounding box center [298, 136] width 43 height 7
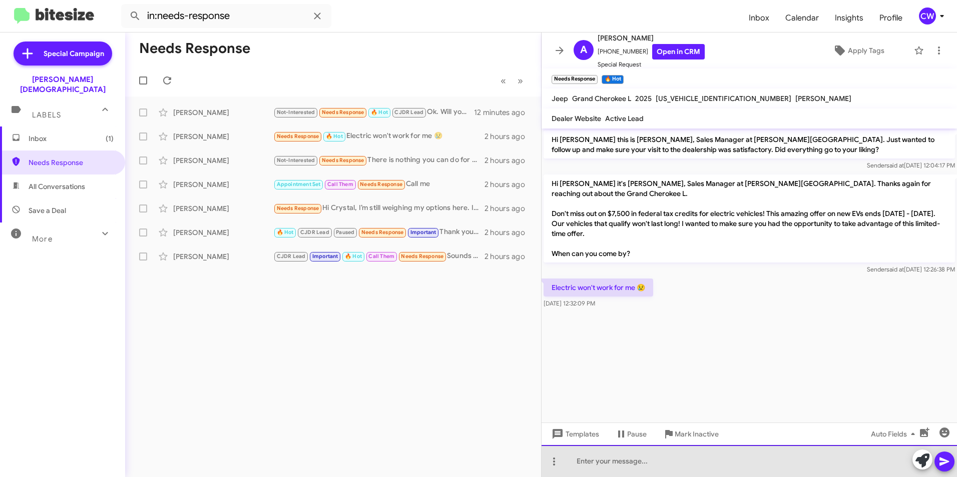
click at [583, 467] on div at bounding box center [748, 461] width 415 height 32
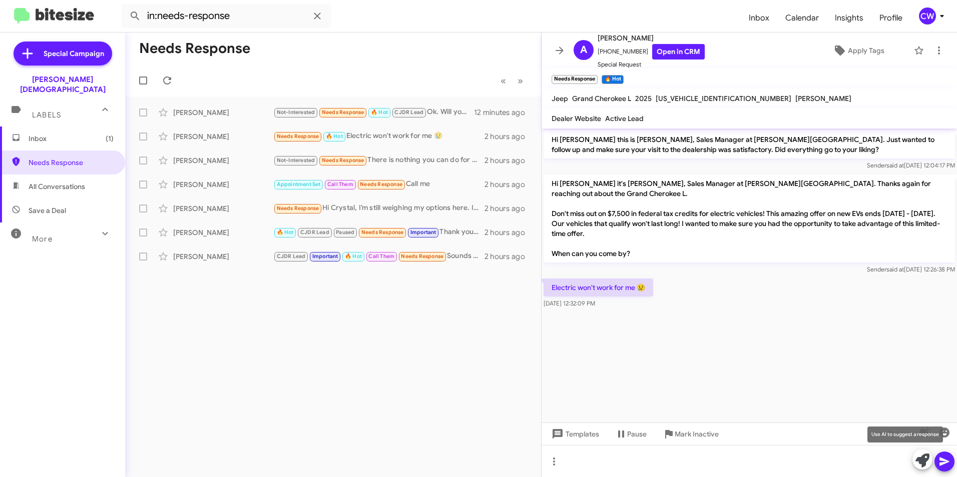
click at [919, 463] on icon at bounding box center [922, 461] width 14 height 14
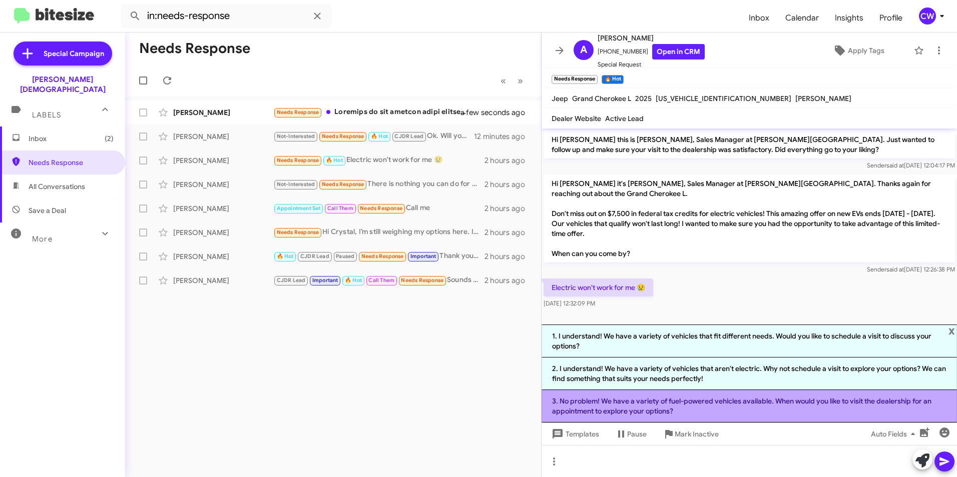
click at [726, 403] on li "3. No problem! We have a variety of fuel-powered vehicles available. When would…" at bounding box center [748, 406] width 415 height 33
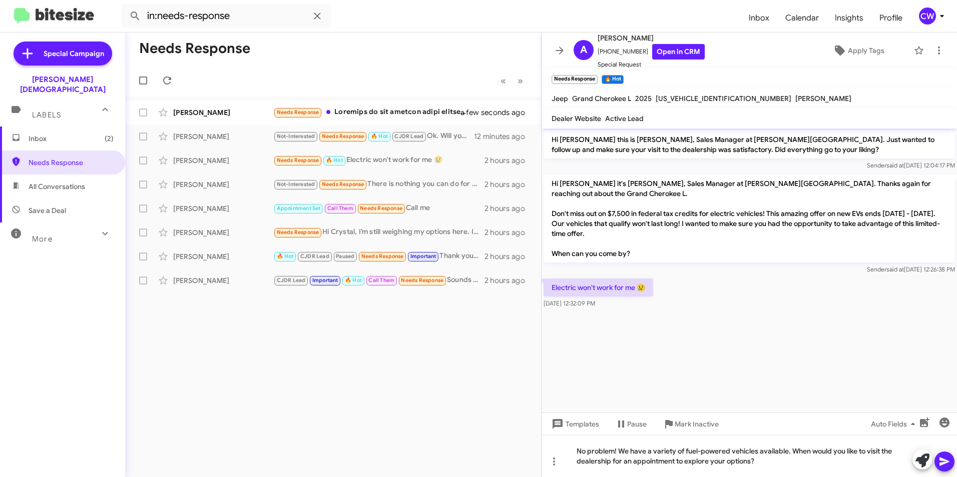
click at [941, 461] on icon at bounding box center [944, 462] width 10 height 9
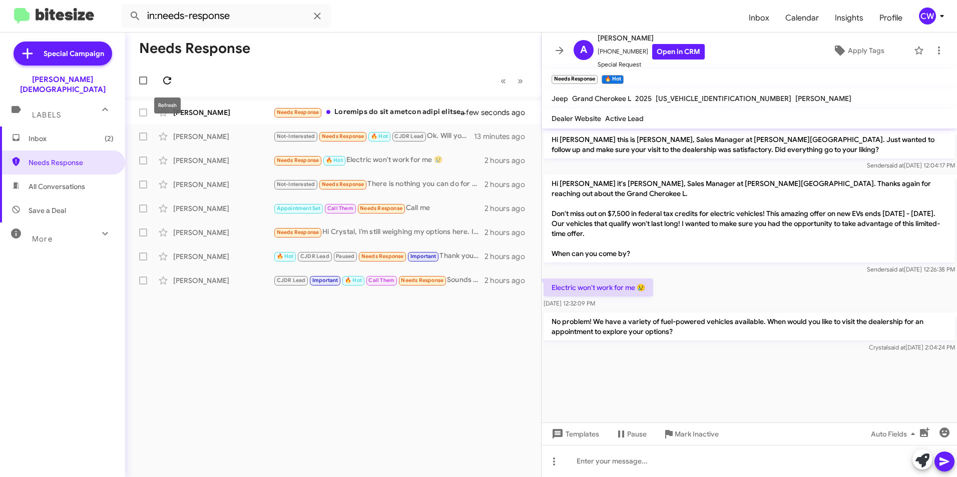
click at [169, 82] on icon at bounding box center [167, 81] width 12 height 12
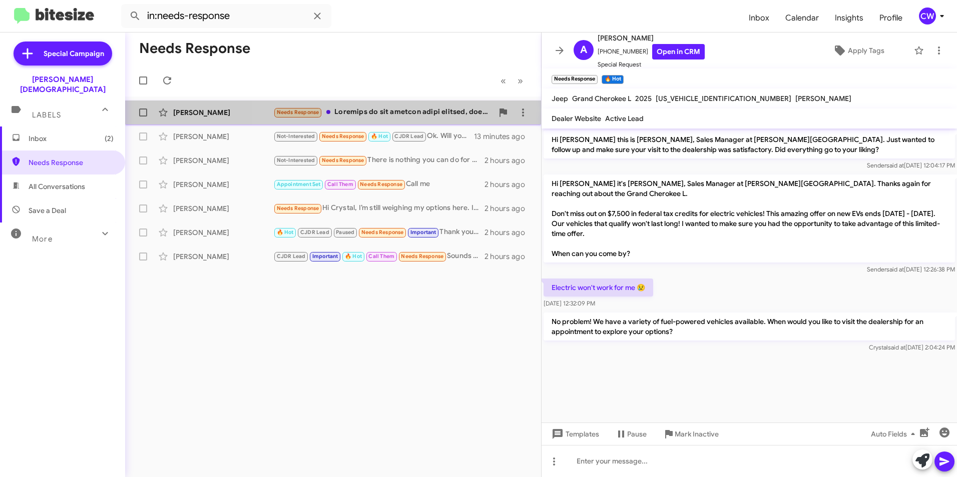
click at [424, 111] on div "Needs Response" at bounding box center [383, 113] width 220 height 12
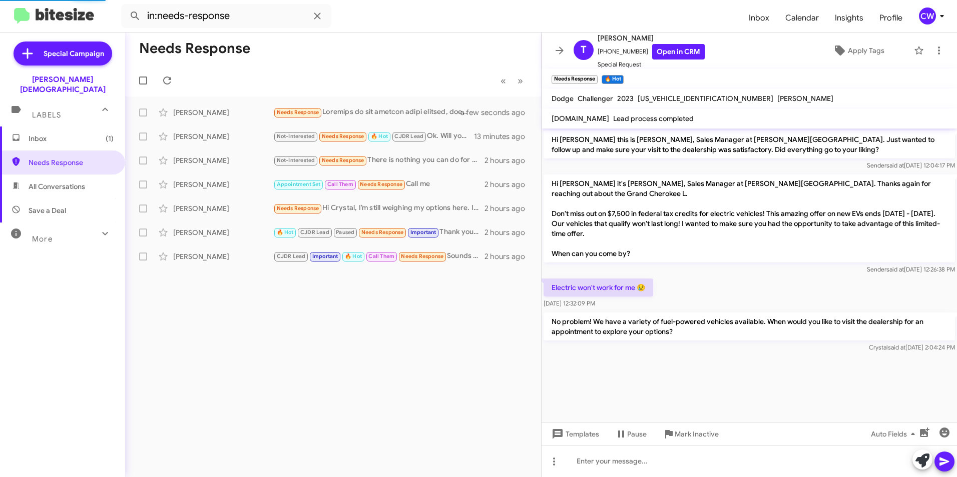
scroll to position [159, 0]
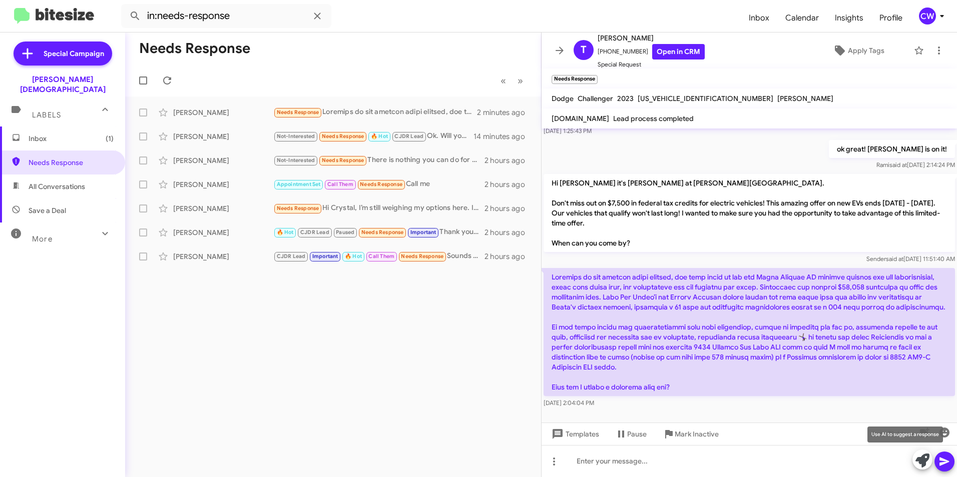
click at [918, 462] on icon at bounding box center [922, 461] width 14 height 14
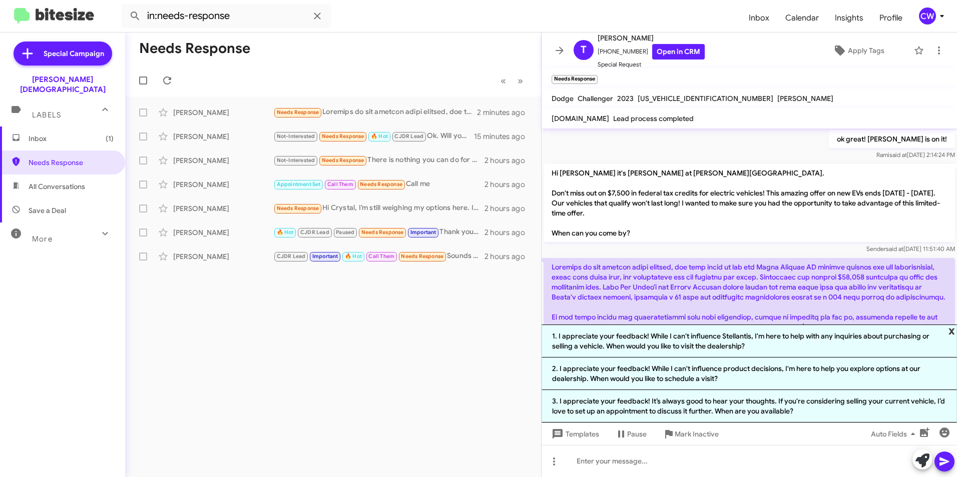
click at [954, 333] on span "x" at bounding box center [951, 331] width 7 height 12
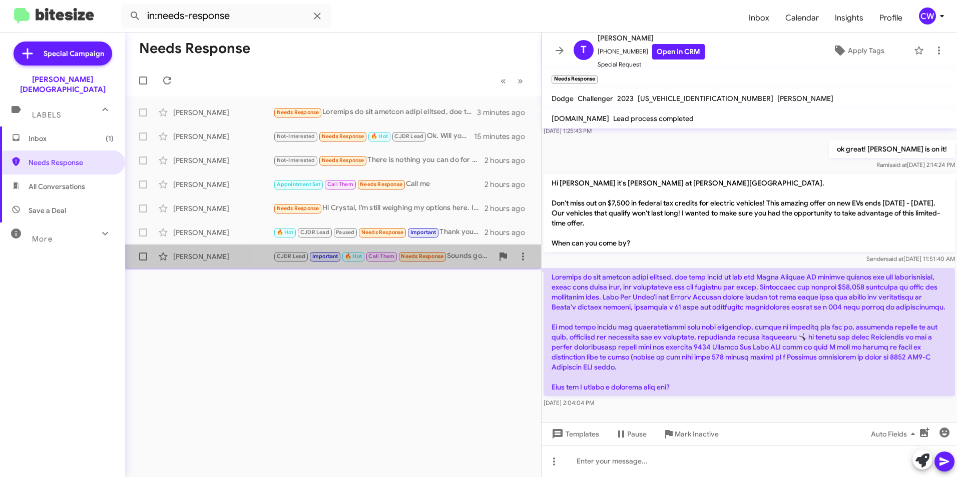
click at [414, 254] on span "Needs Response" at bounding box center [422, 256] width 43 height 7
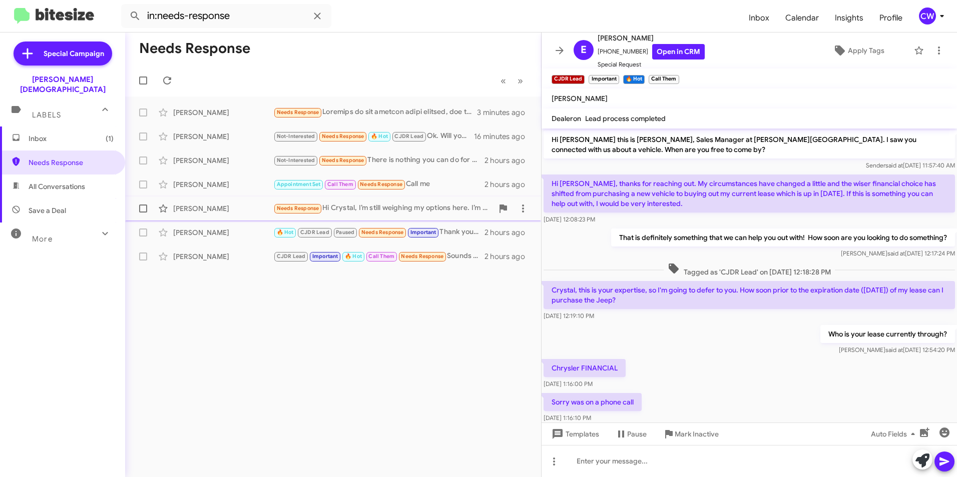
click at [294, 206] on span "Needs Response" at bounding box center [298, 208] width 43 height 7
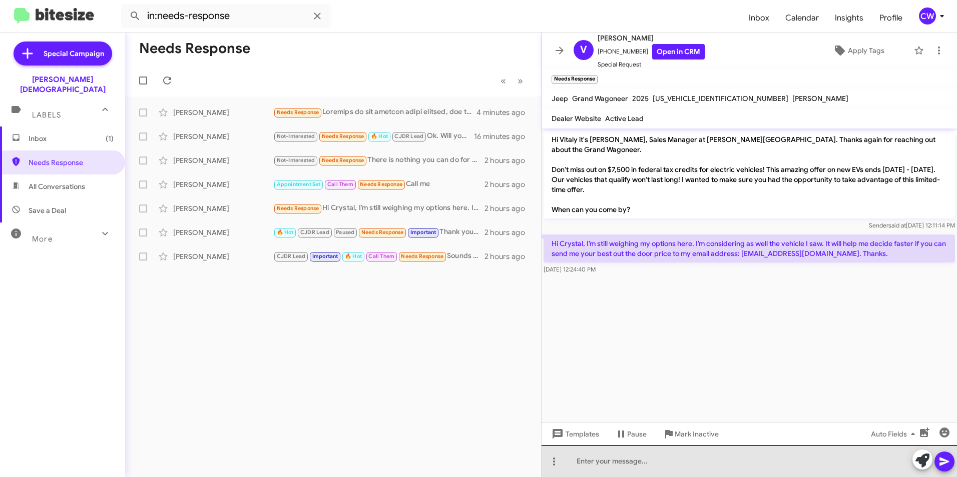
click at [671, 462] on div at bounding box center [748, 461] width 415 height 32
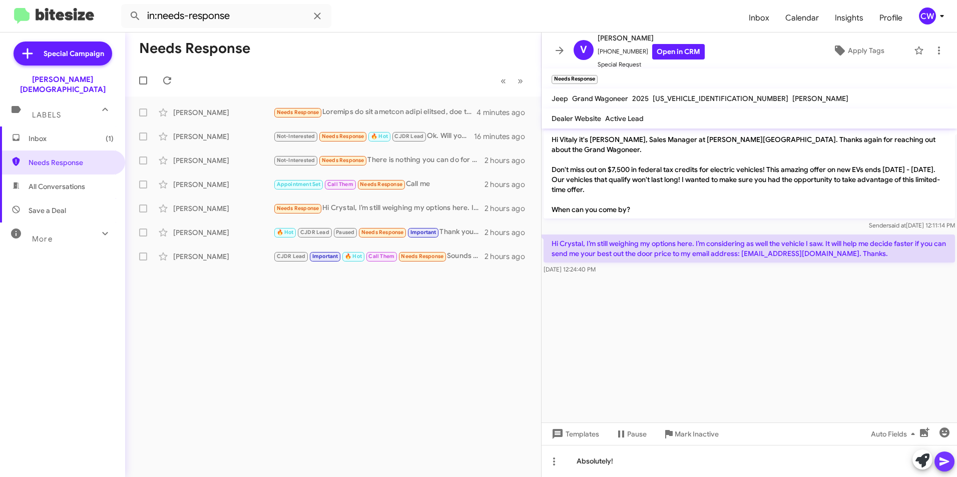
click at [940, 463] on icon at bounding box center [944, 462] width 10 height 9
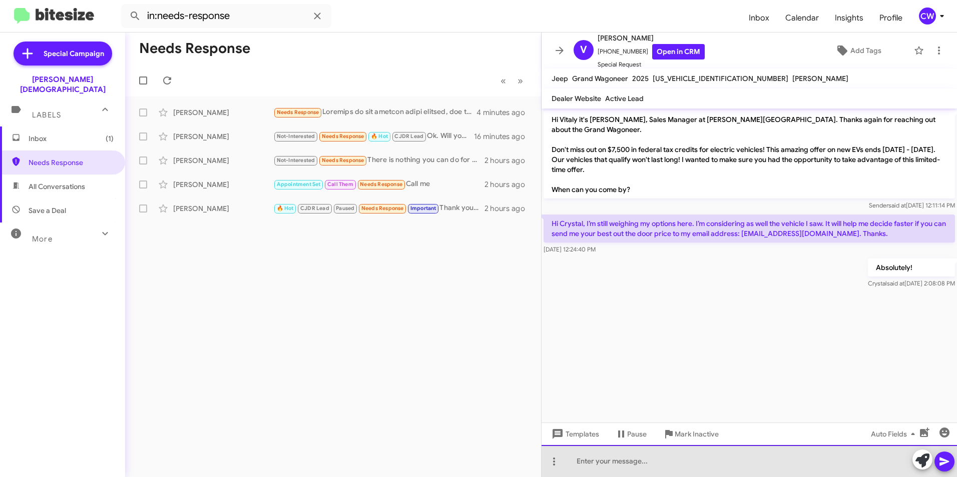
click at [635, 465] on div at bounding box center [748, 461] width 415 height 32
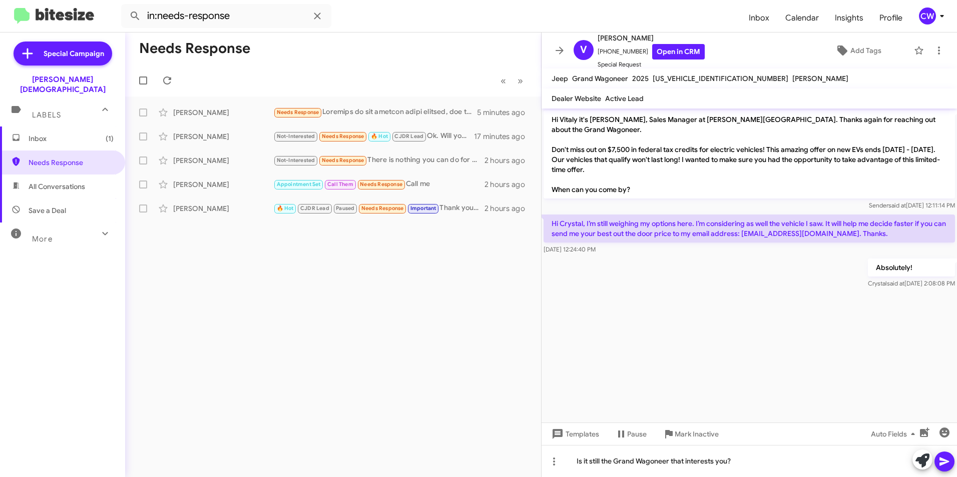
click at [948, 466] on icon at bounding box center [944, 462] width 12 height 12
click at [554, 463] on icon at bounding box center [554, 462] width 2 height 8
click at [580, 437] on button "note" at bounding box center [575, 436] width 62 height 24
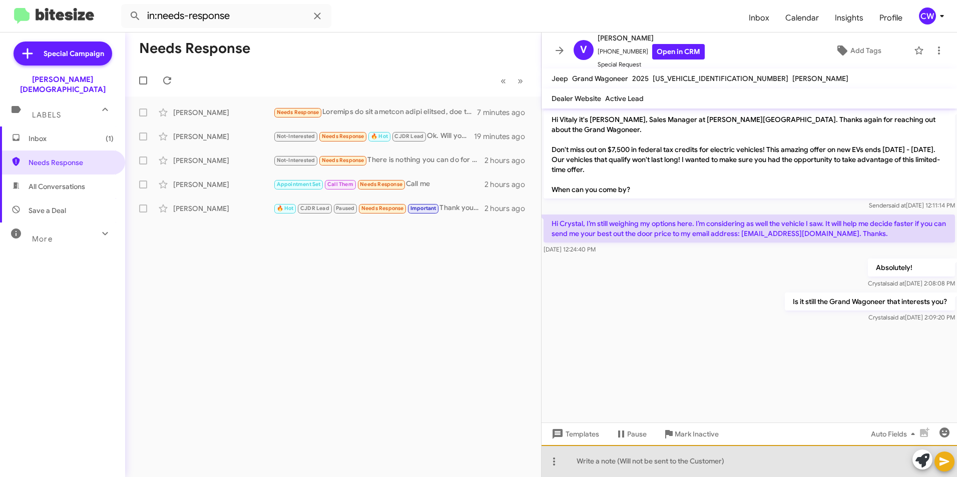
click at [592, 466] on div at bounding box center [748, 461] width 415 height 32
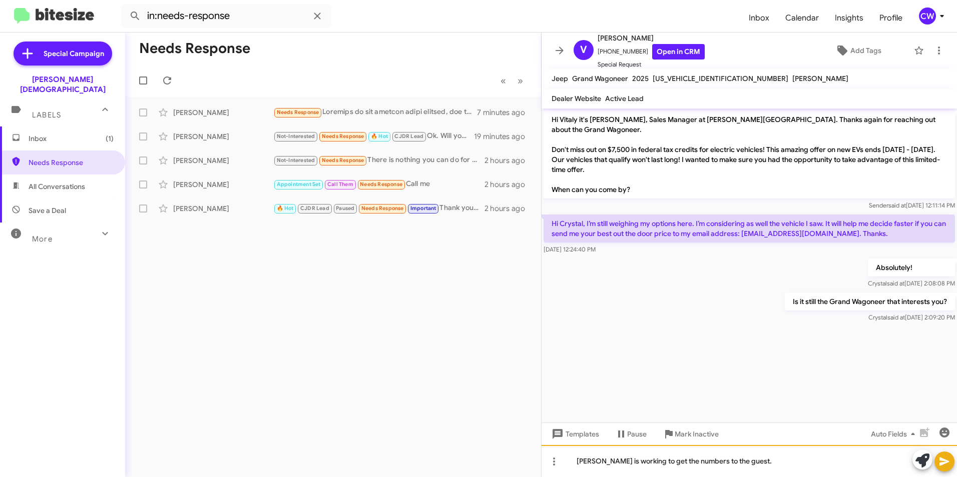
click at [575, 461] on div "Terry L. is working to get the numbers to the guest." at bounding box center [748, 461] width 415 height 32
click at [939, 461] on icon at bounding box center [944, 462] width 12 height 12
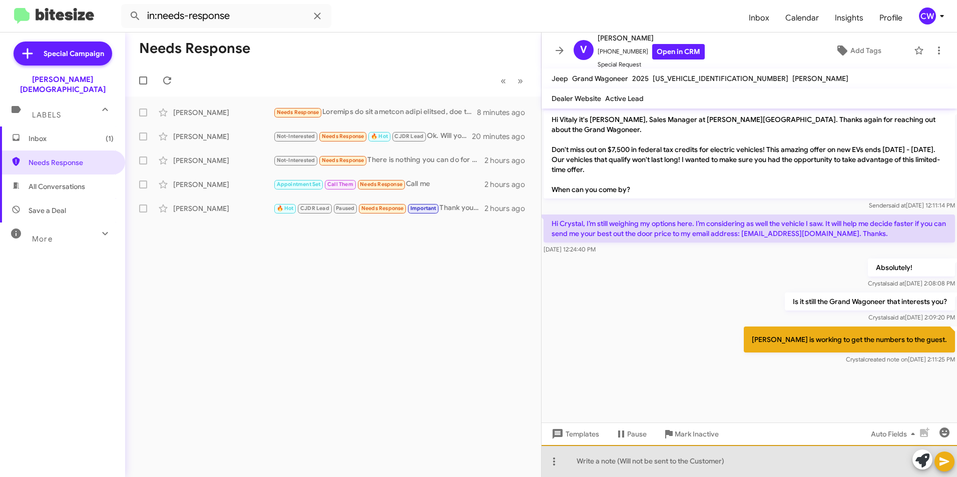
click at [601, 465] on div at bounding box center [748, 461] width 415 height 32
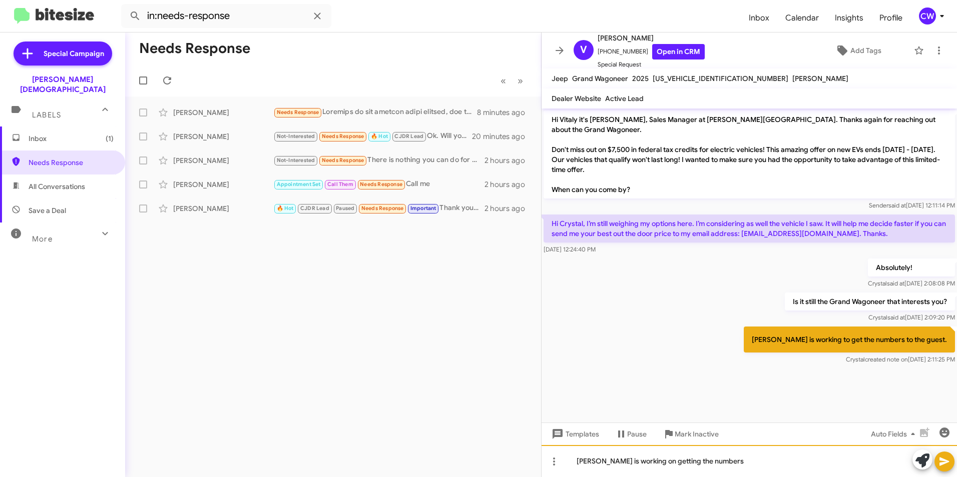
click at [710, 465] on div "Terry is working on getting the numbers" at bounding box center [748, 461] width 415 height 32
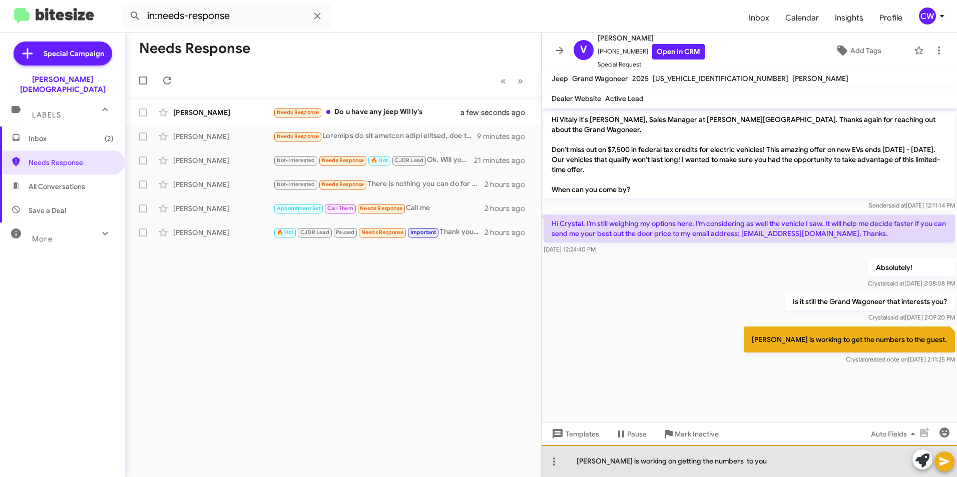
drag, startPoint x: 700, startPoint y: 463, endPoint x: 710, endPoint y: 462, distance: 10.6
drag, startPoint x: 707, startPoint y: 462, endPoint x: 677, endPoint y: 457, distance: 30.4
click at [677, 457] on div "Terry is working on getting the numbers to you" at bounding box center [748, 461] width 415 height 32
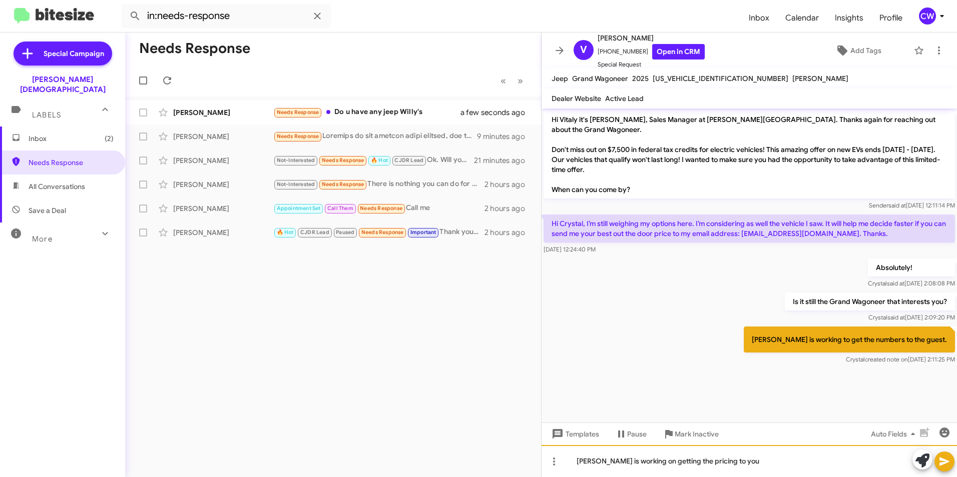
click at [742, 468] on div "Terry is working on getting the pricing to you" at bounding box center [748, 461] width 415 height 32
click at [551, 462] on icon at bounding box center [554, 462] width 12 height 12
click at [559, 436] on icon at bounding box center [558, 436] width 12 height 12
click at [554, 461] on icon at bounding box center [554, 462] width 2 height 8
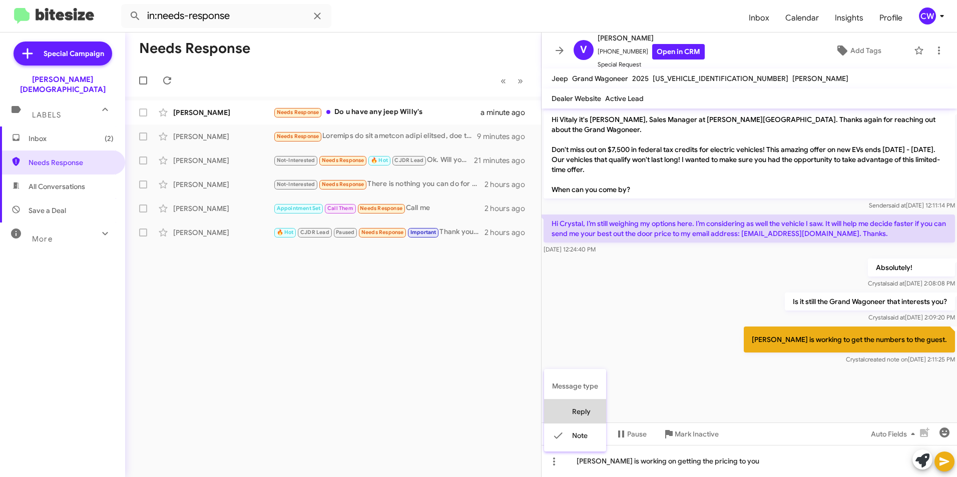
click at [564, 408] on button "reply" at bounding box center [575, 412] width 62 height 24
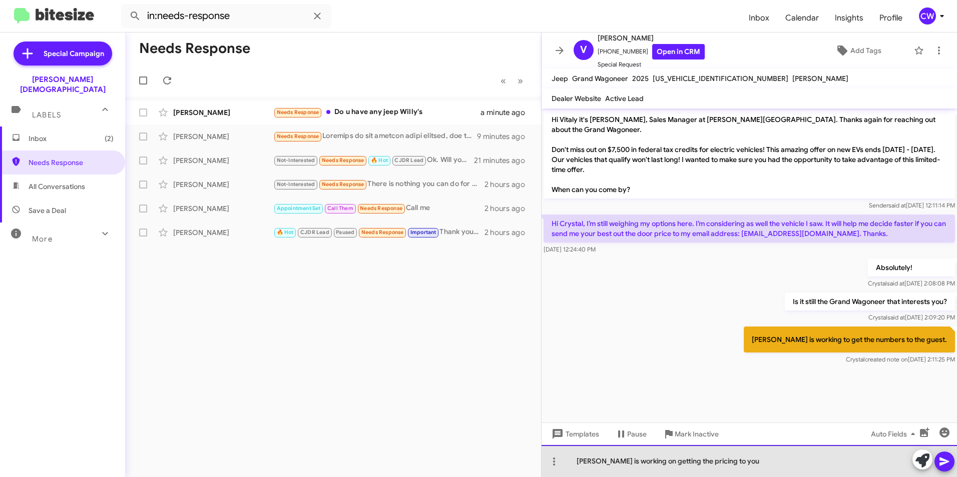
click at [735, 466] on div "Terry is working on getting the pricing to you" at bounding box center [748, 461] width 415 height 32
click at [577, 461] on div "Terry is working on getting the pricing to you" at bounding box center [748, 461] width 415 height 32
click at [594, 463] on div "Terry is working on getting the pricing to you" at bounding box center [748, 461] width 415 height 32
click at [751, 458] on div "Terry Light is working on getting the pricing to you" at bounding box center [748, 461] width 415 height 32
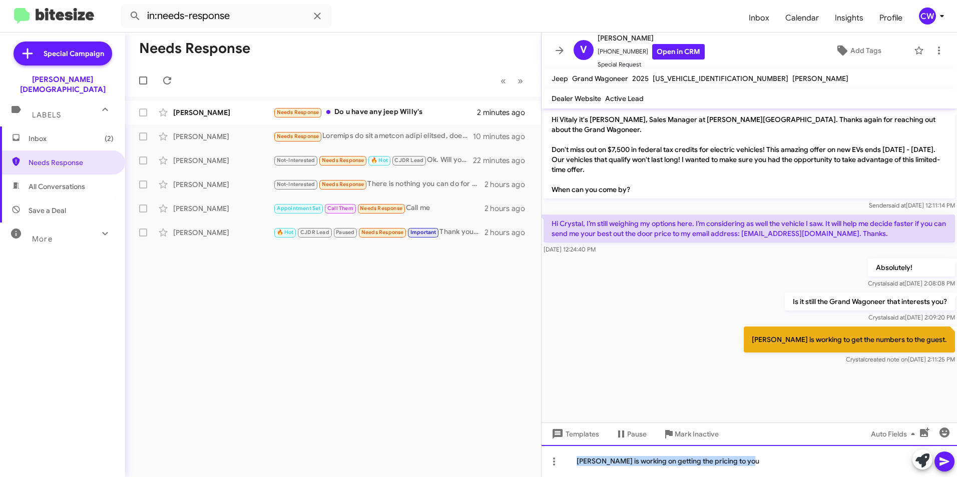
drag, startPoint x: 711, startPoint y: 459, endPoint x: 556, endPoint y: 477, distance: 155.7
click at [556, 477] on html "in:needs-response Inbox Calendar Insights Profile CW Special Campaign Ferman We…" at bounding box center [478, 238] width 957 height 477
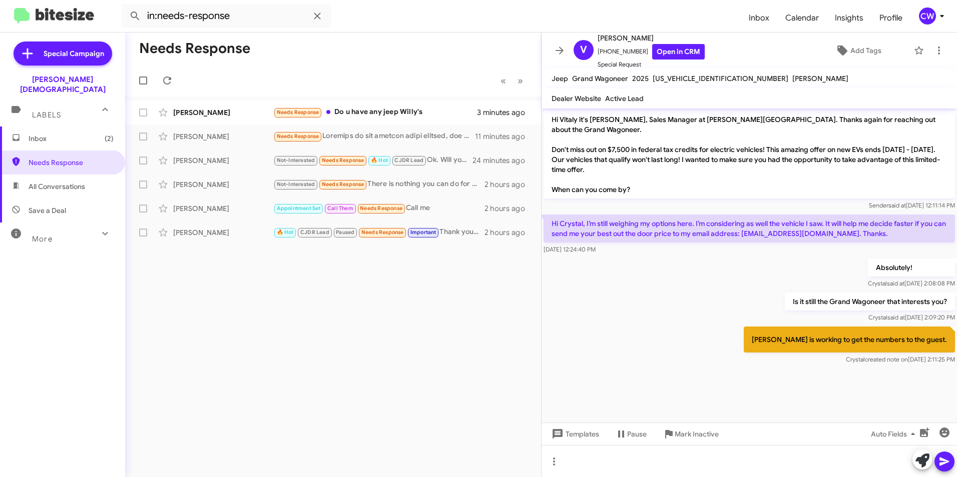
click at [436, 375] on div "Needs Response « Previous » Next Willcy Simon Needs Response Do u have any jeep…" at bounding box center [333, 255] width 416 height 445
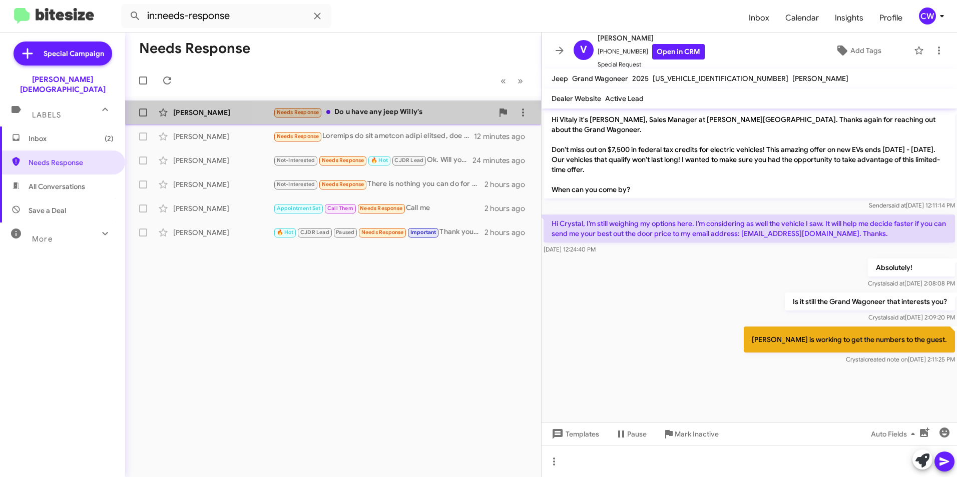
click at [395, 112] on div "Needs Response Do u have any jeep Willy's" at bounding box center [383, 113] width 220 height 12
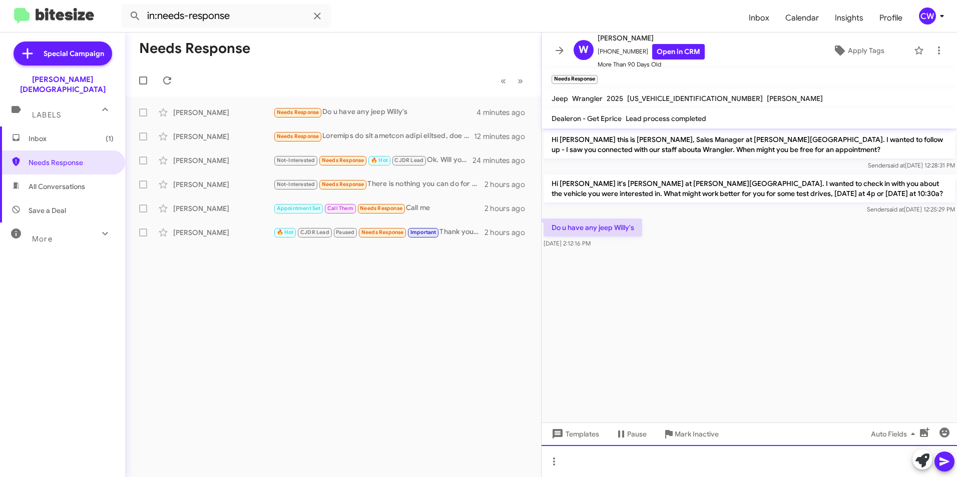
click at [616, 464] on div at bounding box center [748, 461] width 415 height 32
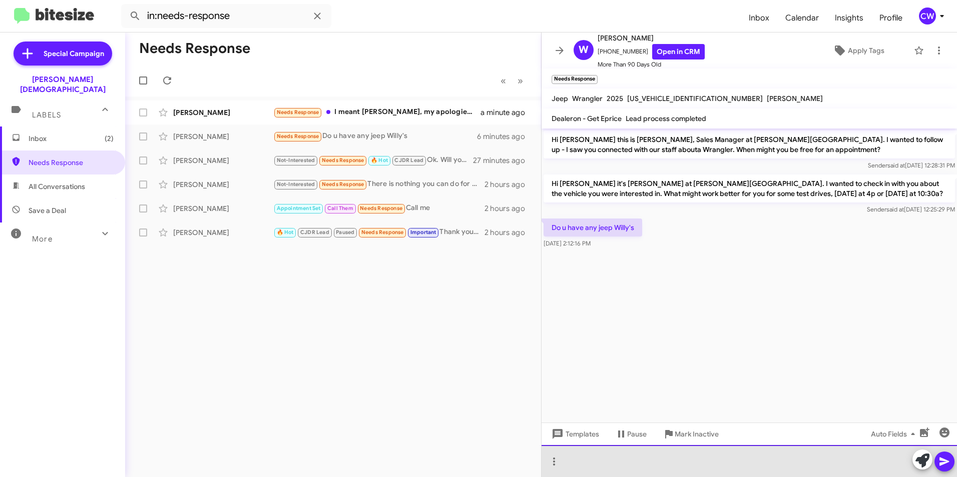
click at [581, 468] on div at bounding box center [748, 461] width 415 height 32
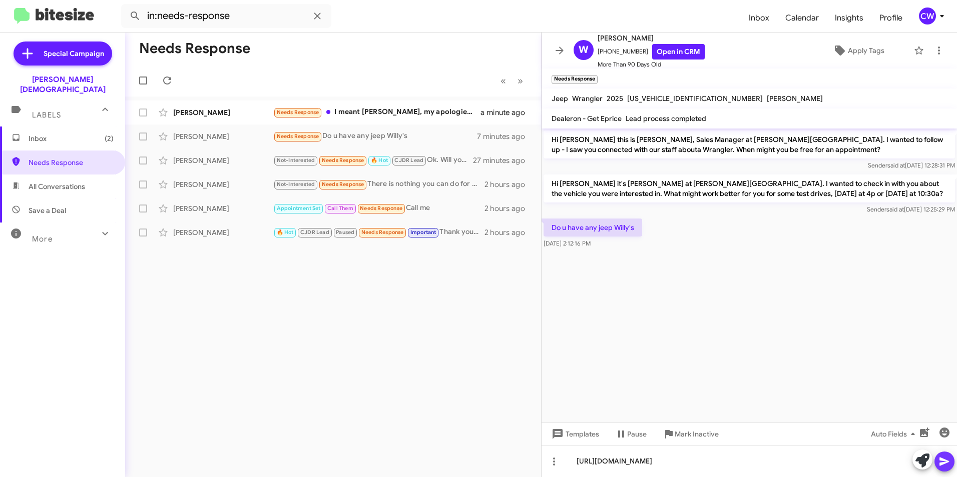
click at [943, 460] on icon at bounding box center [944, 462] width 10 height 9
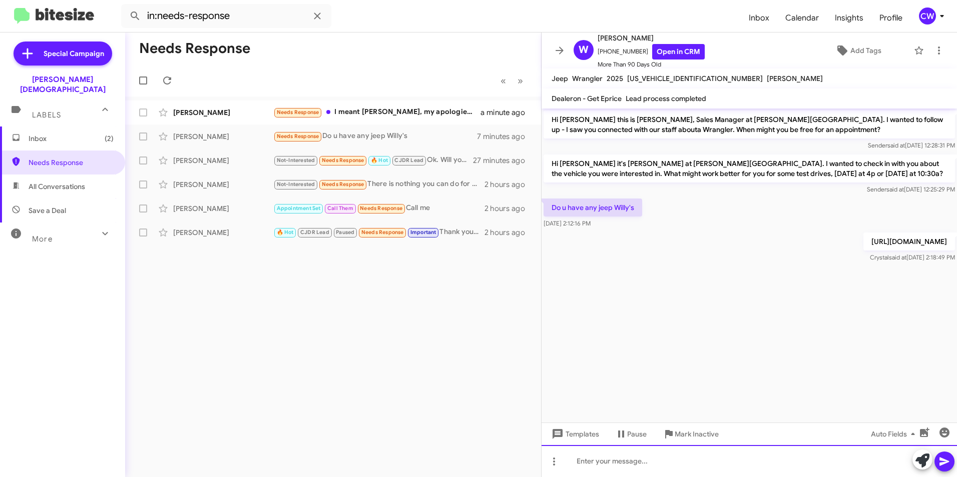
click at [673, 469] on div at bounding box center [748, 461] width 415 height 32
click at [767, 466] on div "Yes, we do. I just sent a link to the one's we have." at bounding box center [748, 461] width 415 height 32
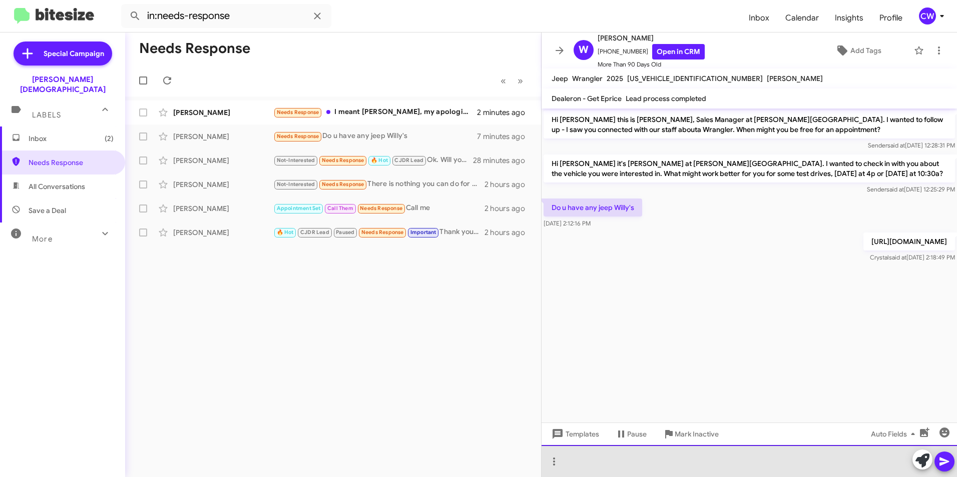
click at [611, 463] on div at bounding box center [748, 461] width 415 height 32
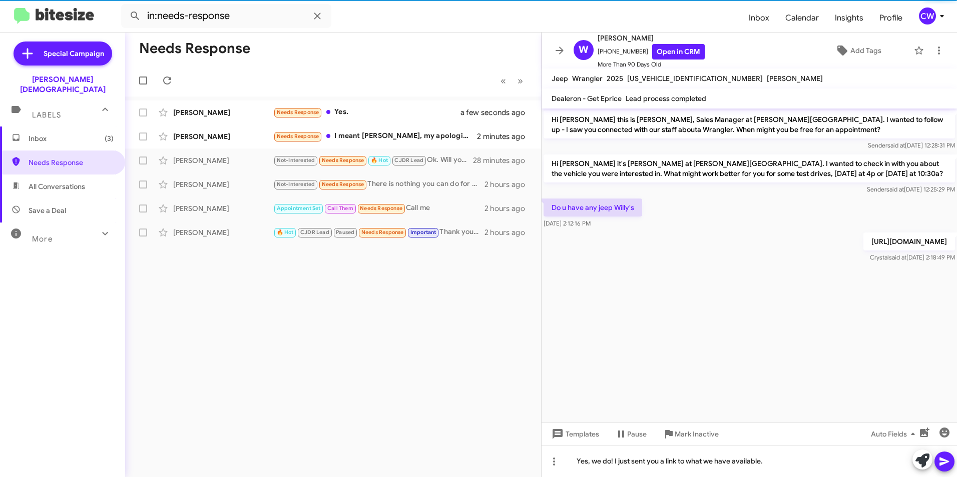
click at [946, 462] on icon at bounding box center [944, 462] width 12 height 12
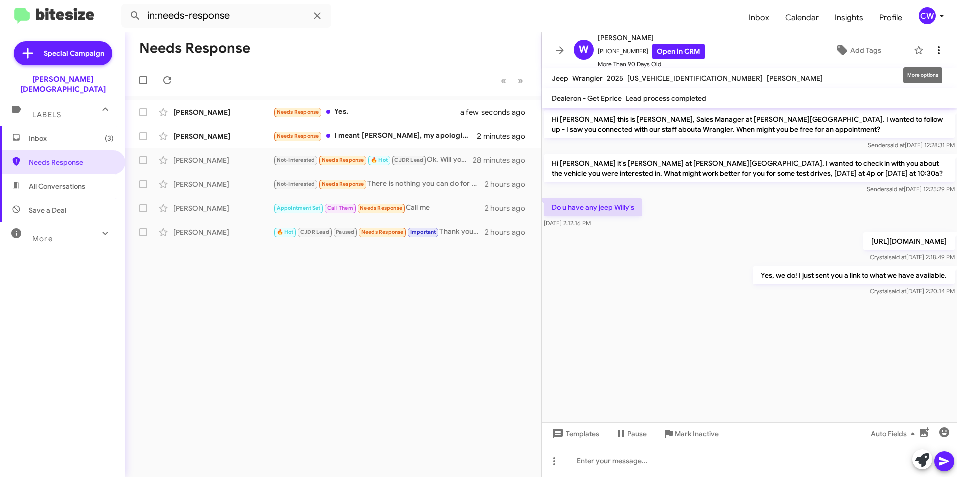
click at [933, 53] on icon at bounding box center [939, 51] width 12 height 12
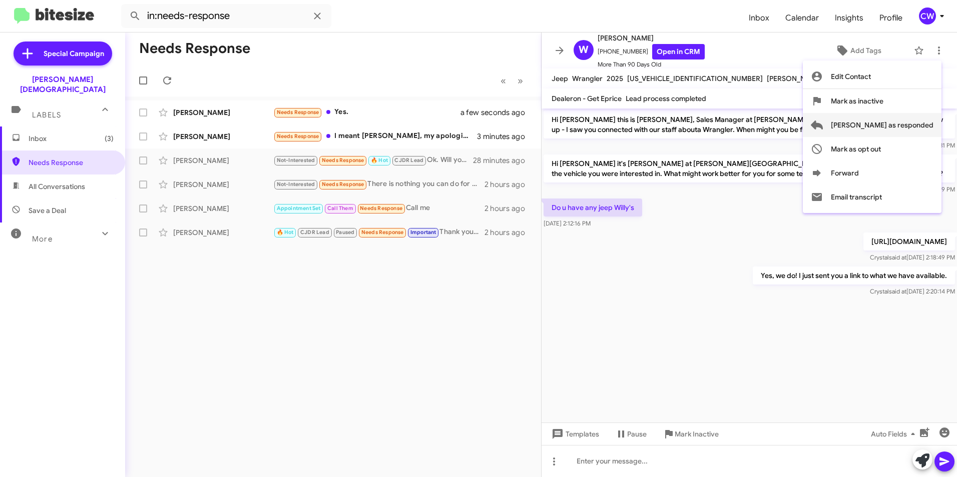
click at [915, 127] on span "[PERSON_NAME] as responded" at bounding box center [882, 125] width 103 height 24
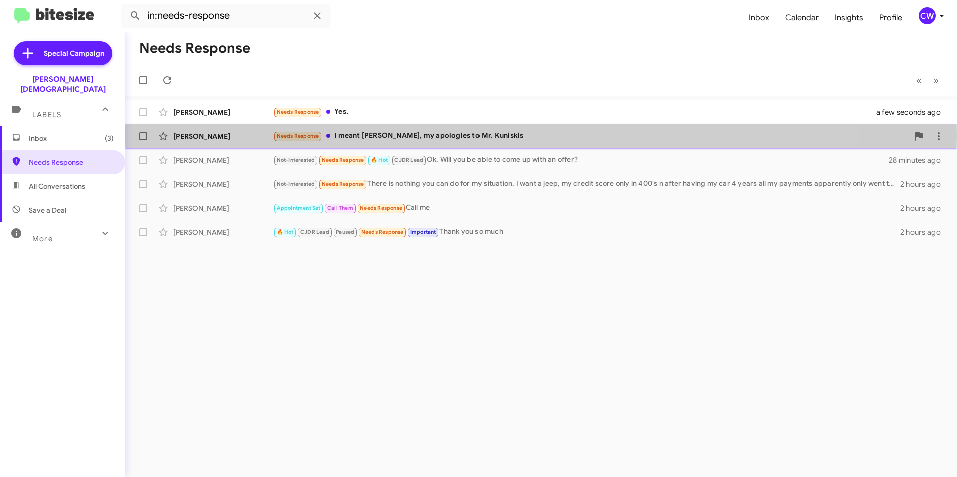
click at [399, 136] on div "Needs Response I meant Tim Kuniskis, my apologies to Mr. Kuniskis" at bounding box center [591, 137] width 636 height 12
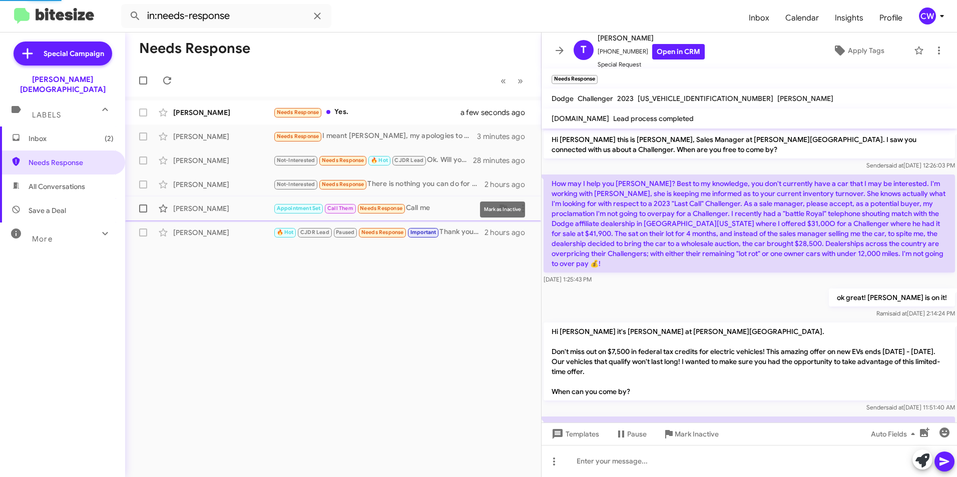
scroll to position [175, 0]
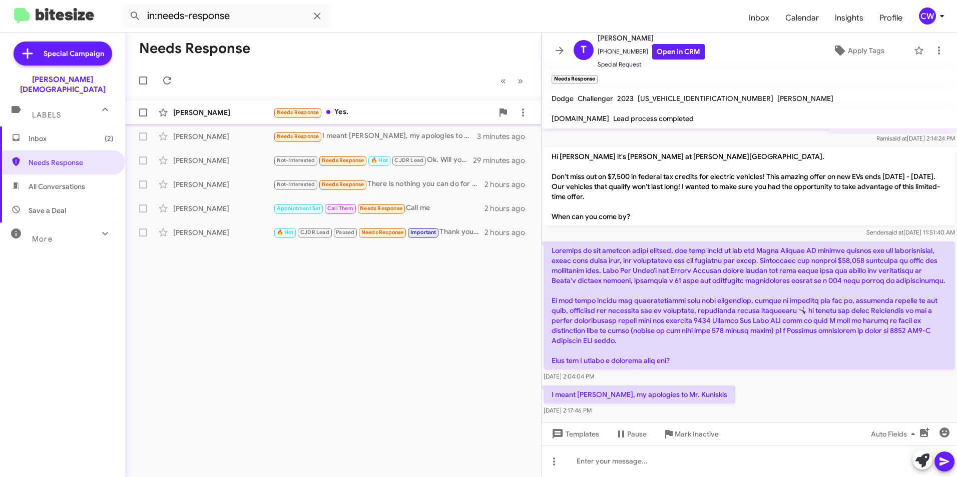
click at [345, 111] on div "Needs Response Yes." at bounding box center [383, 113] width 220 height 12
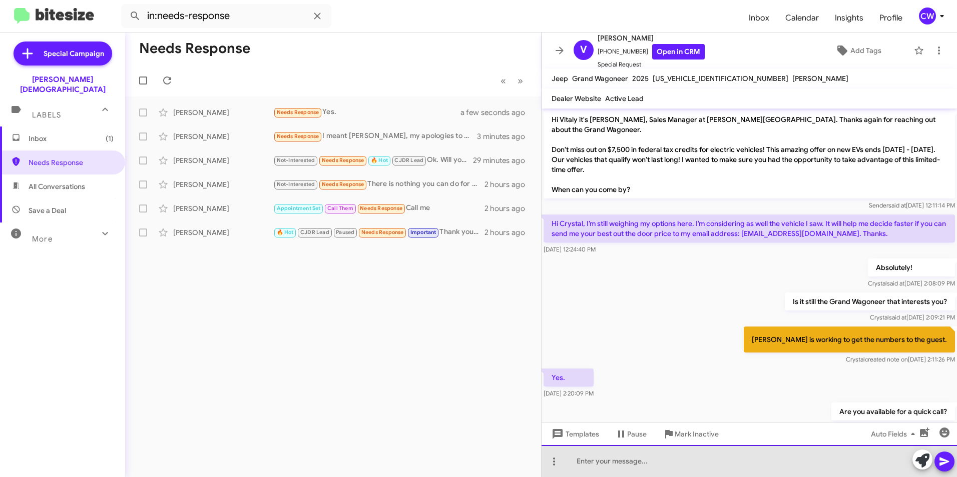
click at [586, 464] on div at bounding box center [748, 461] width 415 height 32
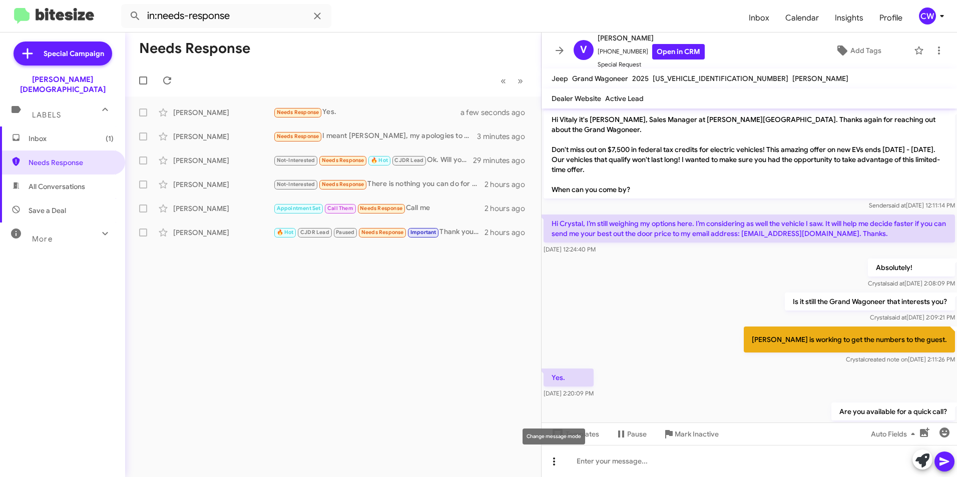
click at [551, 462] on icon at bounding box center [554, 462] width 12 height 12
click at [556, 433] on mat-icon at bounding box center [558, 436] width 12 height 12
click at [555, 460] on icon at bounding box center [554, 462] width 12 height 12
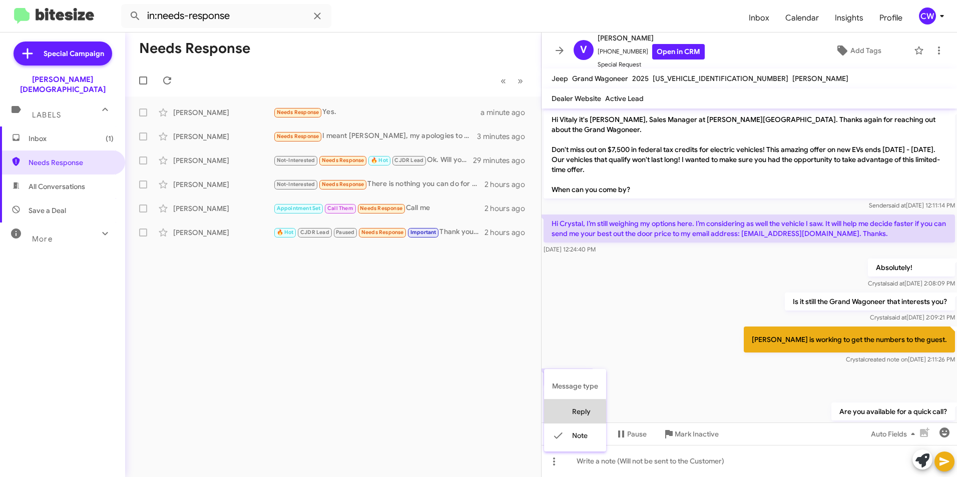
click at [558, 417] on mat-icon at bounding box center [558, 412] width 12 height 12
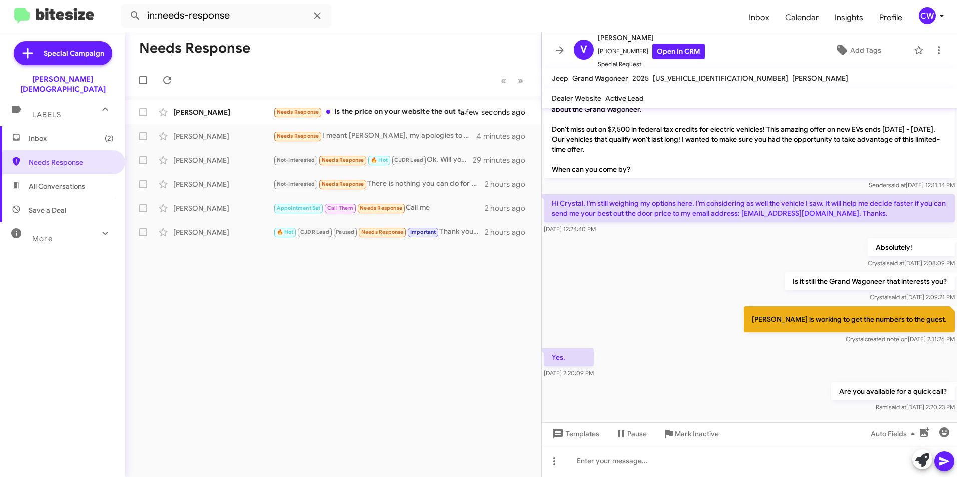
scroll to position [30, 0]
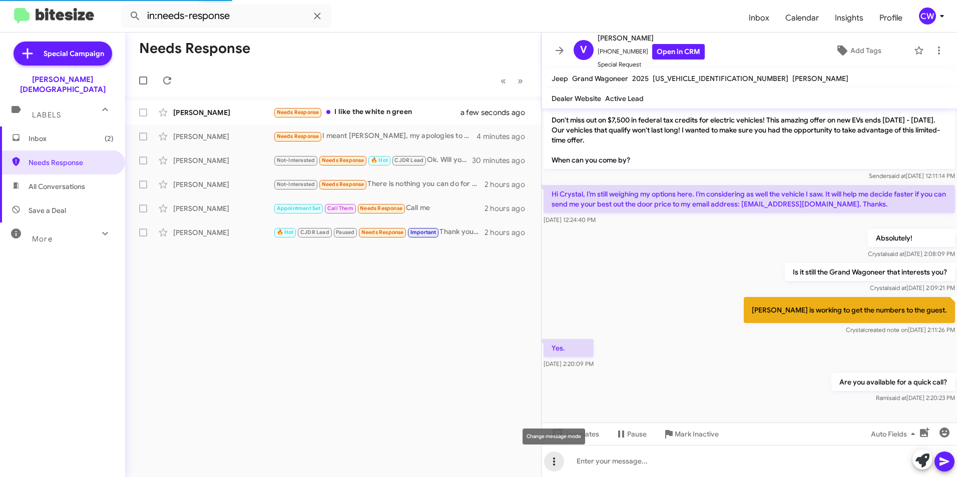
click at [552, 463] on icon at bounding box center [554, 462] width 12 height 12
click at [558, 437] on mat-icon at bounding box center [558, 436] width 12 height 12
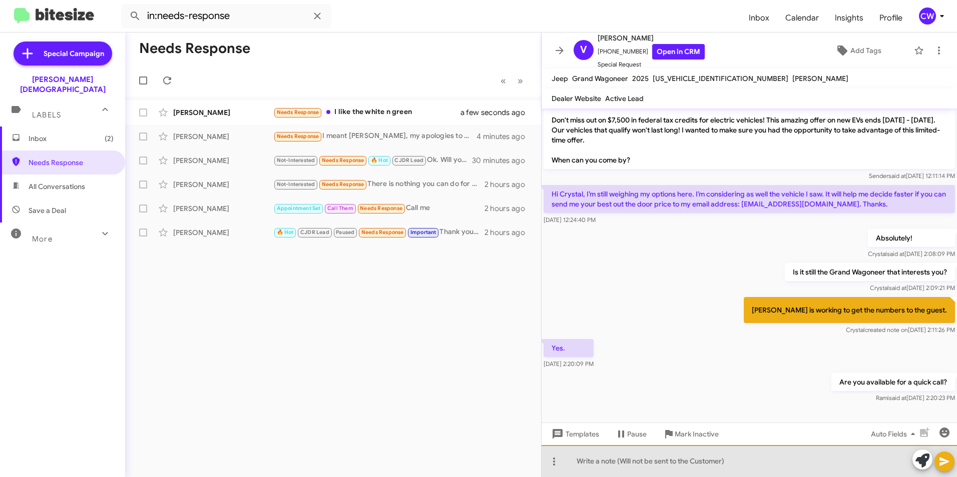
click at [596, 466] on div at bounding box center [748, 461] width 415 height 32
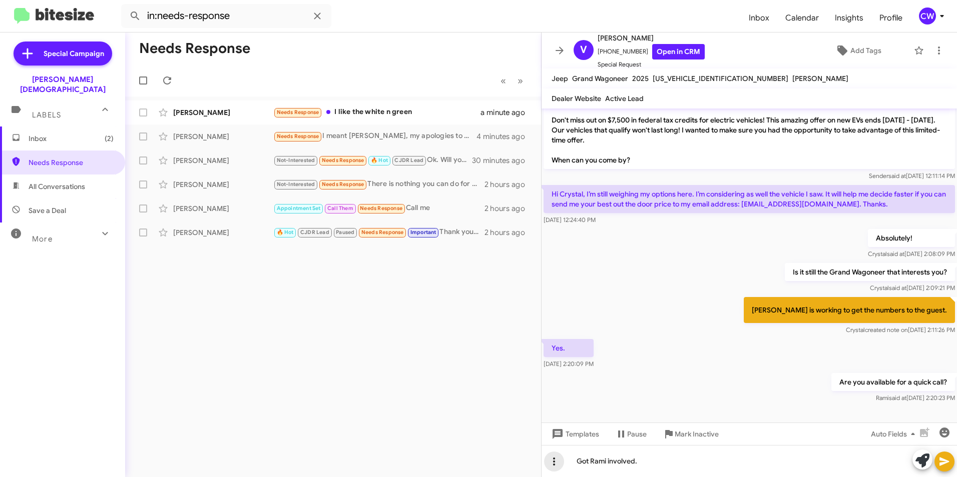
click at [552, 463] on icon at bounding box center [554, 462] width 12 height 12
click at [948, 463] on div at bounding box center [478, 238] width 957 height 477
click at [948, 463] on icon at bounding box center [944, 462] width 12 height 12
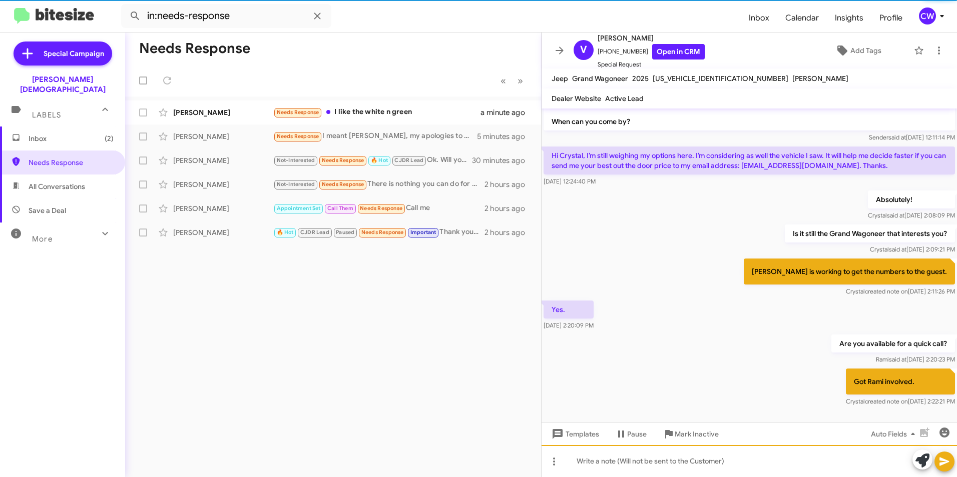
scroll to position [74, 0]
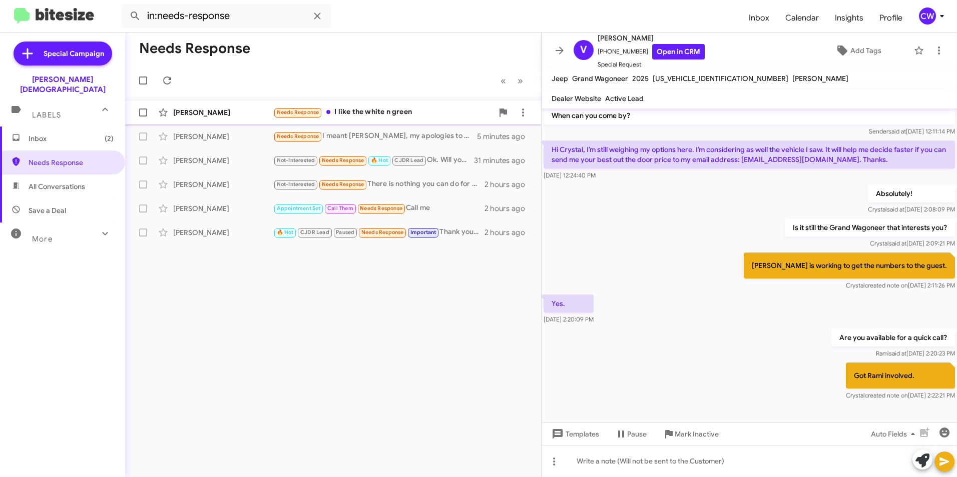
click at [384, 113] on div "Needs Response I like the white n green" at bounding box center [383, 113] width 220 height 12
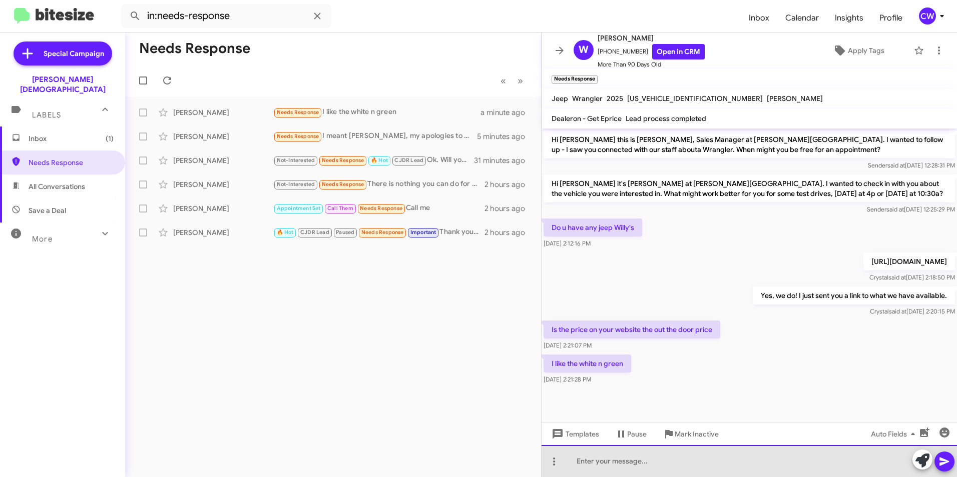
click at [621, 463] on div at bounding box center [748, 461] width 415 height 32
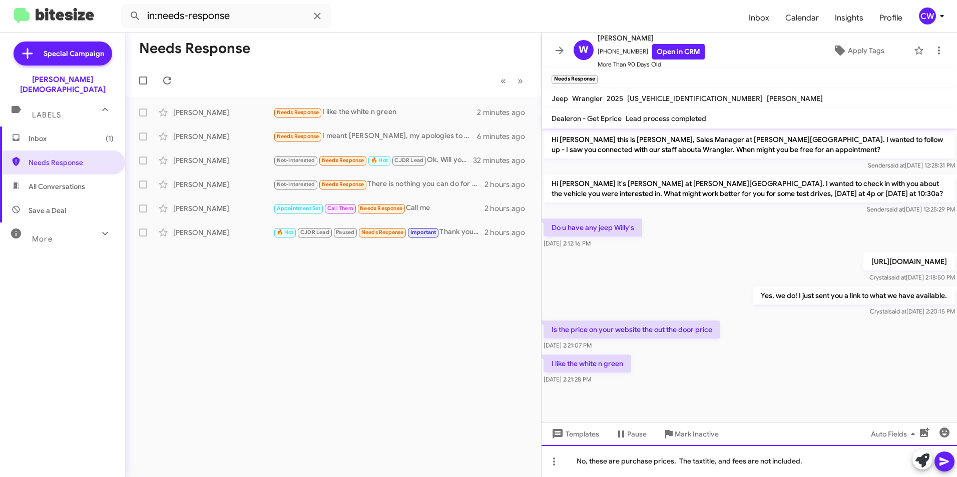
click at [819, 461] on div "No, these are purchase prices. The taxtitle, and fees are not included." at bounding box center [748, 461] width 415 height 32
drag, startPoint x: 827, startPoint y: 467, endPoint x: 551, endPoint y: 486, distance: 276.4
click at [551, 477] on html "in:needs-response Inbox Calendar Insights Profile CW Special Campaign Ferman We…" at bounding box center [478, 238] width 957 height 477
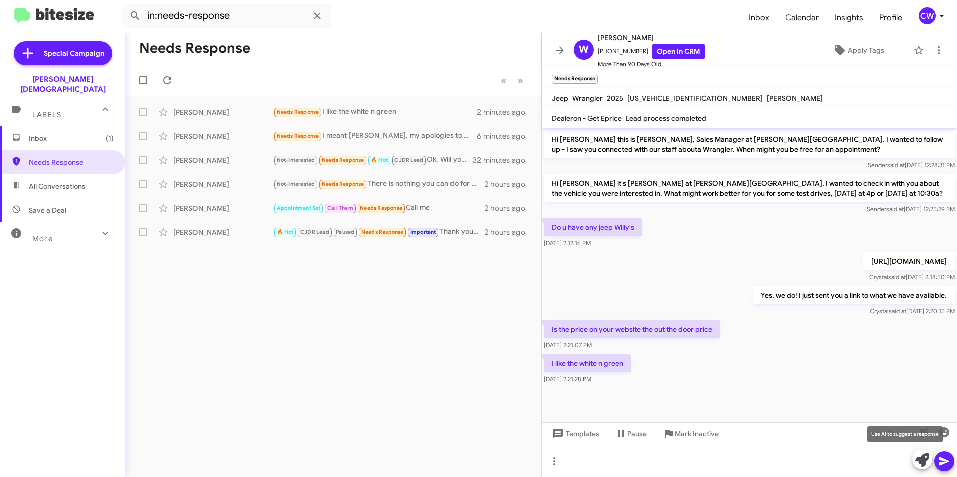
click at [924, 465] on icon at bounding box center [922, 461] width 14 height 14
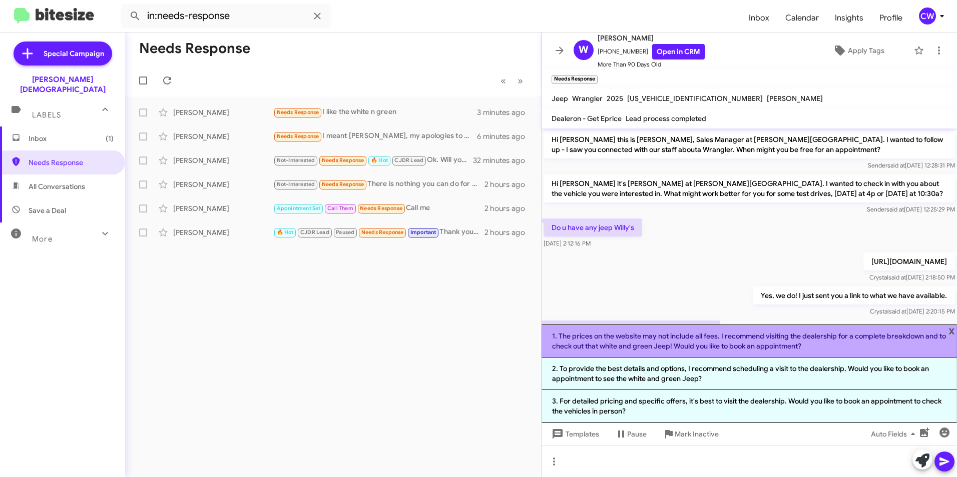
click at [710, 344] on li "1. The prices on the website may not include all fees. I recommend visiting the…" at bounding box center [748, 341] width 415 height 33
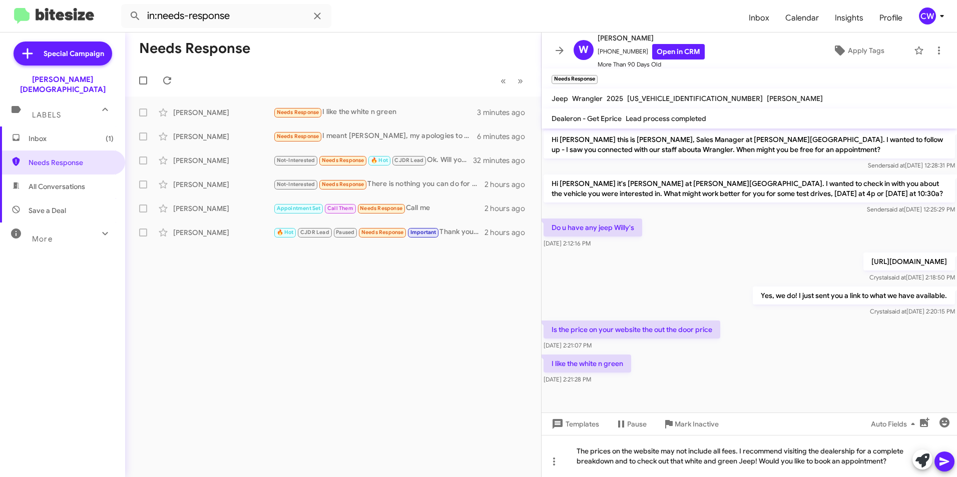
click at [940, 463] on icon at bounding box center [944, 462] width 10 height 9
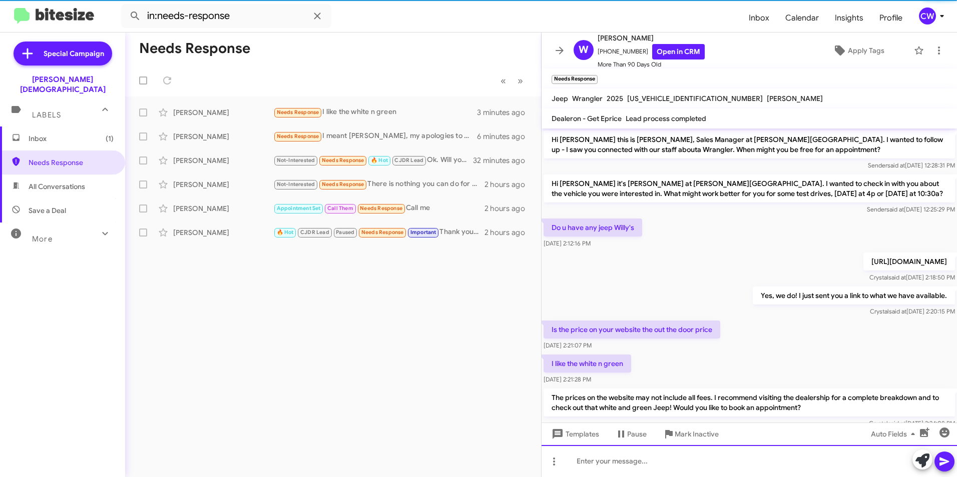
scroll to position [28, 0]
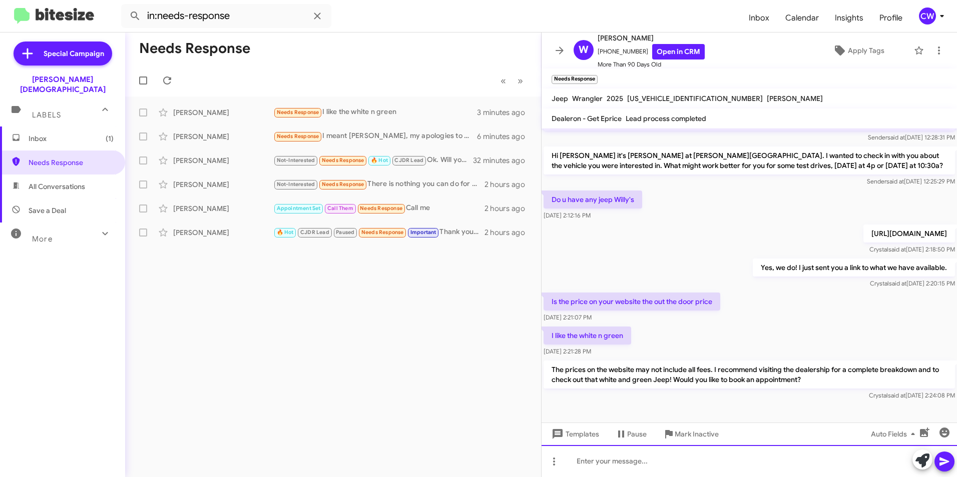
click at [633, 464] on div at bounding box center [748, 461] width 415 height 32
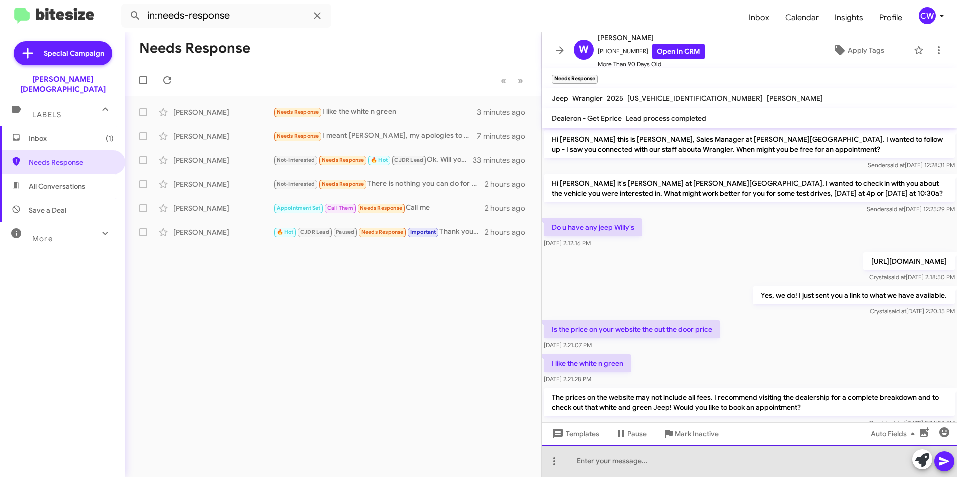
click at [635, 472] on div at bounding box center [748, 461] width 415 height 32
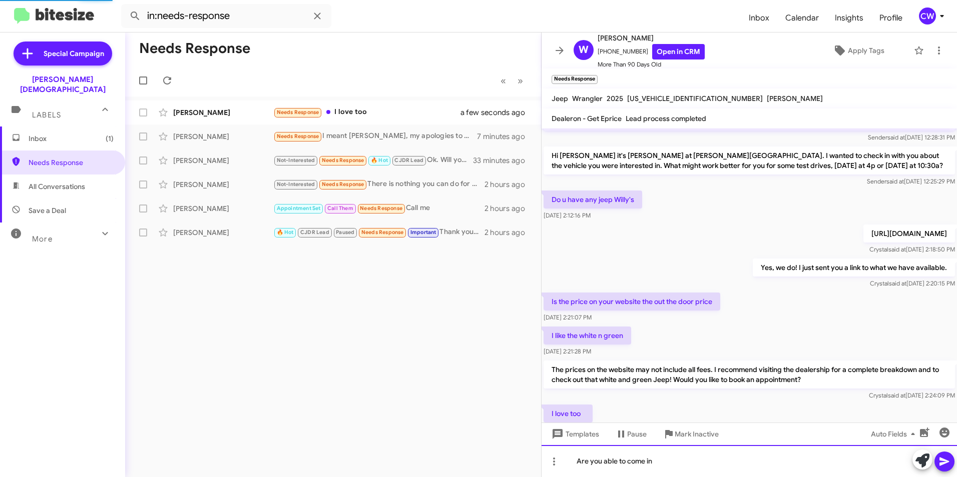
scroll to position [65, 0]
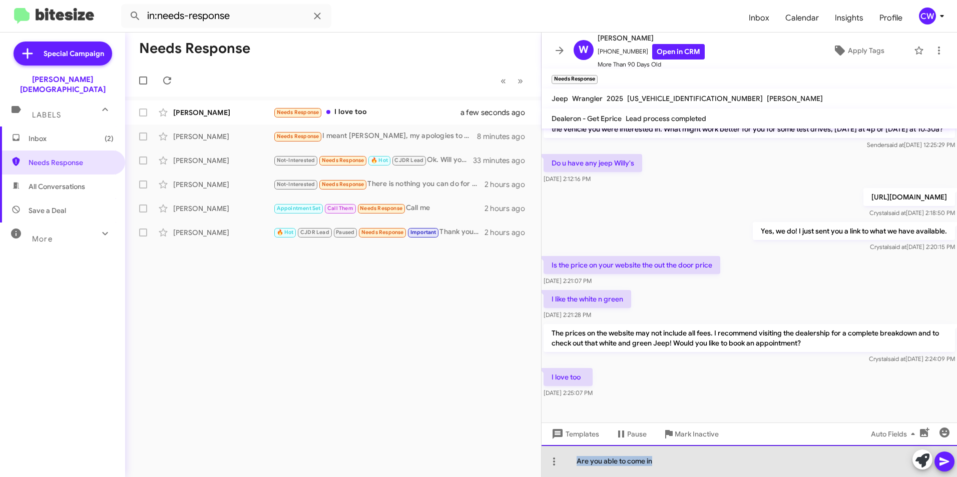
drag, startPoint x: 663, startPoint y: 464, endPoint x: 551, endPoint y: 475, distance: 112.1
click at [551, 475] on div "Are you able to come in" at bounding box center [748, 461] width 415 height 32
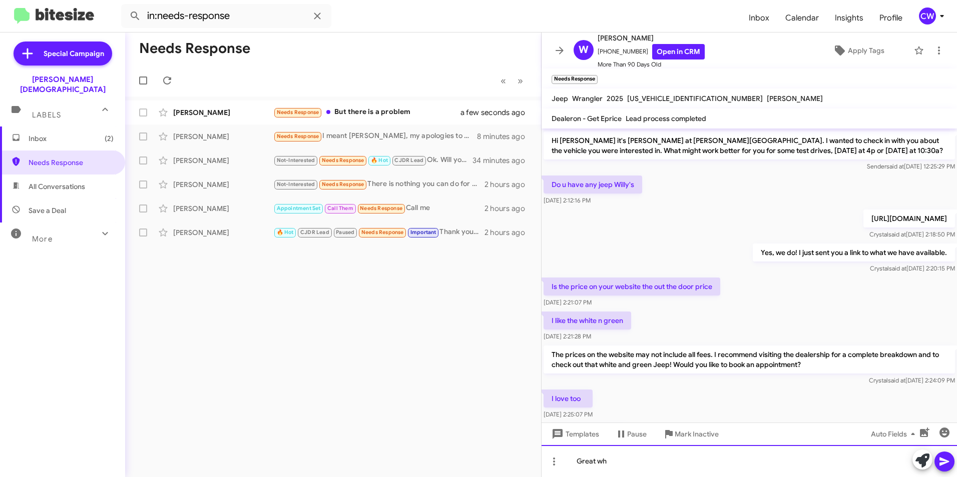
scroll to position [101, 0]
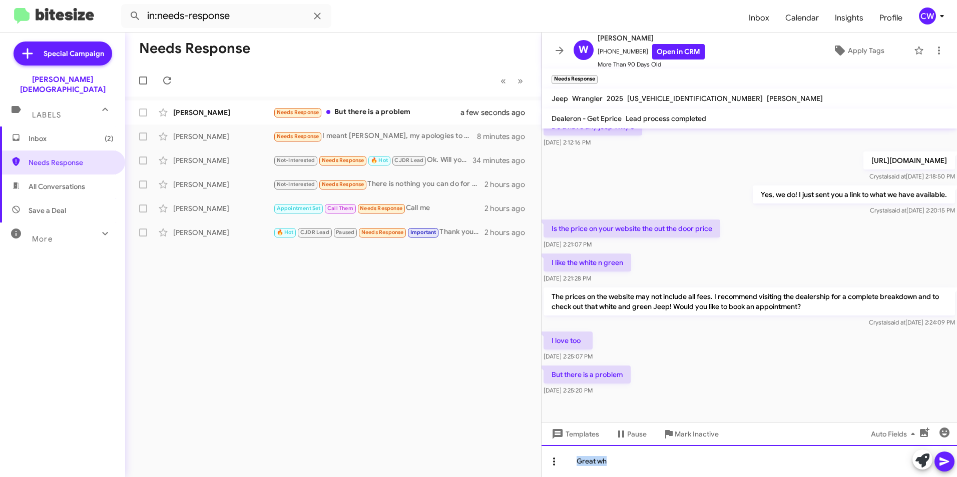
drag, startPoint x: 610, startPoint y: 464, endPoint x: 562, endPoint y: 460, distance: 48.2
click at [562, 460] on div "Great wh" at bounding box center [748, 461] width 415 height 32
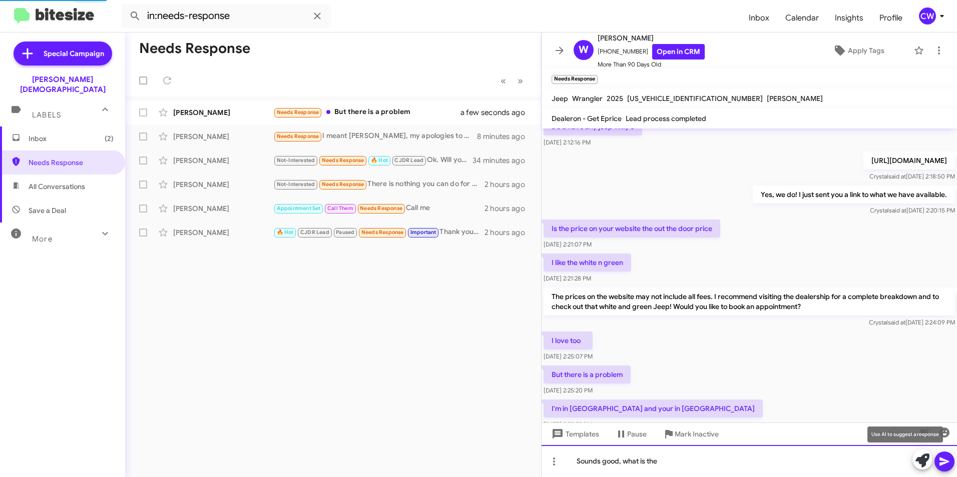
scroll to position [0, 0]
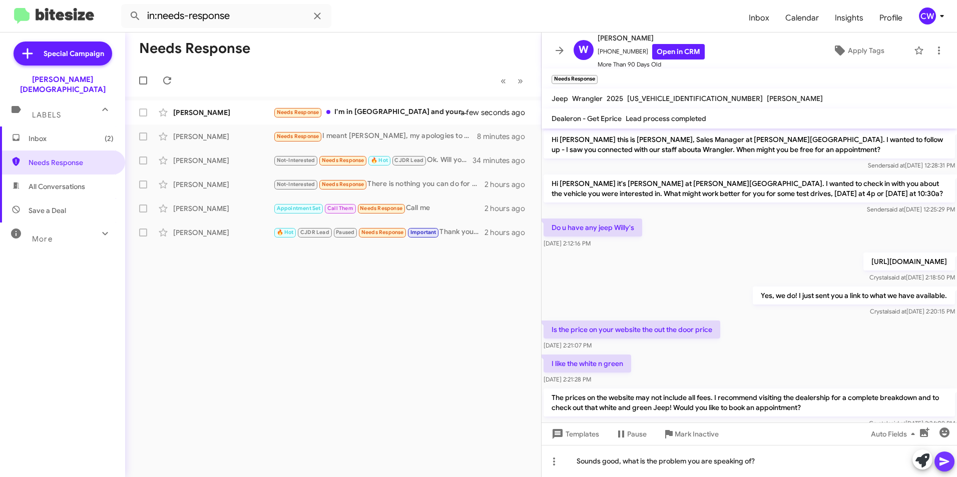
click at [942, 463] on icon at bounding box center [944, 462] width 10 height 9
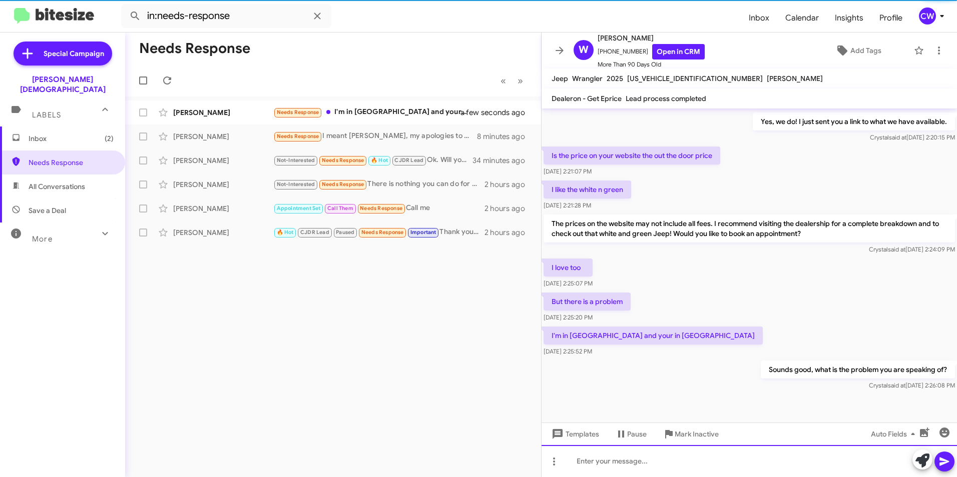
scroll to position [154, 0]
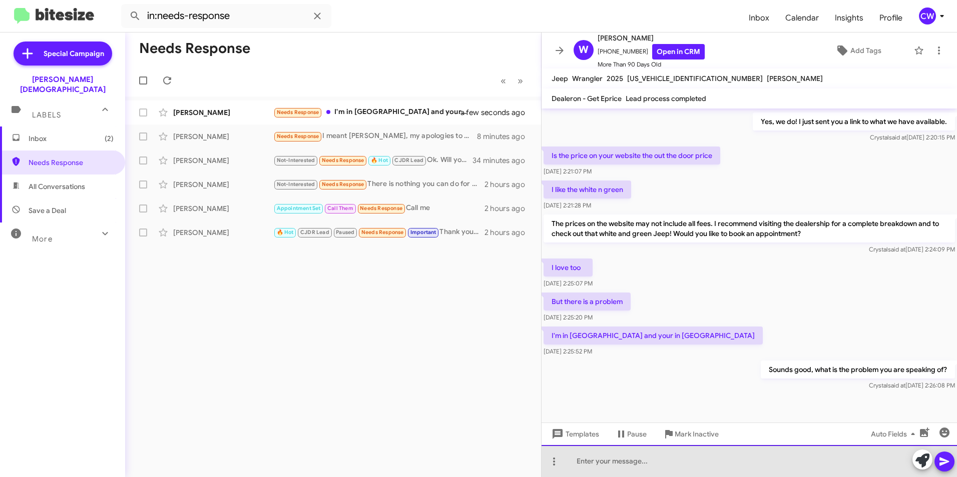
click at [636, 469] on div at bounding box center [748, 461] width 415 height 32
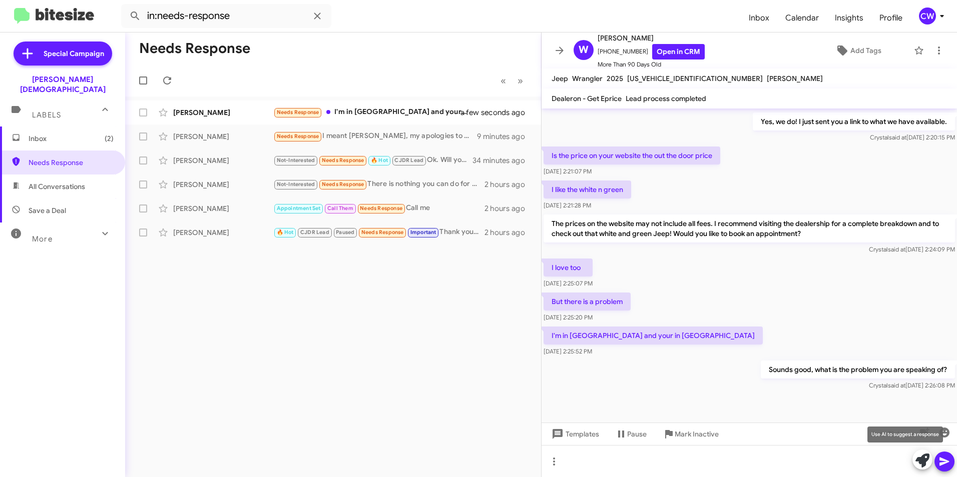
click at [919, 457] on icon at bounding box center [922, 461] width 14 height 14
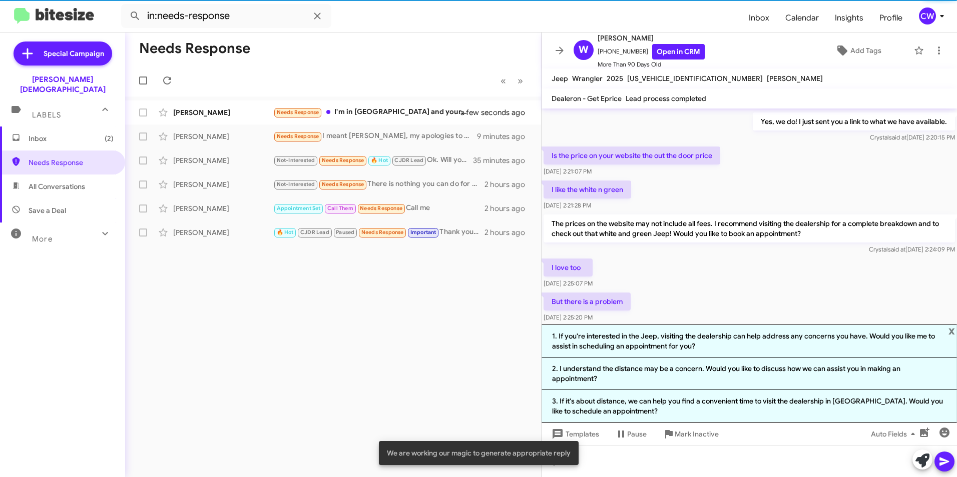
scroll to position [174, 0]
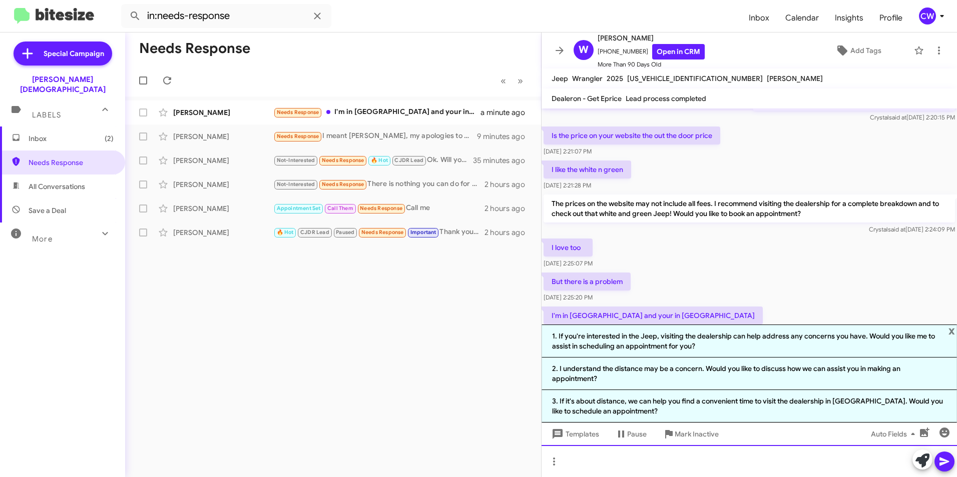
click at [678, 473] on div at bounding box center [748, 461] width 415 height 32
click at [953, 331] on span "x" at bounding box center [951, 331] width 7 height 12
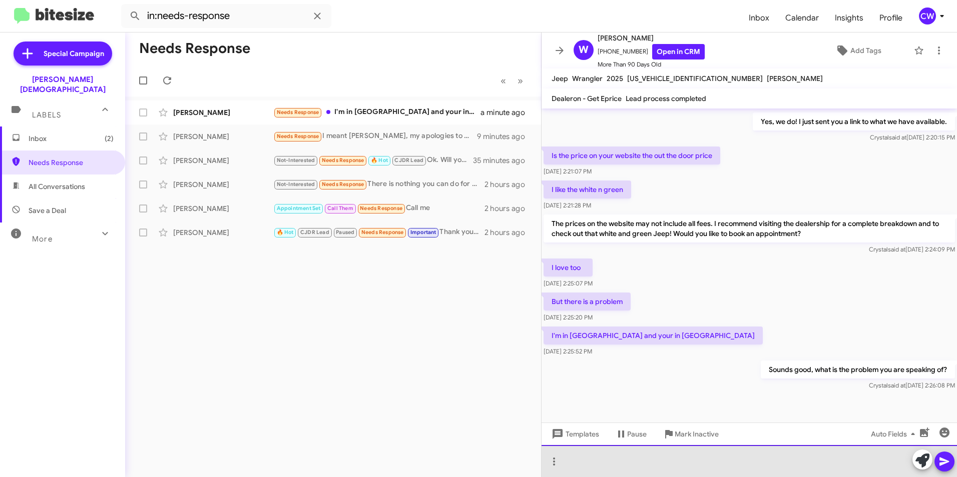
click at [732, 469] on div at bounding box center [748, 461] width 415 height 32
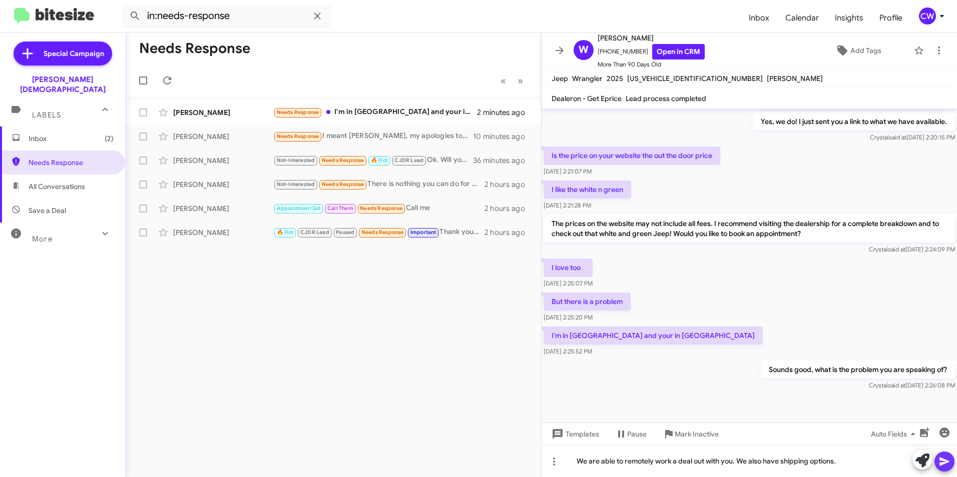
click at [947, 462] on icon at bounding box center [944, 462] width 10 height 9
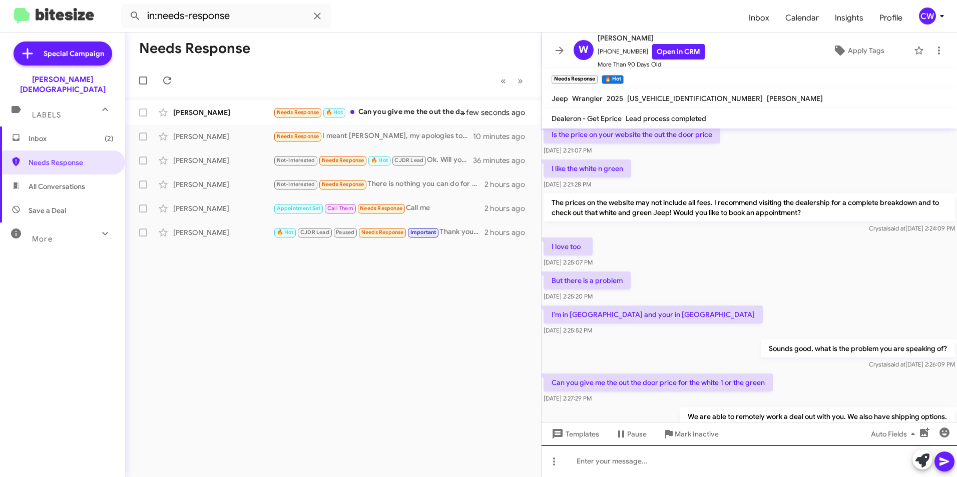
scroll to position [247, 0]
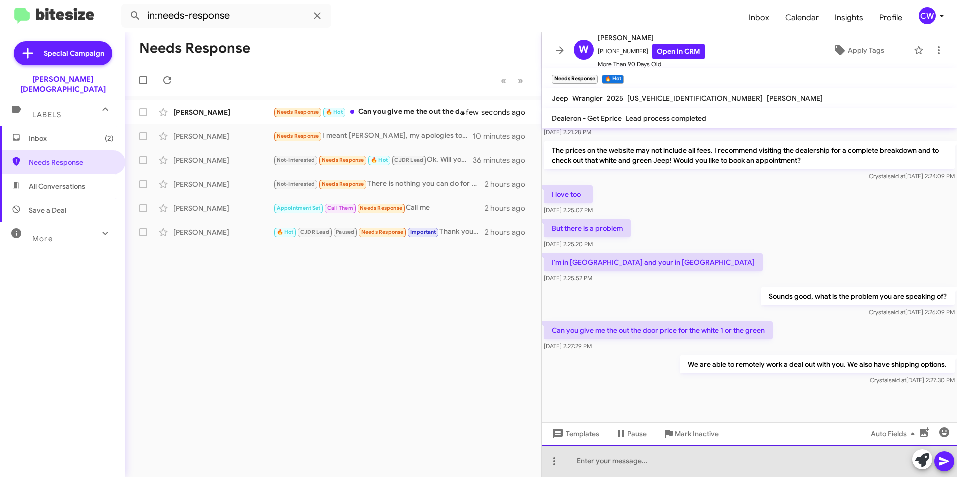
click at [607, 464] on div at bounding box center [748, 461] width 415 height 32
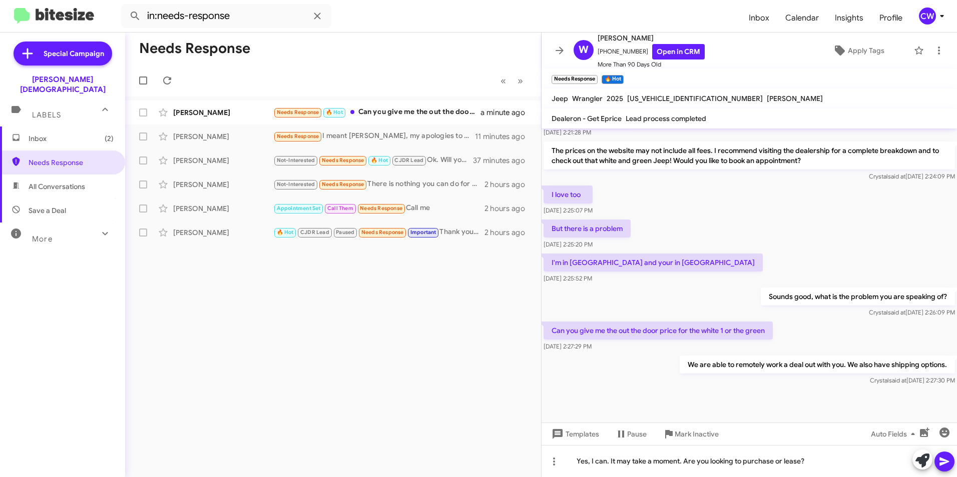
click at [943, 461] on icon at bounding box center [944, 462] width 10 height 9
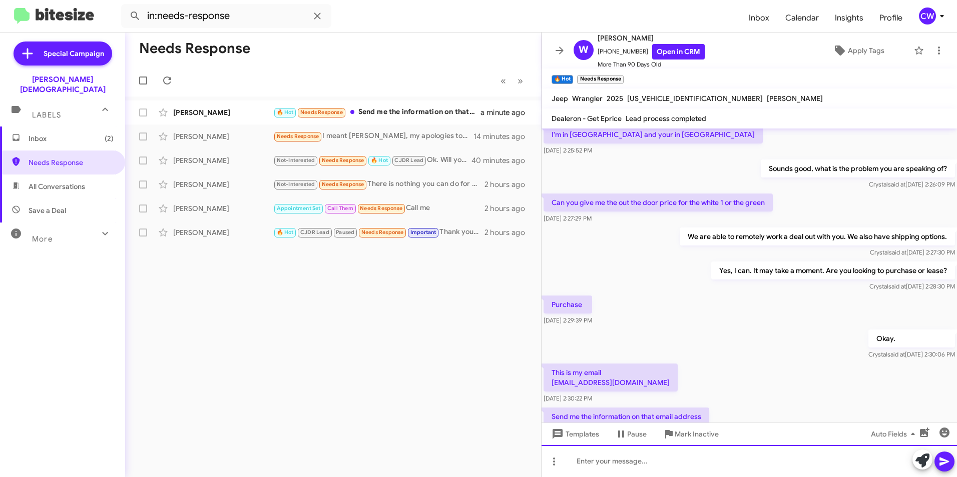
scroll to position [440, 0]
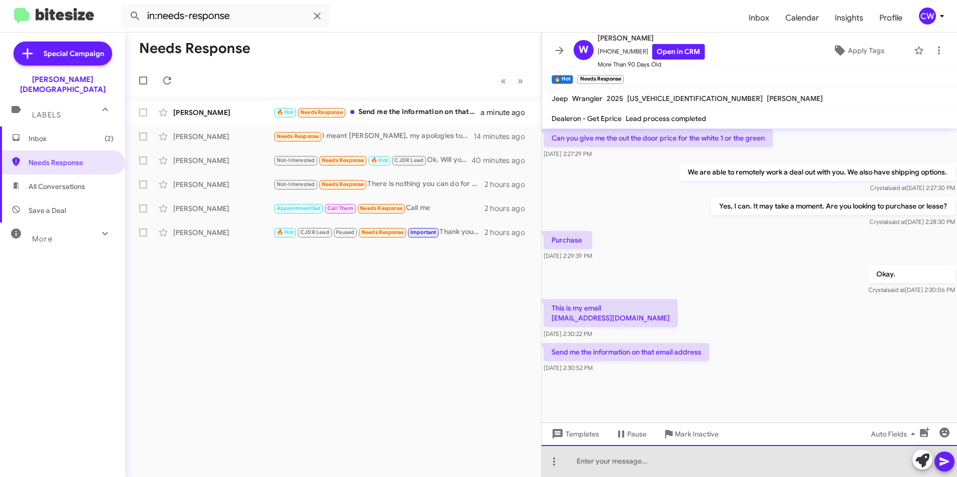
click at [602, 464] on div at bounding box center [748, 461] width 415 height 32
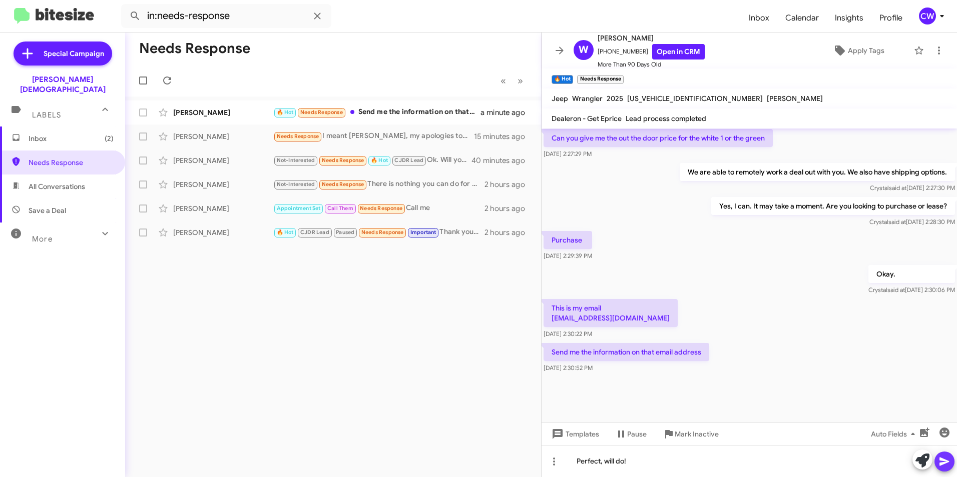
click at [939, 457] on icon at bounding box center [944, 462] width 12 height 12
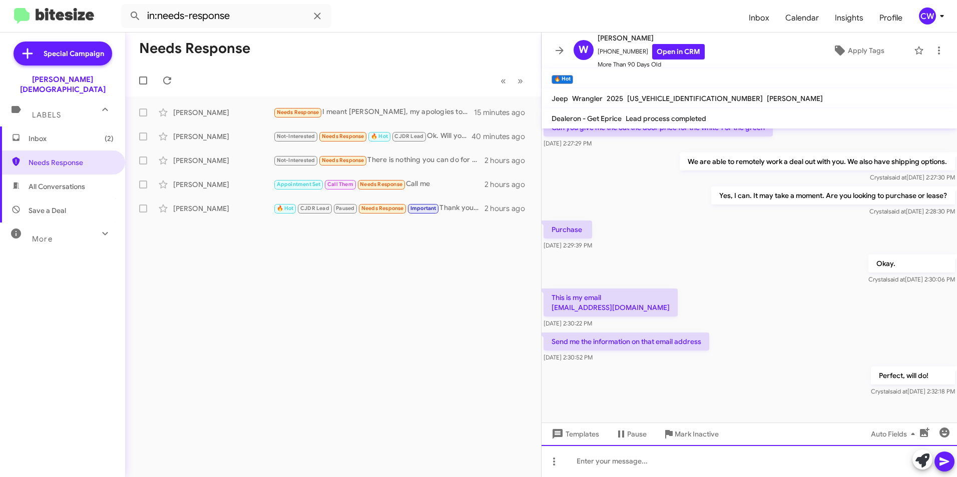
scroll to position [476, 0]
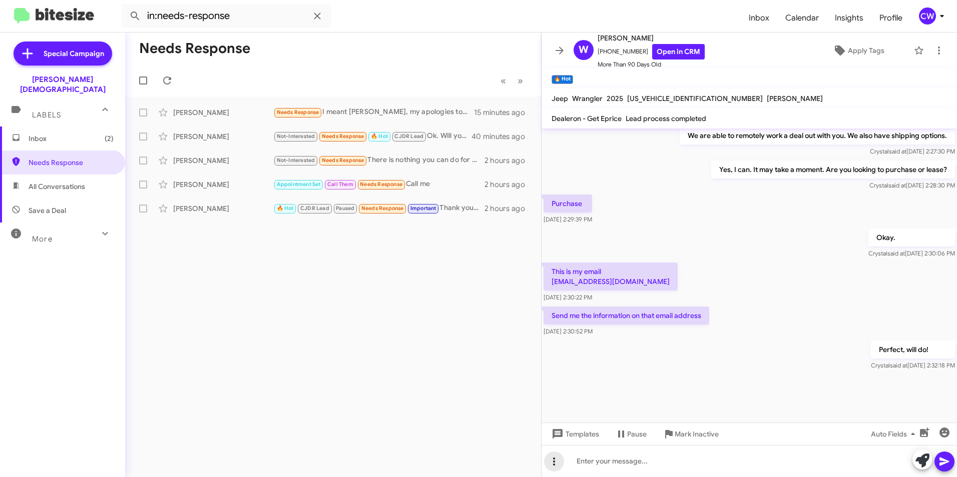
click at [553, 463] on icon at bounding box center [554, 462] width 12 height 12
click at [578, 434] on button "note" at bounding box center [575, 436] width 62 height 24
click at [553, 463] on icon at bounding box center [554, 462] width 12 height 12
click at [576, 463] on div at bounding box center [478, 238] width 957 height 477
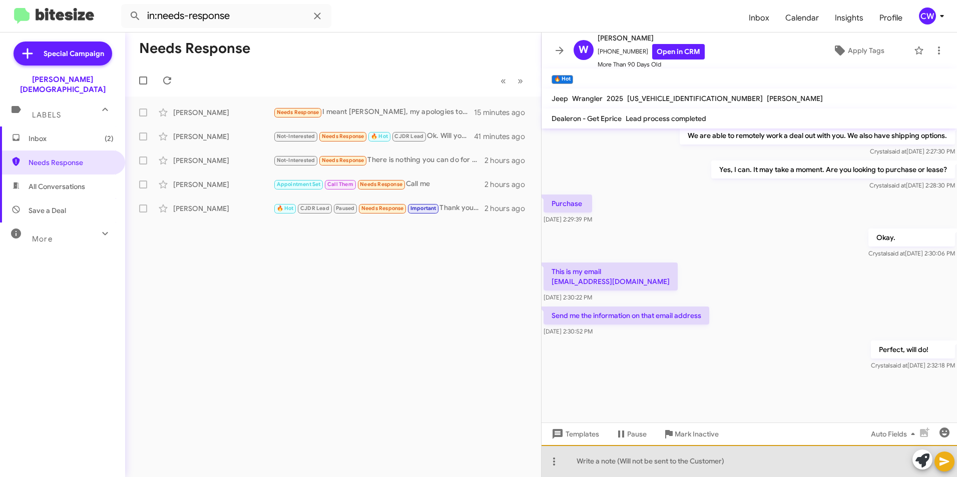
click at [602, 464] on div at bounding box center [748, 461] width 415 height 32
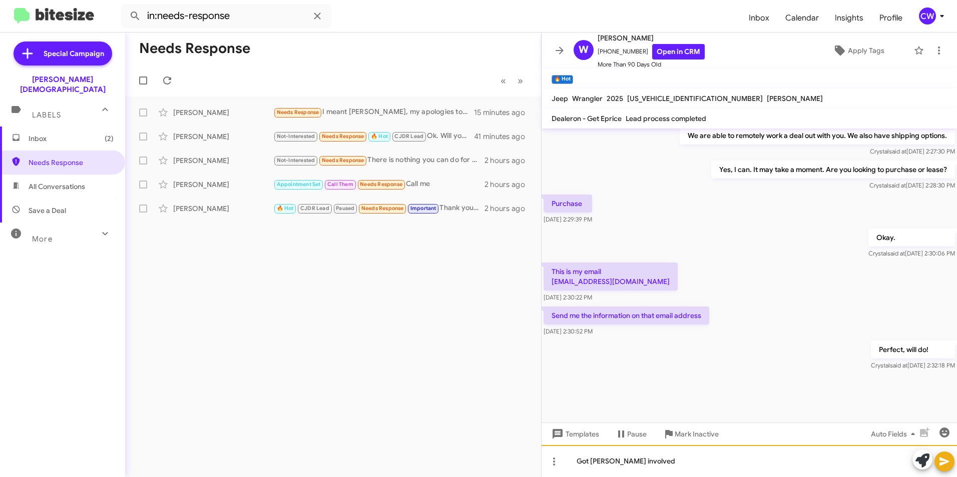
click at [684, 460] on div "Got Erin H. involved" at bounding box center [748, 461] width 415 height 32
click at [942, 464] on icon at bounding box center [944, 462] width 10 height 9
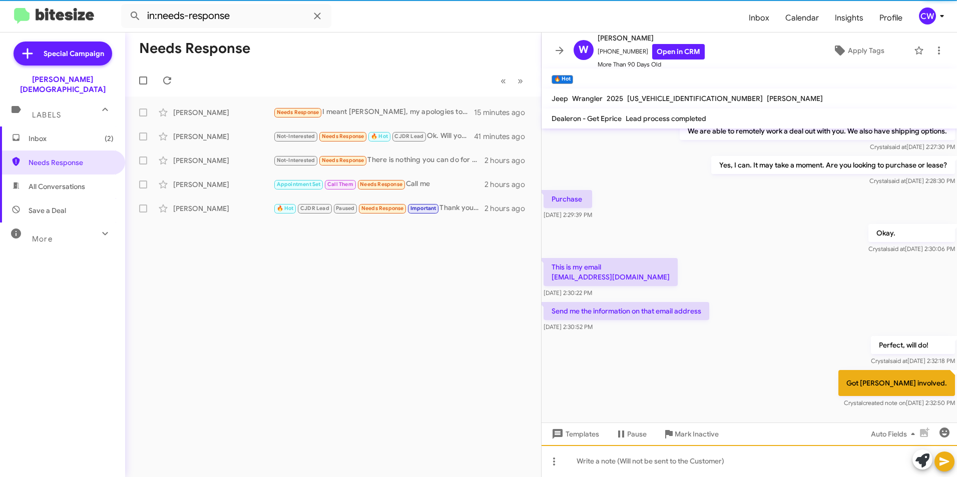
scroll to position [521, 0]
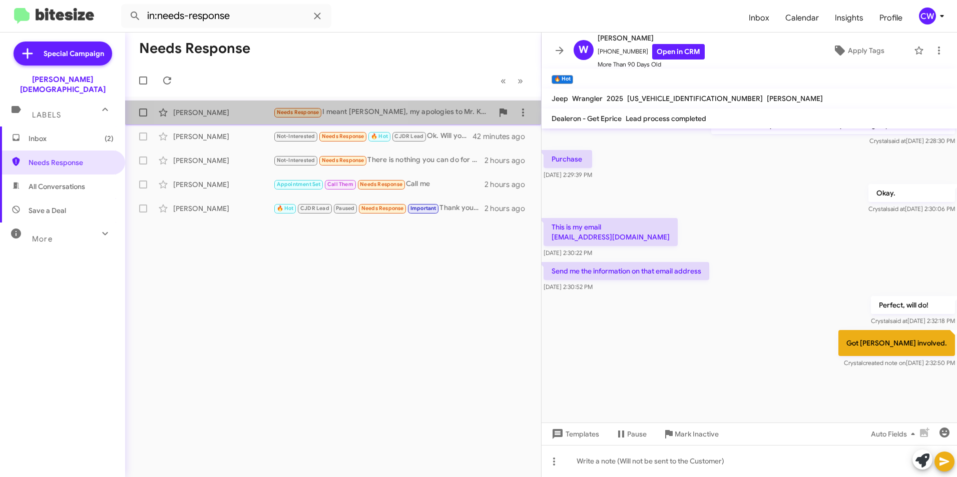
click at [284, 112] on span "Needs Response" at bounding box center [298, 112] width 43 height 7
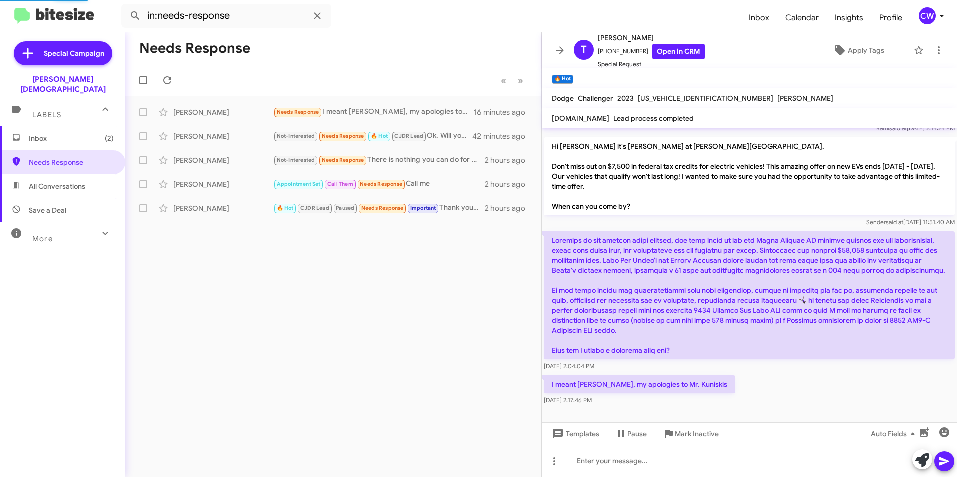
scroll to position [195, 0]
click at [920, 459] on icon at bounding box center [922, 461] width 14 height 14
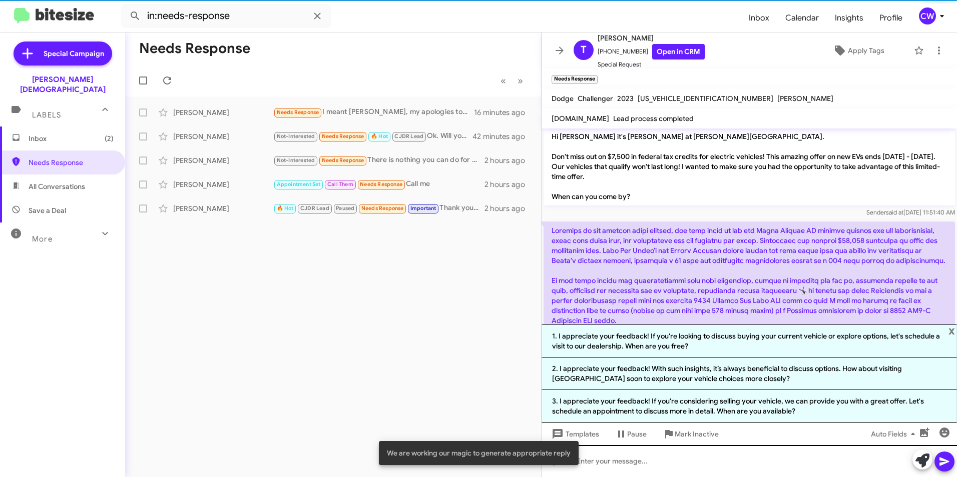
scroll to position [293, 0]
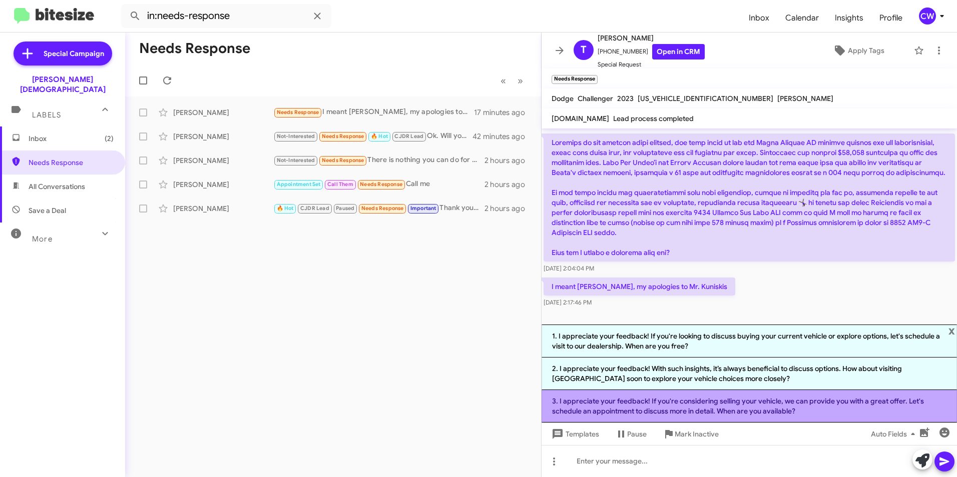
click at [683, 405] on li "3. I appreciate your feedback! If you're considering selling your vehicle, we c…" at bounding box center [748, 406] width 415 height 33
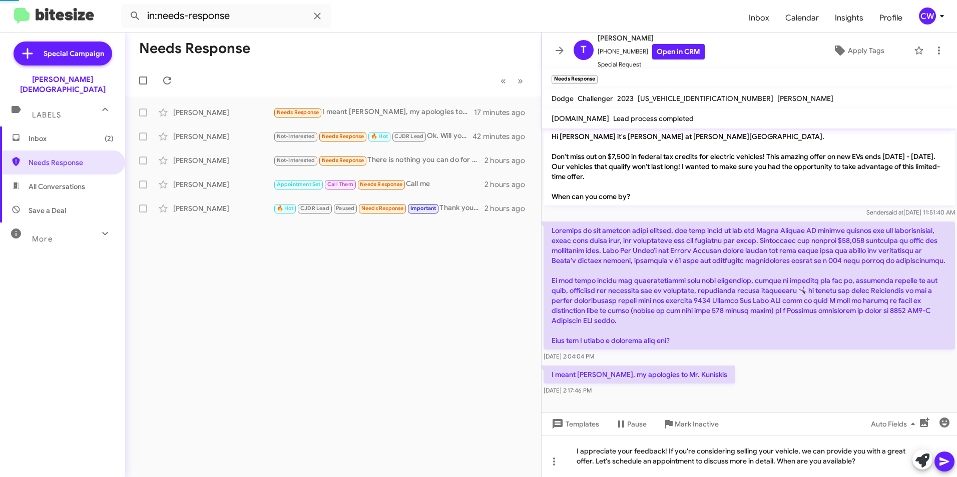
scroll to position [205, 0]
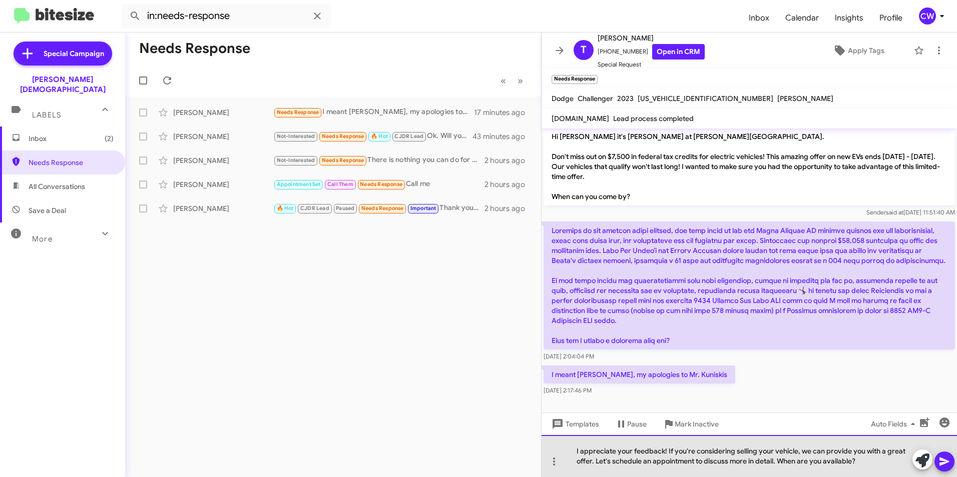
click at [663, 455] on div "I appreciate your feedback! If you're considering selling your vehicle, we can …" at bounding box center [748, 456] width 415 height 42
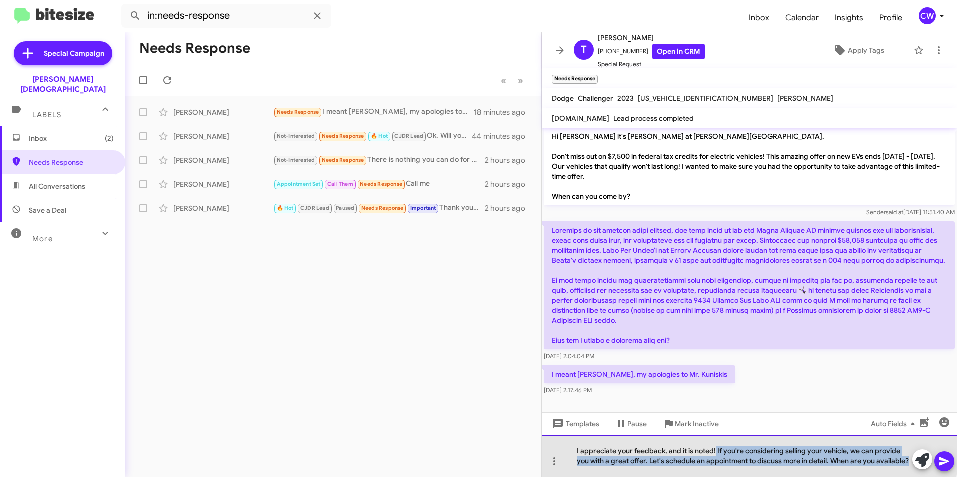
drag, startPoint x: 715, startPoint y: 448, endPoint x: 894, endPoint y: 465, distance: 180.5
click at [894, 465] on div "I appreciate your feedback, and it is noted! If you're considering selling your…" at bounding box center [748, 456] width 415 height 42
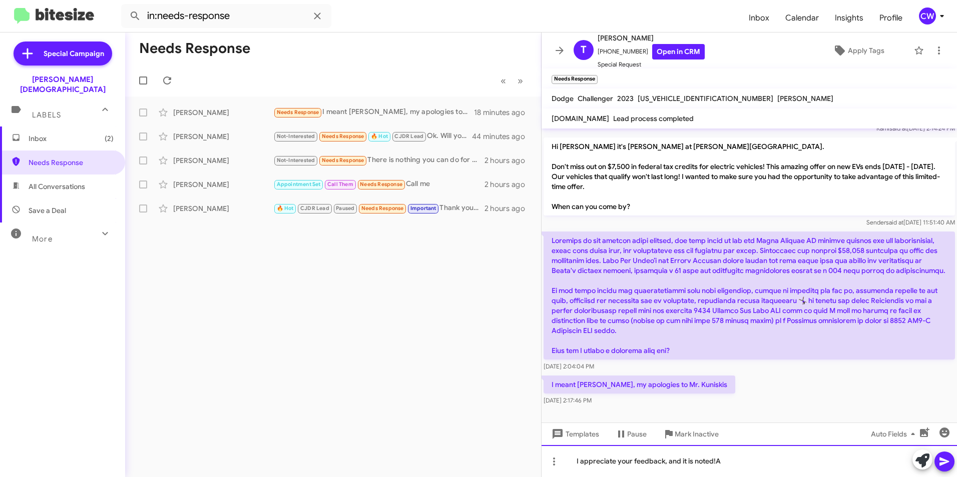
scroll to position [195, 0]
click at [781, 461] on div "I appreciate your feedback, and it is noted! As we would love to" at bounding box center [748, 461] width 415 height 32
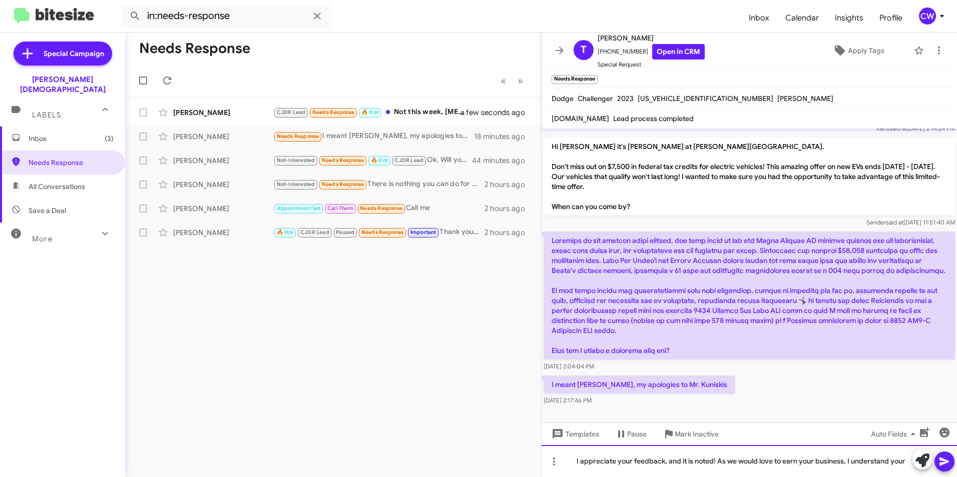
scroll to position [205, 0]
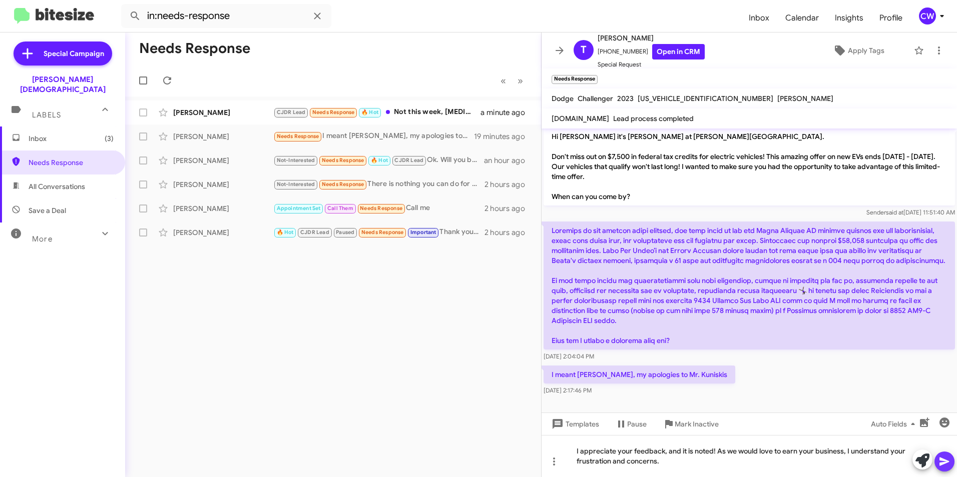
click at [940, 462] on icon at bounding box center [944, 462] width 12 height 12
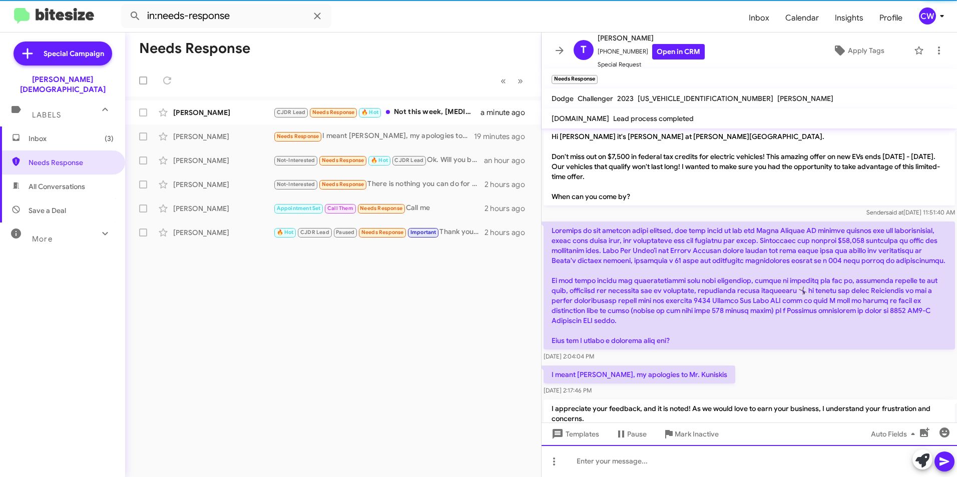
scroll to position [0, 0]
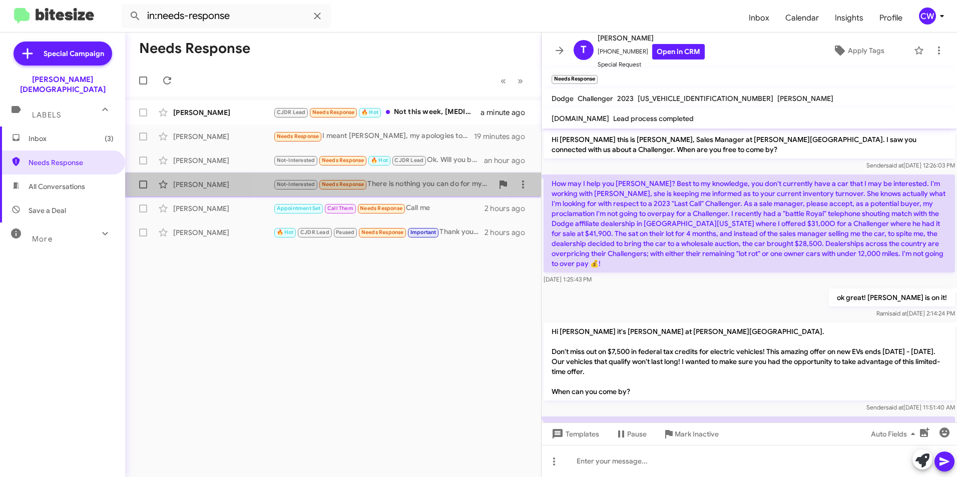
click at [347, 186] on span "Needs Response" at bounding box center [343, 184] width 43 height 7
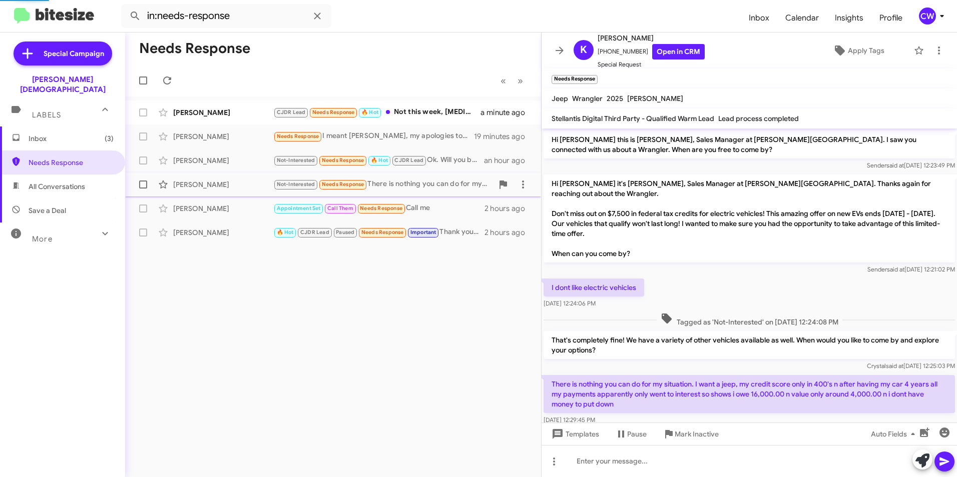
scroll to position [10, 0]
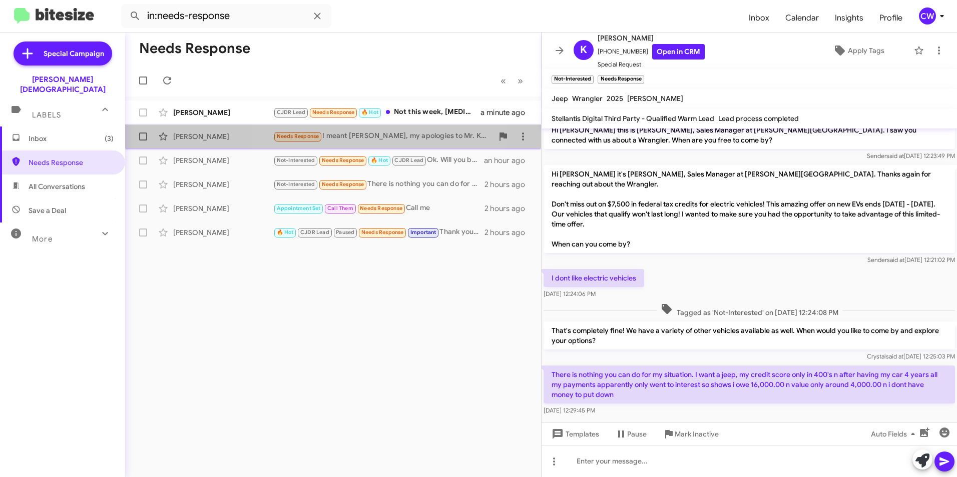
click at [357, 134] on div "Needs Response I meant Tim Kuniskis, my apologies to Mr. Kuniskis" at bounding box center [383, 137] width 220 height 12
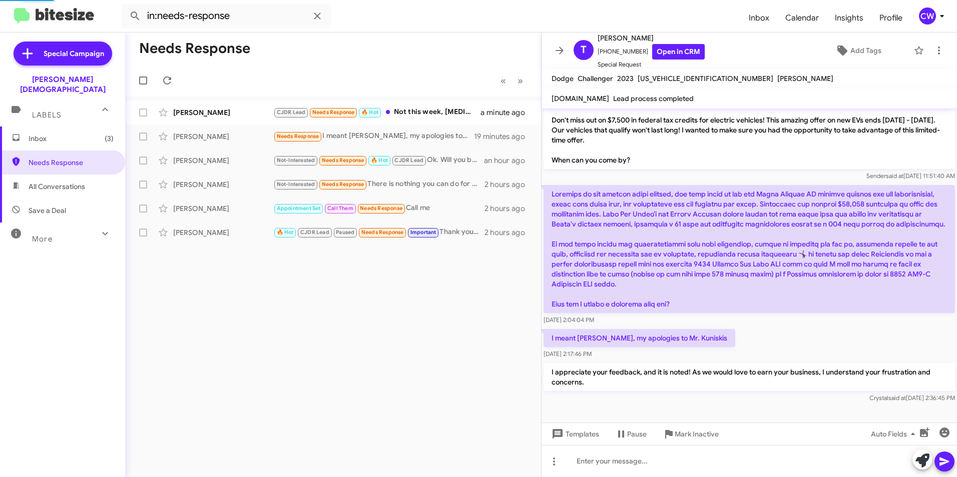
scroll to position [222, 0]
click at [933, 53] on icon at bounding box center [939, 51] width 12 height 12
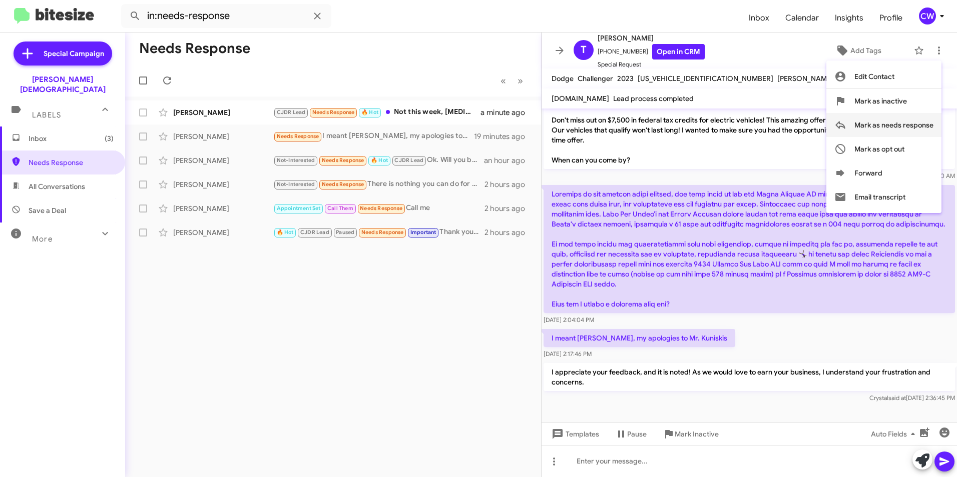
click at [910, 127] on span "Mark as needs response" at bounding box center [893, 125] width 79 height 24
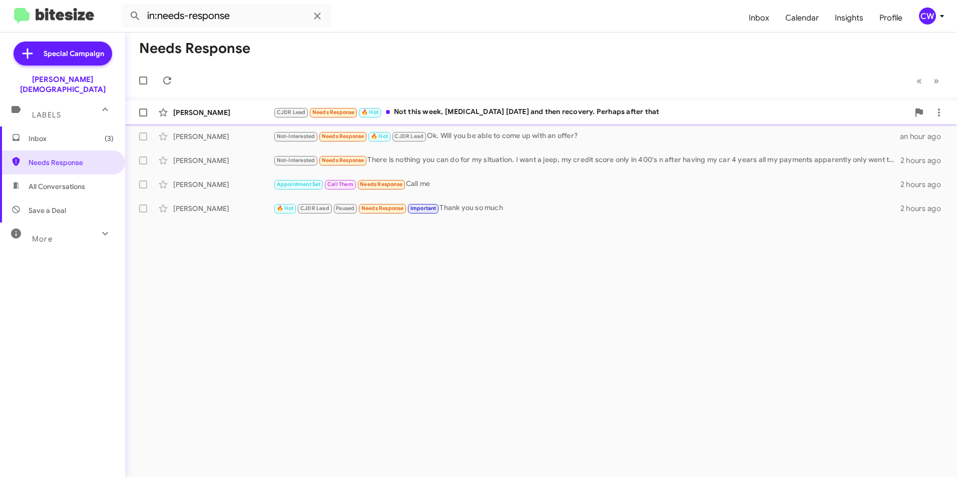
click at [454, 112] on div "CJDR Lead Needs Response 🔥 Hot Not this week, medical procedure on Friday and t…" at bounding box center [591, 113] width 636 height 12
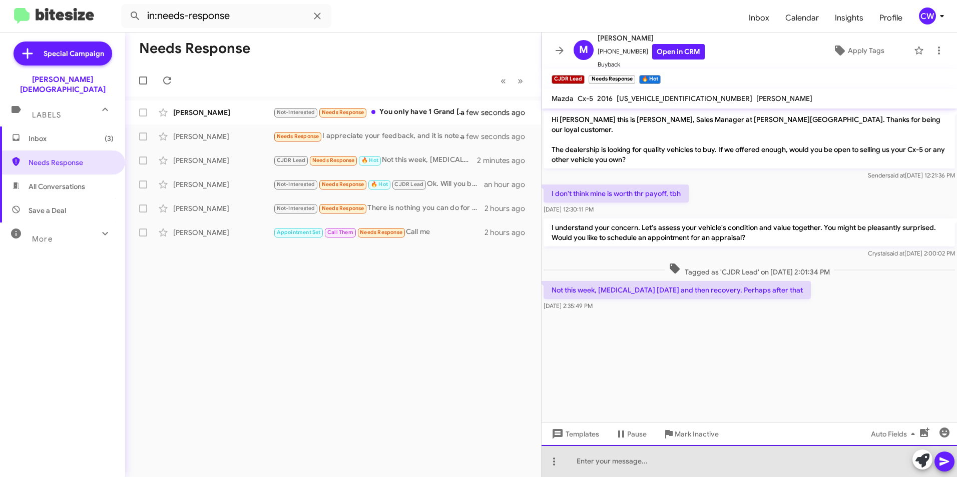
click at [650, 465] on div at bounding box center [748, 461] width 415 height 32
click at [680, 451] on div at bounding box center [748, 461] width 415 height 32
click at [683, 465] on div at bounding box center [748, 461] width 415 height 32
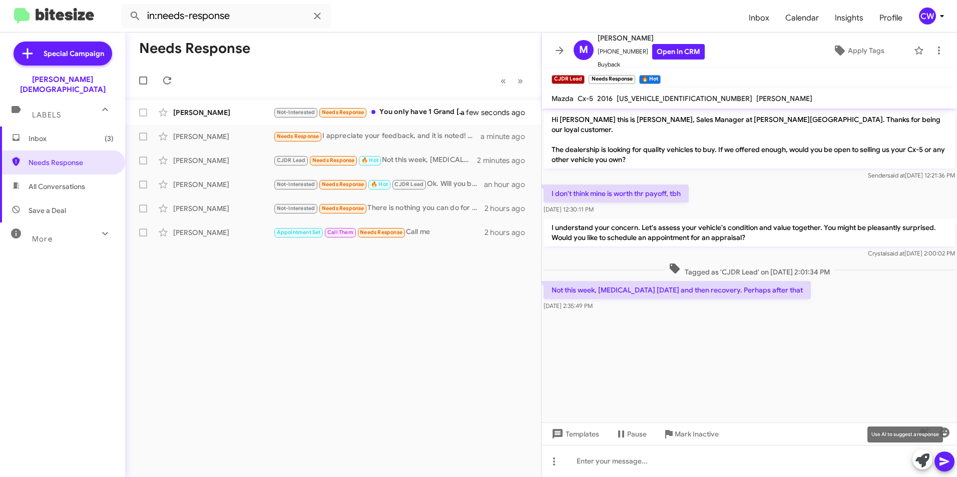
click at [922, 461] on icon at bounding box center [922, 461] width 14 height 14
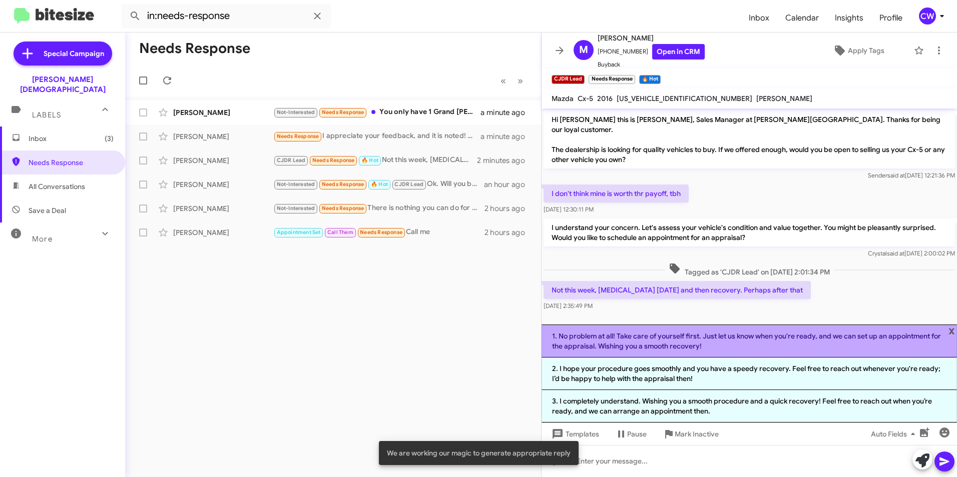
click at [807, 344] on li "1. No problem at all! Take care of yourself first. Just let us know when you're…" at bounding box center [748, 341] width 415 height 33
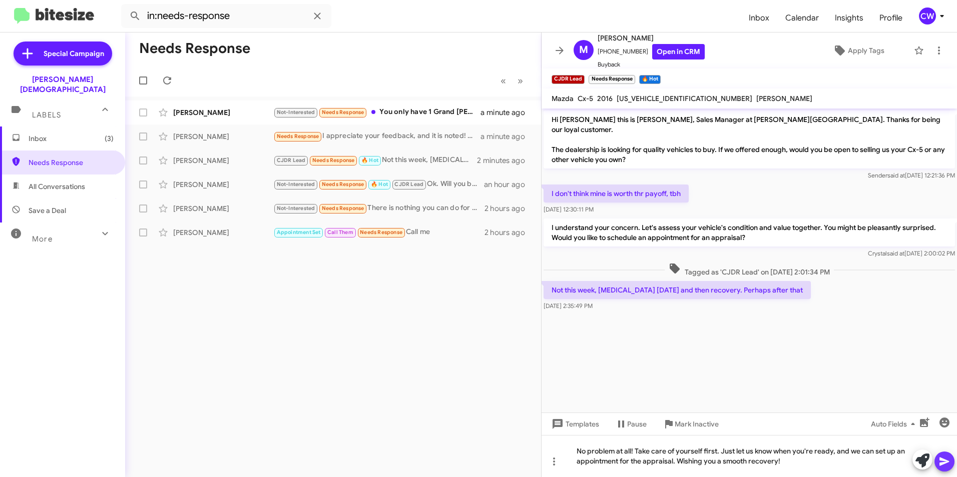
click at [941, 468] on span at bounding box center [944, 462] width 12 height 20
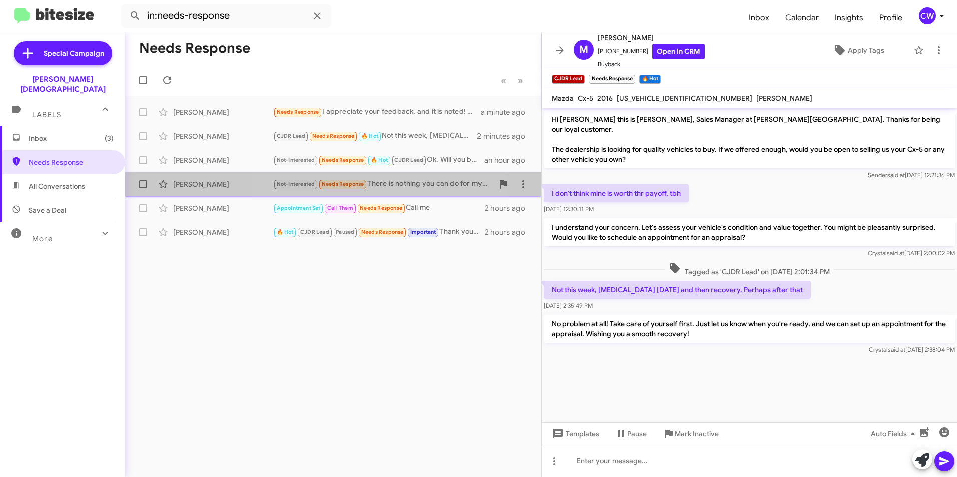
click at [353, 186] on span "Needs Response" at bounding box center [343, 184] width 43 height 7
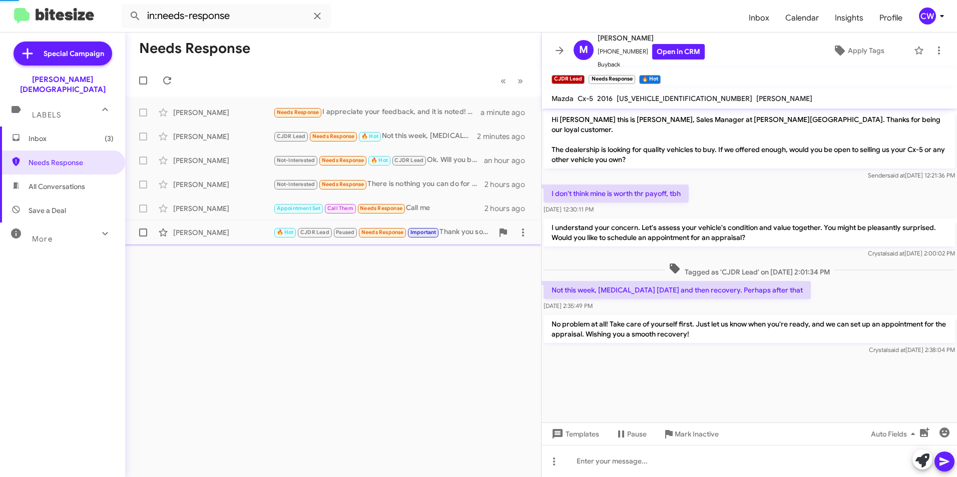
scroll to position [10, 0]
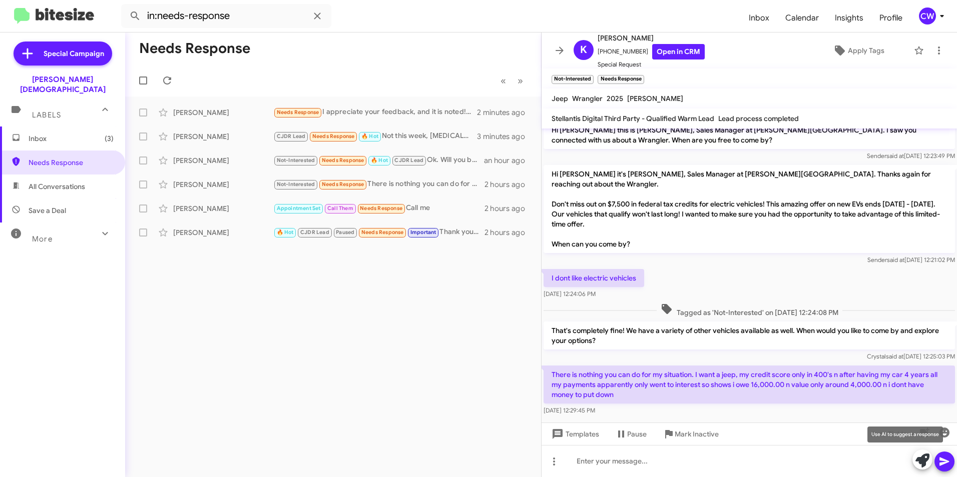
click at [922, 460] on icon at bounding box center [922, 461] width 14 height 14
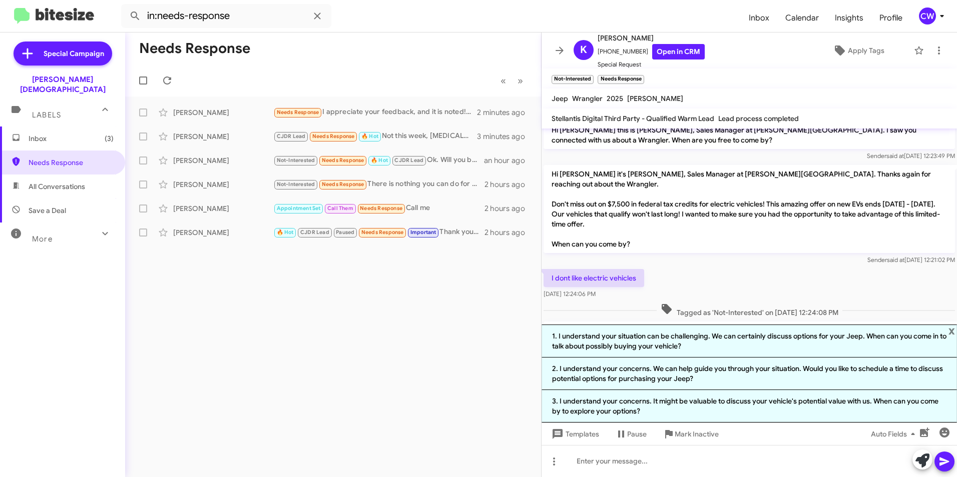
click at [951, 332] on span "x" at bounding box center [951, 331] width 7 height 12
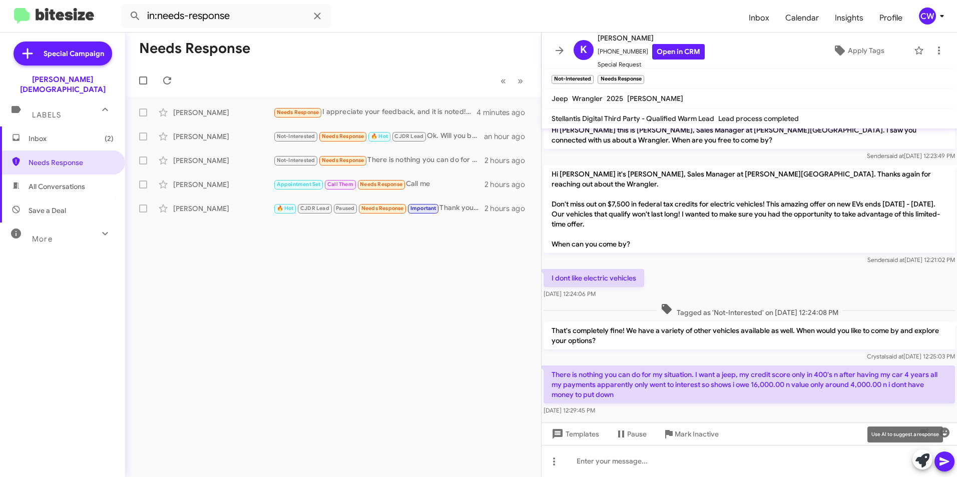
click at [922, 462] on icon at bounding box center [922, 461] width 14 height 14
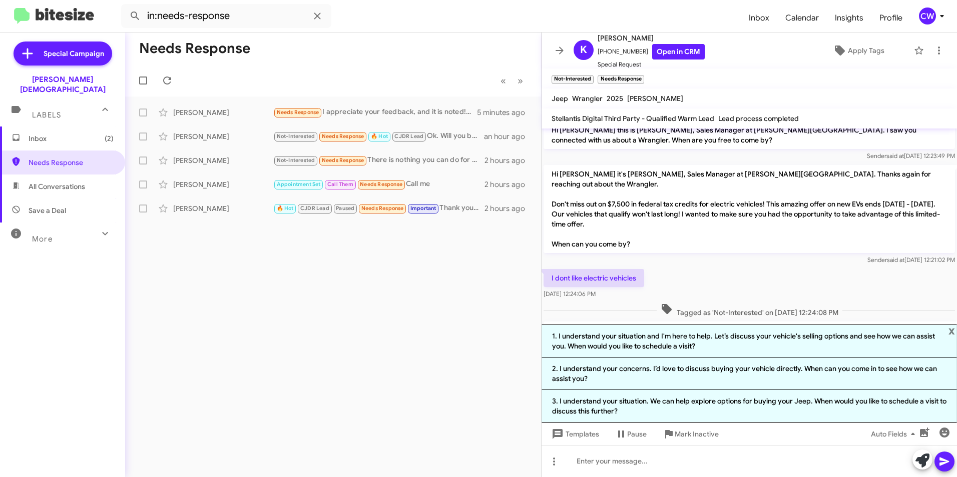
click at [470, 437] on div "Needs Response « Previous » Next Thomas Markoski Needs Response I appreciate yo…" at bounding box center [333, 255] width 416 height 445
click at [676, 469] on div at bounding box center [748, 461] width 415 height 32
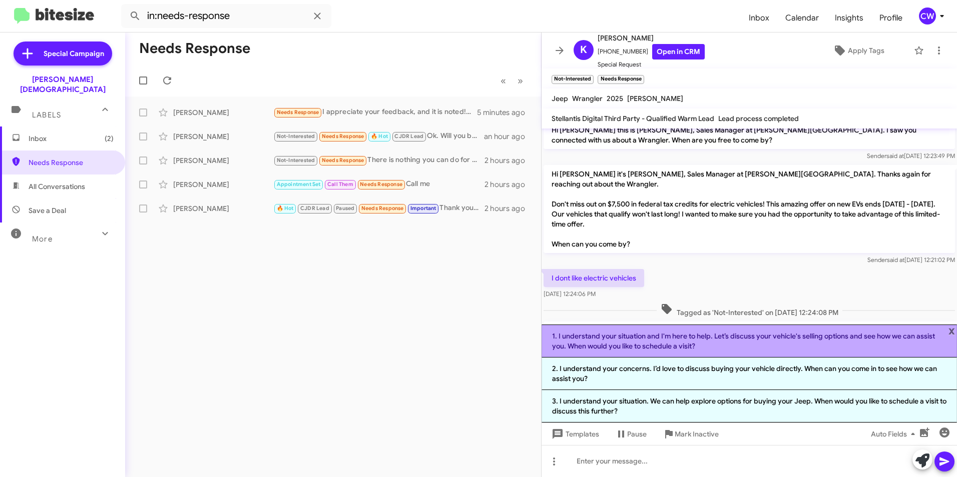
click at [942, 326] on li "1. I understand your situation and I'm here to help. Let’s discuss your vehicle…" at bounding box center [748, 341] width 415 height 33
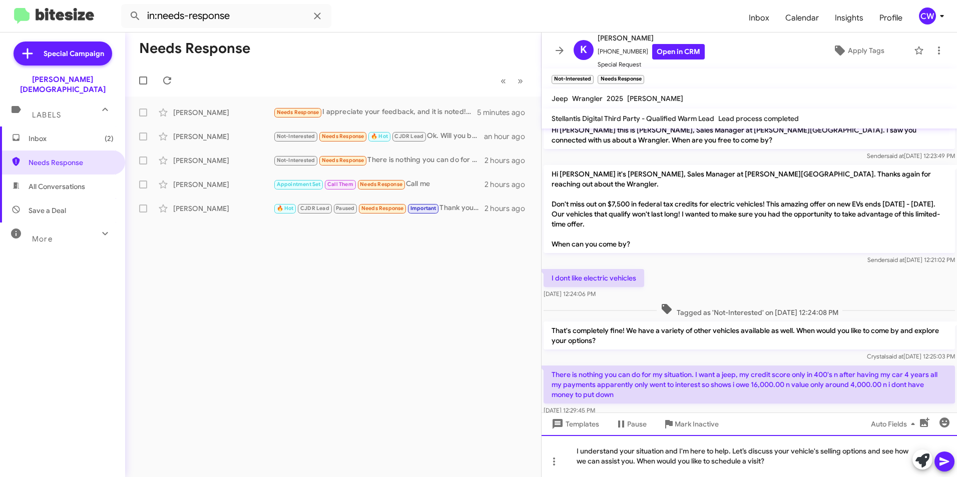
click at [636, 464] on div "I understand your situation and I'm here to help. Let’s discuss your vehicle's …" at bounding box center [748, 456] width 415 height 42
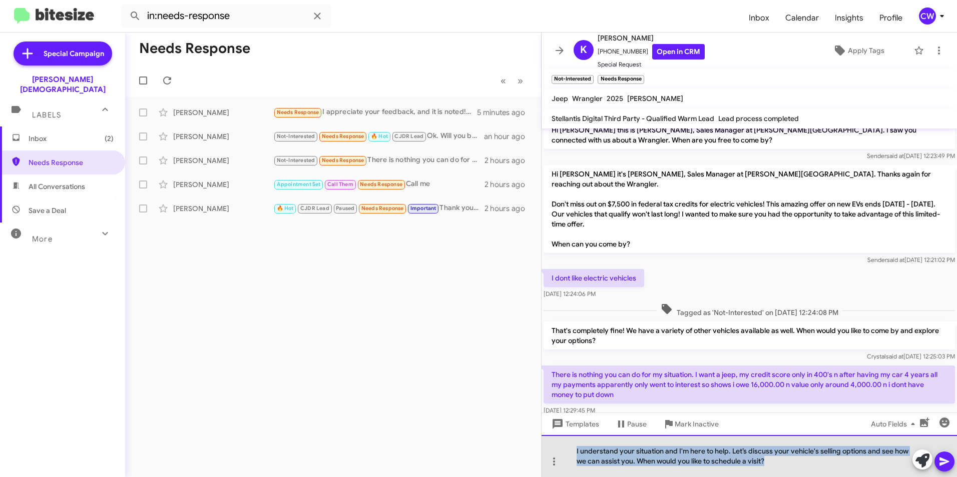
drag, startPoint x: 785, startPoint y: 462, endPoint x: 576, endPoint y: 452, distance: 208.9
click at [576, 452] on div "I understand your situation and I'm here to help. Let’s discuss your vehicle's …" at bounding box center [748, 456] width 415 height 42
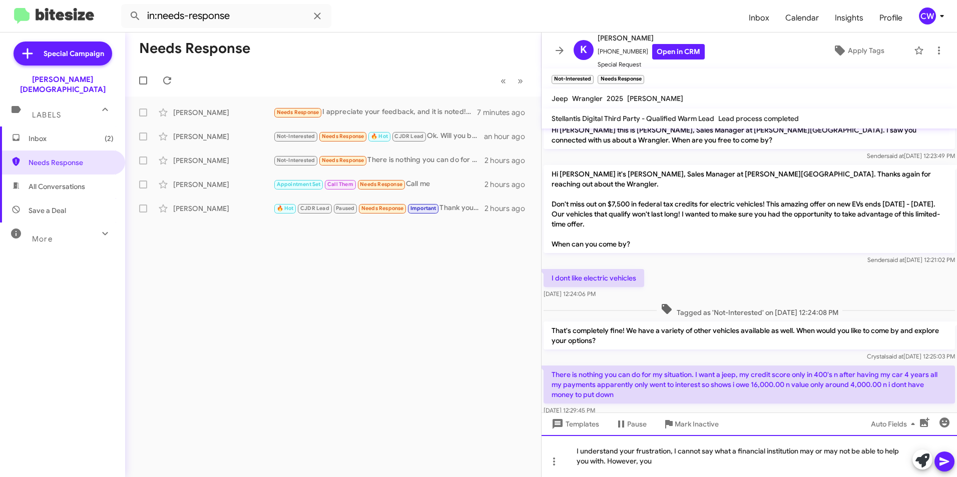
click at [678, 465] on div "I understand your frustration, I cannot say what a financial institution may or…" at bounding box center [748, 456] width 415 height 42
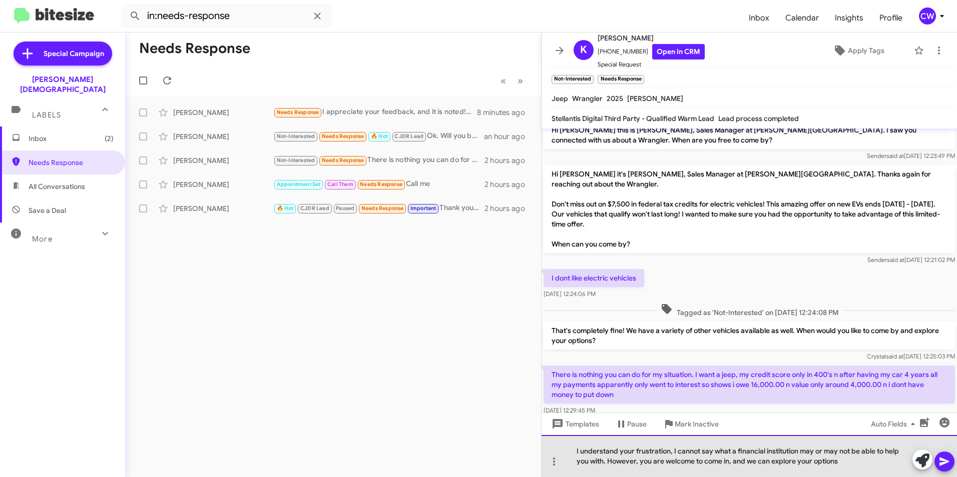
click at [851, 464] on div "I understand your frustration, I cannot say what a financial institution may or…" at bounding box center [748, 456] width 415 height 42
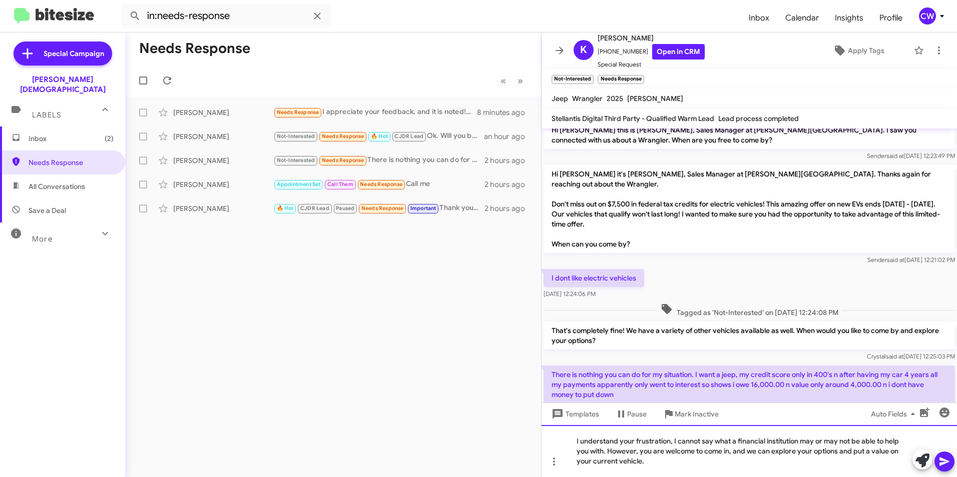
click at [649, 463] on div "I understand your frustration, I cannot say what a financial institution may or…" at bounding box center [748, 451] width 415 height 52
click at [946, 462] on icon at bounding box center [944, 462] width 12 height 12
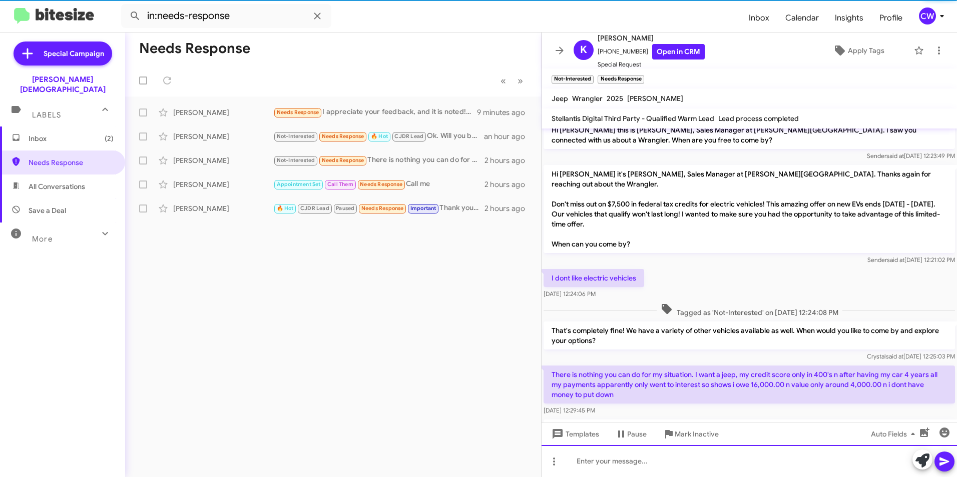
scroll to position [66, 0]
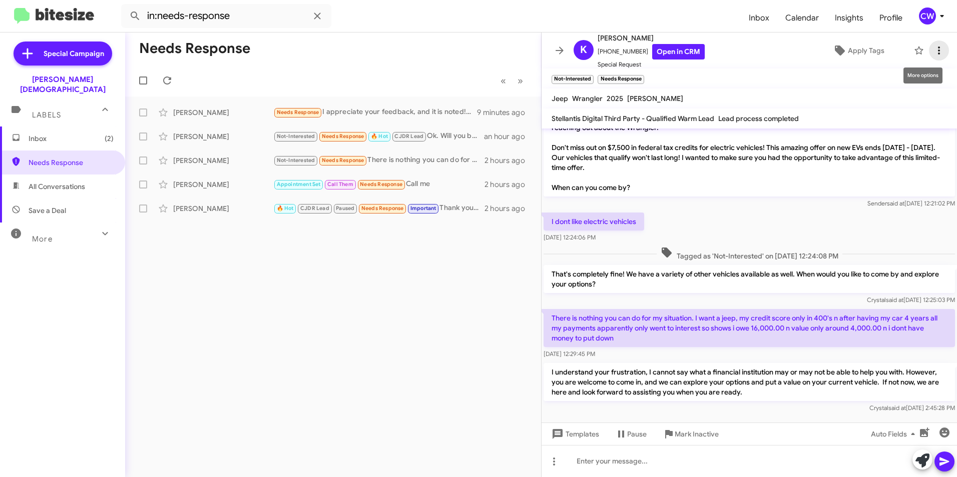
click at [933, 50] on icon at bounding box center [939, 51] width 12 height 12
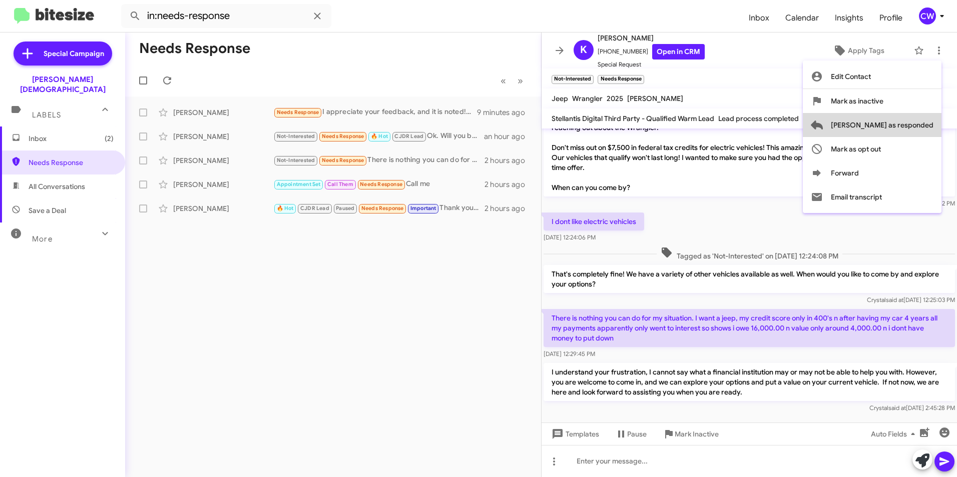
click at [928, 126] on span "[PERSON_NAME] as responded" at bounding box center [882, 125] width 103 height 24
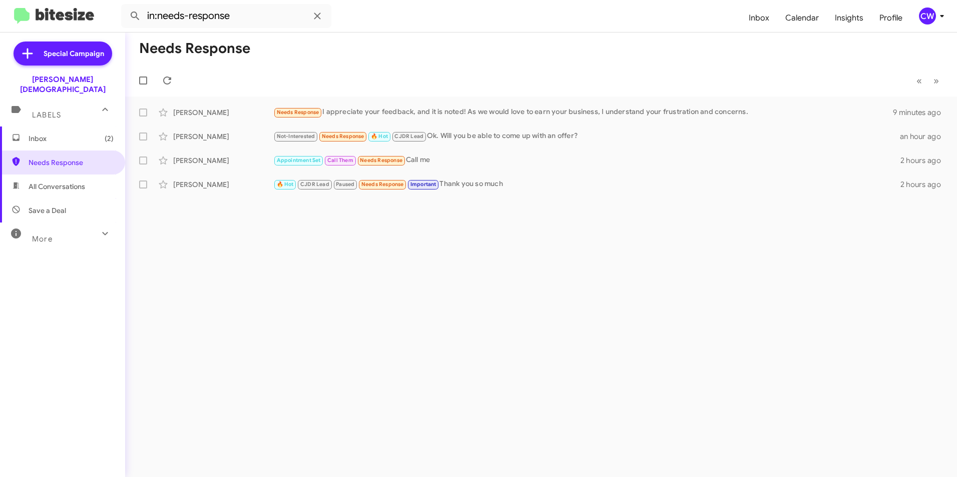
click at [99, 228] on icon at bounding box center [105, 234] width 12 height 12
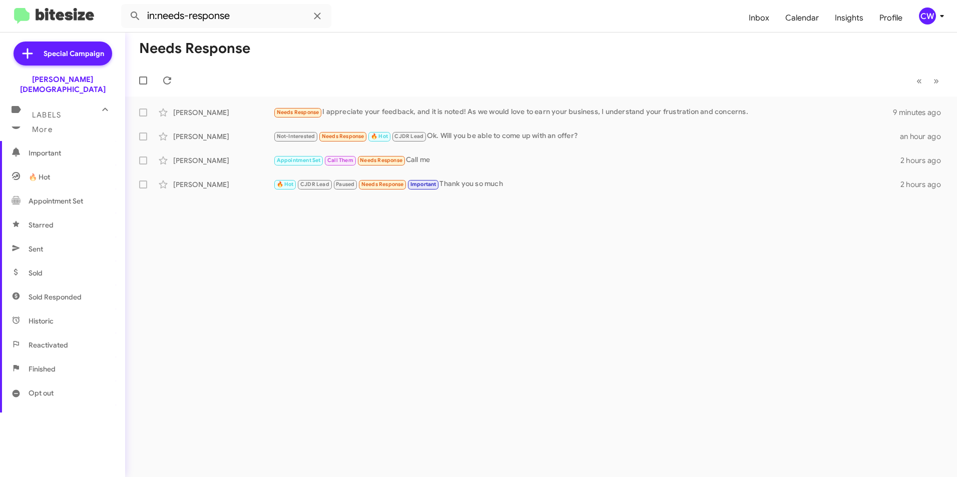
scroll to position [147, 0]
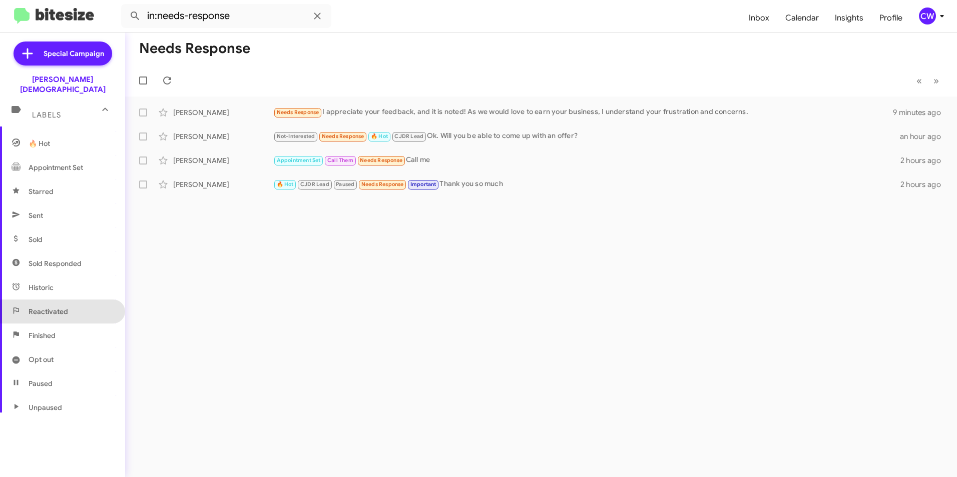
click at [66, 307] on span "Reactivated" at bounding box center [49, 312] width 40 height 10
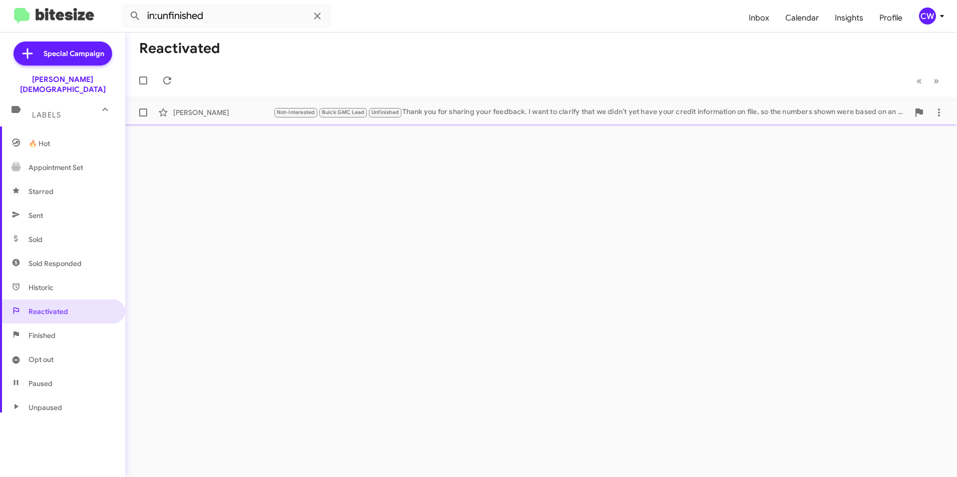
click at [568, 114] on div "Not-Interested Buick GMC Lead Unfinished Thank you for sharing your feedback. I…" at bounding box center [591, 113] width 636 height 12
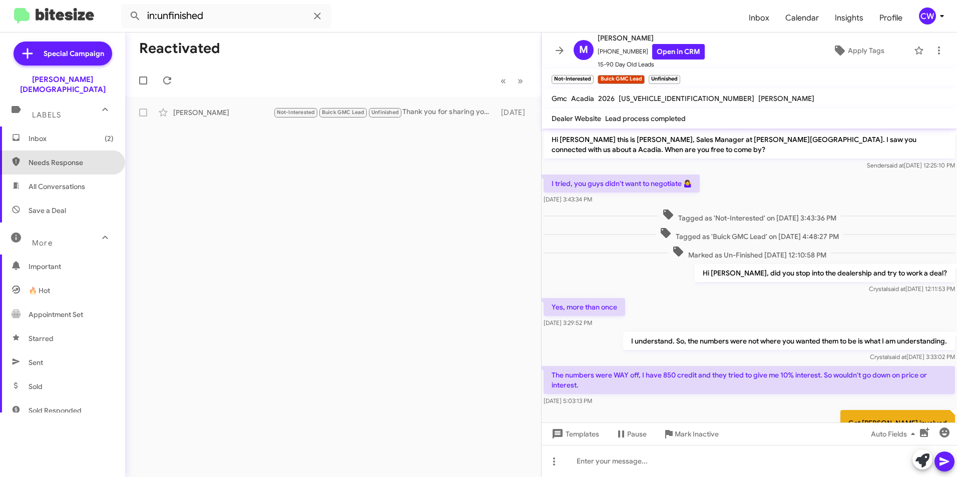
click at [65, 158] on span "Needs Response" at bounding box center [71, 163] width 85 height 10
type input "in:needs-response"
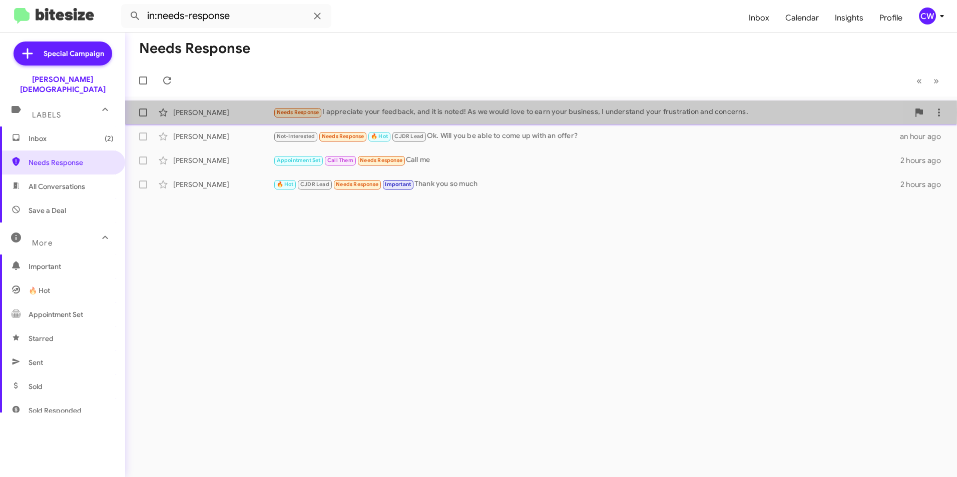
click at [294, 113] on span "Needs Response" at bounding box center [298, 112] width 43 height 7
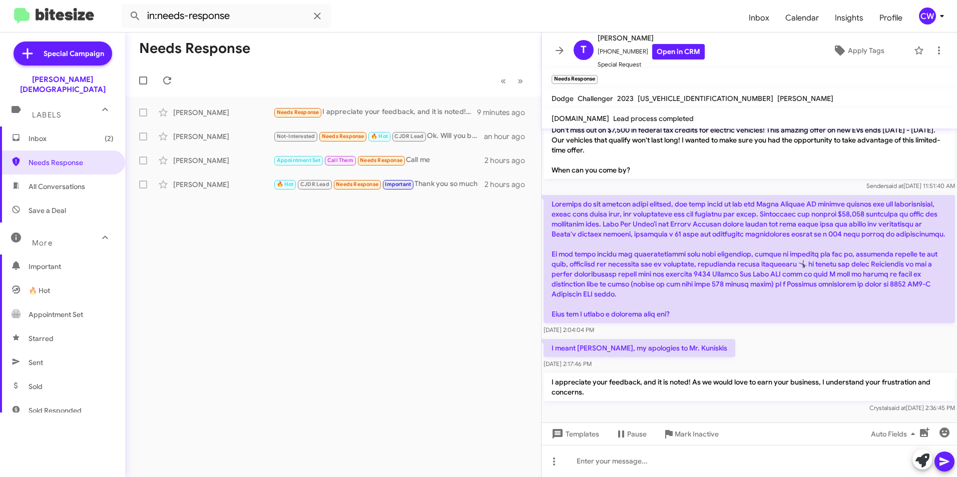
scroll to position [242, 0]
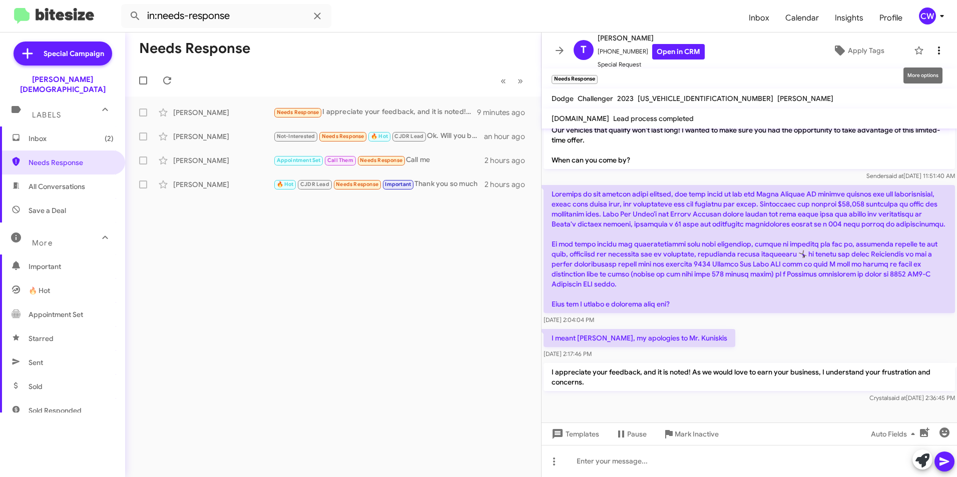
click at [933, 52] on icon at bounding box center [939, 51] width 12 height 12
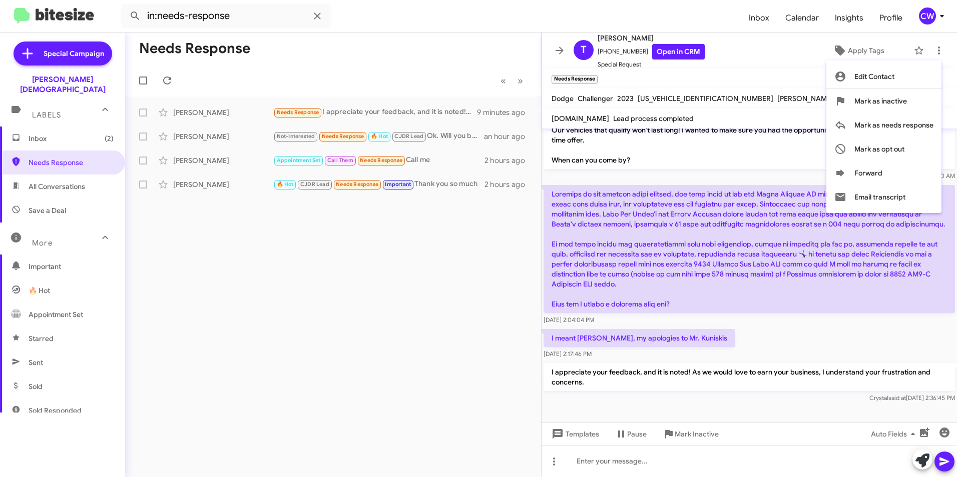
click at [789, 410] on div at bounding box center [478, 238] width 957 height 477
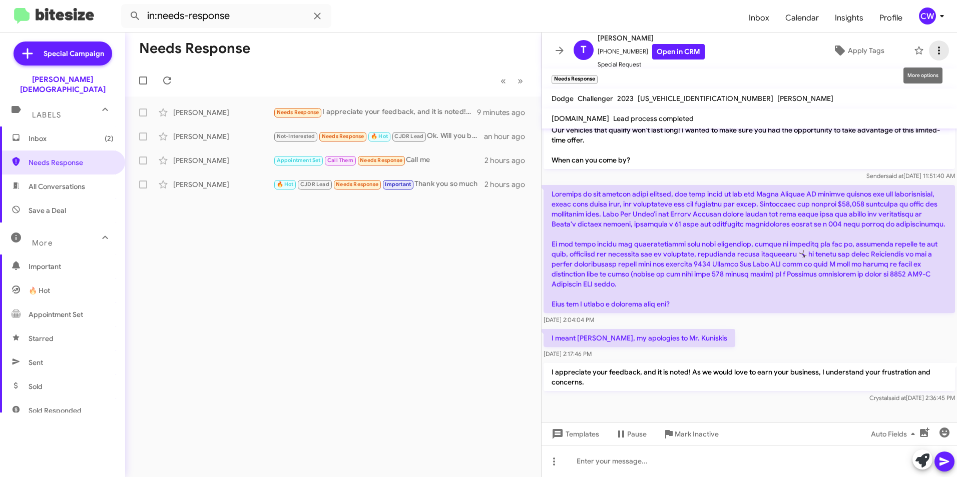
click at [938, 51] on icon at bounding box center [939, 51] width 2 height 8
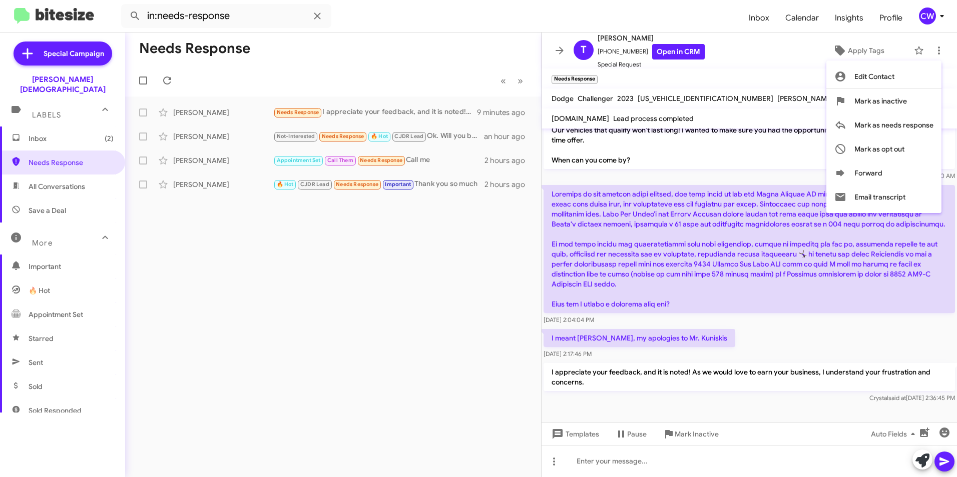
click at [440, 303] on div at bounding box center [478, 238] width 957 height 477
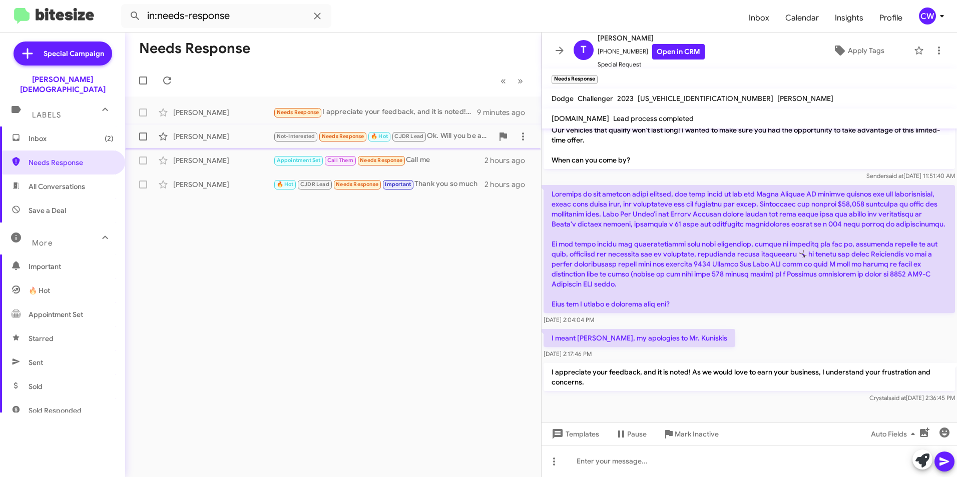
click at [336, 139] on span "Needs Response" at bounding box center [343, 136] width 43 height 7
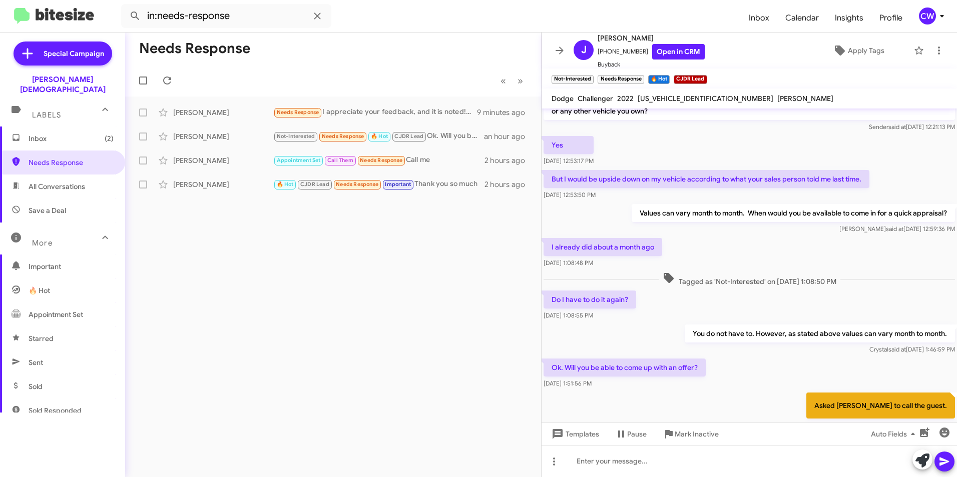
scroll to position [95, 0]
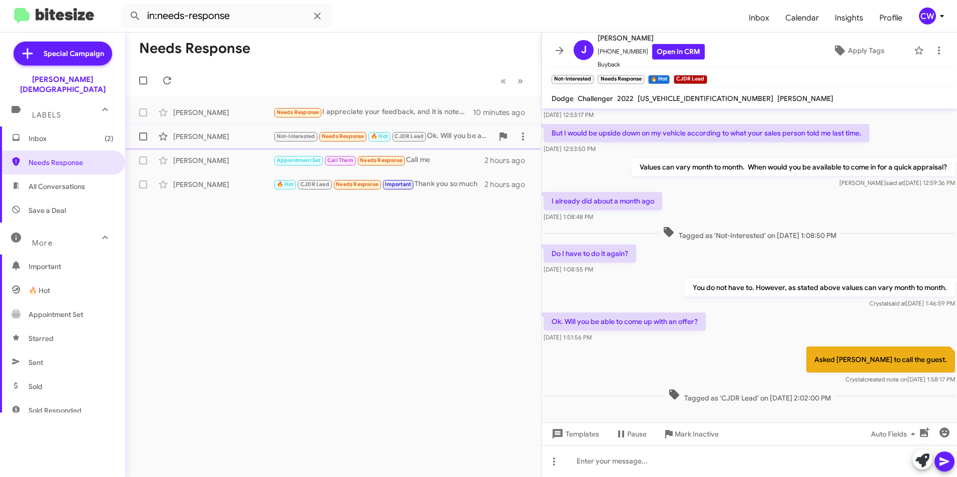
click at [344, 134] on span "Needs Response" at bounding box center [343, 136] width 43 height 7
click at [383, 163] on span "Needs Response" at bounding box center [381, 160] width 43 height 7
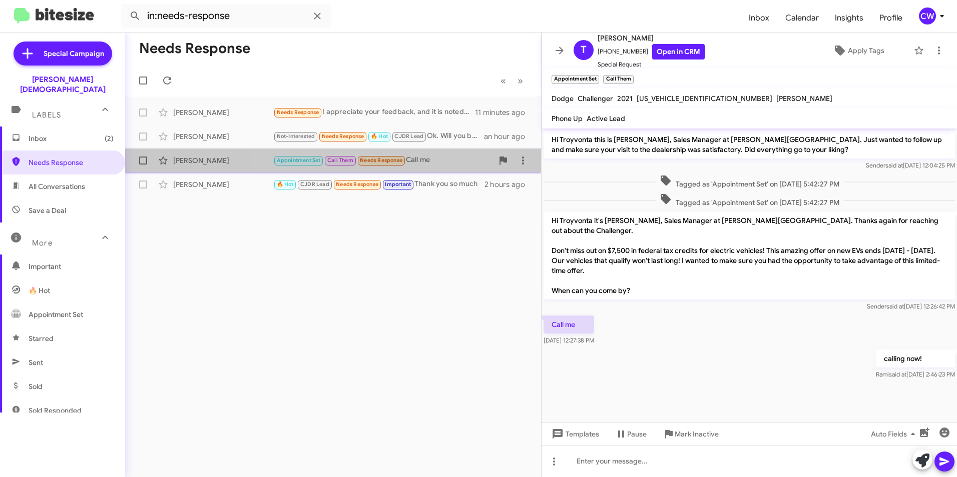
click at [378, 163] on span "Needs Response" at bounding box center [381, 160] width 43 height 7
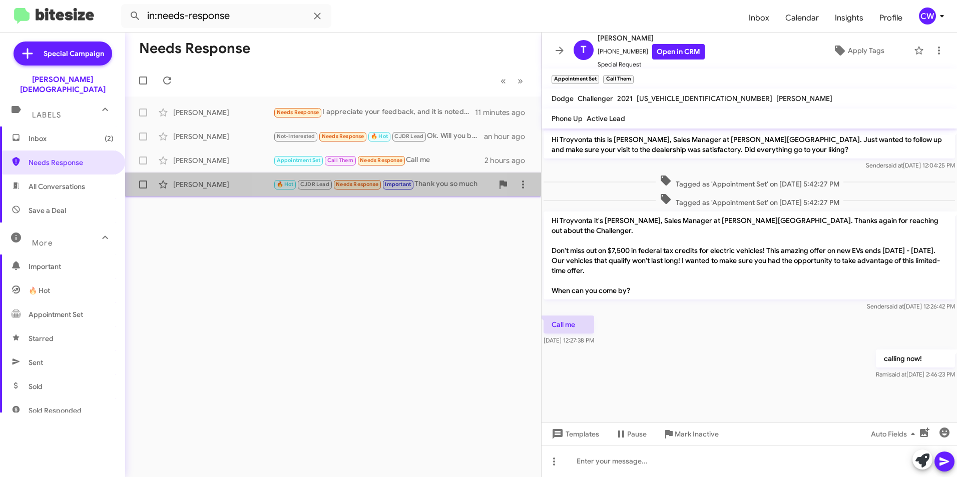
click at [353, 187] on span "Needs Response" at bounding box center [357, 184] width 43 height 7
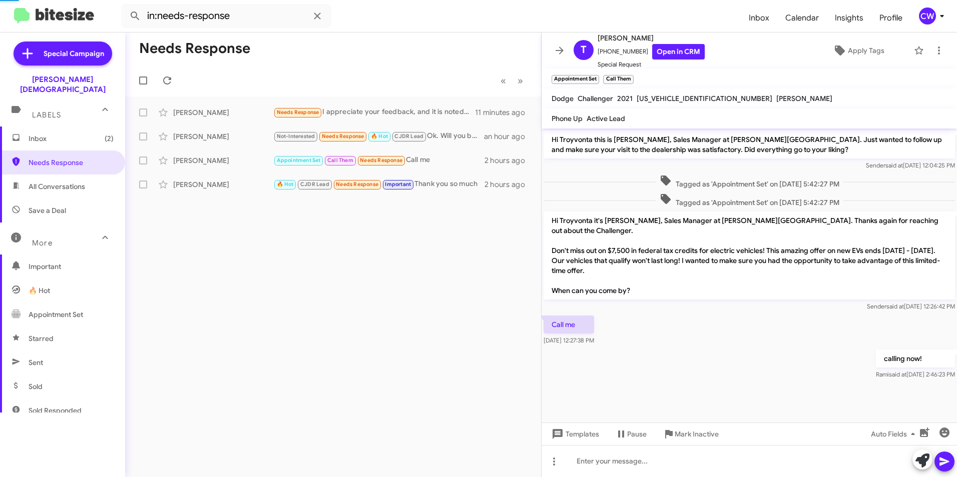
scroll to position [346, 0]
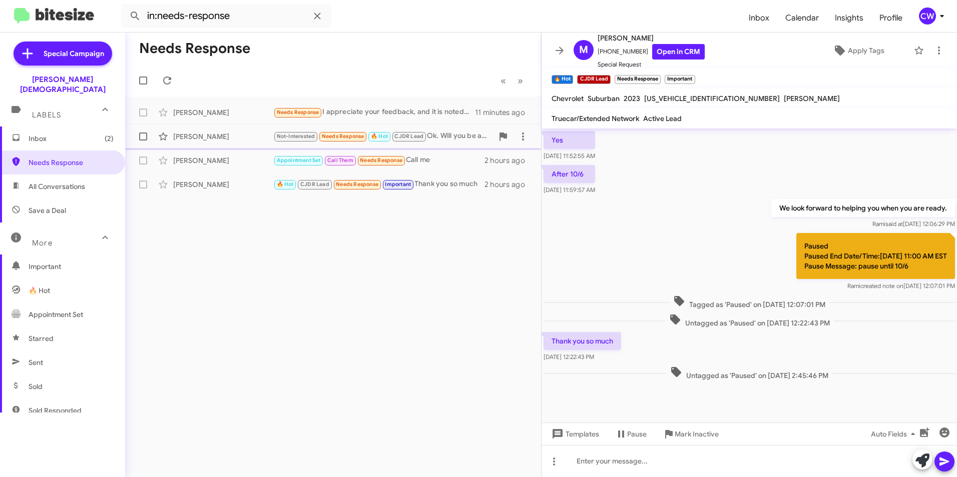
click at [337, 137] on span "Needs Response" at bounding box center [343, 136] width 43 height 7
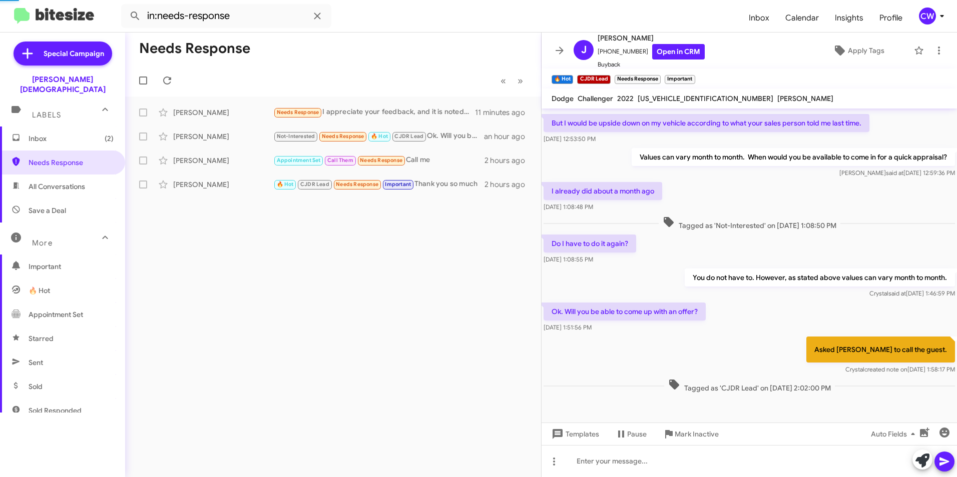
scroll to position [95, 0]
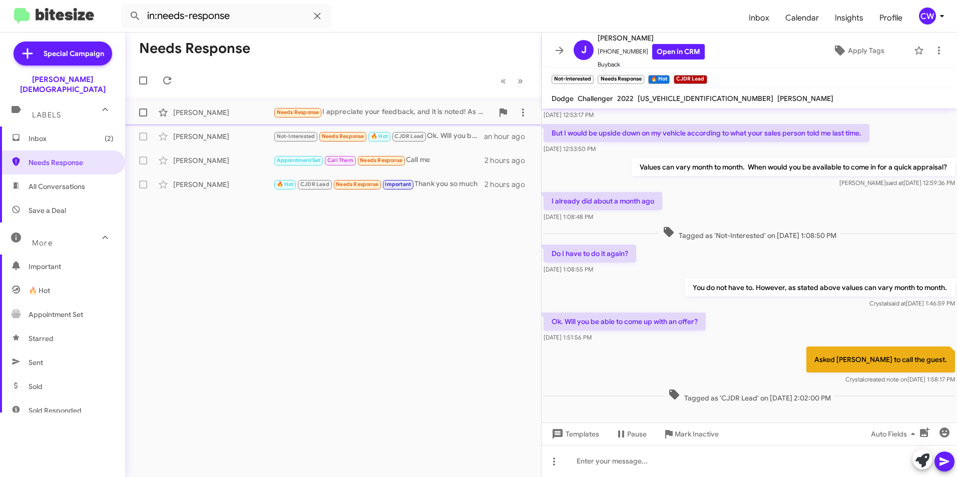
click at [301, 113] on span "Needs Response" at bounding box center [298, 112] width 43 height 7
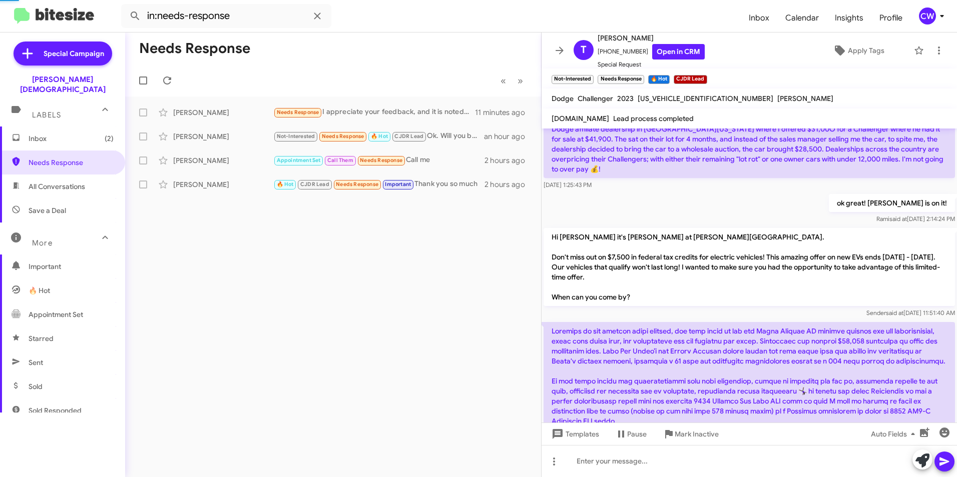
scroll to position [242, 0]
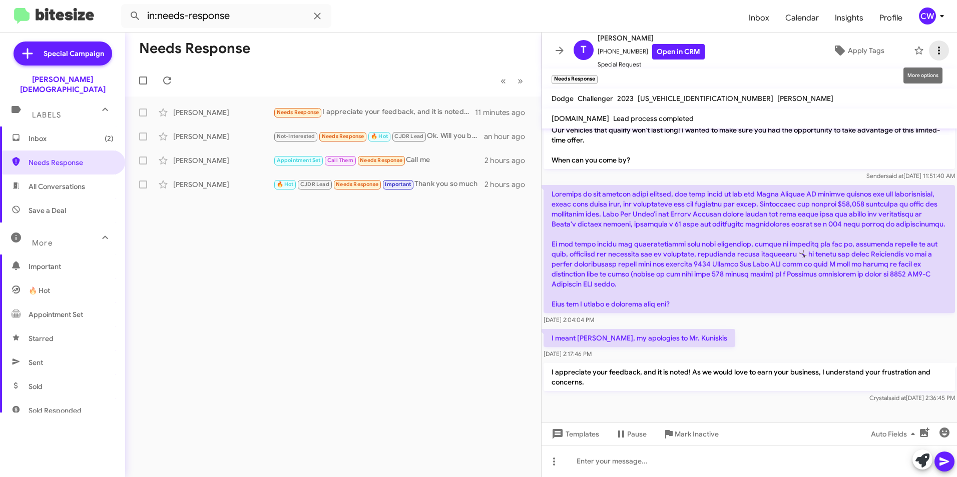
click at [933, 50] on icon at bounding box center [939, 51] width 12 height 12
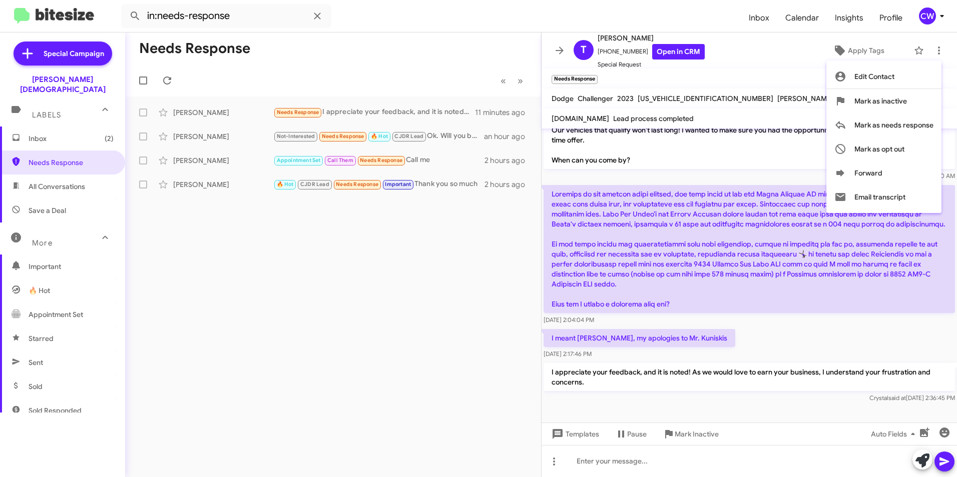
click at [417, 414] on div at bounding box center [478, 238] width 957 height 477
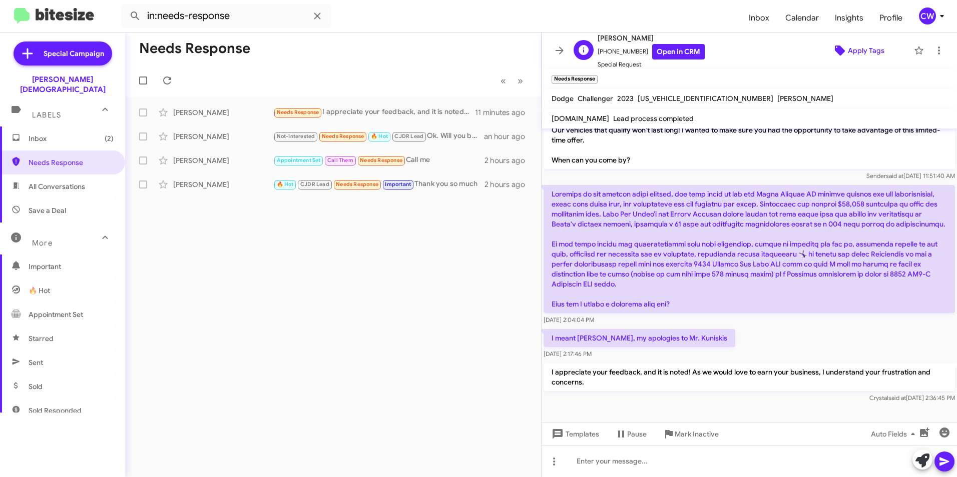
click at [853, 50] on span "Apply Tags" at bounding box center [866, 51] width 37 height 18
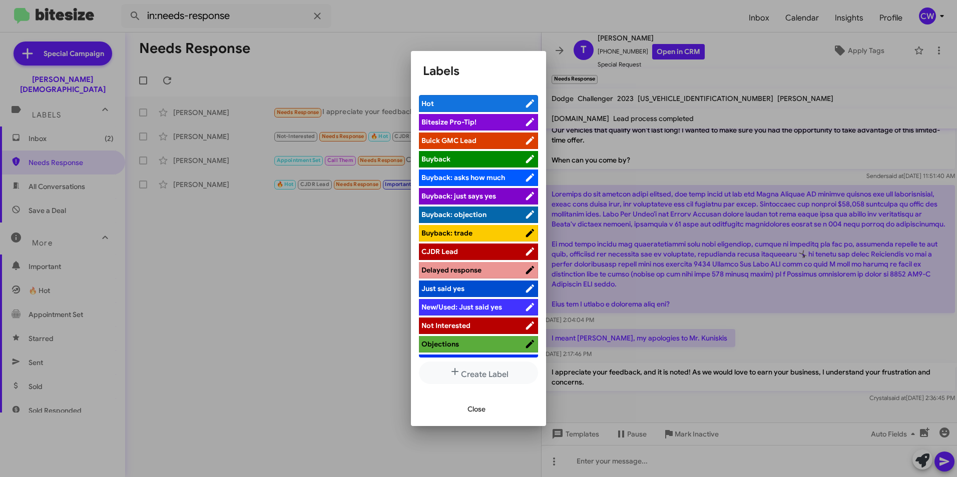
click at [478, 341] on span "Objections" at bounding box center [472, 344] width 103 height 10
click at [480, 409] on span "Close" at bounding box center [476, 409] width 18 height 18
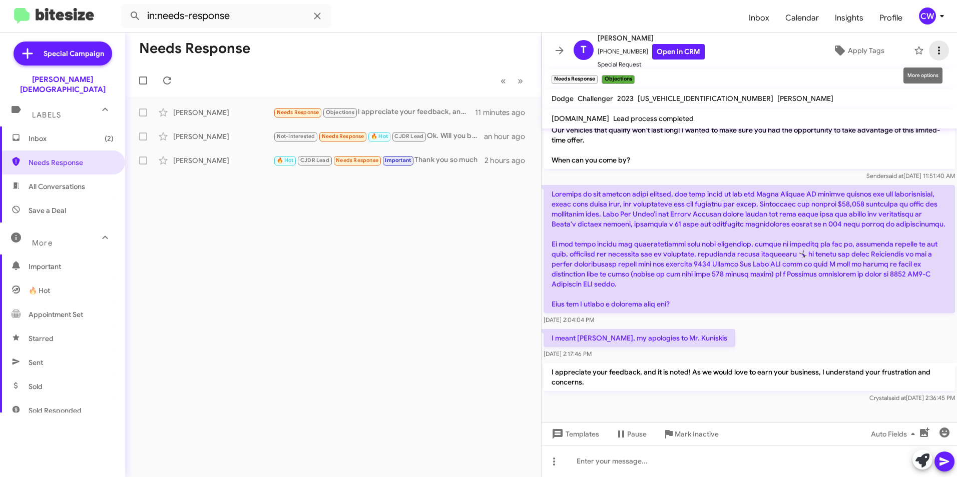
click at [931, 44] on button at bounding box center [939, 51] width 20 height 20
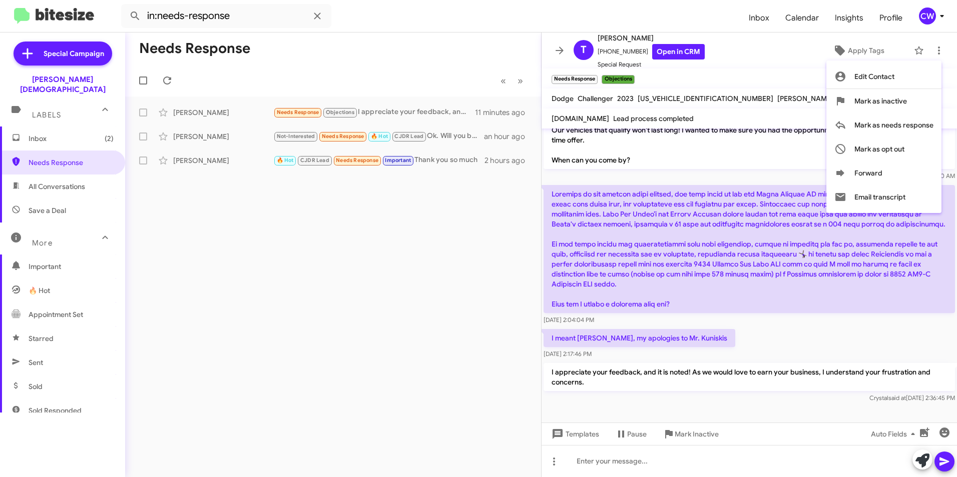
click at [651, 259] on div at bounding box center [478, 238] width 957 height 477
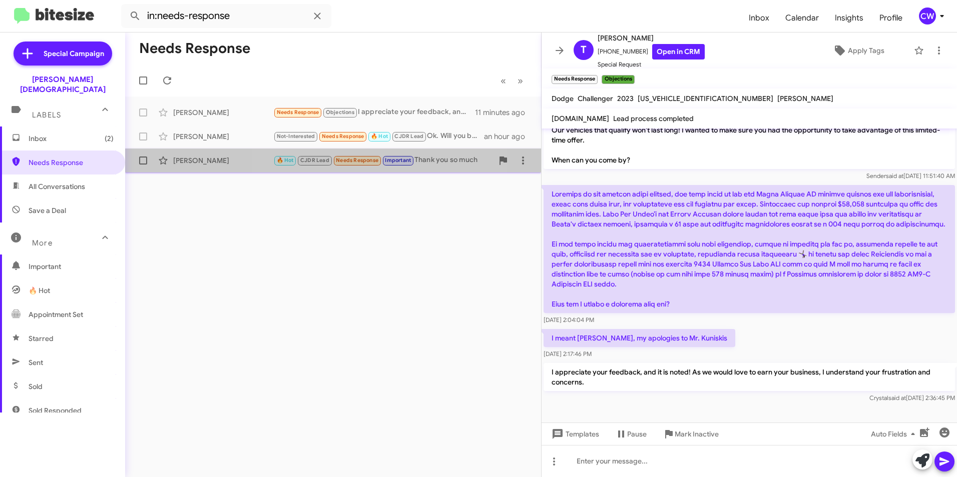
click at [352, 161] on span "Needs Response" at bounding box center [357, 160] width 43 height 7
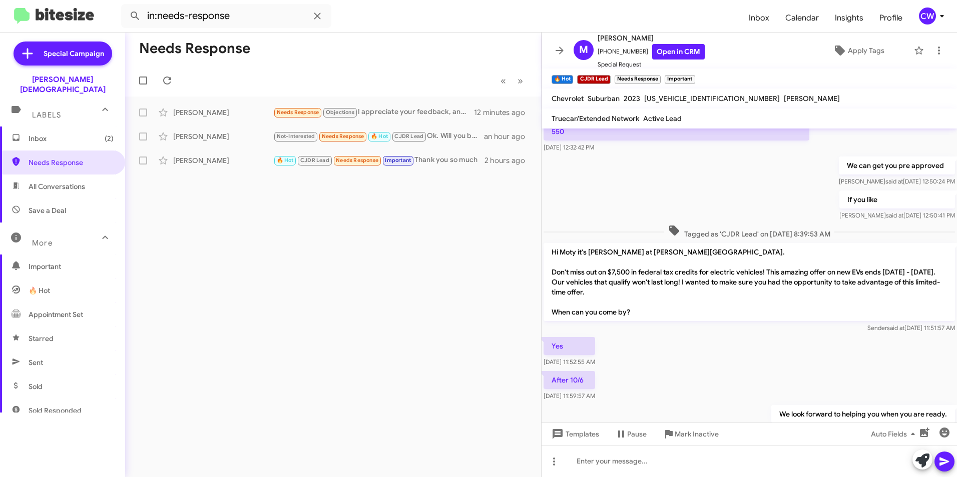
scroll to position [246, 0]
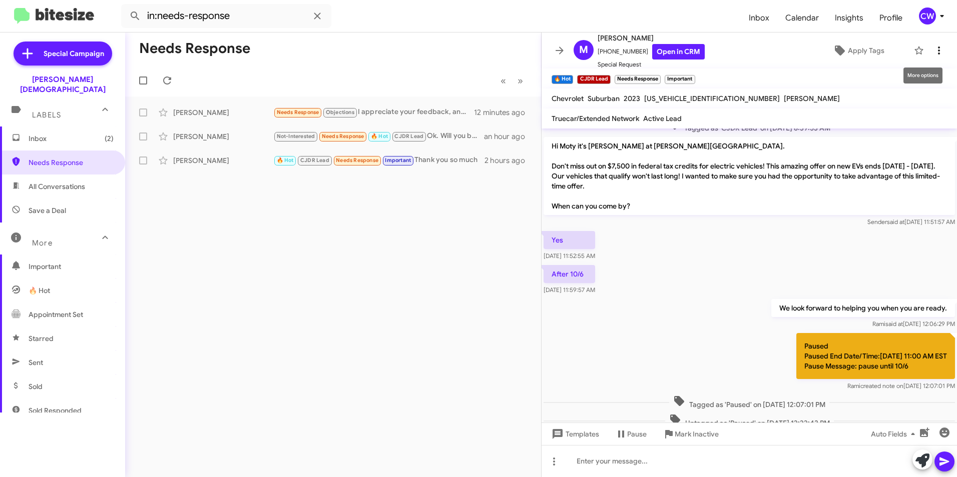
click at [933, 50] on icon at bounding box center [939, 51] width 12 height 12
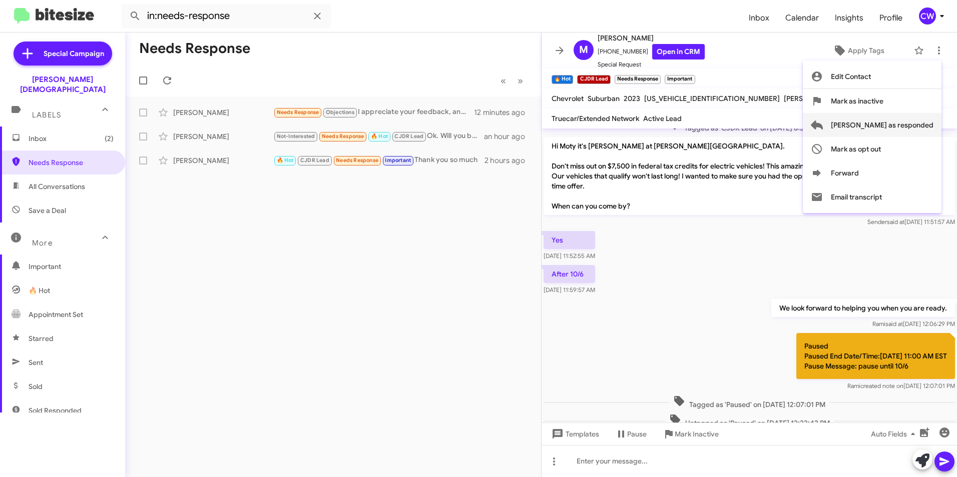
click at [907, 129] on span "[PERSON_NAME] as responded" at bounding box center [882, 125] width 103 height 24
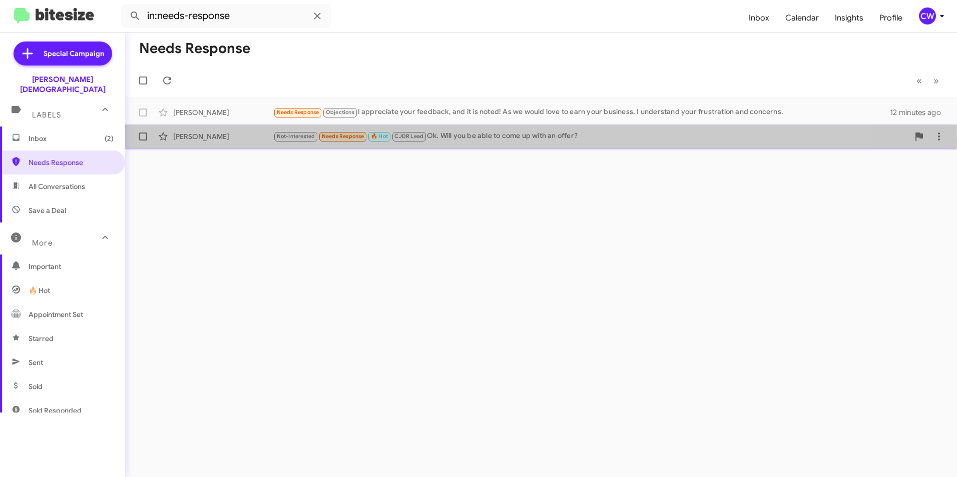
click at [343, 141] on small "Needs Response" at bounding box center [342, 137] width 47 height 10
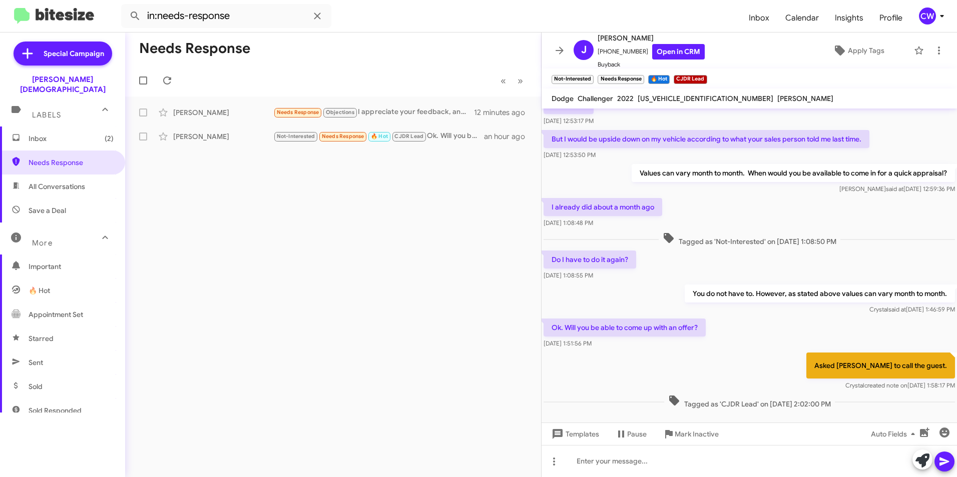
scroll to position [95, 0]
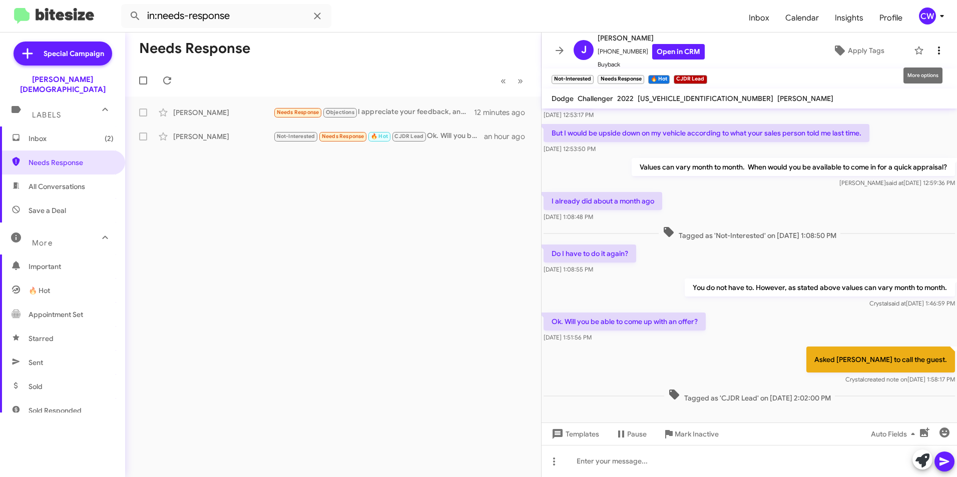
click at [933, 53] on icon at bounding box center [939, 51] width 12 height 12
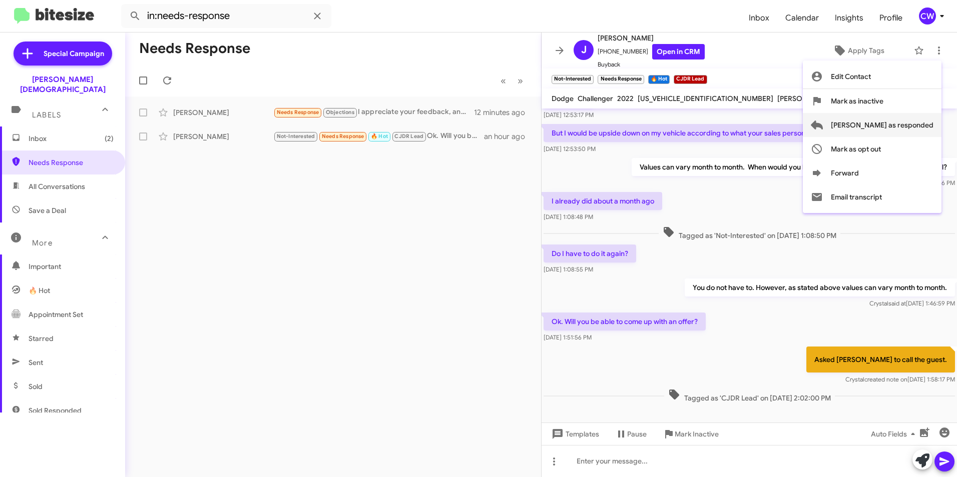
click at [913, 128] on span "[PERSON_NAME] as responded" at bounding box center [882, 125] width 103 height 24
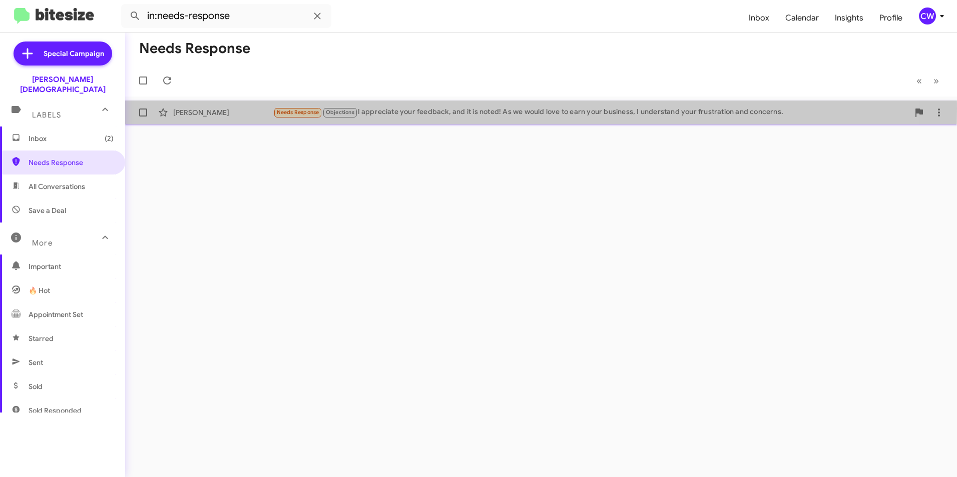
click at [302, 109] on small "Needs Response" at bounding box center [297, 113] width 47 height 10
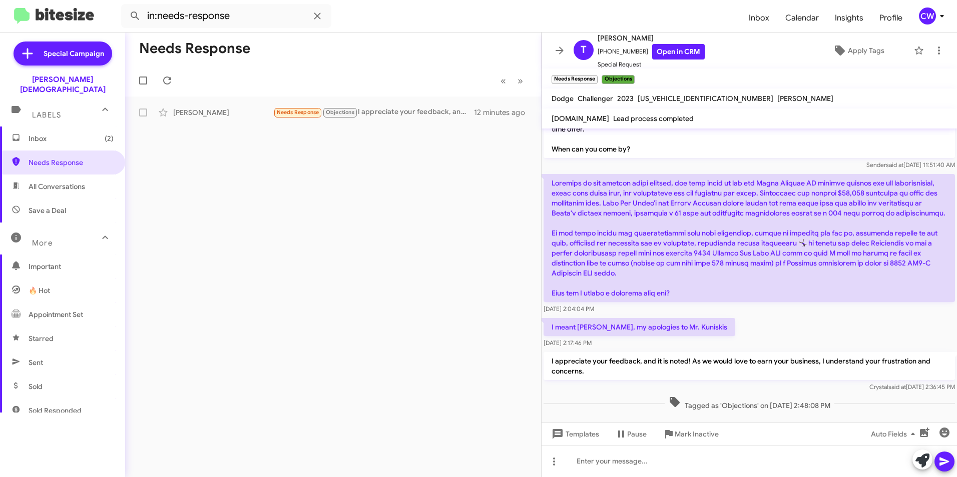
scroll to position [263, 0]
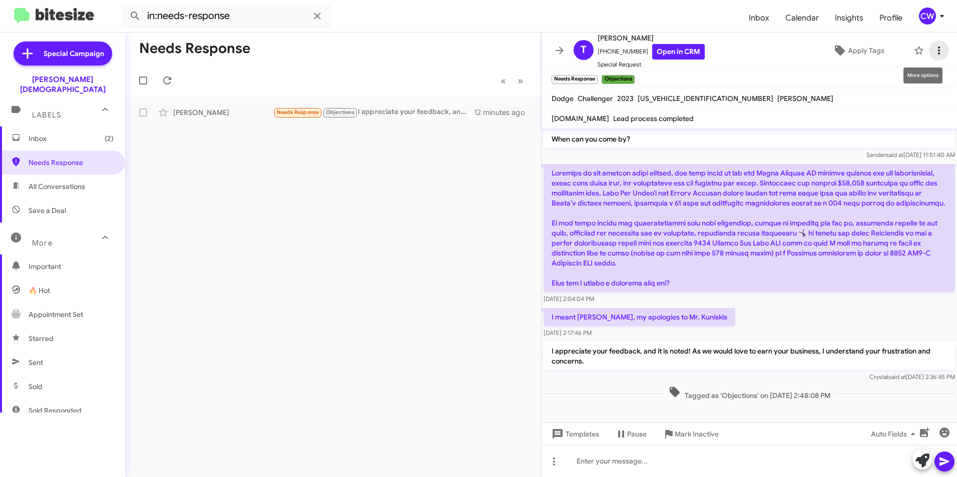
click at [938, 51] on icon at bounding box center [939, 51] width 2 height 8
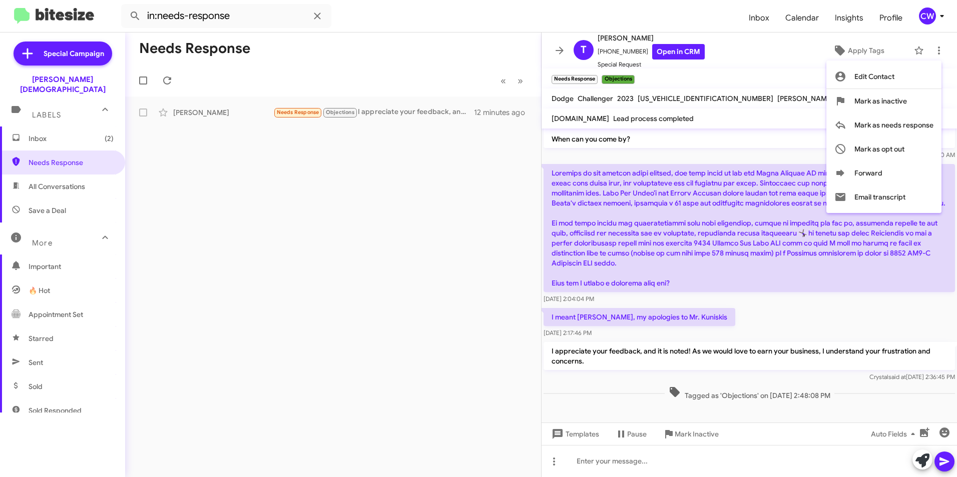
click at [467, 277] on div at bounding box center [478, 238] width 957 height 477
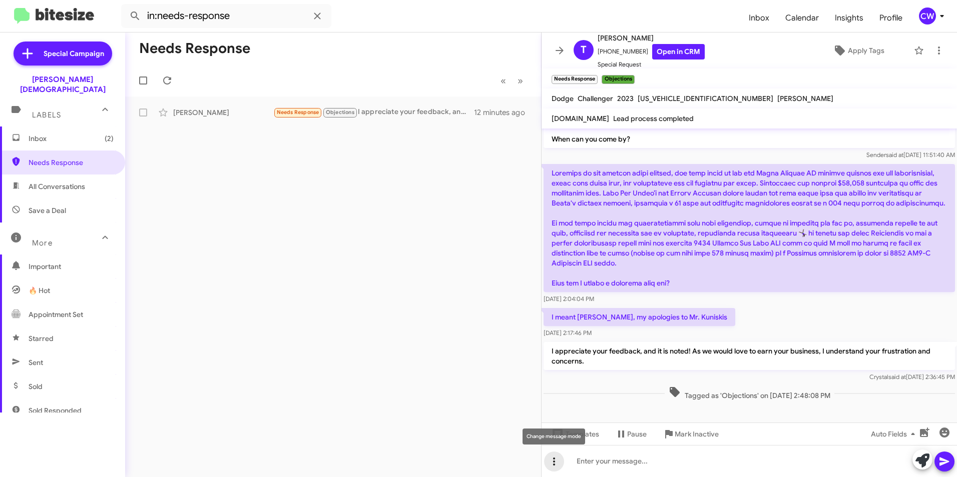
click at [555, 460] on icon at bounding box center [554, 462] width 12 height 12
click at [577, 438] on button "note" at bounding box center [575, 436] width 62 height 24
click at [551, 463] on icon at bounding box center [554, 462] width 12 height 12
click at [500, 444] on div at bounding box center [478, 238] width 957 height 477
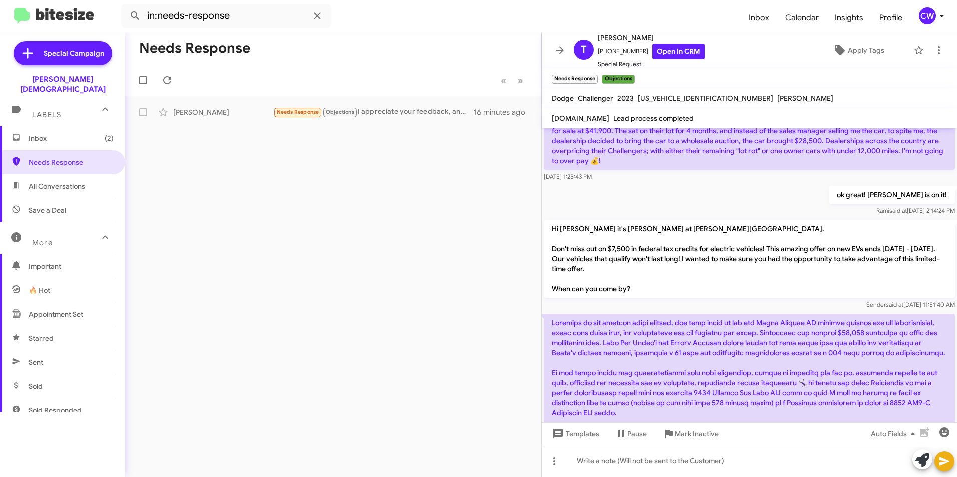
scroll to position [0, 0]
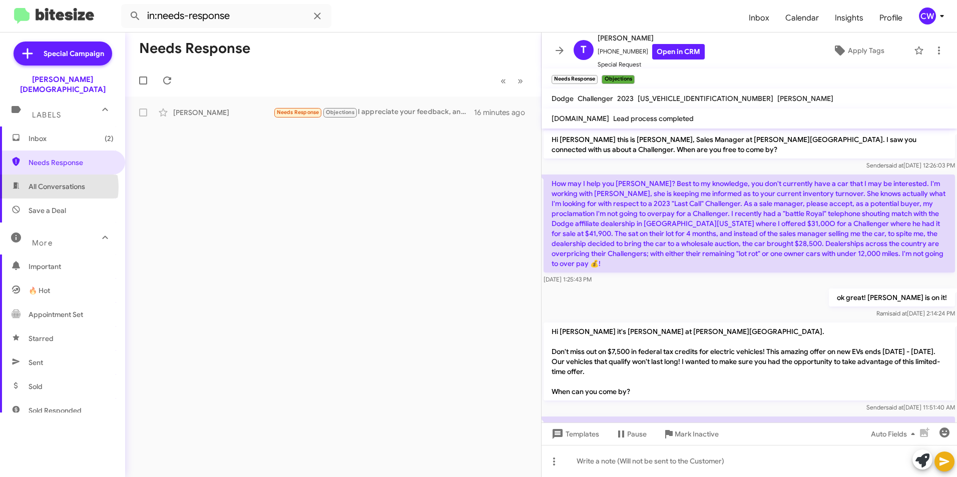
click at [53, 182] on span "All Conversations" at bounding box center [57, 187] width 57 height 10
type input "in:all-conversations"
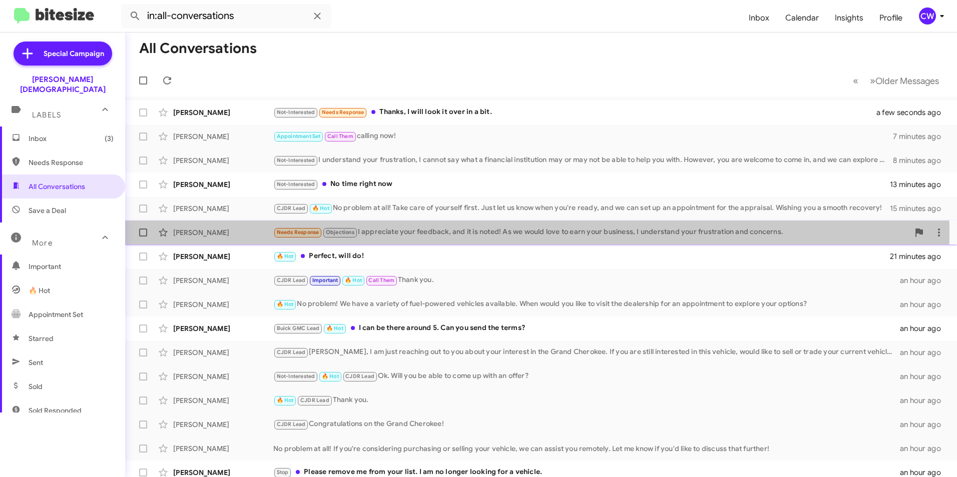
click at [424, 234] on div "Needs Response Objections I appreciate your feedback, and it is noted! As we wo…" at bounding box center [591, 233] width 636 height 12
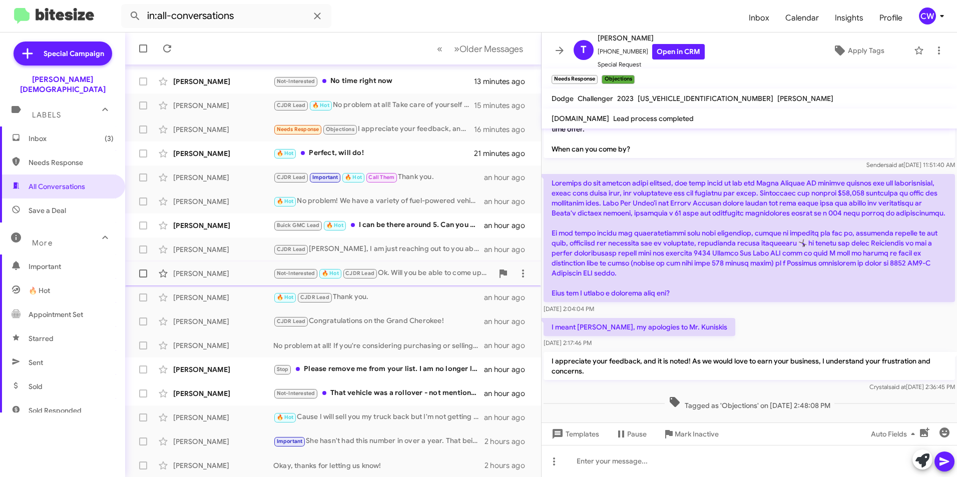
scroll to position [104, 0]
click at [416, 175] on div "CJDR Lead Important 🔥 Hot Call Them Thank you." at bounding box center [383, 177] width 220 height 12
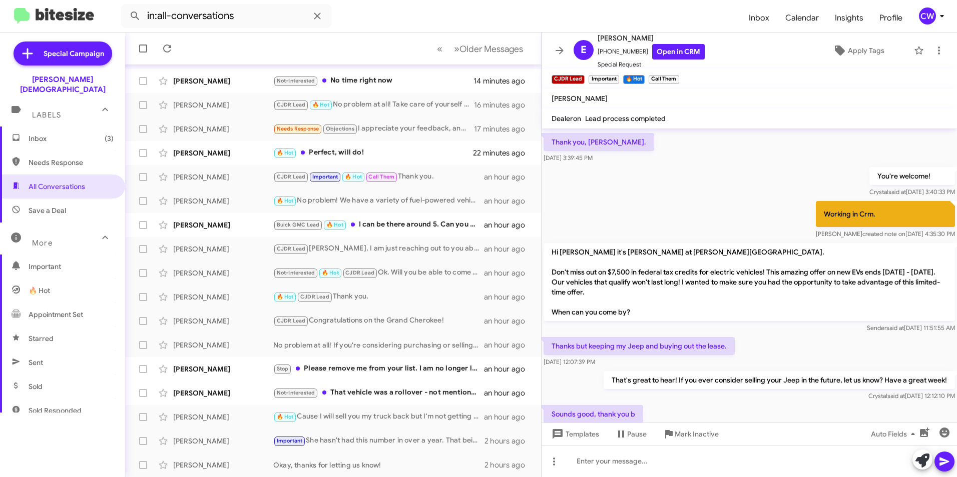
scroll to position [292, 0]
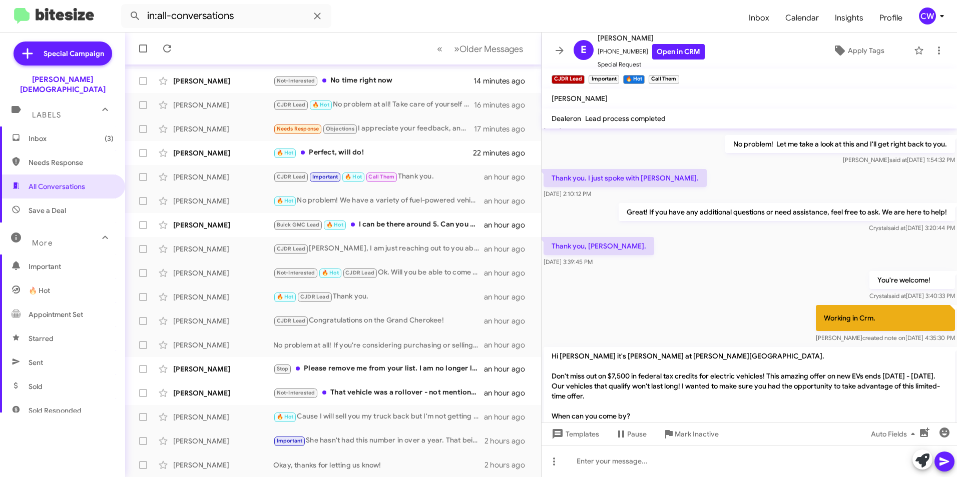
click at [42, 134] on span "Inbox (3)" at bounding box center [71, 139] width 85 height 10
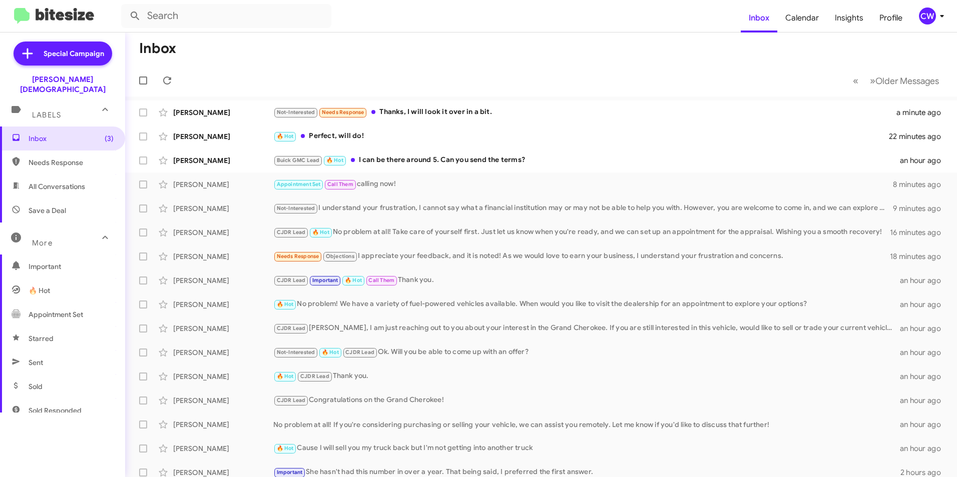
click at [261, 72] on mat-toolbar-row "« Previous » Next Older Messages" at bounding box center [541, 81] width 832 height 32
click at [236, 22] on input "text" at bounding box center [226, 16] width 210 height 24
click at [125, 6] on button at bounding box center [135, 16] width 20 height 20
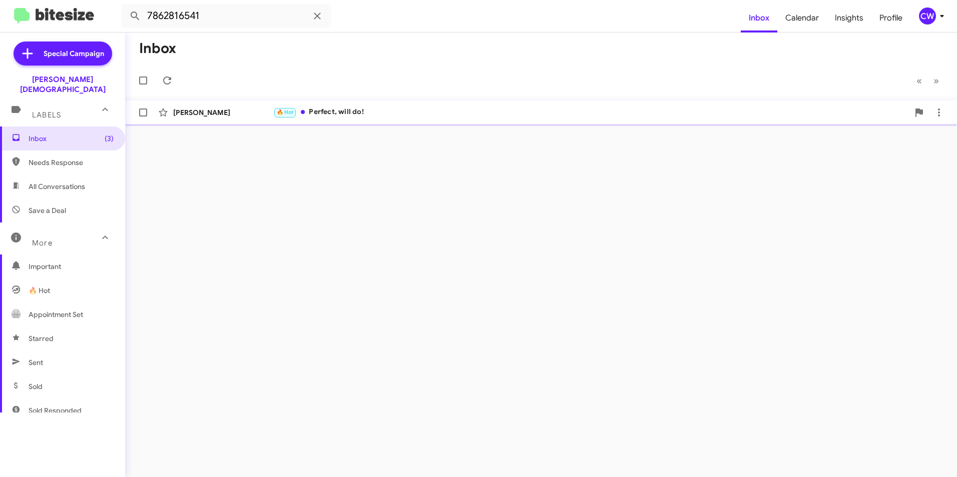
click at [346, 116] on div "🔥 Hot Perfect, will do!" at bounding box center [591, 113] width 636 height 12
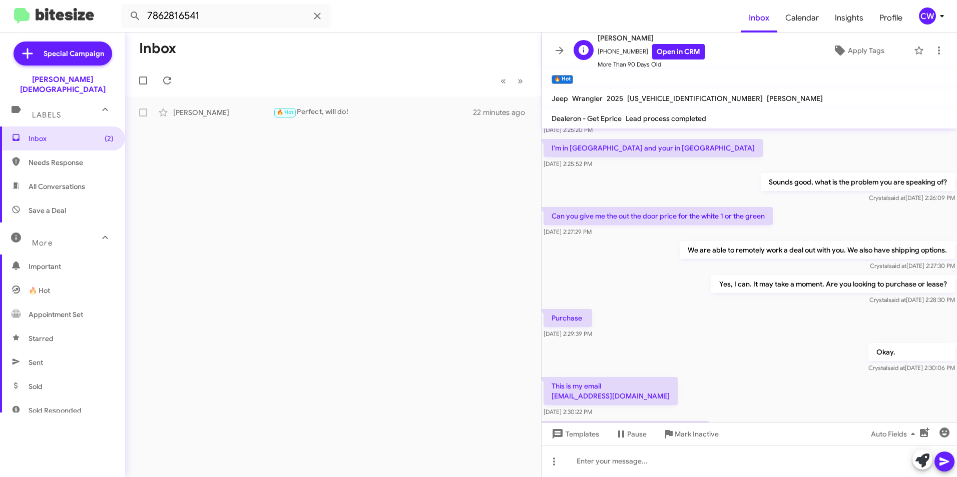
scroll to position [304, 0]
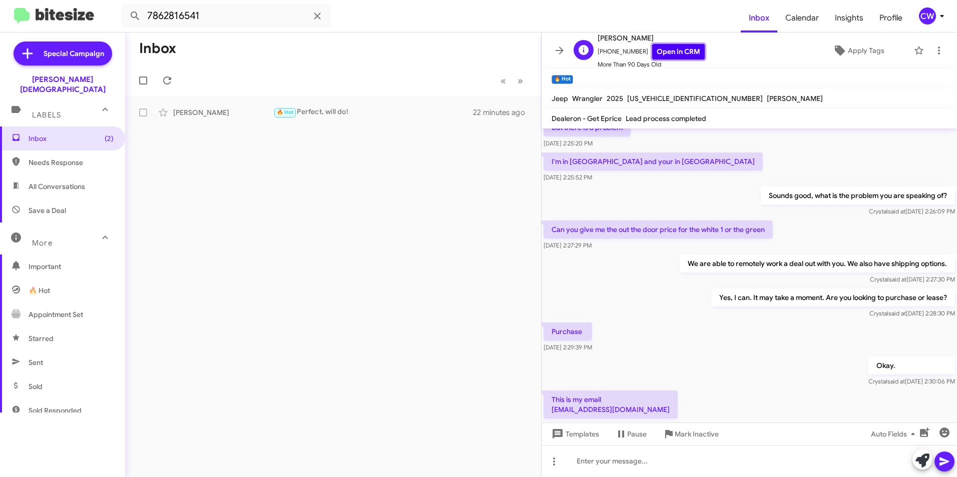
click at [672, 49] on link "Open in CRM" at bounding box center [678, 52] width 53 height 16
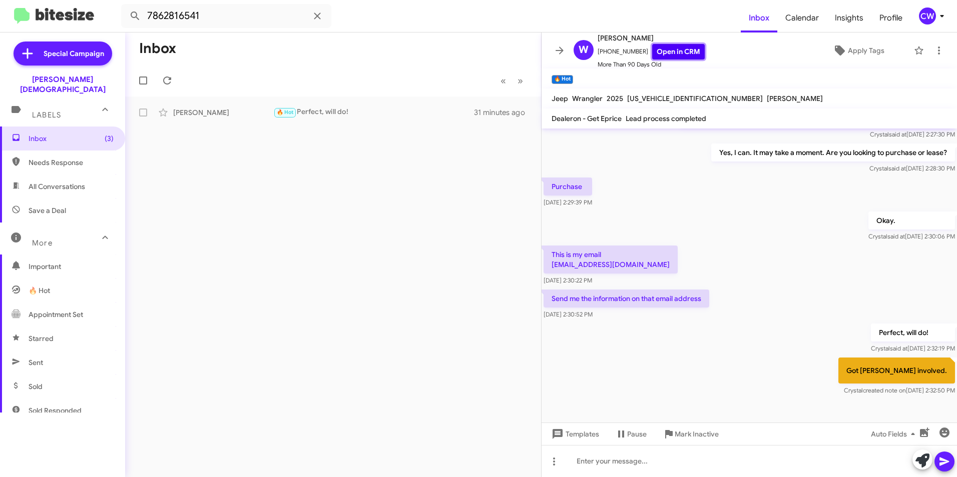
scroll to position [474, 0]
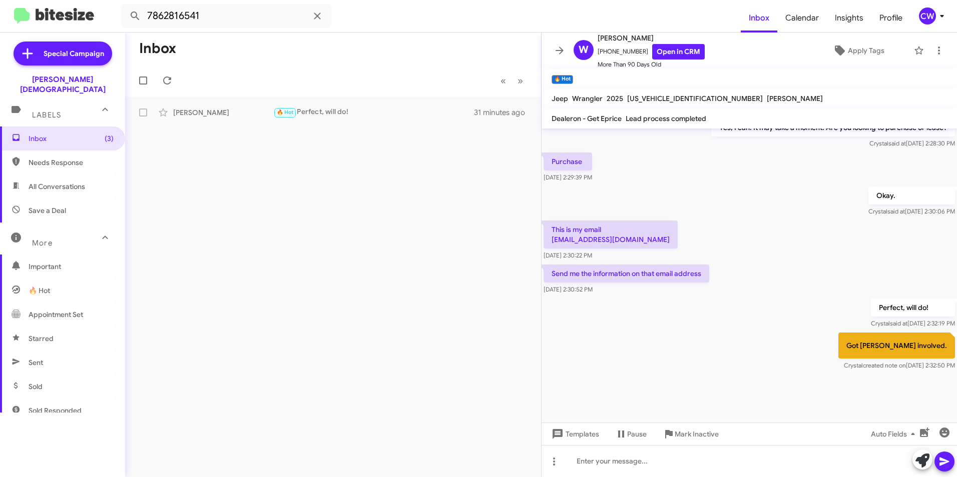
click at [51, 158] on span "Needs Response" at bounding box center [71, 163] width 85 height 10
type input "in:needs-response"
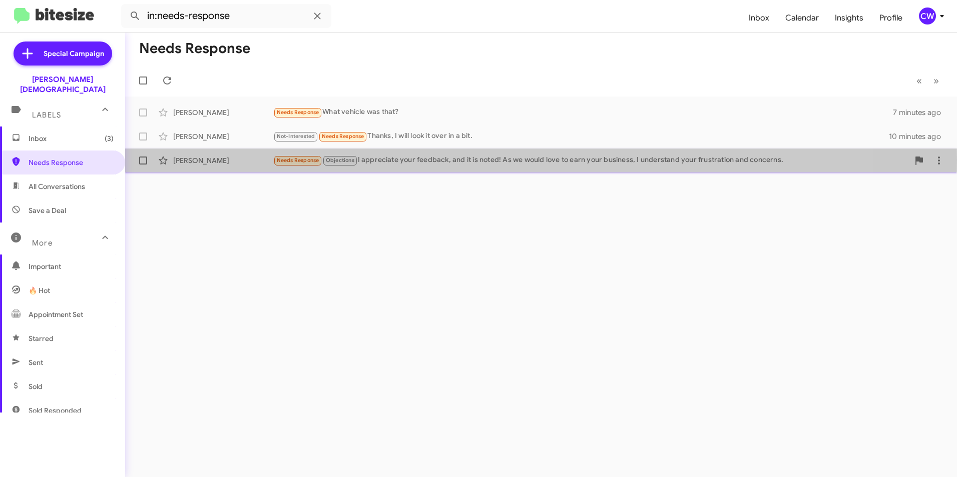
click at [279, 160] on span "Needs Response" at bounding box center [298, 160] width 43 height 7
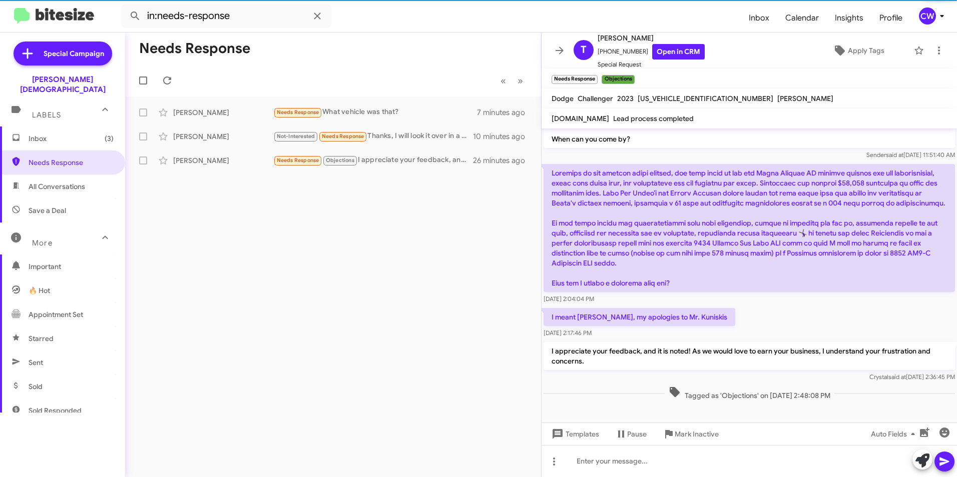
scroll to position [263, 0]
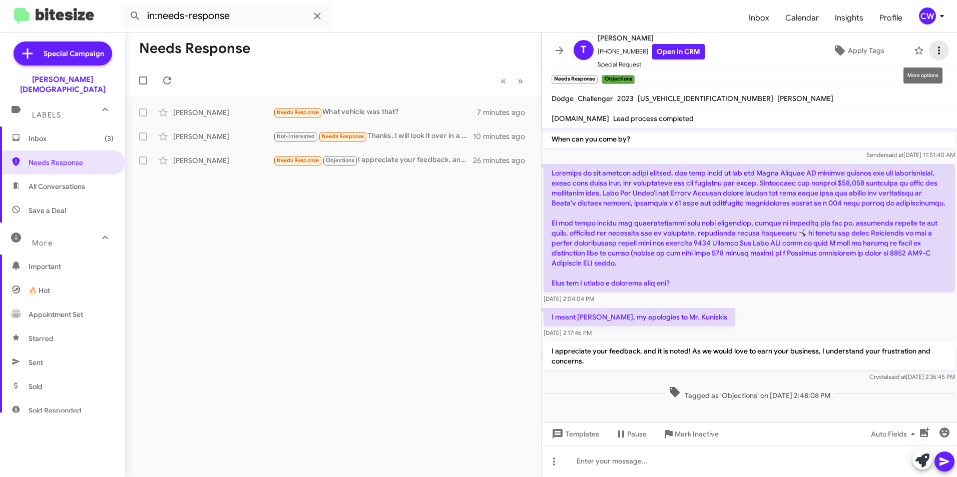
click at [938, 48] on icon at bounding box center [939, 51] width 2 height 8
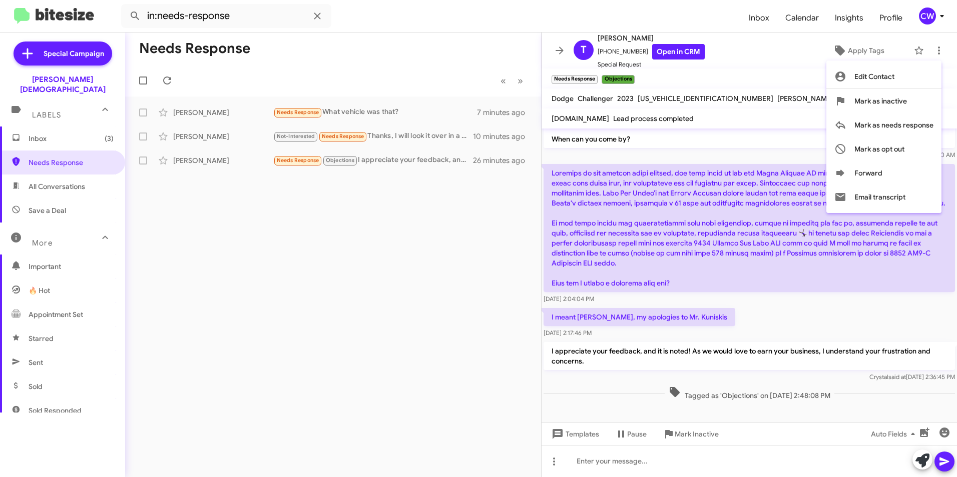
click at [448, 369] on div at bounding box center [478, 238] width 957 height 477
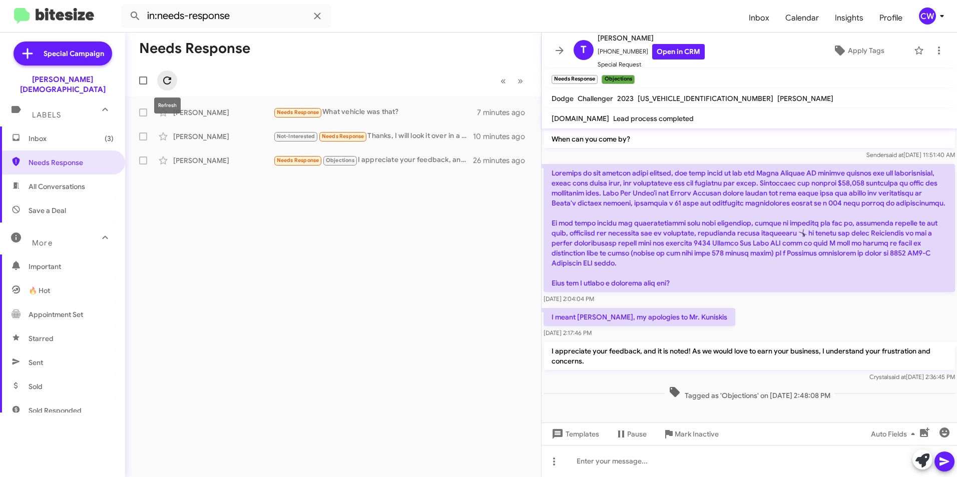
click at [170, 80] on icon at bounding box center [167, 81] width 8 height 8
click at [620, 466] on div at bounding box center [748, 461] width 415 height 32
click at [945, 465] on icon at bounding box center [944, 462] width 12 height 12
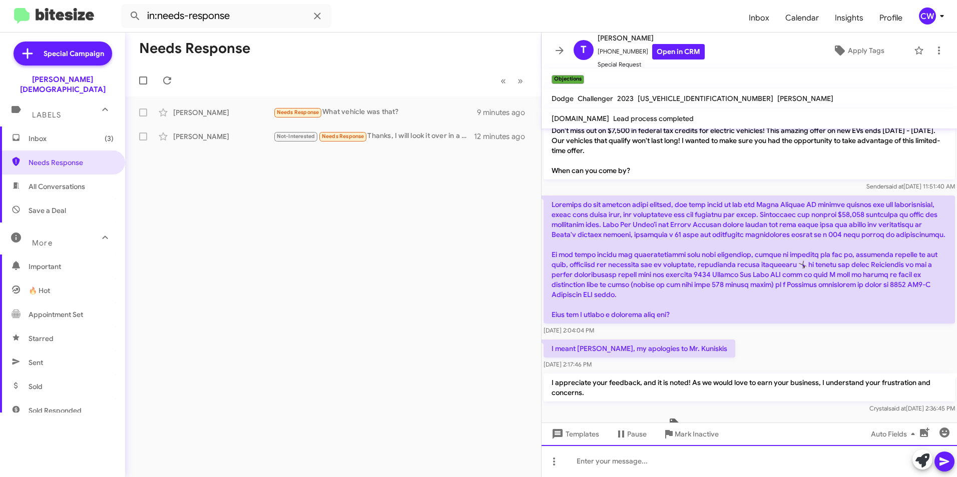
scroll to position [299, 0]
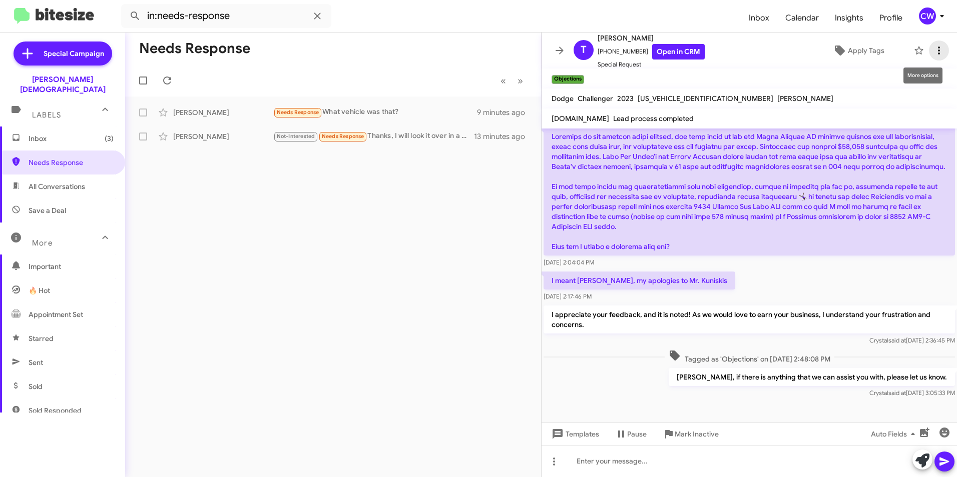
click at [933, 52] on icon at bounding box center [939, 51] width 12 height 12
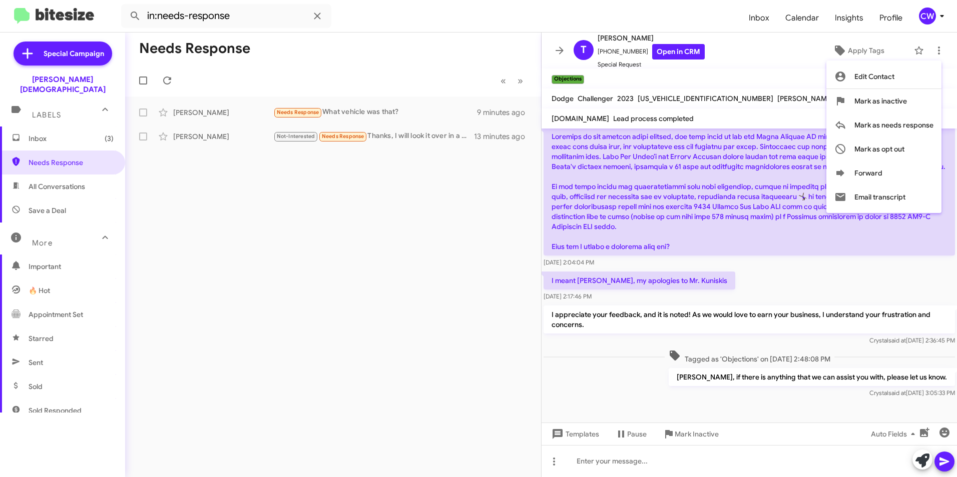
click at [565, 282] on div at bounding box center [478, 238] width 957 height 477
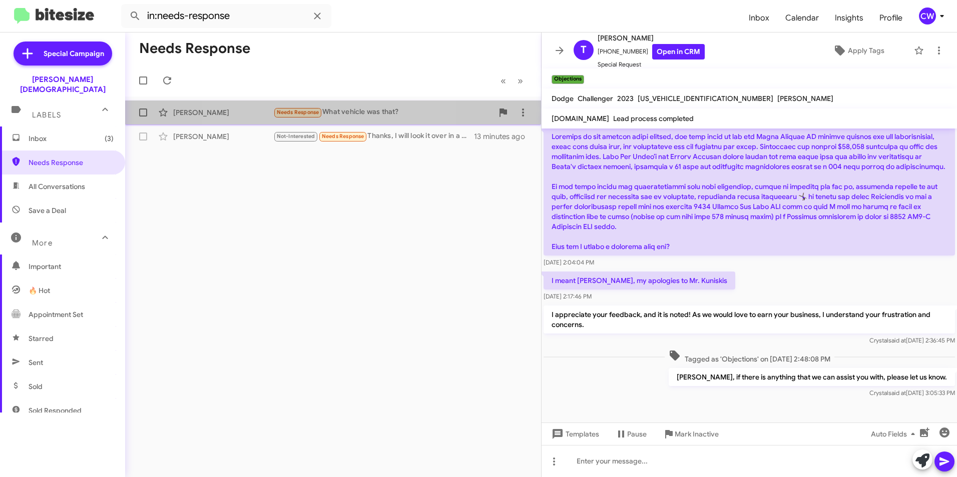
click at [308, 114] on span "Needs Response" at bounding box center [298, 112] width 43 height 7
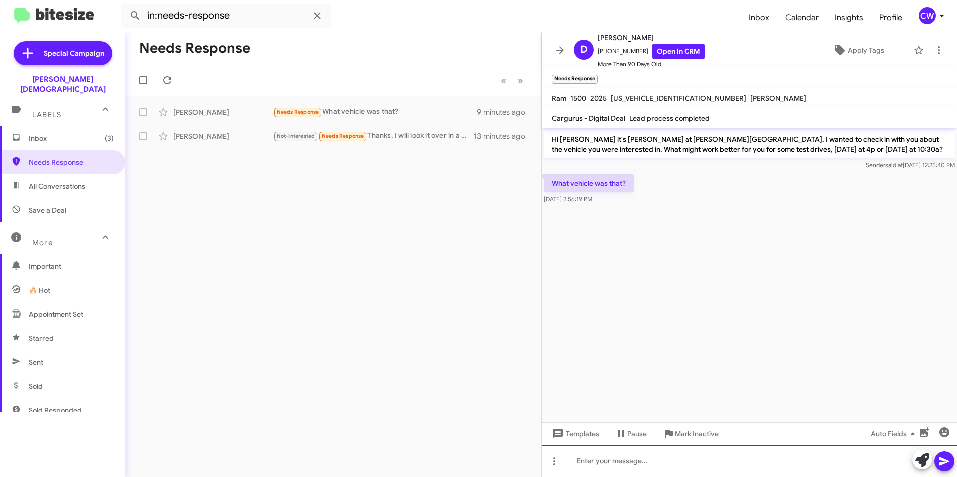
click at [635, 468] on div at bounding box center [748, 461] width 415 height 32
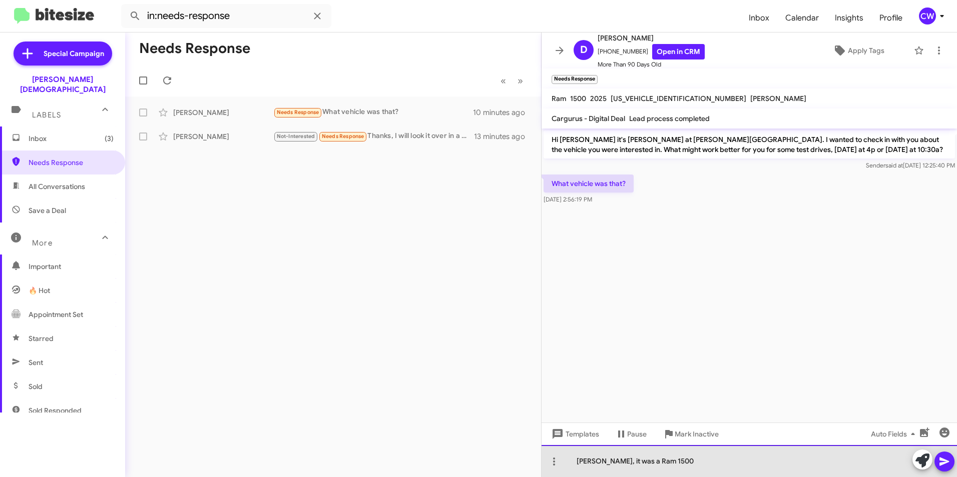
click at [644, 467] on div "Helo David, it was a Ram 1500" at bounding box center [748, 461] width 415 height 32
click at [640, 463] on div "Helo David, it was a Ram 1500" at bounding box center [748, 461] width 415 height 32
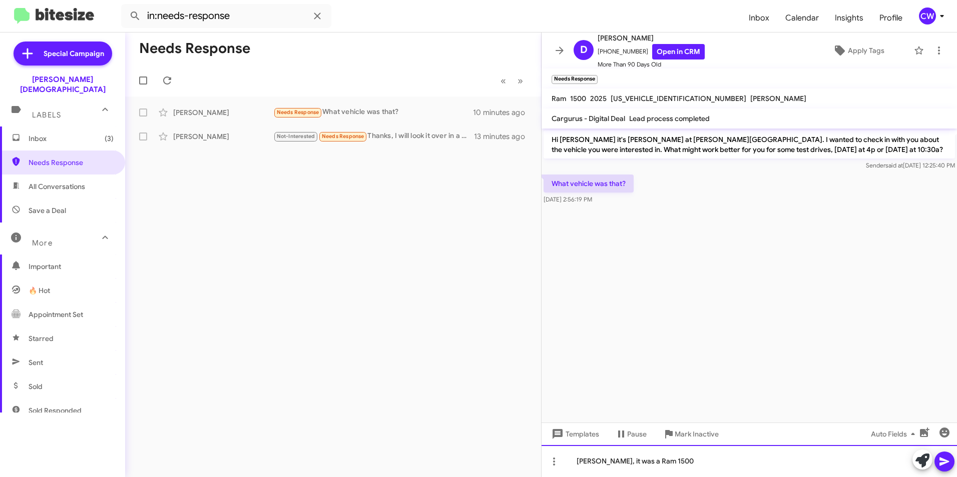
click at [677, 464] on div "Helo David, it was a Ram 1500" at bounding box center [748, 461] width 415 height 32
click at [946, 470] on span at bounding box center [944, 462] width 12 height 20
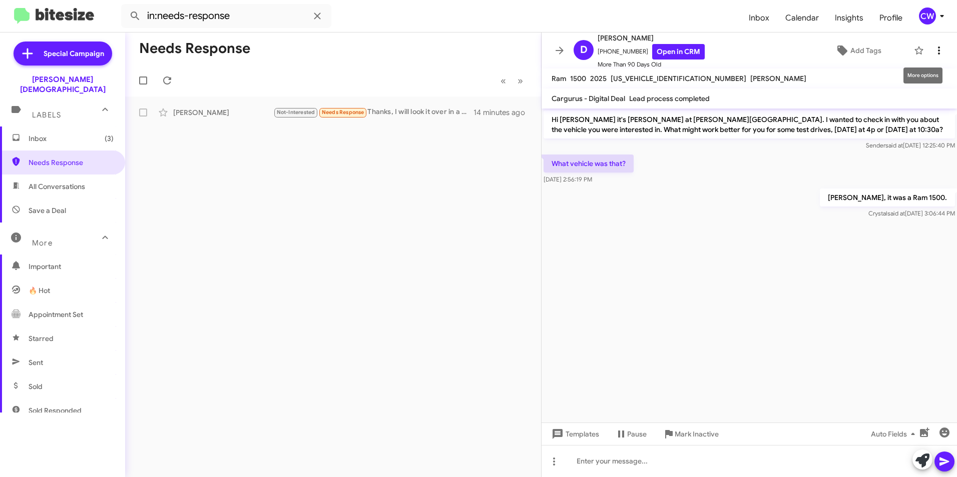
click at [933, 49] on icon at bounding box center [939, 51] width 12 height 12
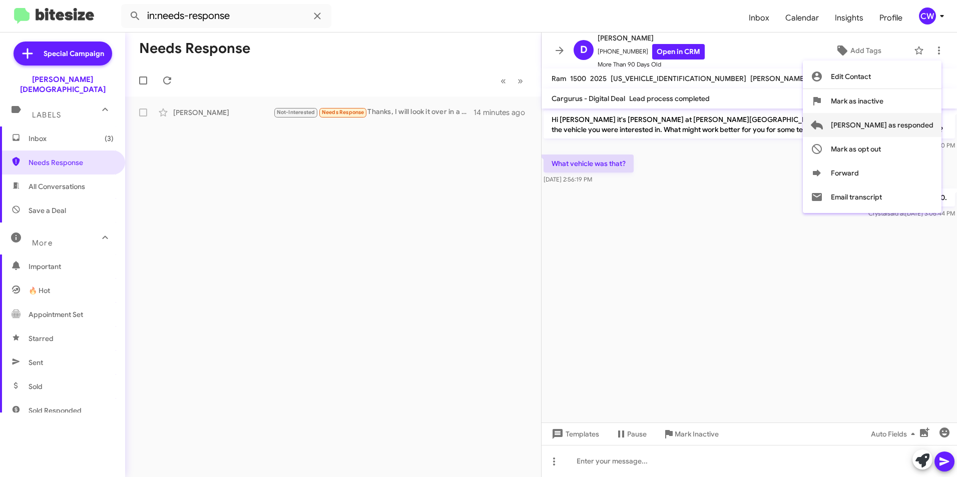
click at [904, 125] on span "[PERSON_NAME] as responded" at bounding box center [882, 125] width 103 height 24
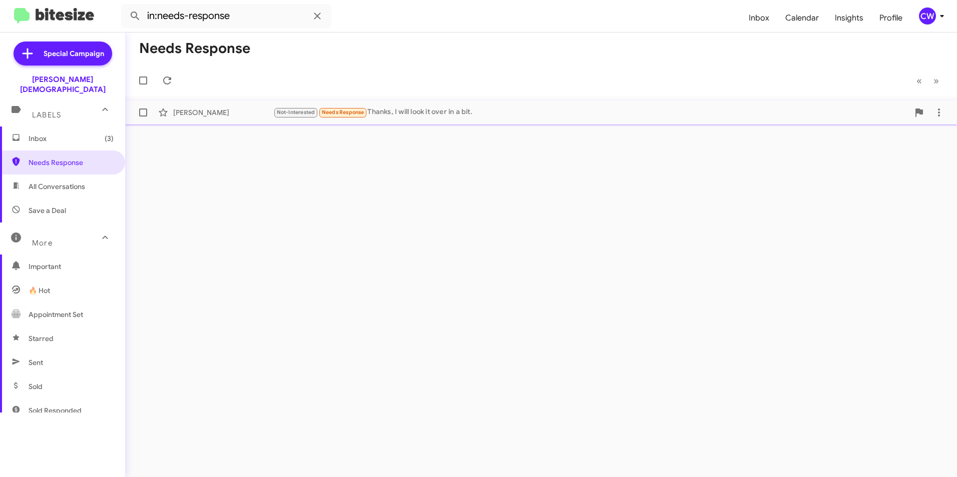
click at [349, 110] on span "Needs Response" at bounding box center [343, 112] width 43 height 7
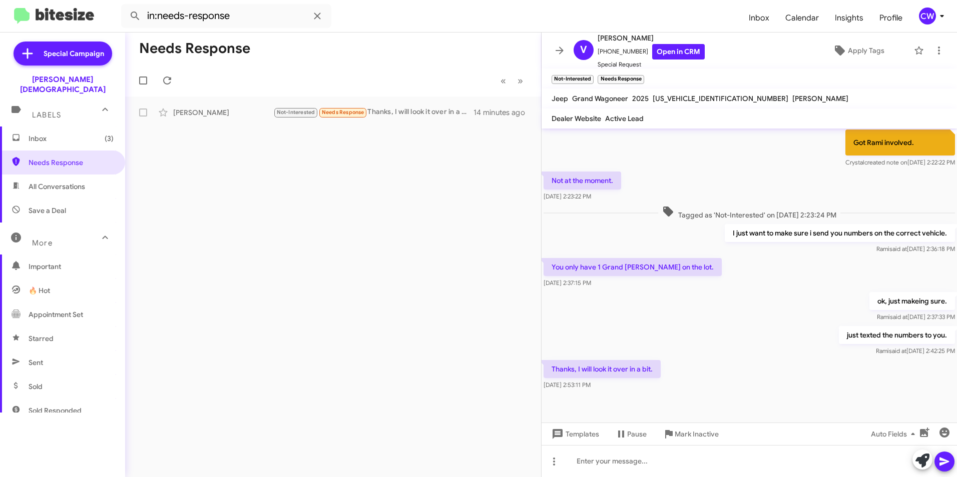
scroll to position [334, 0]
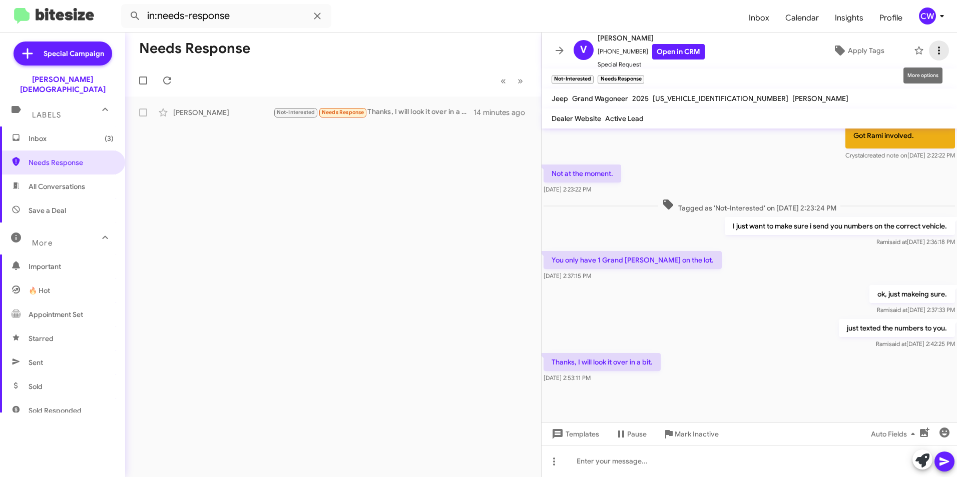
click at [938, 50] on icon at bounding box center [939, 51] width 2 height 8
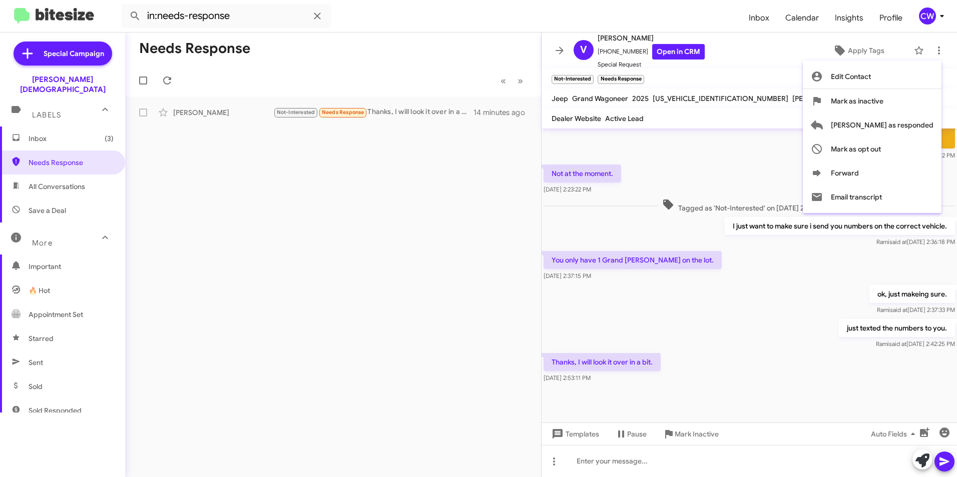
click at [337, 281] on div at bounding box center [478, 238] width 957 height 477
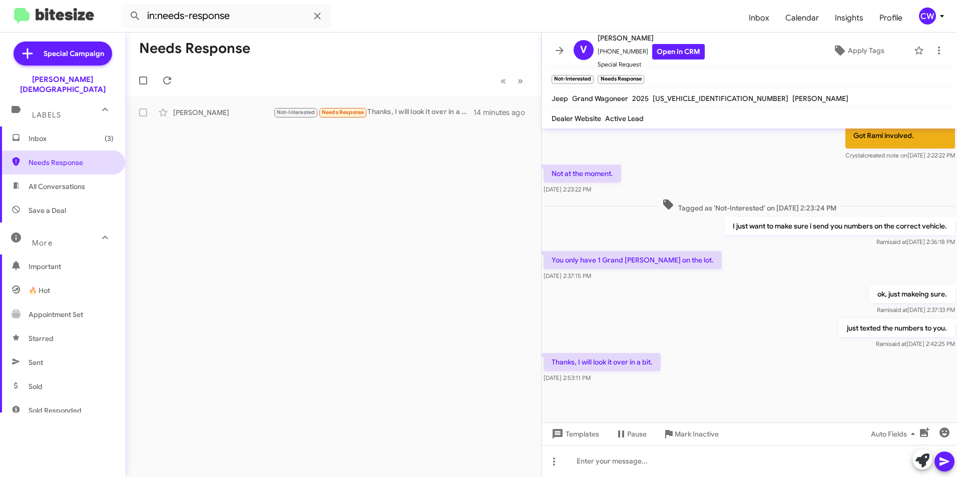
click at [72, 158] on span "Needs Response" at bounding box center [71, 163] width 85 height 10
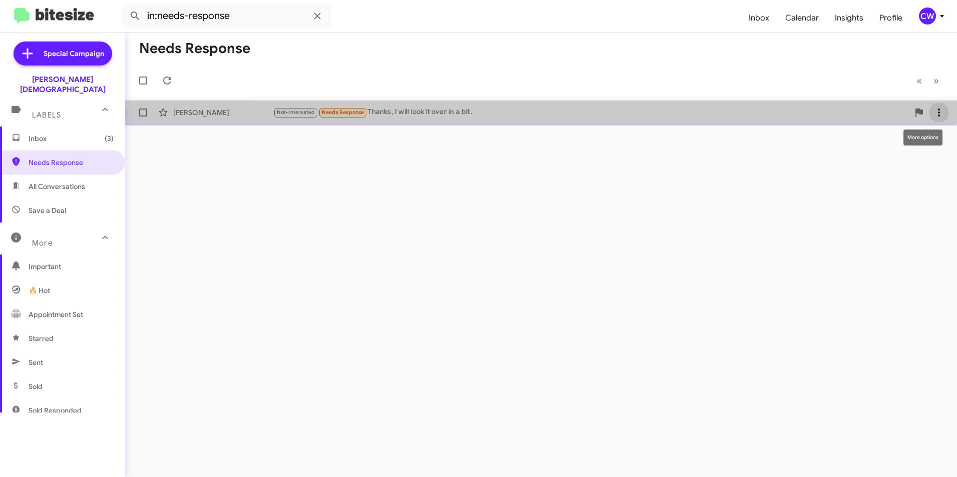
click at [939, 113] on icon at bounding box center [939, 113] width 2 height 8
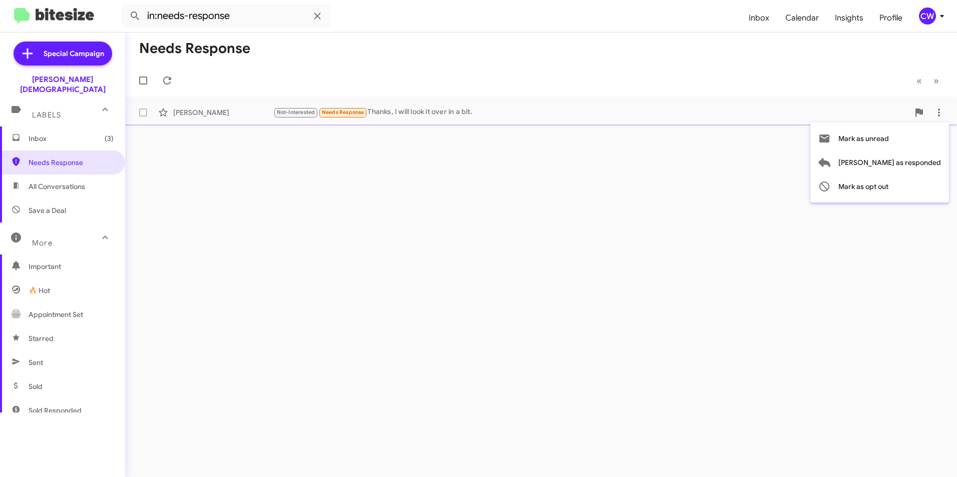
click at [658, 344] on div at bounding box center [478, 238] width 957 height 477
click at [413, 115] on div "Not-Interested Needs Response Thanks, I will look it over in a bit." at bounding box center [591, 113] width 636 height 12
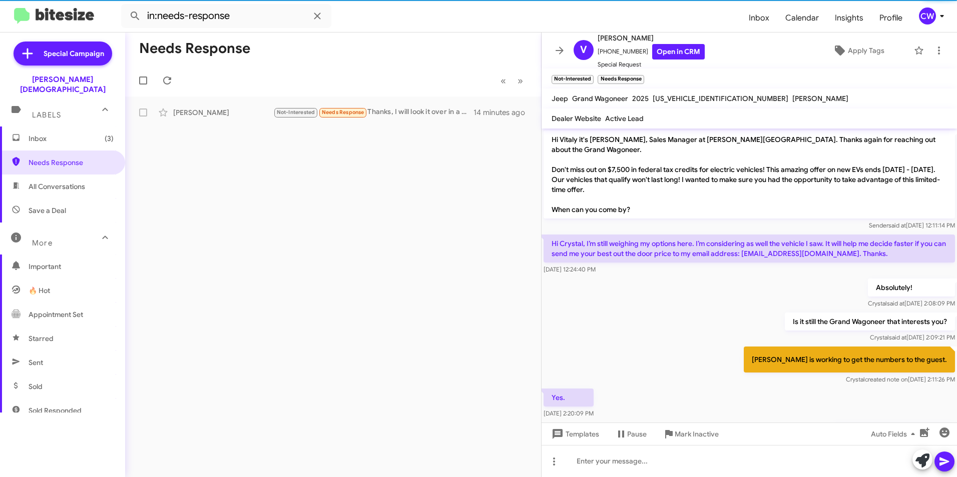
scroll to position [334, 0]
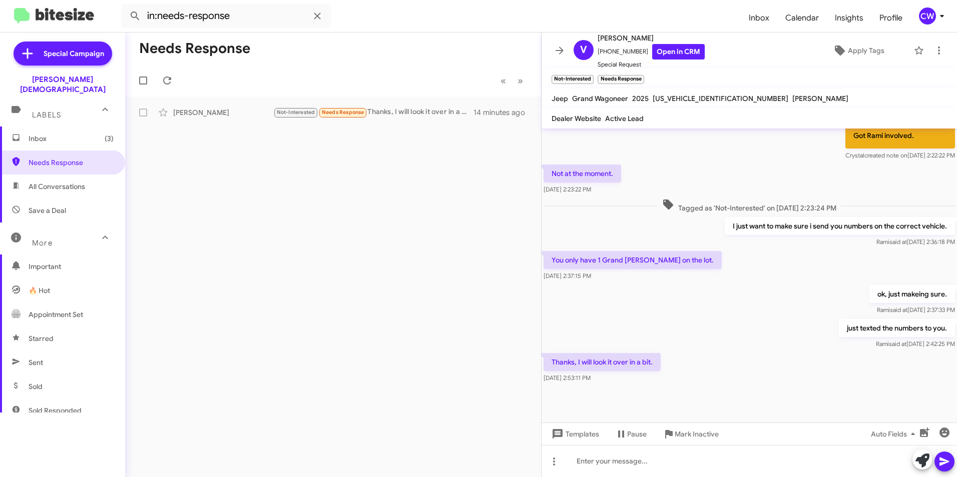
click at [315, 366] on div "Needs Response « Previous » Next Vitaly Vogel Not-Interested Needs Response Tha…" at bounding box center [333, 255] width 416 height 445
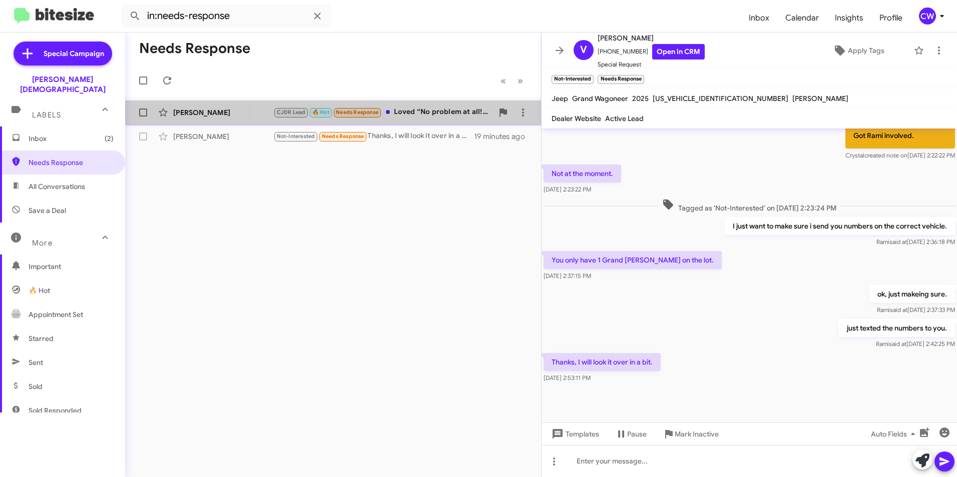
click at [421, 113] on div "CJDR Lead 🔥 Hot Needs Response Loved “No problem at all! Take care of yourself …" at bounding box center [383, 113] width 220 height 12
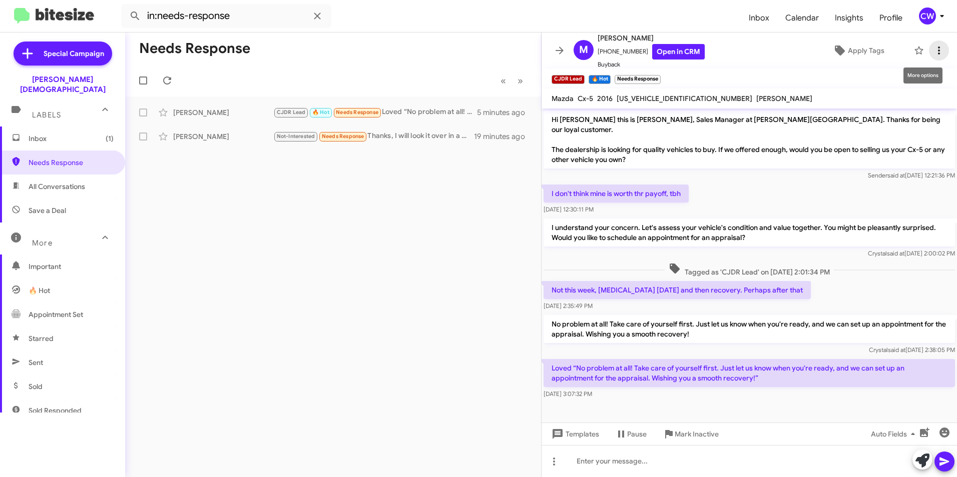
click at [933, 55] on icon at bounding box center [939, 51] width 12 height 12
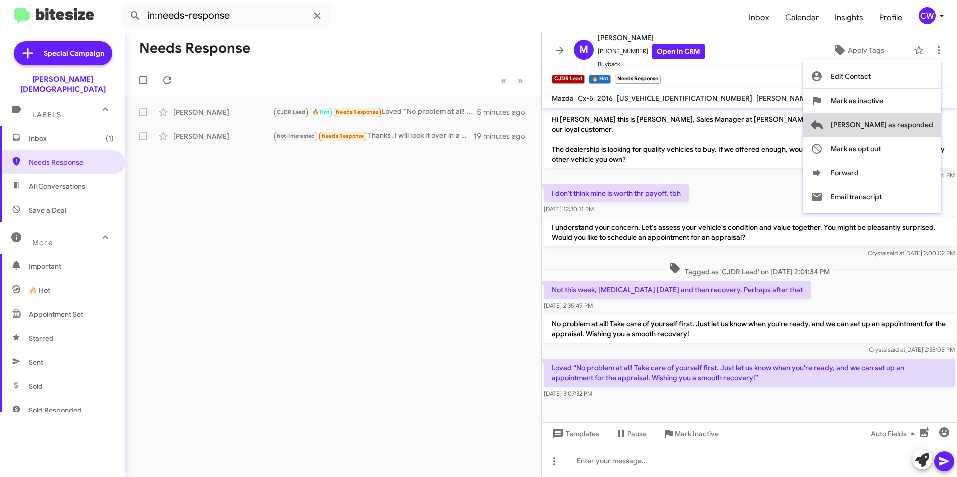
click at [925, 125] on span "[PERSON_NAME] as responded" at bounding box center [882, 125] width 103 height 24
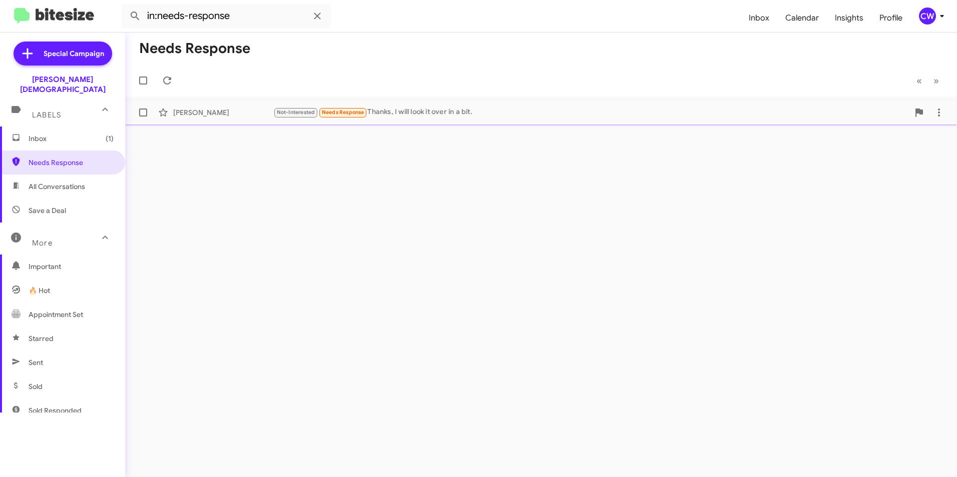
click at [345, 115] on span "Needs Response" at bounding box center [343, 112] width 43 height 7
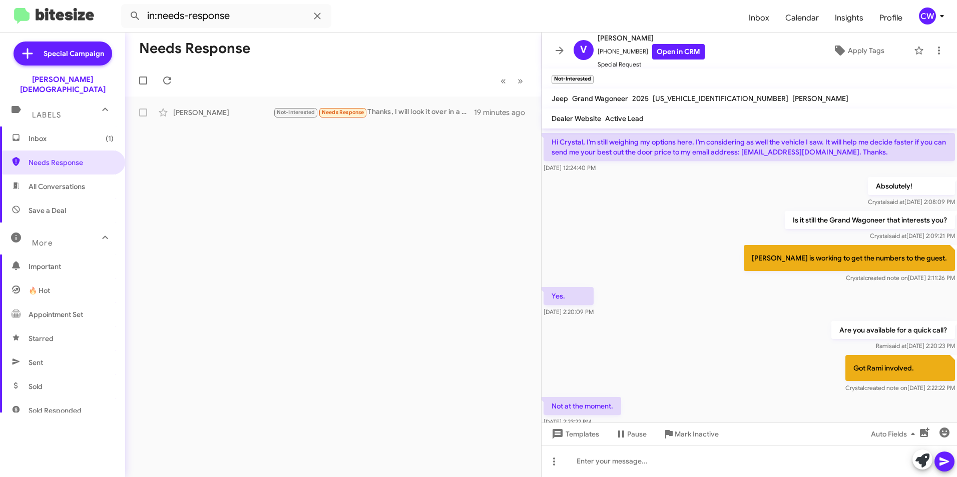
scroll to position [101, 0]
click at [351, 272] on div "Needs Response « Previous » Next Vitaly Vogel Not-Interested Needs Response Tha…" at bounding box center [333, 255] width 416 height 445
